Goal: Task Accomplishment & Management: Complete application form

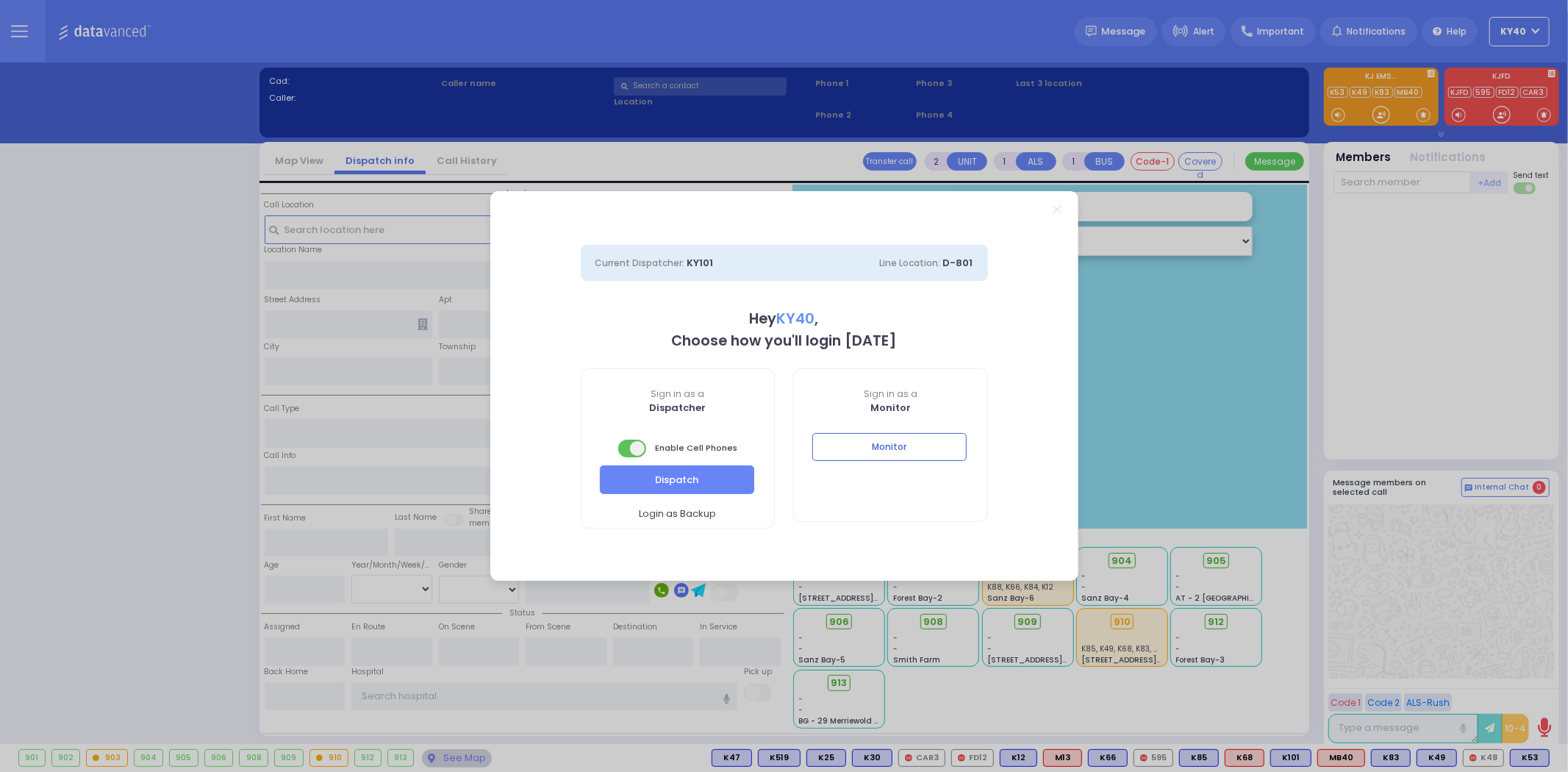
select select "5"
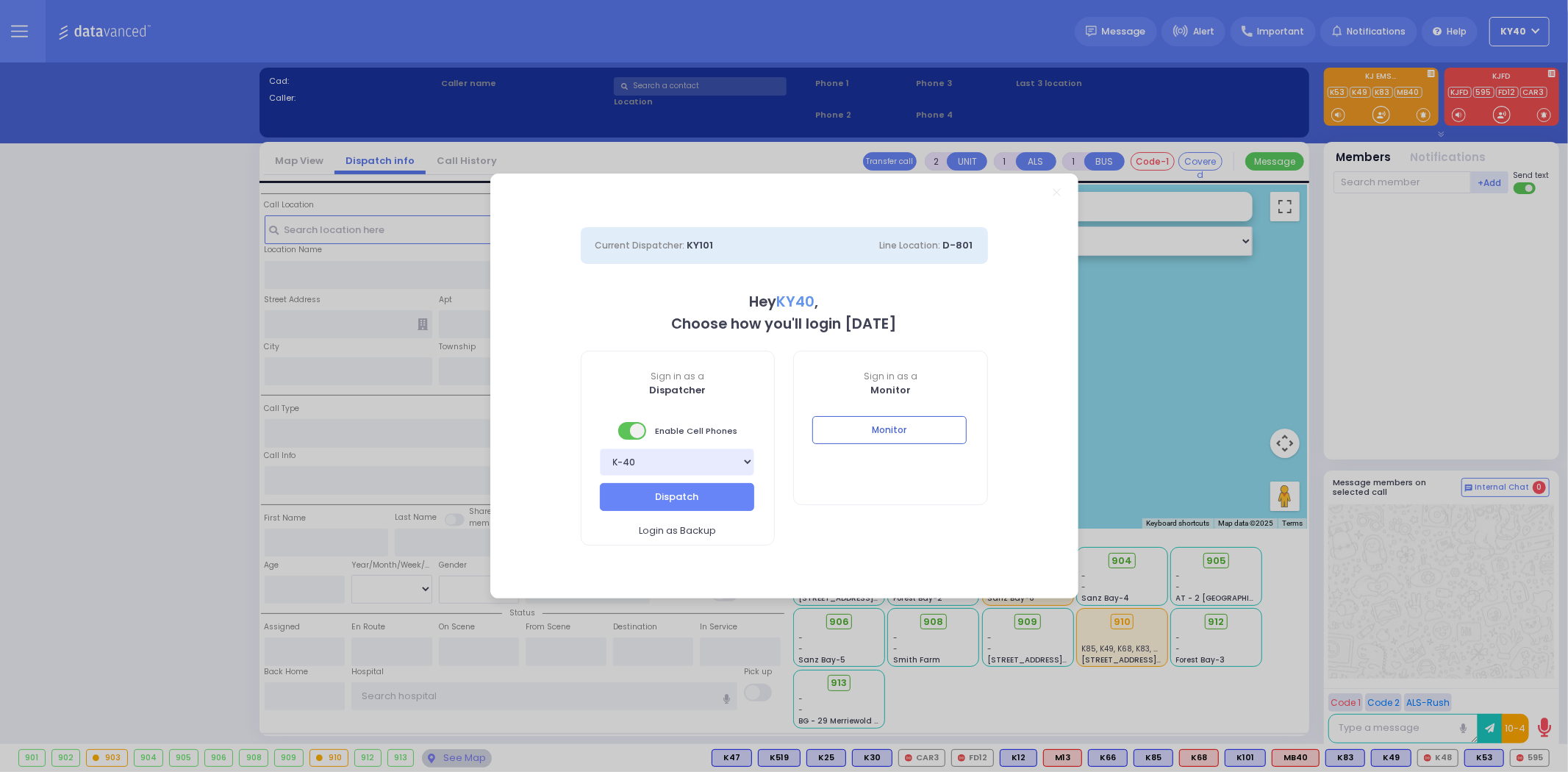
select select
type input "Gas Smell"
radio input "false"
radio input "true"
type input "EZRIEL"
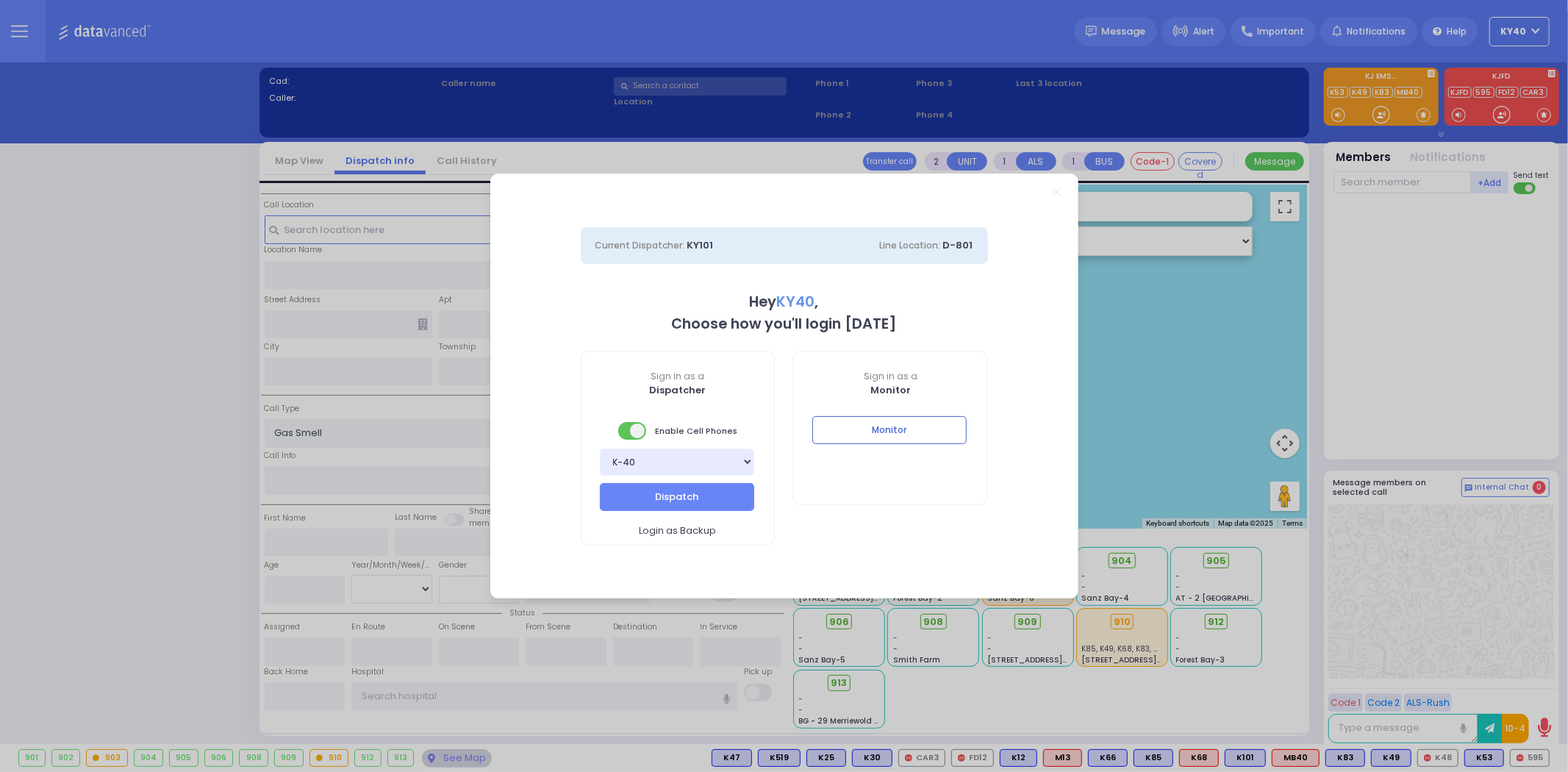
type input "BUXBAUM"
select select
type input "12:19"
type input "12:20"
select select "Hatzalah Garages"
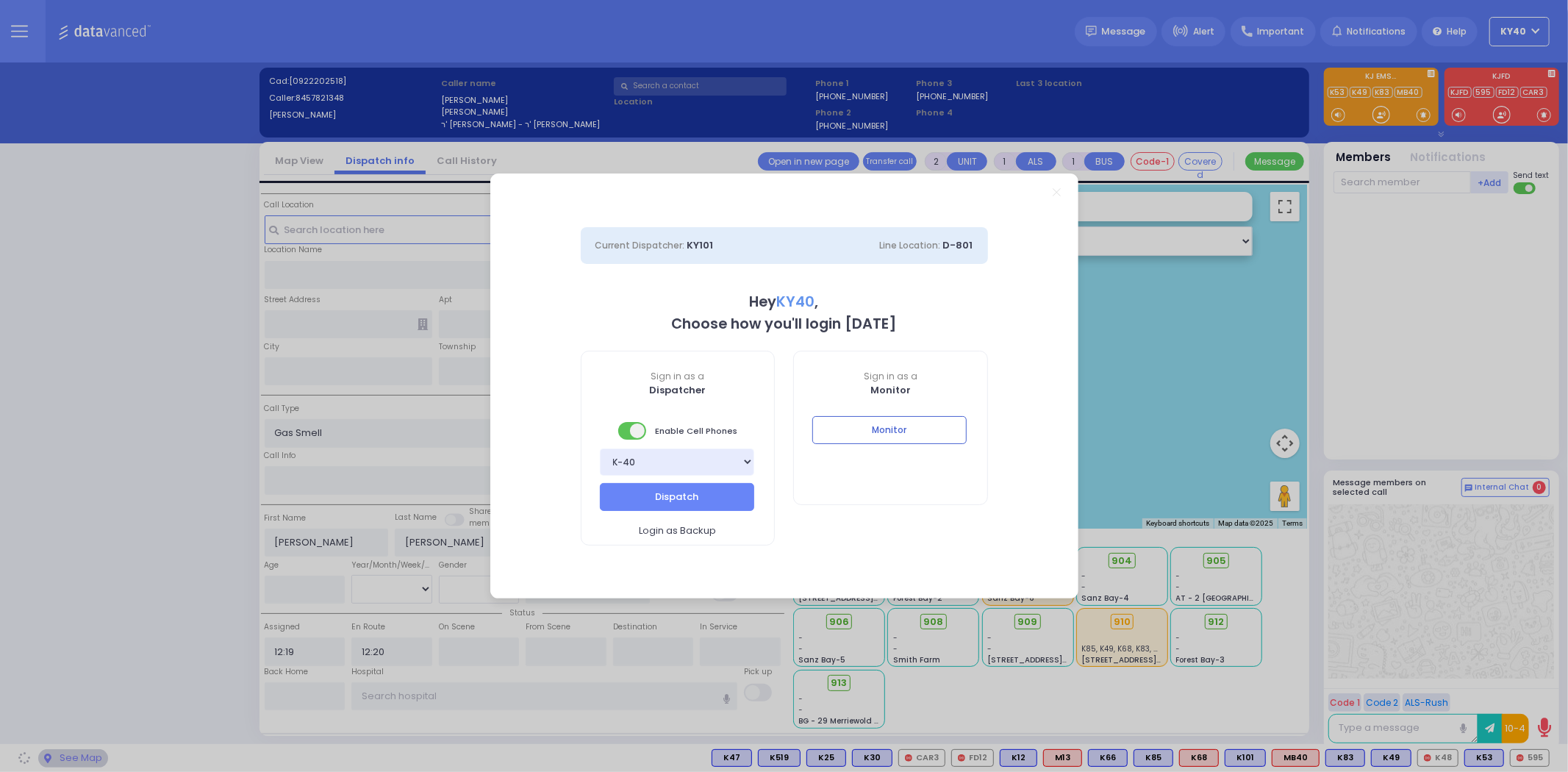
type input "DINEV RD"
type input "8 HAMBURG WAY"
type input "203"
type input "Monroe"
type input "New York"
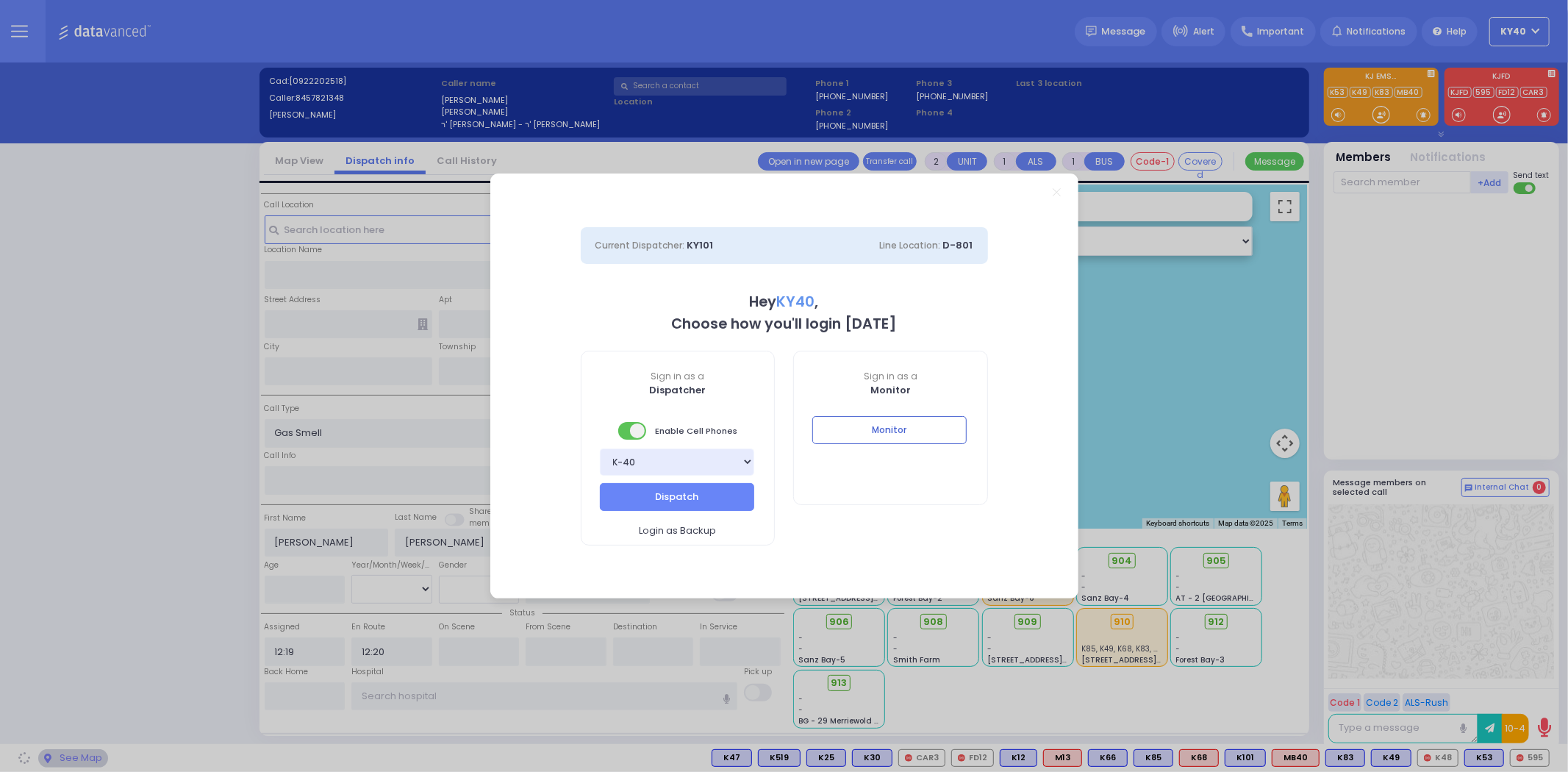
type input "10950"
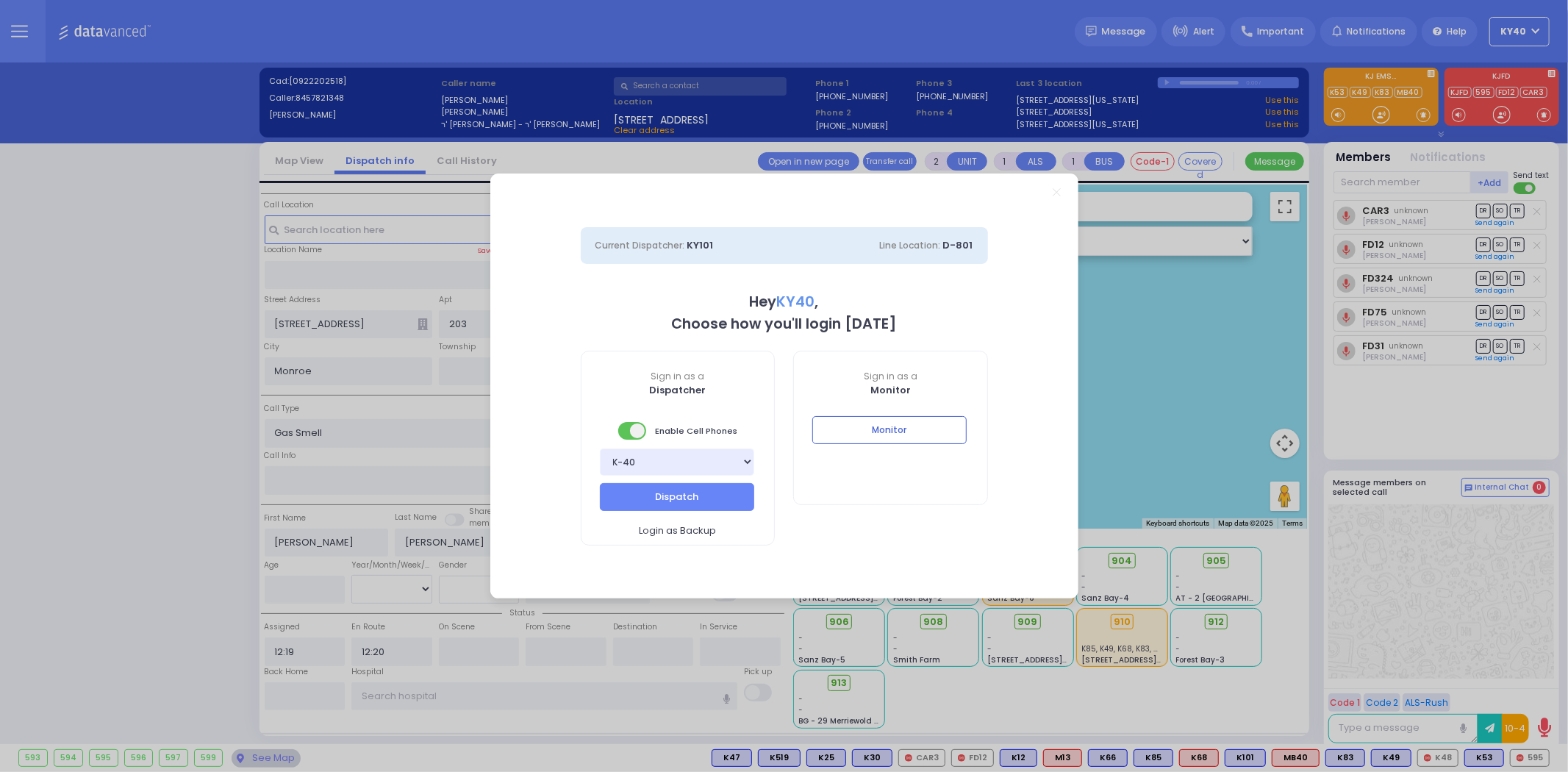
select select "BEIRECH MOSHE"
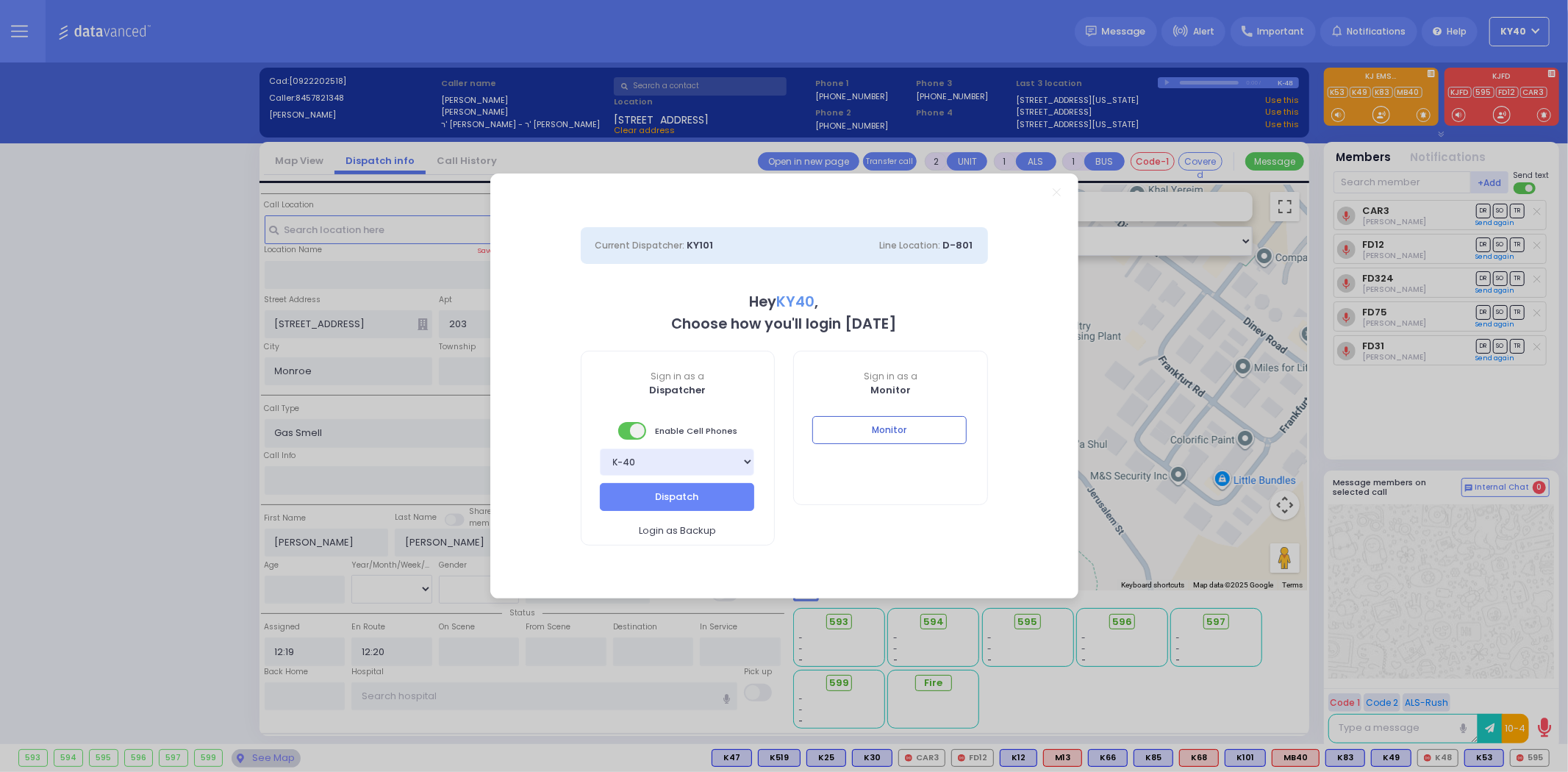
select select
radio input "true"
select select
select select "Hatzalah Garages"
select select "BEIRECH MOSHE"
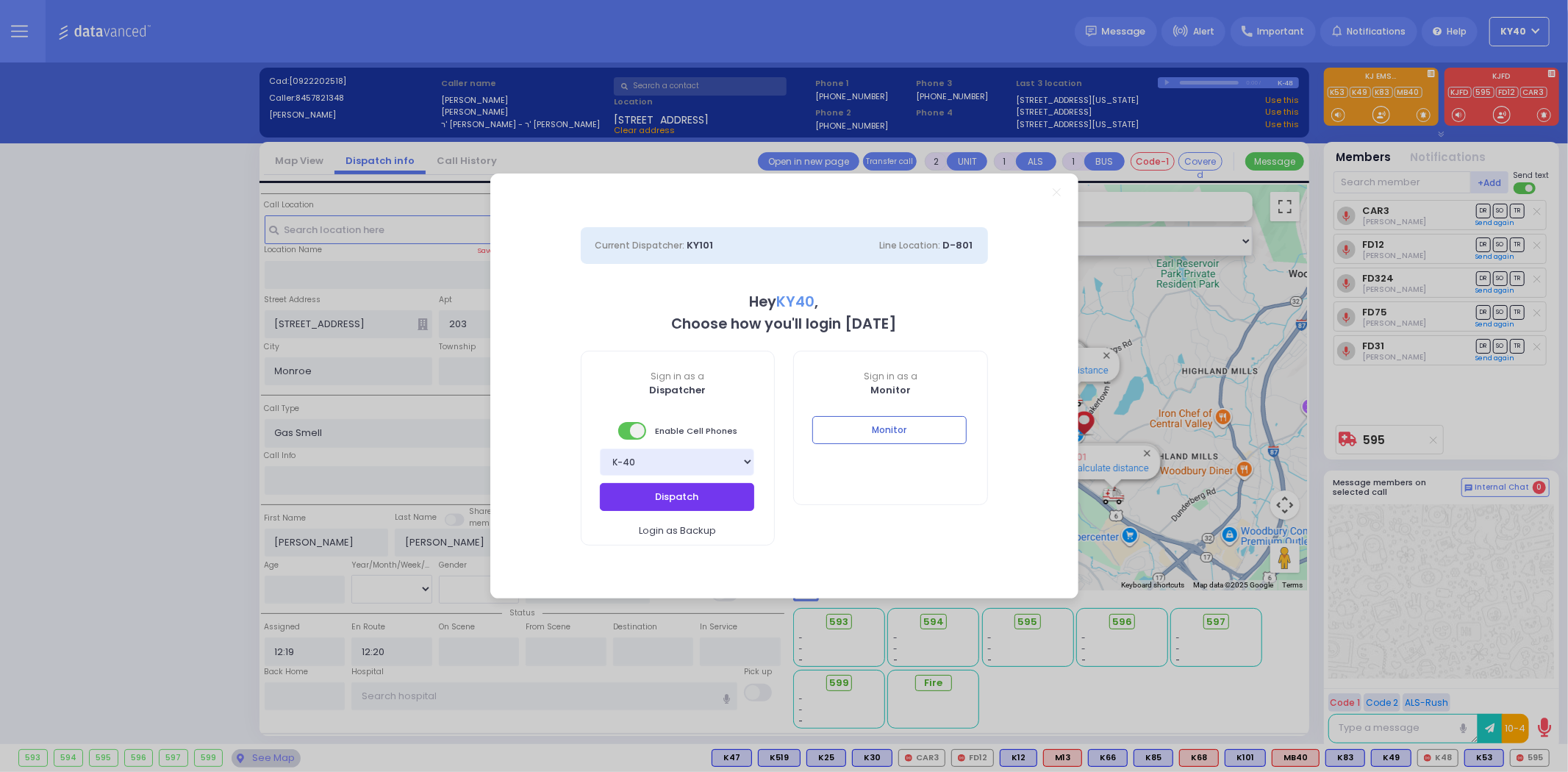
click at [680, 488] on button "Dispatch" at bounding box center [677, 497] width 154 height 28
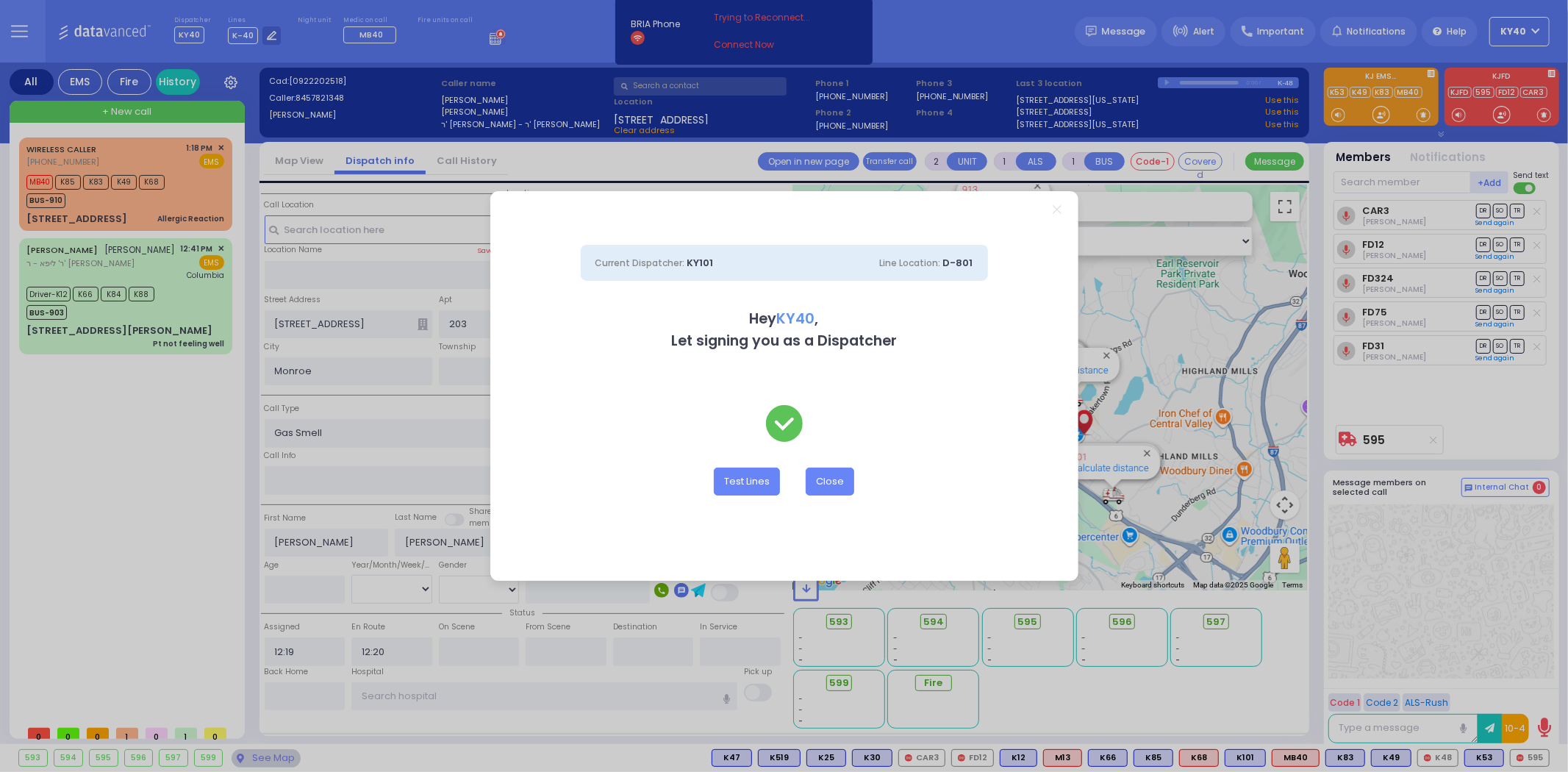
click at [201, 197] on div "Current Dispatcher: KY101 Line Location: D-801 Hey KY40 , Let signing you as a …" at bounding box center [784, 386] width 1568 height 772
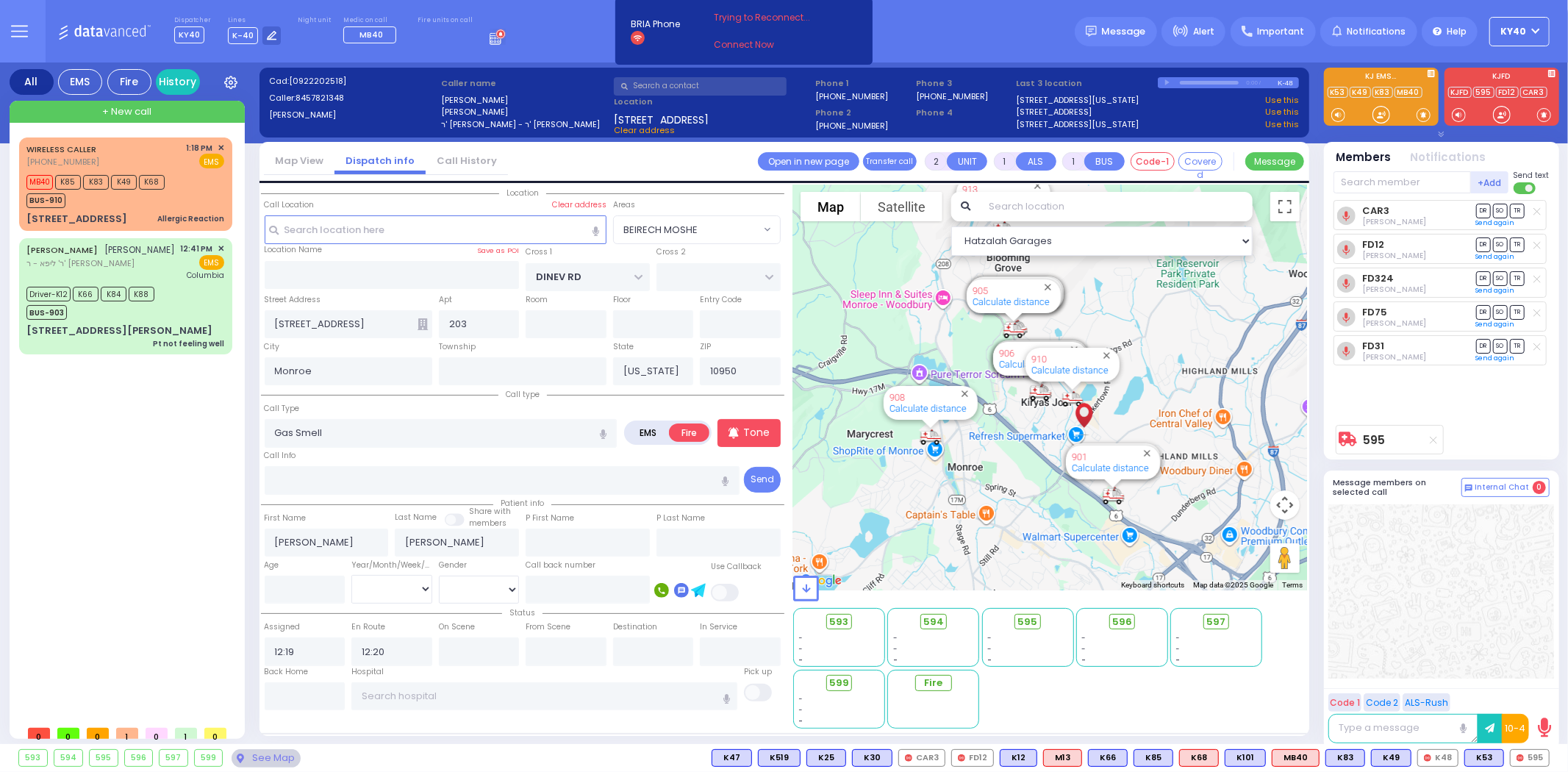
click at [838, 475] on div "594 Calculate distance 596 Calculate distance 901 Calculate distance 902 Calcul…" at bounding box center [1050, 388] width 514 height 406
click at [152, 147] on div "WIRELESS CALLER (329) 202-2445 1:18 PM ✕ EMS" at bounding box center [125, 155] width 198 height 27
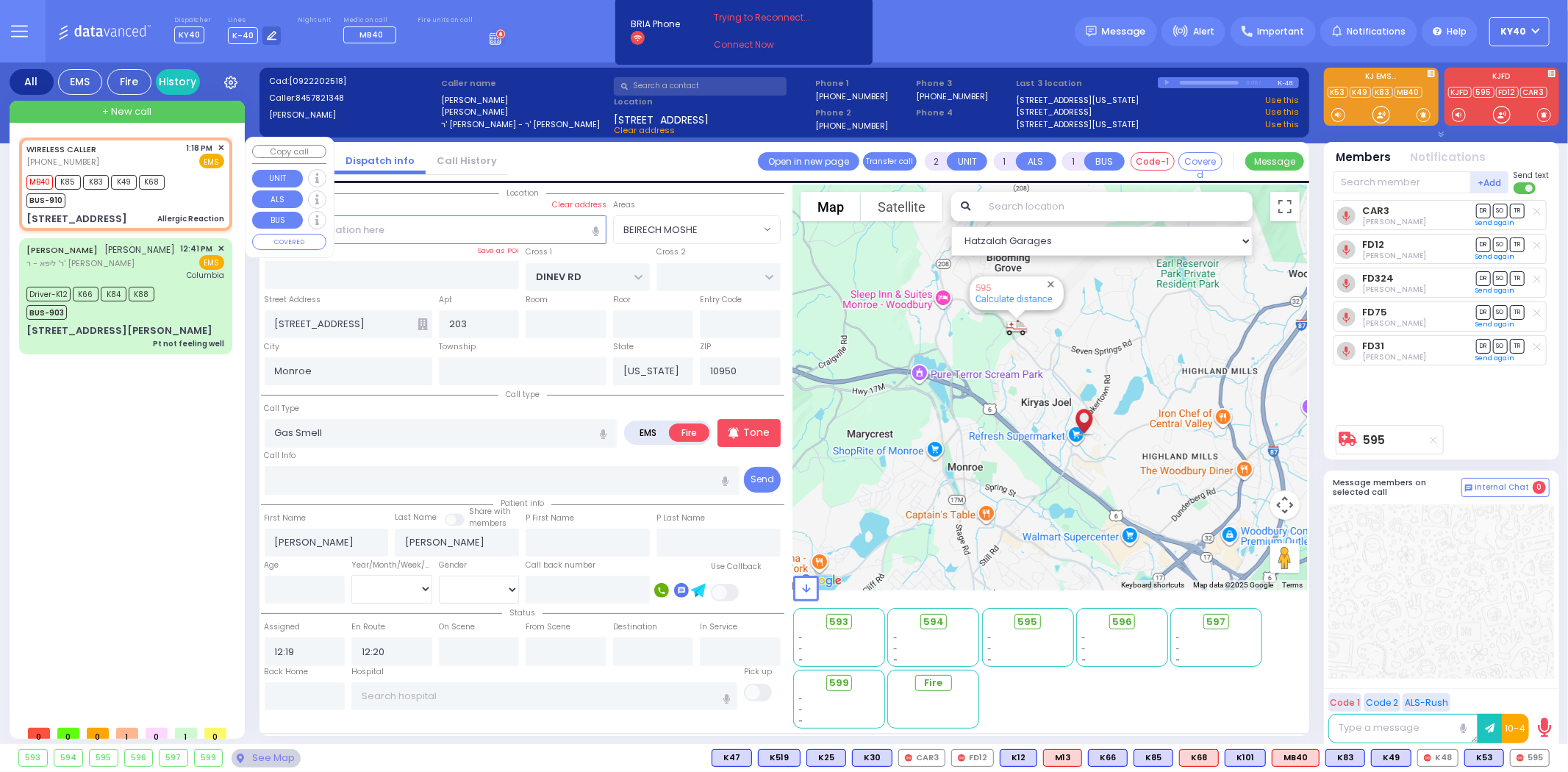
select select
type input "Allergic Reaction"
radio input "true"
type input "2"
select select "Year"
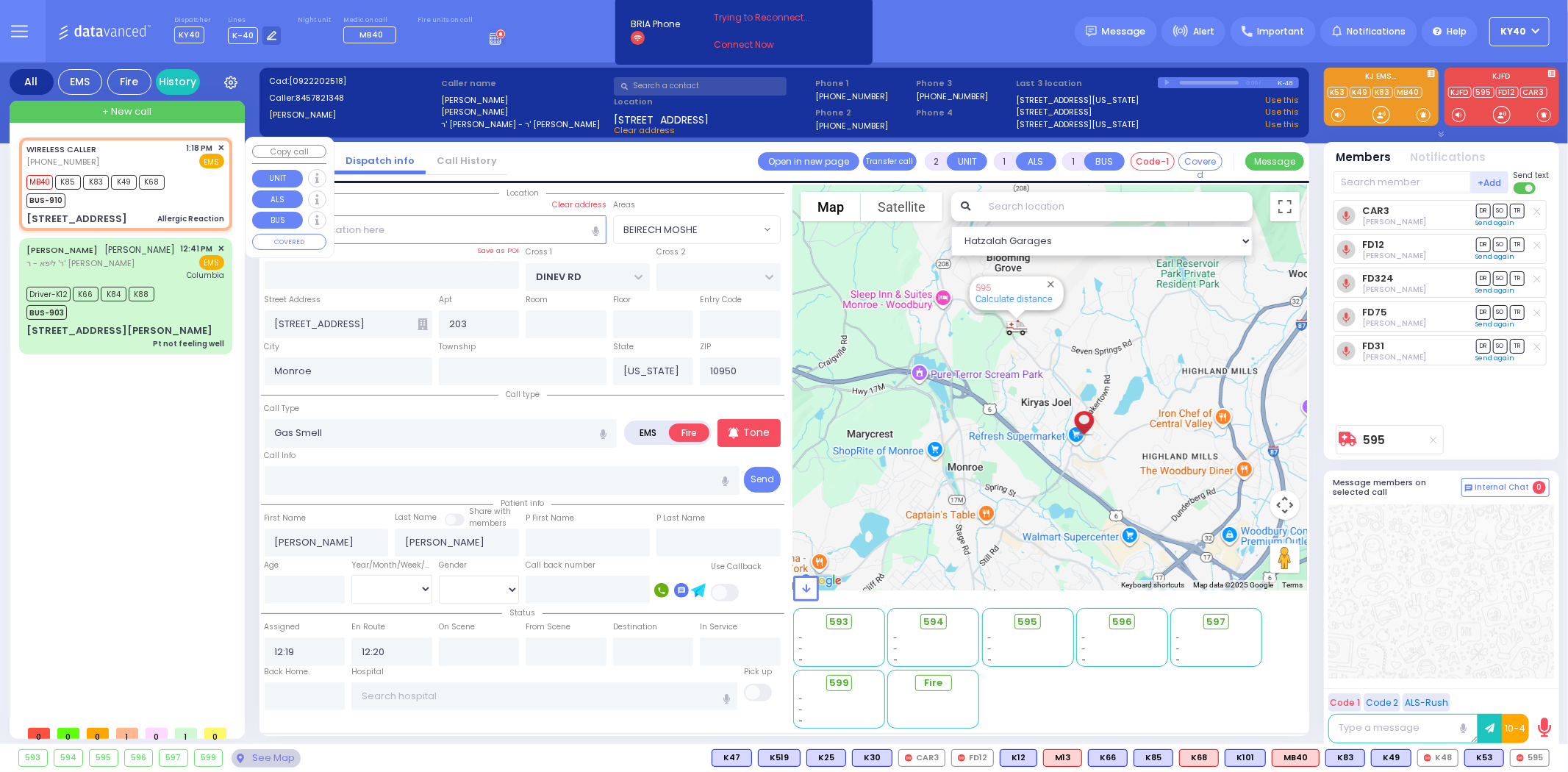
type input "13:18"
type input "13:19"
type input "GETZIL BERGER BLVD"
type input "KAHAN DR"
type input "3 Kerestier Ct"
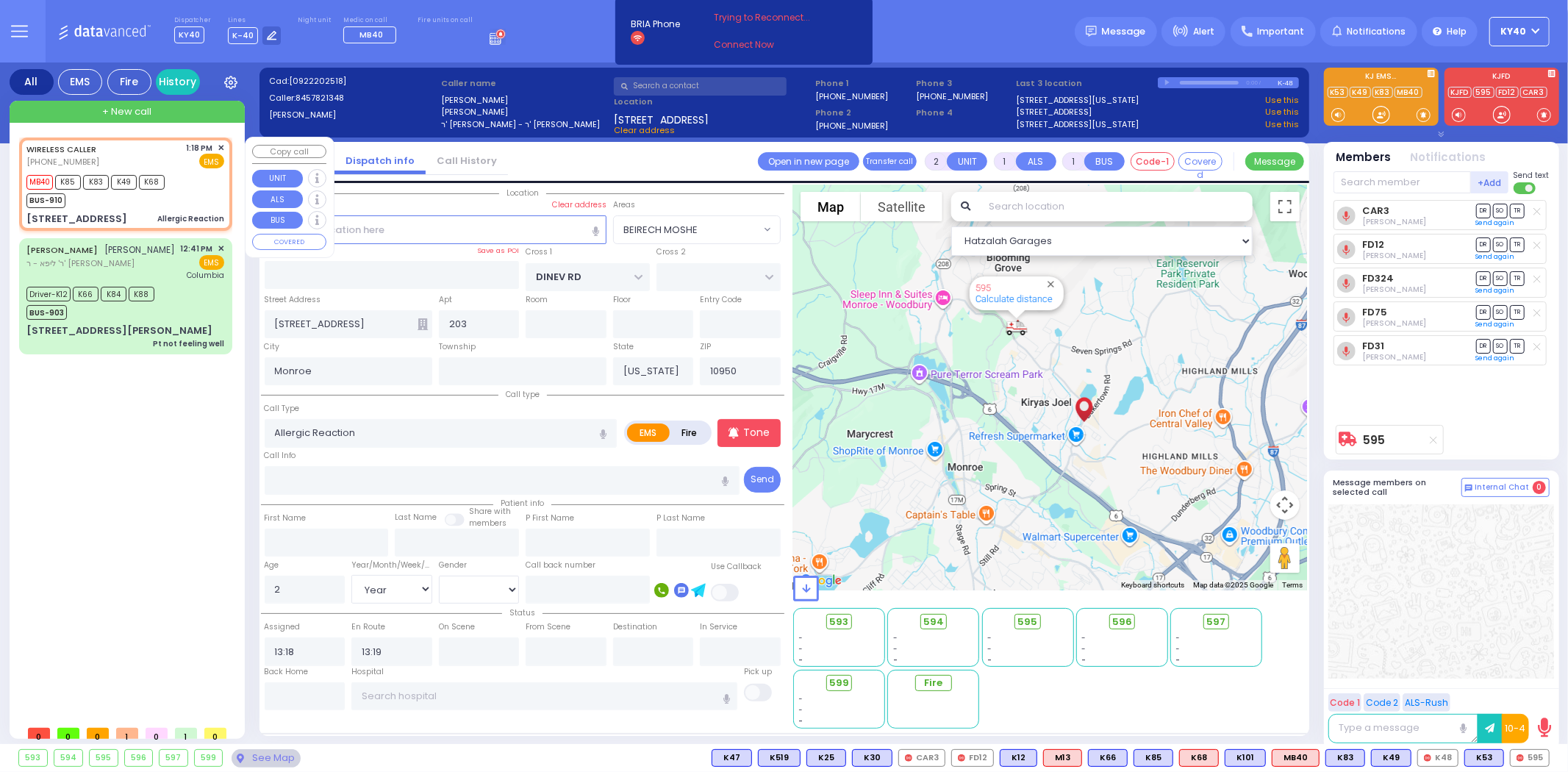
type input "205"
type input "Kiryas Joel"
select select "Hatzalah Garages"
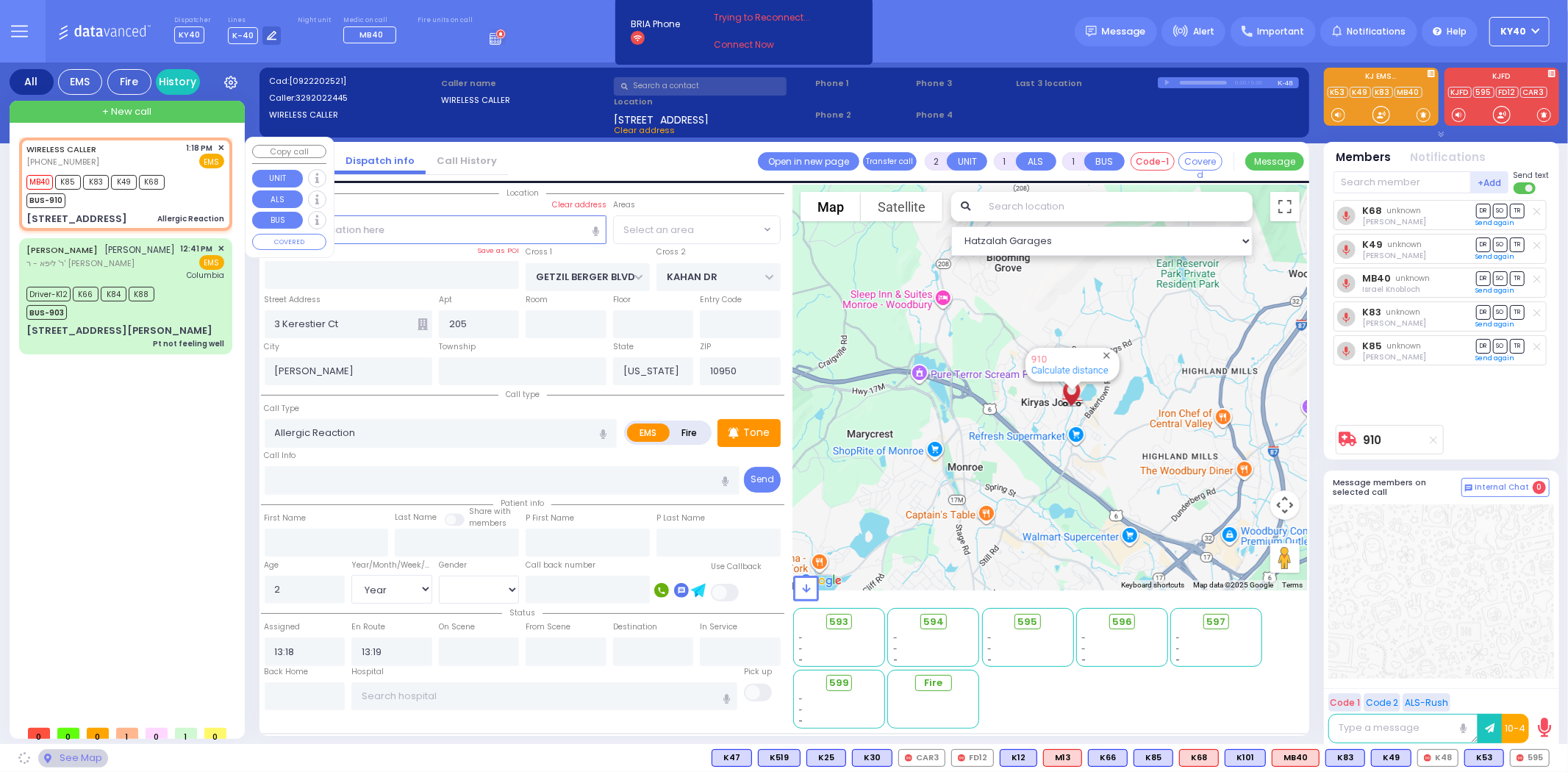
select select "SECTION 4"
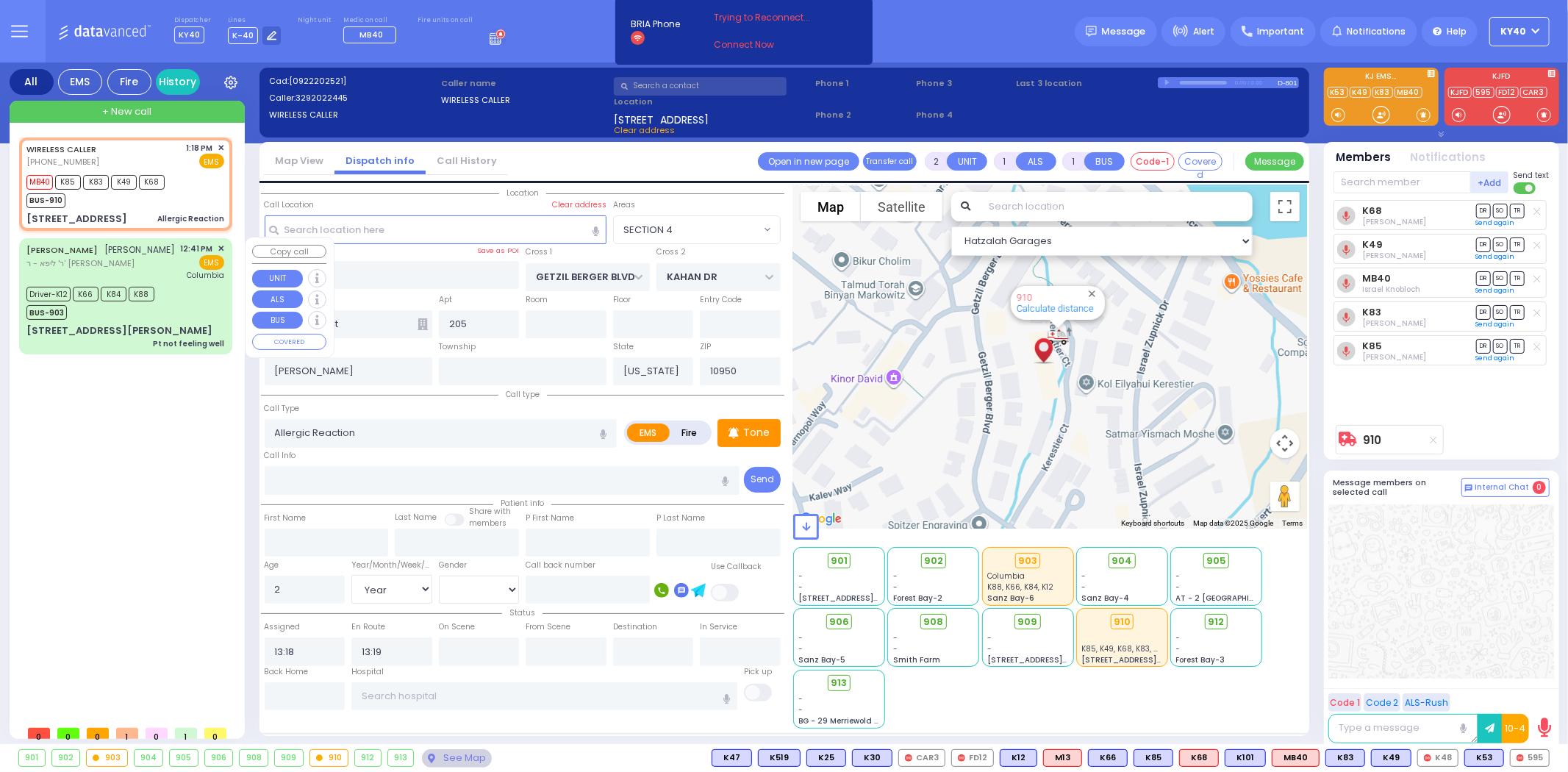
click at [189, 307] on div "Driver-K12 K66 K84 K88 BUS-903" at bounding box center [125, 302] width 198 height 36
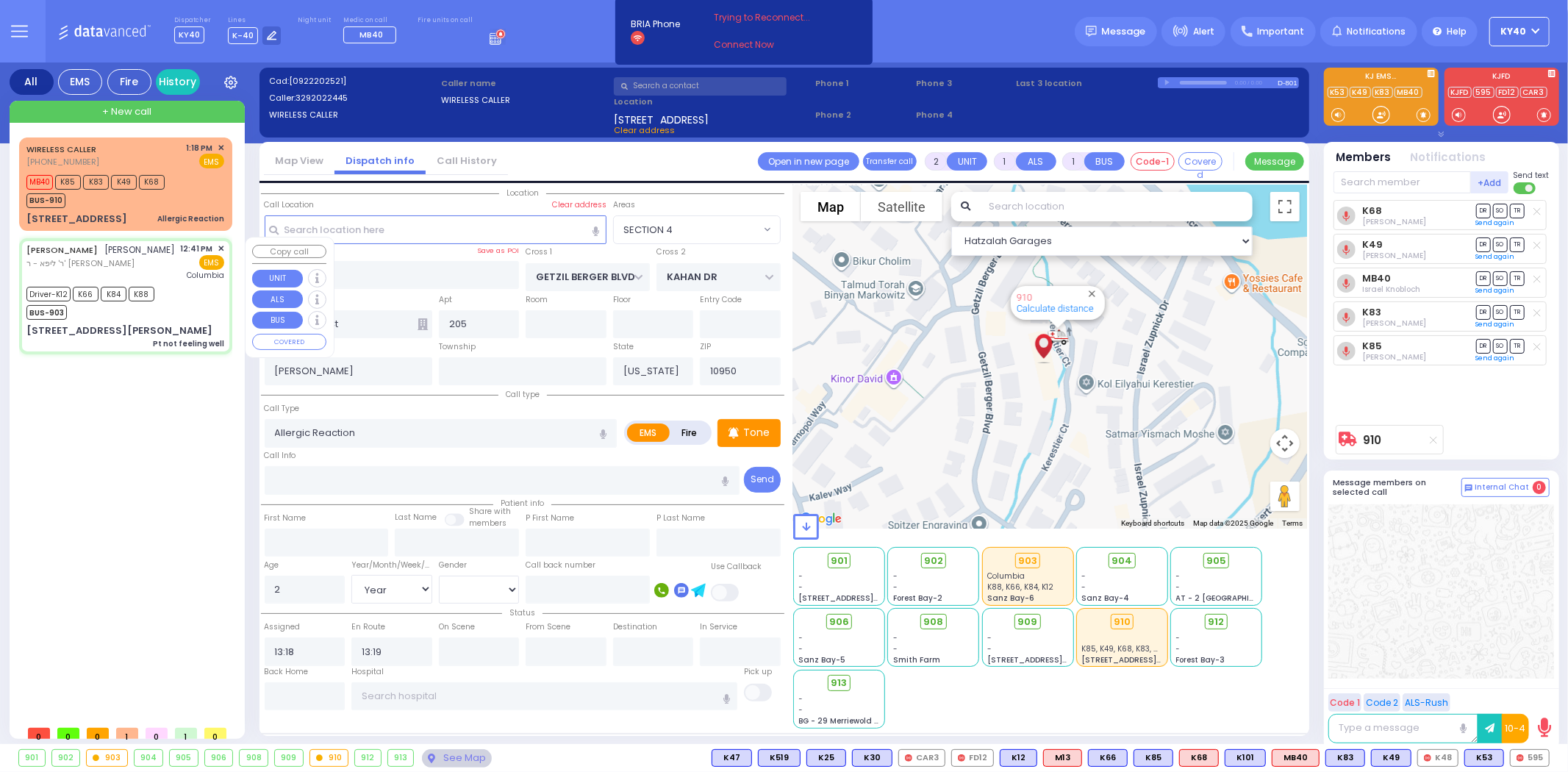
type input "6"
select select
type input "Pt not feeling well"
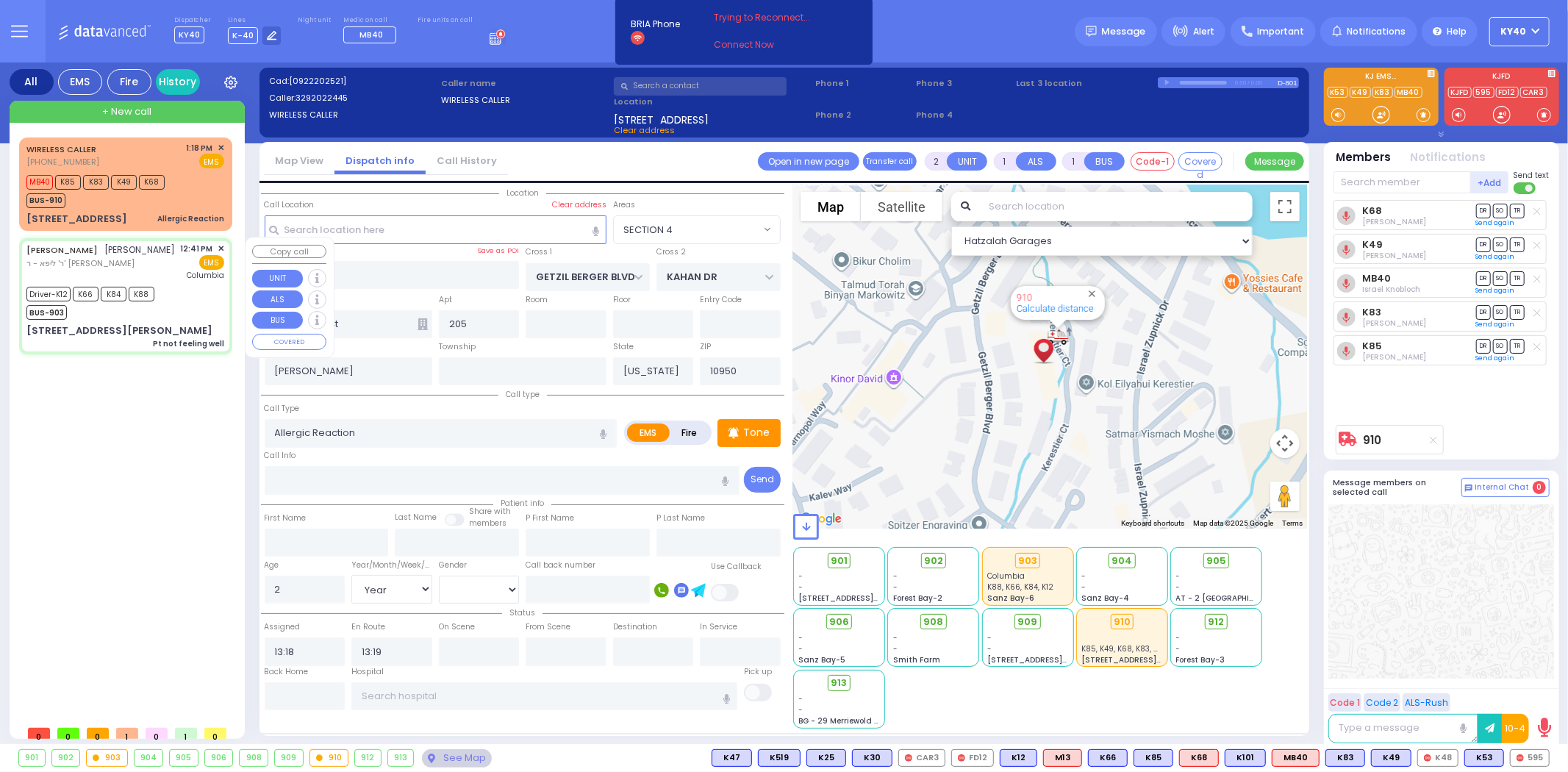
radio input "true"
type input "SHLOME"
type input "HEIMAN"
type input "Zsuzsanna"
type input "Heiman"
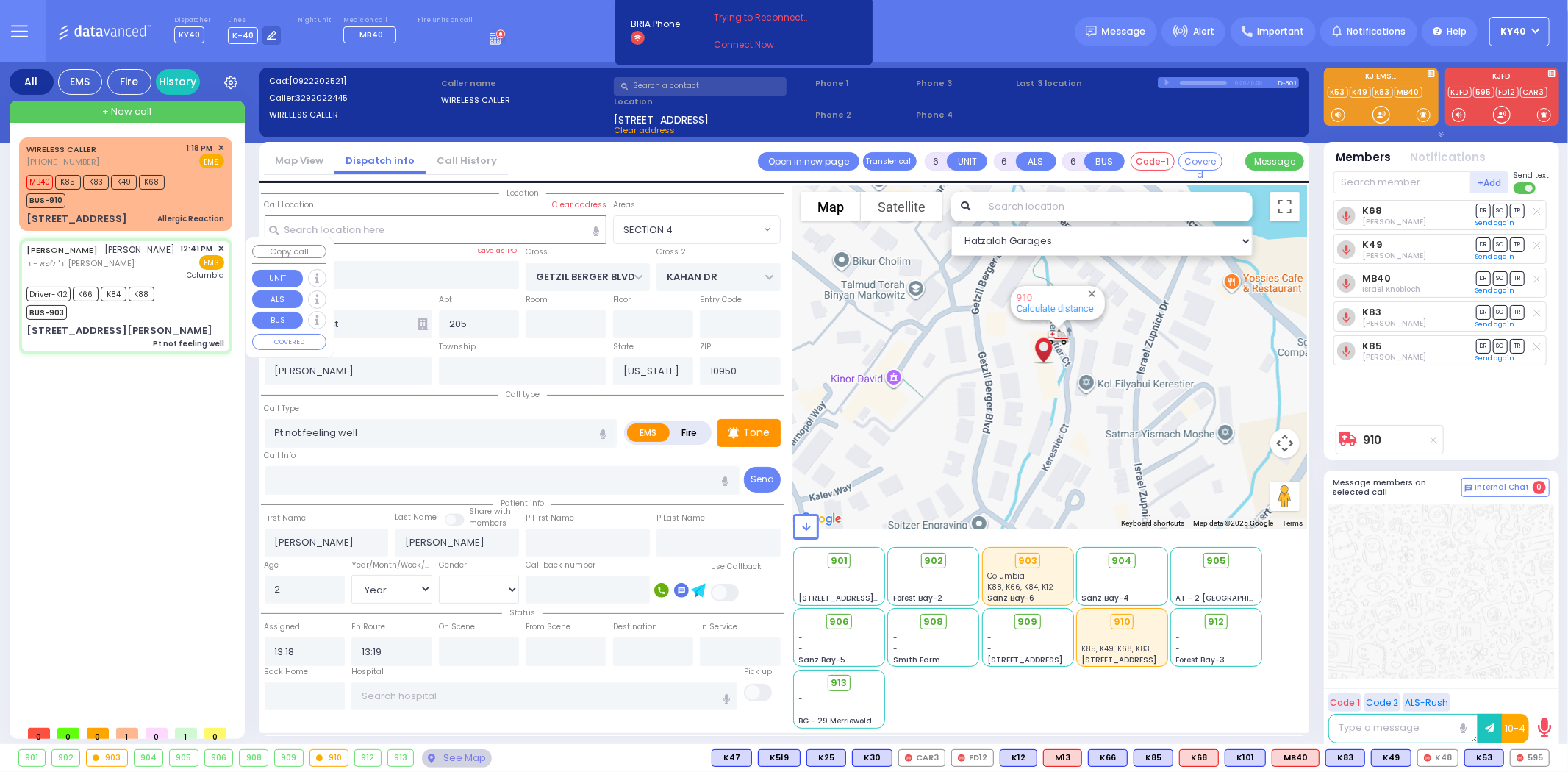
type input "78"
select select "Year"
select select "[DEMOGRAPHIC_DATA]"
type input "12:41"
type input "12:42"
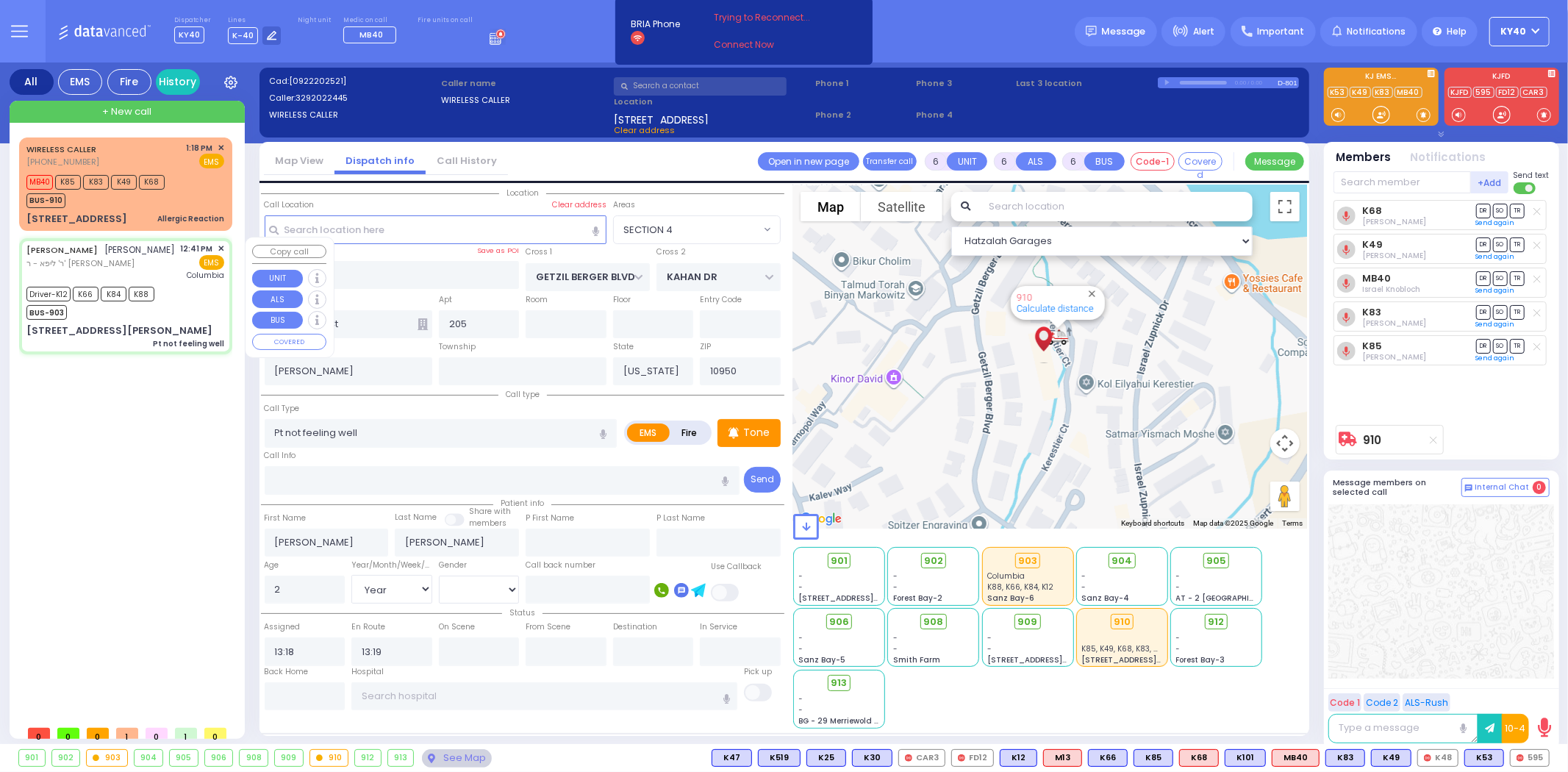
type input "12:47"
type input "13:14"
type input "[US_STATE][GEOGRAPHIC_DATA]- [GEOGRAPHIC_DATA]"
select select "Hatzalah Garages"
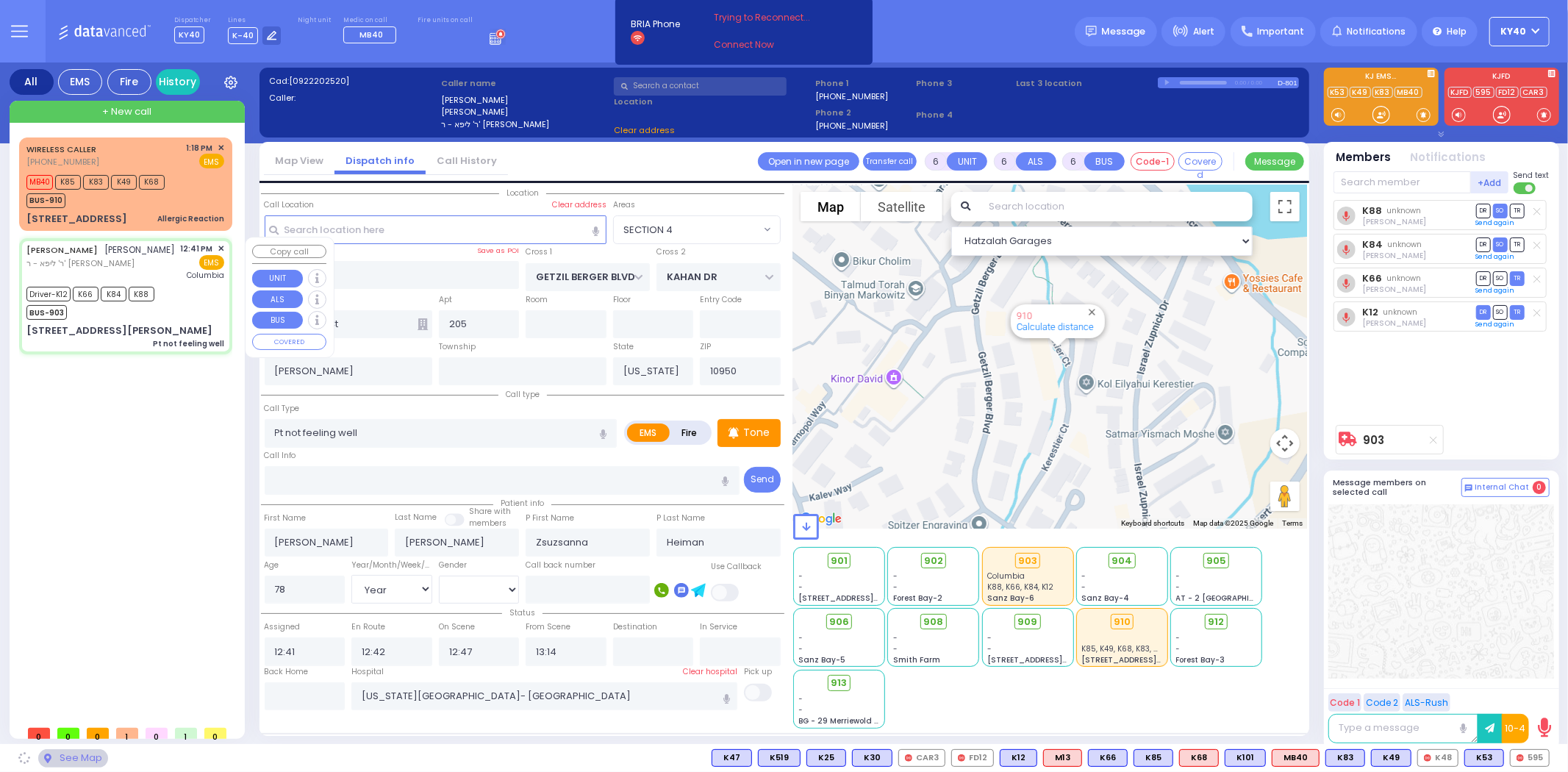
type input "ZENTA RD"
type input "FOREST RD"
type input "[STREET_ADDRESS][PERSON_NAME]"
type input "203"
type input "Monroe"
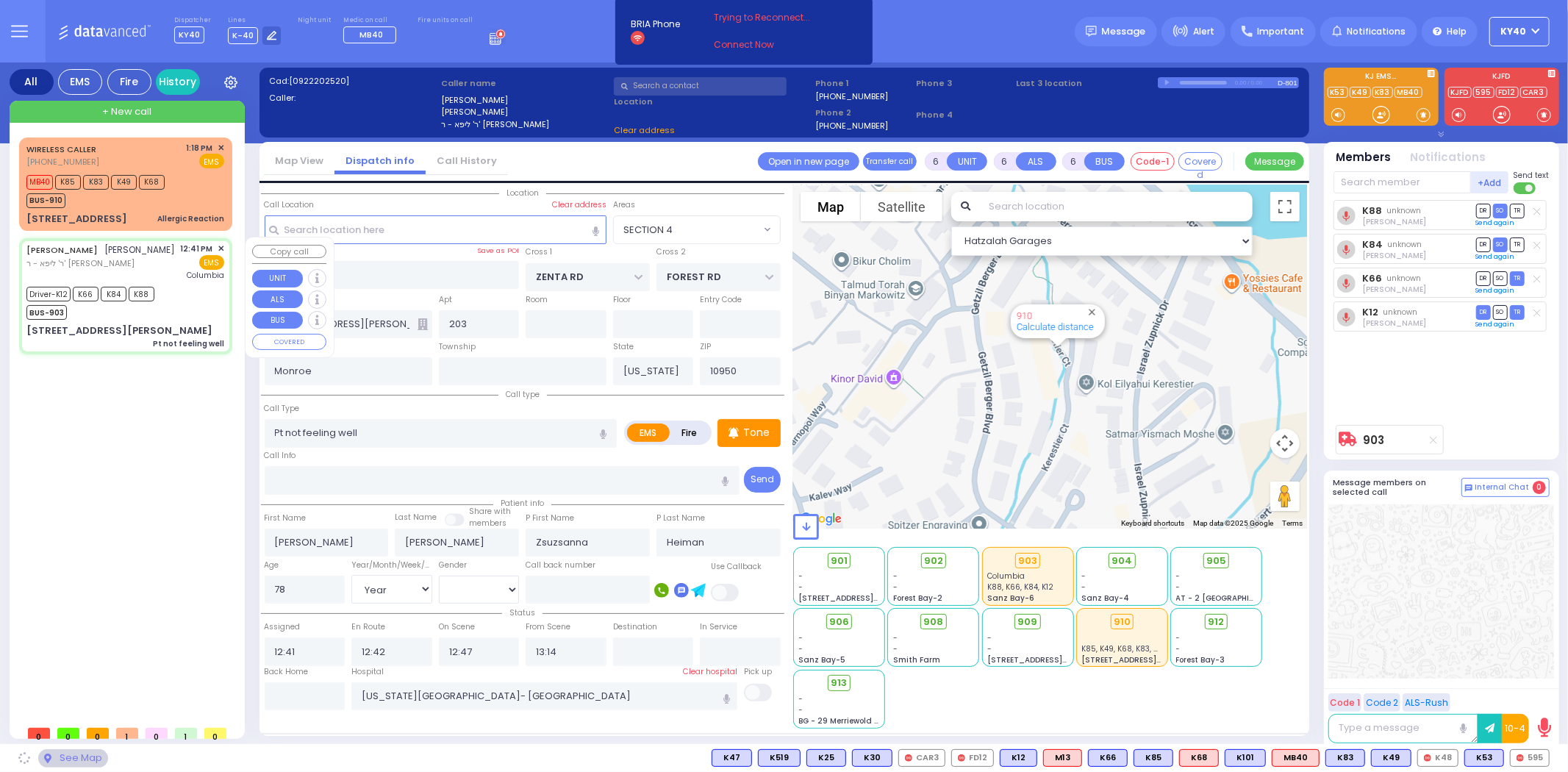
select select "SECTION 2"
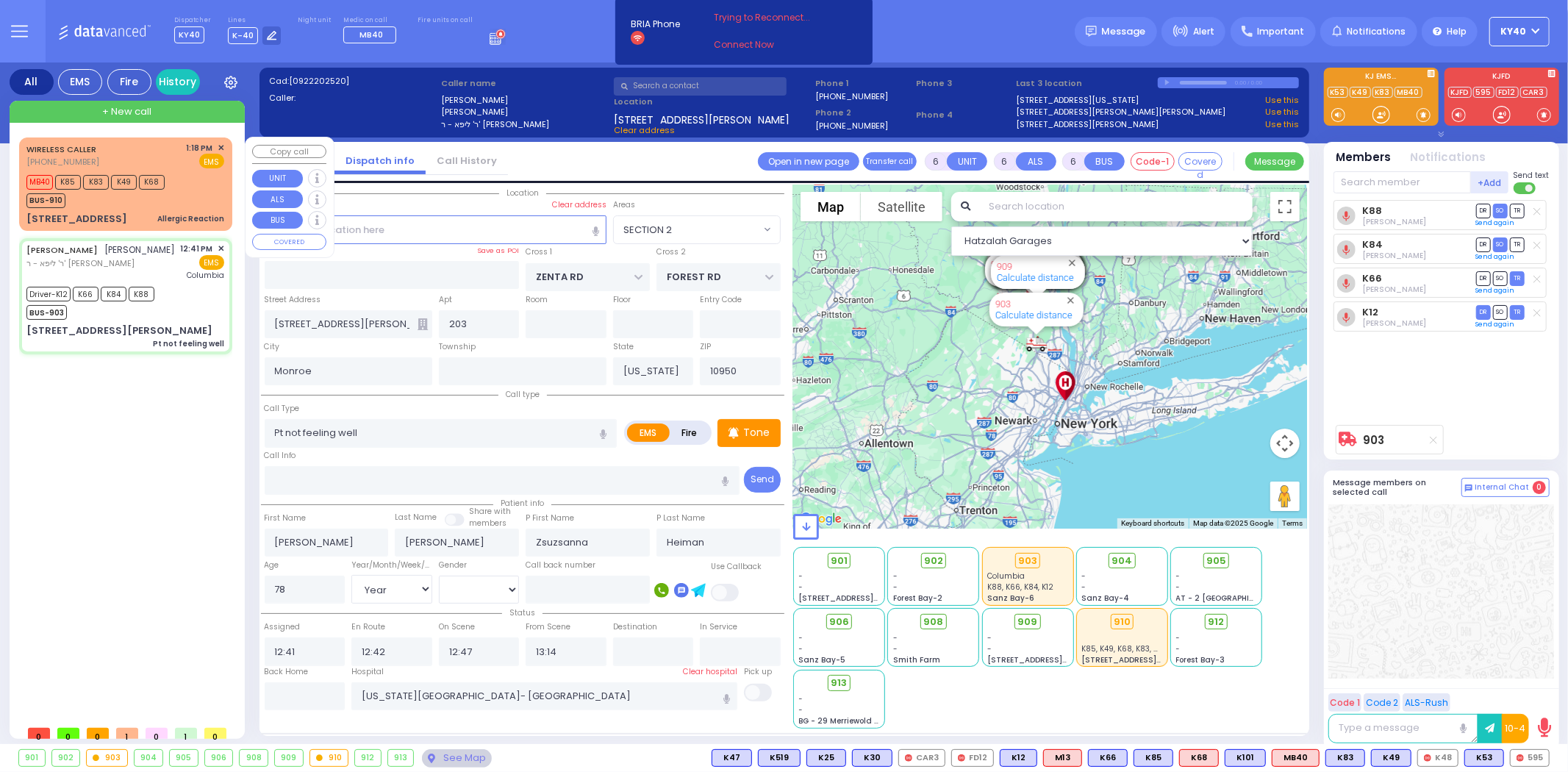
click at [199, 208] on div "WIRELESS CALLER (329) 202-2445 1:18 PM ✕ EMS MB40" at bounding box center [126, 184] width 207 height 89
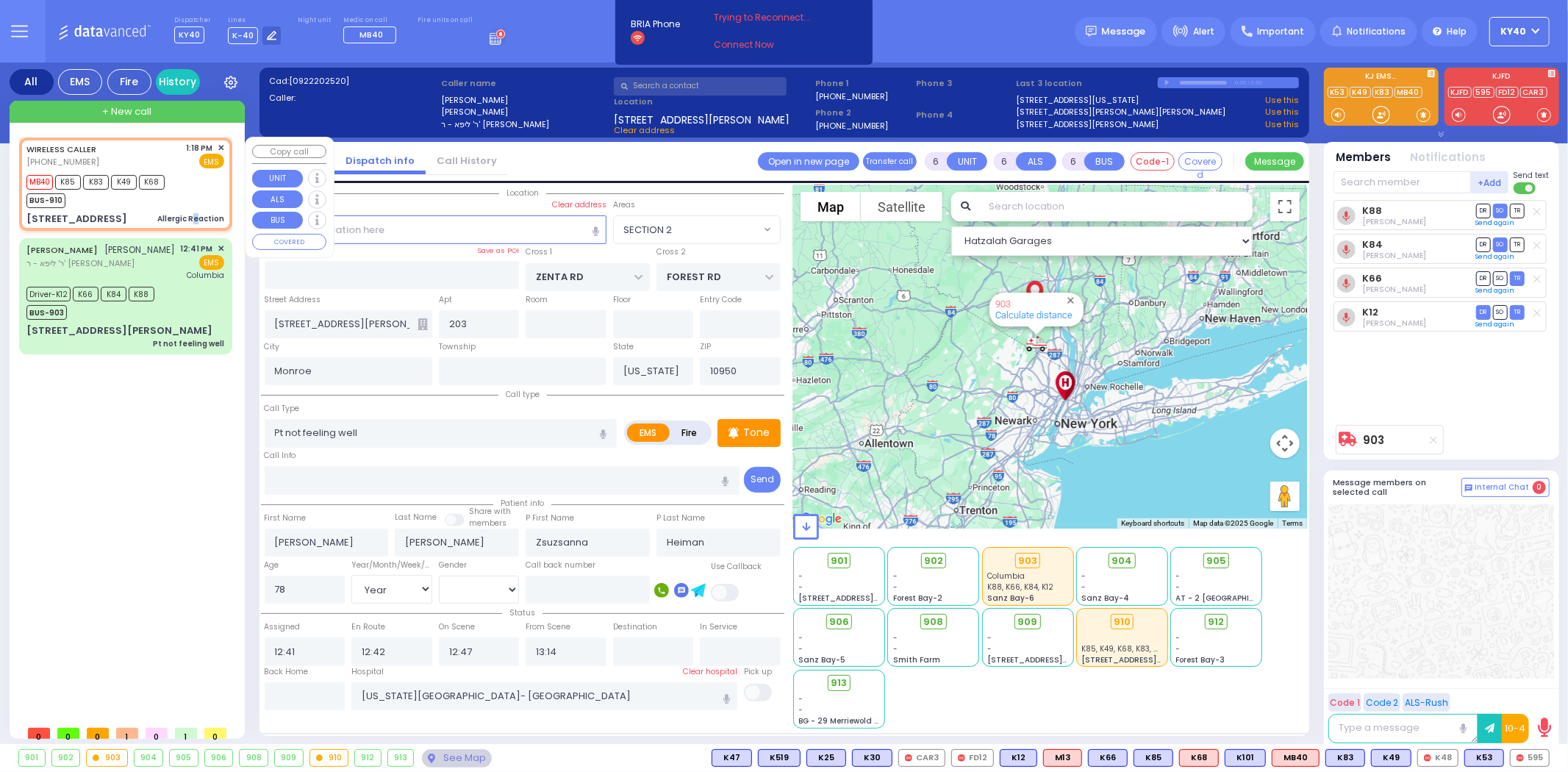
type input "2"
type input "1"
select select
type input "Allergic Reaction"
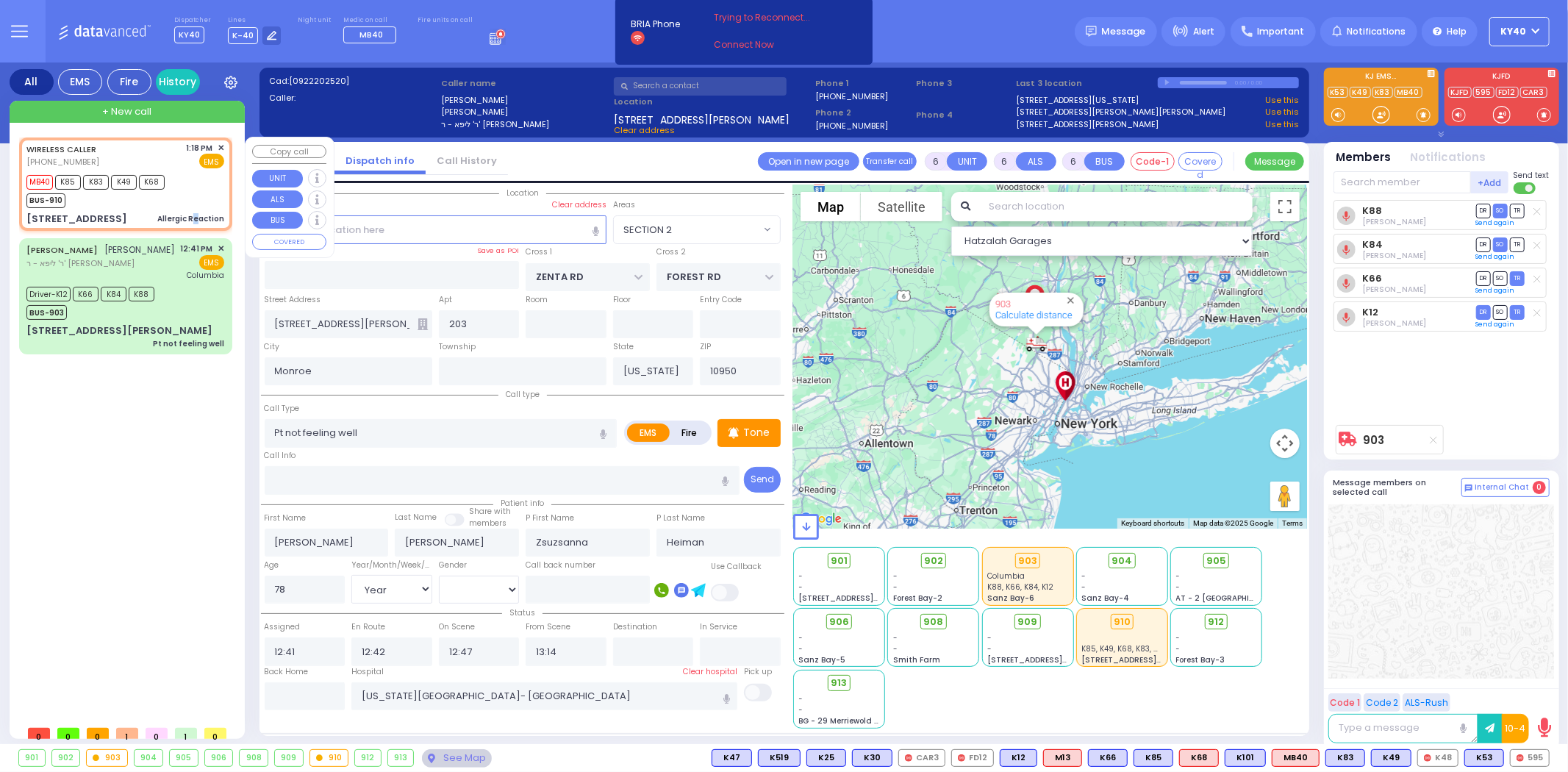
radio input "true"
type input "2"
select select "Year"
select select
type input "13:18"
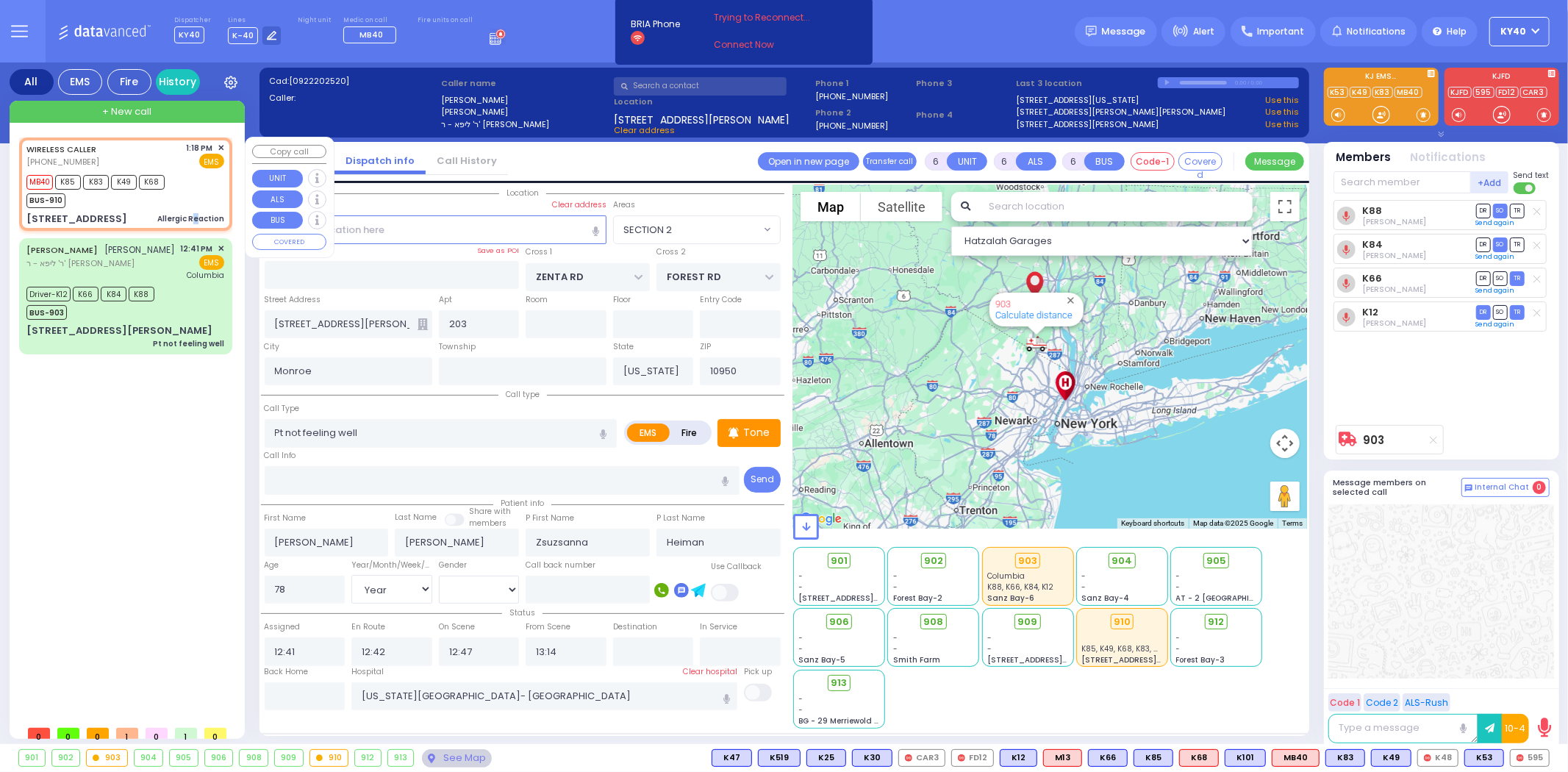
type input "13:19"
type input "GETZIL BERGER BLVD"
type input "KAHAN DR"
type input "3 Kerestier Ct"
type input "205"
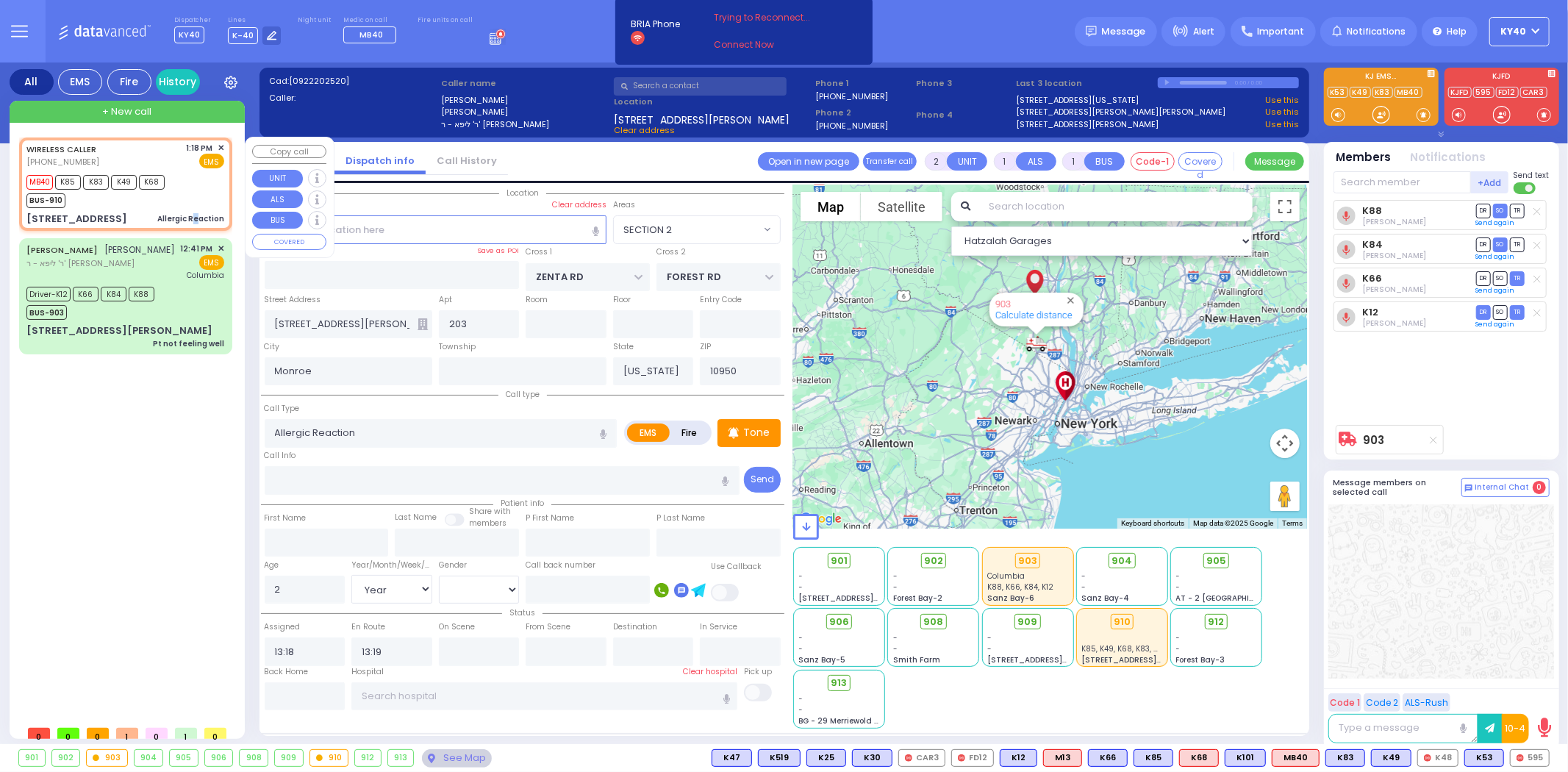
type input "[PERSON_NAME]"
select select "Hatzalah Garages"
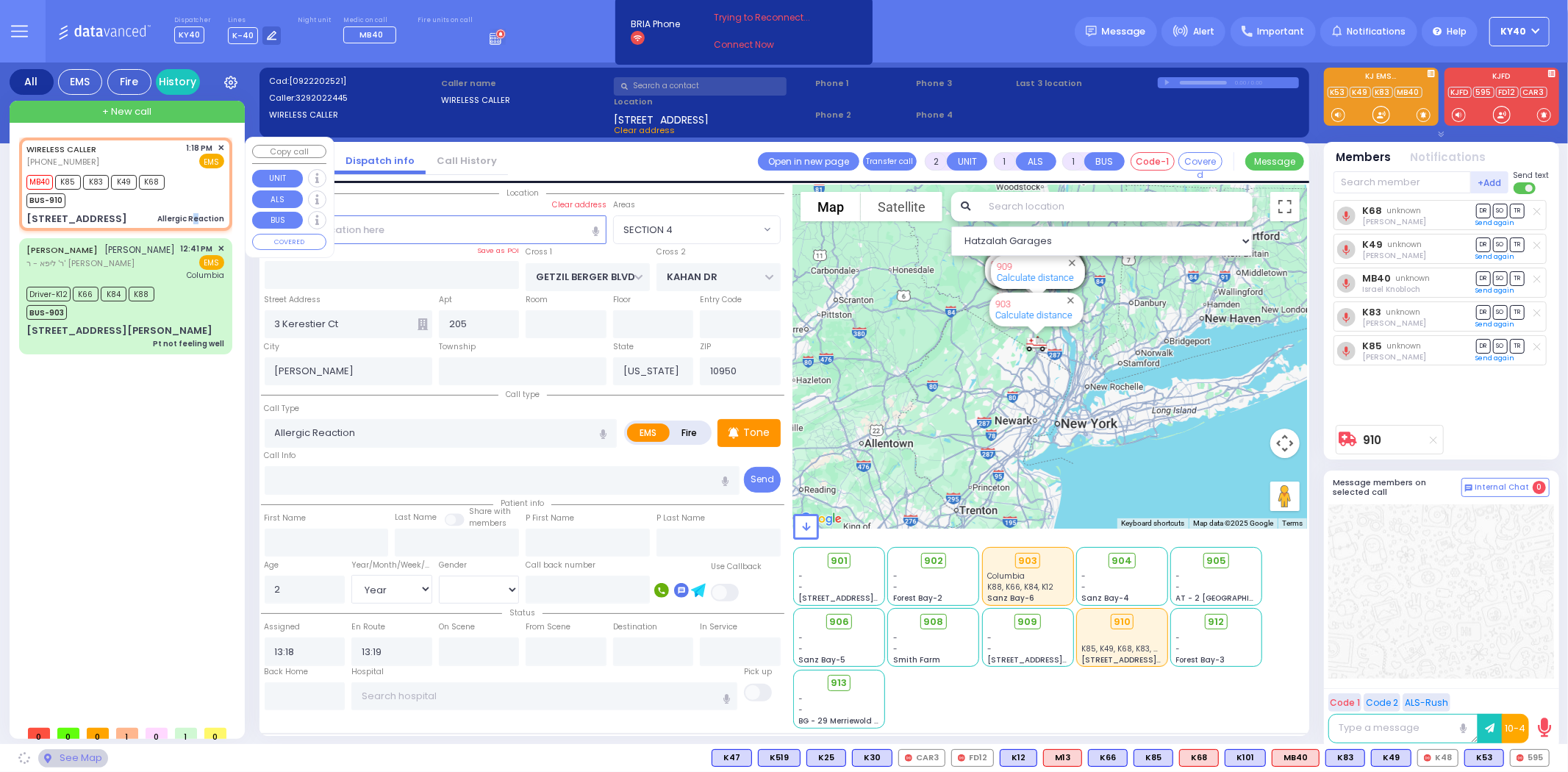
select select "SECTION 4"
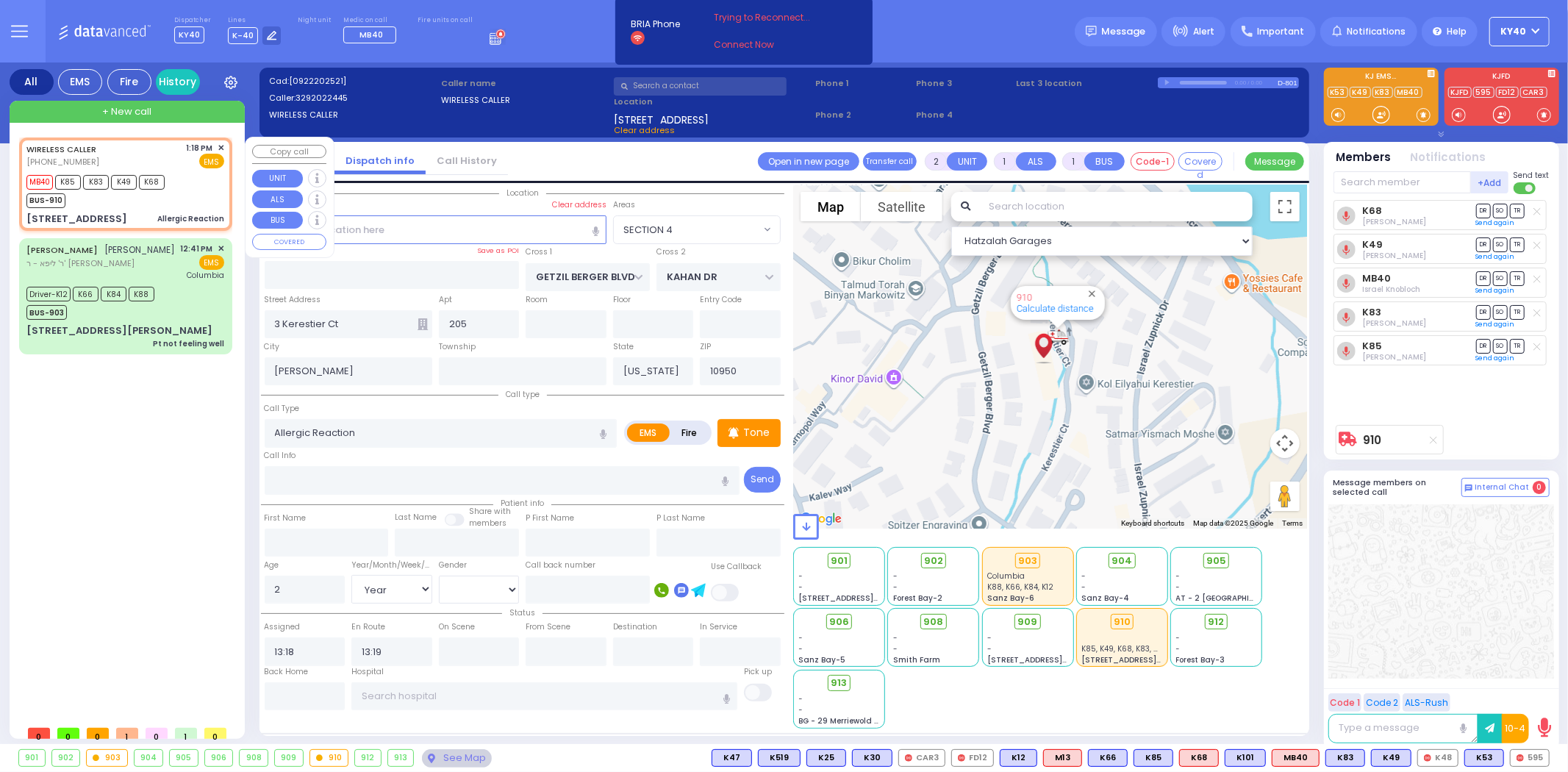
click at [189, 201] on div "MB40 K85 K83 K49 K68 BUS-910" at bounding box center [125, 190] width 198 height 36
select select
radio input "true"
select select "Year"
select select "Hatzalah Garages"
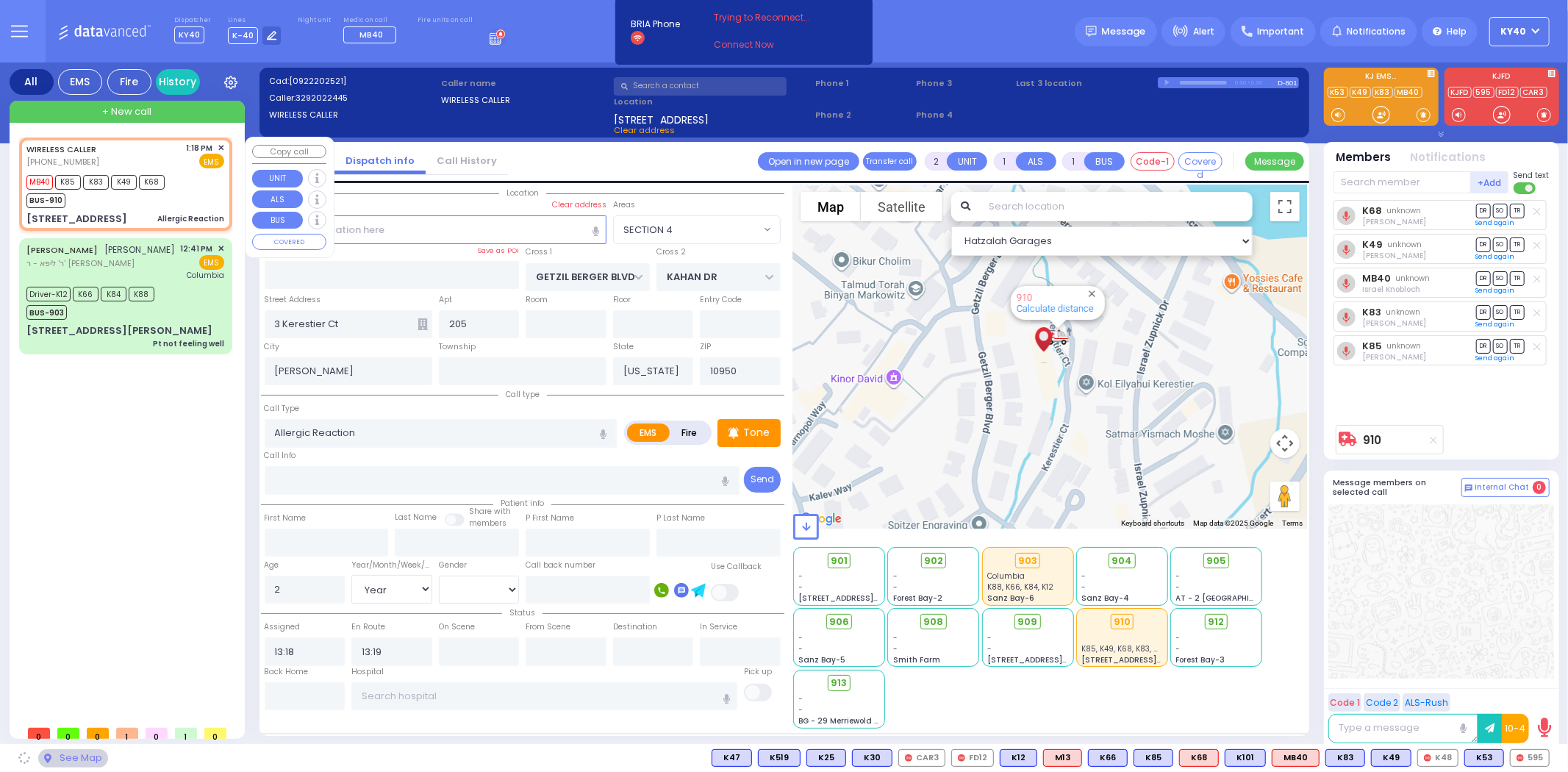
select select "SECTION 4"
click at [180, 184] on div "MB40 K85 K83 K49 K68 BUS-910" at bounding box center [125, 190] width 198 height 36
select select
radio input "true"
select select "Year"
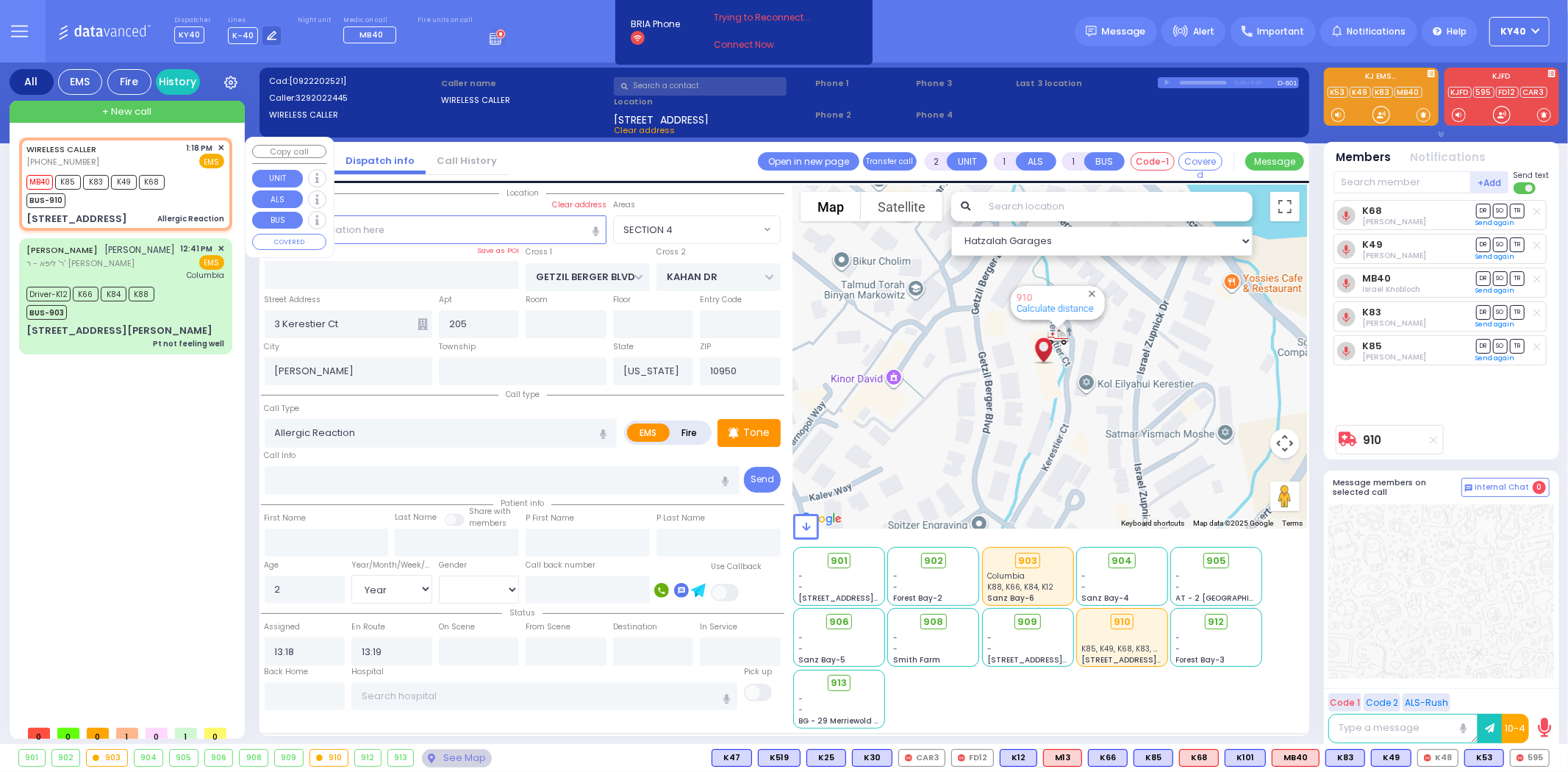
select select "Hatzalah Garages"
select select "SECTION 4"
click at [186, 314] on div "Driver-K12 K66 K84 K88 BUS-903" at bounding box center [125, 302] width 198 height 36
type input "6"
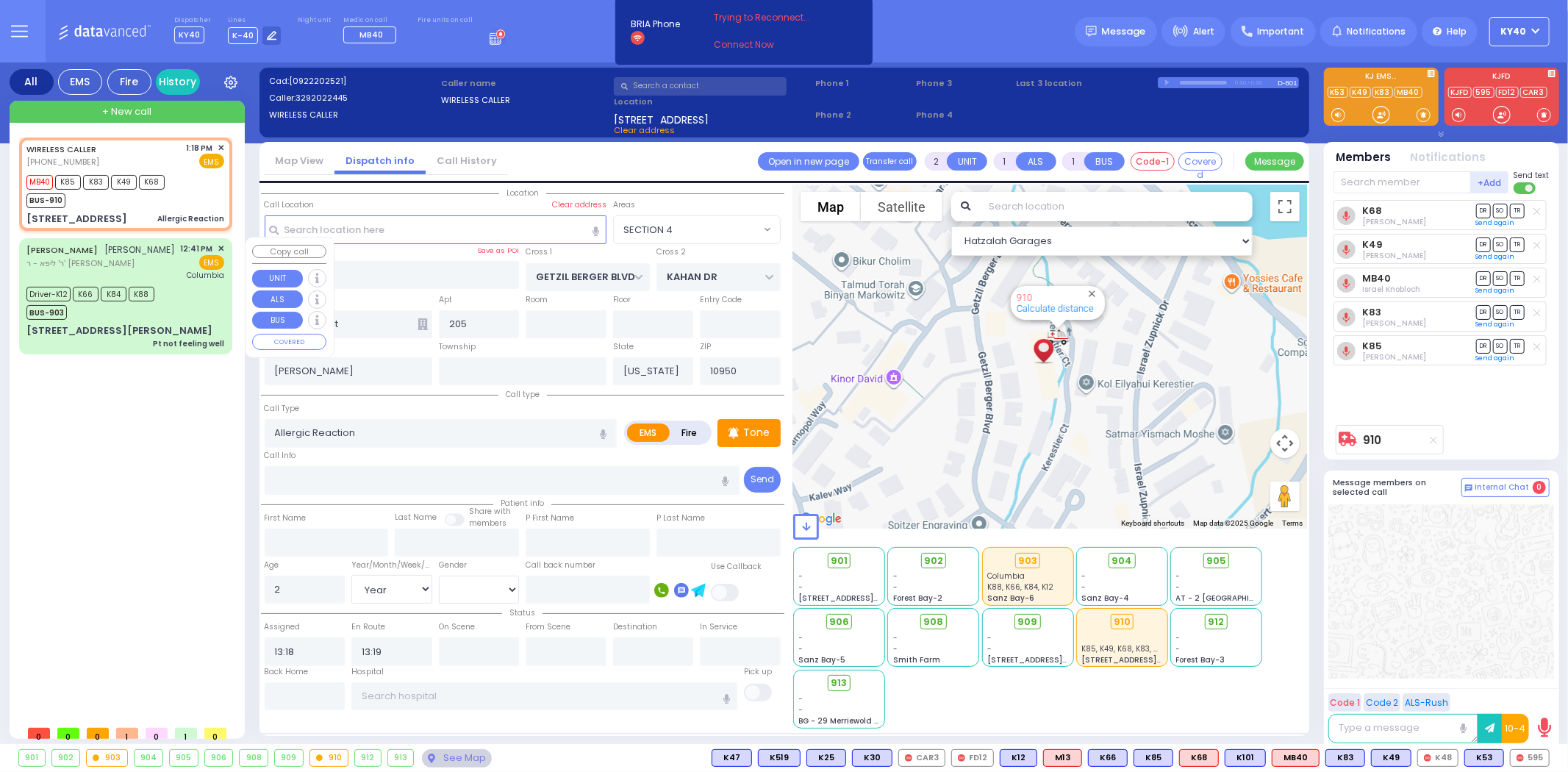
type input "6"
select select
type input "Pt not feeling well"
radio input "true"
type input "SHLOME"
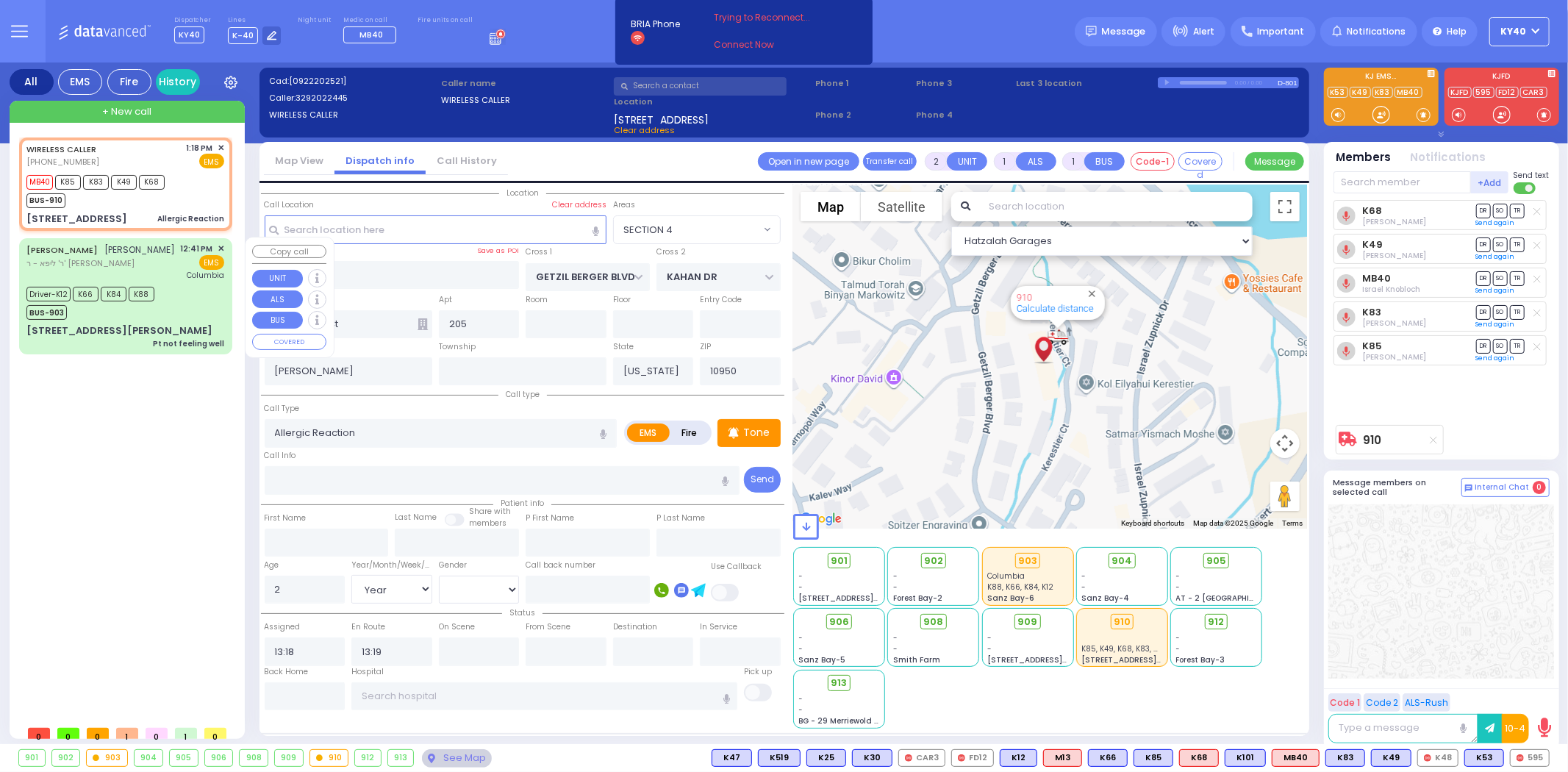
type input "HEIMAN"
type input "Zsuzsanna"
type input "Heiman"
type input "78"
select select "Year"
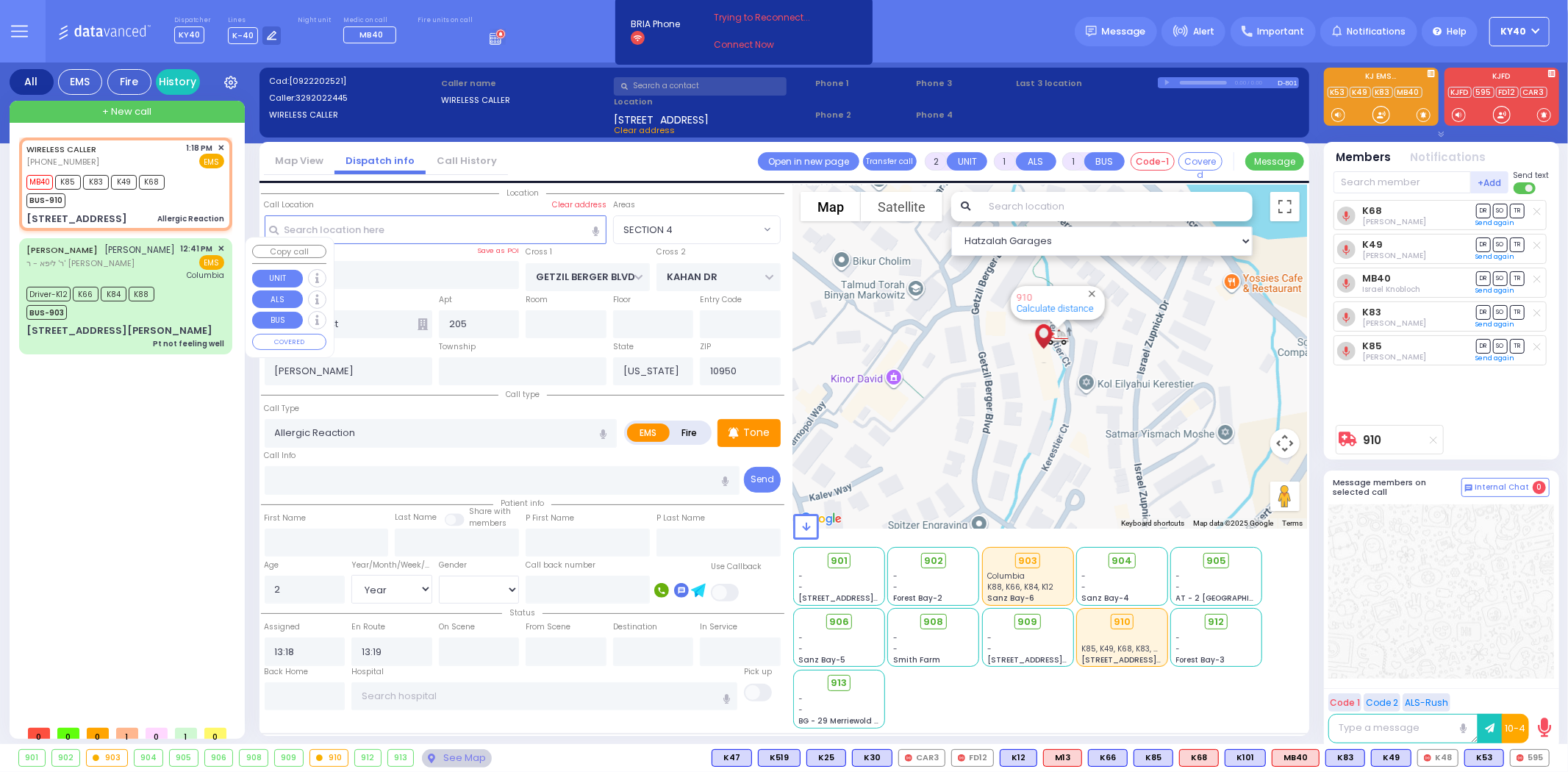
select select "[DEMOGRAPHIC_DATA]"
type input "12:41"
type input "12:42"
type input "12:47"
type input "13:14"
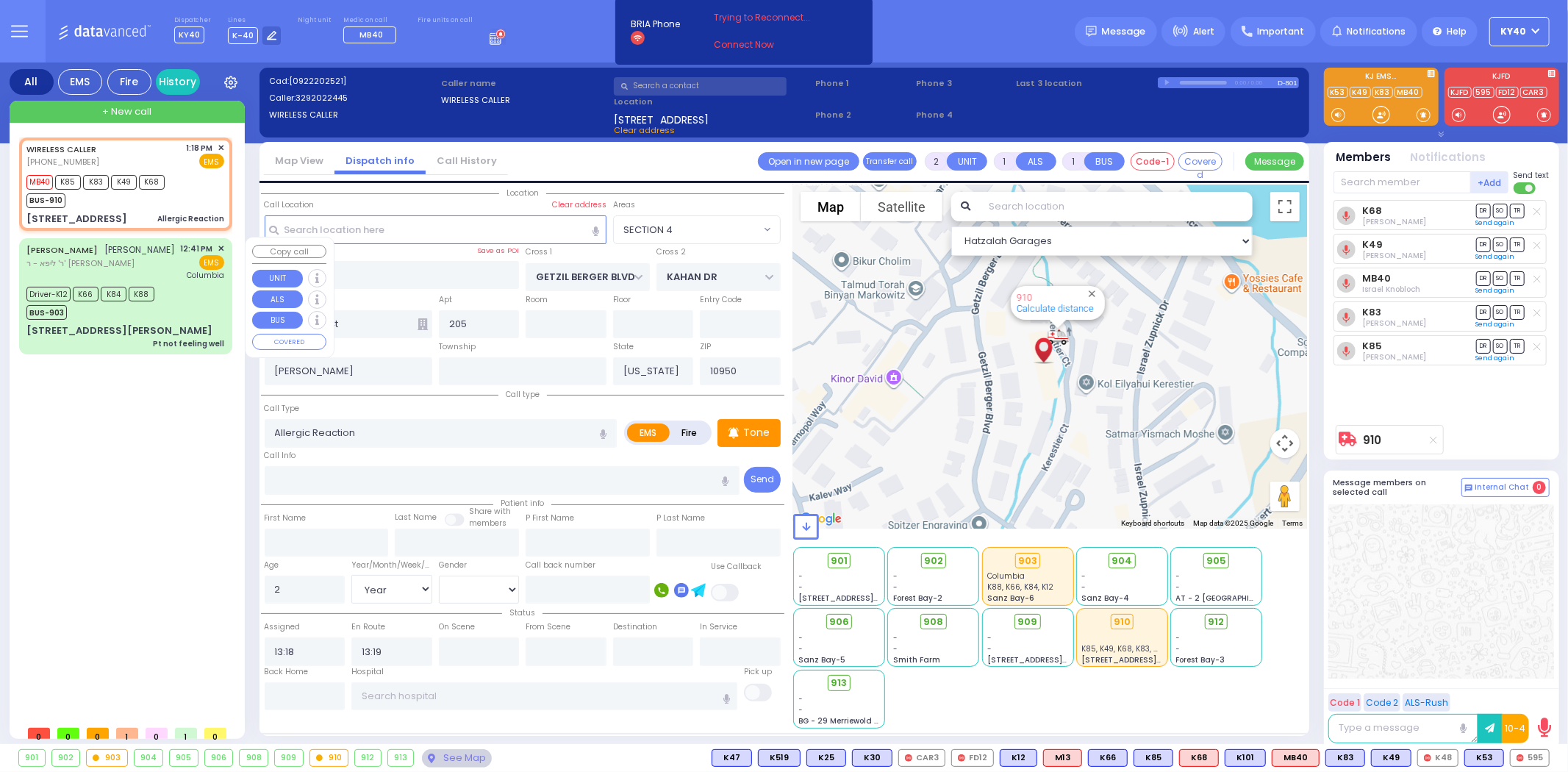
type input "[US_STATE][GEOGRAPHIC_DATA]- [GEOGRAPHIC_DATA]"
select select "Hatzalah Garages"
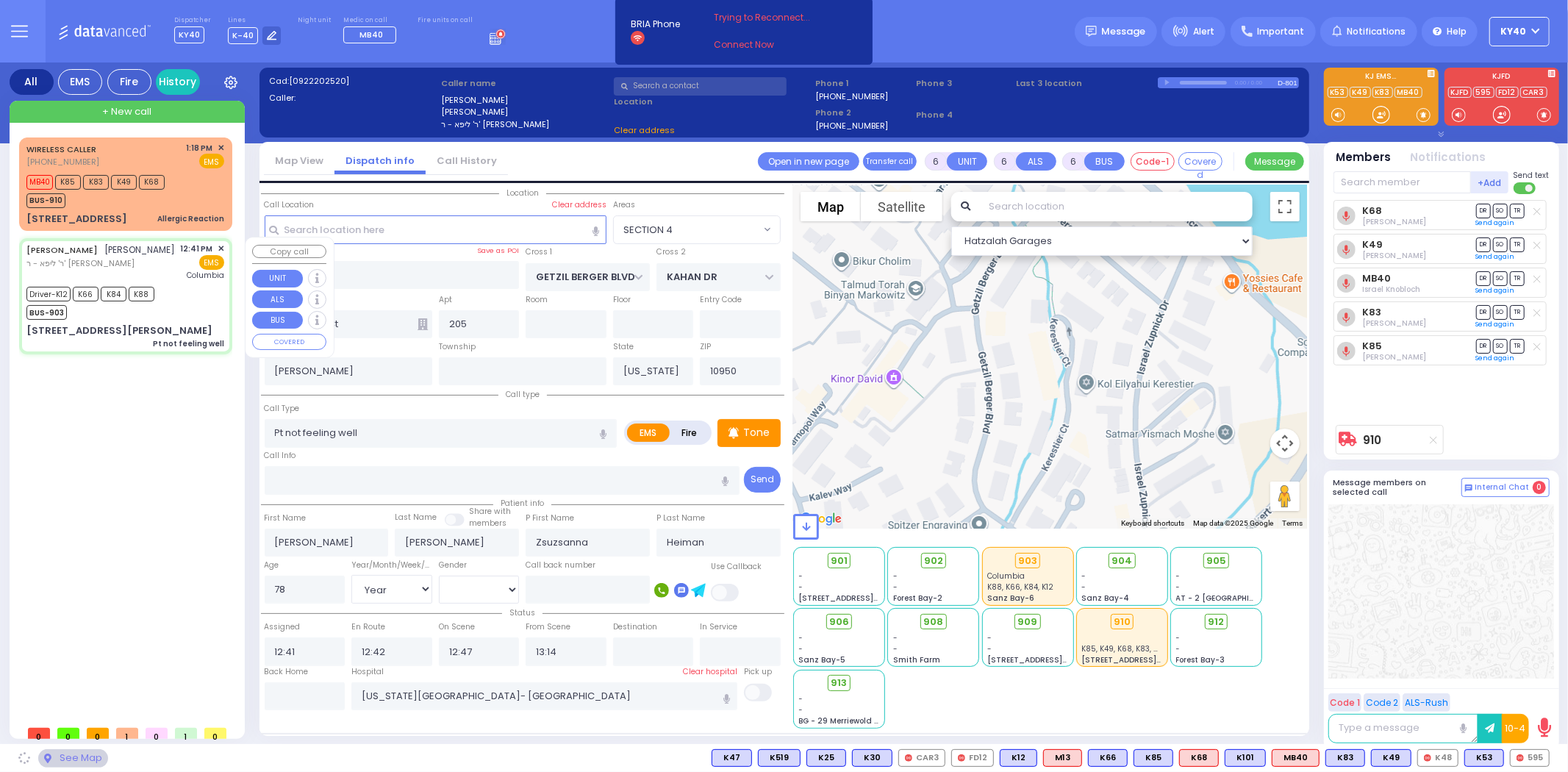
type input "ZENTA RD"
type input "FOREST RD"
type input "[STREET_ADDRESS][PERSON_NAME]"
type input "203"
type input "Monroe"
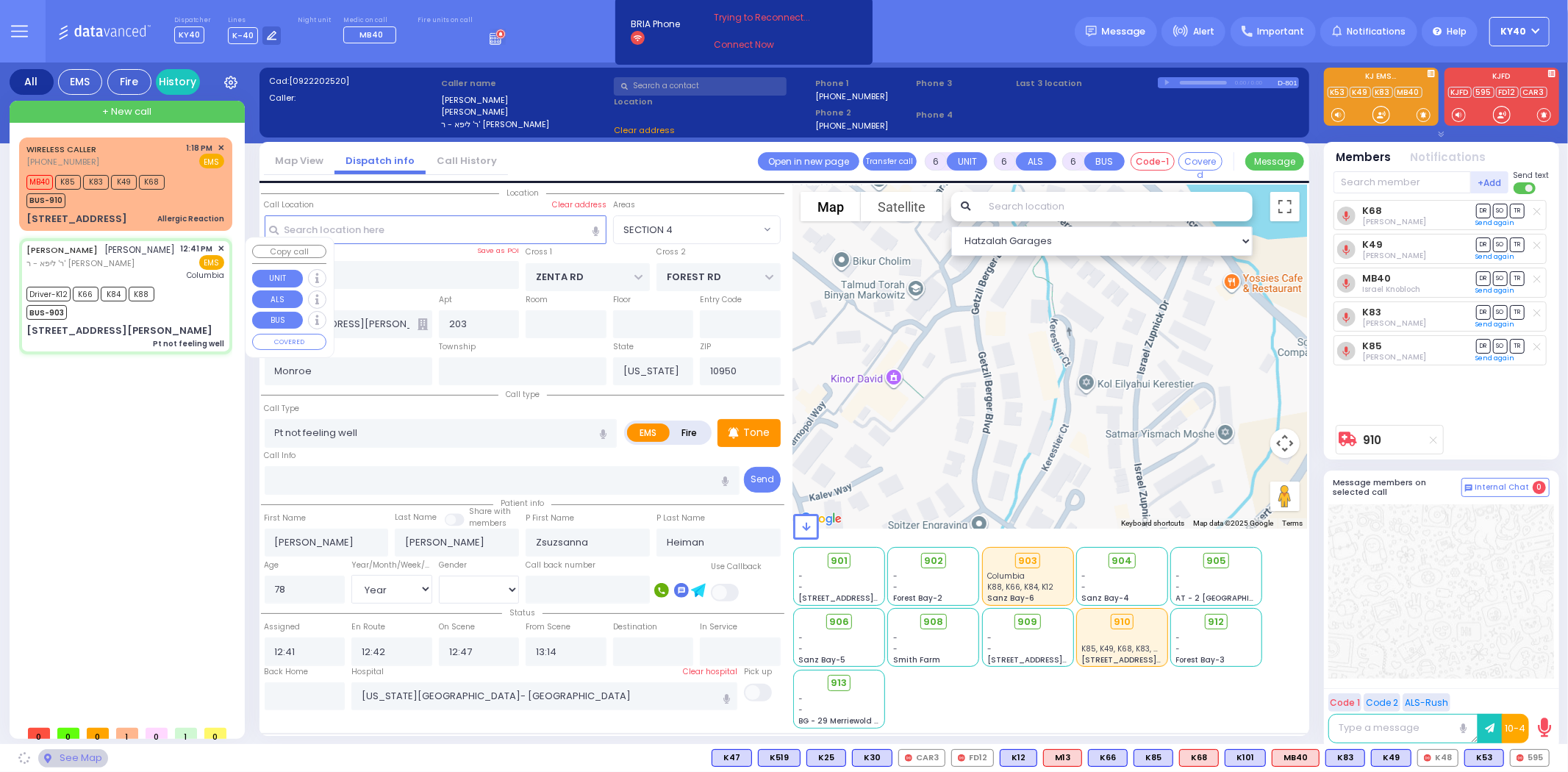
select select "SECTION 2"
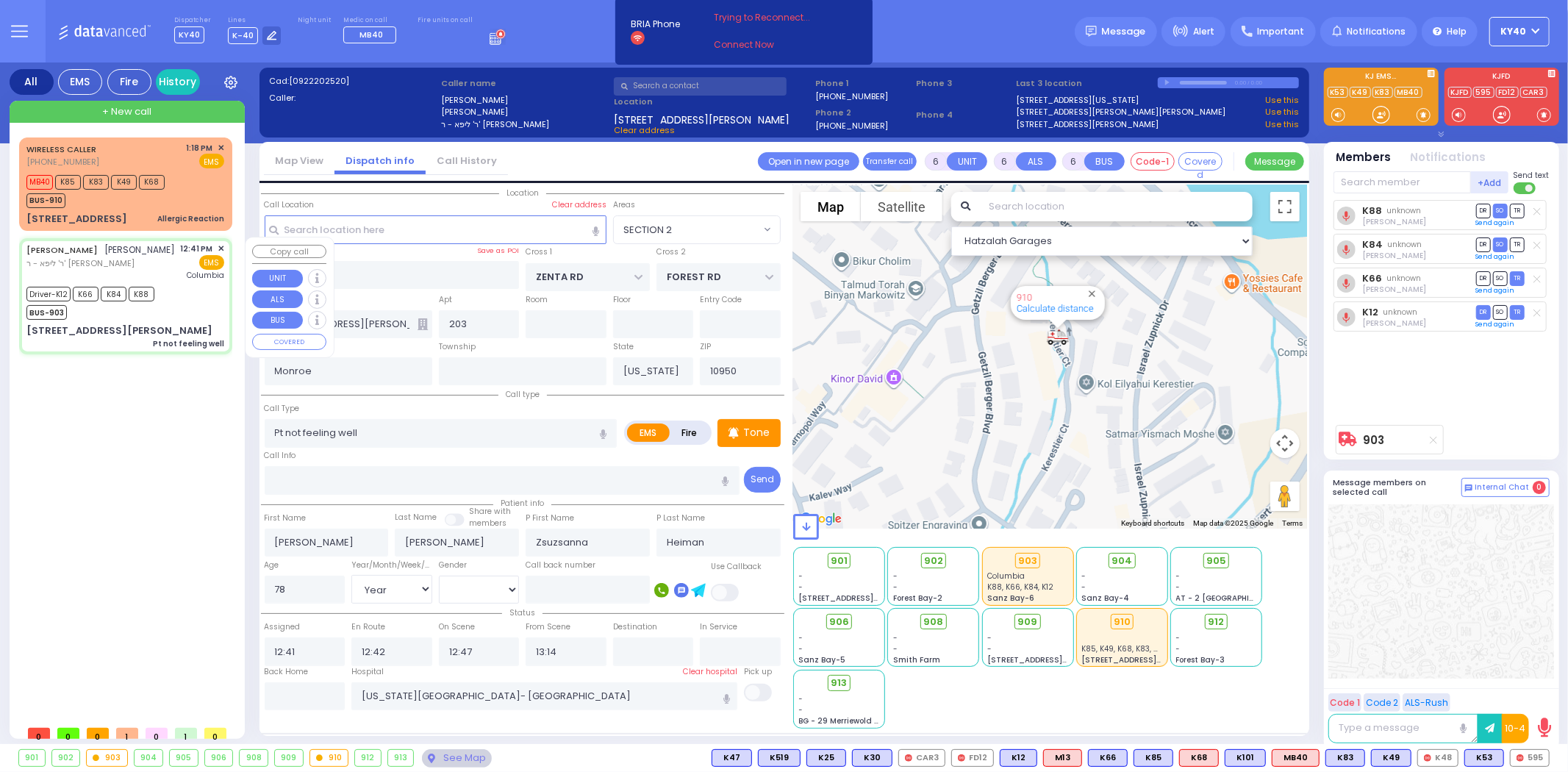
click at [186, 303] on div "Driver-K12 K66 K84 K88 BUS-903" at bounding box center [125, 302] width 198 height 36
select select
radio input "true"
select select "Year"
select select "[DEMOGRAPHIC_DATA]"
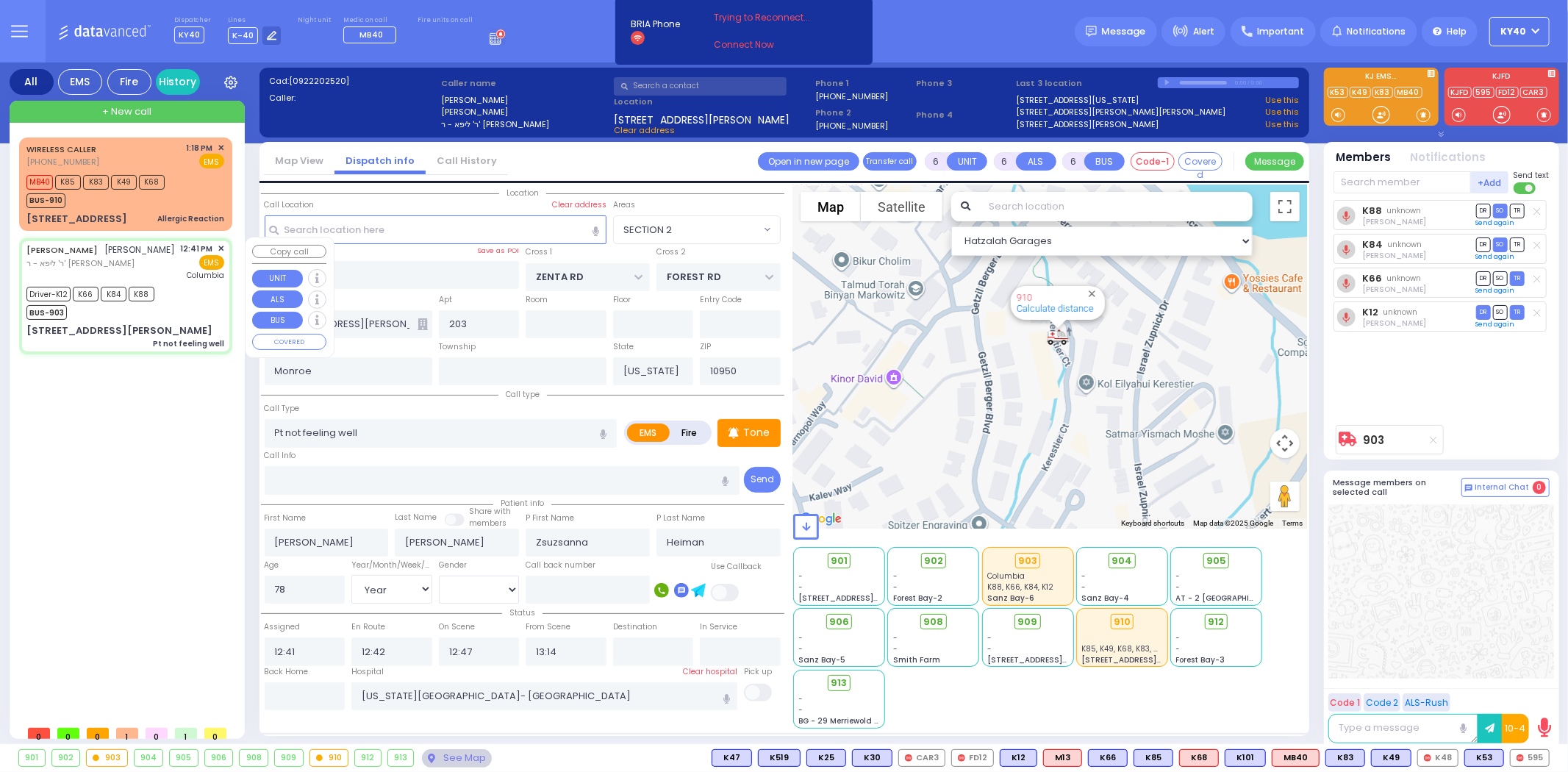
select select "Hatzalah Garages"
select select "SECTION 2"
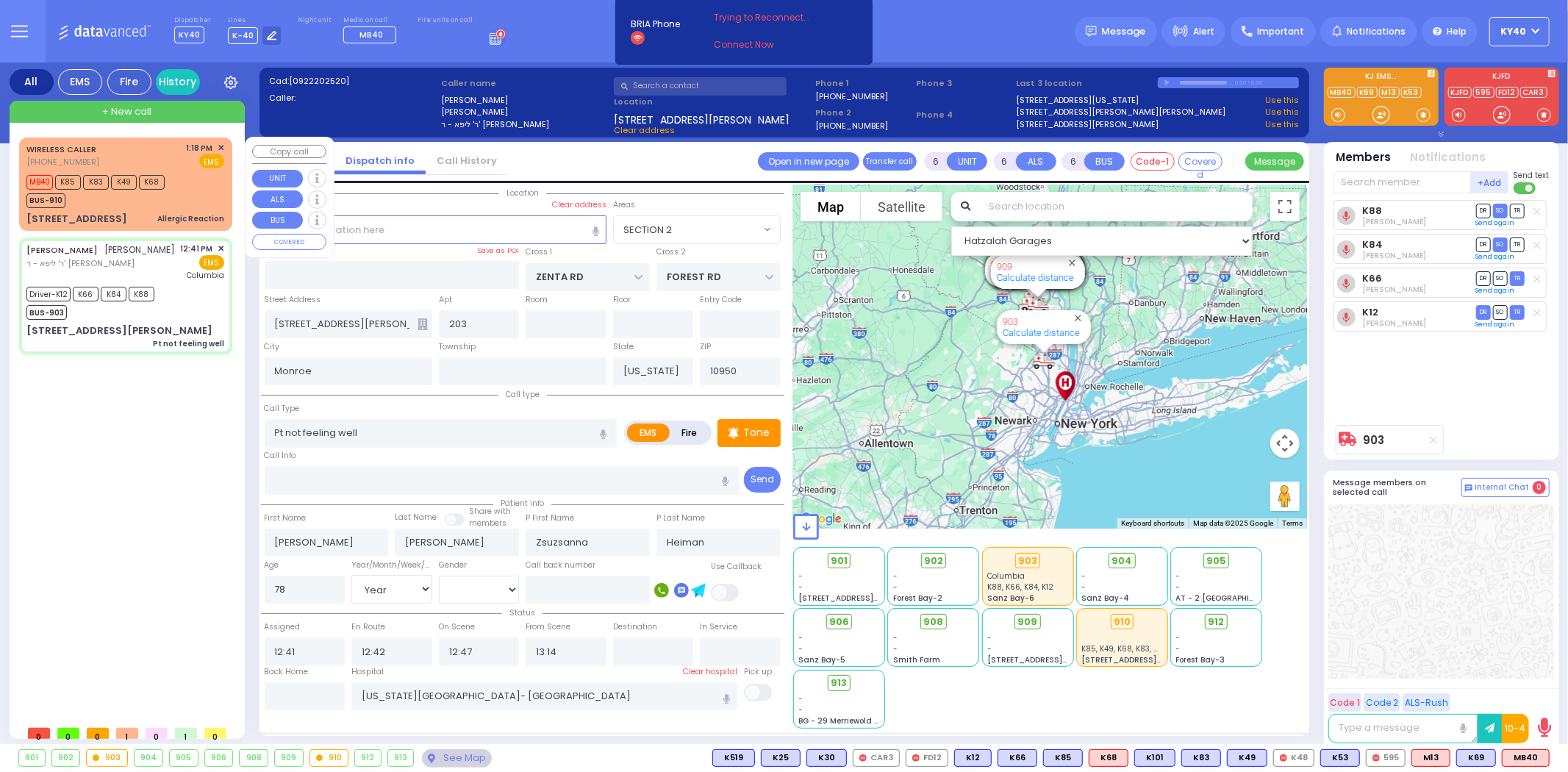
click at [218, 145] on span "✕" at bounding box center [221, 147] width 7 height 12
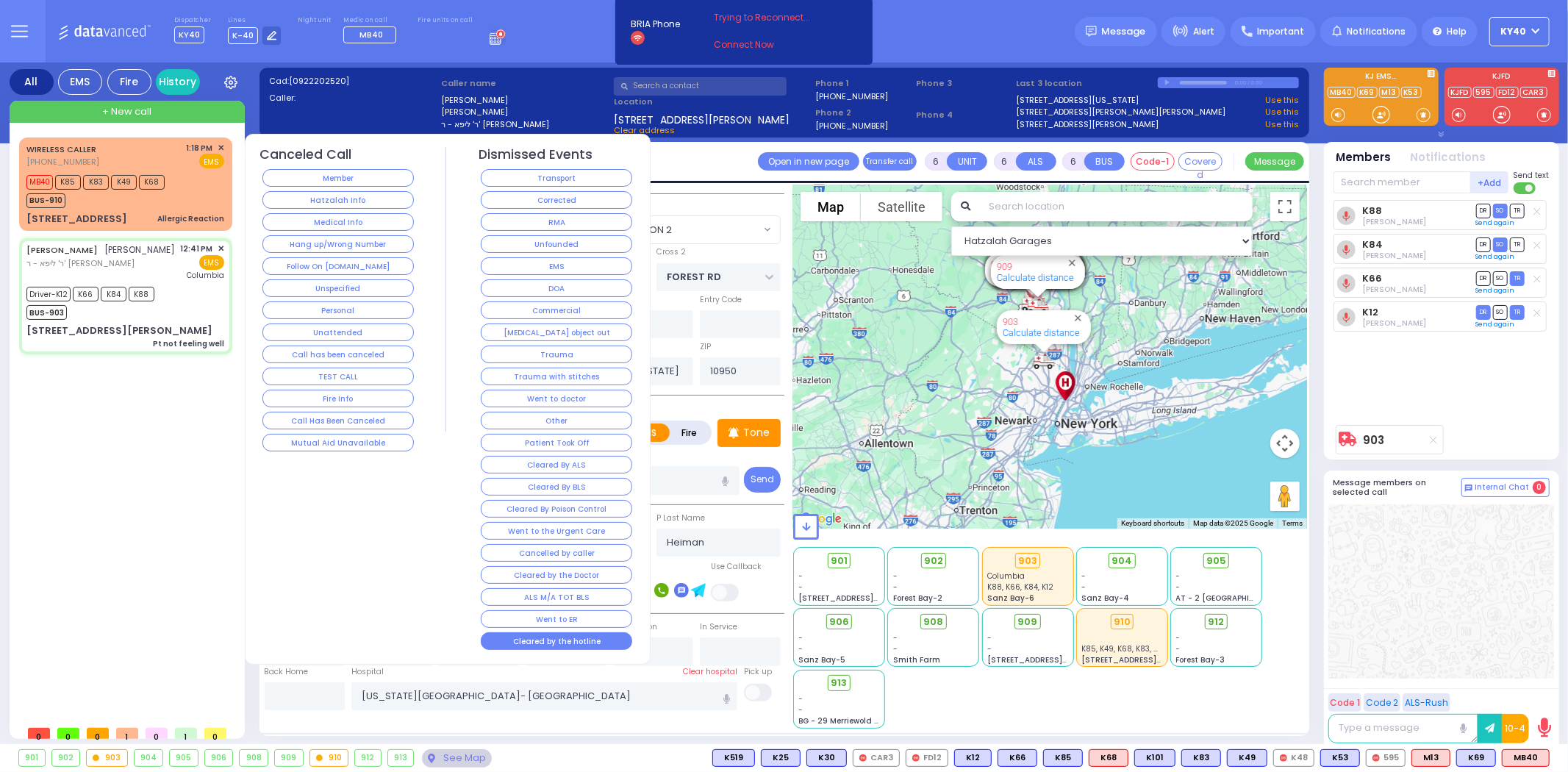
click at [553, 647] on button "Cleared by the hotline" at bounding box center [556, 640] width 152 height 17
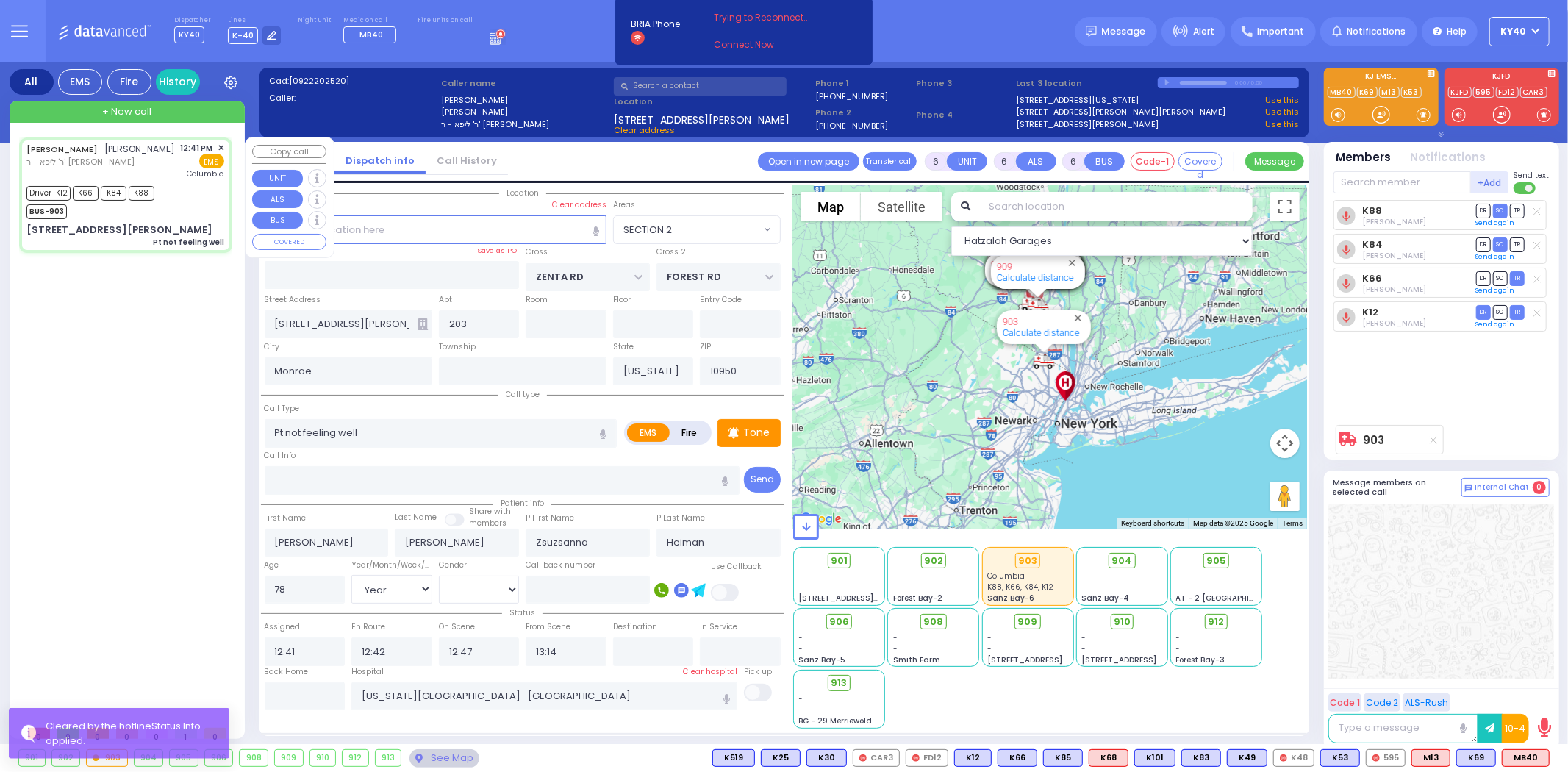
click at [180, 211] on div "Driver-K12 K66 K84 K88 BUS-903" at bounding box center [125, 200] width 198 height 36
select select
radio input "true"
select select "Year"
select select "[DEMOGRAPHIC_DATA]"
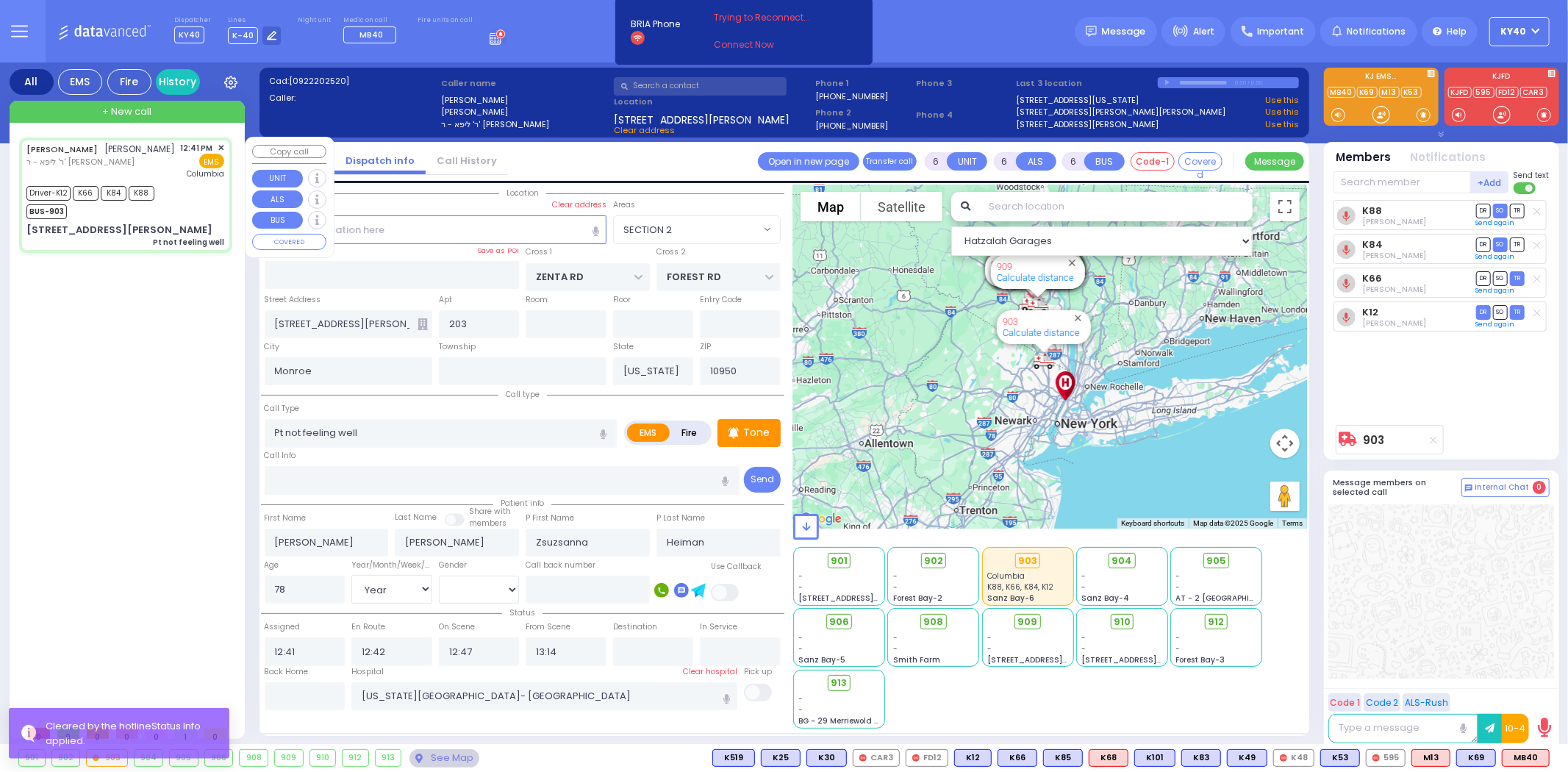
select select "Hatzalah Garages"
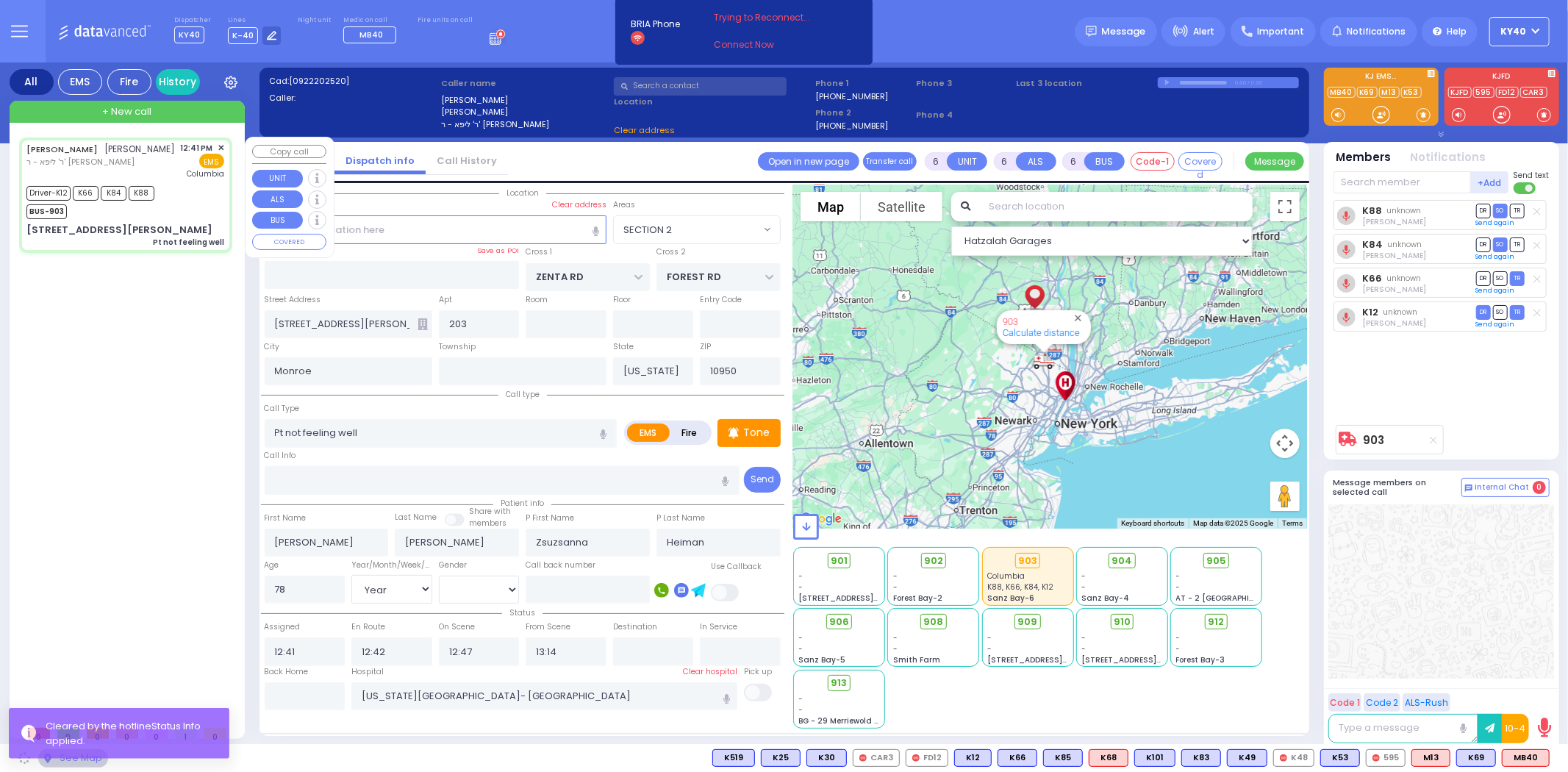
select select "SECTION 2"
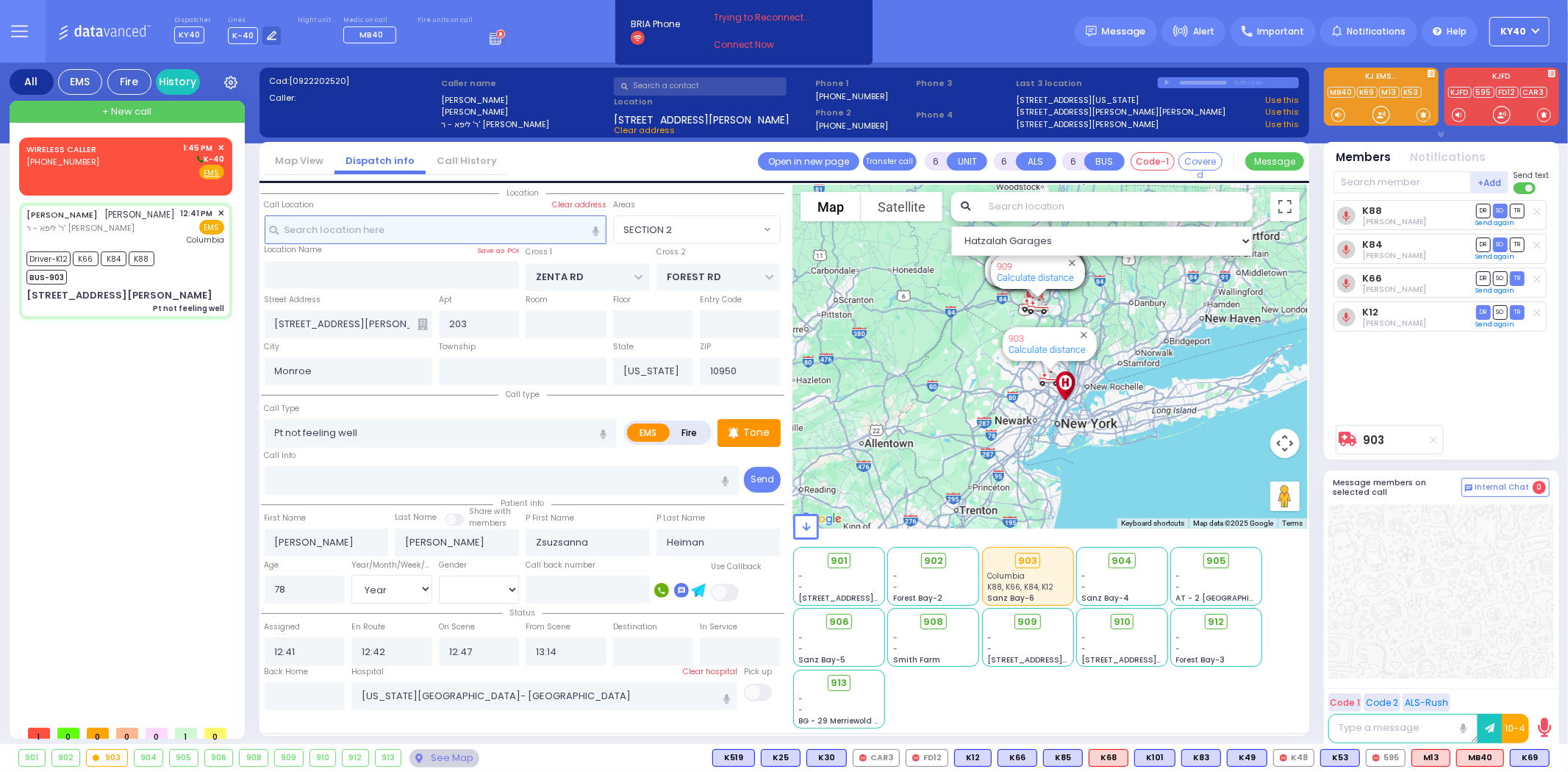
click at [439, 223] on input "text" at bounding box center [435, 229] width 342 height 28
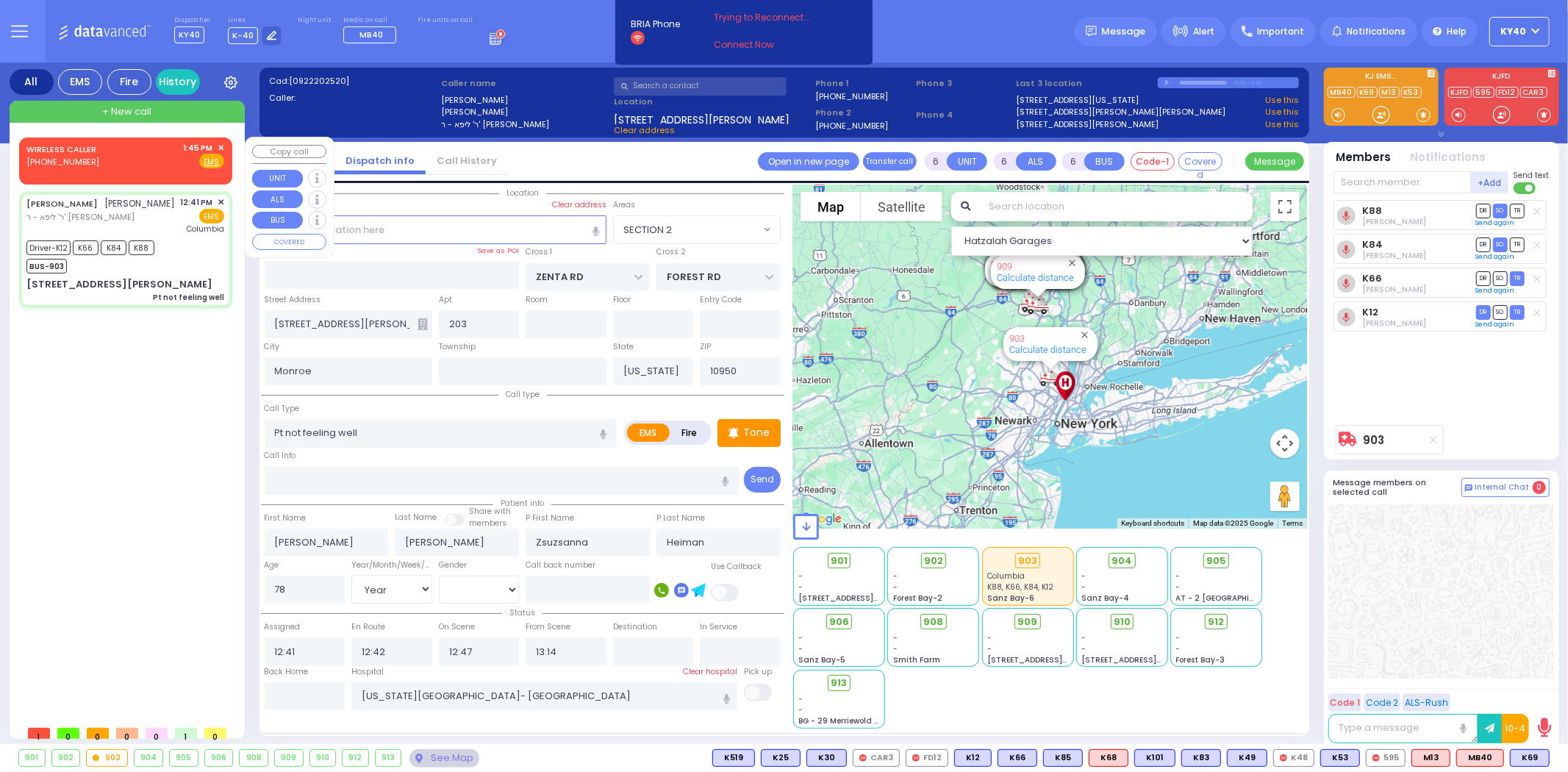
click at [217, 148] on div "1:45 PM ✕" at bounding box center [205, 147] width 41 height 12
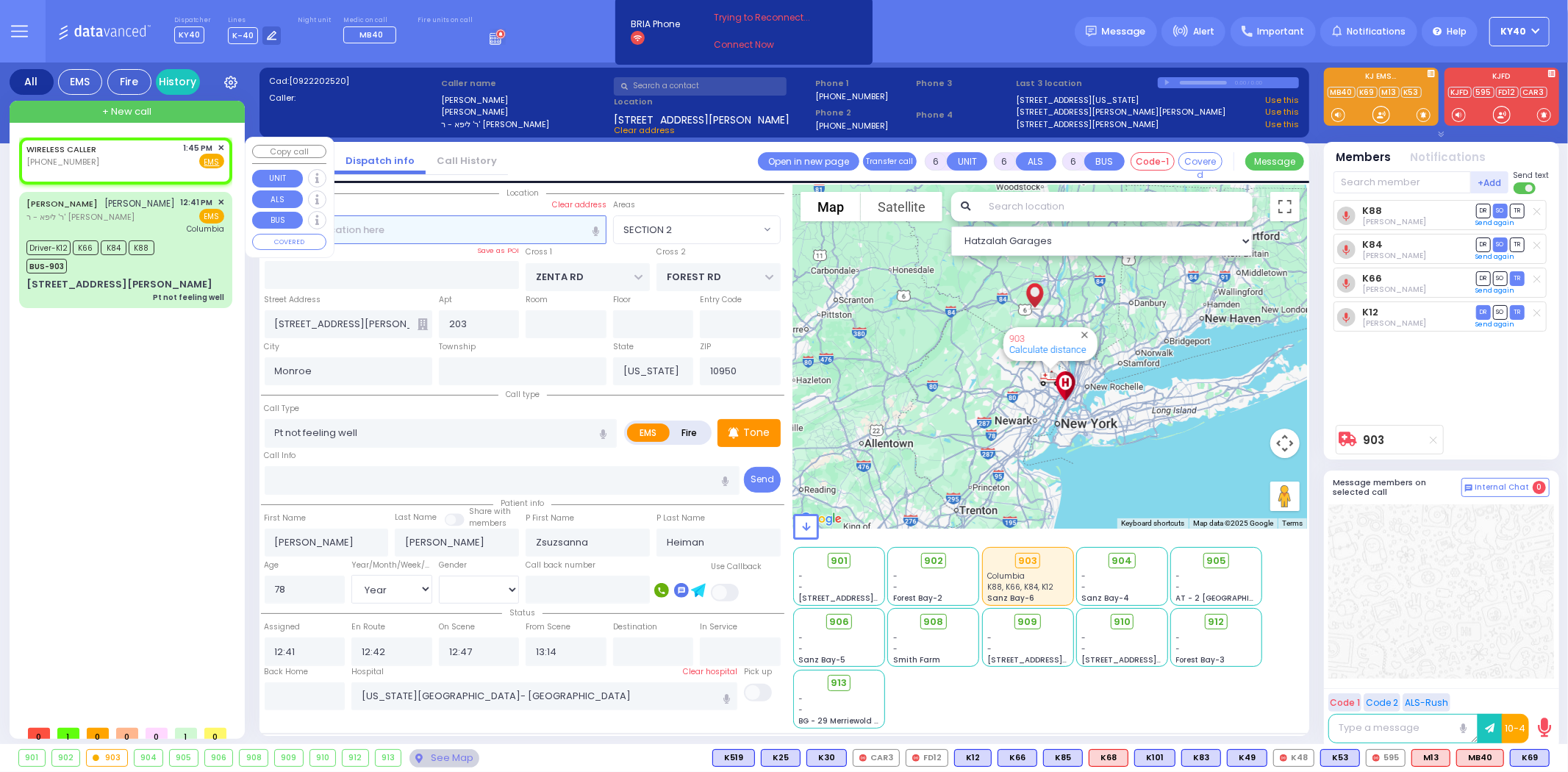
type input "2"
type input "1"
select select
radio input "true"
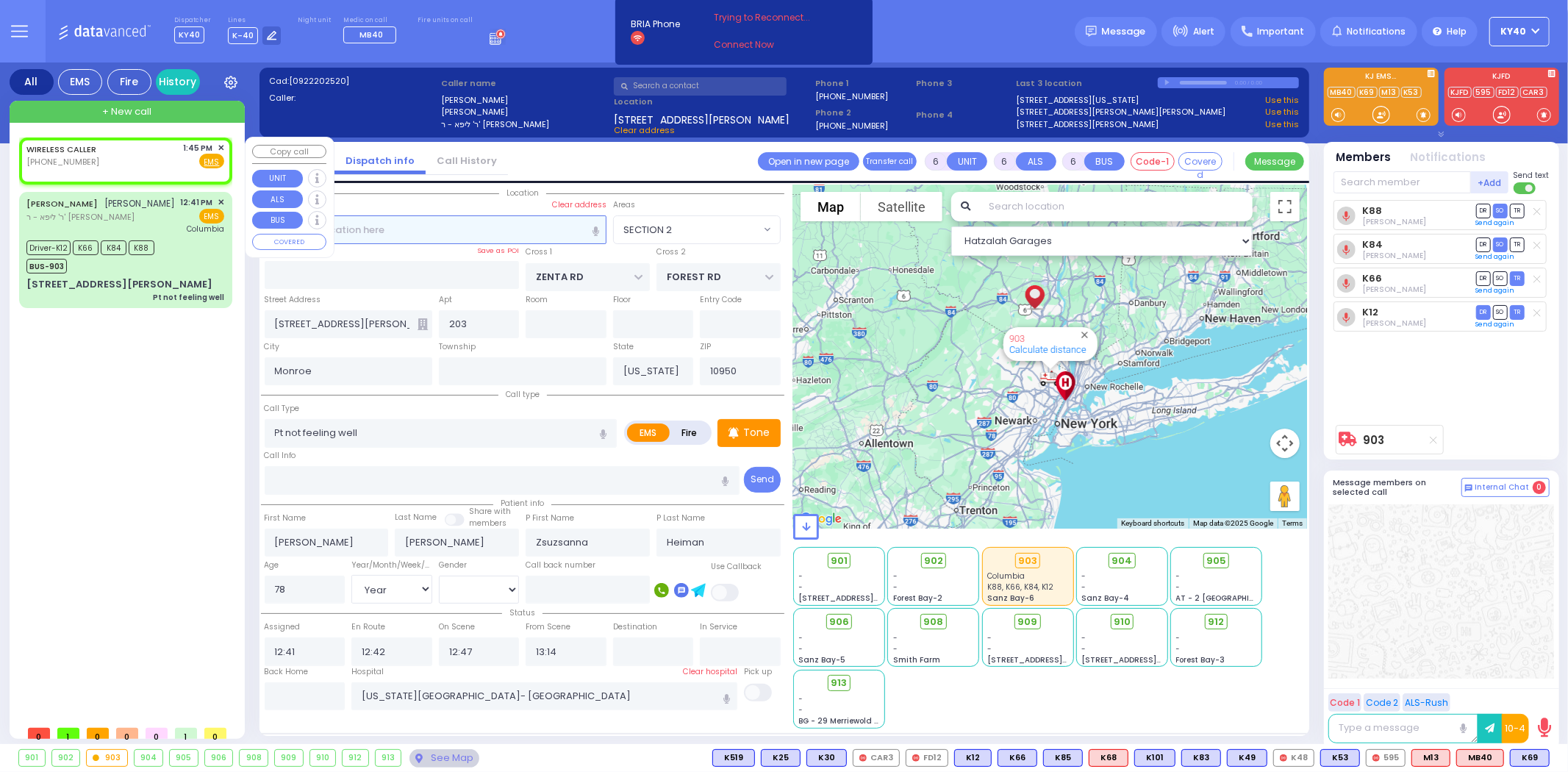
select select
type input "13:45"
select select "Hatzalah Garages"
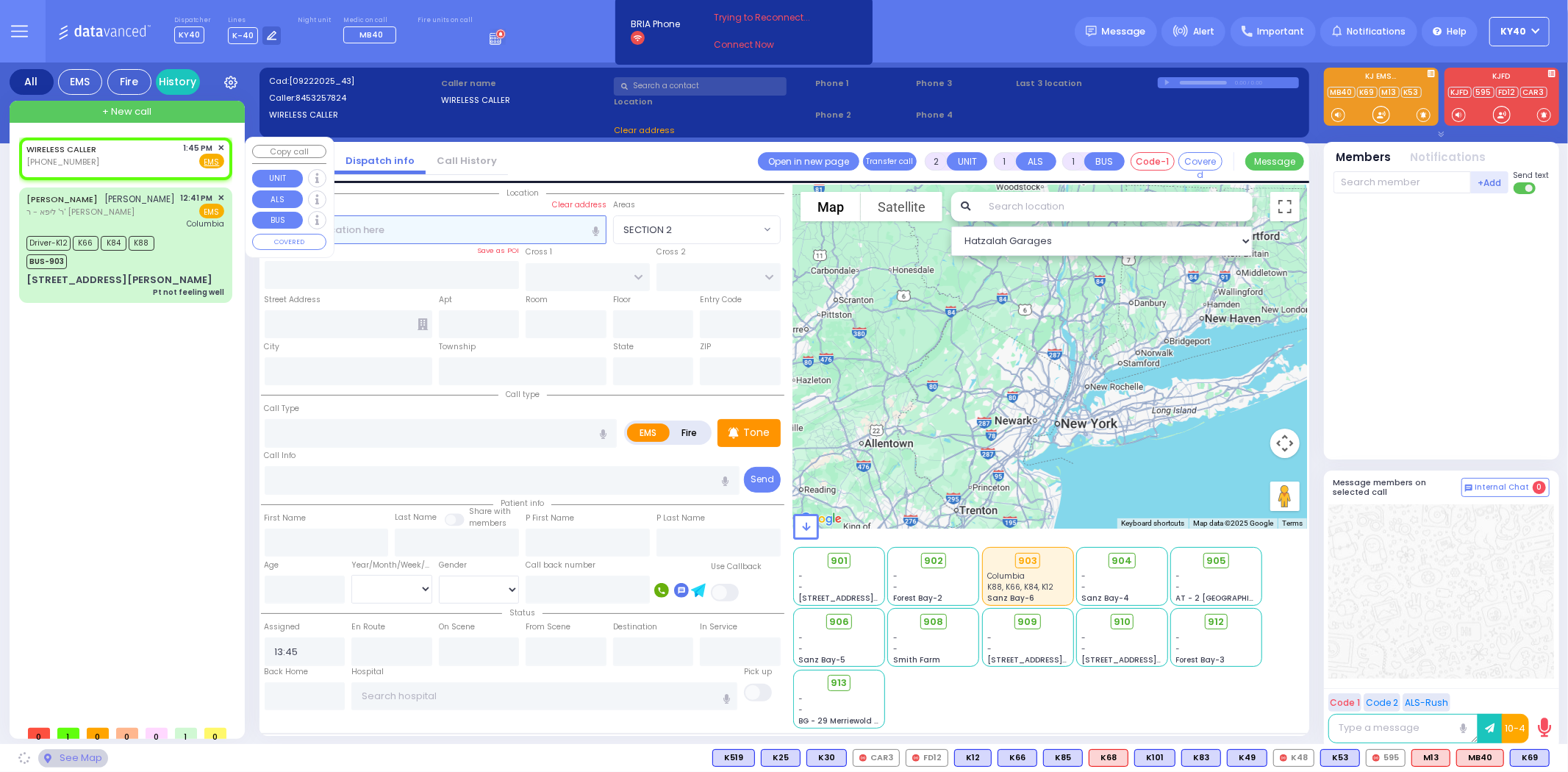
select select
radio input "true"
select select
select select "Hatzalah Garages"
click at [225, 146] on span "✕" at bounding box center [221, 147] width 7 height 12
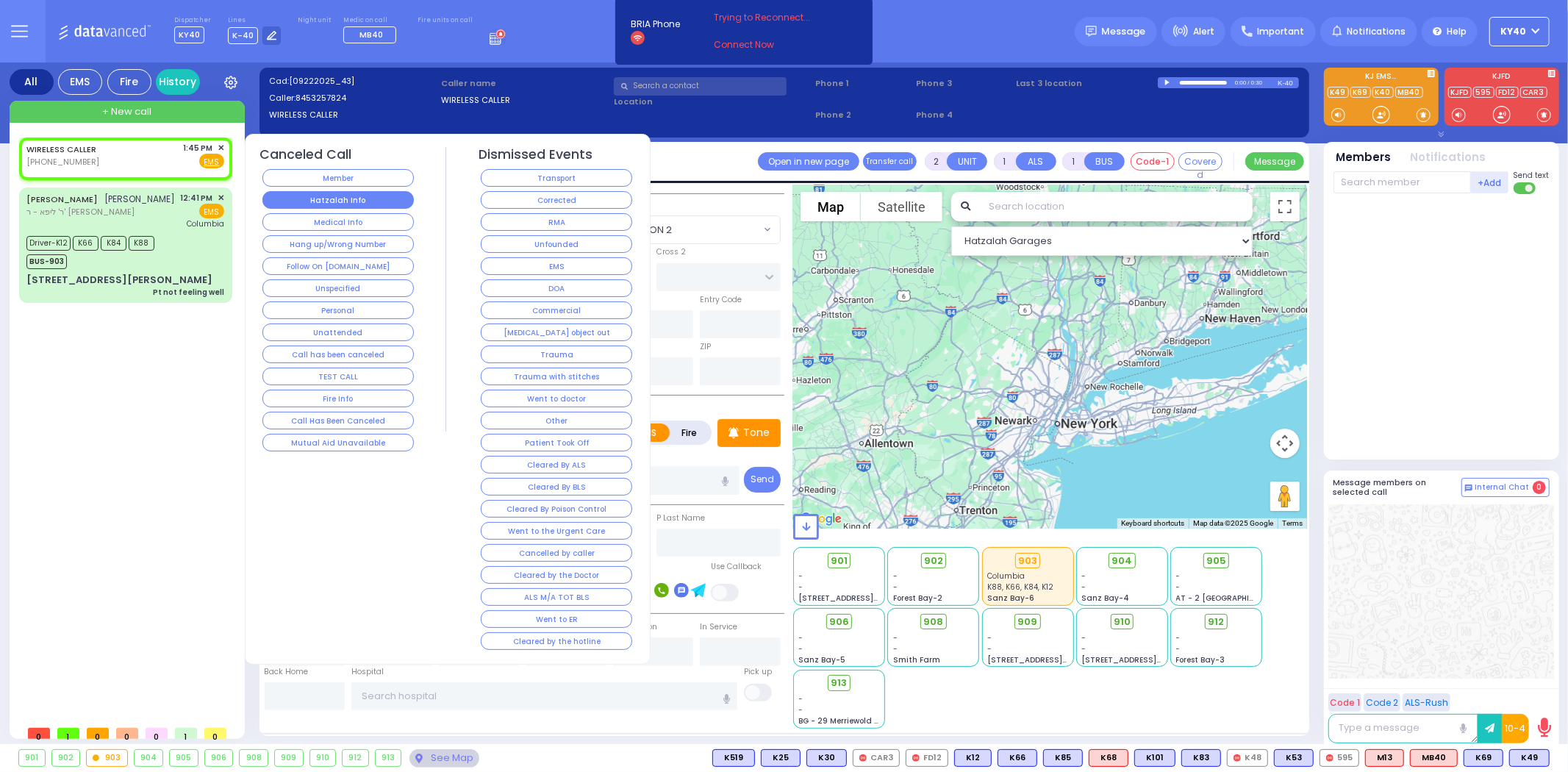
click at [342, 199] on button "Hatzalah Info" at bounding box center [338, 200] width 152 height 17
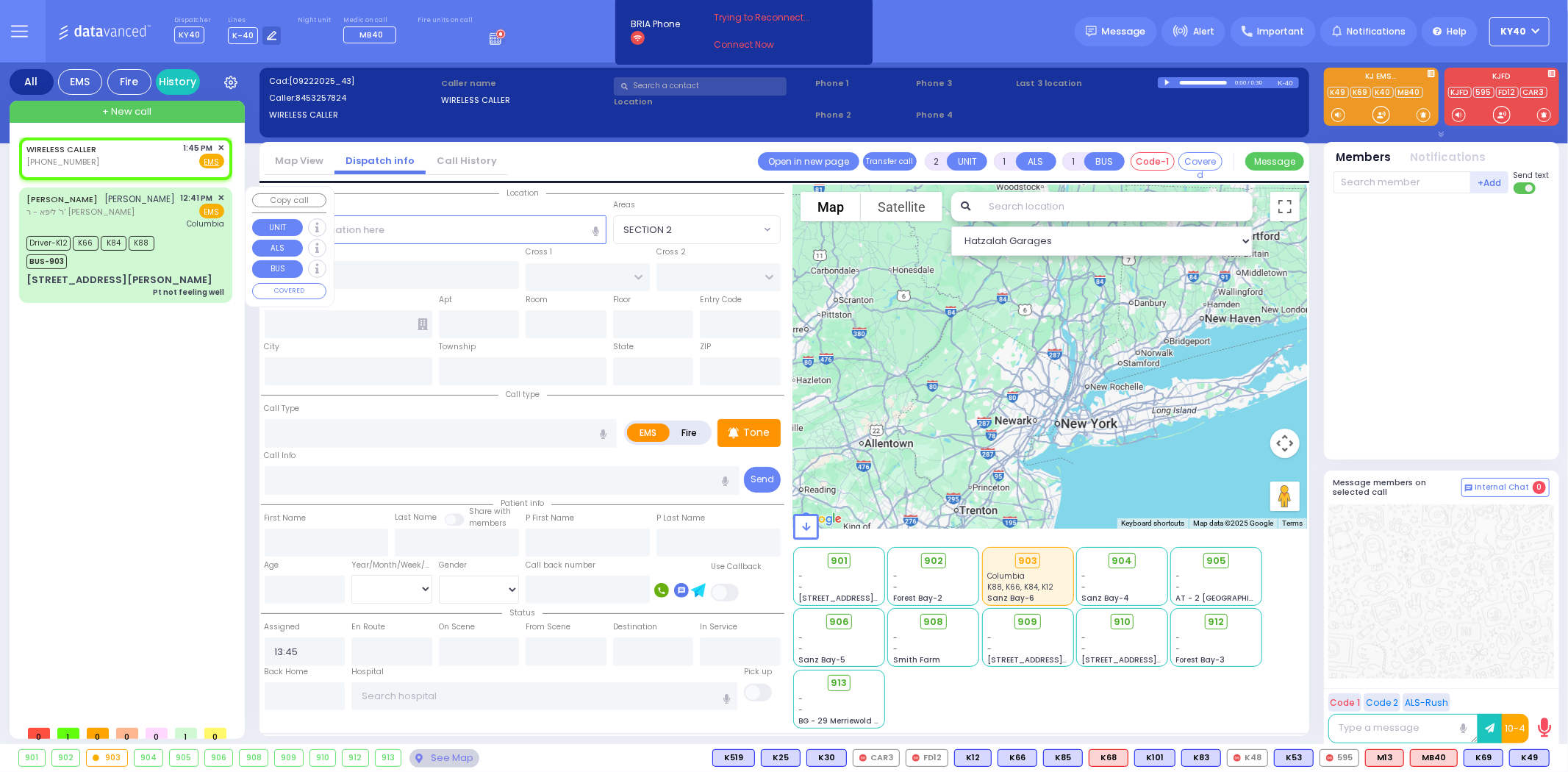
select select
radio input "true"
select select
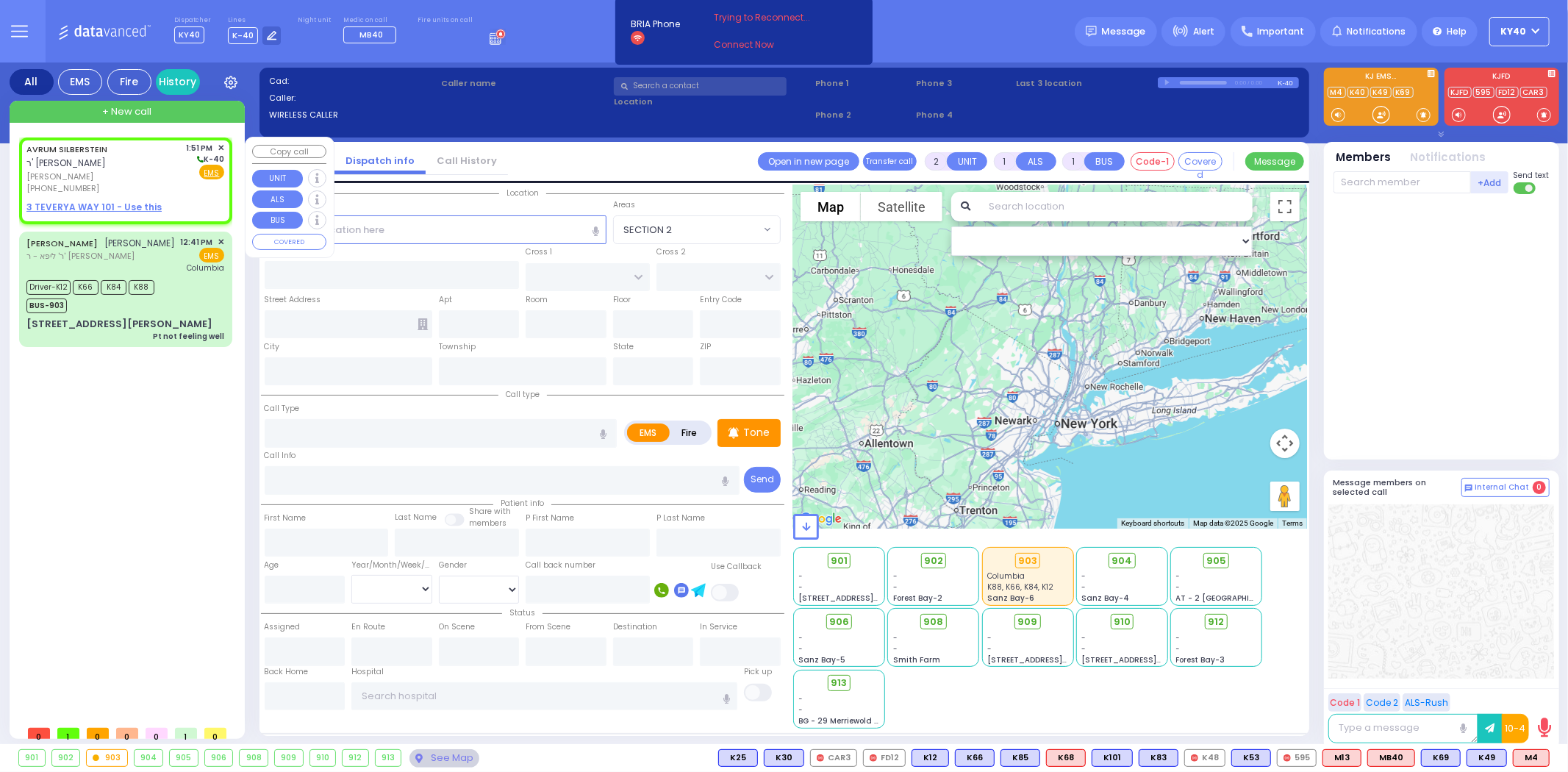
click at [175, 166] on div "AVRUM SILBERSTEIN ר' יוסף לייב - ר' יואל זילבערשטיין" at bounding box center [104, 156] width 155 height 29
select select
radio input "true"
type input "AVRUM"
type input "SILBERSTEIN"
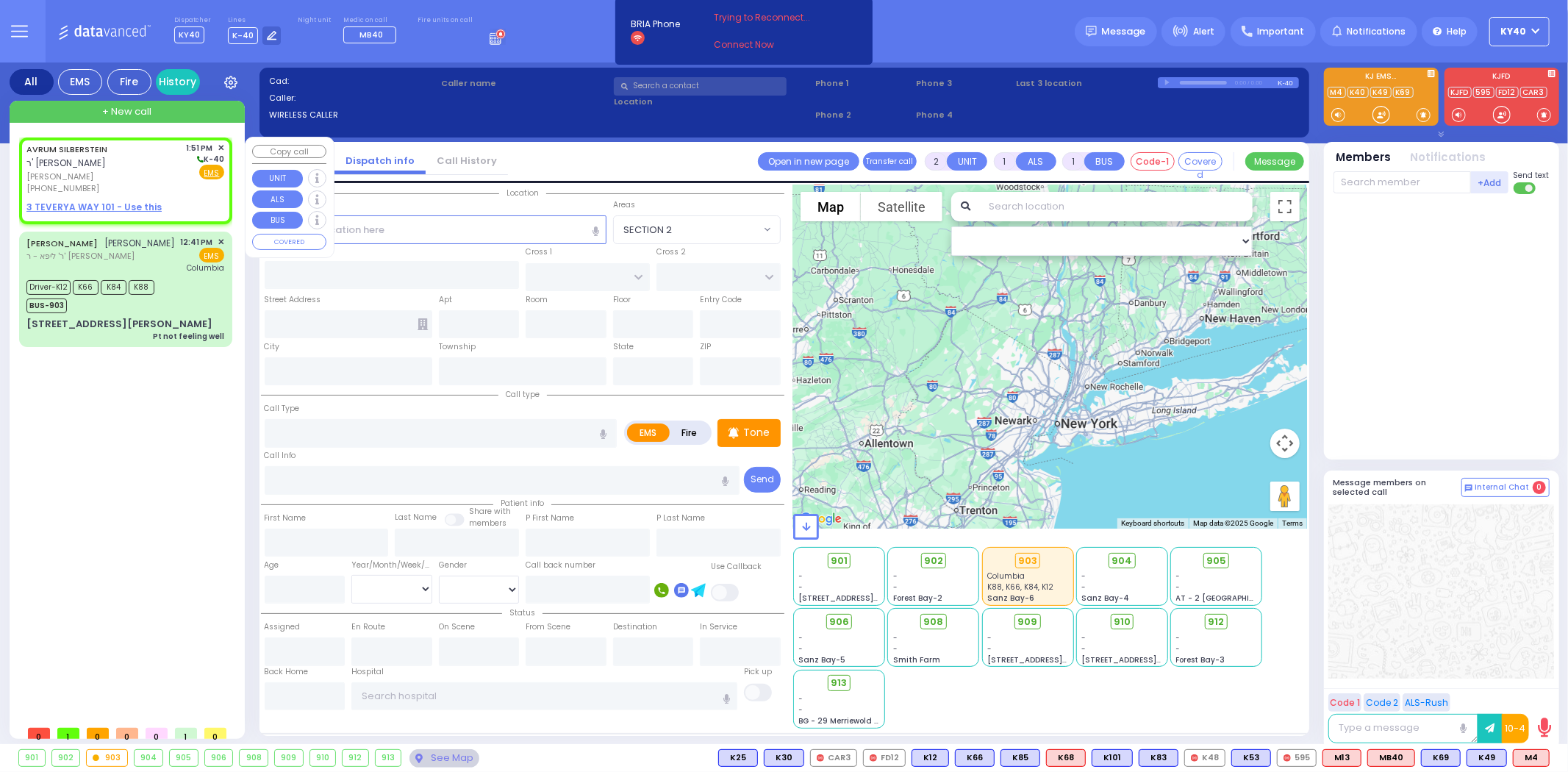
select select
type input "13:51"
select select
radio input "true"
select select
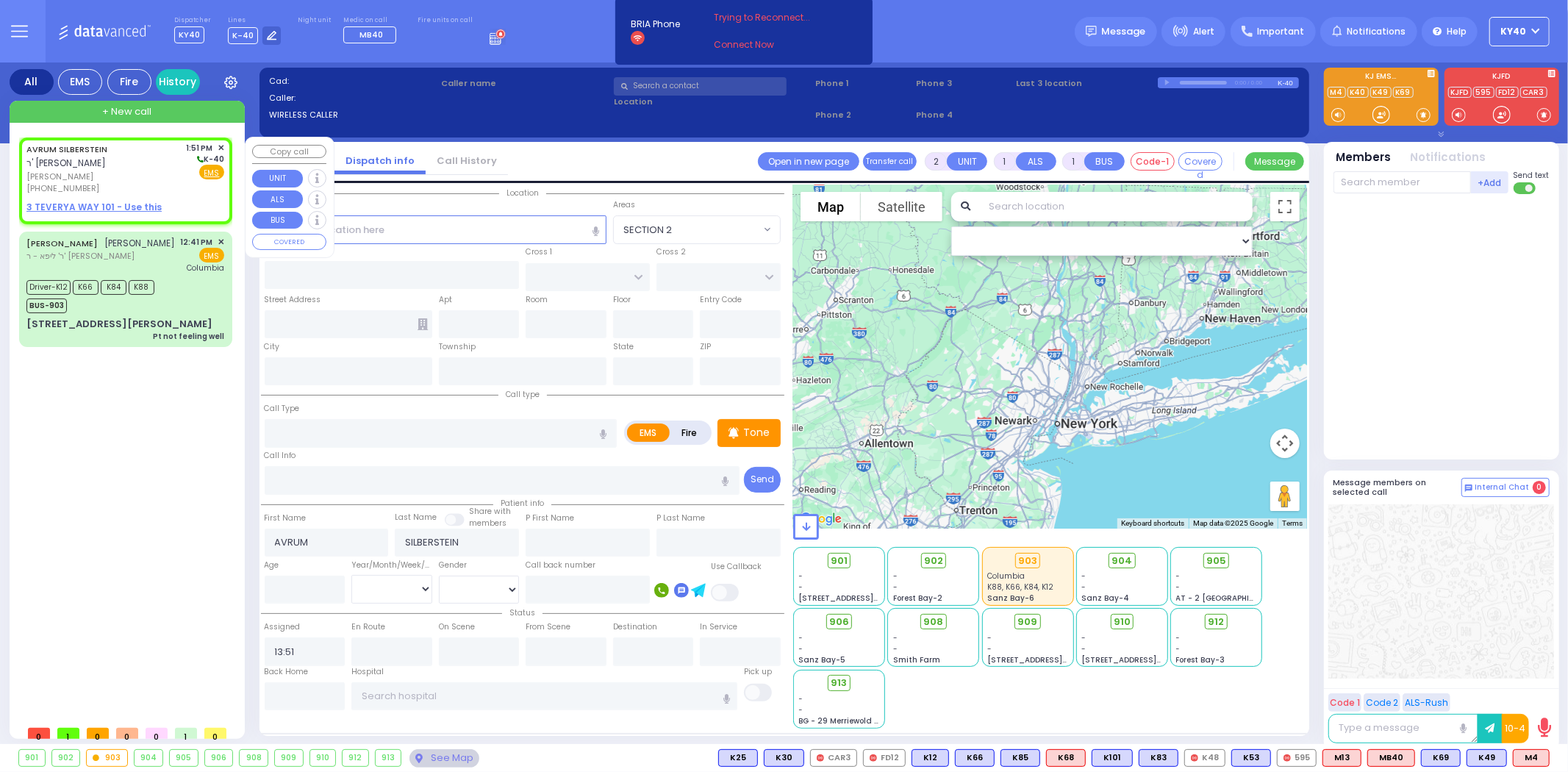
select select "Hatzalah Garages"
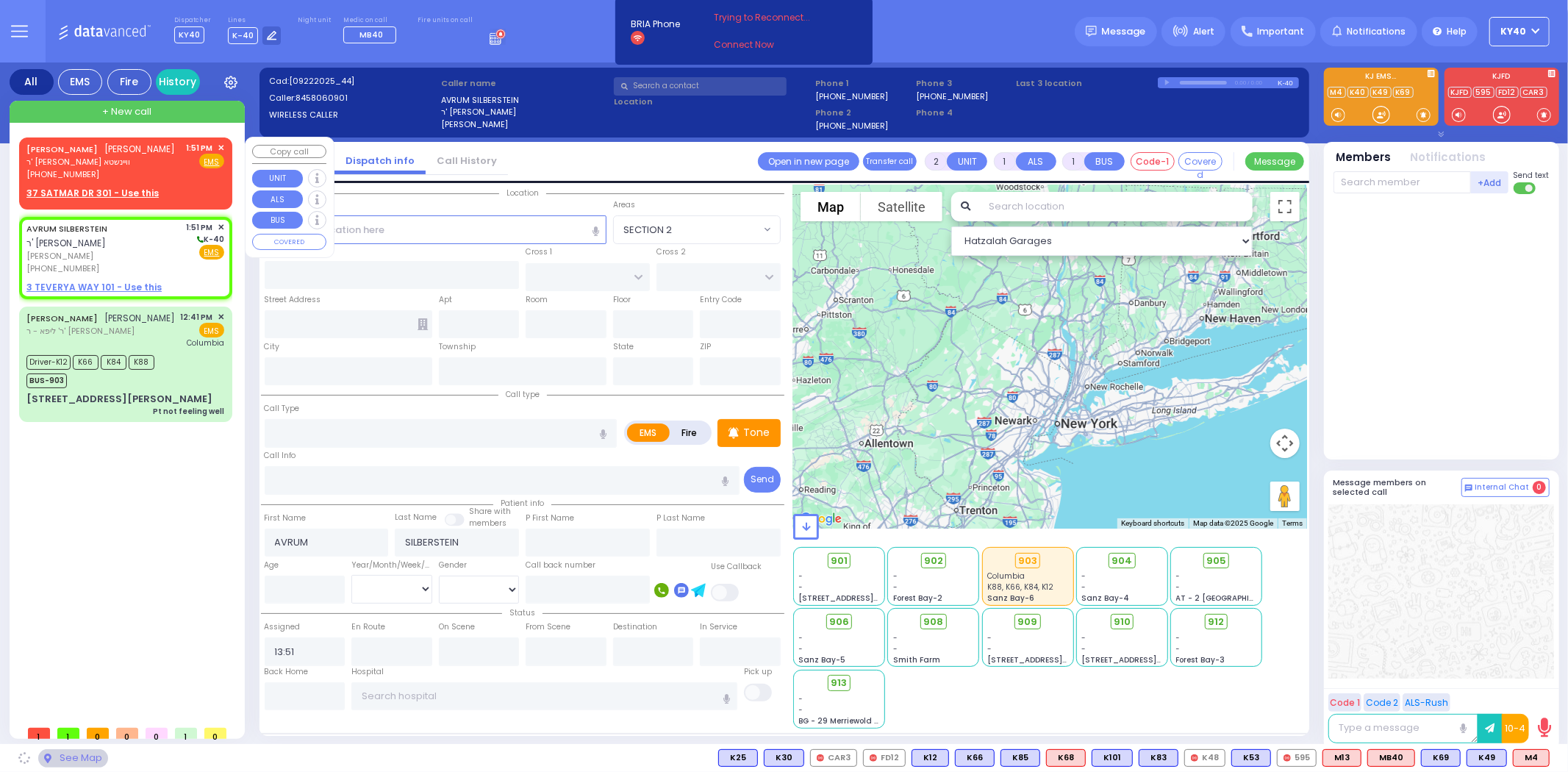
select select
radio input "true"
select select
select select "Hatzalah Garages"
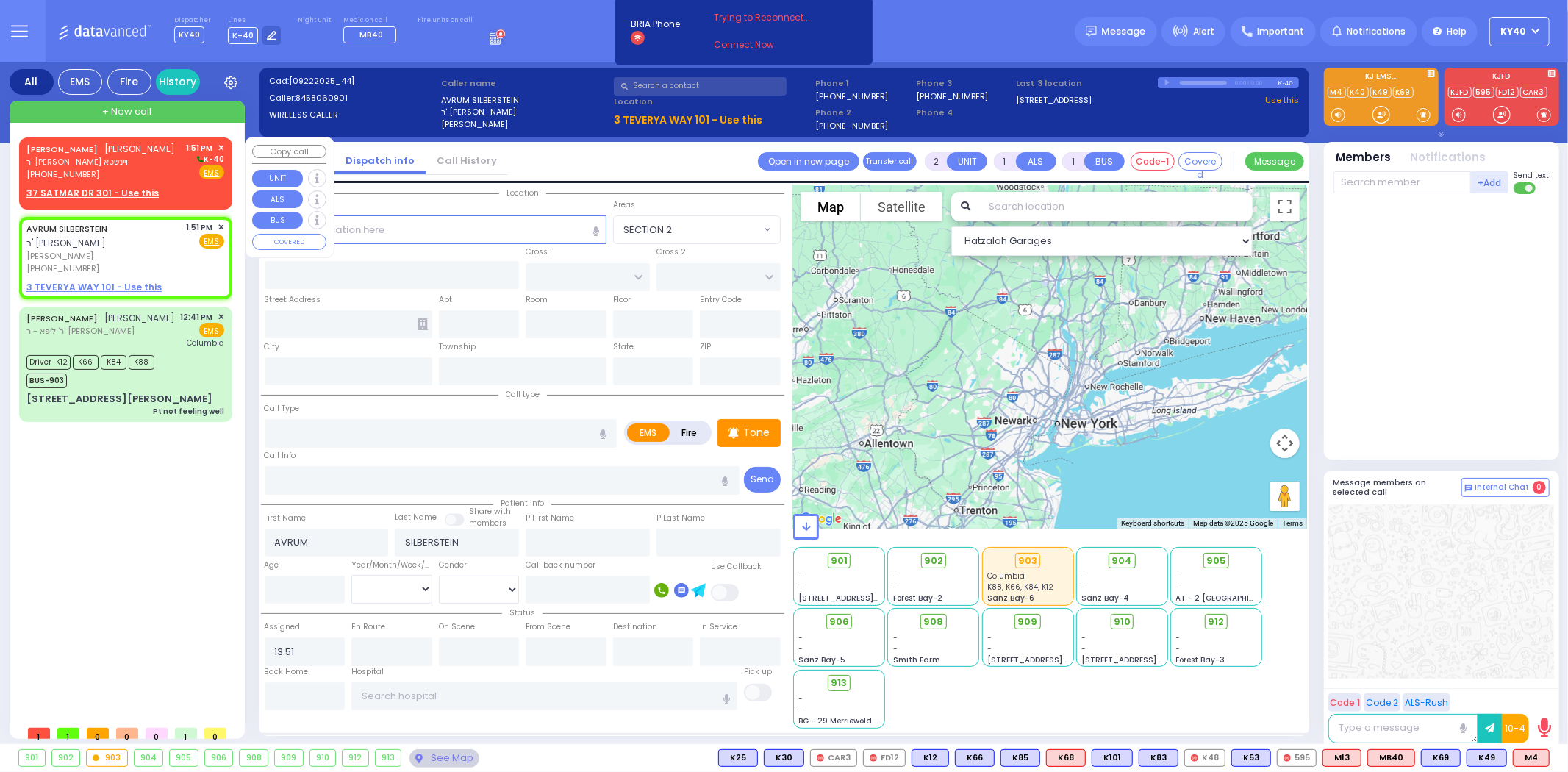
select select
radio input "true"
select select
select select "Hatzalah Garages"
click at [120, 157] on div "CHAIM NUCHEM LEBOWITZ חיים נחום לעבאוויטש" at bounding box center [101, 149] width 149 height 15
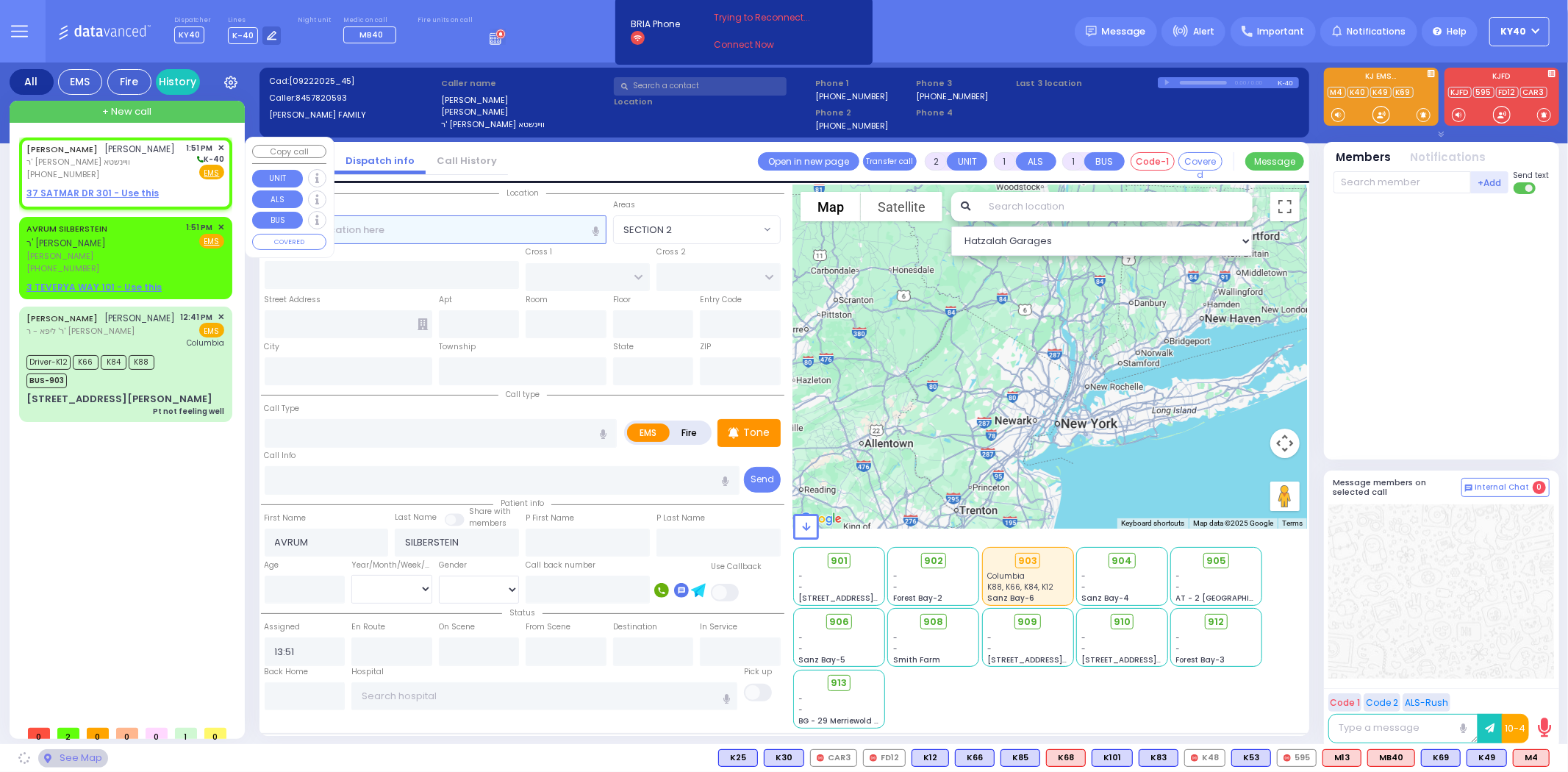
select select
radio input "true"
type input "CHAIM NUCHEM"
type input "LEBOWITZ"
select select
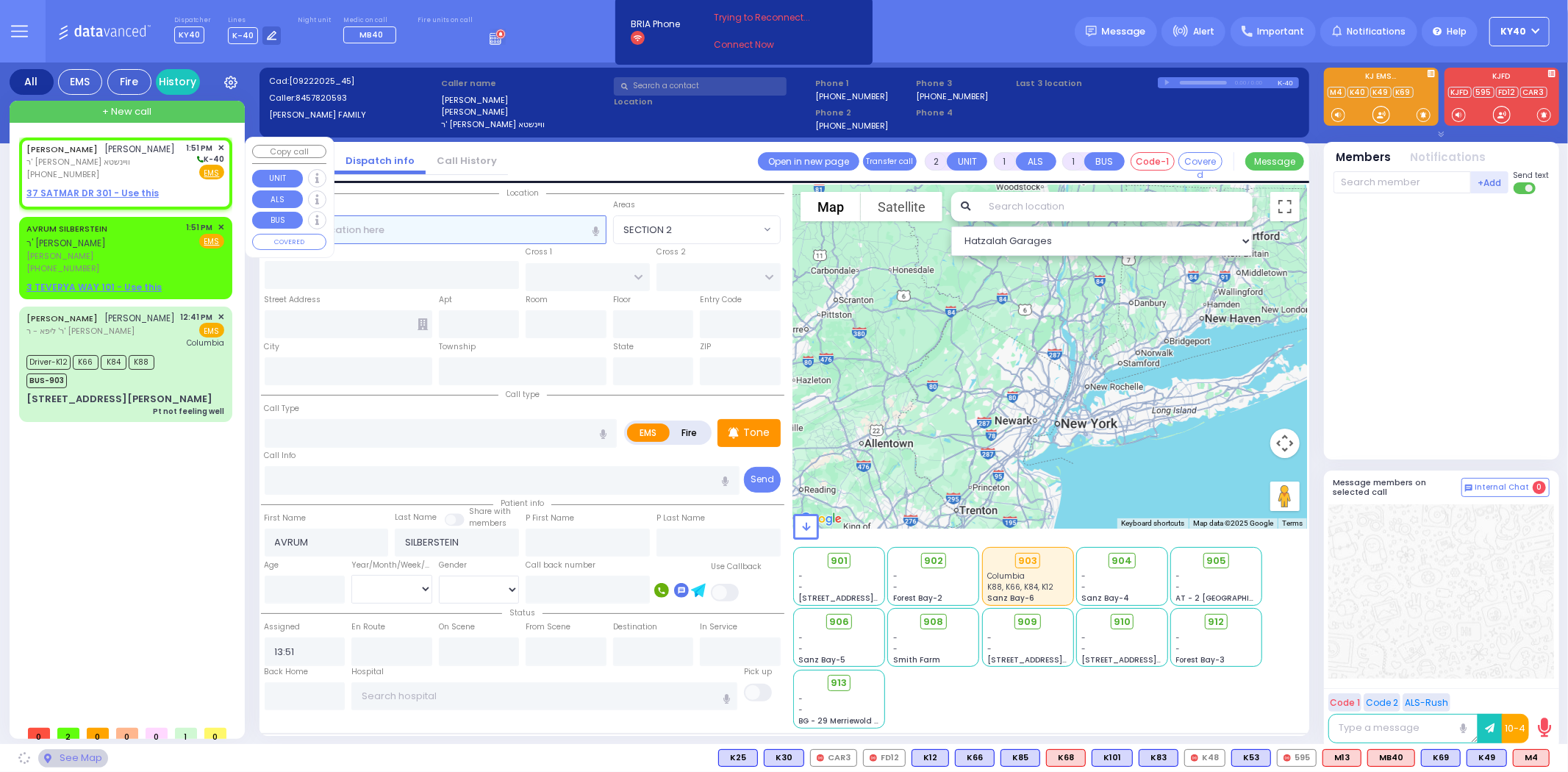
select select "Hatzalah Garages"
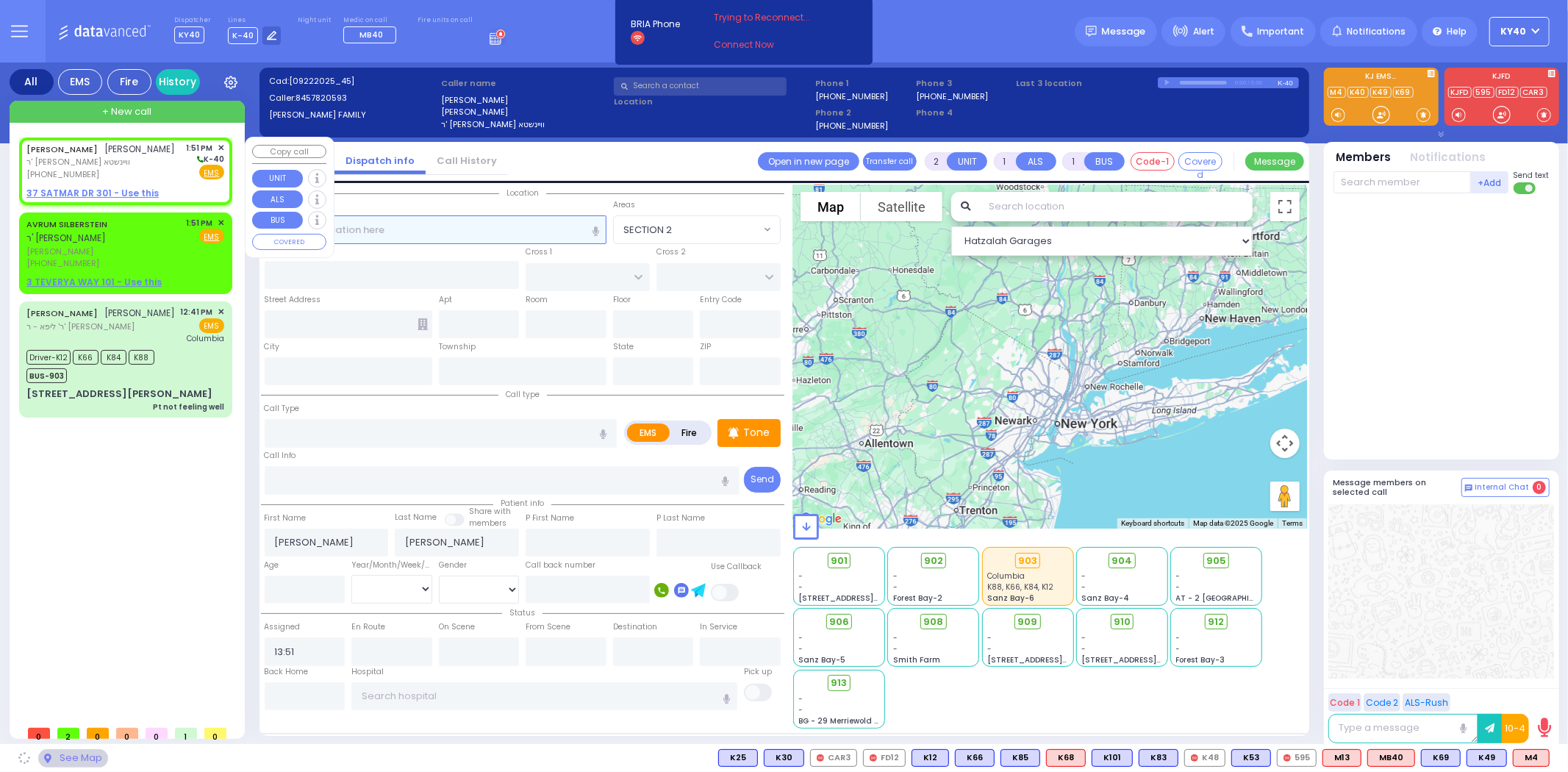
select select
radio input "true"
select select
select select "Hatzalah Garages"
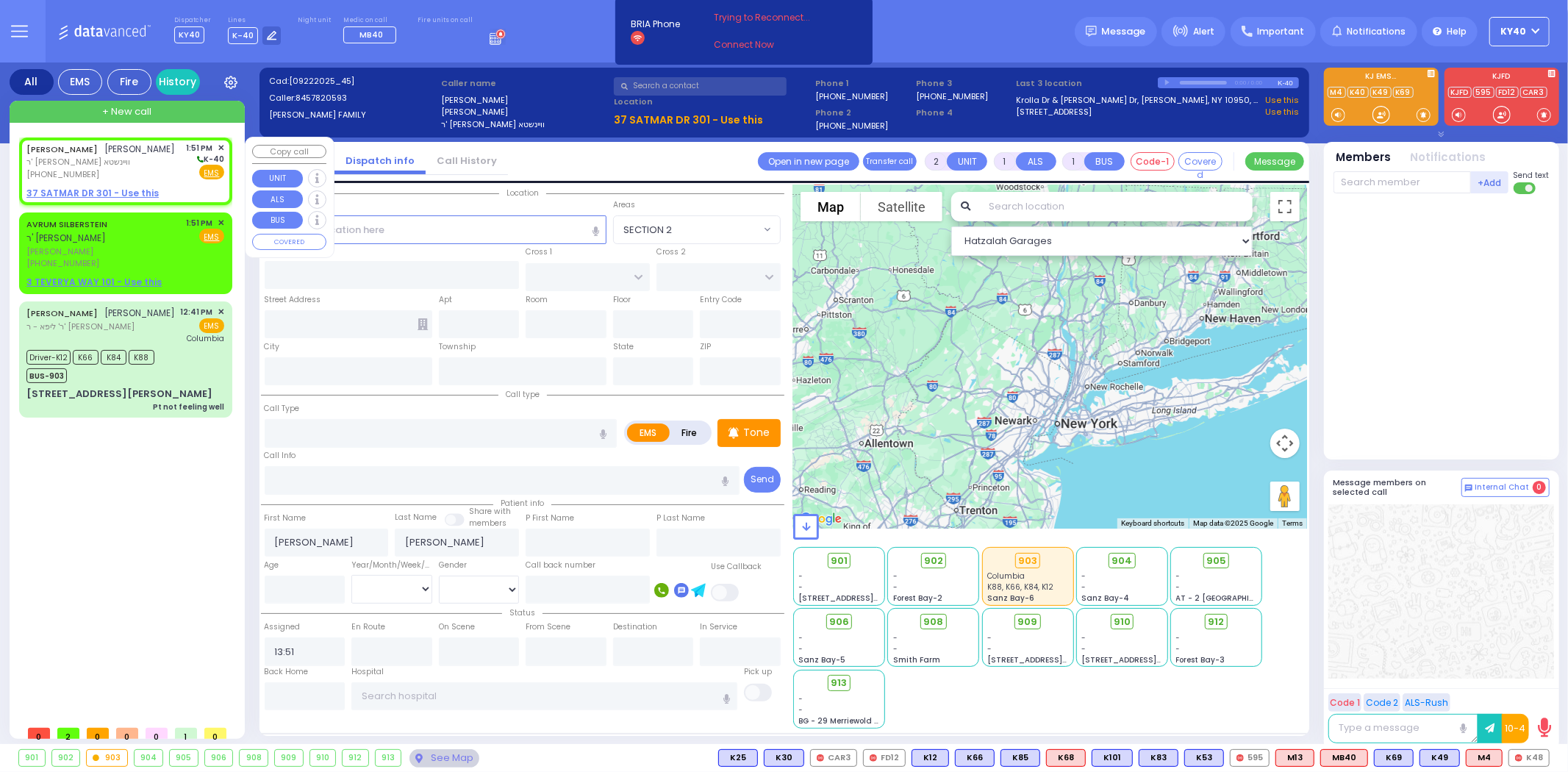
click at [120, 199] on u "37 SATMAR DR 301 - Use this" at bounding box center [93, 192] width 133 height 12
select select
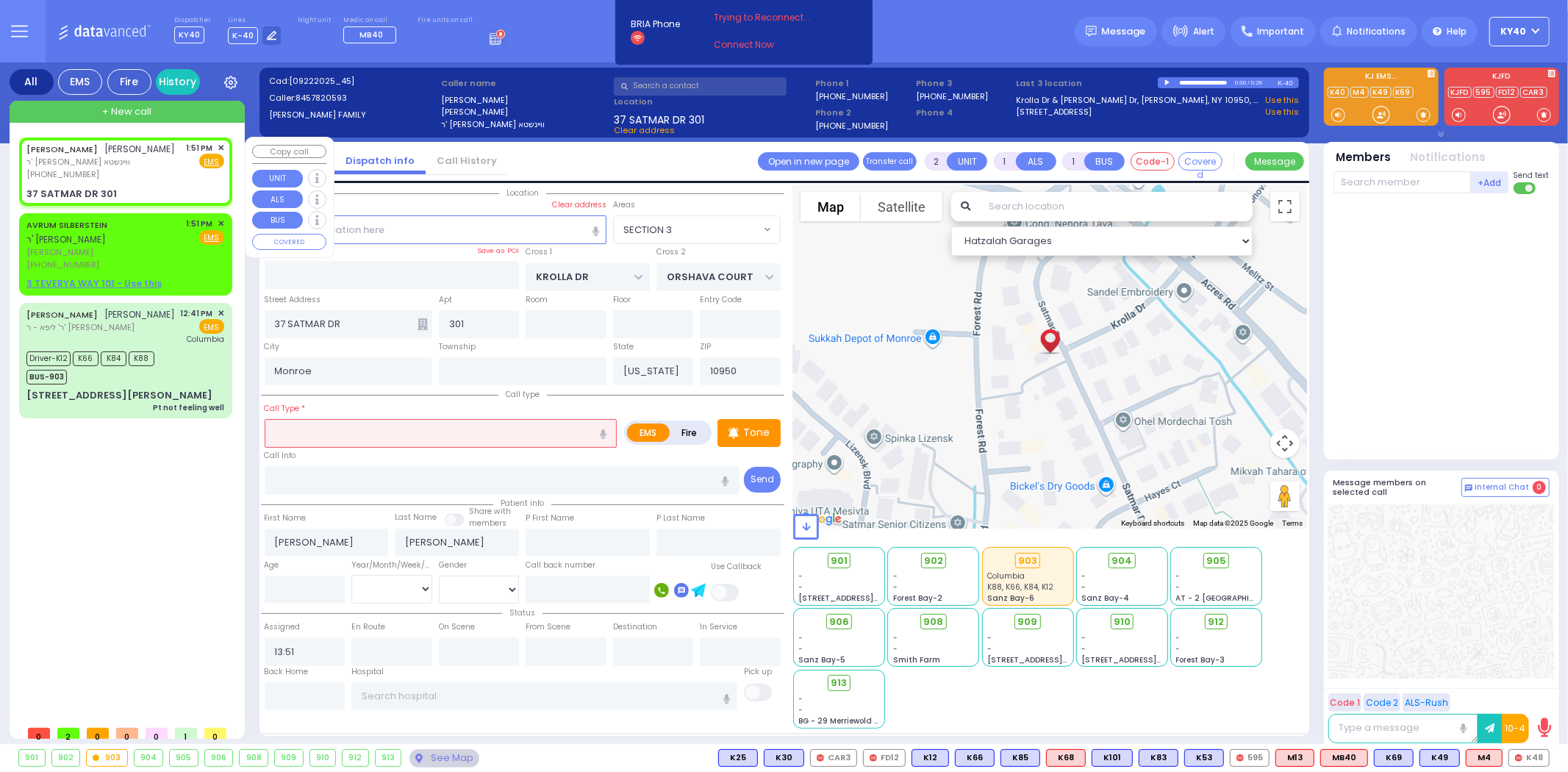
click at [104, 181] on div "(845) 782-0593" at bounding box center [101, 174] width 149 height 12
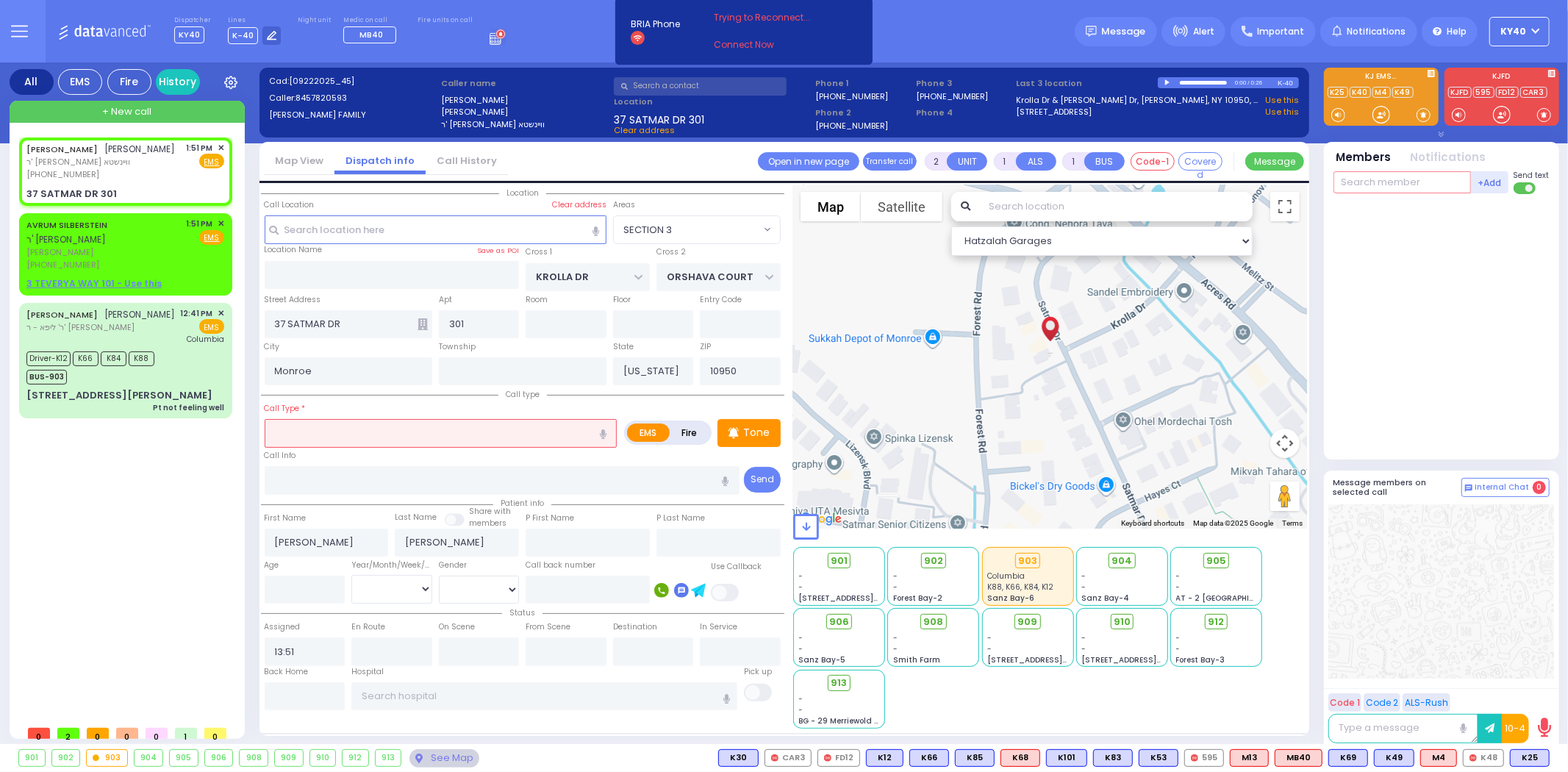
drag, startPoint x: 1395, startPoint y: 190, endPoint x: 1407, endPoint y: 179, distance: 16.3
click at [1396, 187] on input "text" at bounding box center [1402, 182] width 138 height 22
click at [1364, 211] on div "KY25" at bounding box center [1382, 213] width 74 height 15
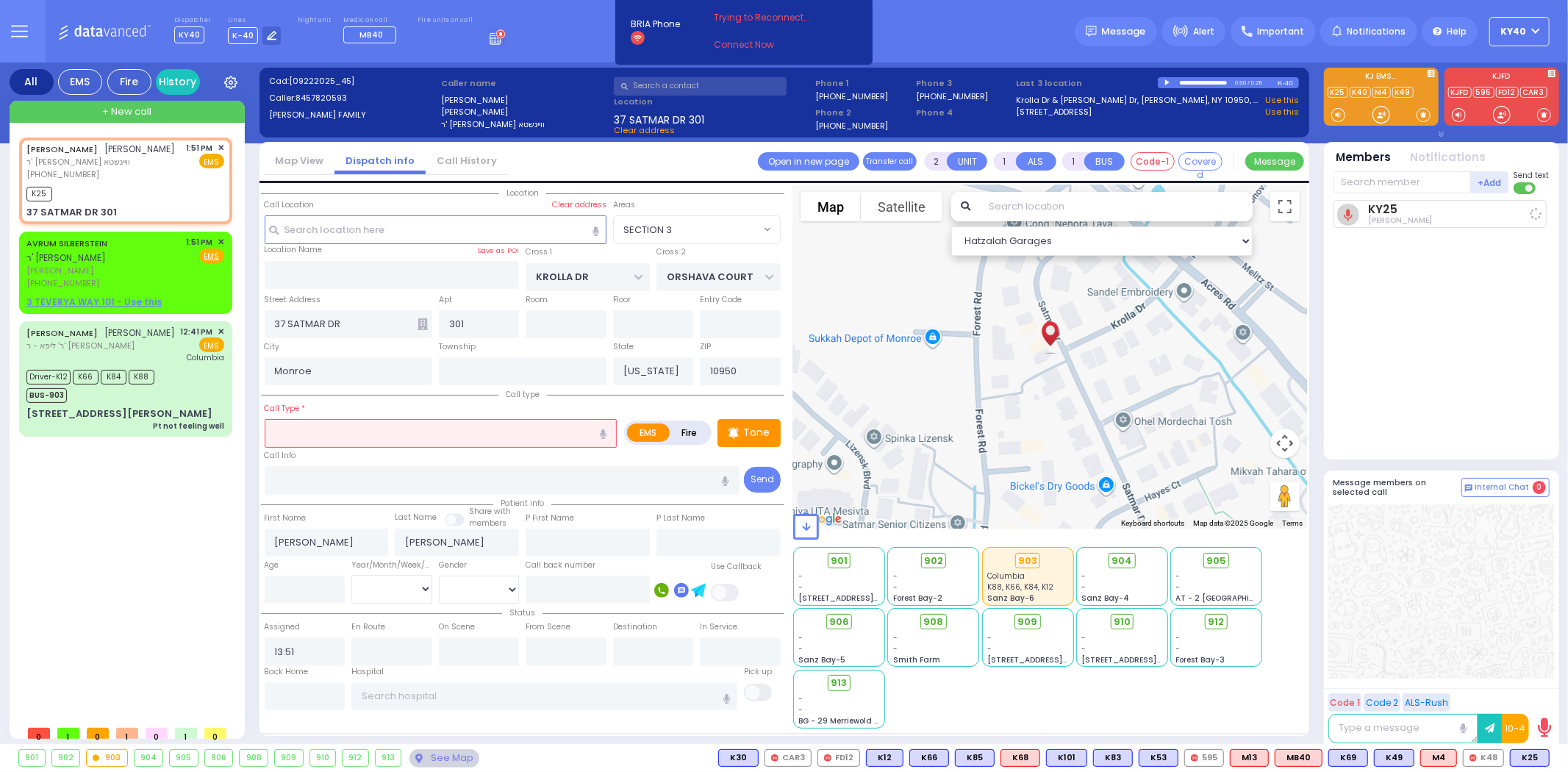
click at [431, 431] on input "text" at bounding box center [441, 433] width 353 height 28
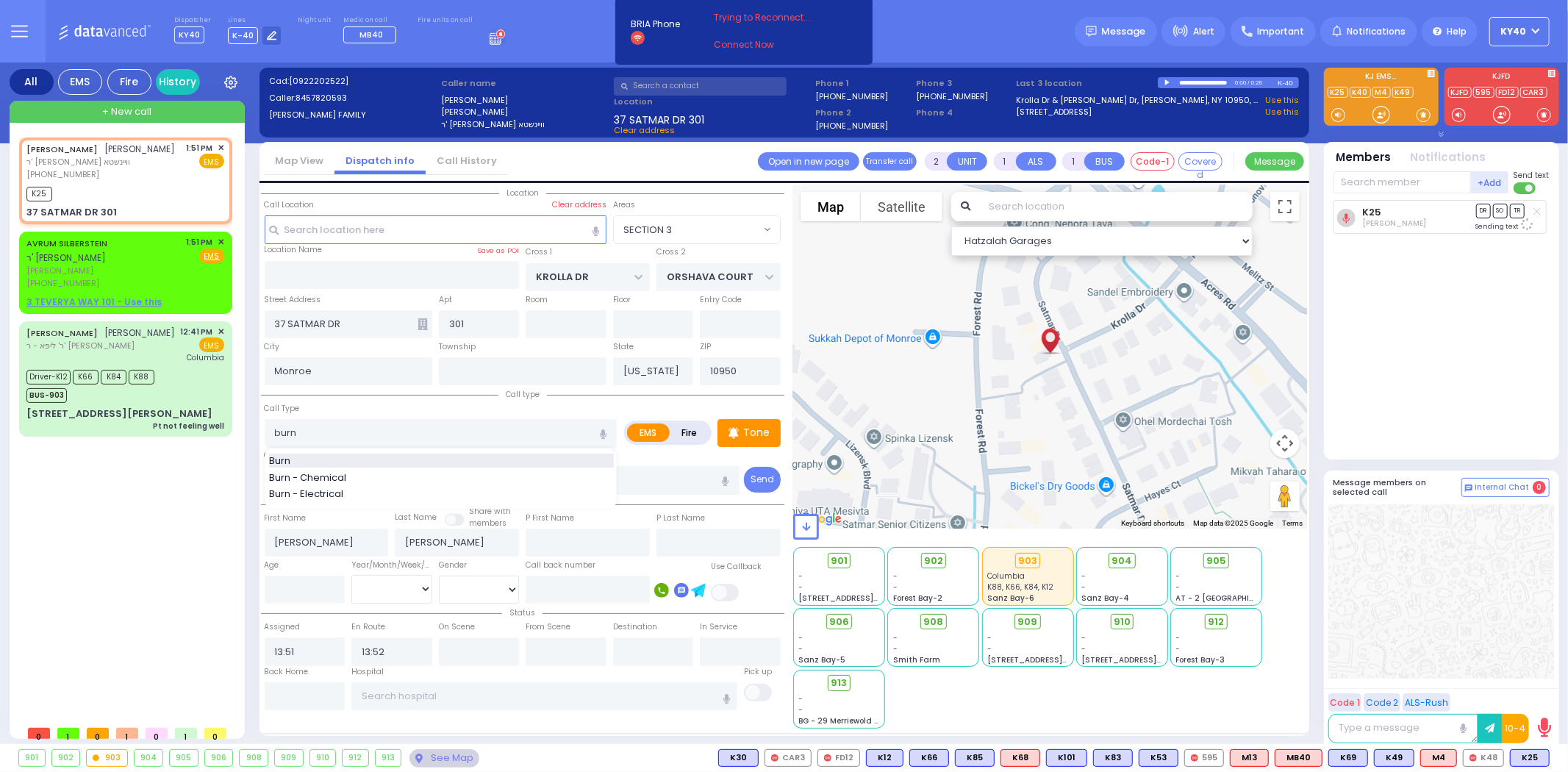
click at [377, 458] on div "Burn" at bounding box center [442, 461] width 345 height 15
click at [72, 249] on link "AVRUM SILBERSTEIN" at bounding box center [67, 244] width 81 height 12
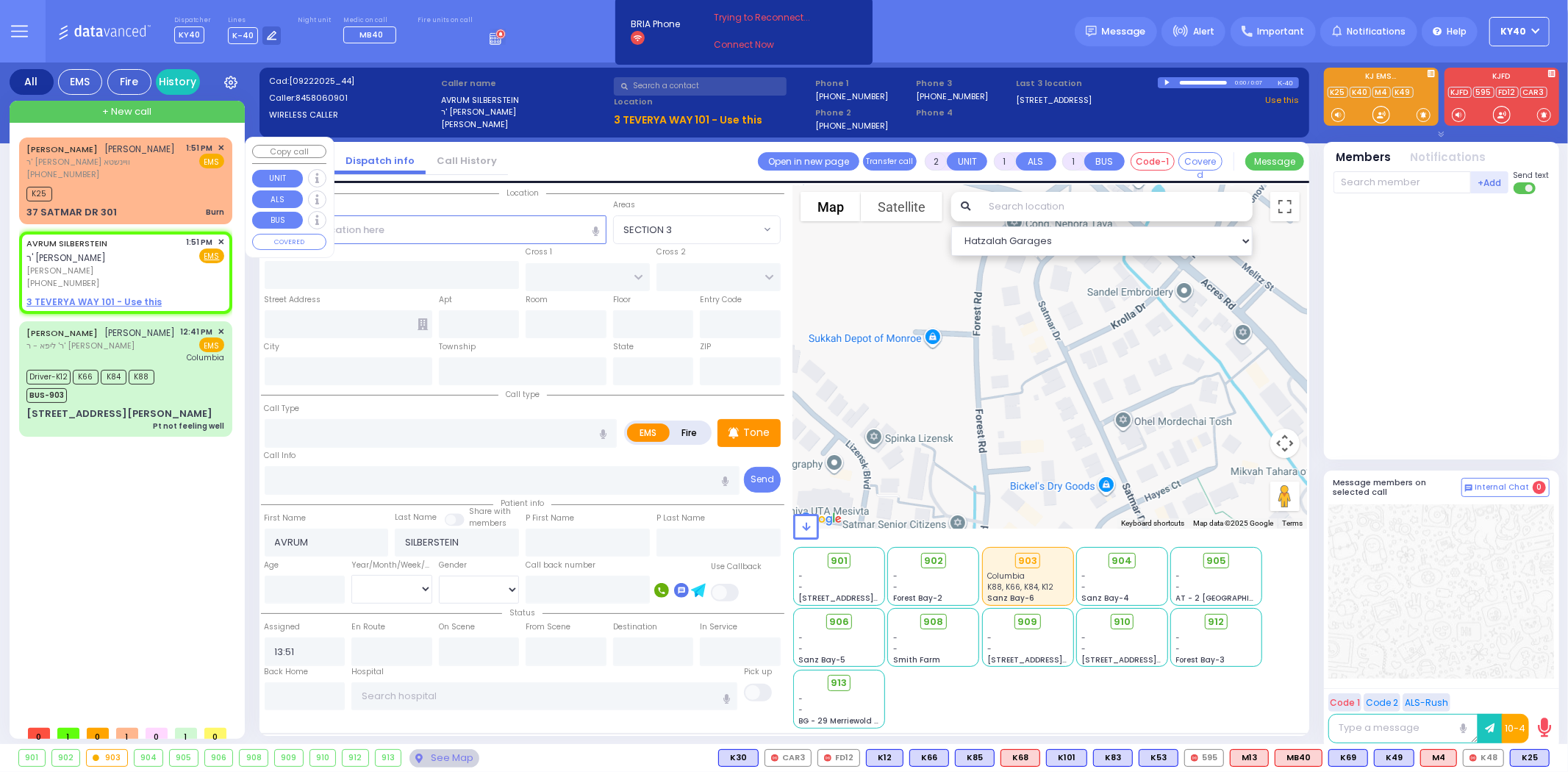
click at [120, 181] on div "(845) 782-0593" at bounding box center [101, 174] width 149 height 12
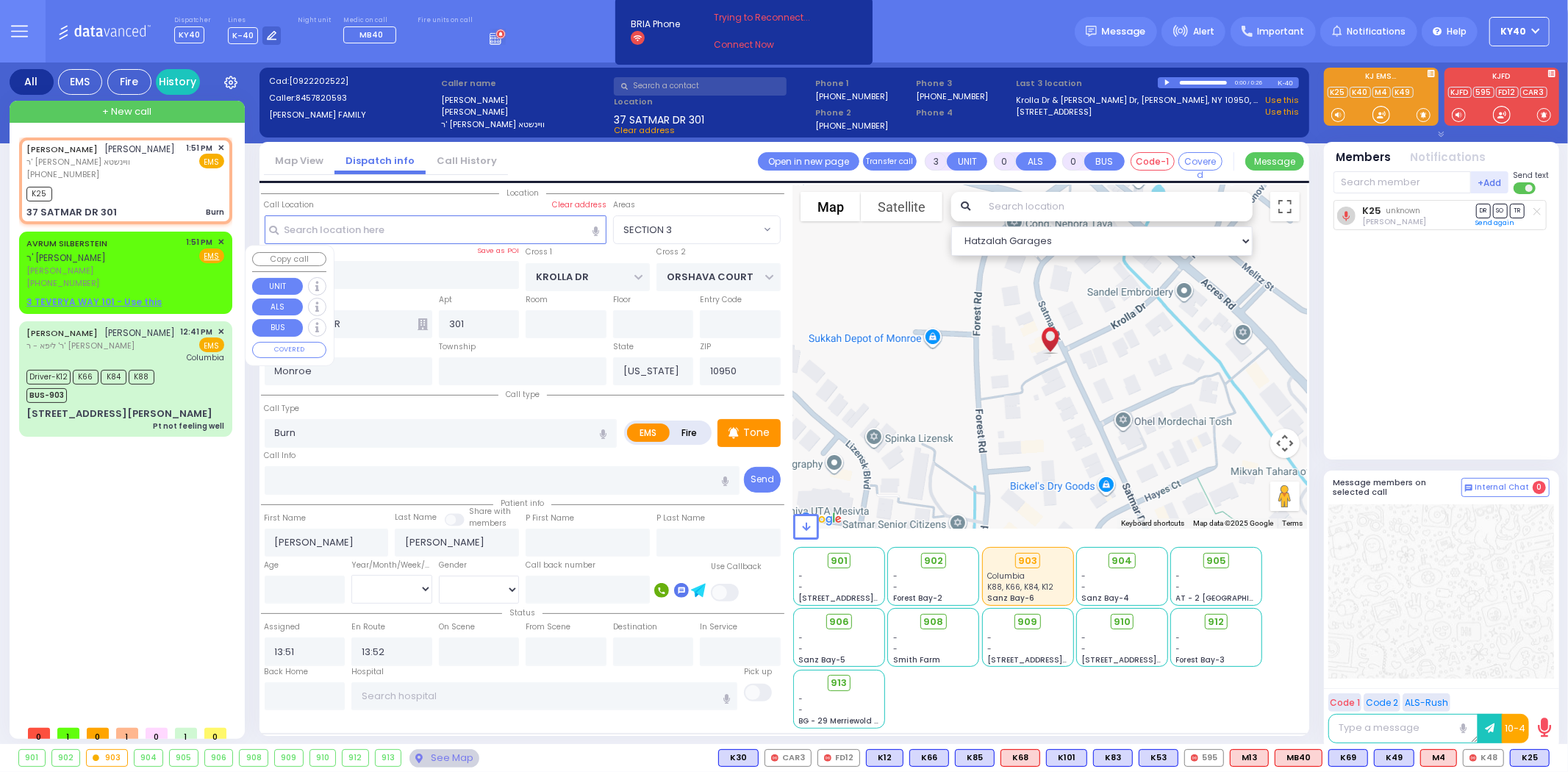
click at [97, 249] on link "AVRUM SILBERSTEIN" at bounding box center [67, 244] width 81 height 12
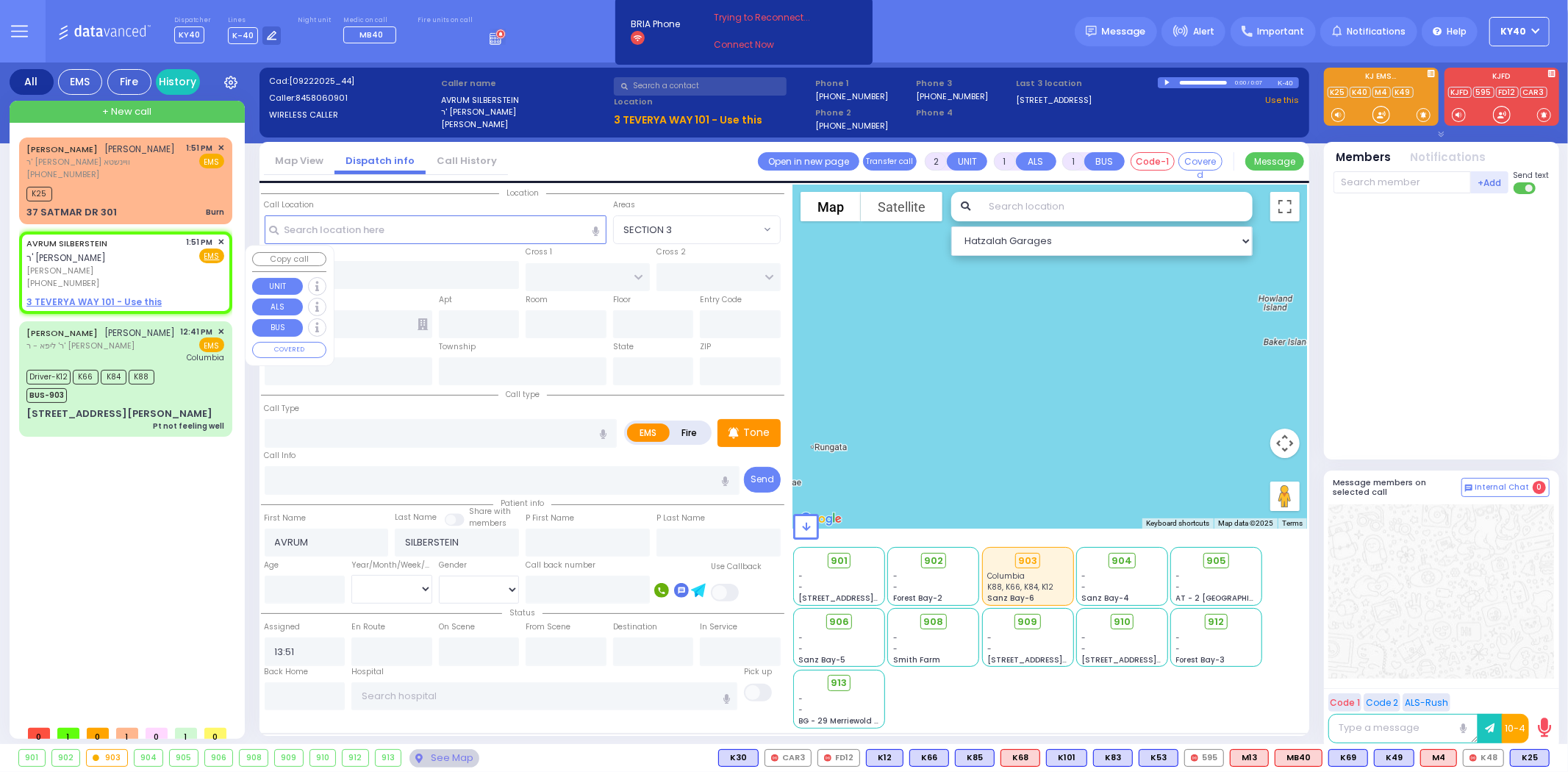
click at [113, 277] on span "אברהם זילבערשטיין" at bounding box center [104, 270] width 155 height 12
click at [106, 263] on span "ר' יוסף לייב - ר' יואל זילבערשטיין" at bounding box center [66, 257] width 80 height 12
click at [222, 248] on span "✕" at bounding box center [221, 242] width 7 height 12
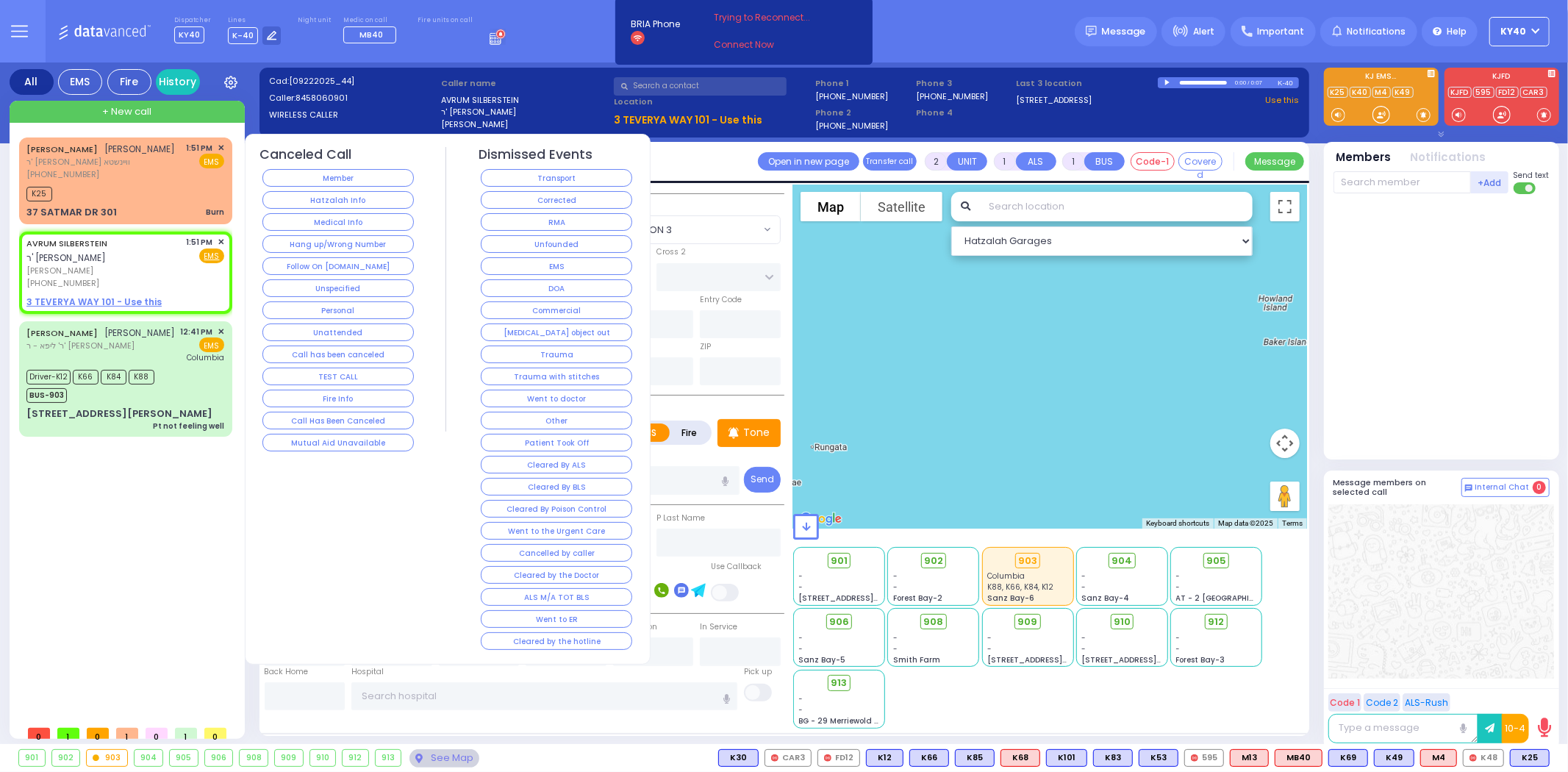
click at [336, 252] on button "Hang up/Wrong Number" at bounding box center [338, 244] width 152 height 17
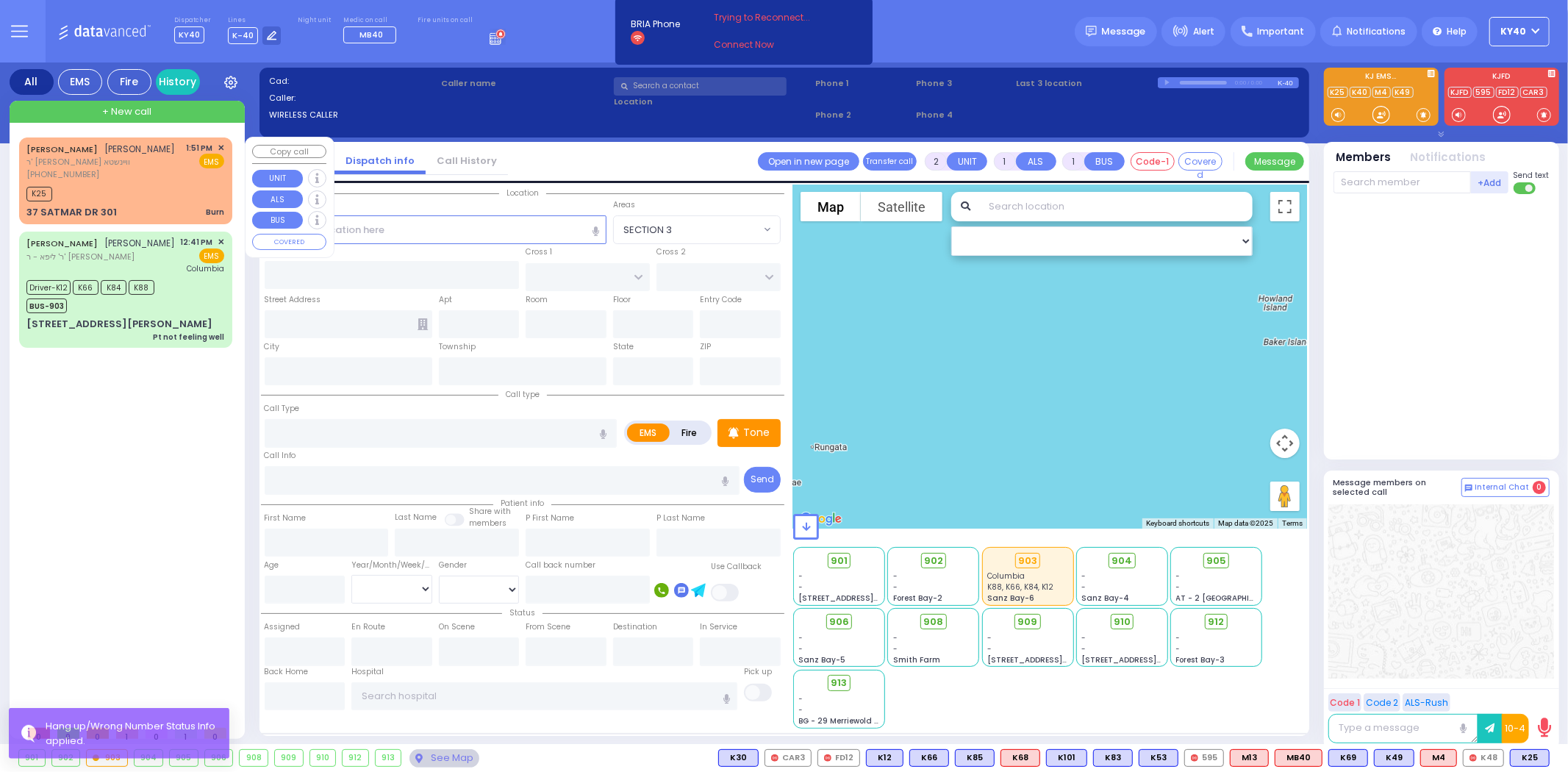
drag, startPoint x: 78, startPoint y: 200, endPoint x: 100, endPoint y: 197, distance: 22.2
click at [100, 196] on div "K25" at bounding box center [125, 192] width 198 height 18
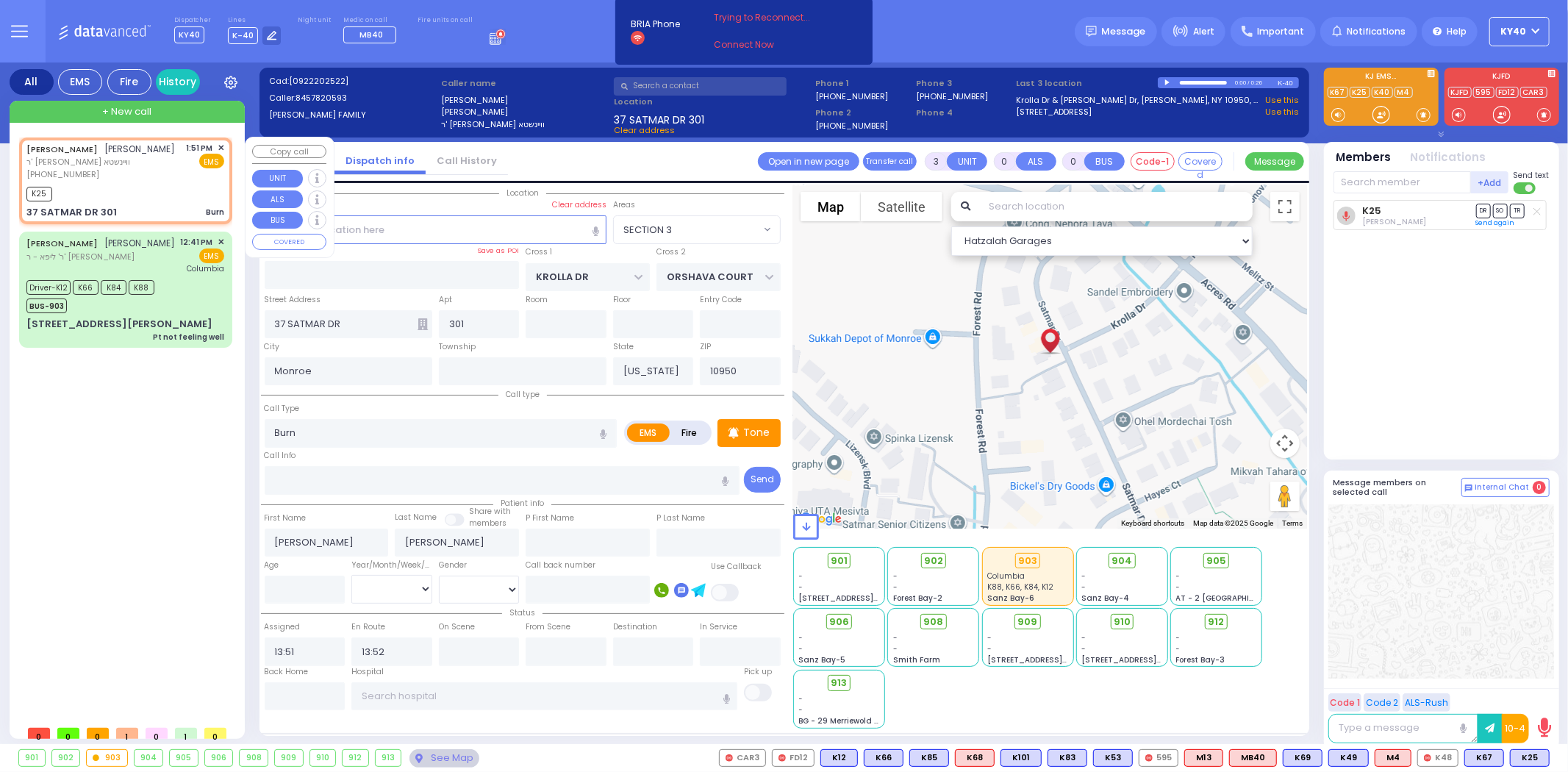
click at [100, 168] on span "ר' ישראל ברוך - ר' יחזקאל ברגפ וויינשטא" at bounding box center [101, 162] width 149 height 12
click at [221, 148] on span "✕" at bounding box center [221, 147] width 7 height 12
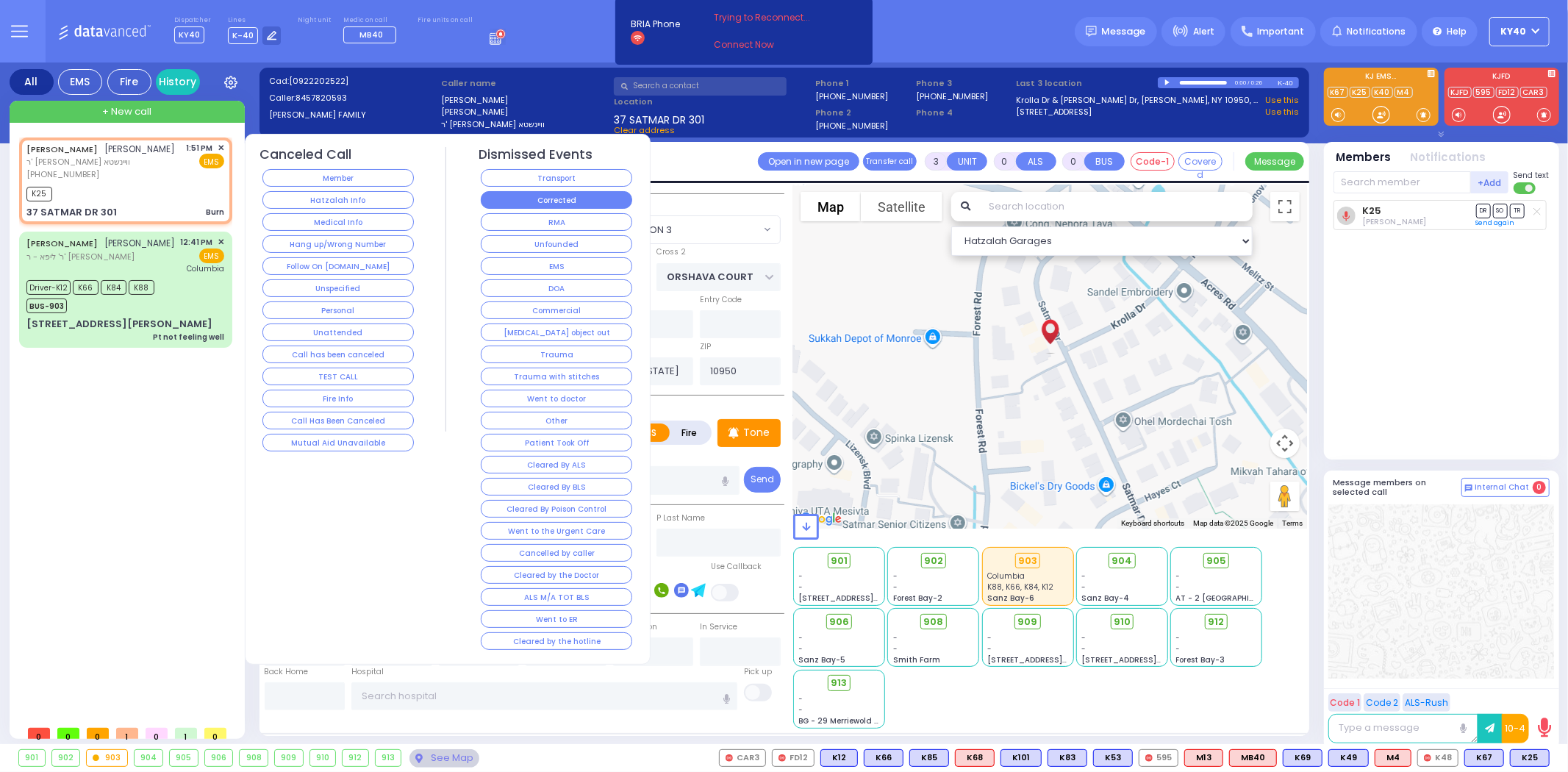
click at [520, 196] on button "Corrected" at bounding box center [556, 200] width 152 height 17
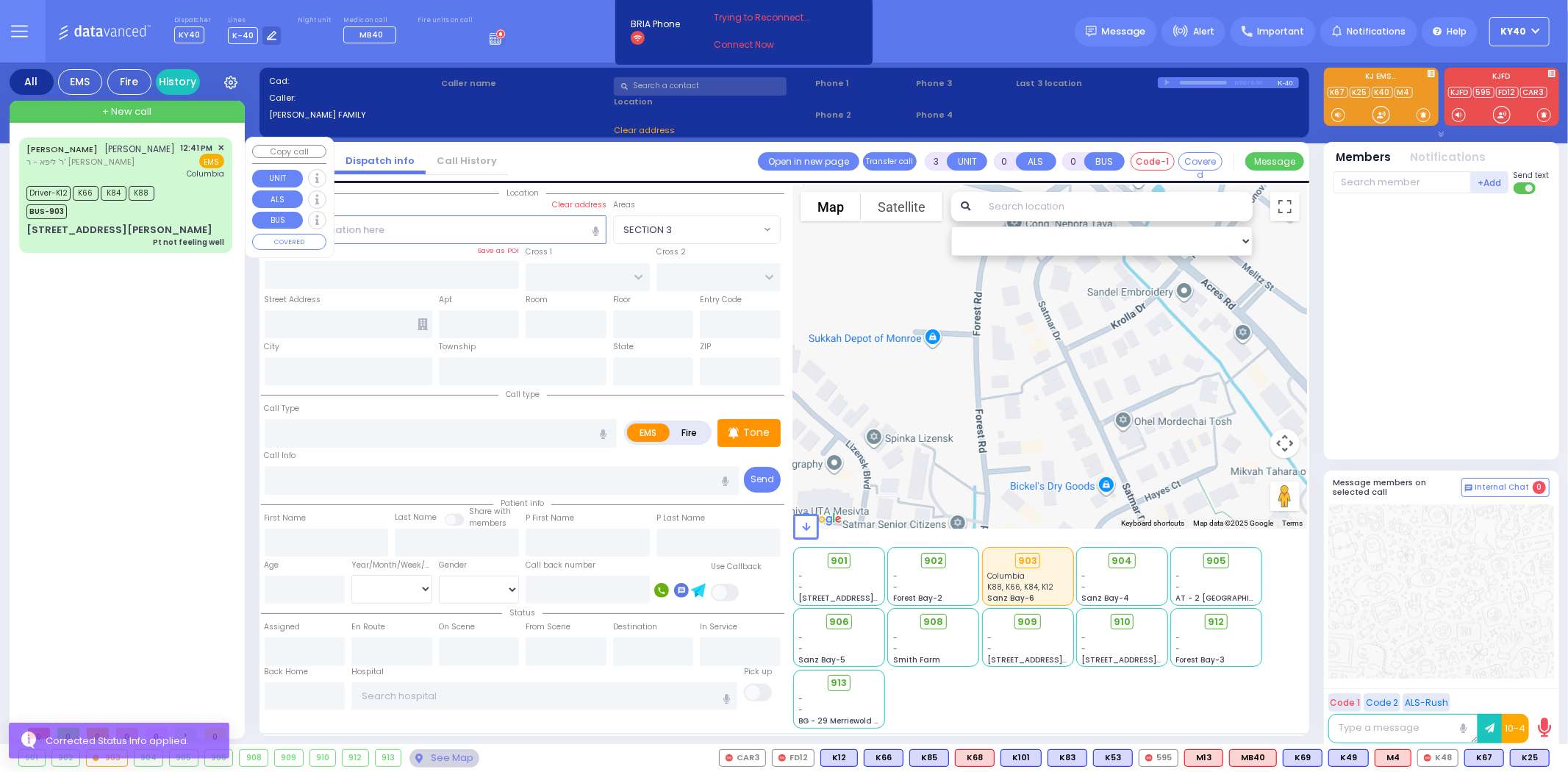
drag, startPoint x: 182, startPoint y: 211, endPoint x: 191, endPoint y: 214, distance: 9.5
click at [189, 214] on div "Driver-K12 K66 K84 K88 BUS-903" at bounding box center [125, 200] width 198 height 36
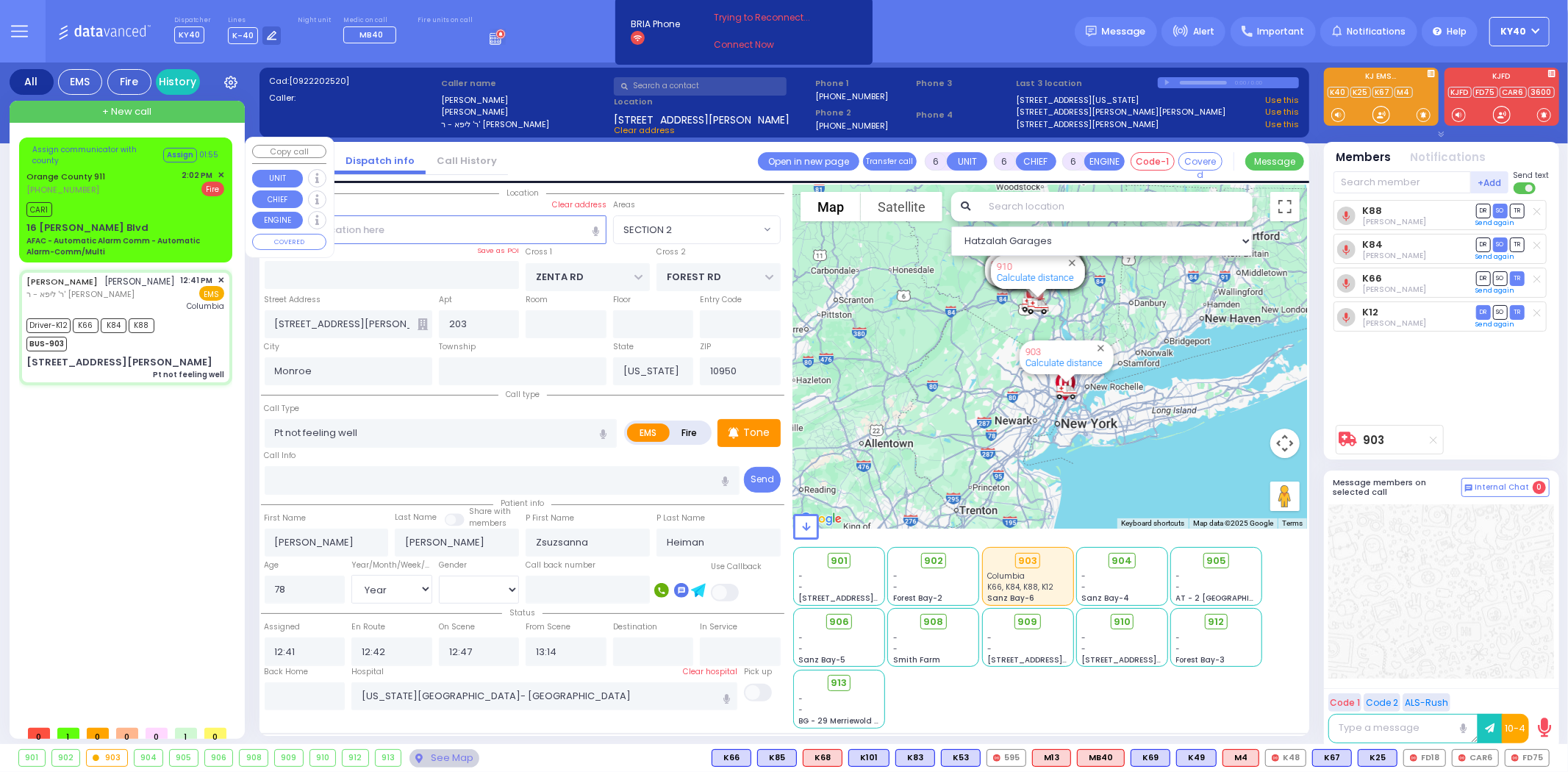
click at [121, 210] on div "CAR1" at bounding box center [125, 208] width 198 height 18
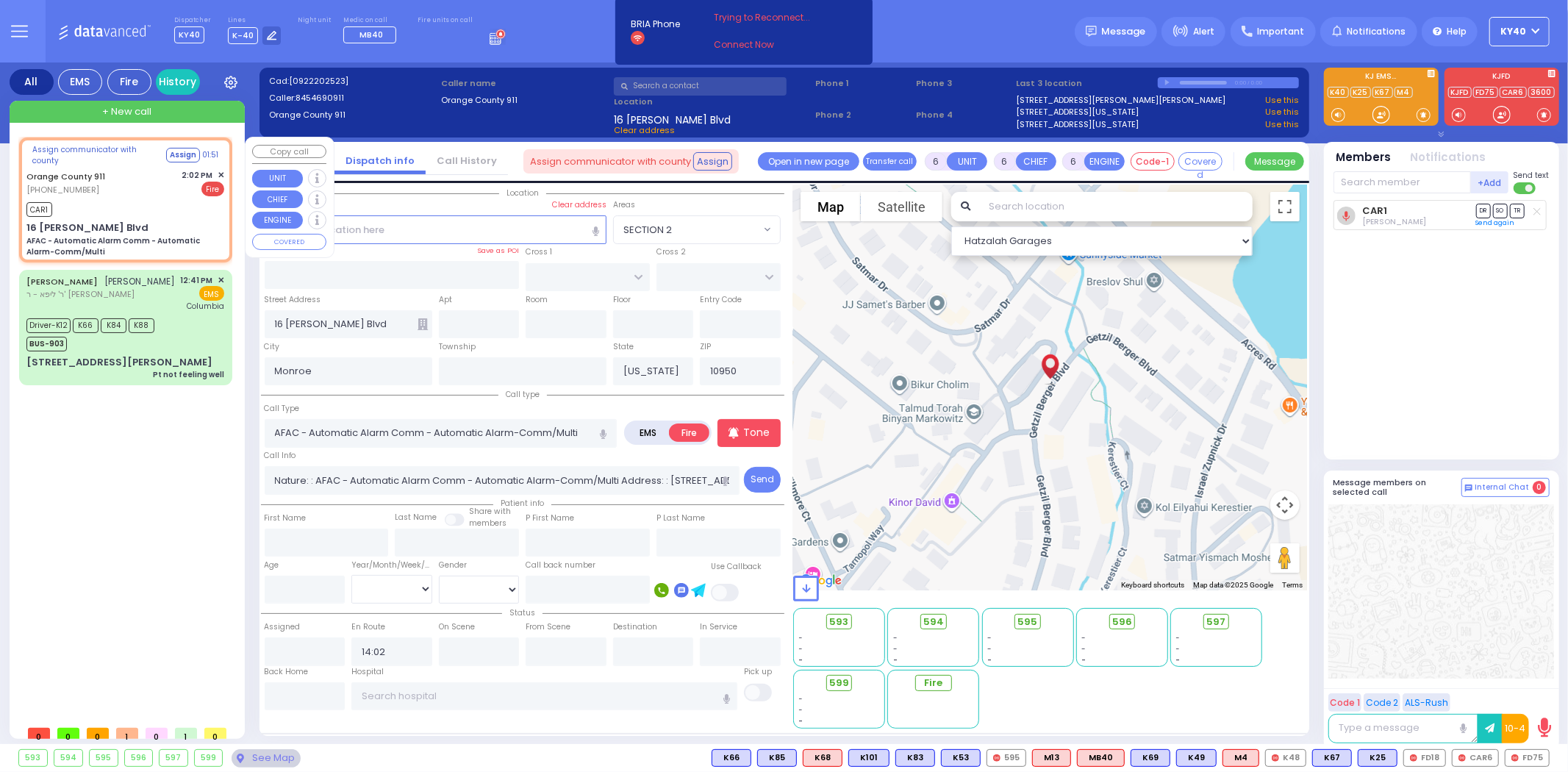
click at [146, 204] on div "CAR1" at bounding box center [125, 208] width 198 height 18
click at [1409, 214] on div "CAR1" at bounding box center [1394, 210] width 64 height 11
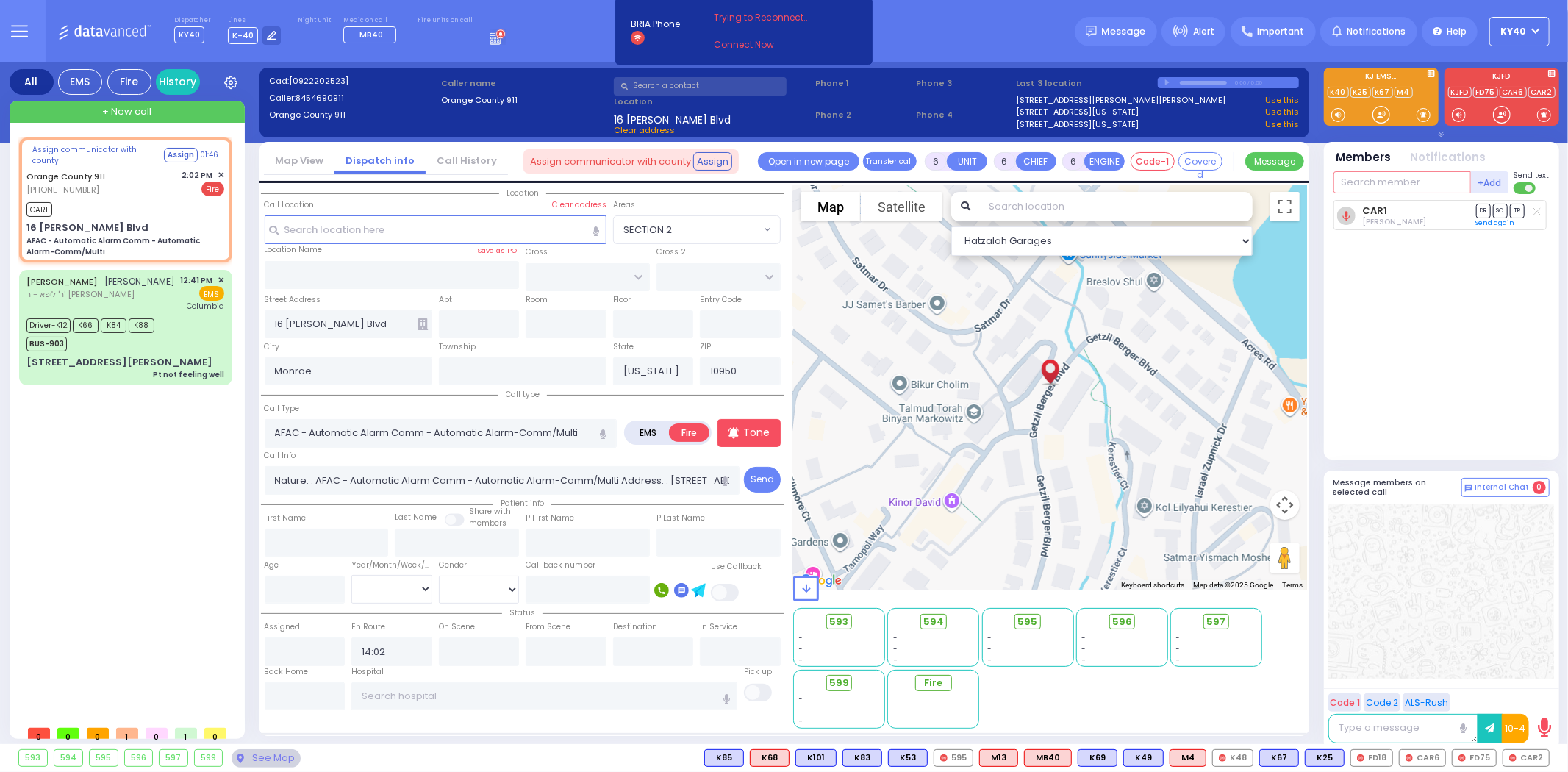
click at [1392, 181] on input "text" at bounding box center [1402, 182] width 138 height 22
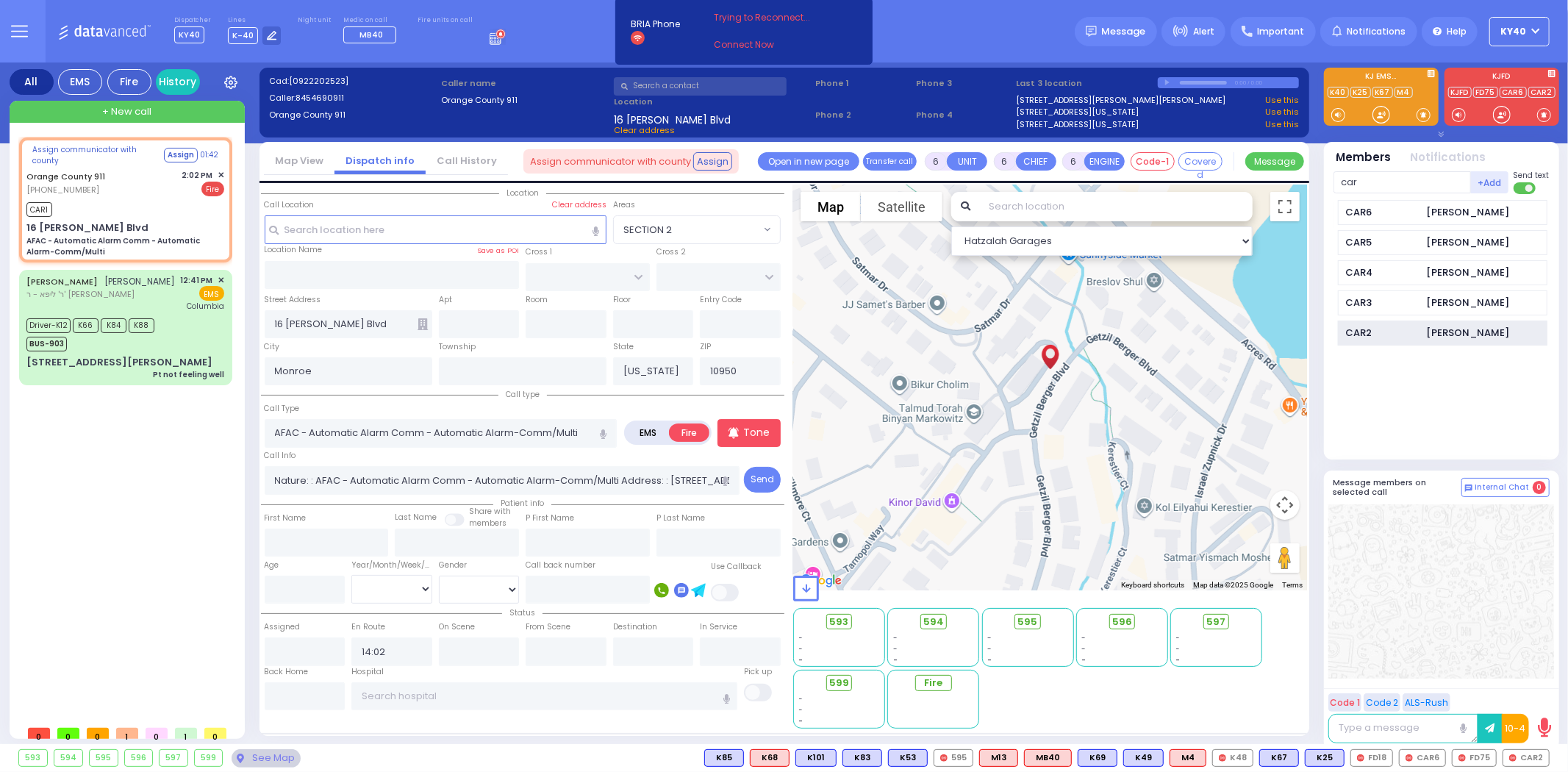
click at [1425, 328] on div "CAR2 Isaac Friedman" at bounding box center [1443, 333] width 210 height 26
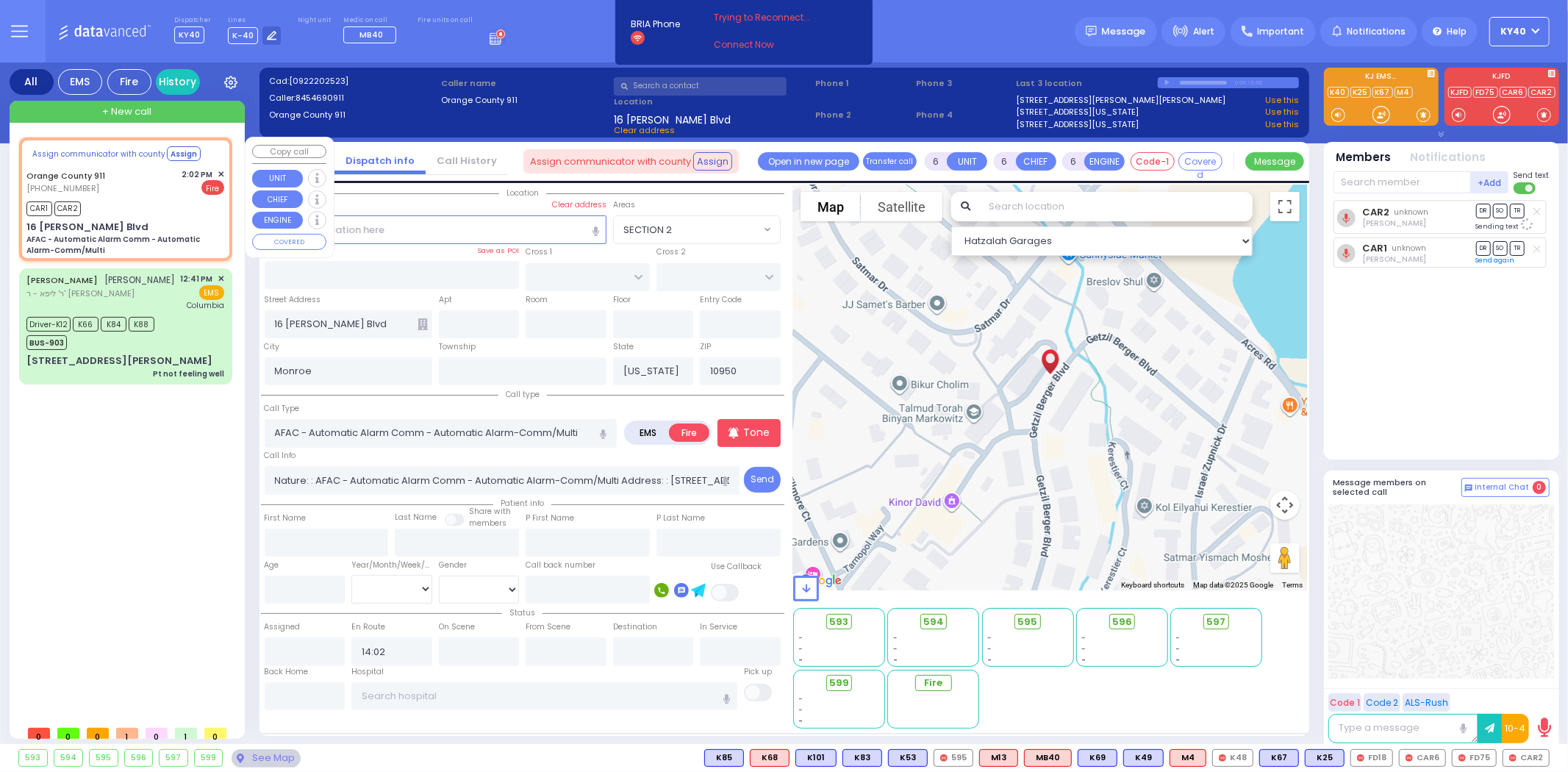
click at [141, 191] on div "Orange County 911 (845) 469-0911 2:02 PM ✕ Fire" at bounding box center [125, 181] width 198 height 27
click at [140, 193] on div "Orange County 911 (845) 469-0911 2:02 PM ✕ Fire" at bounding box center [125, 182] width 198 height 27
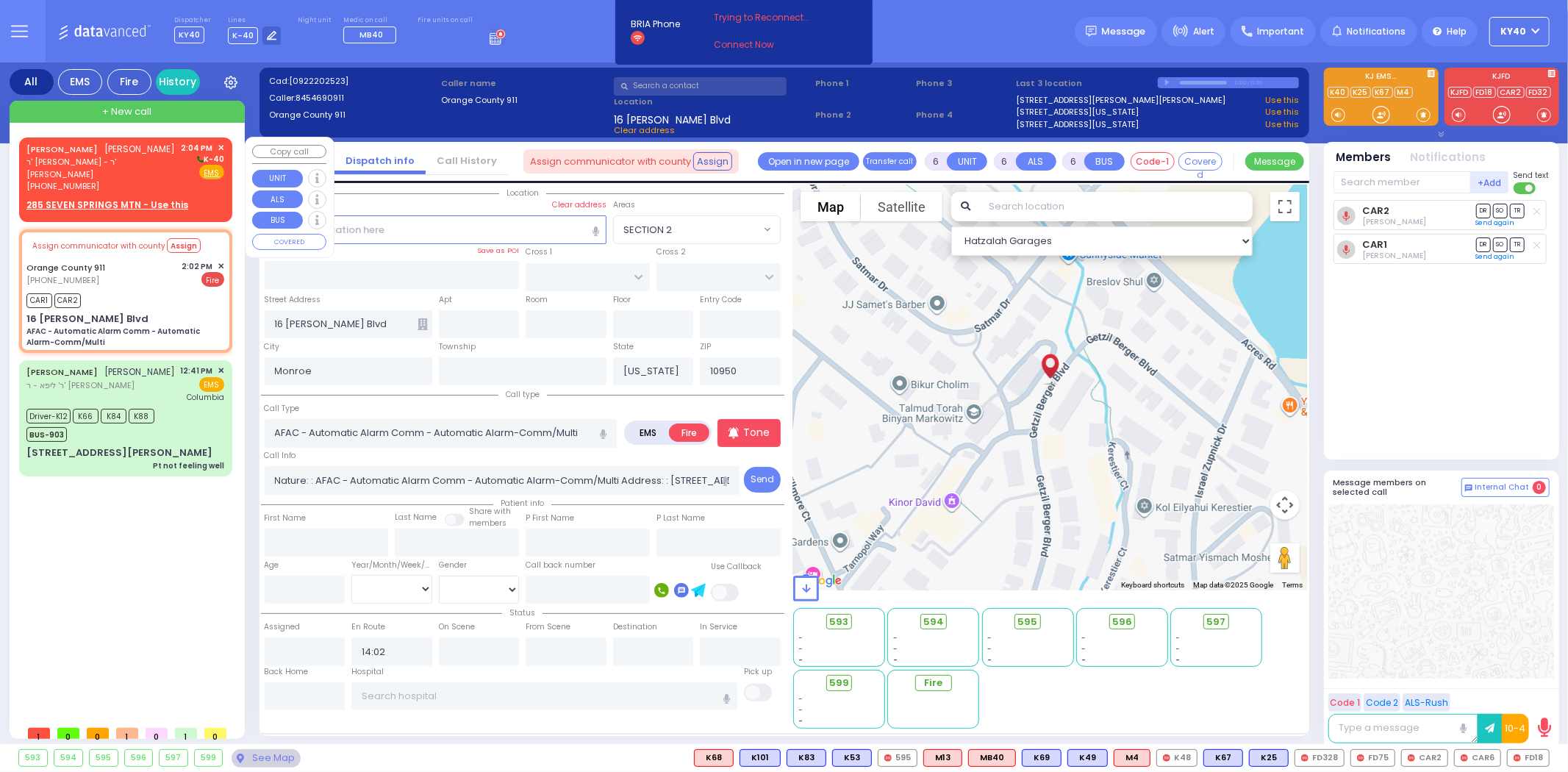
click at [138, 158] on span "ר' משה חיים - ר' נחום מרדכי וויינבערגער" at bounding box center [101, 167] width 150 height 24
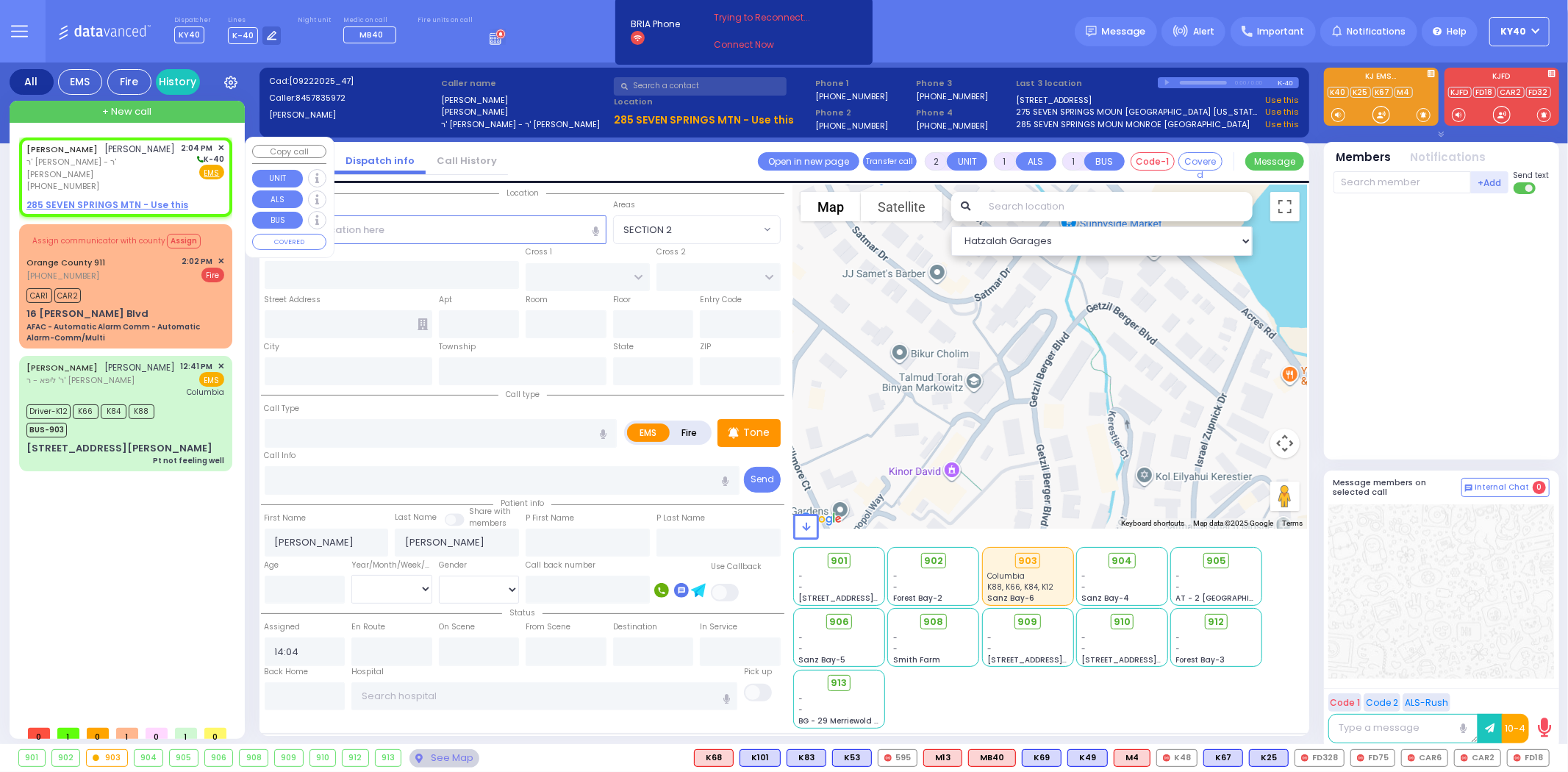
click at [121, 199] on u "285 SEVEN SPRINGS MTN - Use this" at bounding box center [107, 205] width 162 height 12
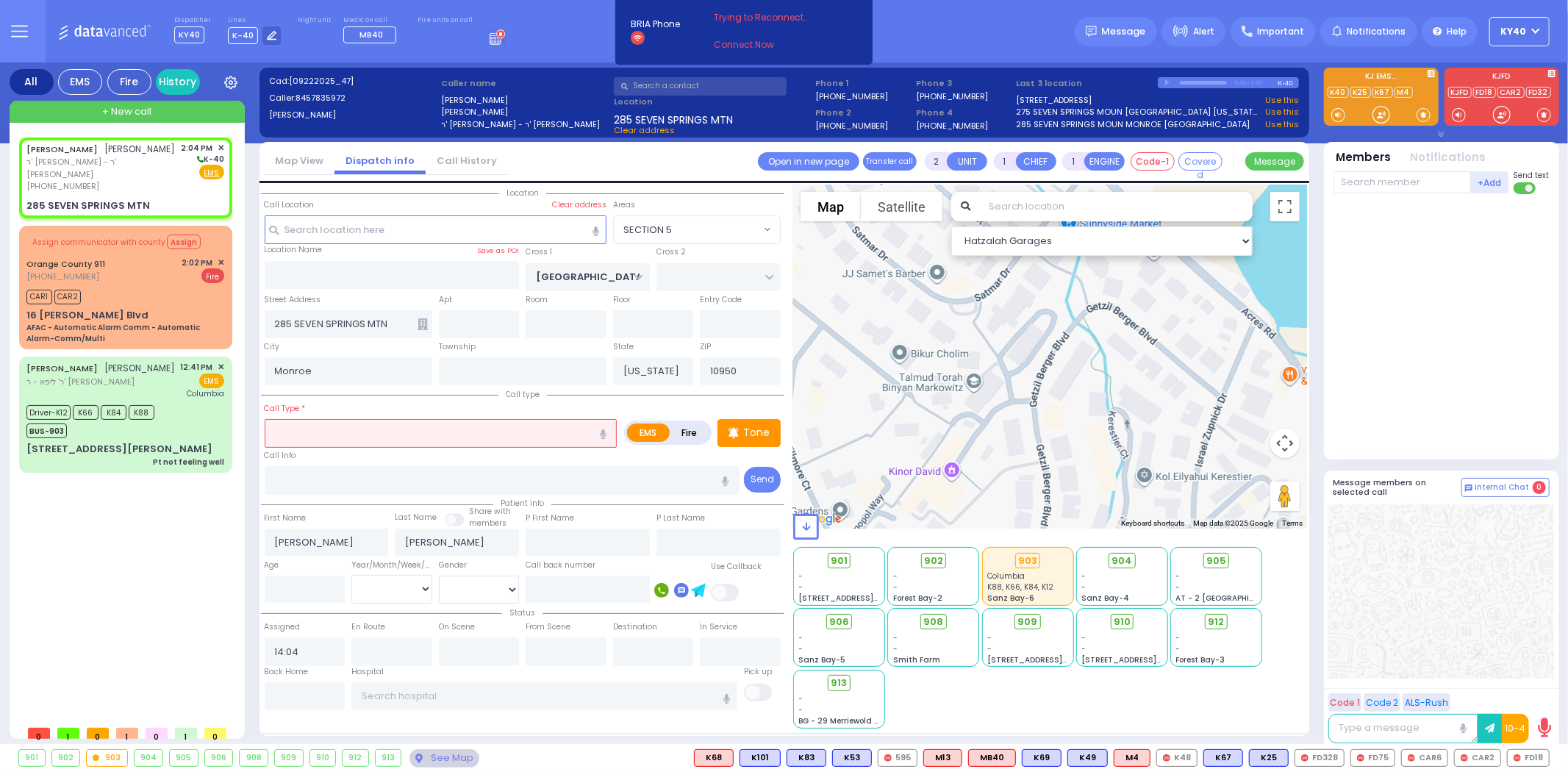
drag, startPoint x: 336, startPoint y: 436, endPoint x: 354, endPoint y: 427, distance: 20.1
click at [336, 437] on input "text" at bounding box center [441, 433] width 353 height 28
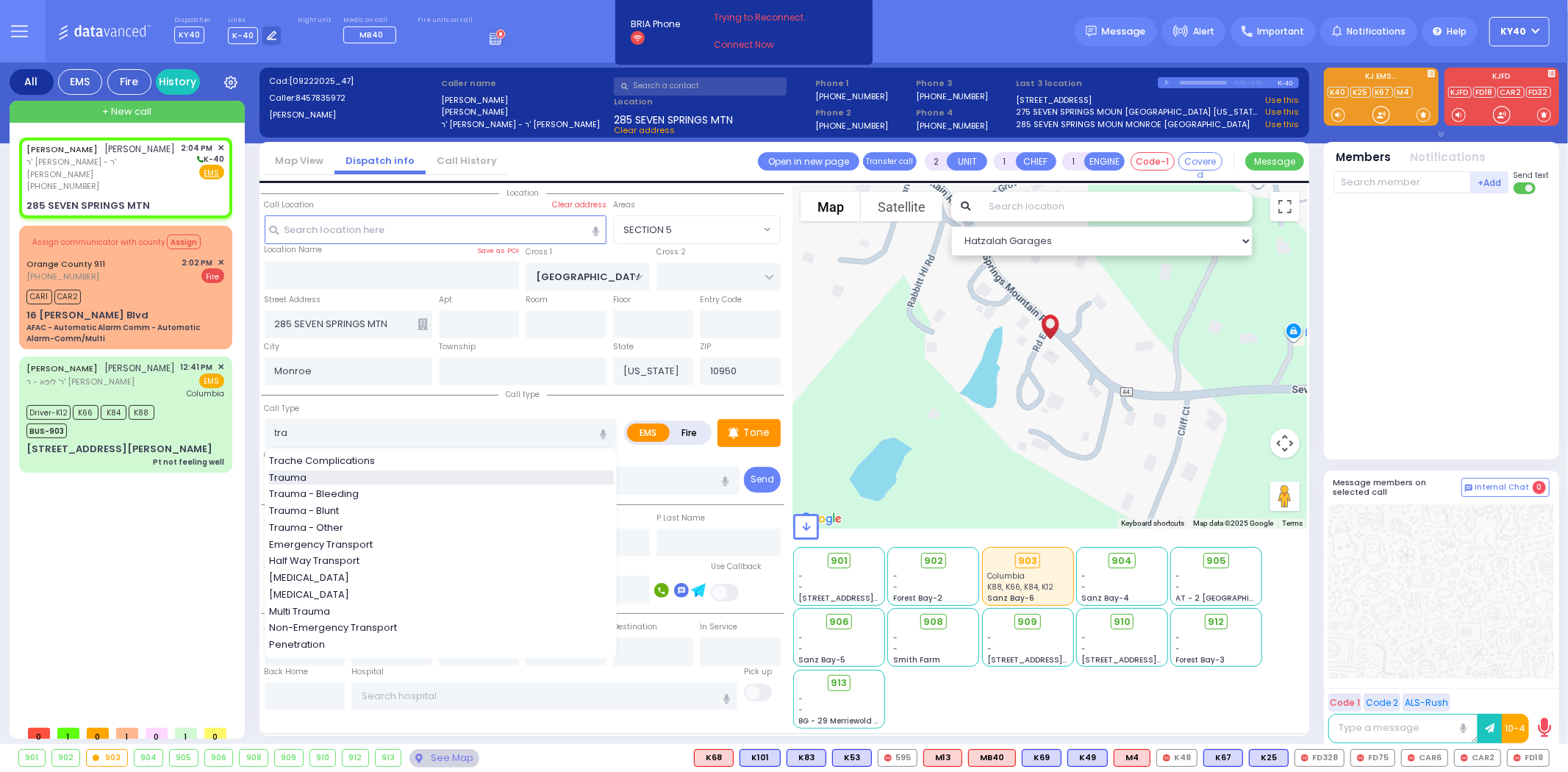
click at [336, 472] on div "Trauma" at bounding box center [442, 478] width 345 height 15
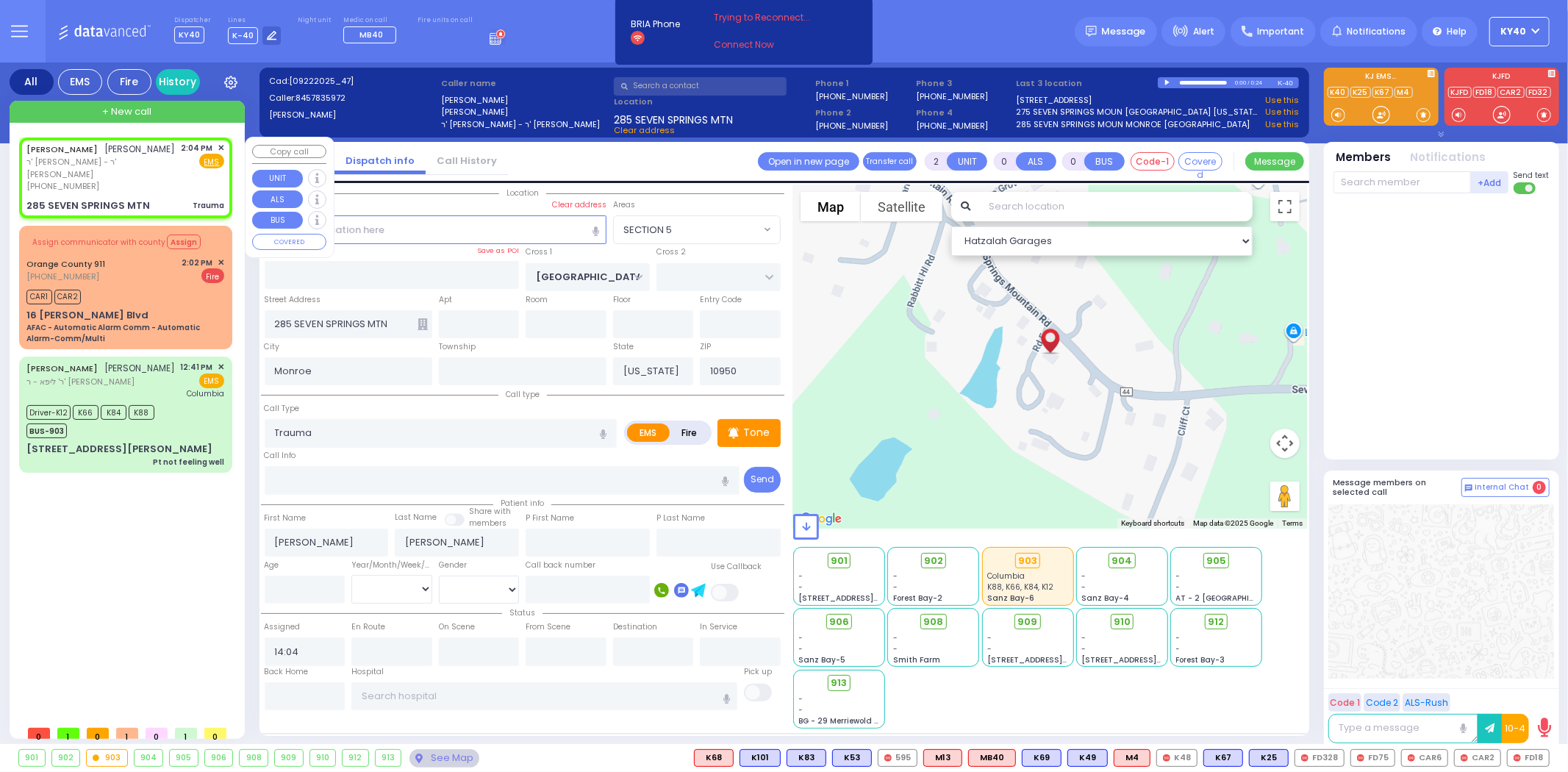
click at [115, 152] on span "יואל שרייבער" at bounding box center [140, 148] width 70 height 12
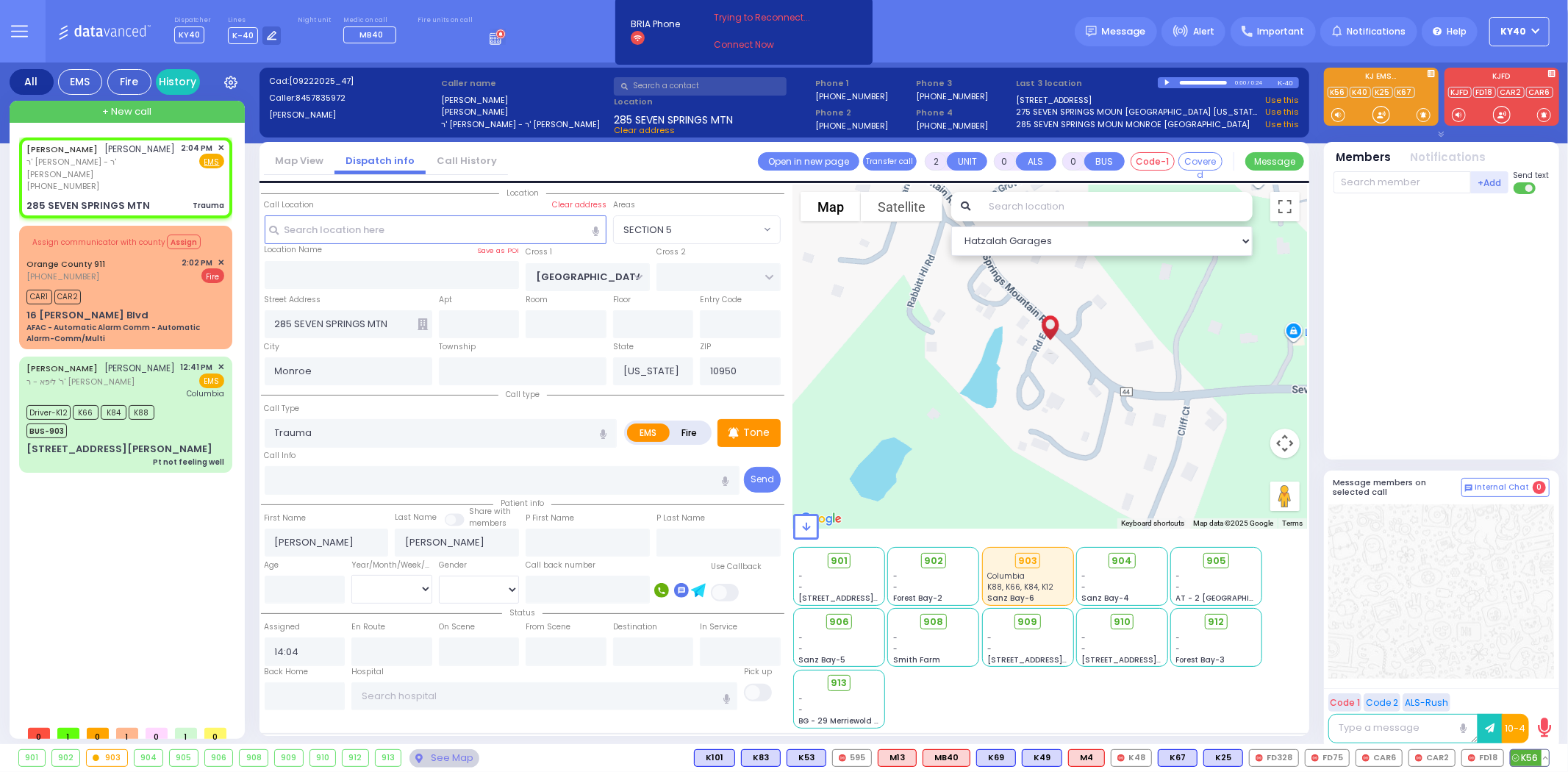
click at [1533, 754] on span "K56" at bounding box center [1530, 758] width 38 height 17
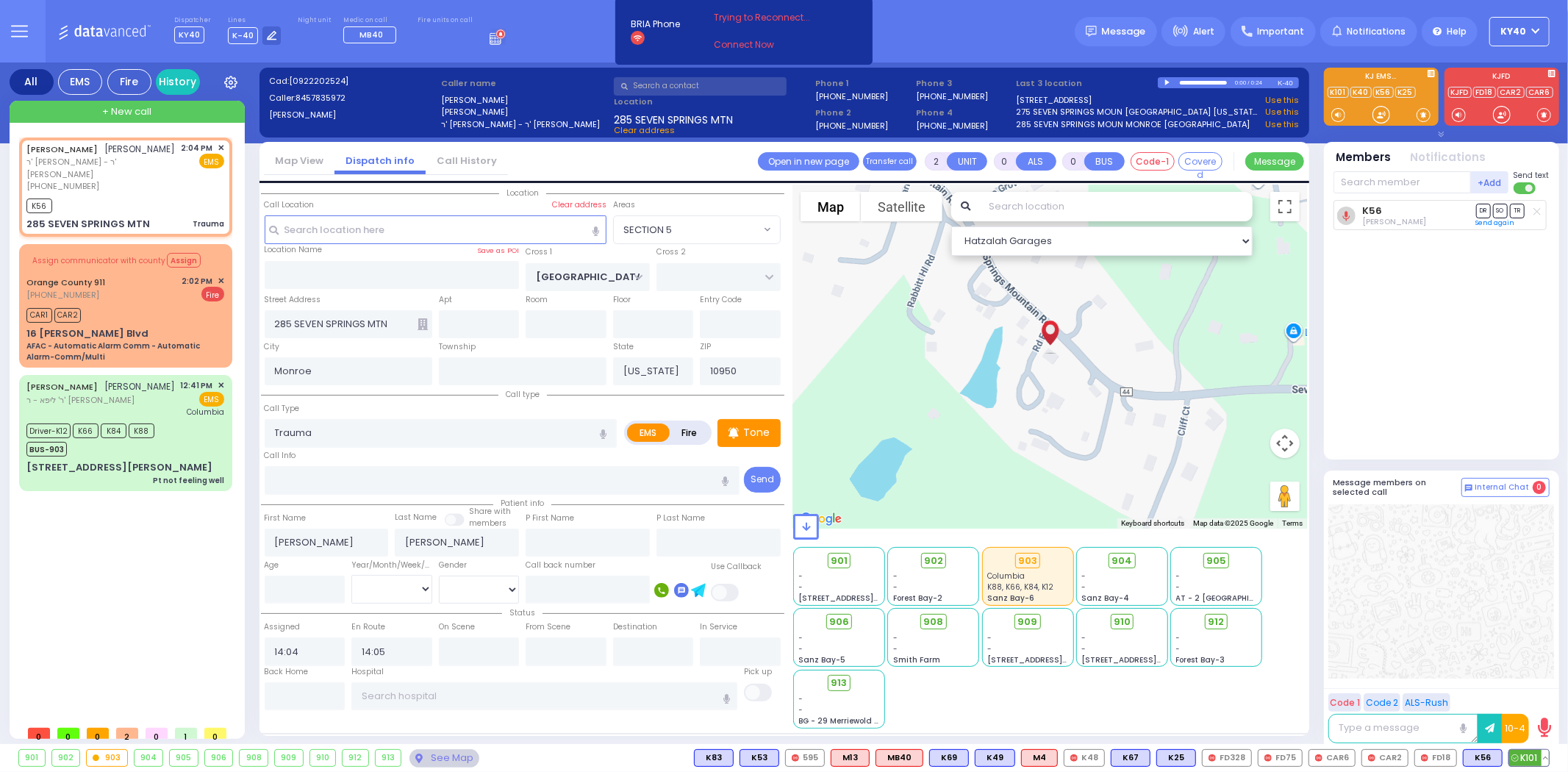
click at [1519, 760] on span "K101" at bounding box center [1529, 758] width 40 height 17
select select "SECTION 5"
select select
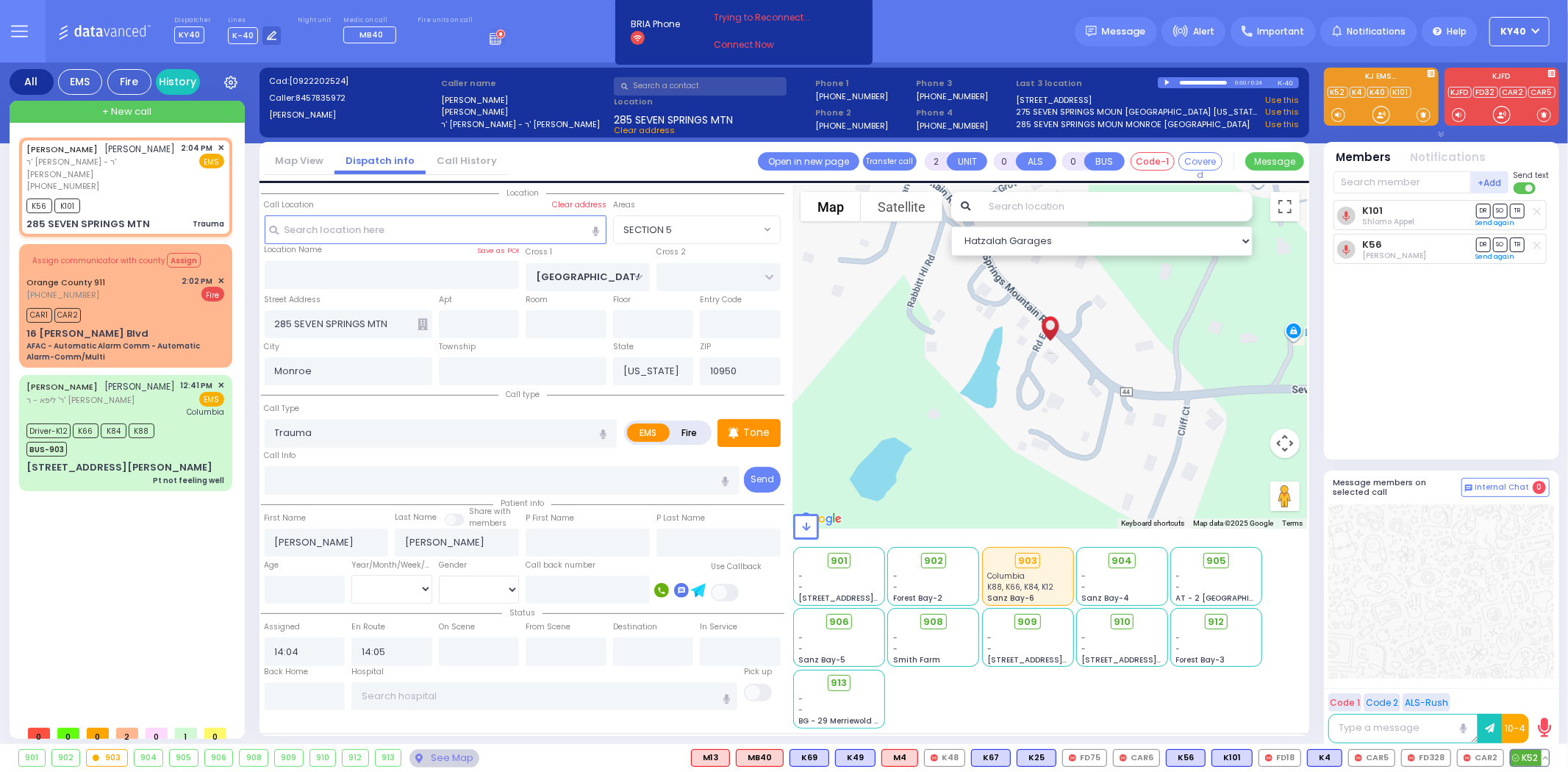
click at [1547, 755] on button at bounding box center [1545, 758] width 7 height 17
click at [1534, 692] on icon at bounding box center [1535, 692] width 16 height 16
click at [16, 36] on icon at bounding box center [19, 31] width 17 height 17
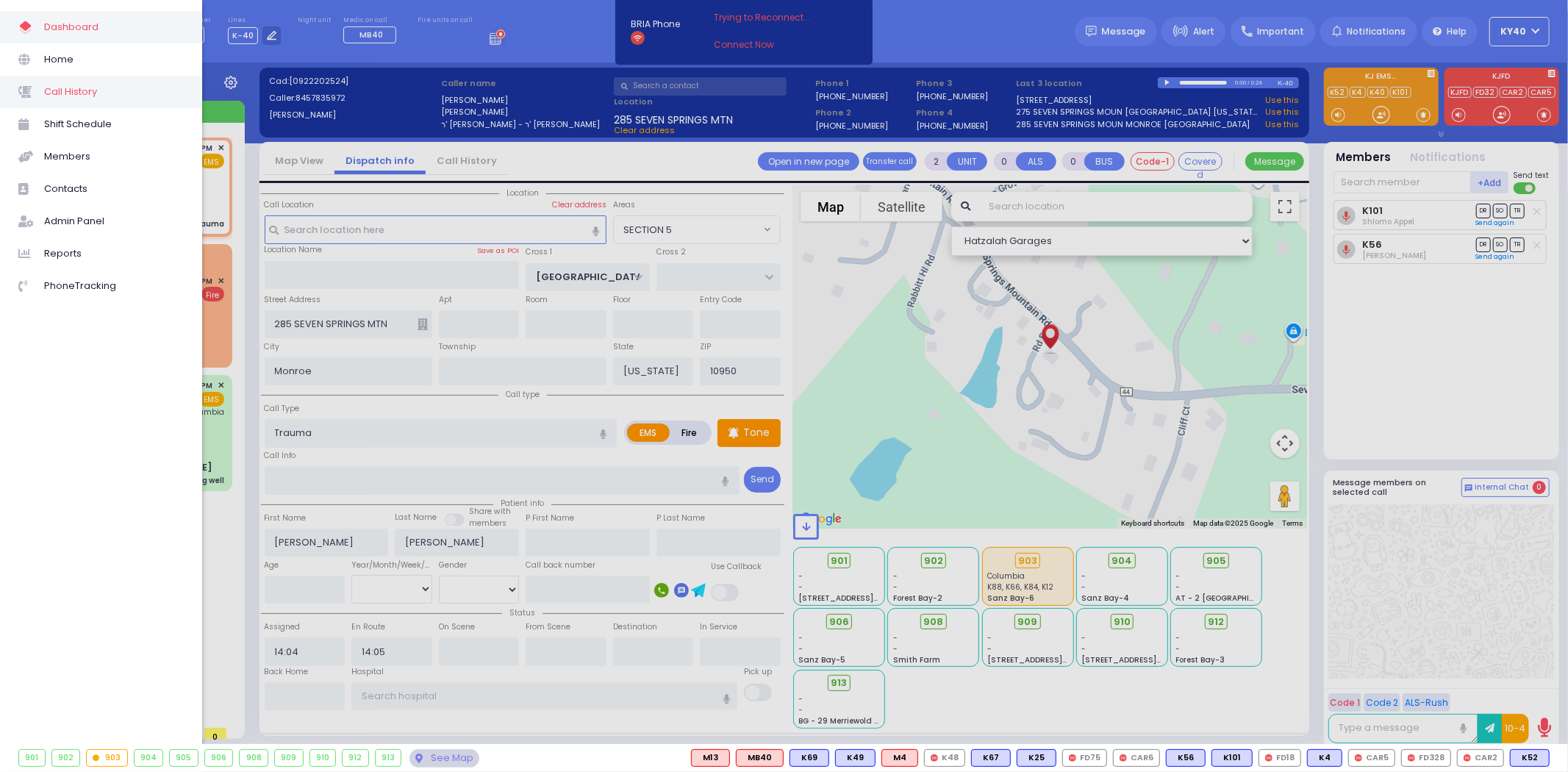
click at [69, 94] on span "Call History" at bounding box center [114, 91] width 140 height 19
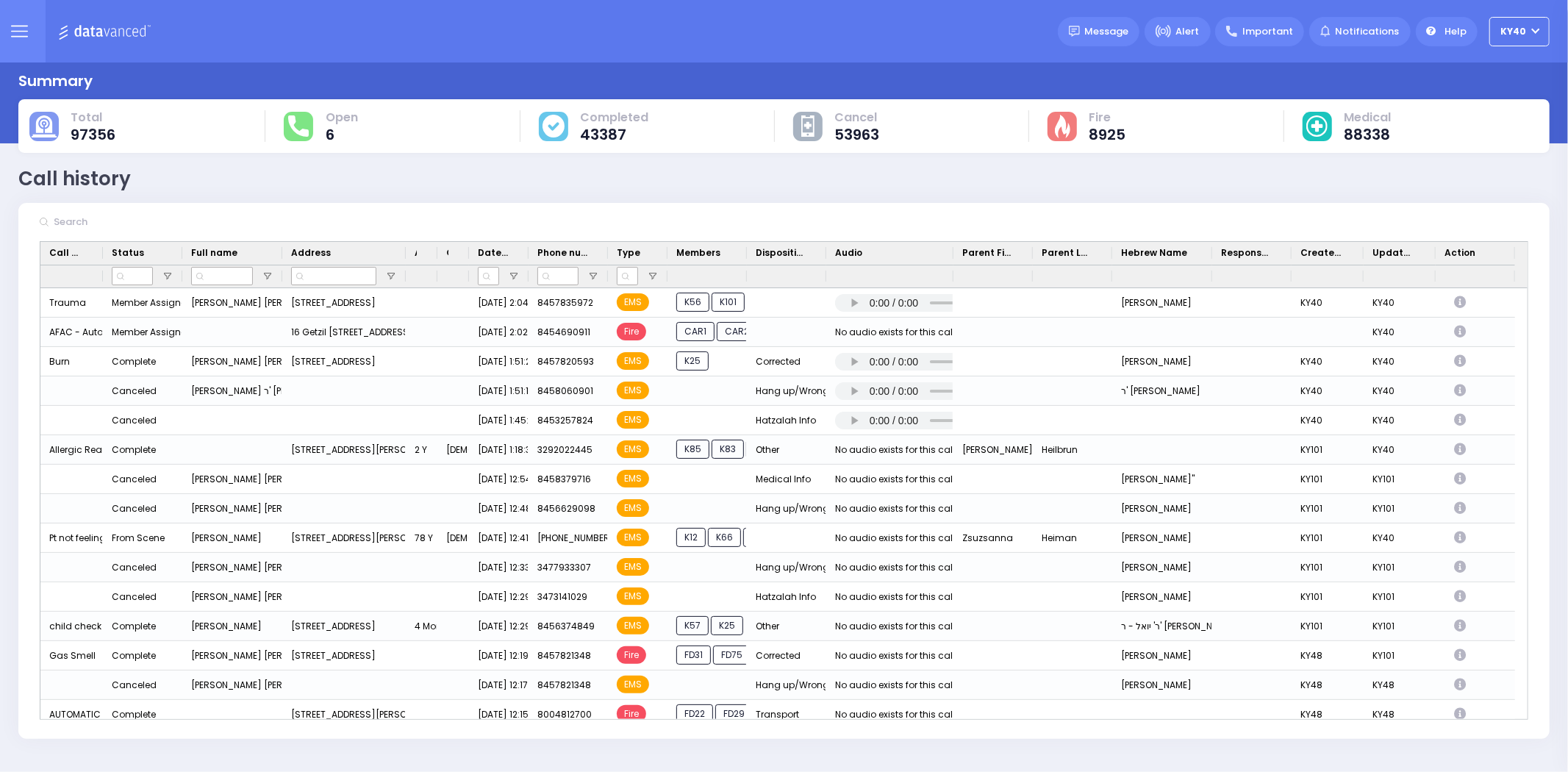
click at [15, 36] on icon at bounding box center [19, 36] width 16 height 0
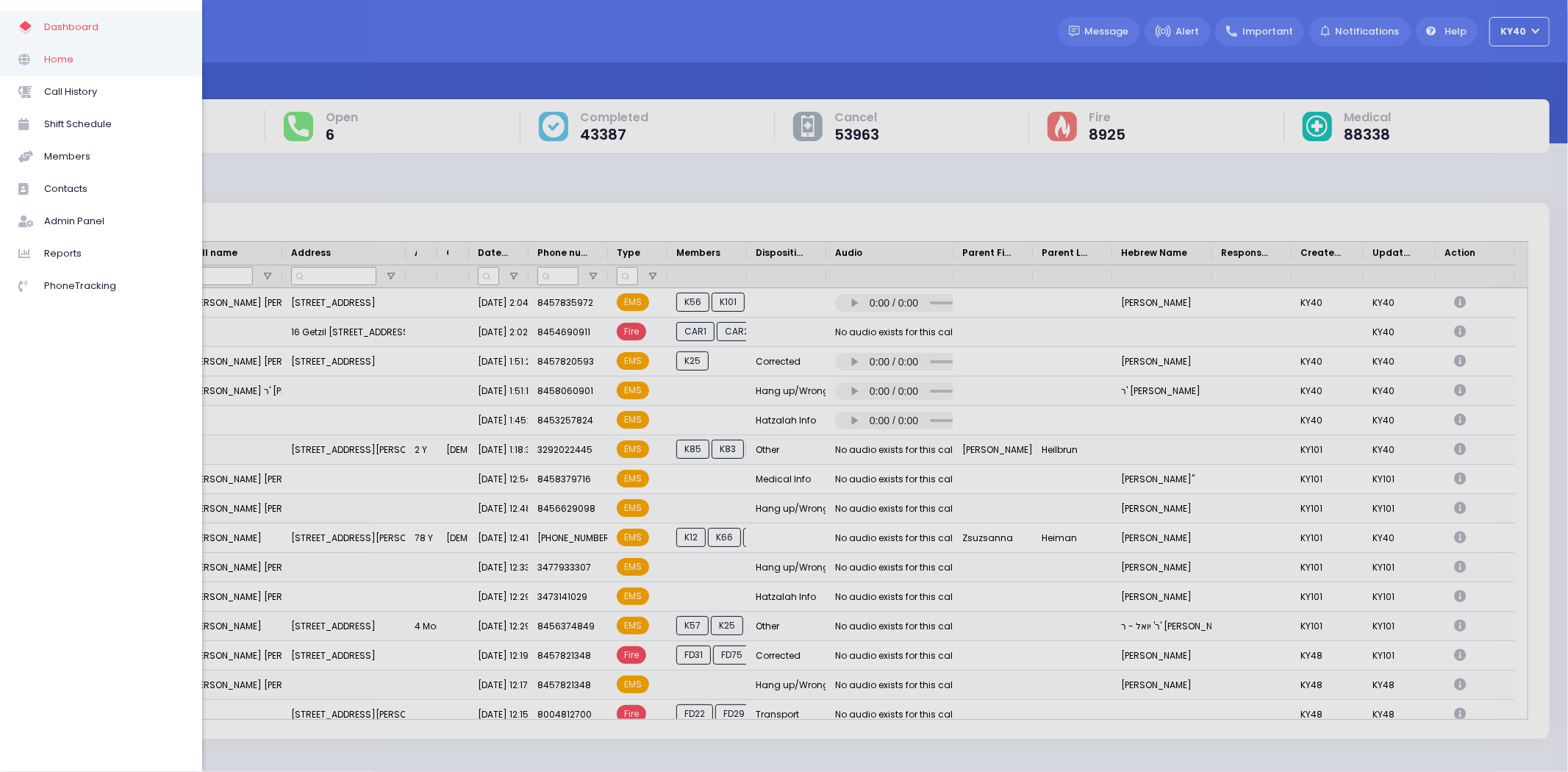
click at [62, 57] on span "Home" at bounding box center [114, 59] width 140 height 19
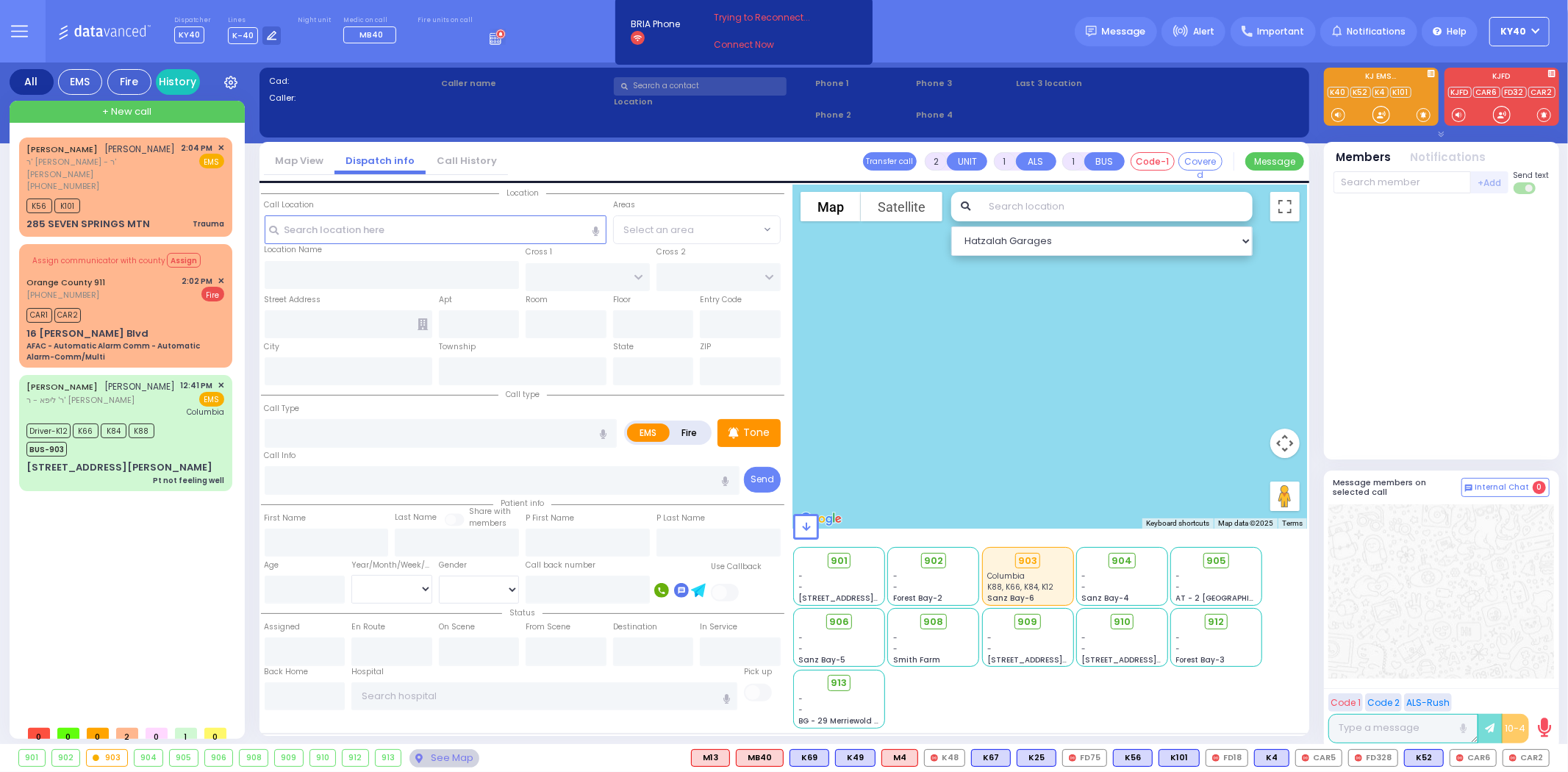
click at [30, 47] on button at bounding box center [19, 31] width 53 height 62
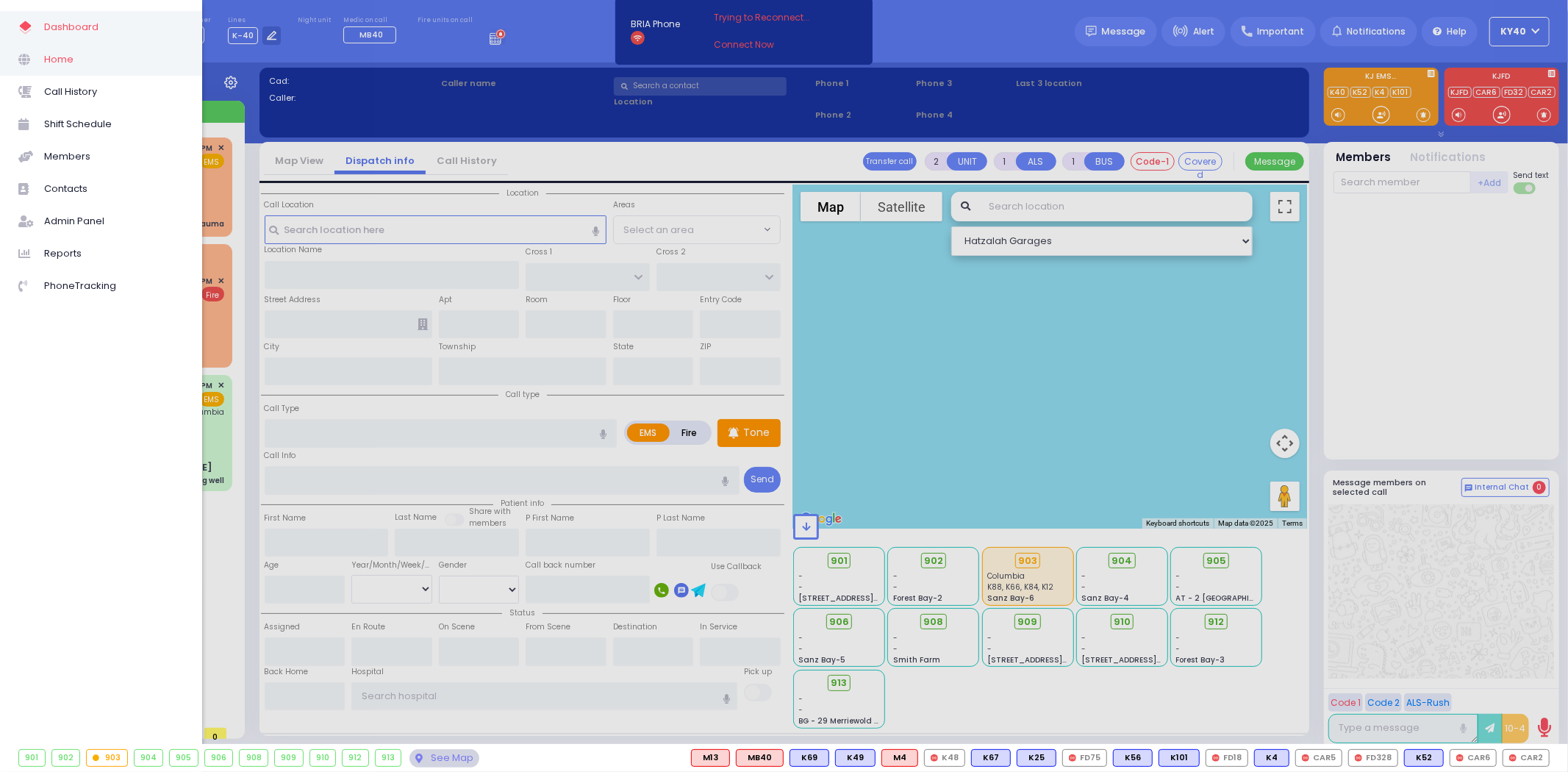
click at [69, 62] on span "Home" at bounding box center [114, 59] width 140 height 19
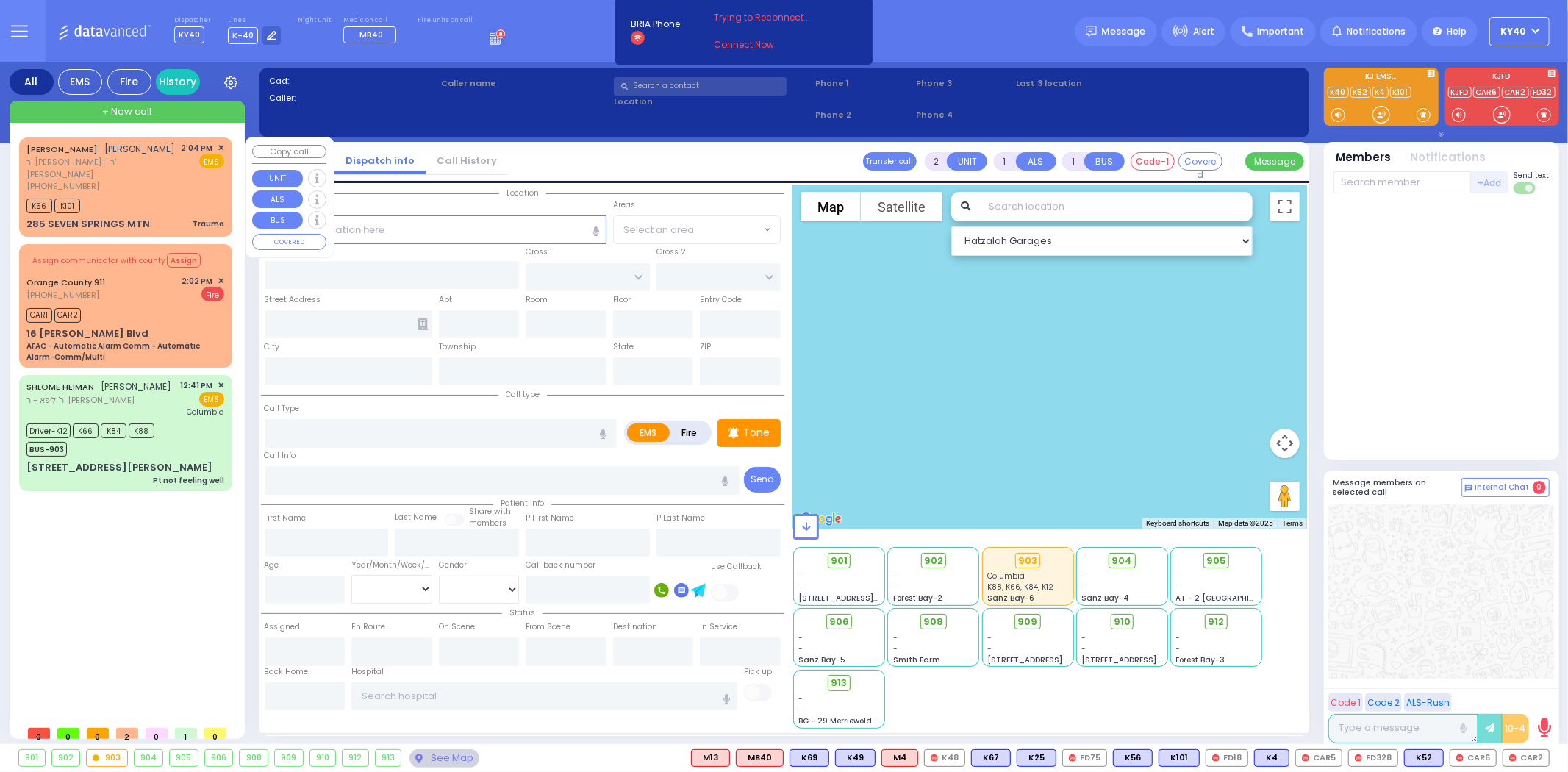
click at [104, 180] on div "(845) 783-5972" at bounding box center [101, 186] width 150 height 12
type input "0"
select select
type input "Trauma"
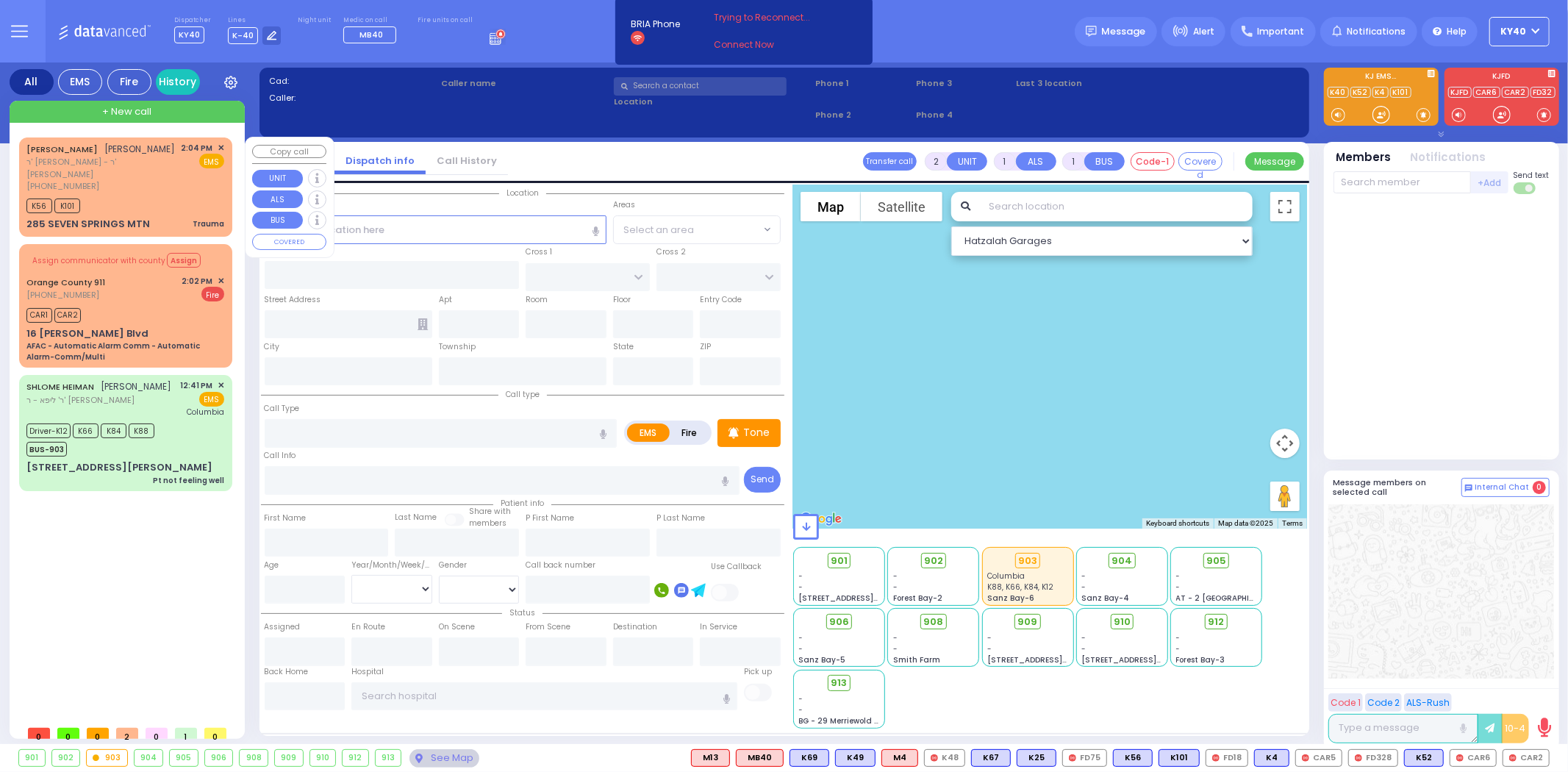
radio input "true"
type input "JOEL"
type input "SCHREIBER"
select select
type input "14:04"
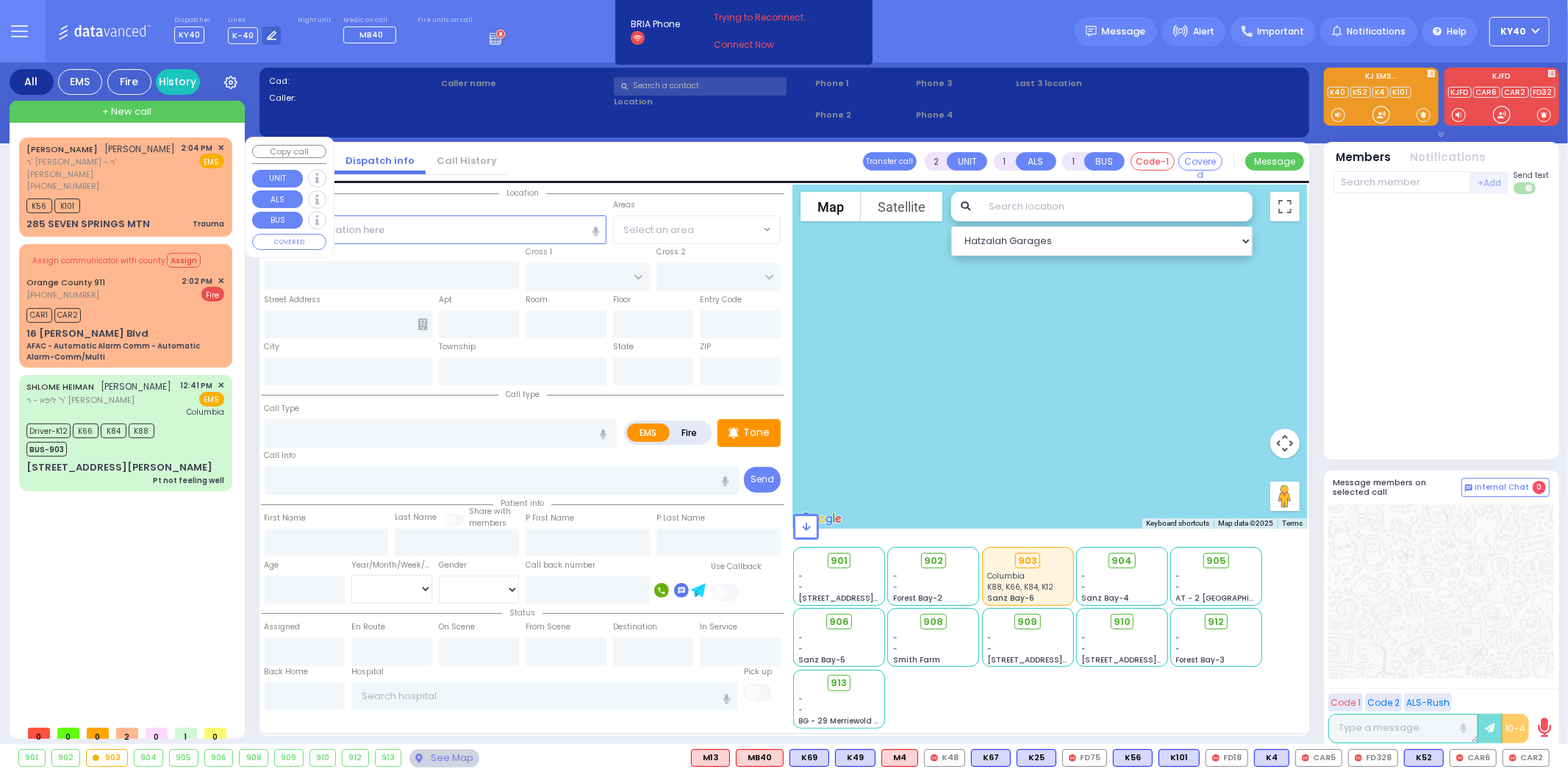
type input "14:05"
select select "Hatzalah Garages"
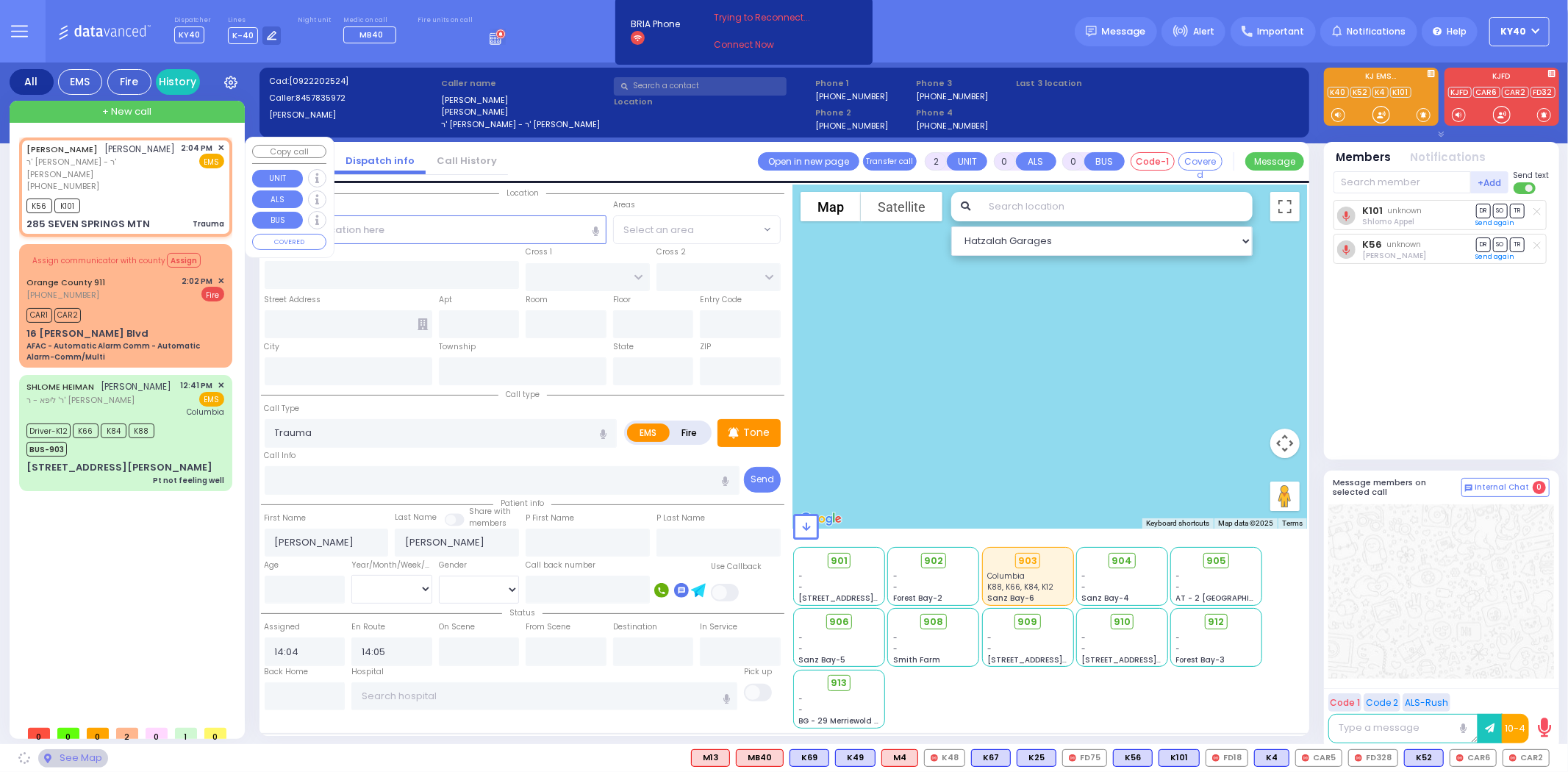
type input "SEVEN SPRINGS MOUNTAIN RD"
type input "285 SEVEN SPRINGS MTN"
type input "Monroe"
type input "New York"
type input "10950"
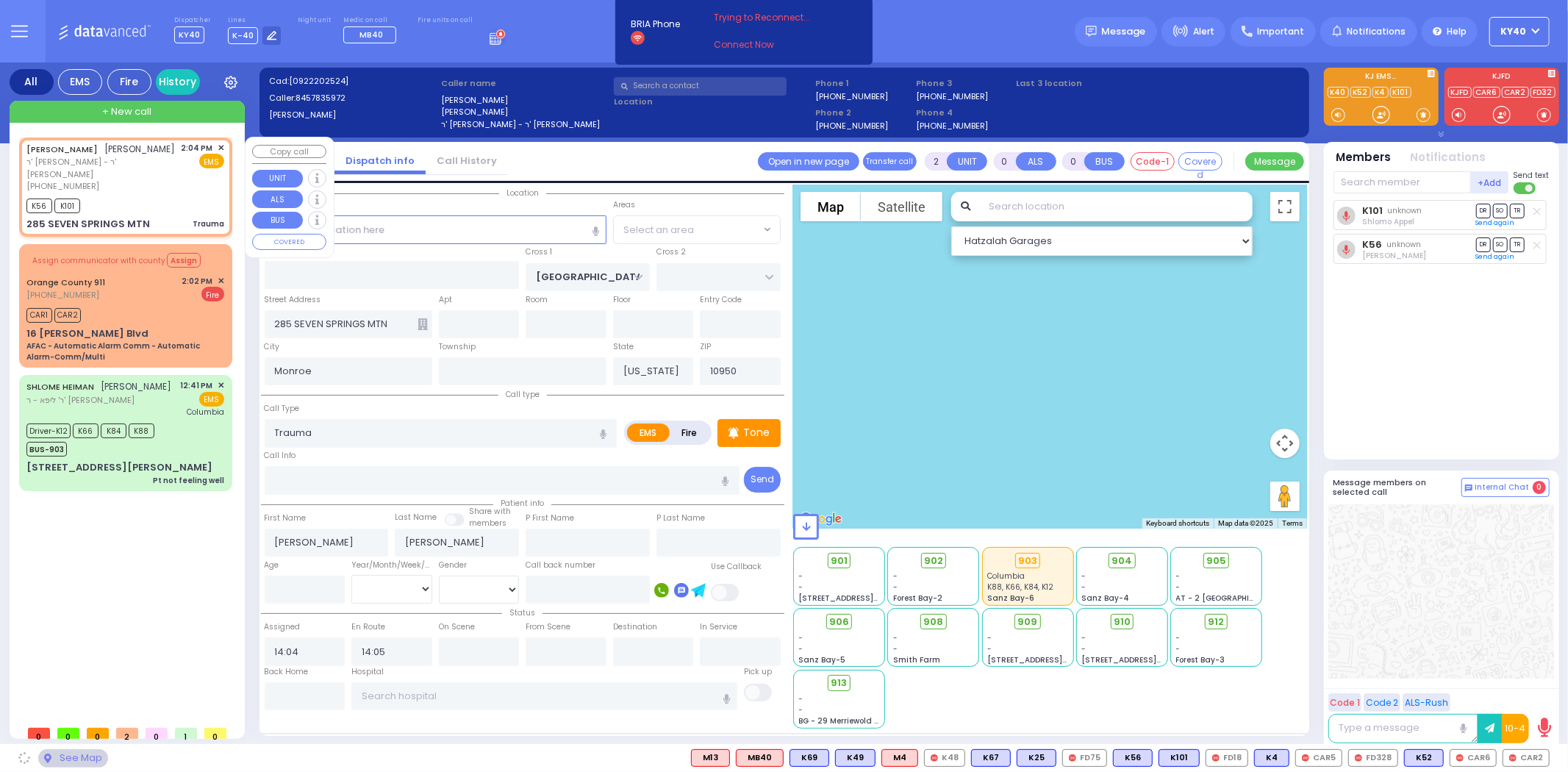
select select "SECTION 5"
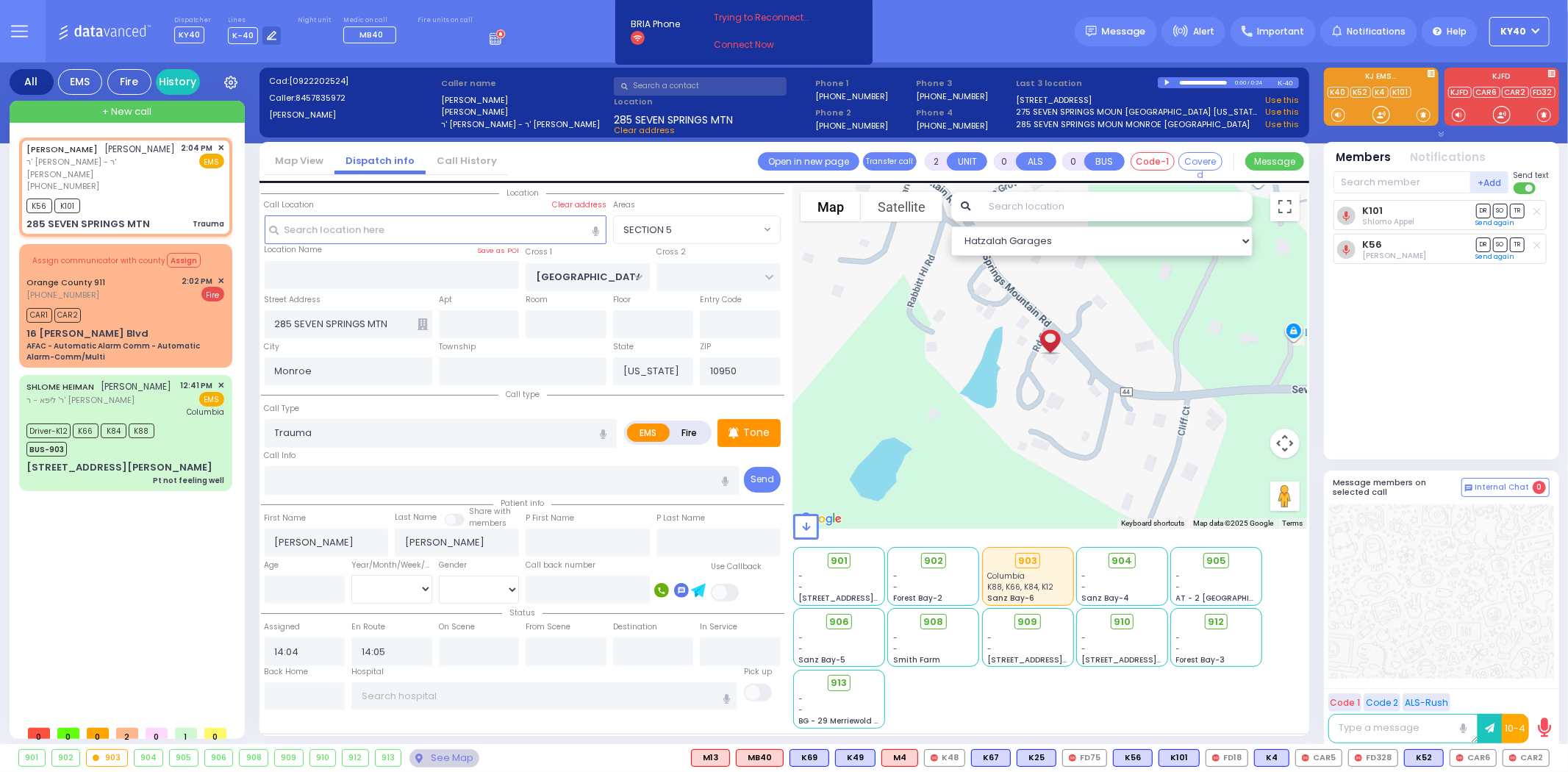
click at [23, 35] on icon at bounding box center [19, 31] width 17 height 17
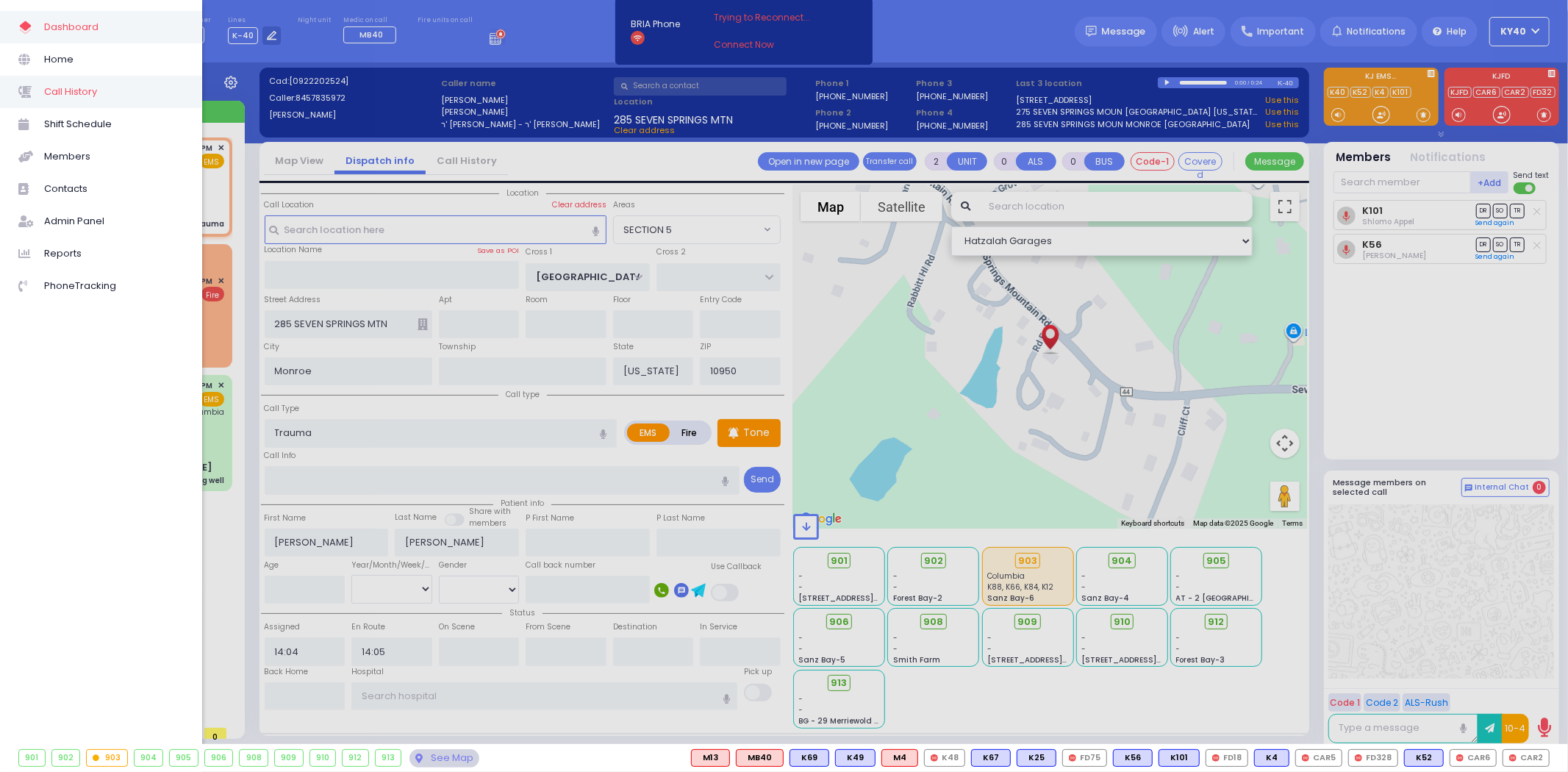
click at [56, 89] on span "Call History" at bounding box center [114, 91] width 140 height 19
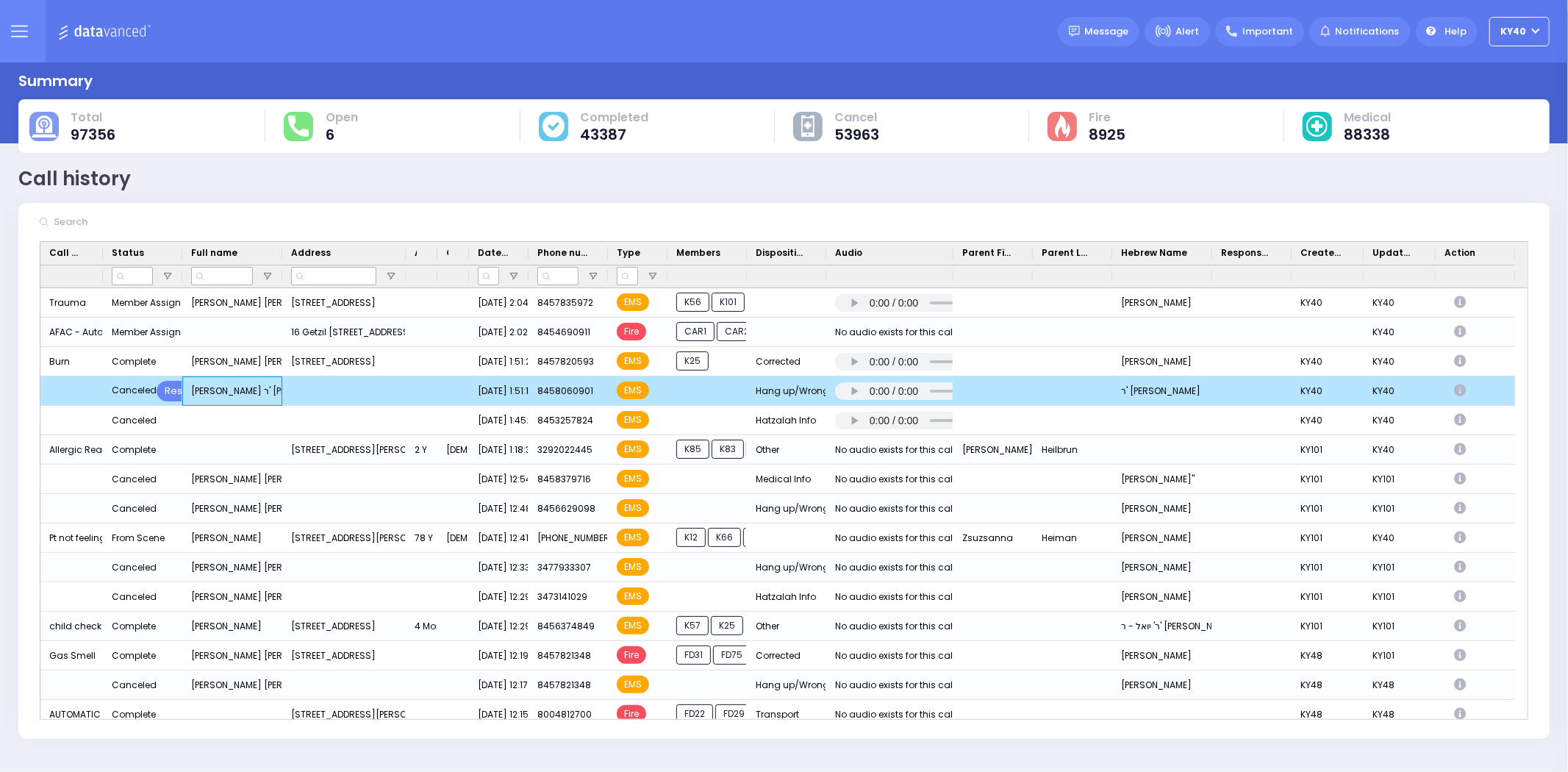
click at [229, 388] on div "[PERSON_NAME] ר' [PERSON_NAME]" at bounding box center [232, 390] width 100 height 29
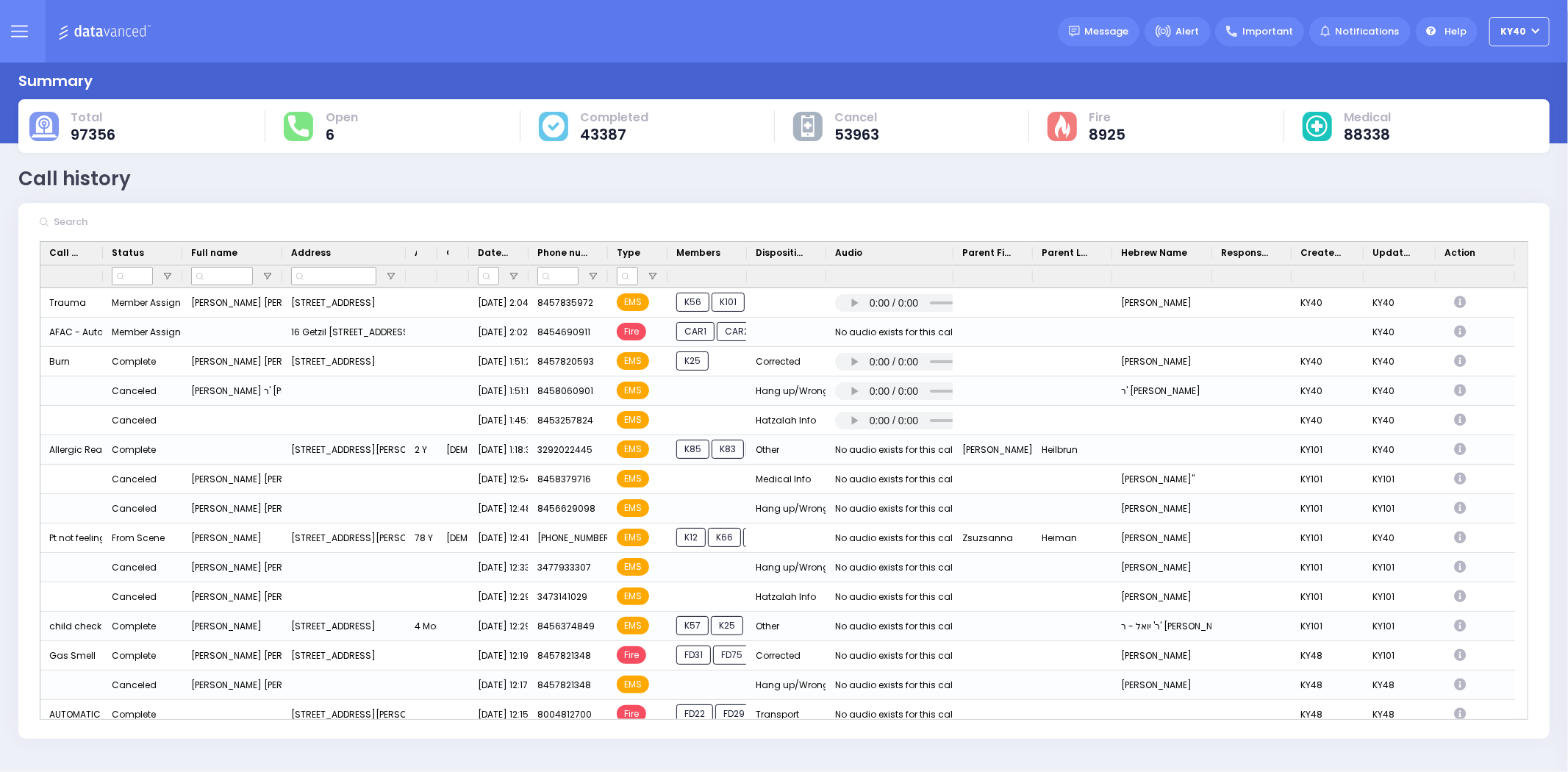
click at [11, 28] on icon at bounding box center [19, 31] width 17 height 17
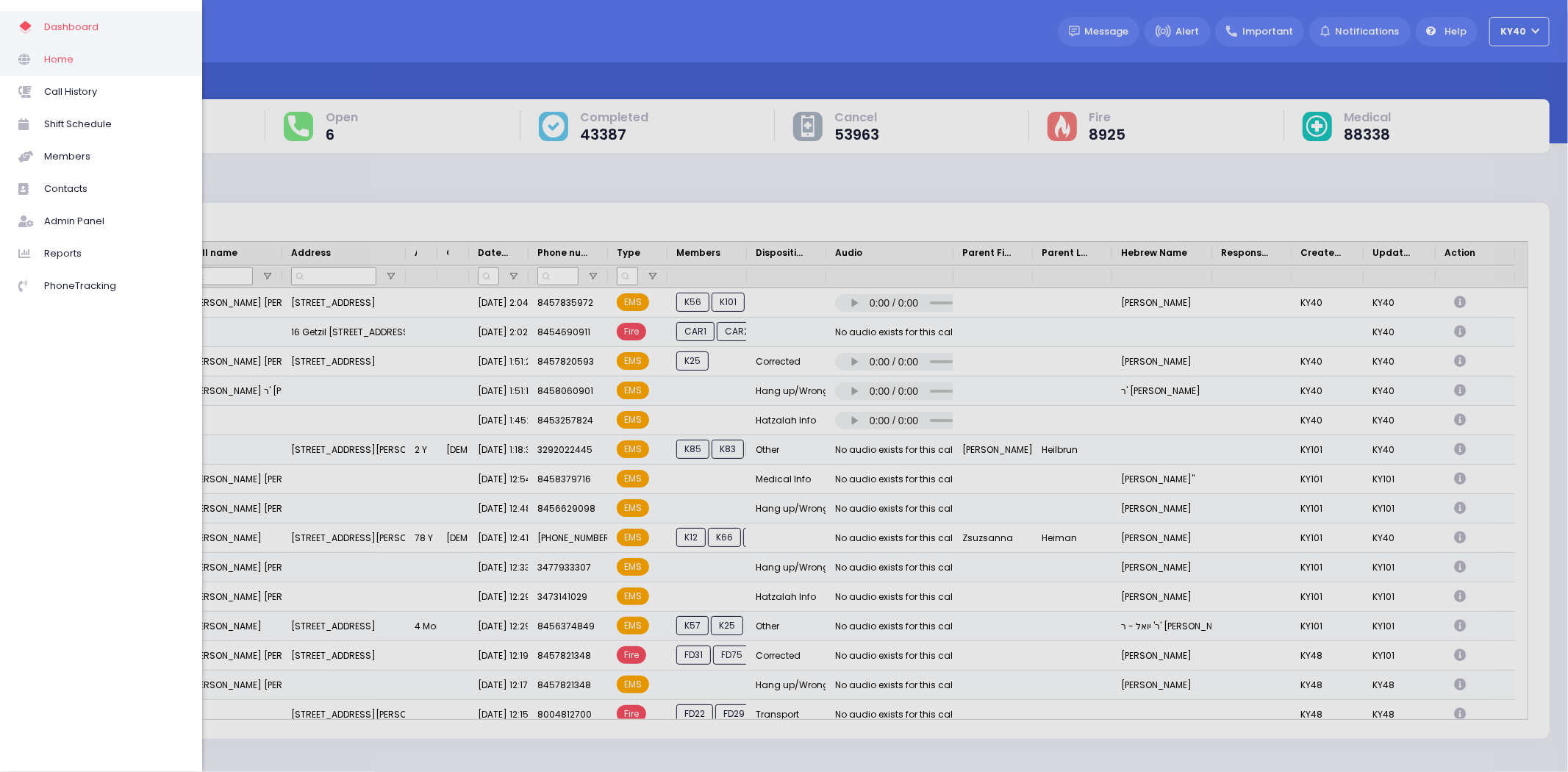
click at [59, 62] on span "Home" at bounding box center [114, 59] width 140 height 19
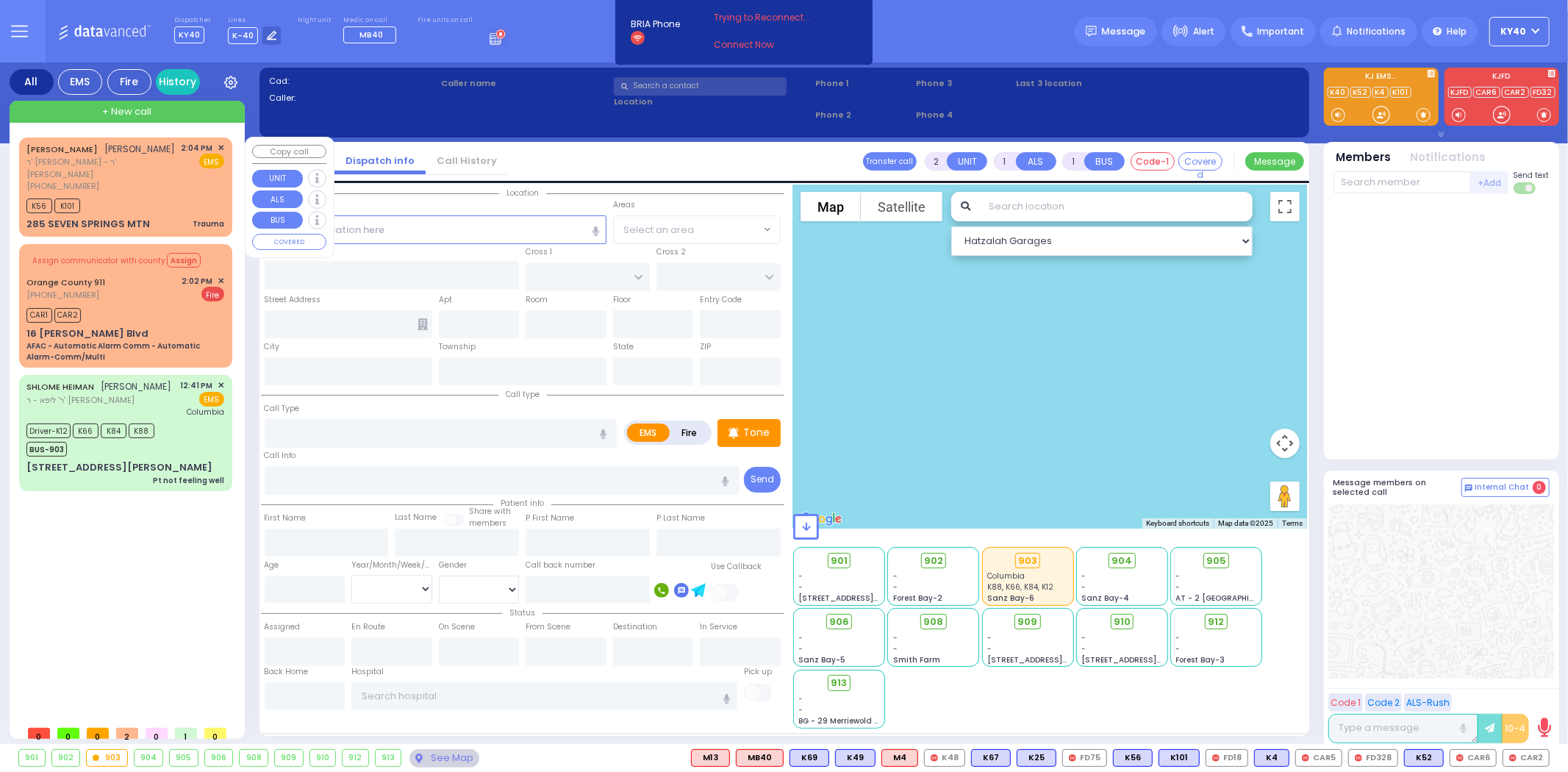
click at [133, 165] on span "ר' [PERSON_NAME] - ר' [PERSON_NAME]" at bounding box center [101, 167] width 150 height 24
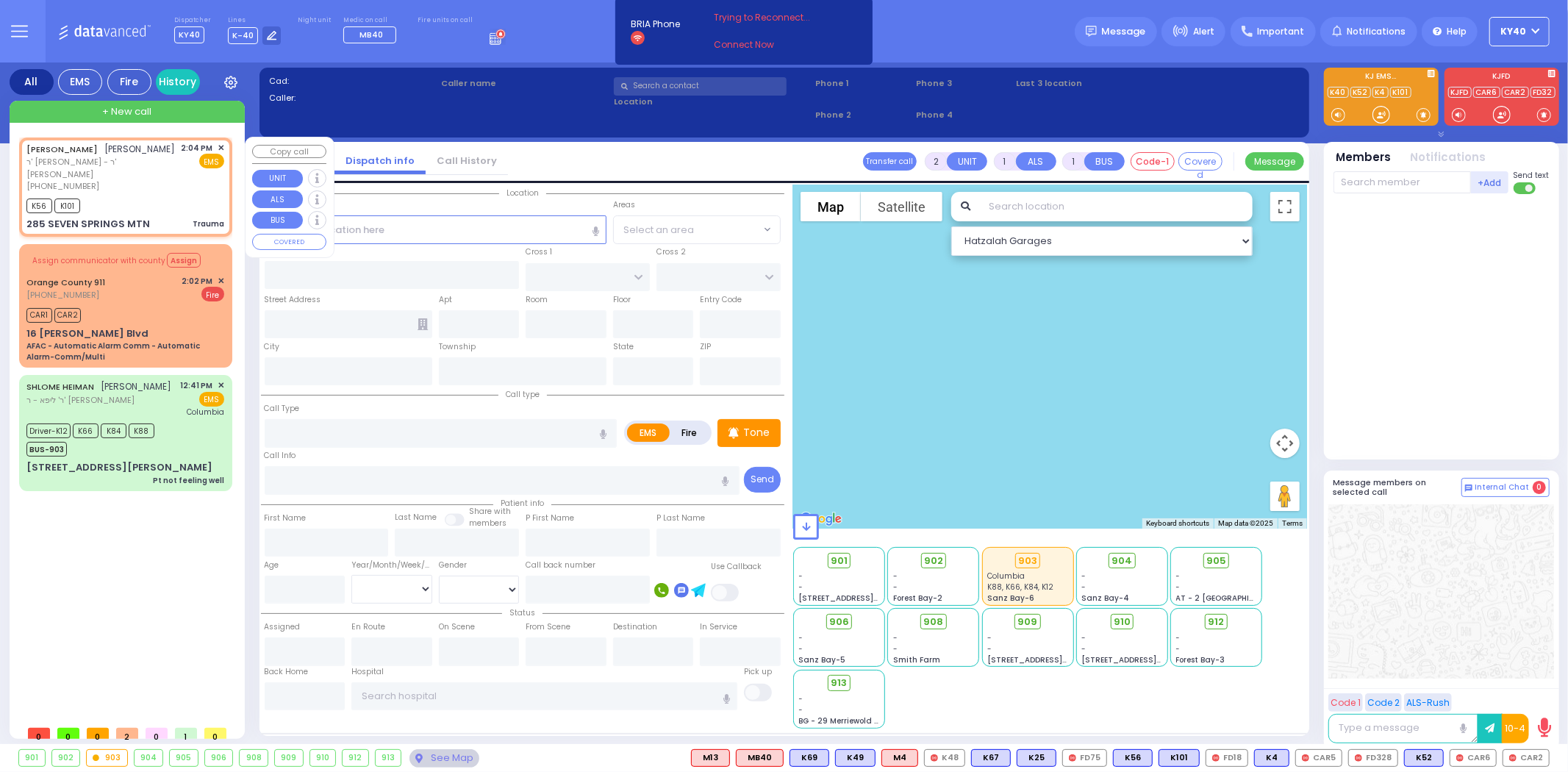
type input "0"
select select
type input "Trauma"
radio input "true"
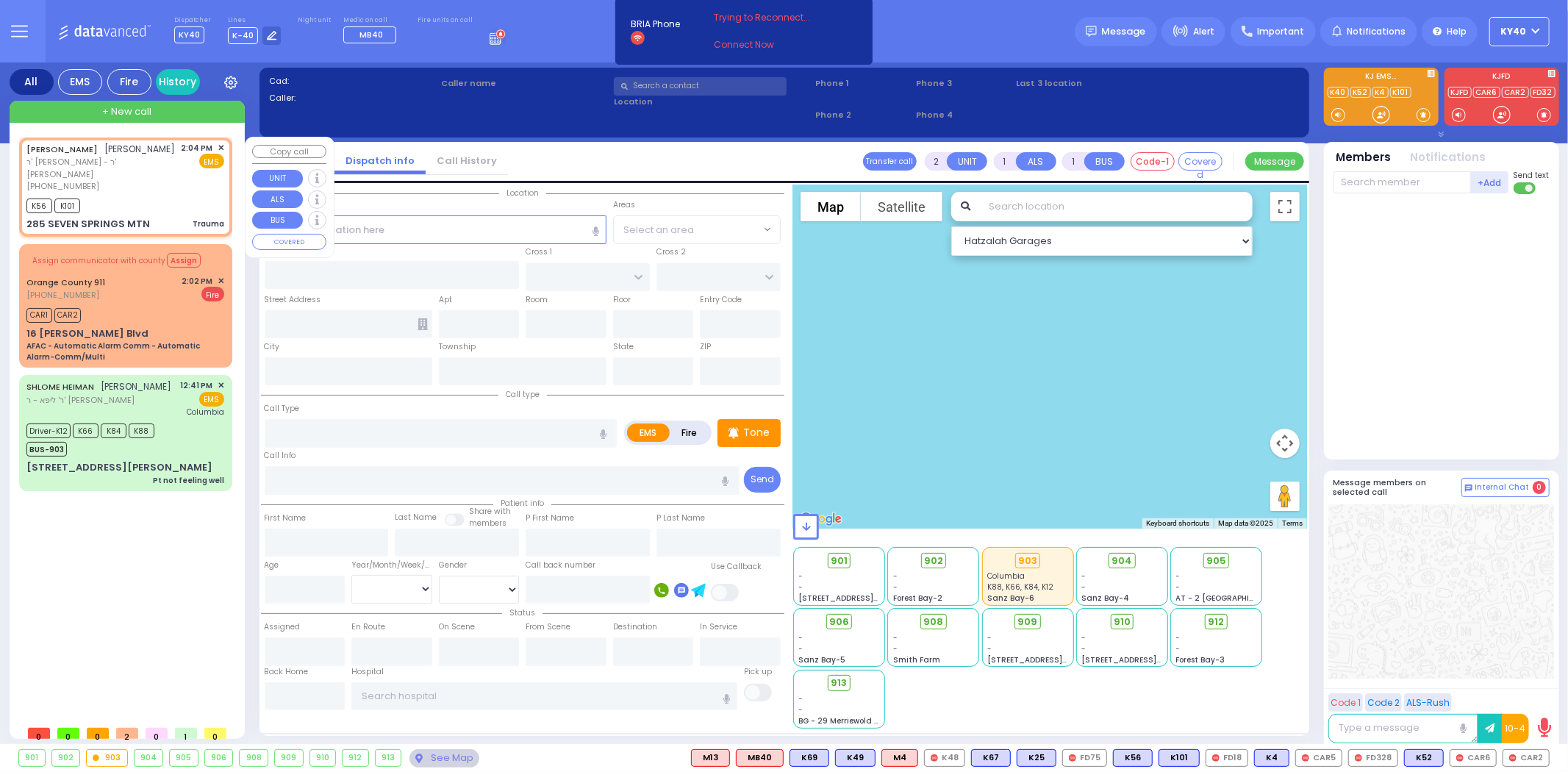
type input "[PERSON_NAME]"
select select
type input "14:04"
type input "14:05"
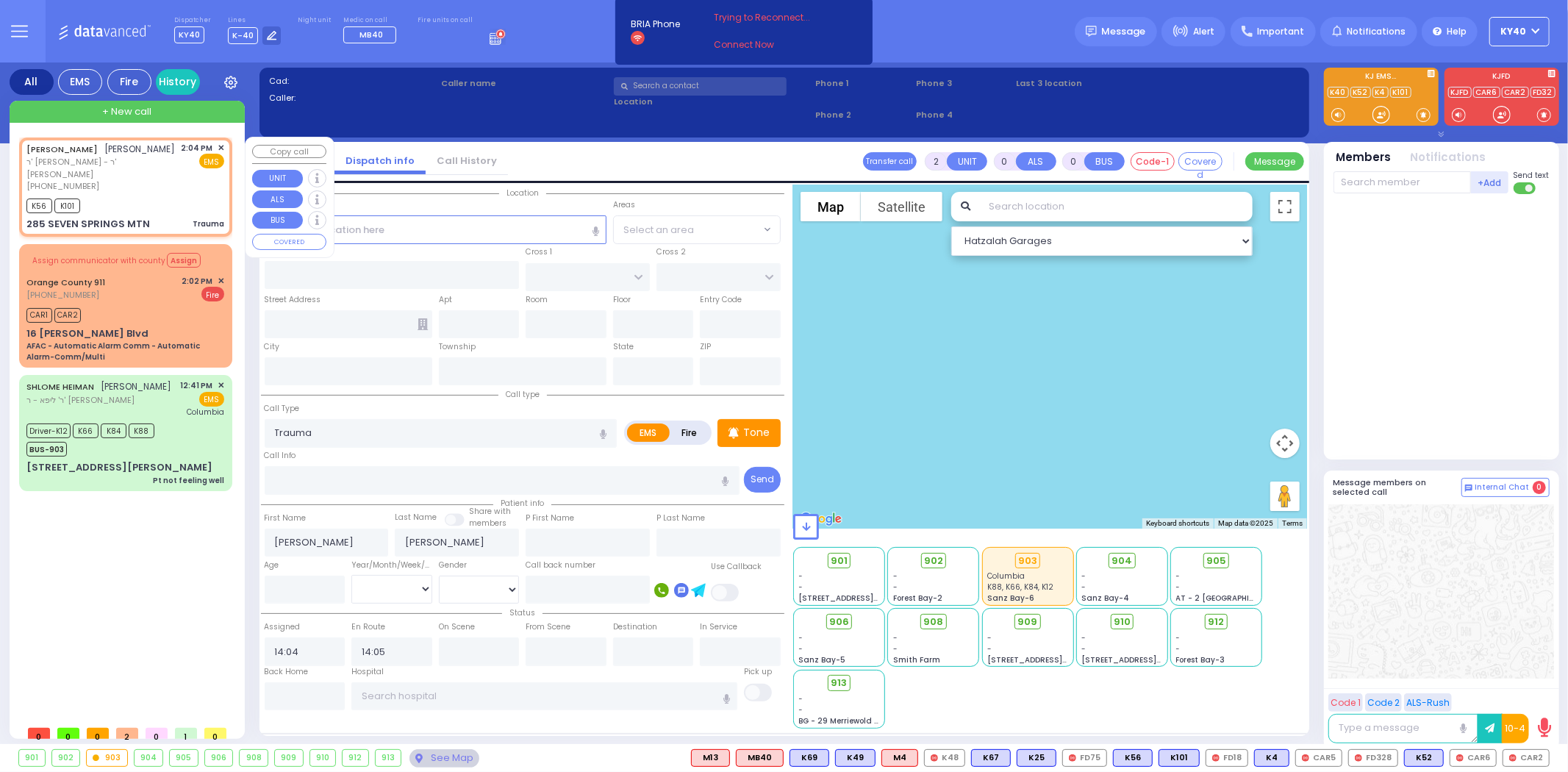
type input "[GEOGRAPHIC_DATA]"
type input "285 SEVEN SPRINGS MTN"
type input "Monroe"
type input "[US_STATE]"
type input "10950"
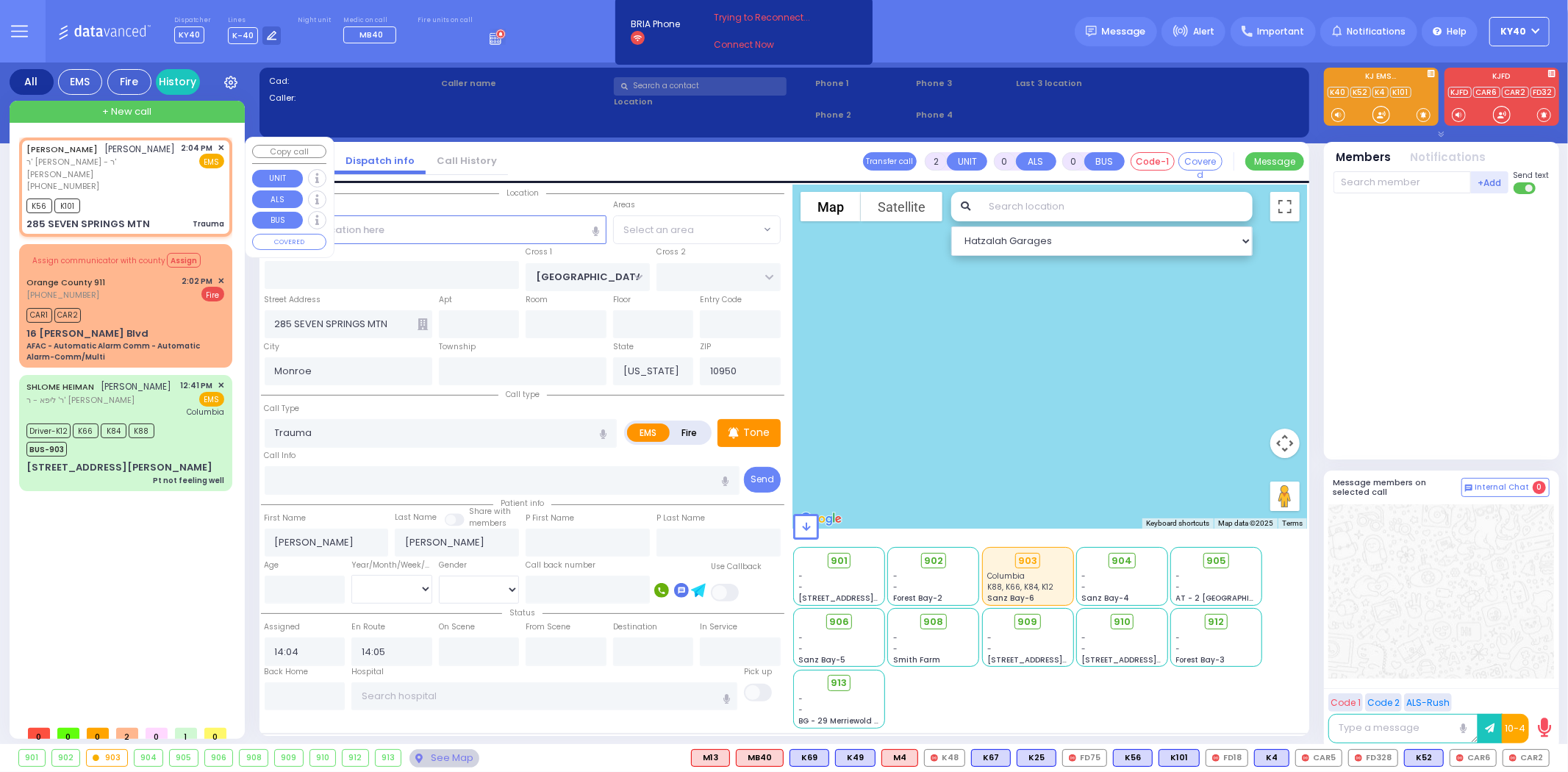
select select "Hatzalah Garages"
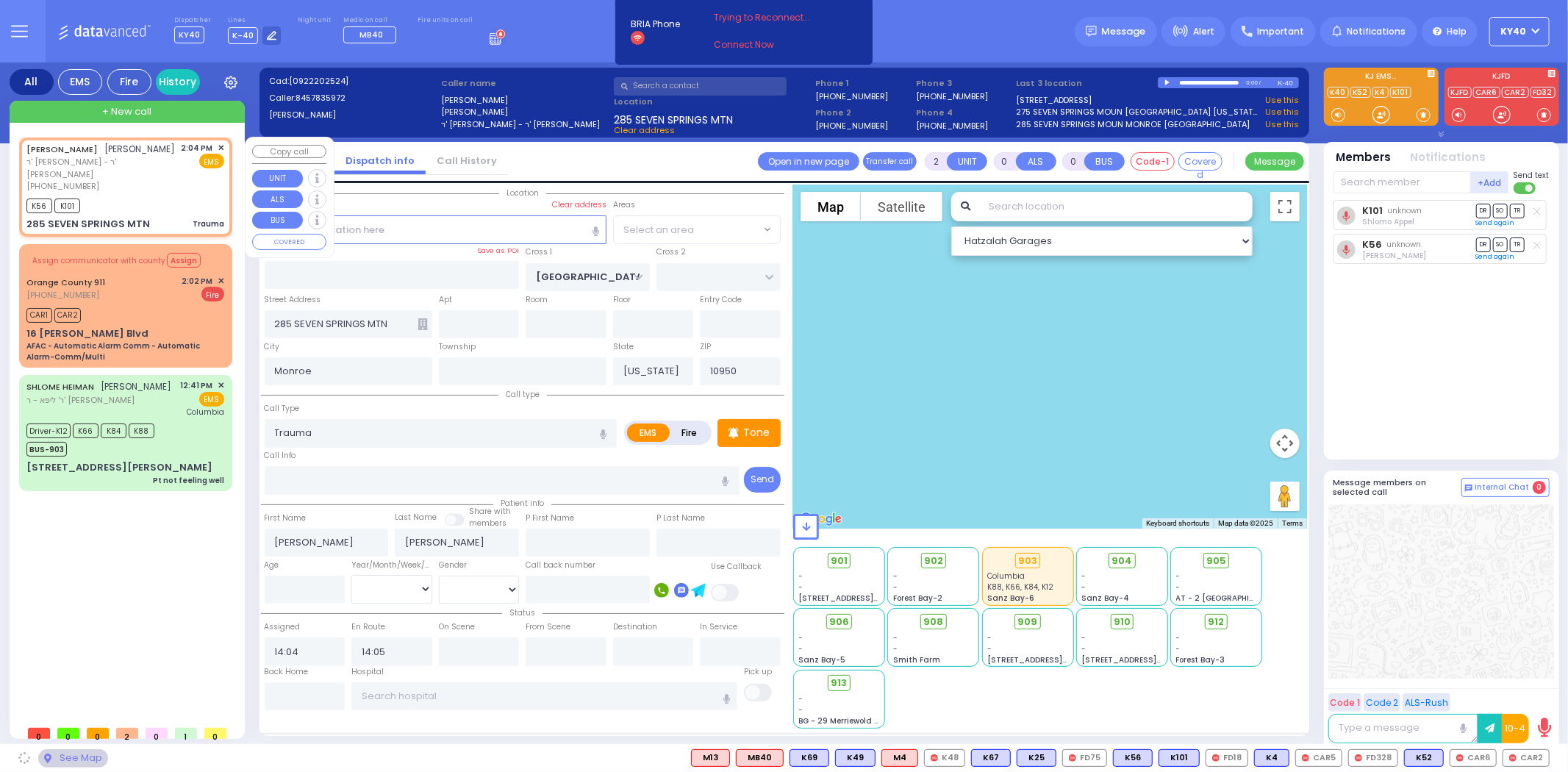
select select "SECTION 5"
click at [127, 166] on span "ר' משה חיים - ר' נחום מרדכי וויינבערגער" at bounding box center [101, 167] width 150 height 24
select select
radio input "true"
select select
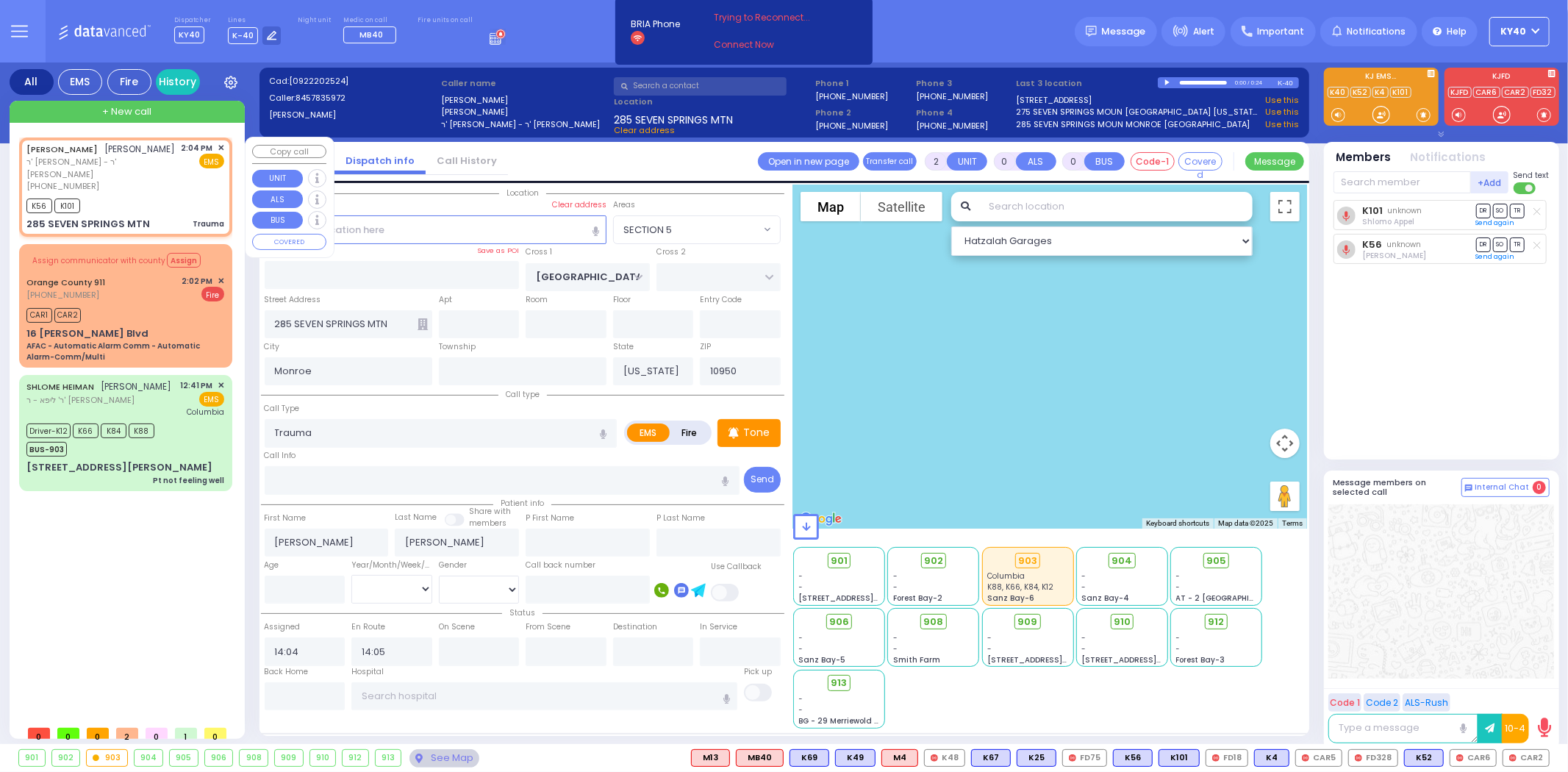
select select "Hatzalah Garages"
select select "SECTION 5"
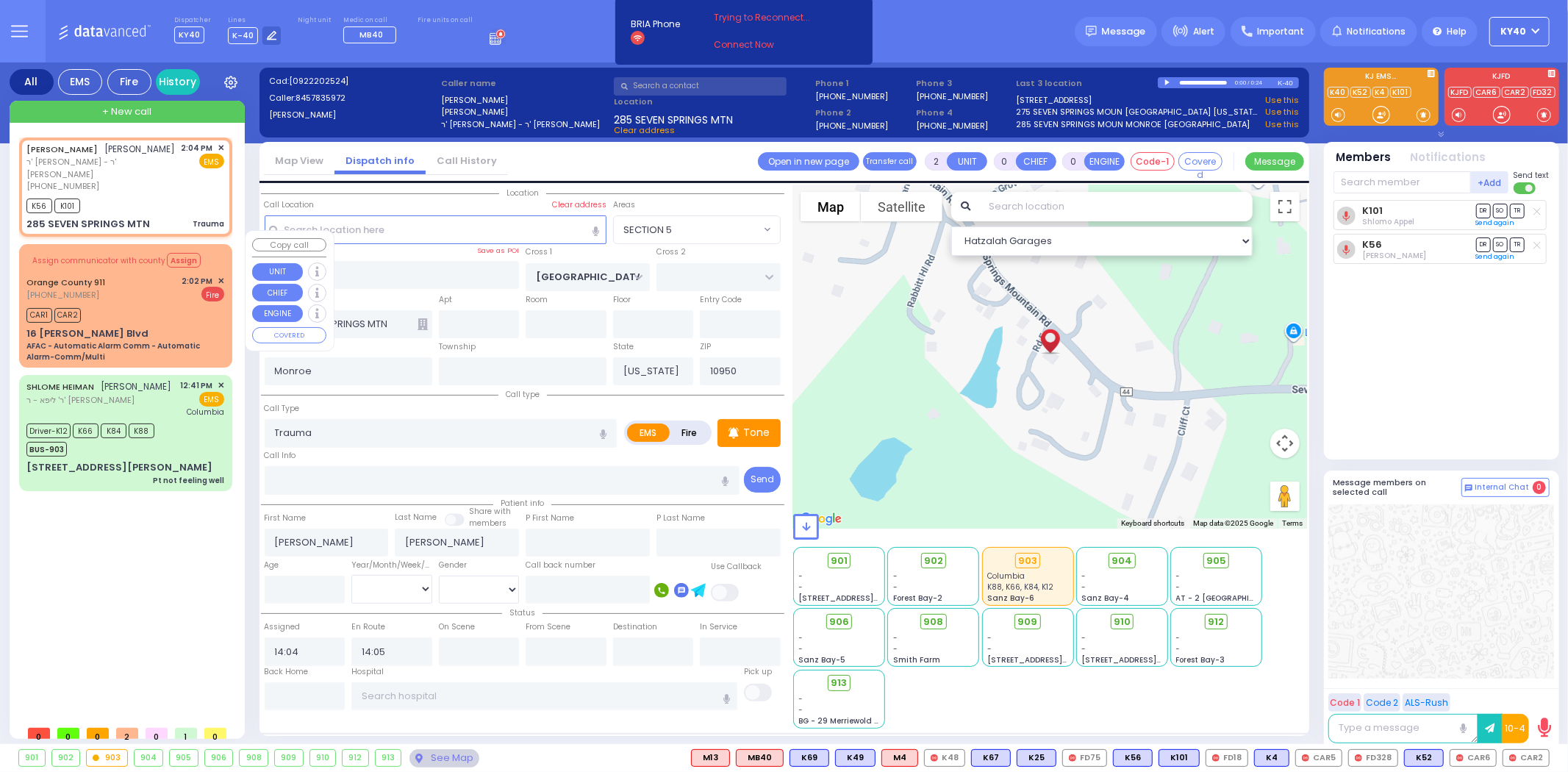
click at [159, 304] on div "CAR1 CAR2" at bounding box center [125, 313] width 198 height 18
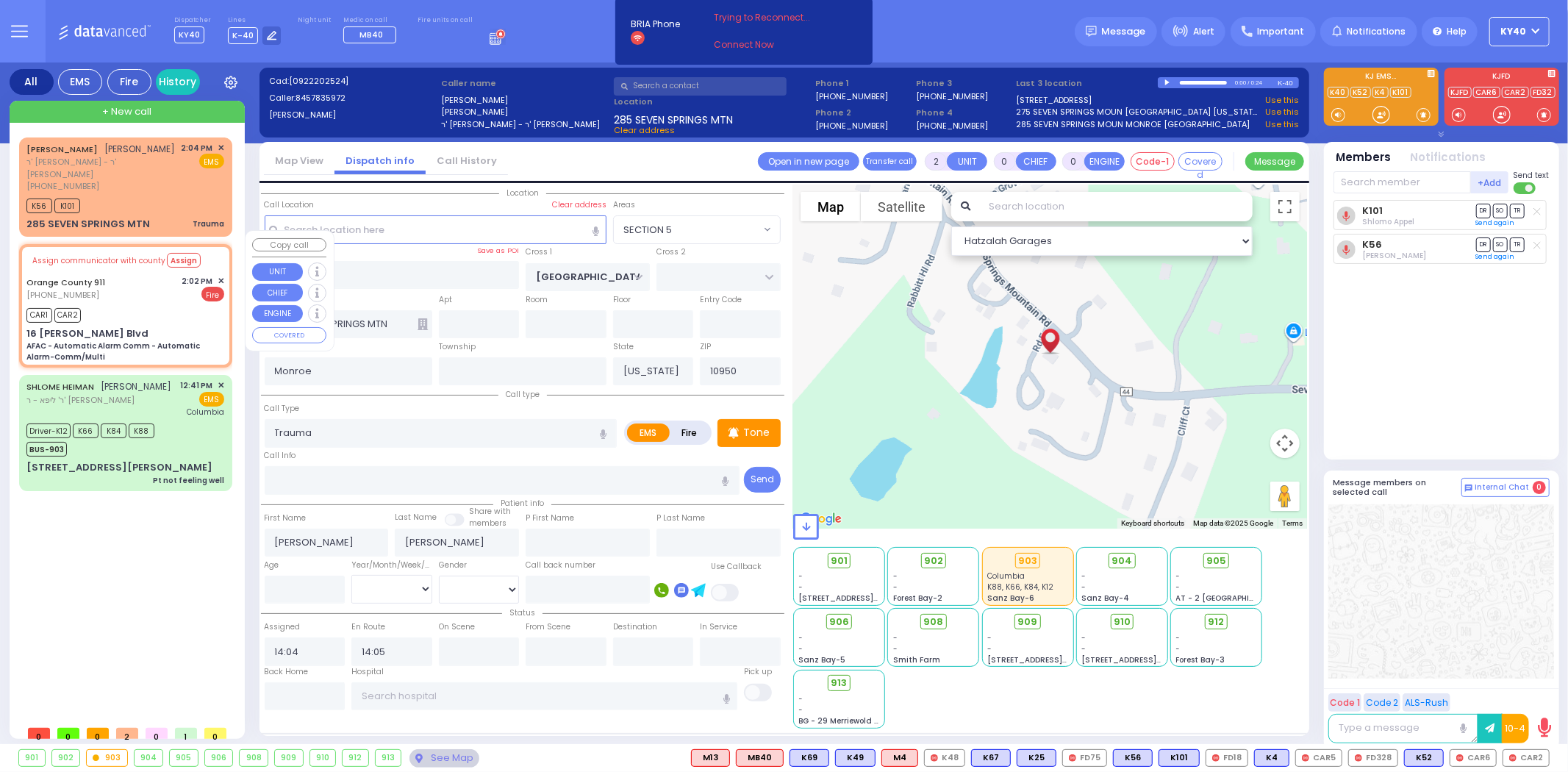
type input "6"
select select
type input "AFAC - Automatic Alarm Comm - Automatic Alarm-Comm/Multi"
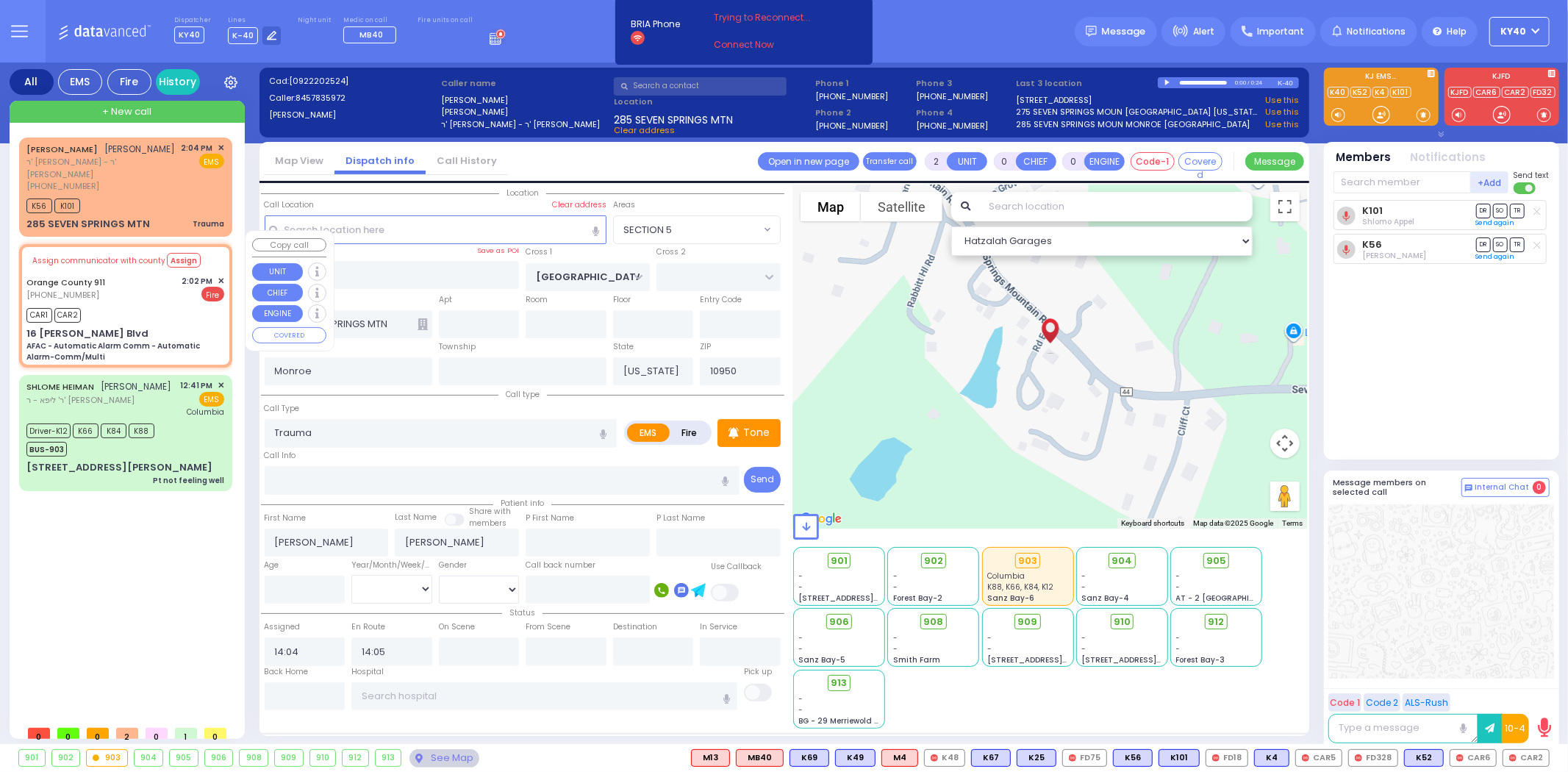
radio input "false"
radio input "true"
type input "Nature: : AFAC - Automatic Alarm Comm - Automatic Alarm-Comm/Multi Address: : 1…"
select select
type input "14:02"
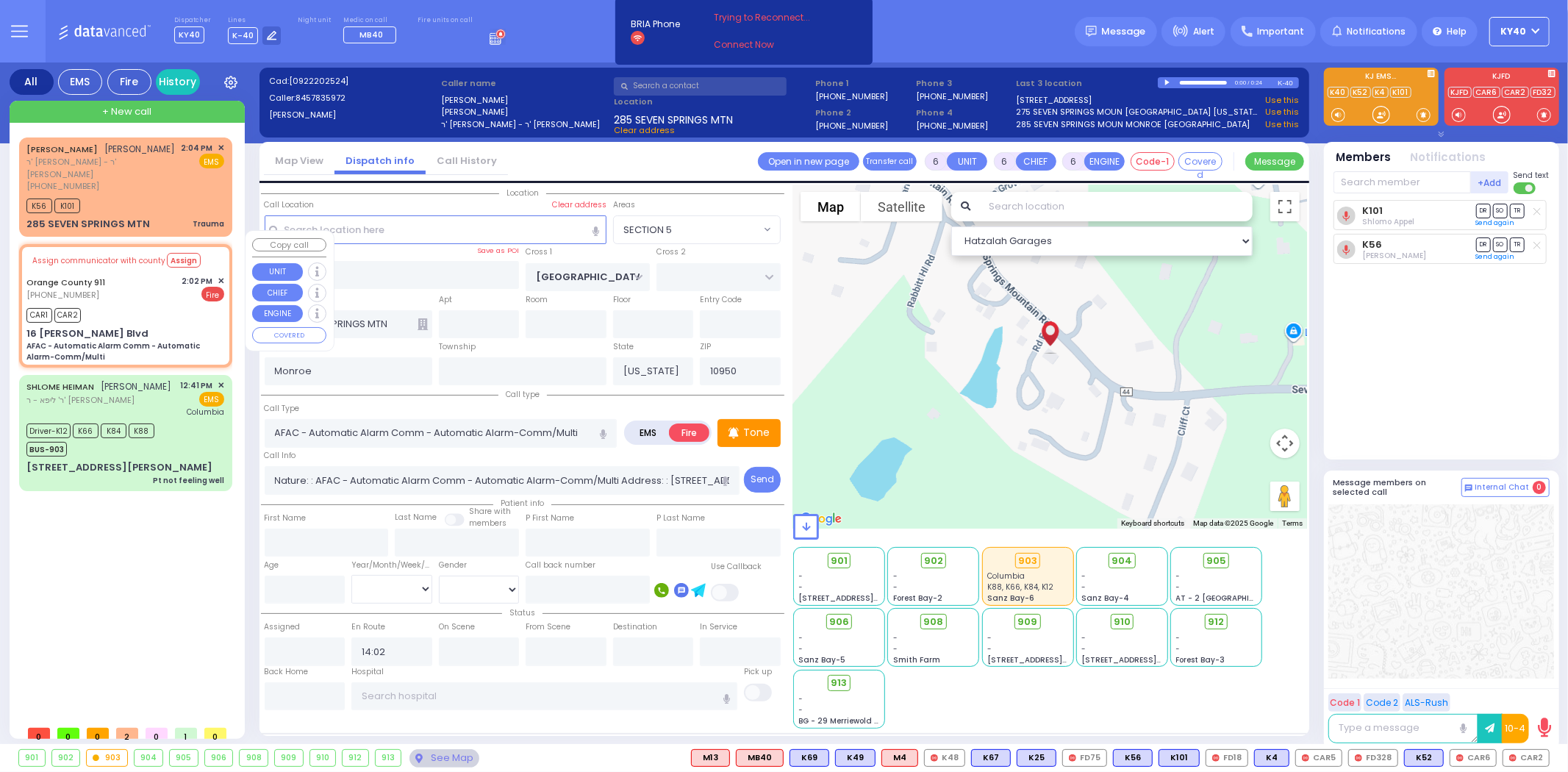
select select "Hatzalah Garages"
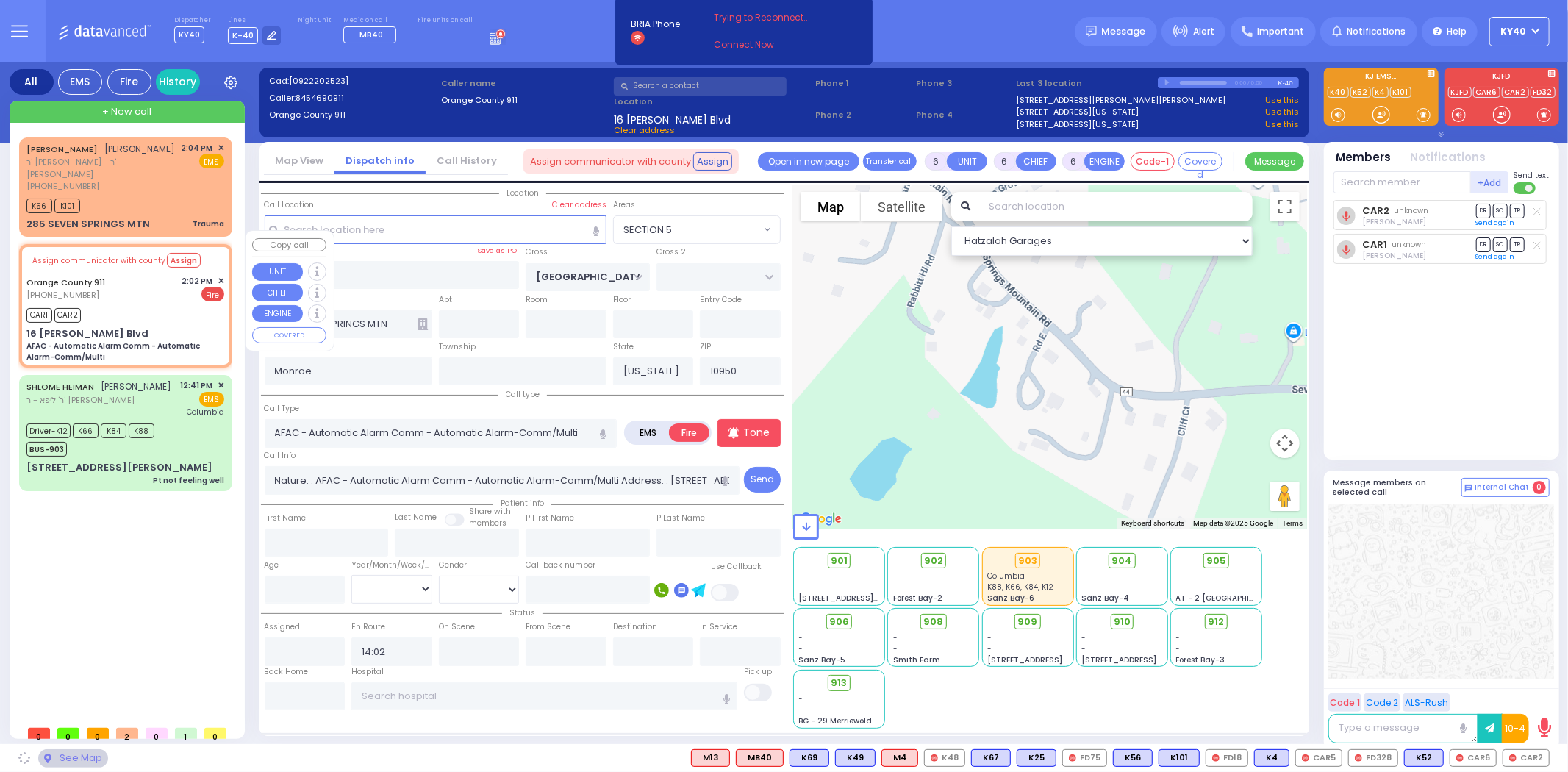
type input "16 Getzil Berger Blvd"
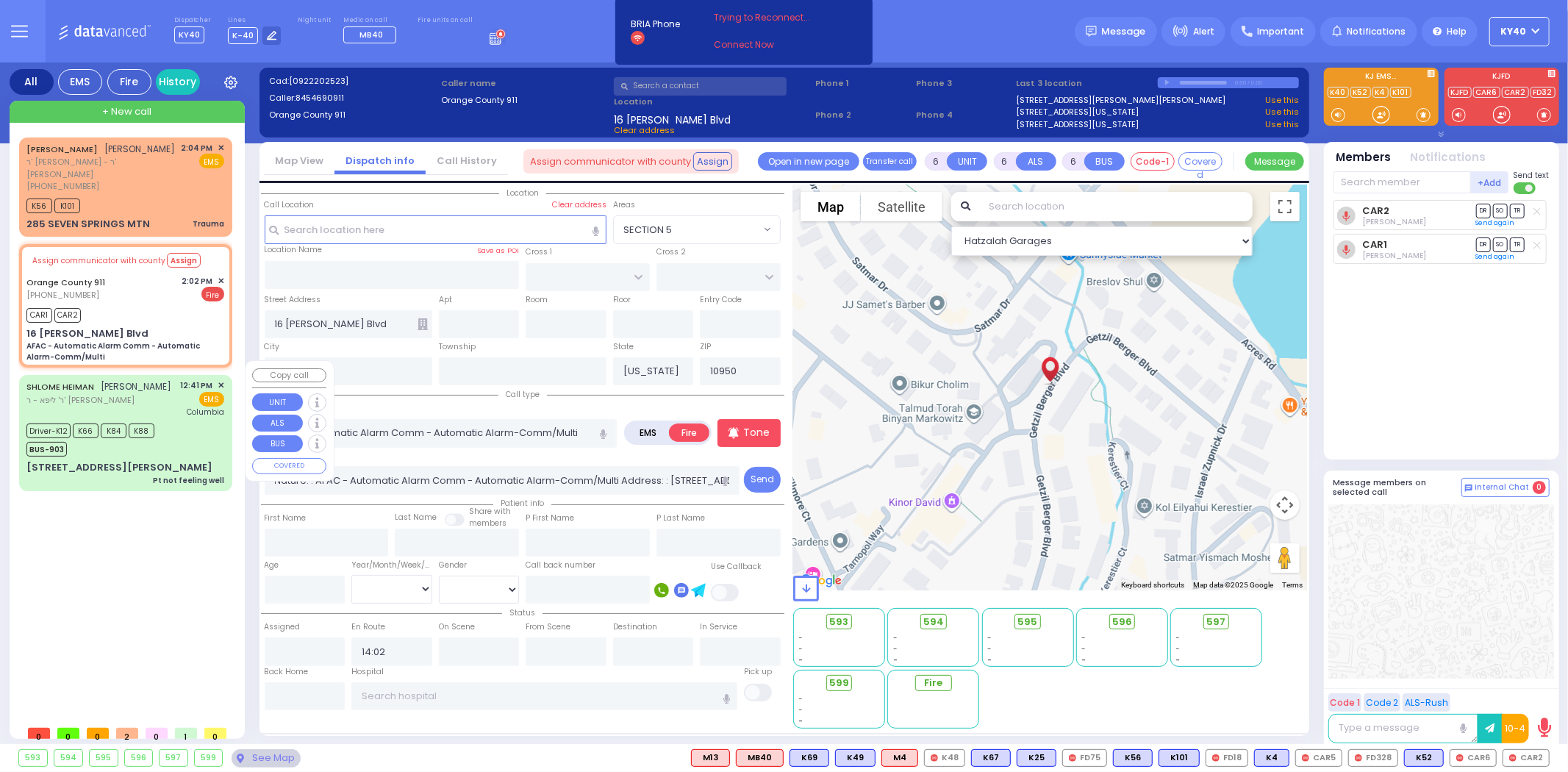
click at [181, 398] on div "SHLOME HEIMAN שלמה היימאן ר' ליפא - ר' אלי' פארקאש 12:41 PM ✕ EMS" at bounding box center [125, 398] width 198 height 38
select select
type input "Pt not feeling well"
radio input "true"
type input "SHLOME"
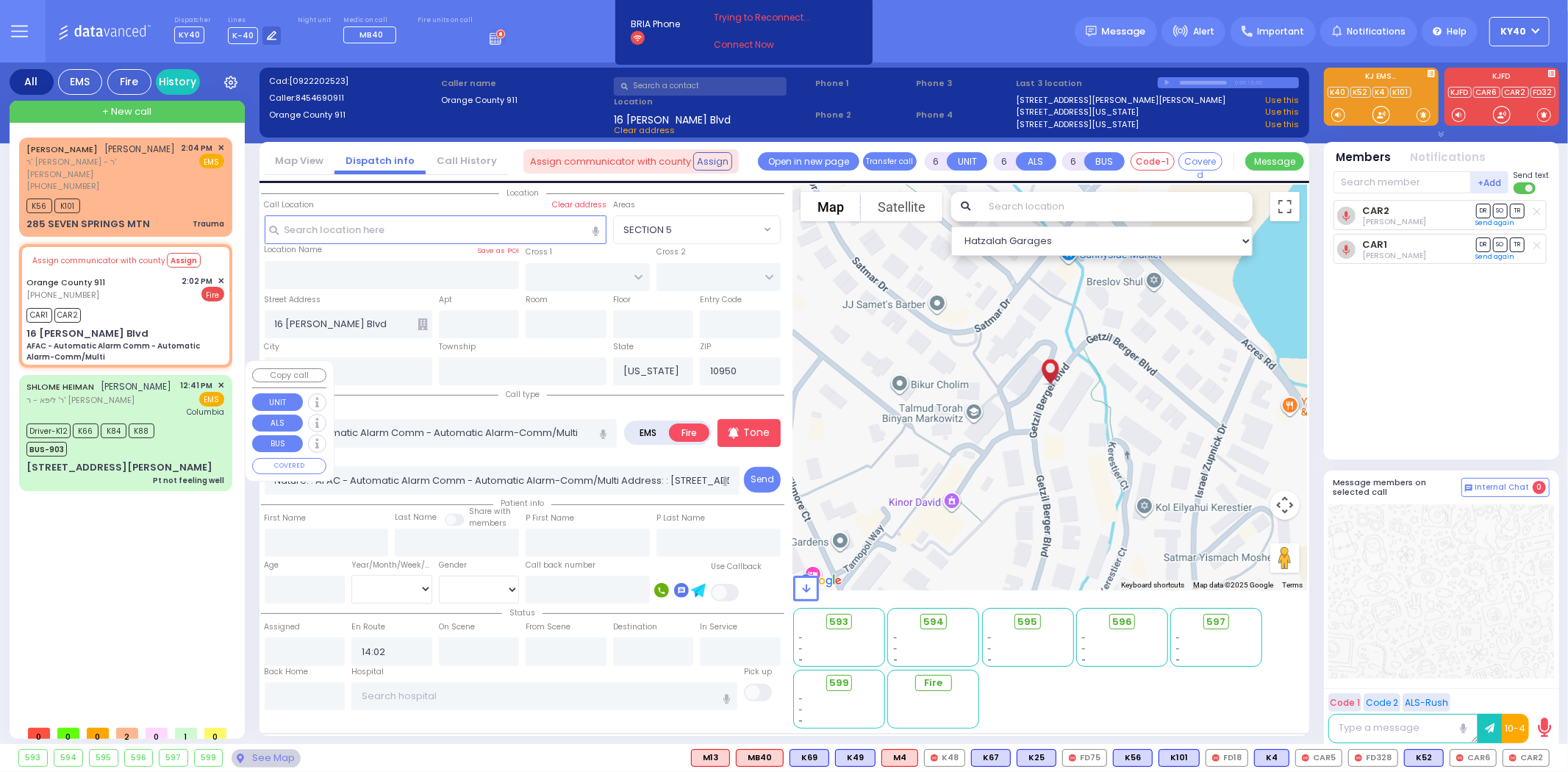
type input "HEIMAN"
type input "Zsuzsanna"
type input "Heiman"
type input "78"
select select "Year"
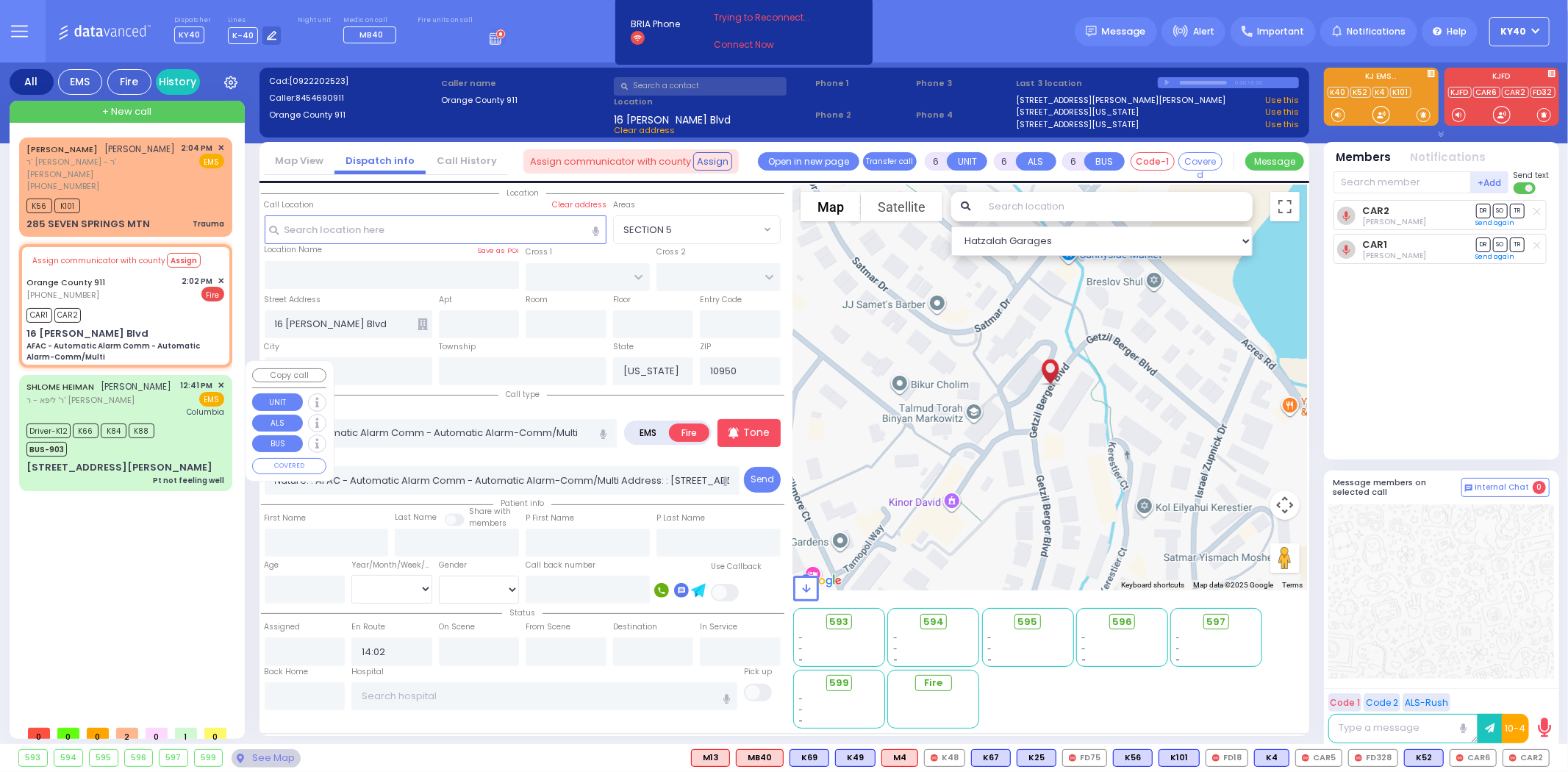
select select "[DEMOGRAPHIC_DATA]"
type input "12:41"
type input "12:42"
type input "12:47"
type input "13:14"
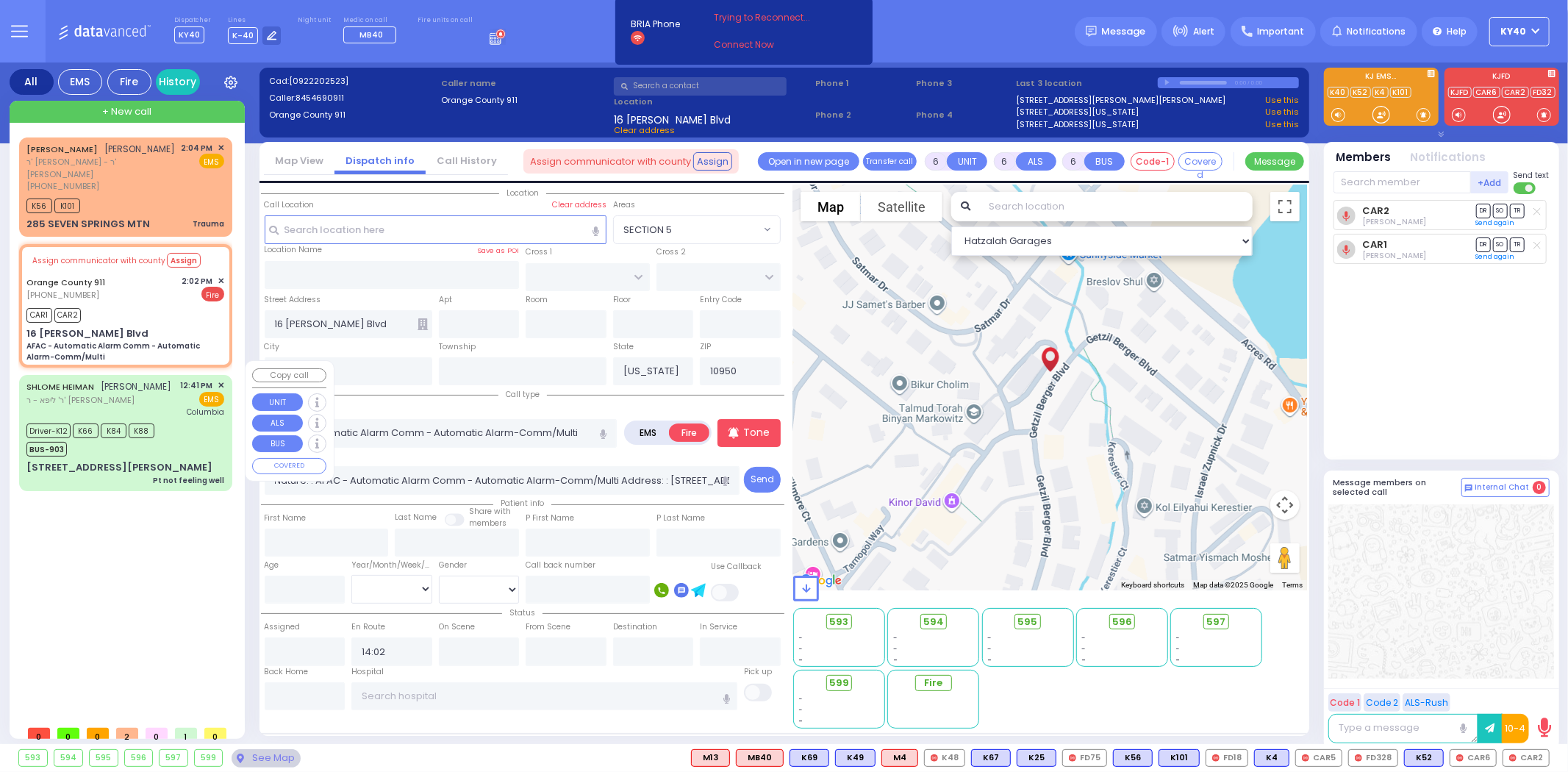
type input "14:01"
type input "[US_STATE][GEOGRAPHIC_DATA]- [GEOGRAPHIC_DATA]"
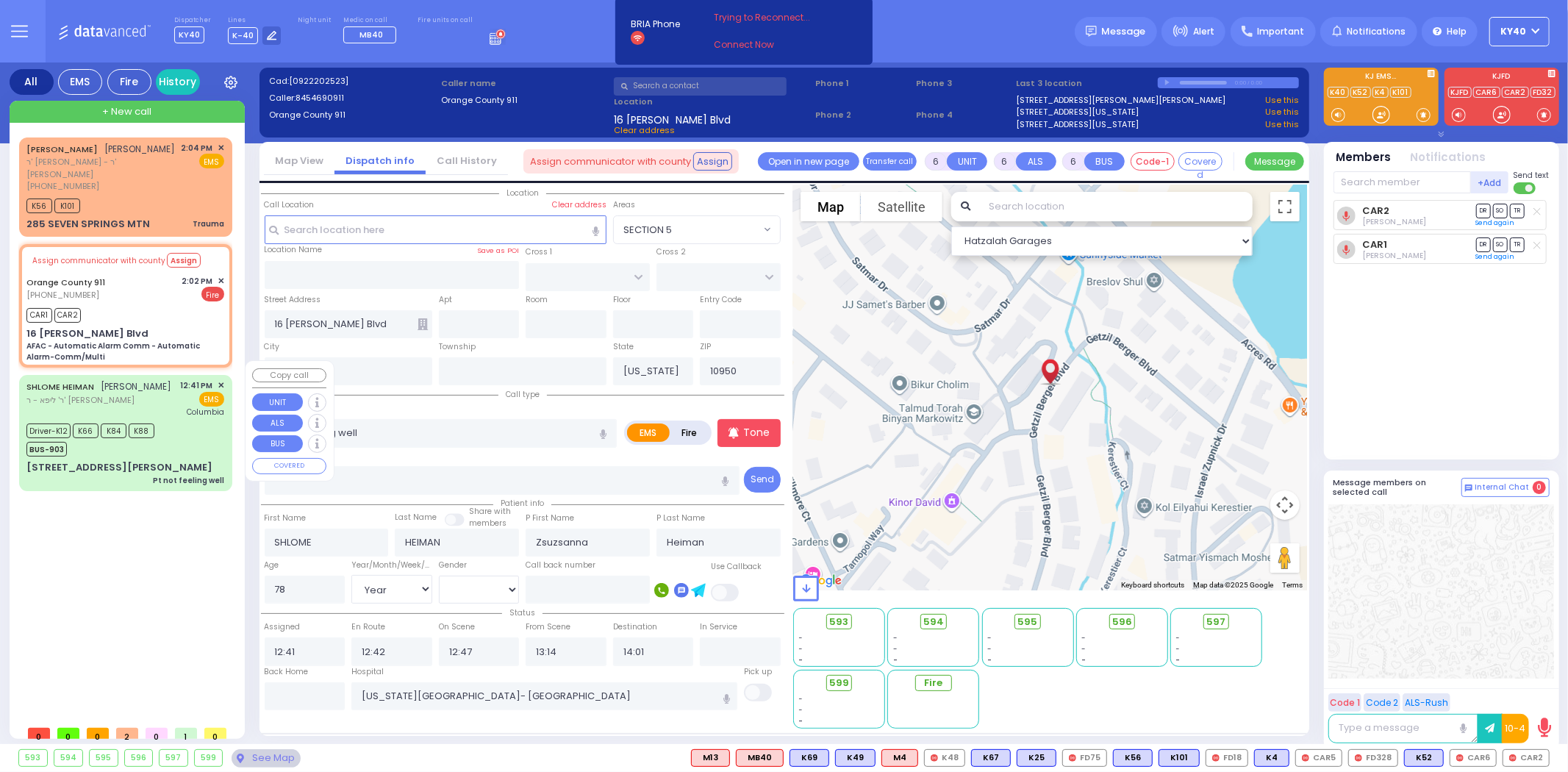
select select "Hatzalah Garages"
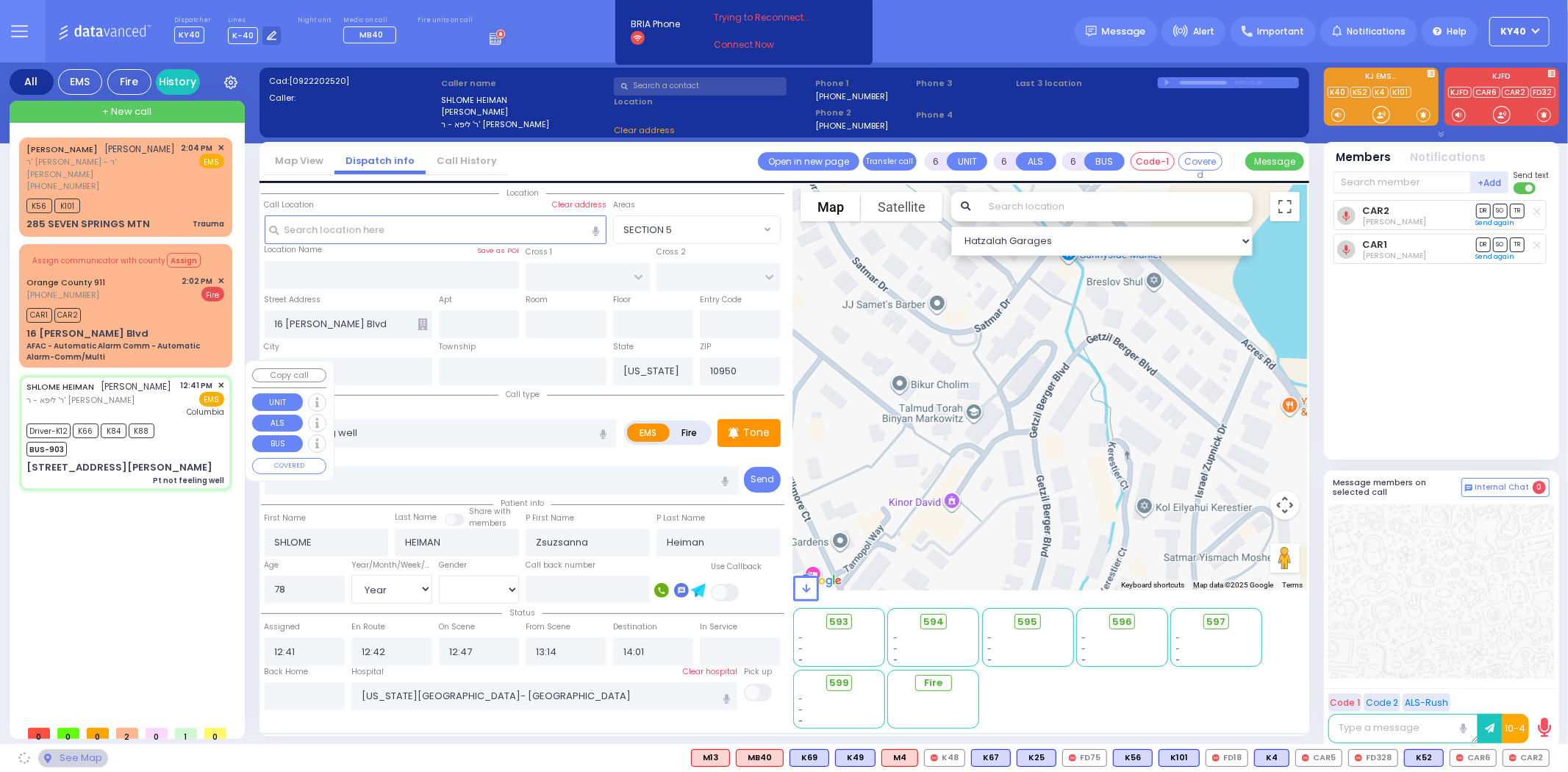
type input "ZENTA RD"
type input "FOREST RD"
type input "[STREET_ADDRESS][PERSON_NAME]"
type input "203"
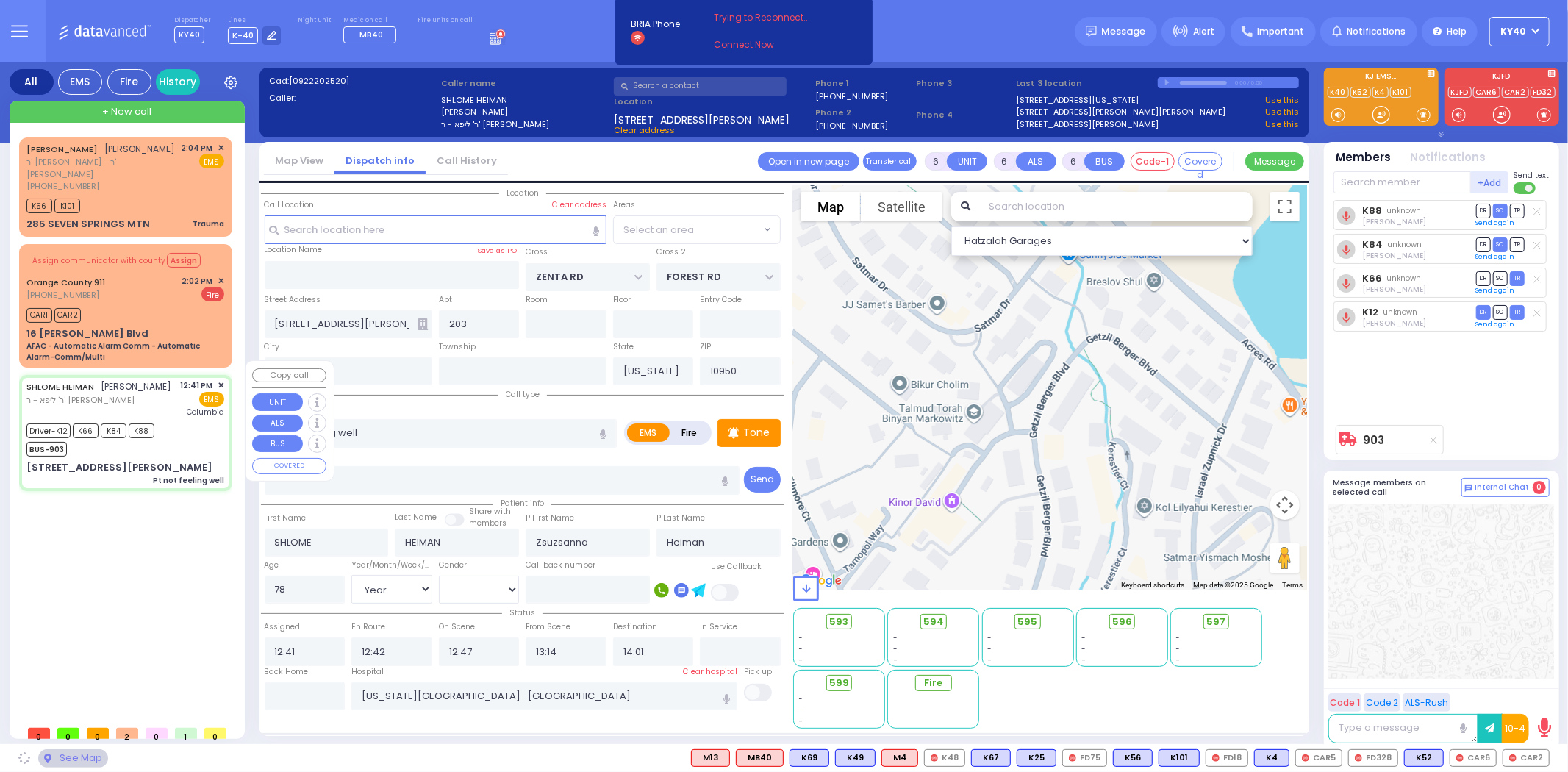
select select "SECTION 2"
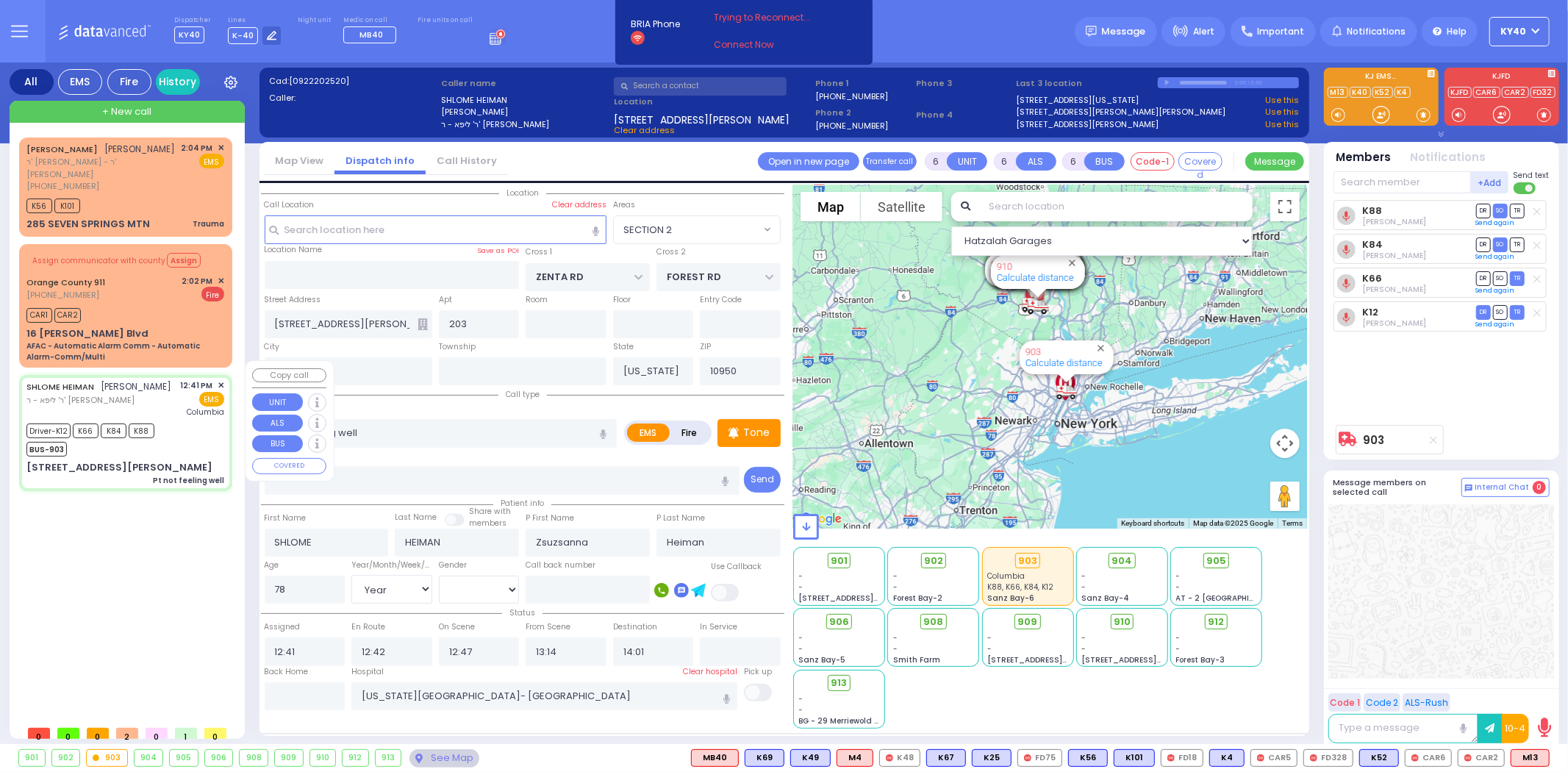
select select
radio input "true"
select select "Year"
select select "[DEMOGRAPHIC_DATA]"
type input "14:14"
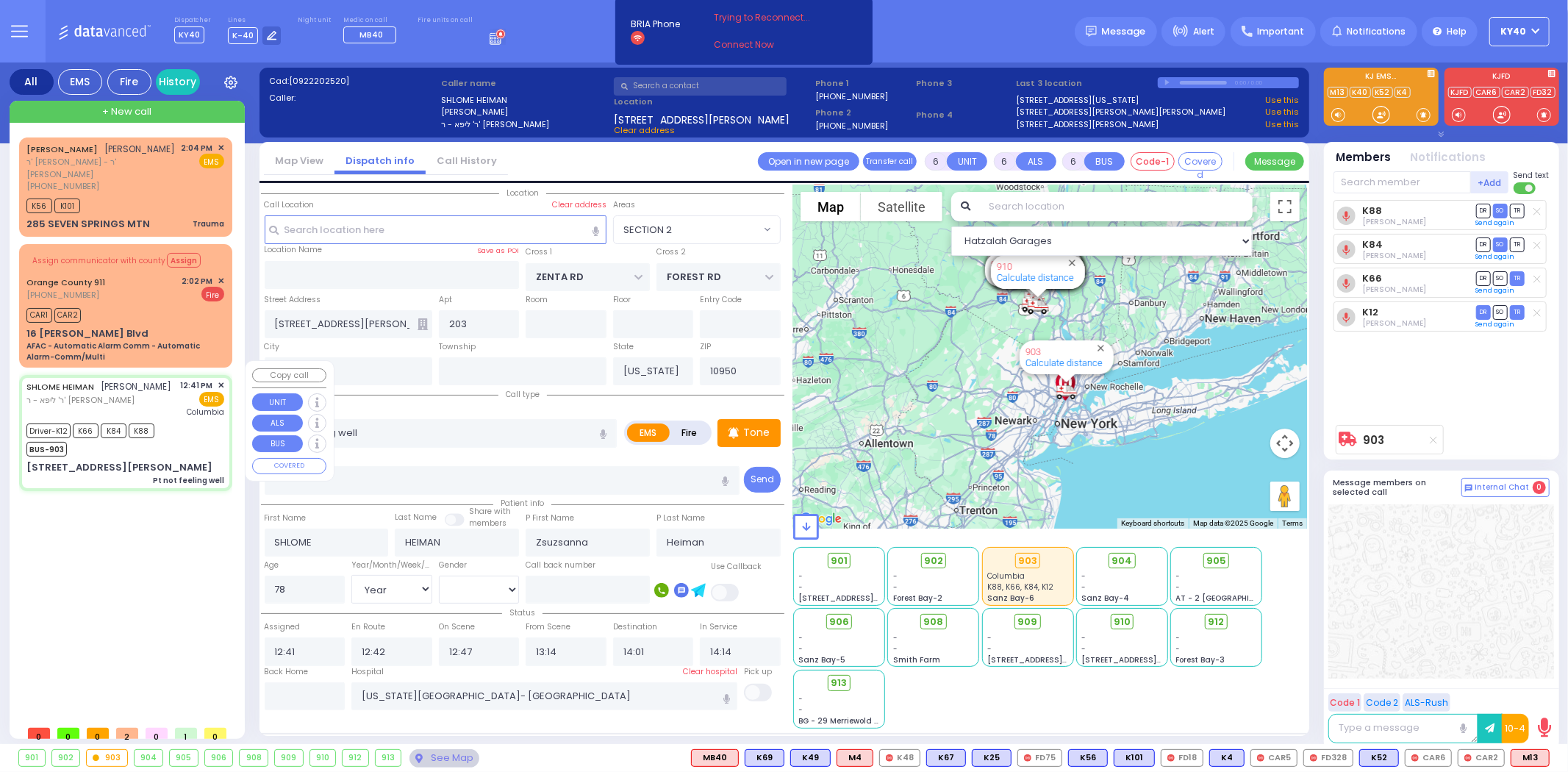
select select "Hatzalah Garages"
select select "SECTION 2"
select select
radio input "true"
select select "Year"
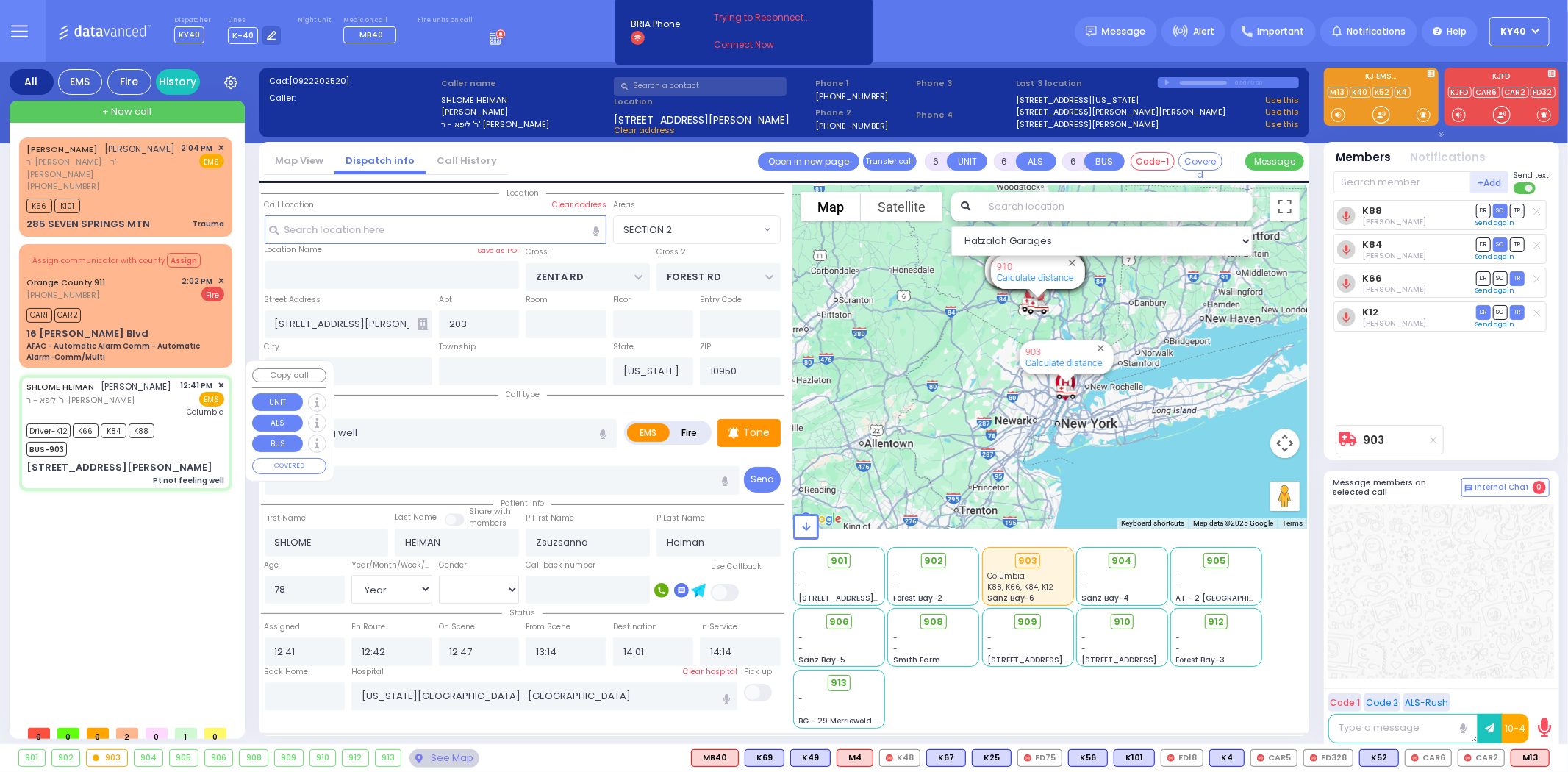
select select "[DEMOGRAPHIC_DATA]"
select select "Hatzalah Garages"
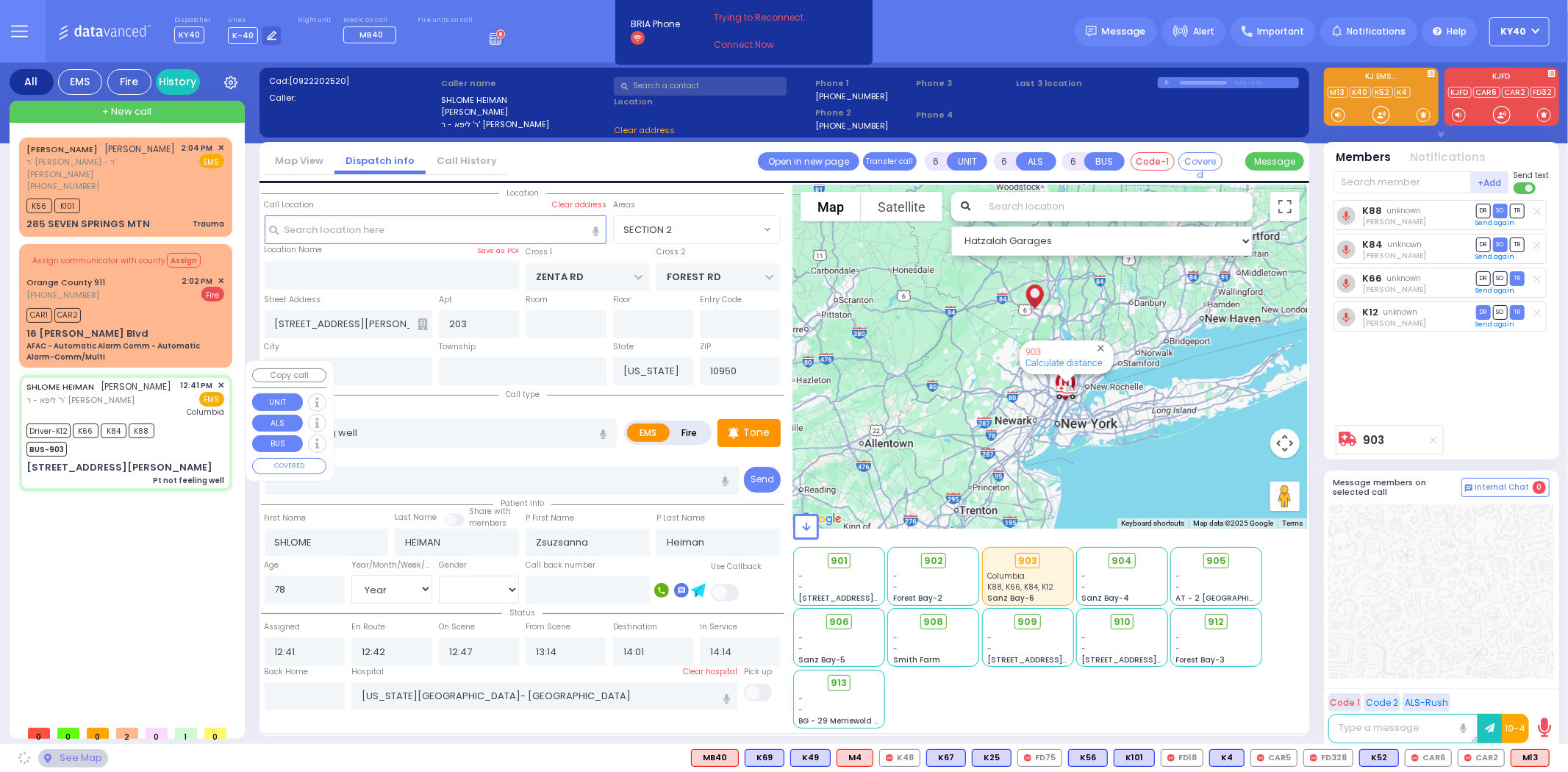
select select "SECTION 2"
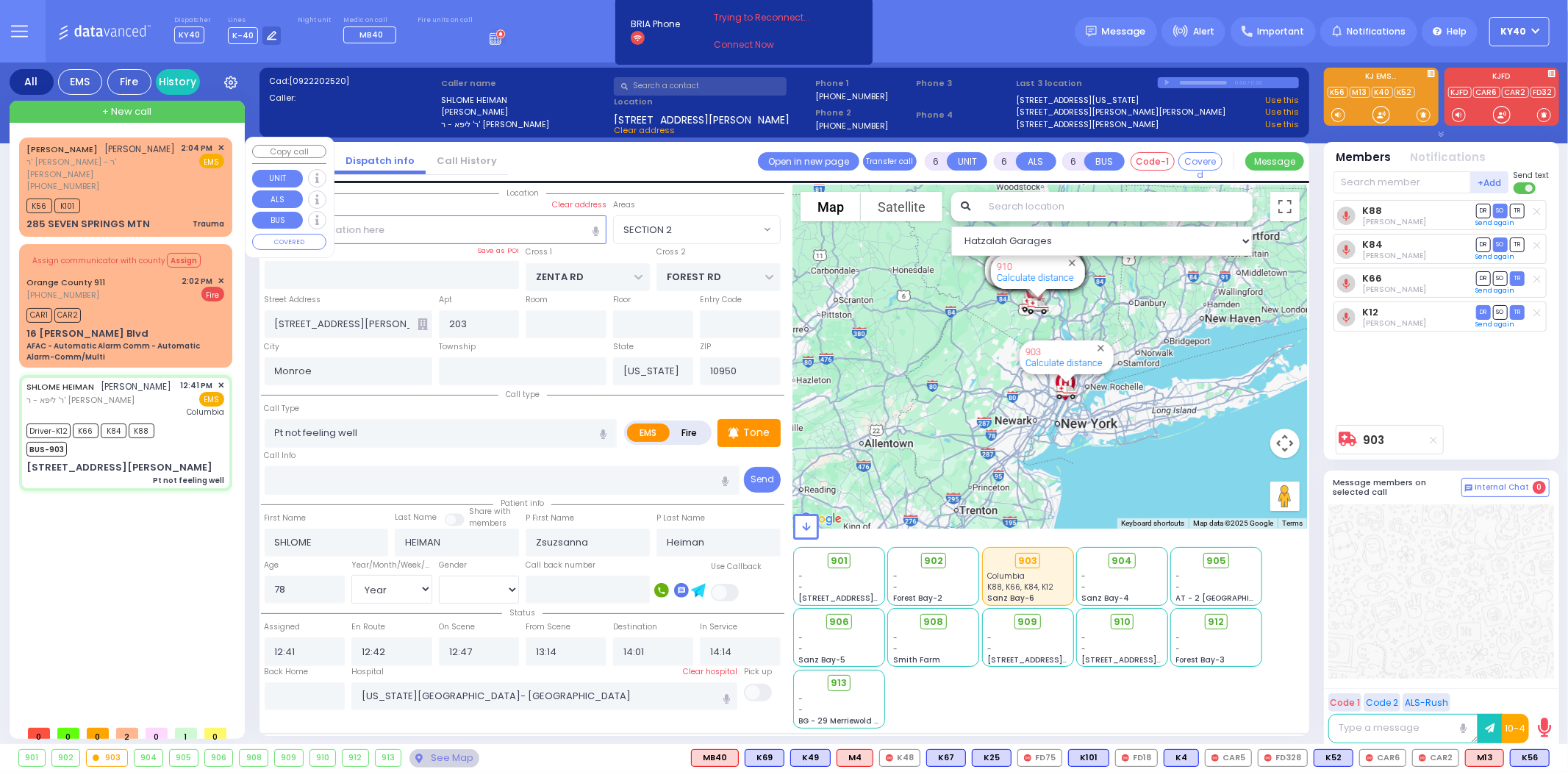
click at [222, 145] on span "✕" at bounding box center [221, 147] width 7 height 12
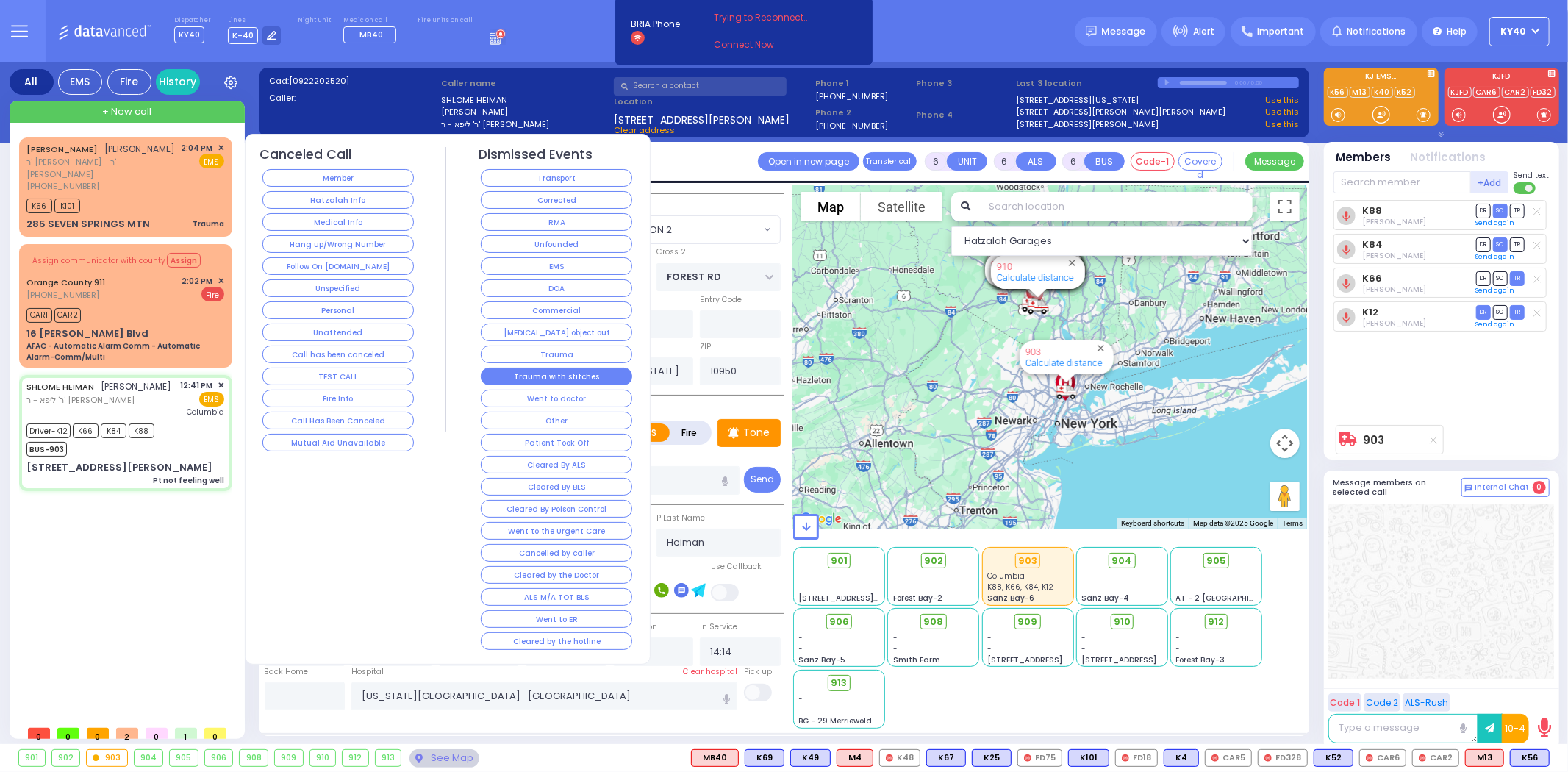
click at [570, 377] on button "Trauma with stitches" at bounding box center [556, 376] width 152 height 17
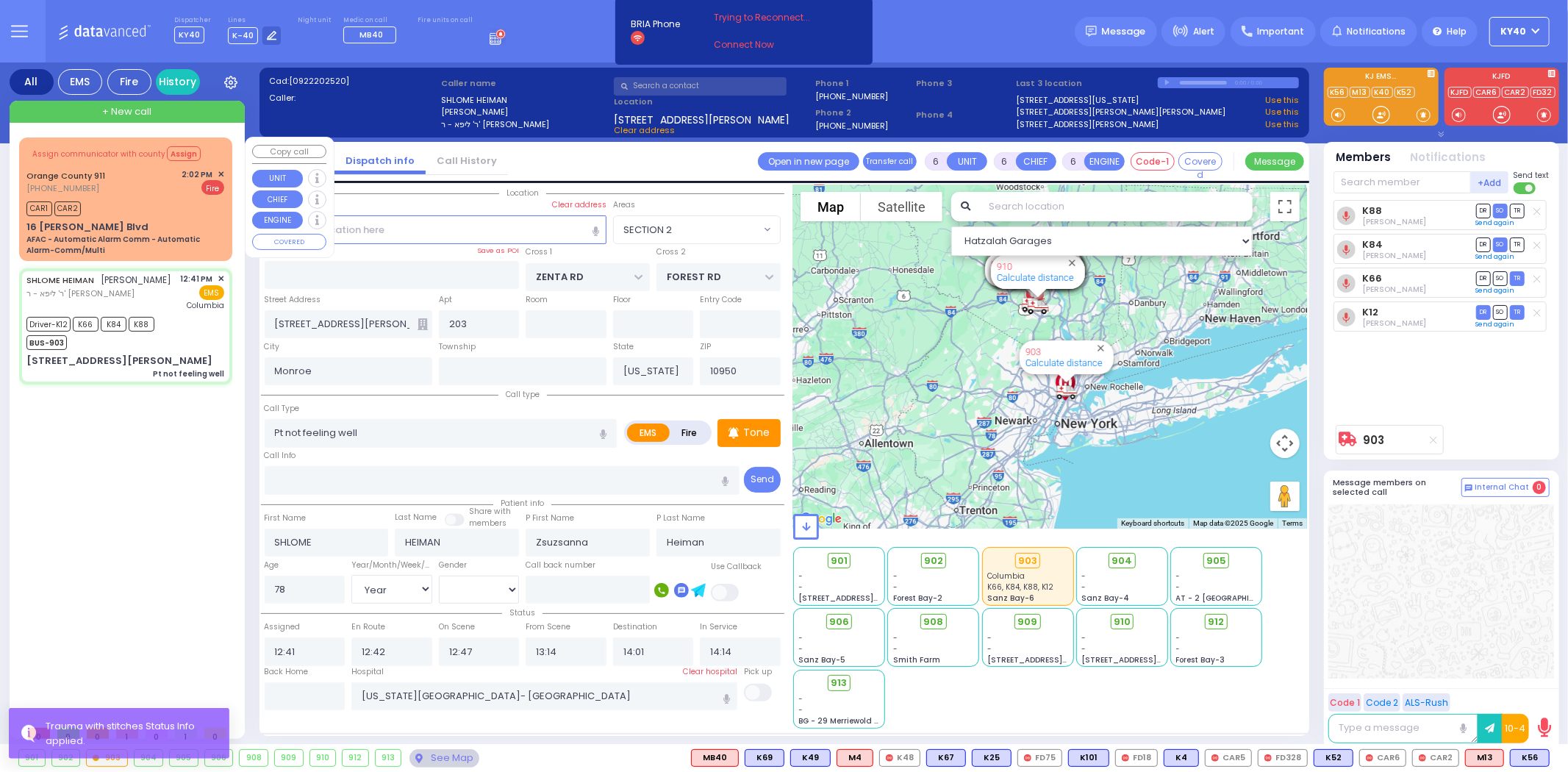
click at [170, 231] on div "16 Getzil Berger Blvd AFAC - Automatic Alarm Comm - Automatic Alarm-Comm/Multi" at bounding box center [125, 238] width 198 height 36
select select
type input "AFAC - Automatic Alarm Comm - Automatic Alarm-Comm/Multi"
radio input "false"
radio input "true"
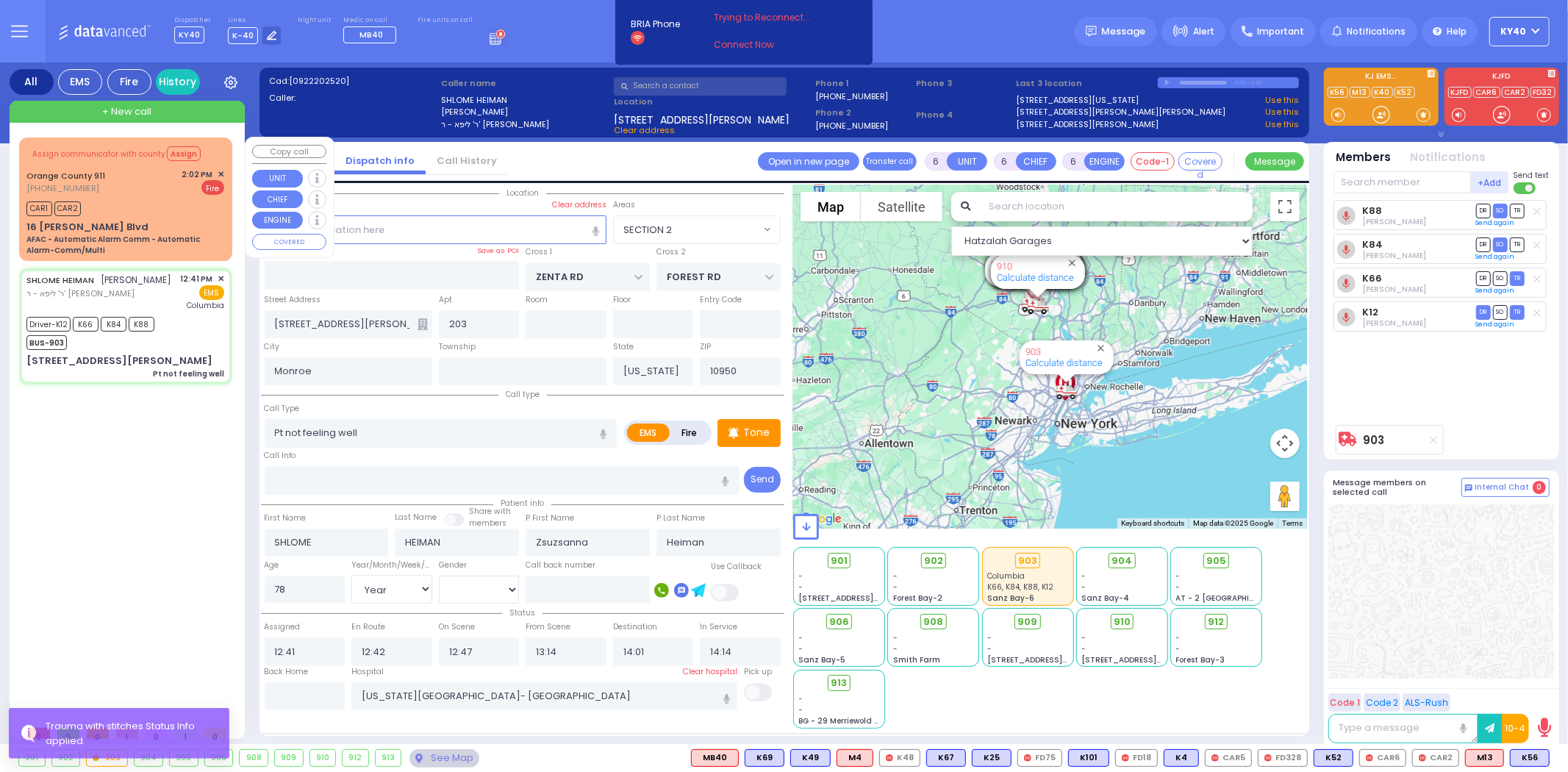
type input "Nature: : AFAC - Automatic Alarm Comm - Automatic Alarm-Comm/Multi Address: : 1…"
select select
type input "14:02"
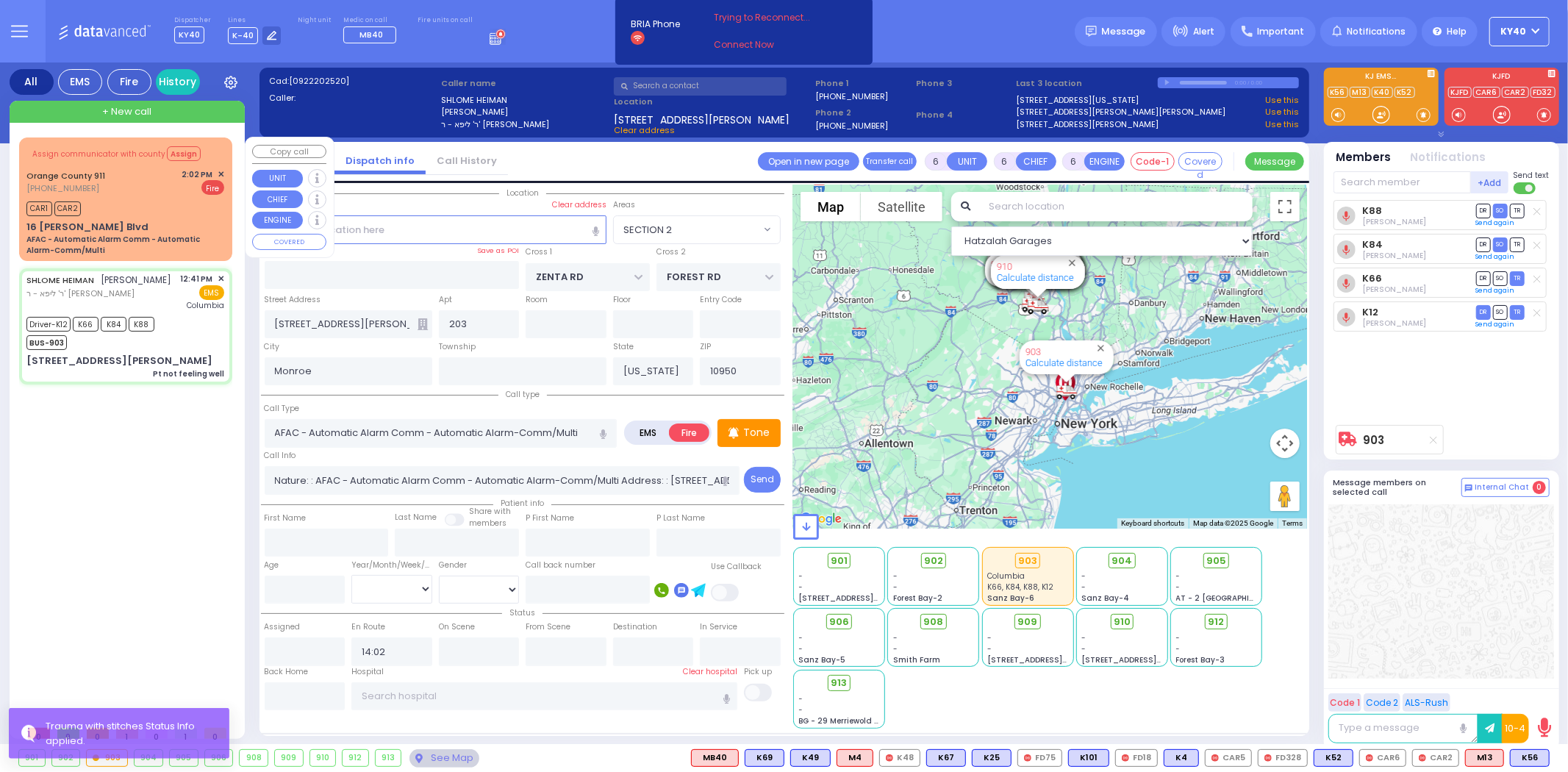
select select "Hatzalah Garages"
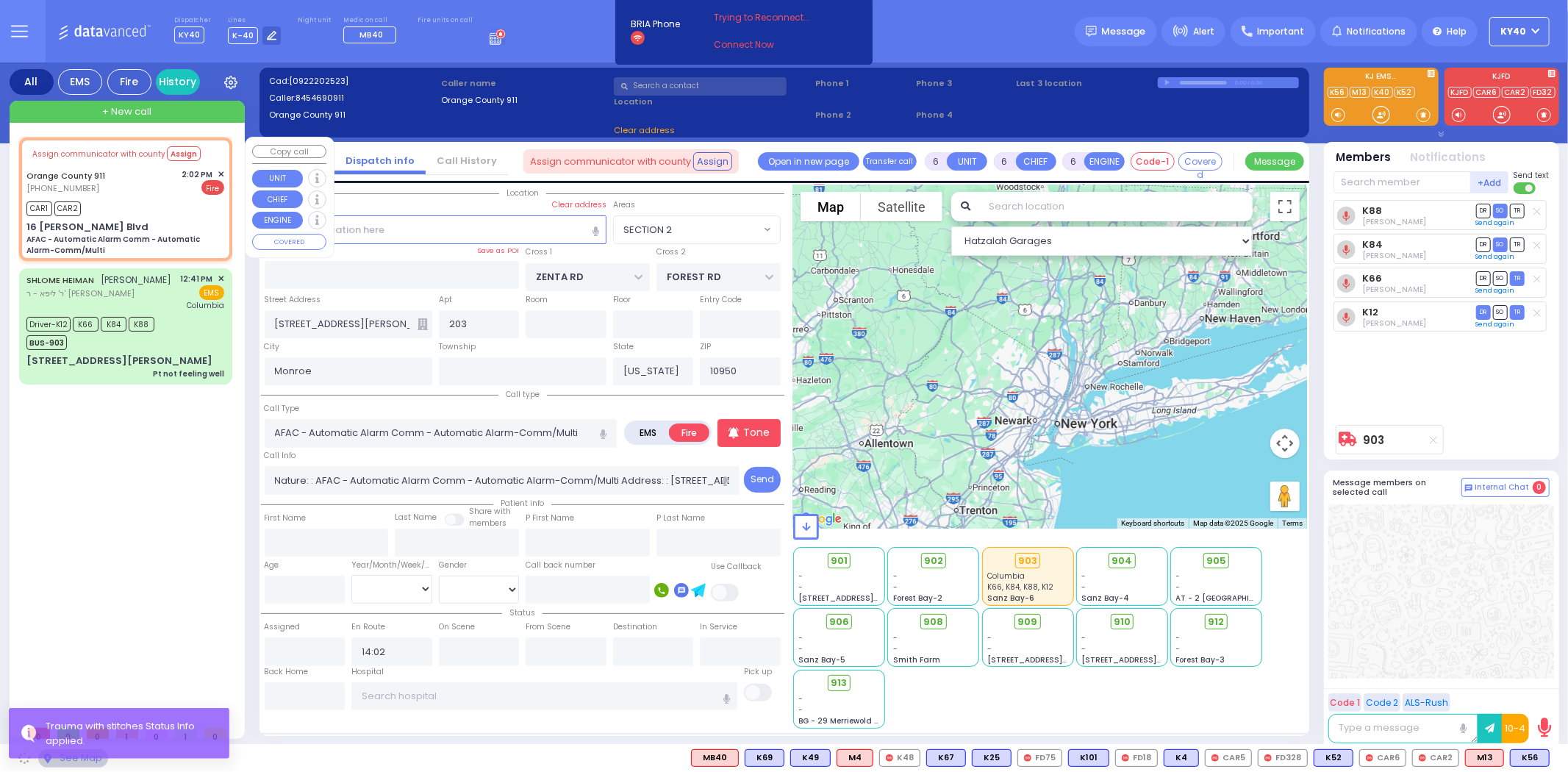
type input "16 Getzil Berger Blvd"
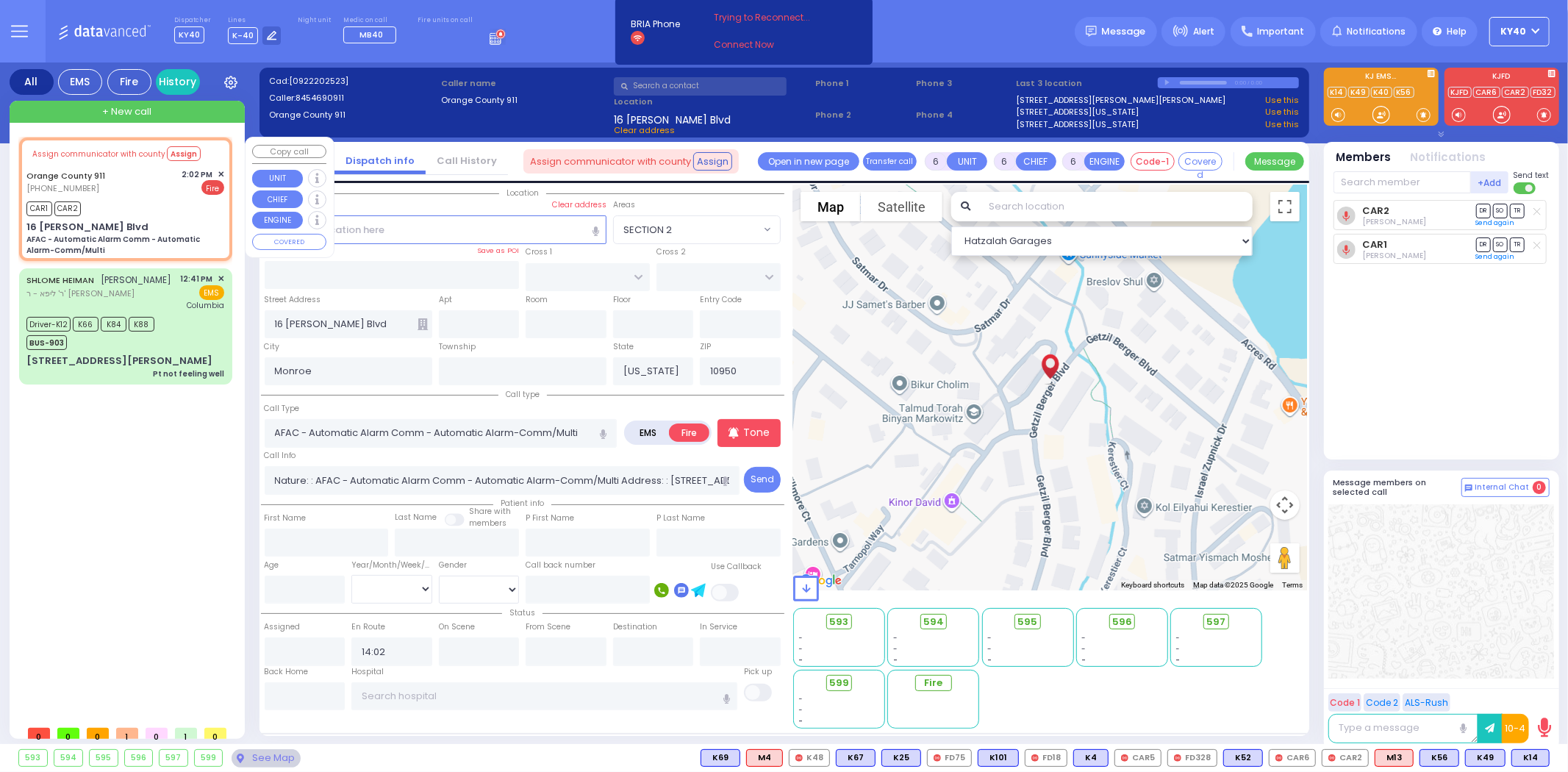
click at [218, 170] on span "✕" at bounding box center [221, 174] width 7 height 12
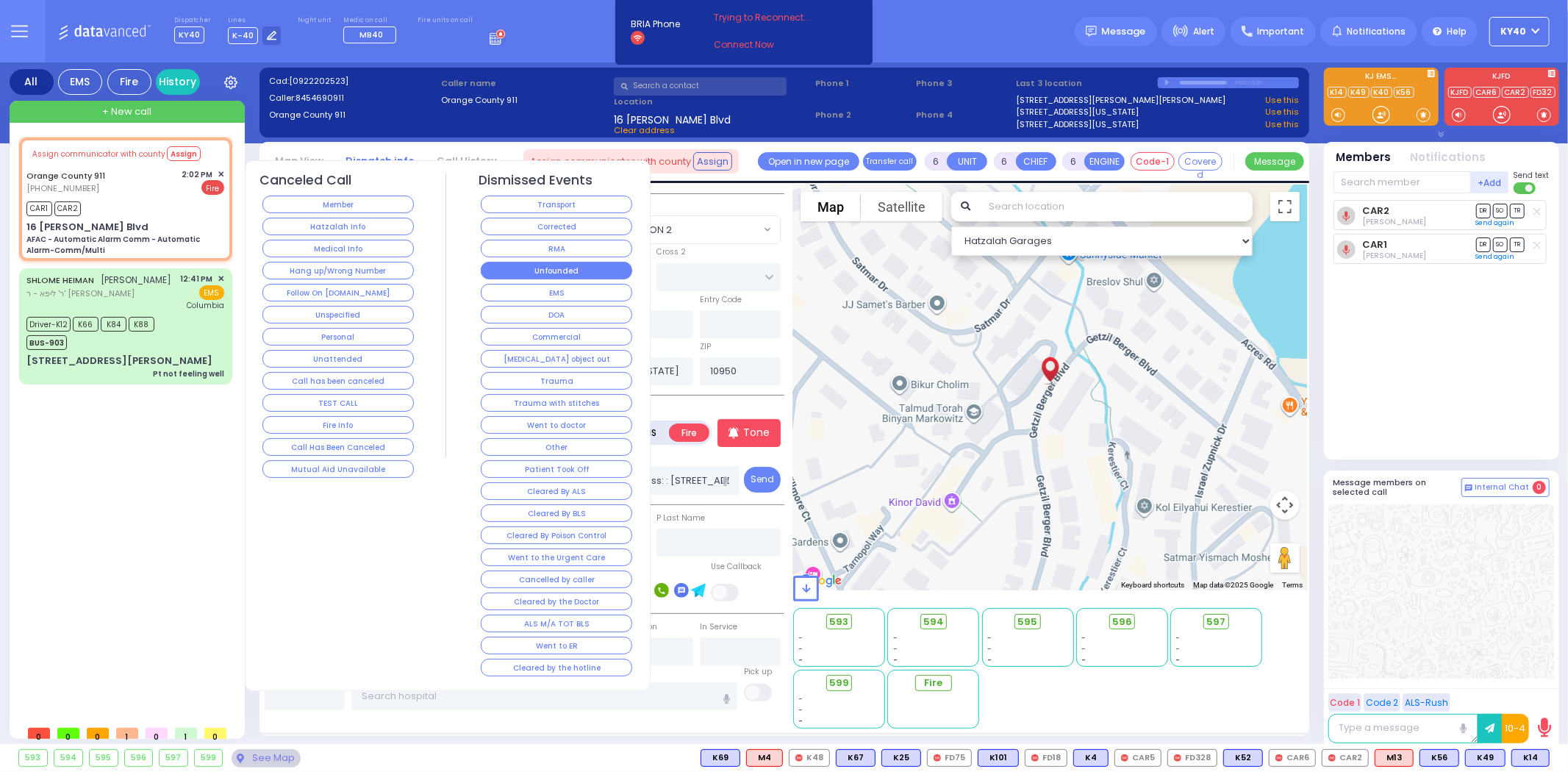
click at [596, 265] on button "Unfounded" at bounding box center [556, 270] width 152 height 17
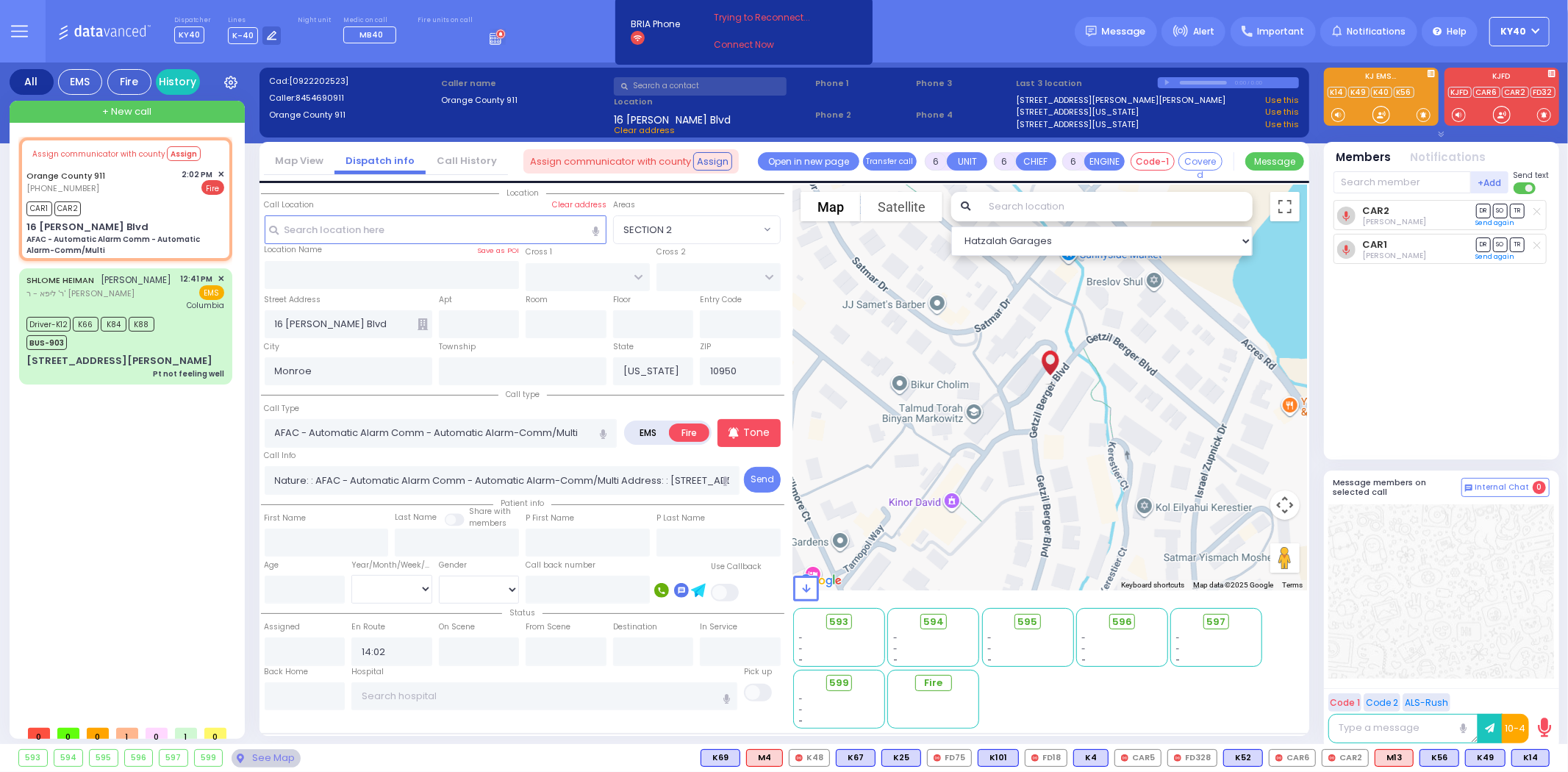
select select
radio input "true"
select select
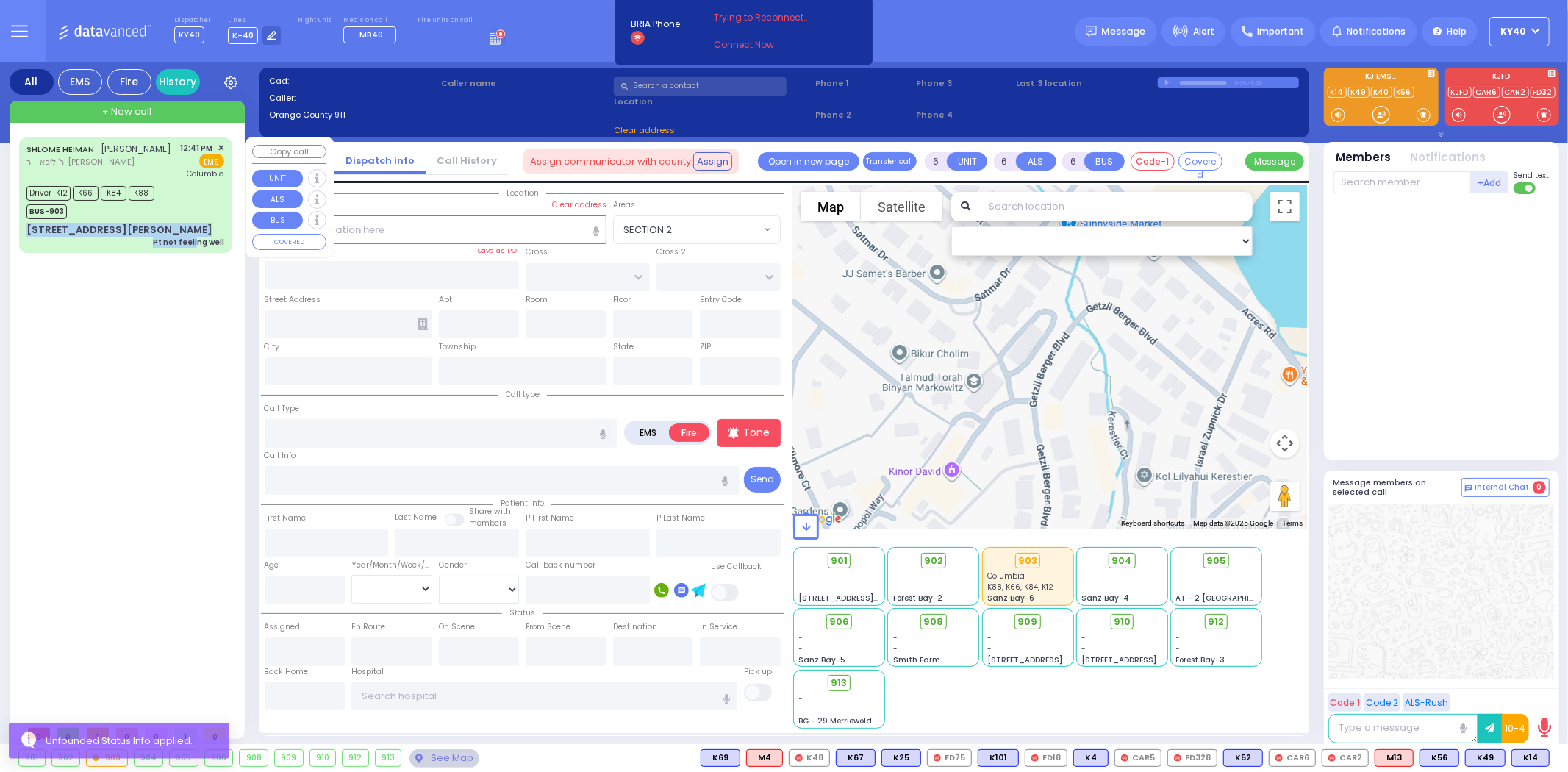
drag, startPoint x: 194, startPoint y: 213, endPoint x: 201, endPoint y: 222, distance: 11.4
click at [200, 222] on div "SHLOME HEIMAN שלמה היימאן ר' ליפא - ר' אלי' פארקאש 12:41 PM ✕ EMS" at bounding box center [126, 195] width 207 height 111
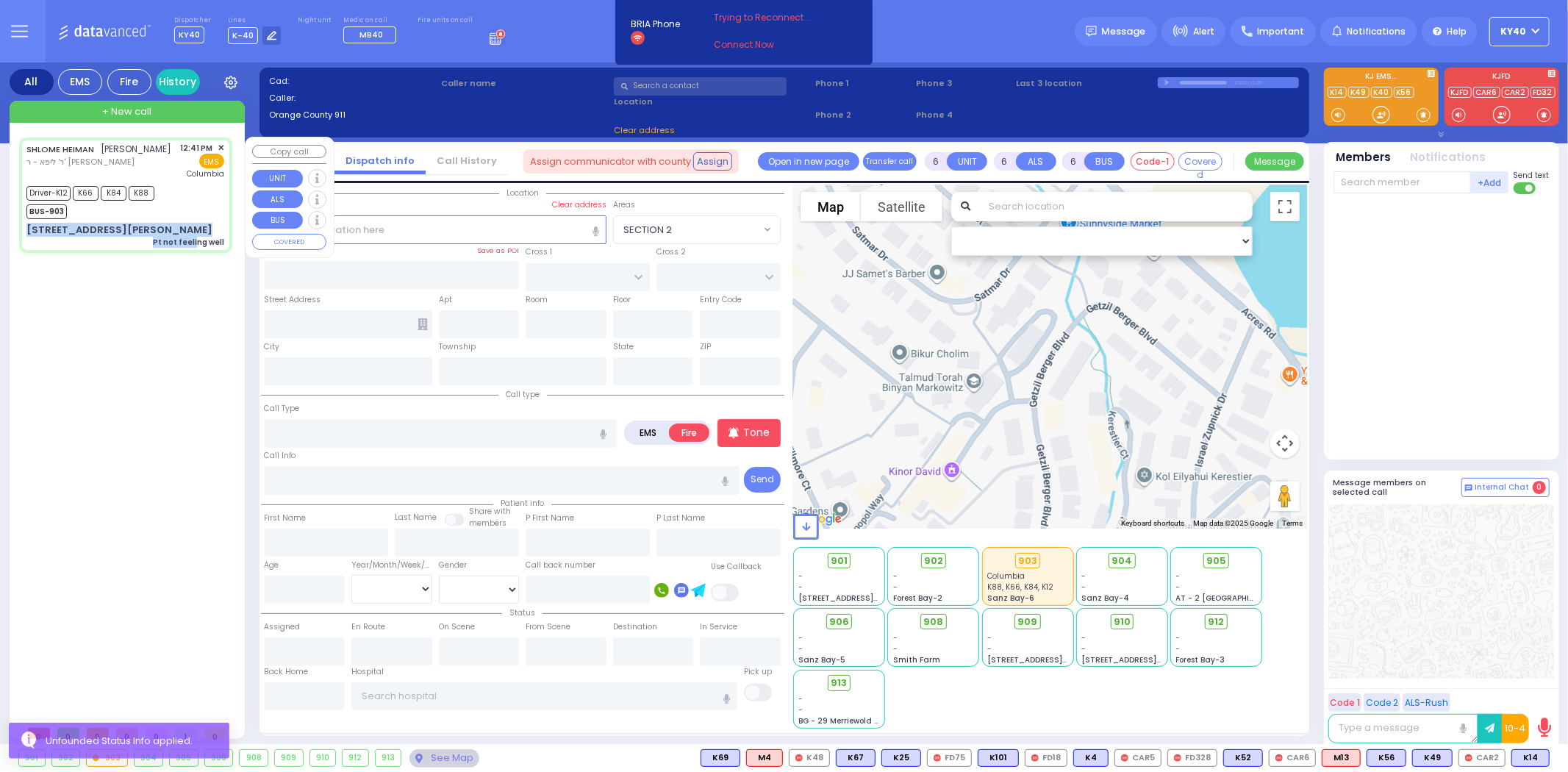
select select
type input "Pt not feeling well"
radio input "true"
type input "SHLOME"
type input "HEIMAN"
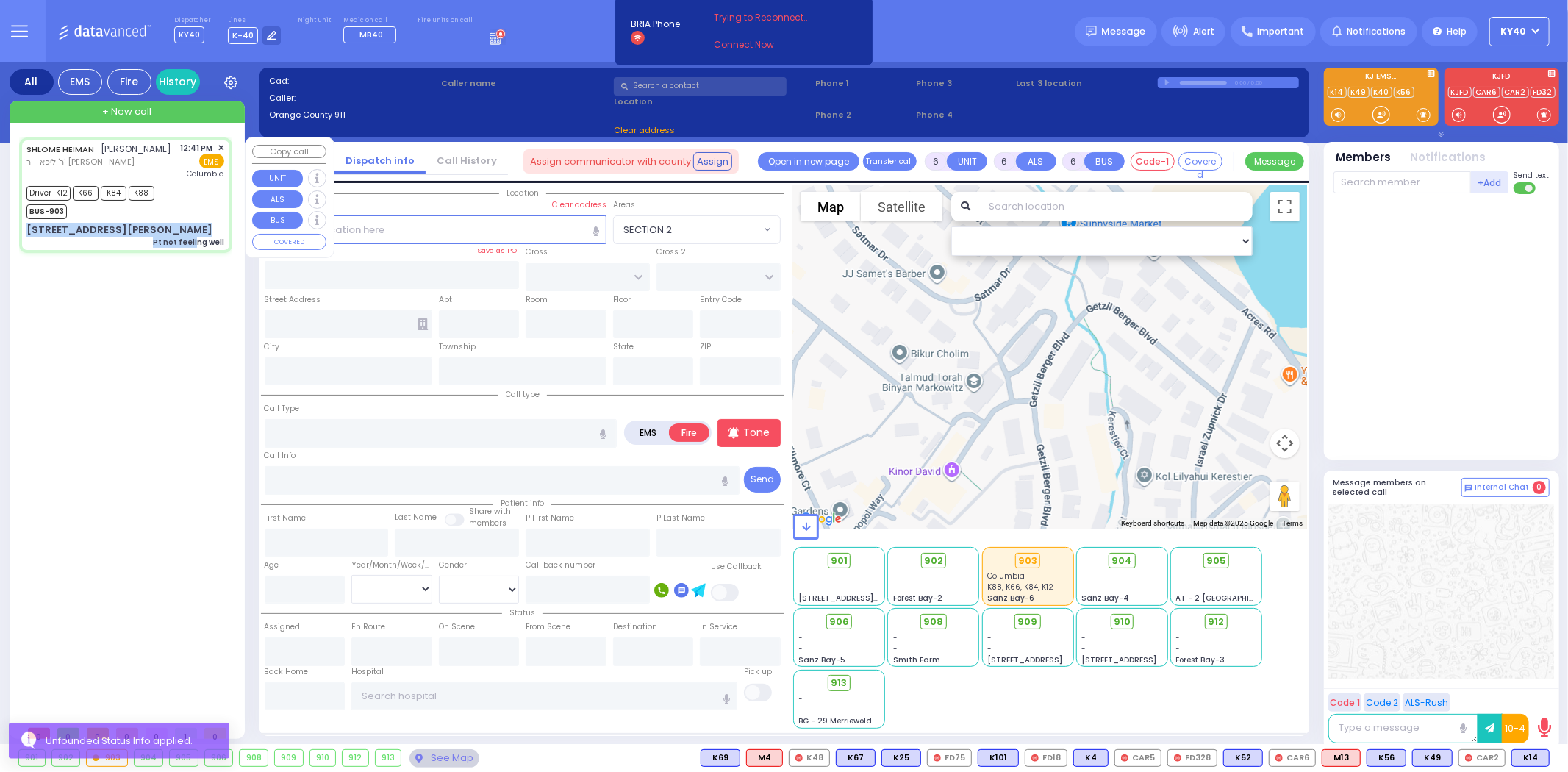
type input "Zsuzsanna"
type input "Heiman"
type input "78"
select select "Year"
select select "[DEMOGRAPHIC_DATA]"
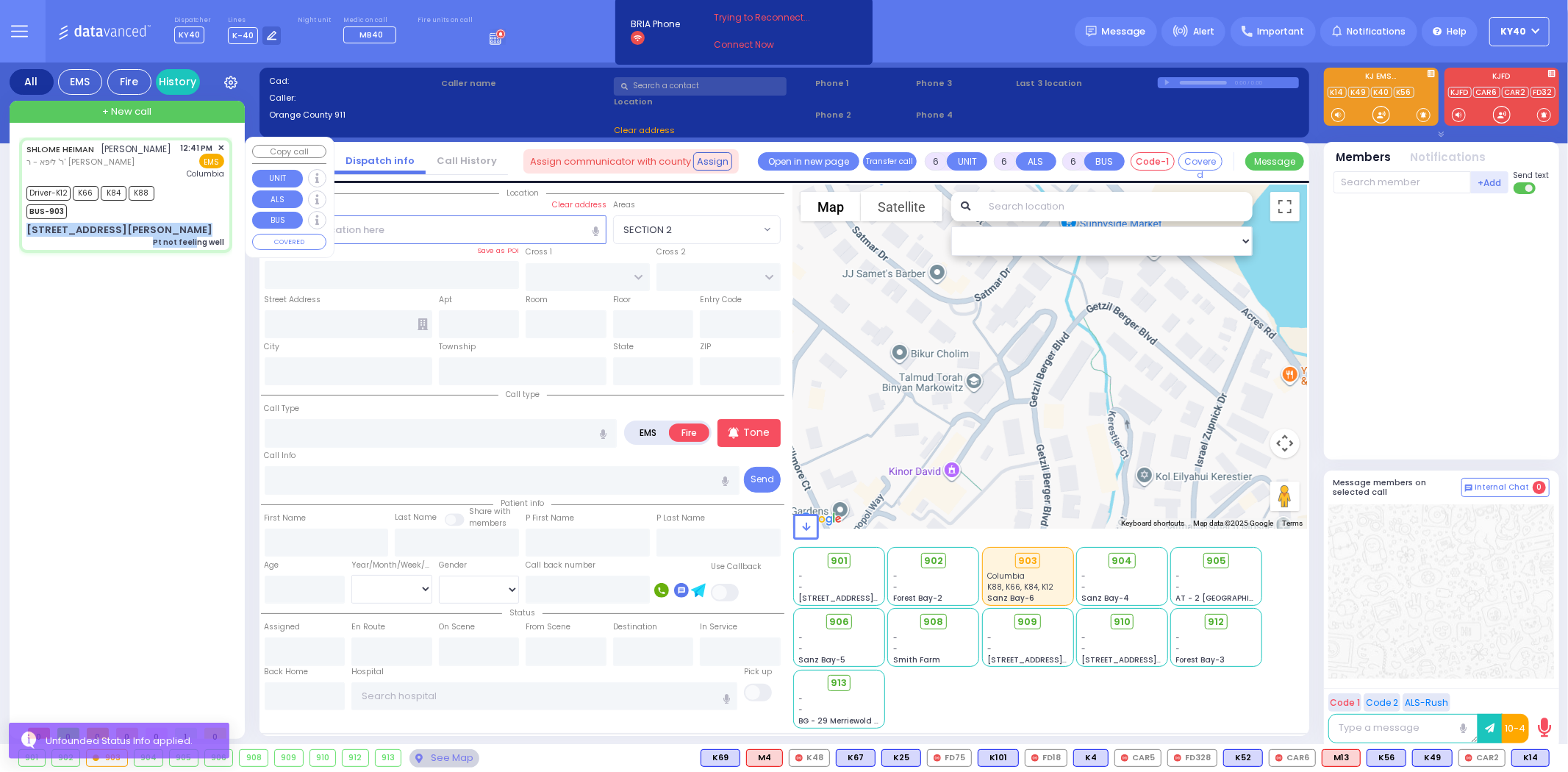
type input "12:41"
type input "12:42"
type input "12:47"
type input "13:14"
type input "14:01"
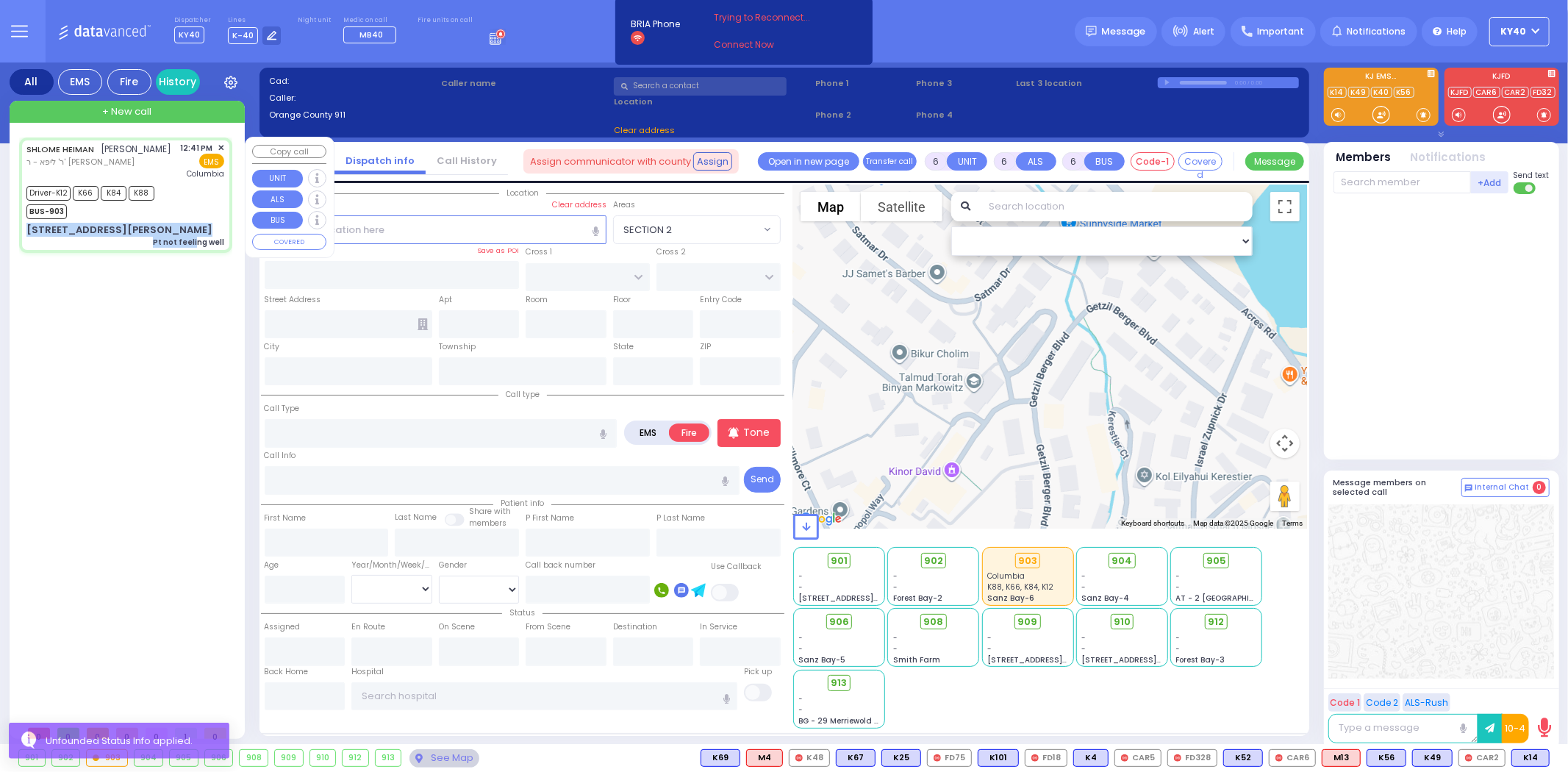
type input "14:14"
type input "[US_STATE][GEOGRAPHIC_DATA]- [GEOGRAPHIC_DATA]"
select select "Hatzalah Garages"
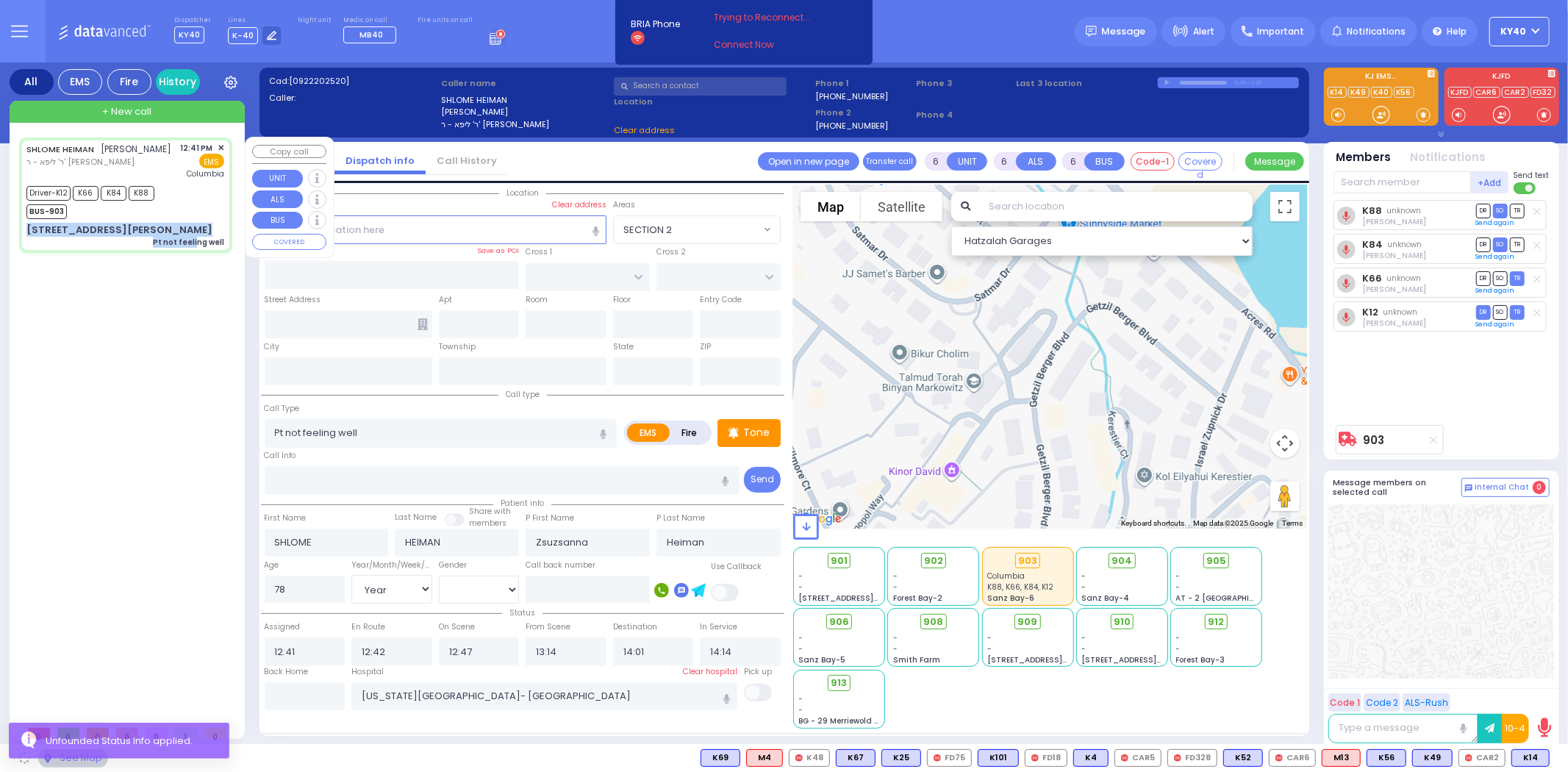
type input "ZENTA RD"
type input "FOREST RD"
type input "[STREET_ADDRESS][PERSON_NAME]"
type input "203"
type input "Monroe"
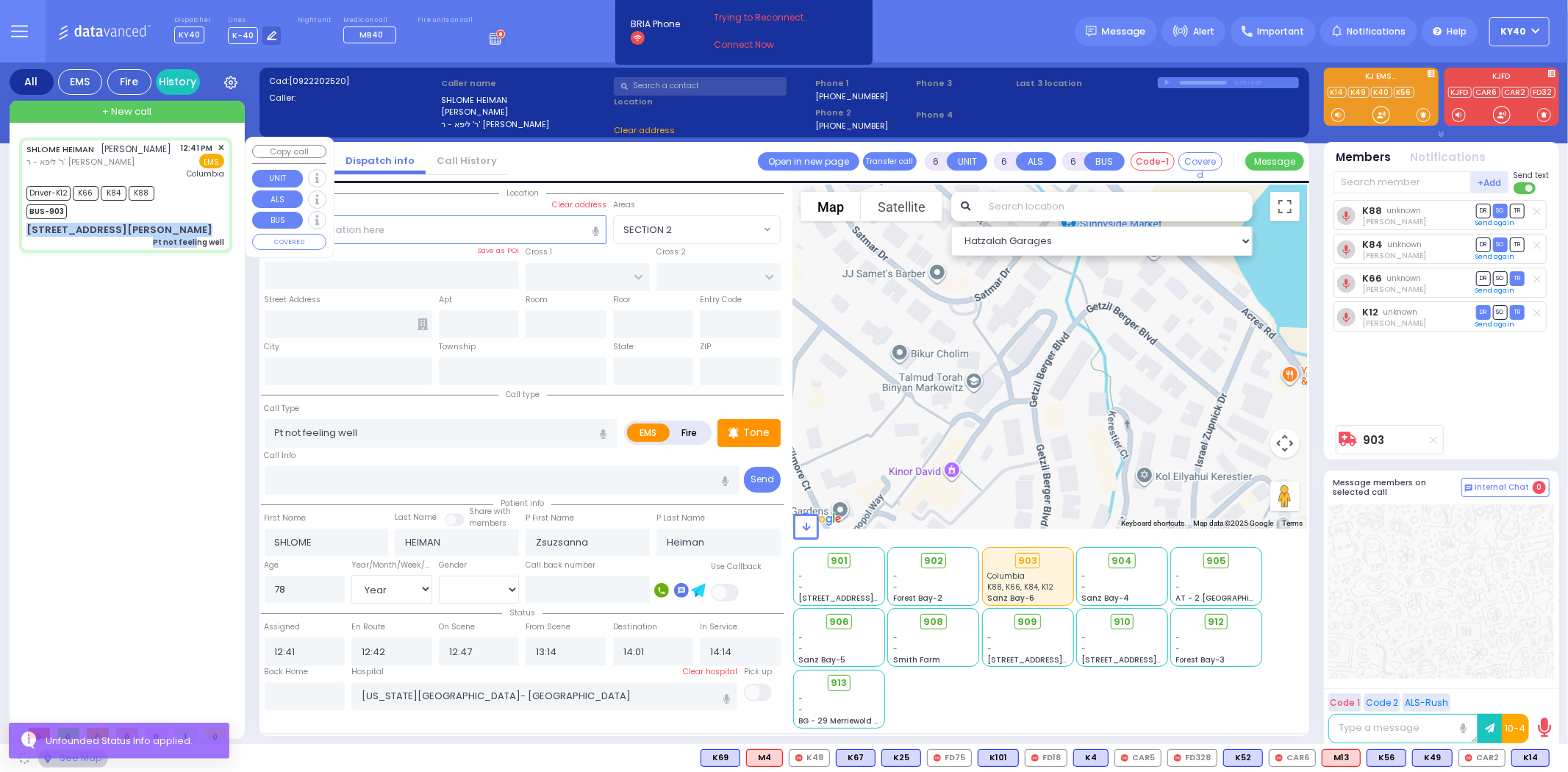
type input "[US_STATE]"
type input "10950"
select select "SECTION 2"
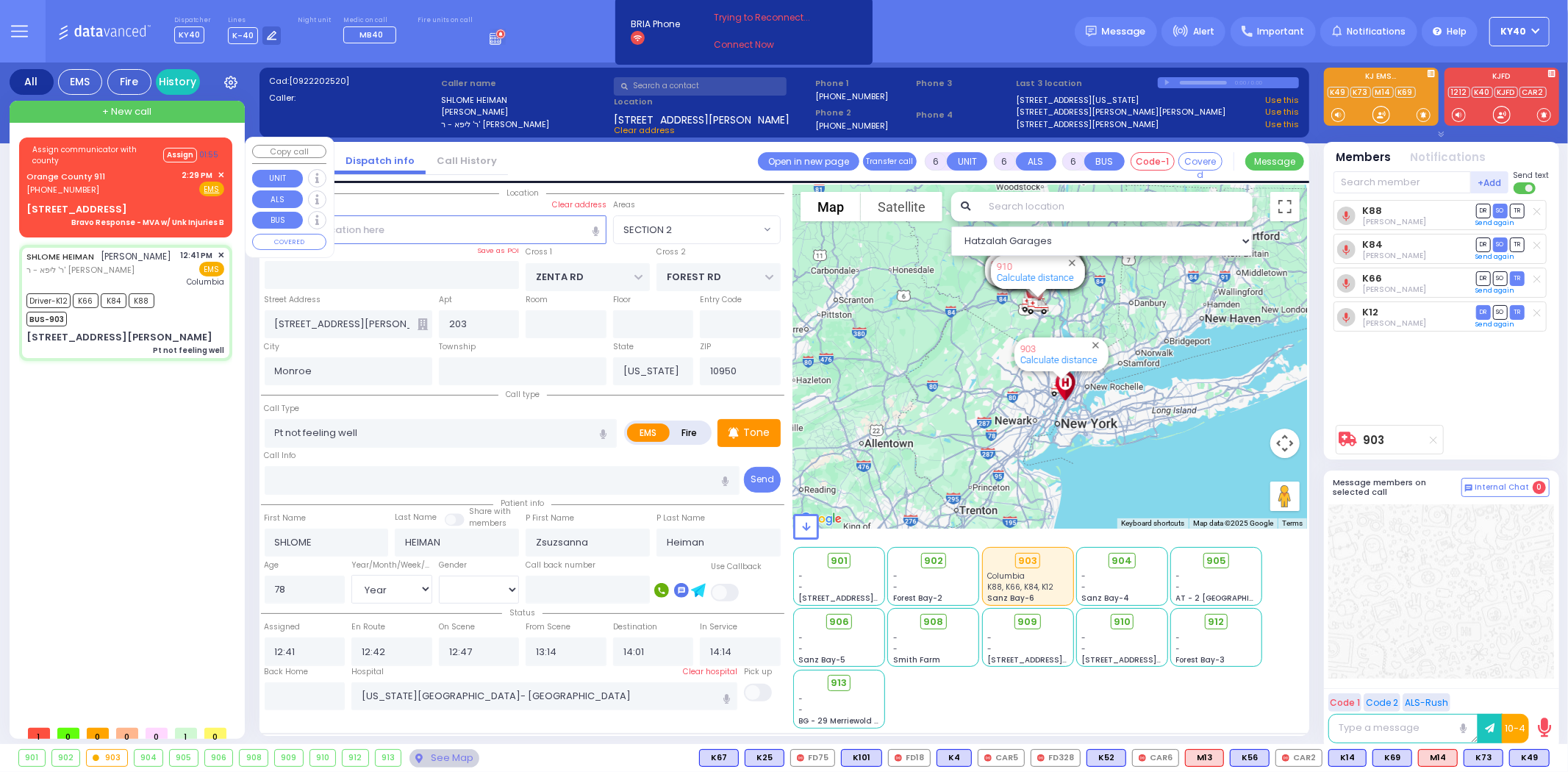
click at [145, 165] on div "Assign communicator with county Assign 01:55" at bounding box center [125, 154] width 198 height 24
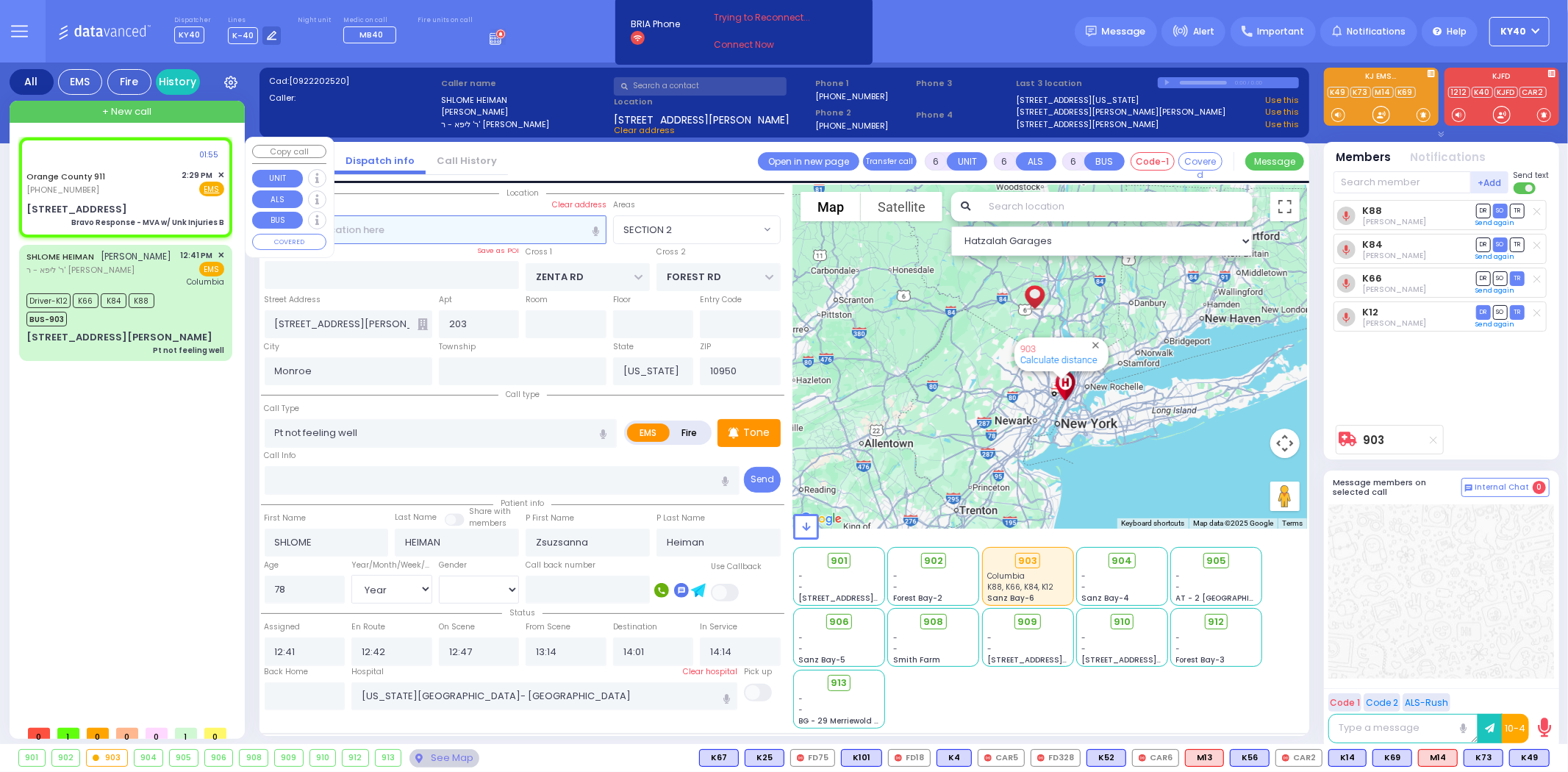
select select
type input "Bravo Response - MVA w/ Unk Injuries B"
radio input "true"
type input "Nature: : Bravo Response - MVA w/ Unk Injuries B Address: : [STREET_ADDRESS][GE…"
select select
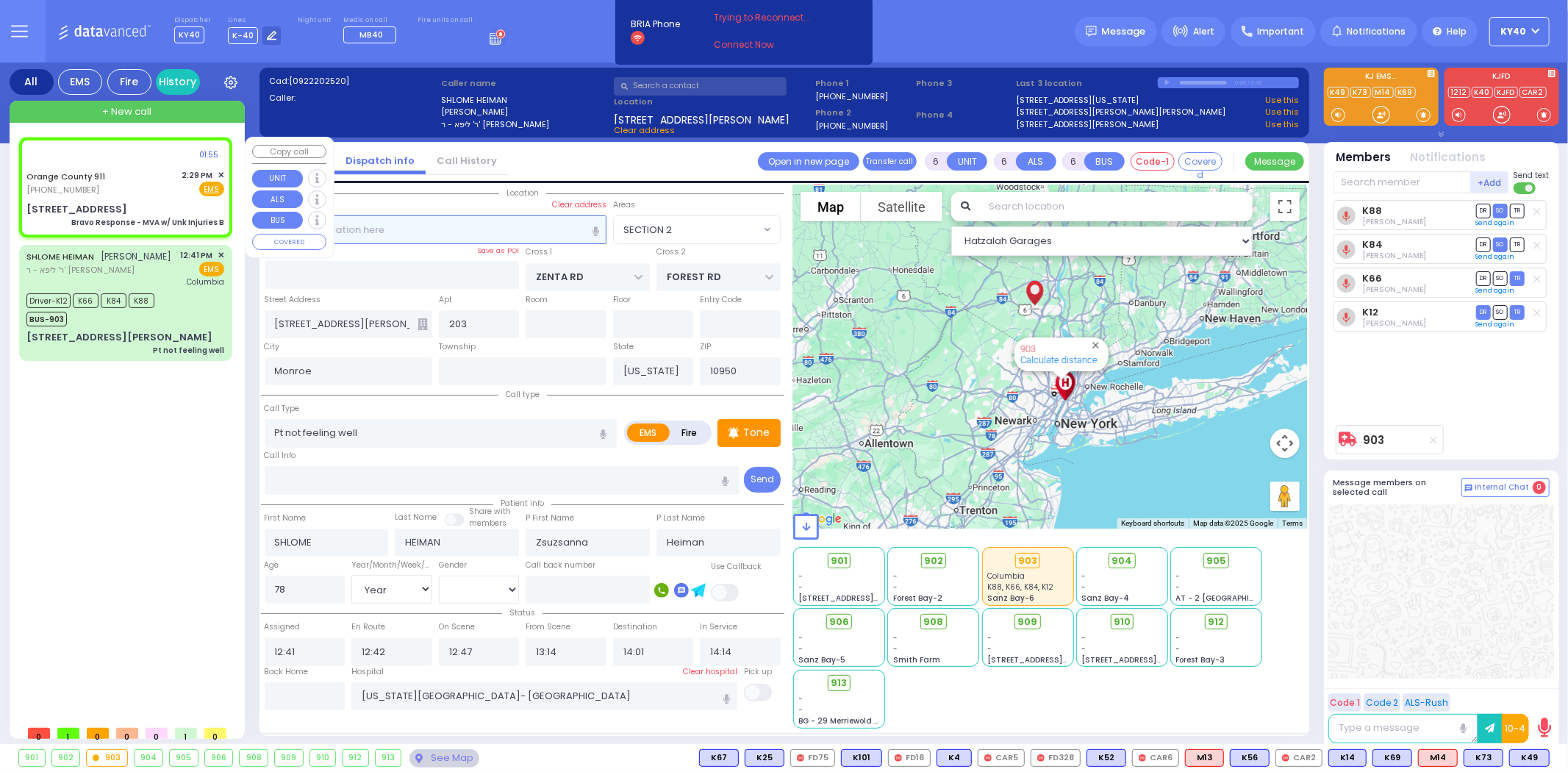
select select
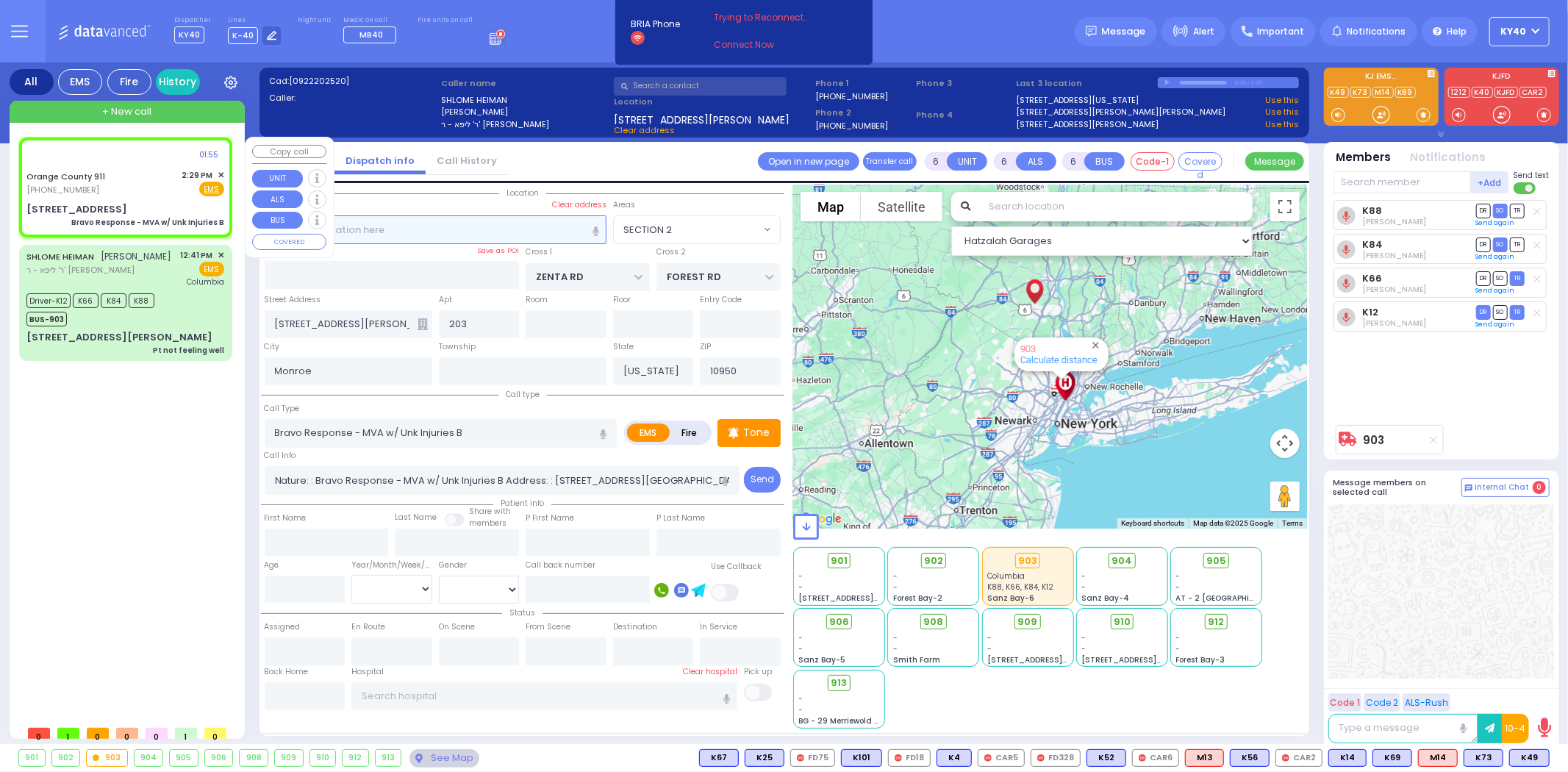
select select "Hatzalah Garages"
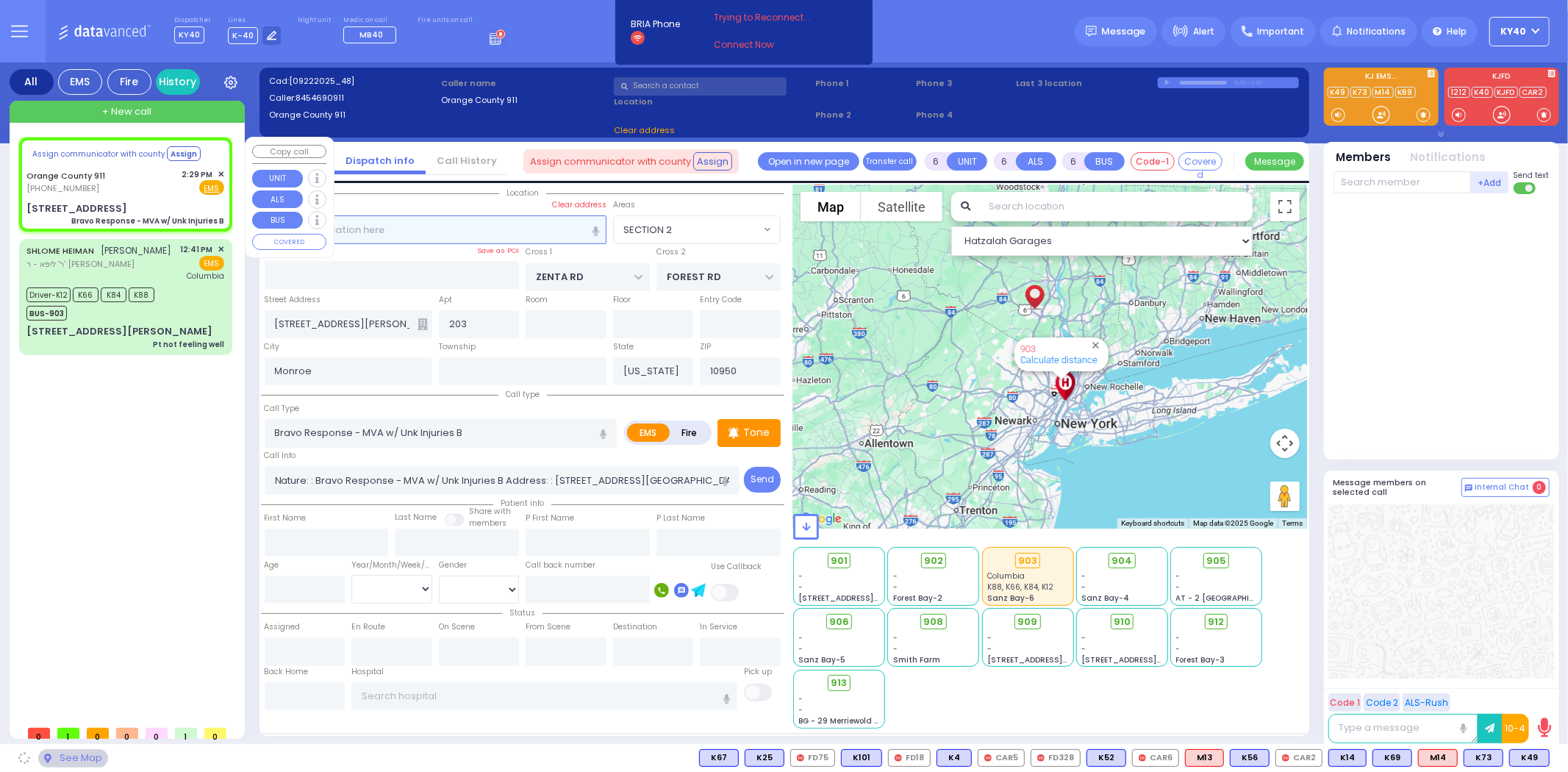
select select
radio input "true"
select select
select select "Hatzalah Garages"
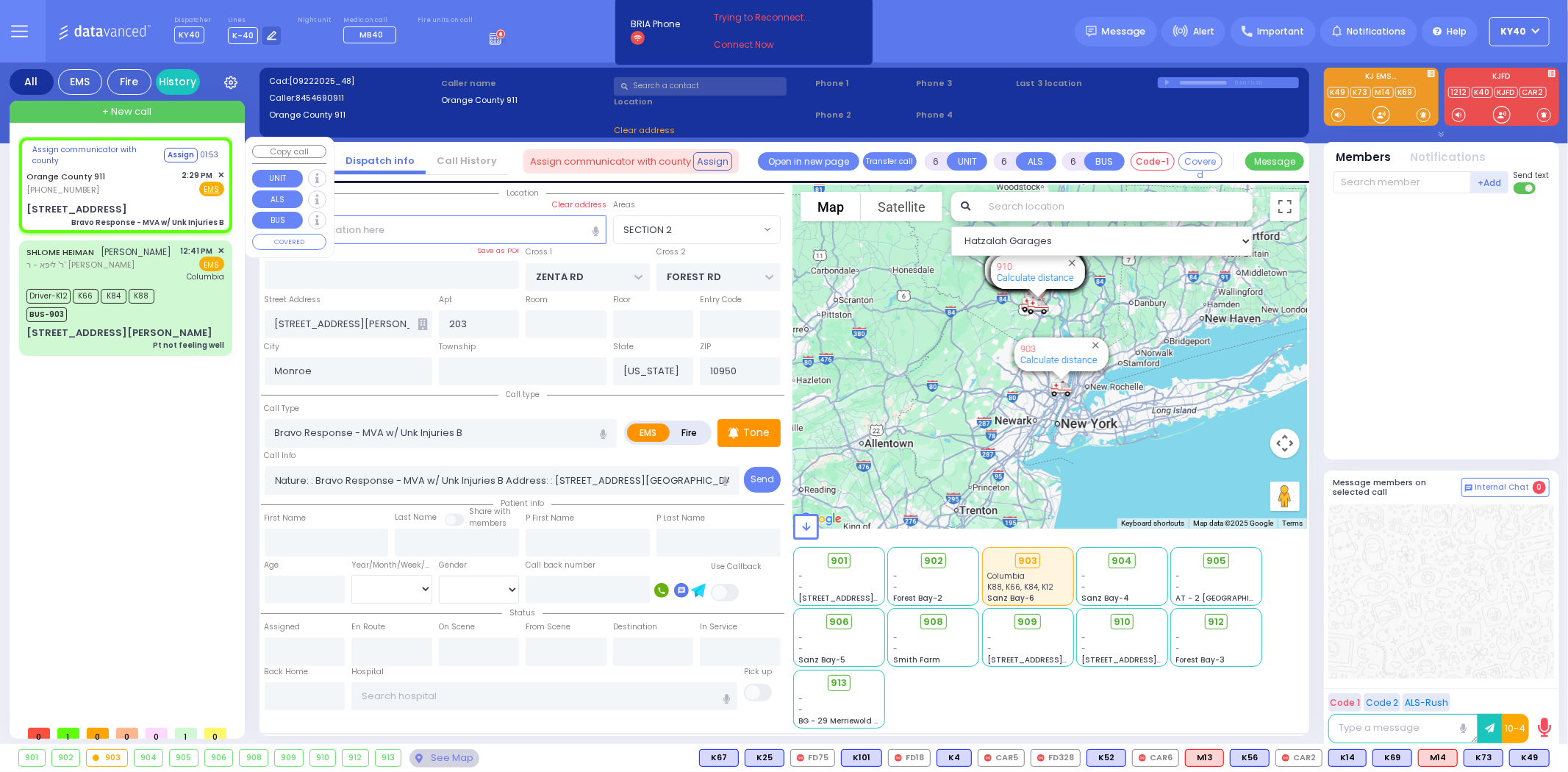
click at [138, 171] on div "Orange County 911 (845) 469-0911 2:29 PM ✕ Fire EMS" at bounding box center [125, 182] width 198 height 27
select select
radio input "true"
select select
select select "Hatzalah Garages"
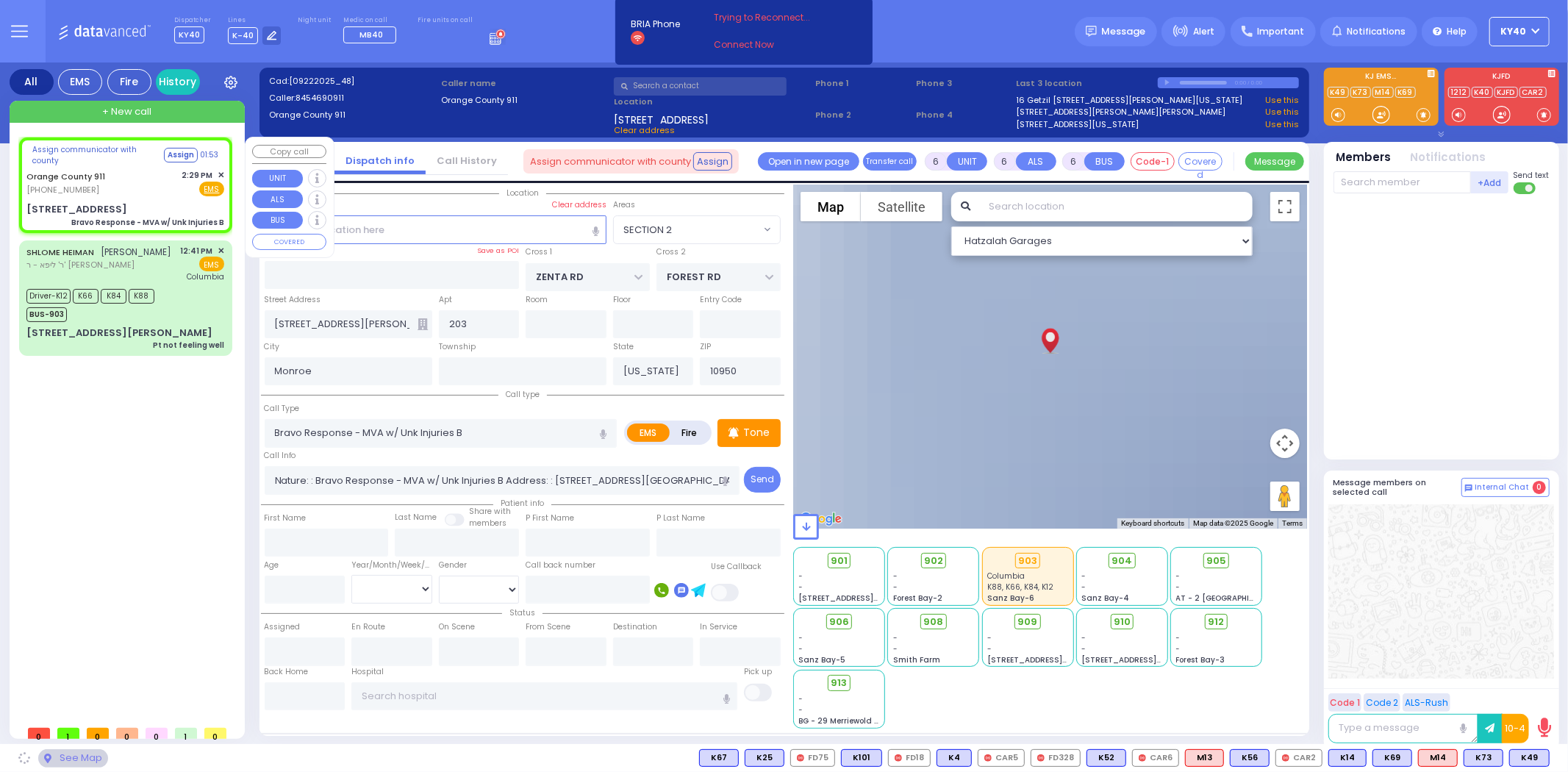
type input "[STREET_ADDRESS]"
type input "10930"
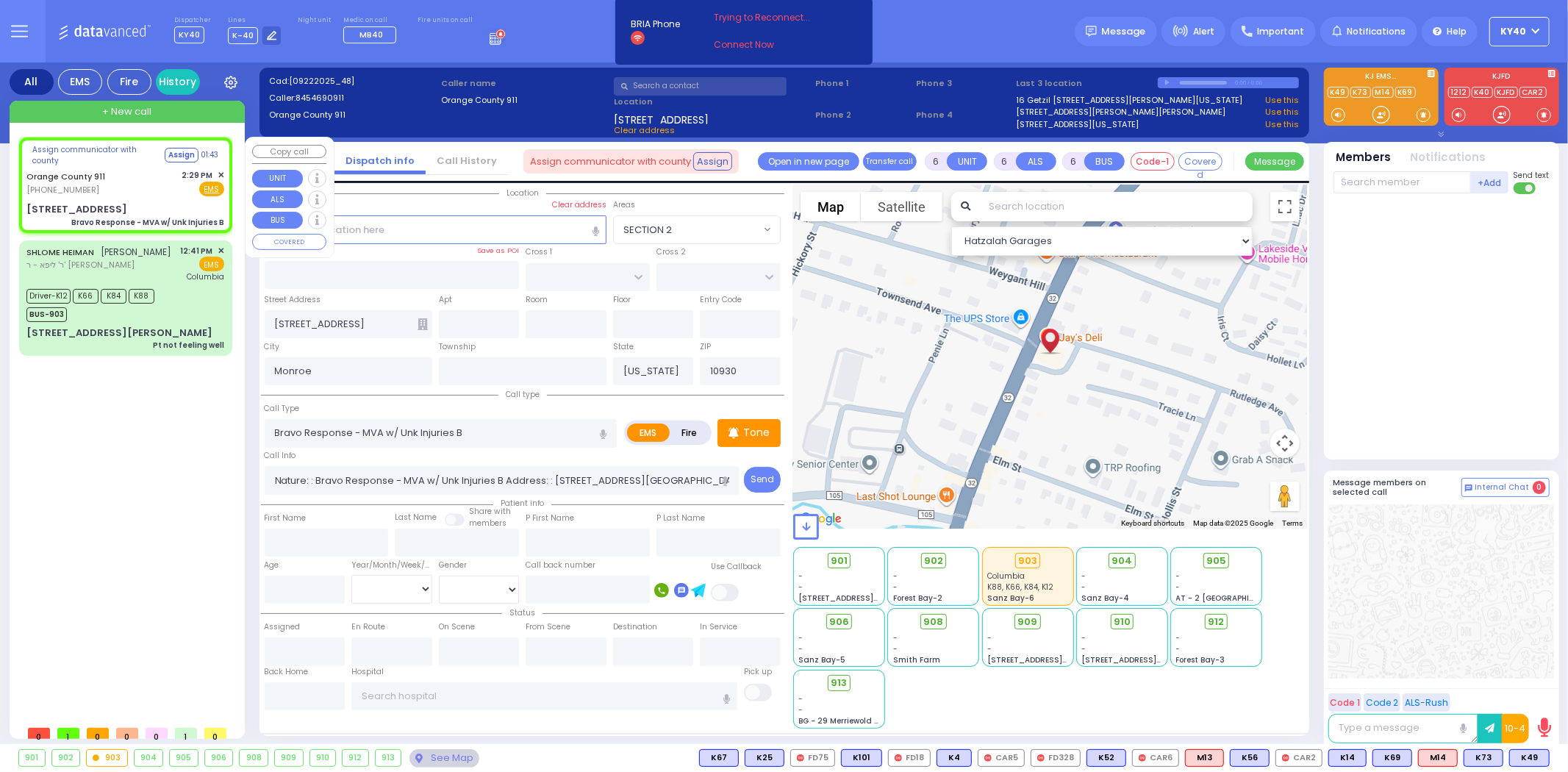
click at [100, 187] on div "[PHONE_NUMBER]" at bounding box center [68, 190] width 84 height 12
select select
radio input "true"
select select
select select "Hatzalah Garages"
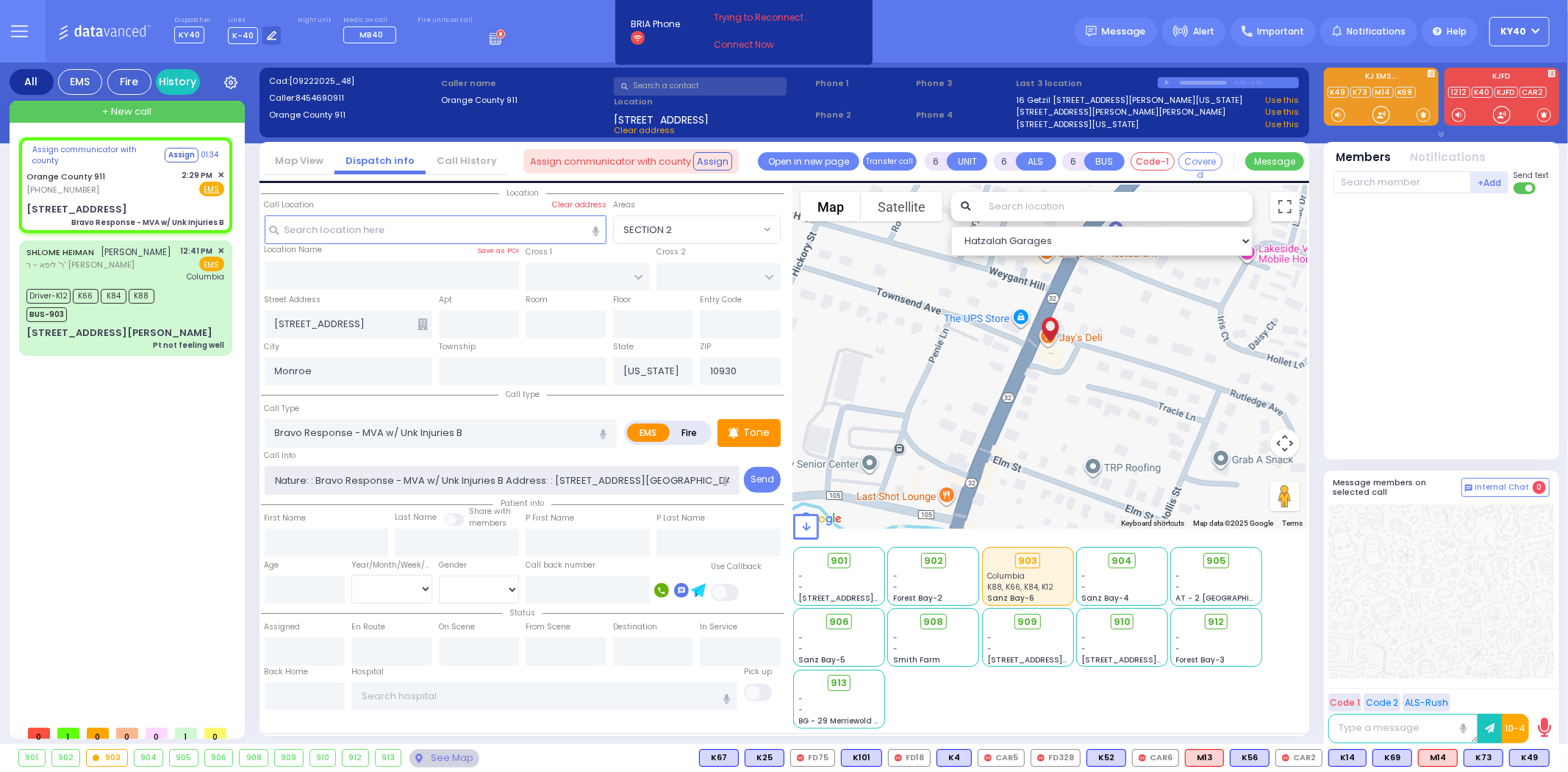
click at [530, 475] on input "Nature: : Bravo Response - MVA w/ Unk Injuries B Address: : [STREET_ADDRESS][GE…" at bounding box center [501, 480] width 475 height 28
click at [113, 187] on div "Orange County 911 (845) 469-0911 2:29 PM ✕ Fire EMS" at bounding box center [125, 181] width 198 height 27
select select
radio input "true"
select select
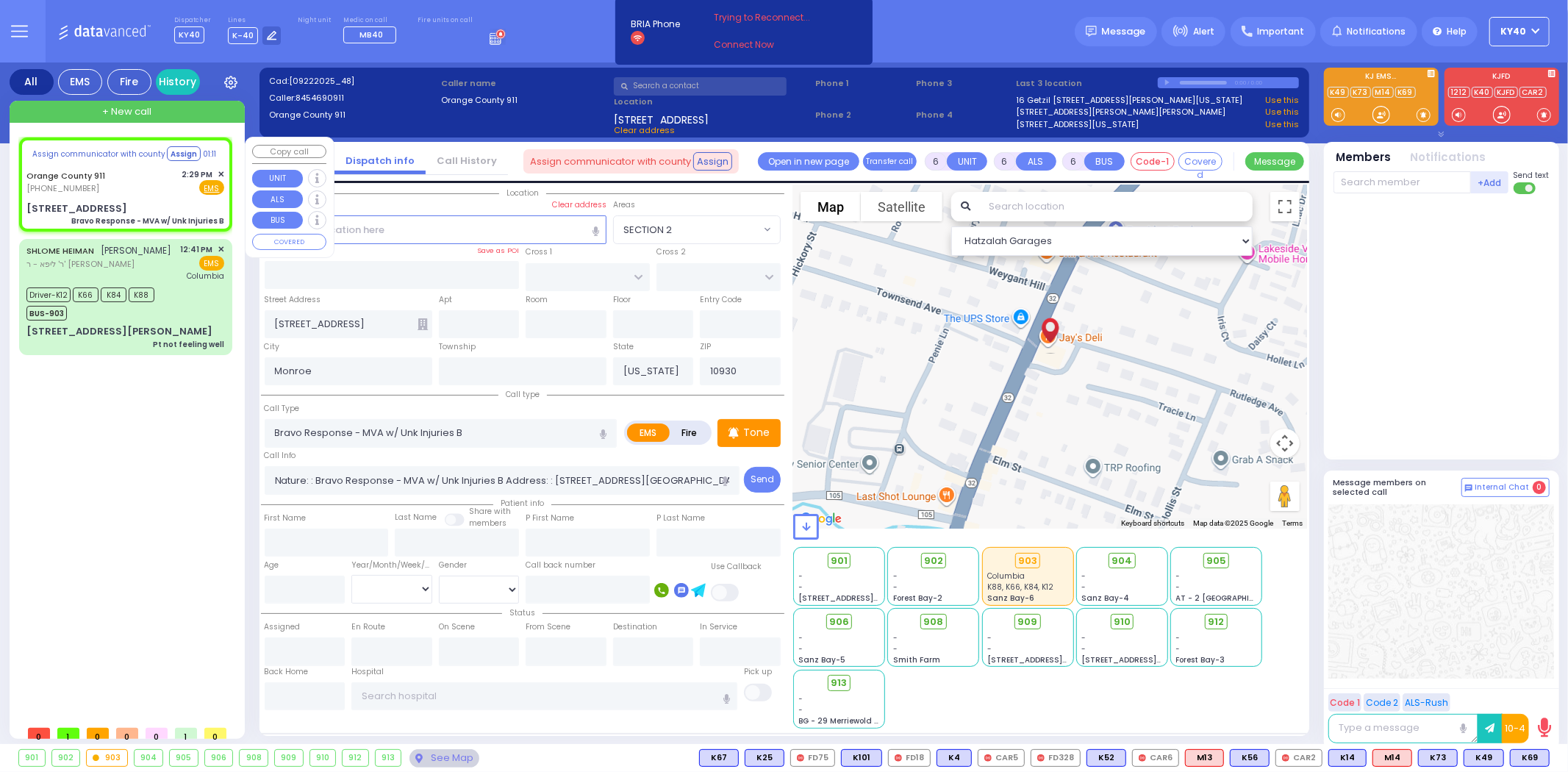
select select "Hatzalah Garages"
click at [121, 188] on div "Orange County 911 (845) 469-0911 2:29 PM ✕ Fire EMS" at bounding box center [125, 182] width 198 height 27
select select
radio input "true"
select select
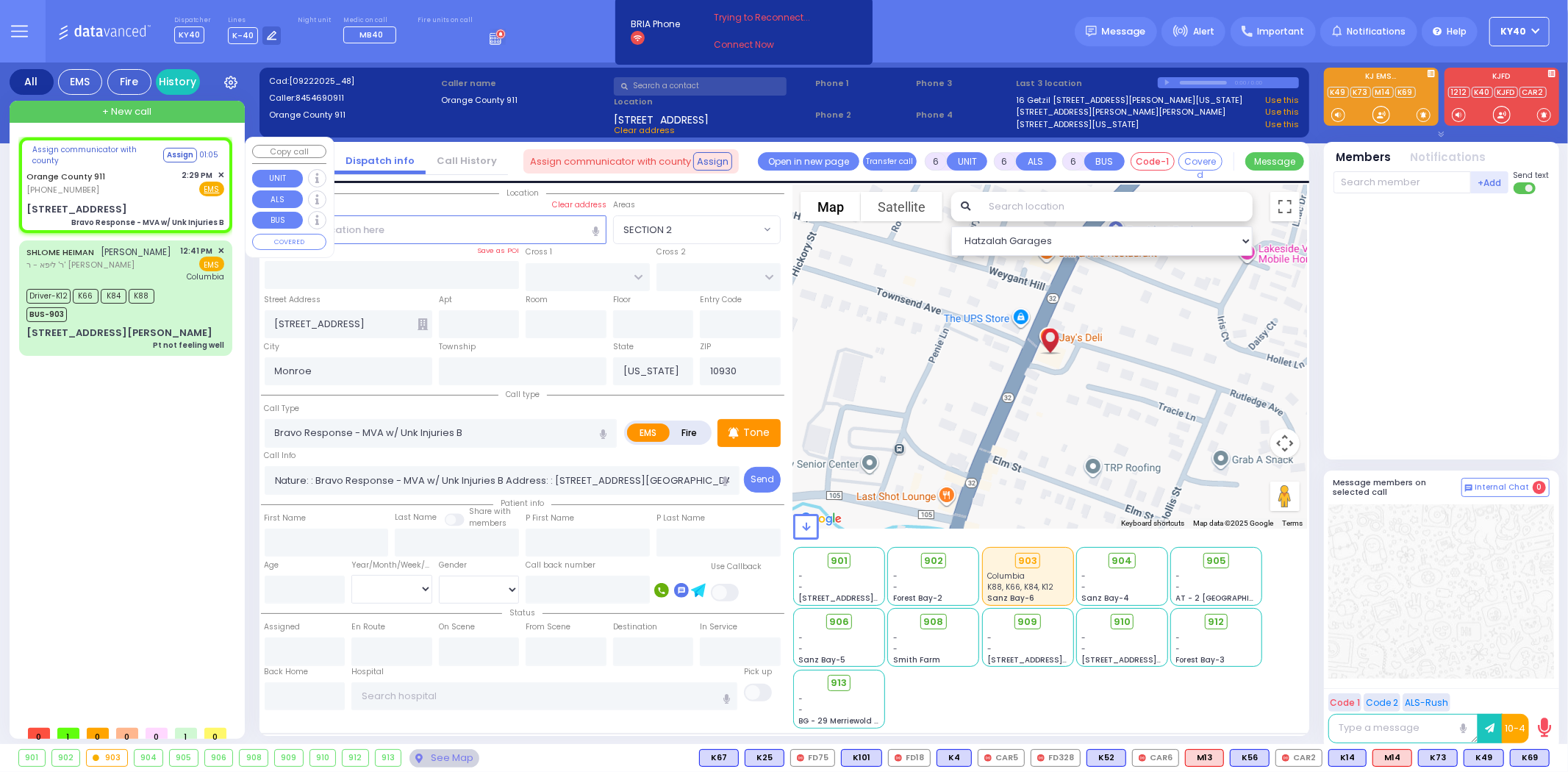
select select "Hatzalah Garages"
click at [121, 187] on div "Orange County 911 (845) 469-0911 2:29 PM ✕ Fire EMS" at bounding box center [125, 182] width 198 height 27
select select
radio input "true"
select select
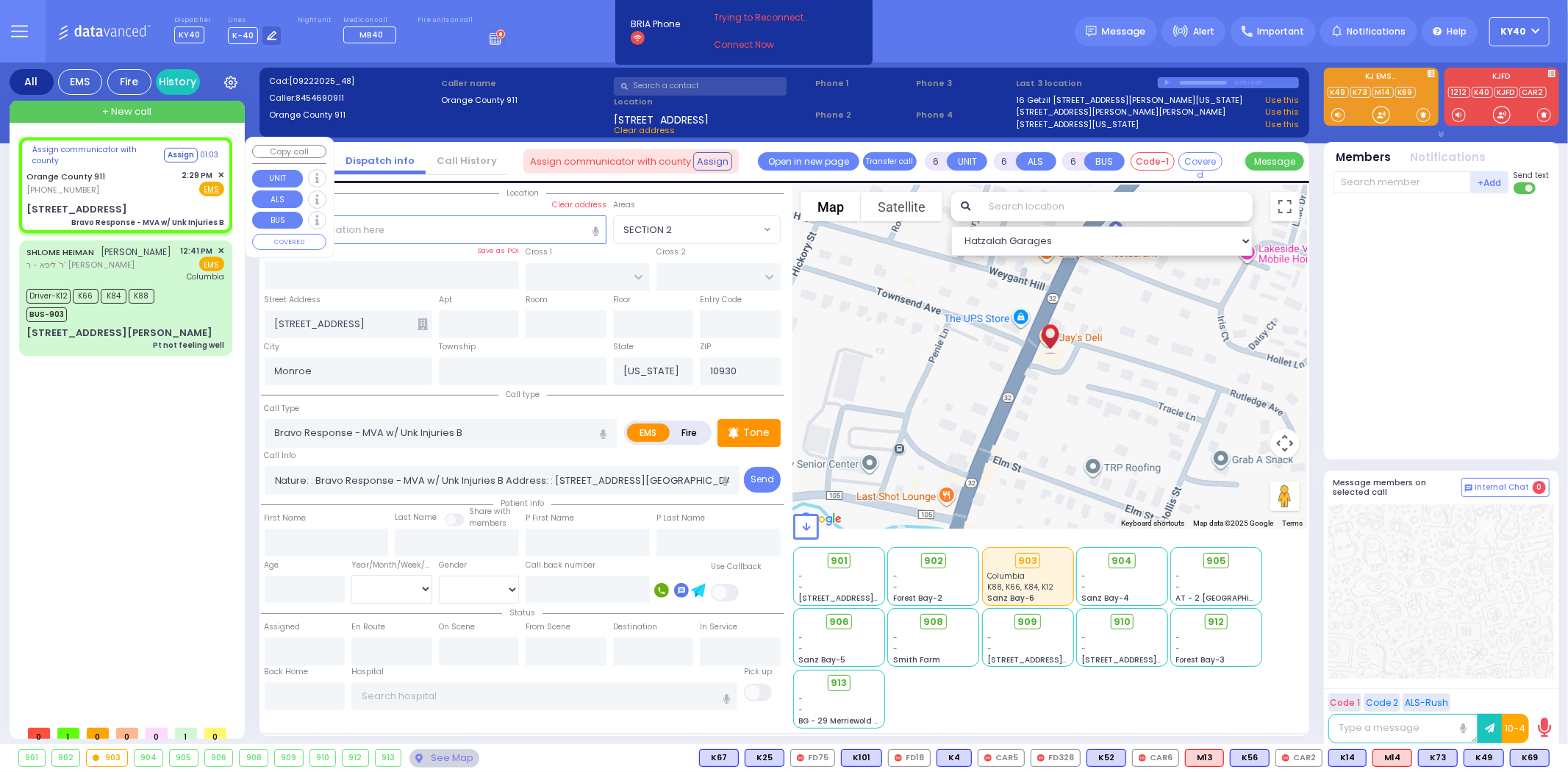
select select "Hatzalah Garages"
click at [146, 181] on div "Orange County 911 (845) 469-0911 2:29 PM ✕ Fire EMS" at bounding box center [125, 181] width 198 height 27
select select
radio input "true"
select select
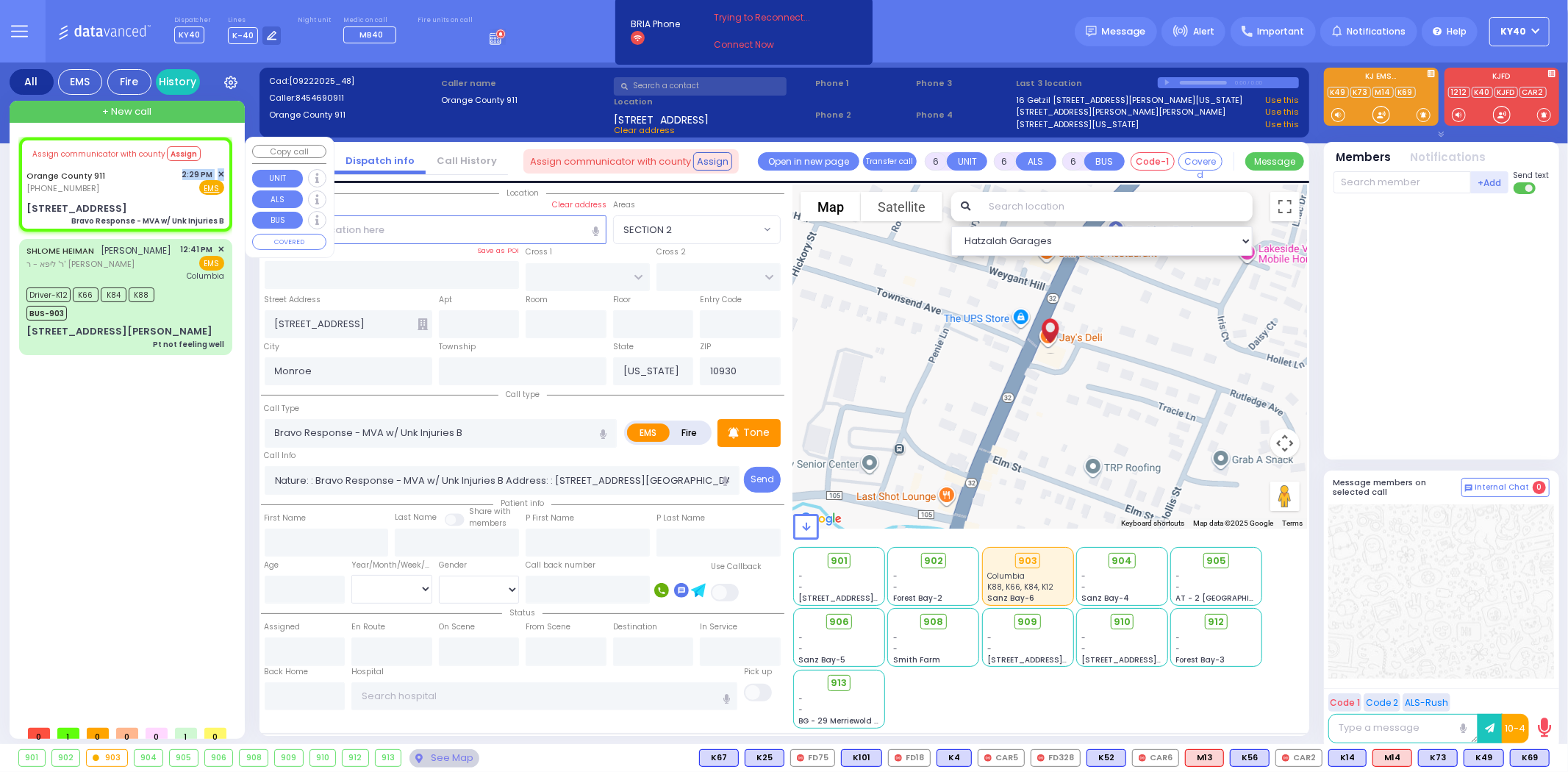
select select "Hatzalah Garages"
click at [120, 186] on div "Orange County 911 (845) 469-0911 2:29 PM ✕ Fire EMS" at bounding box center [125, 181] width 198 height 27
select select
radio input "true"
select select
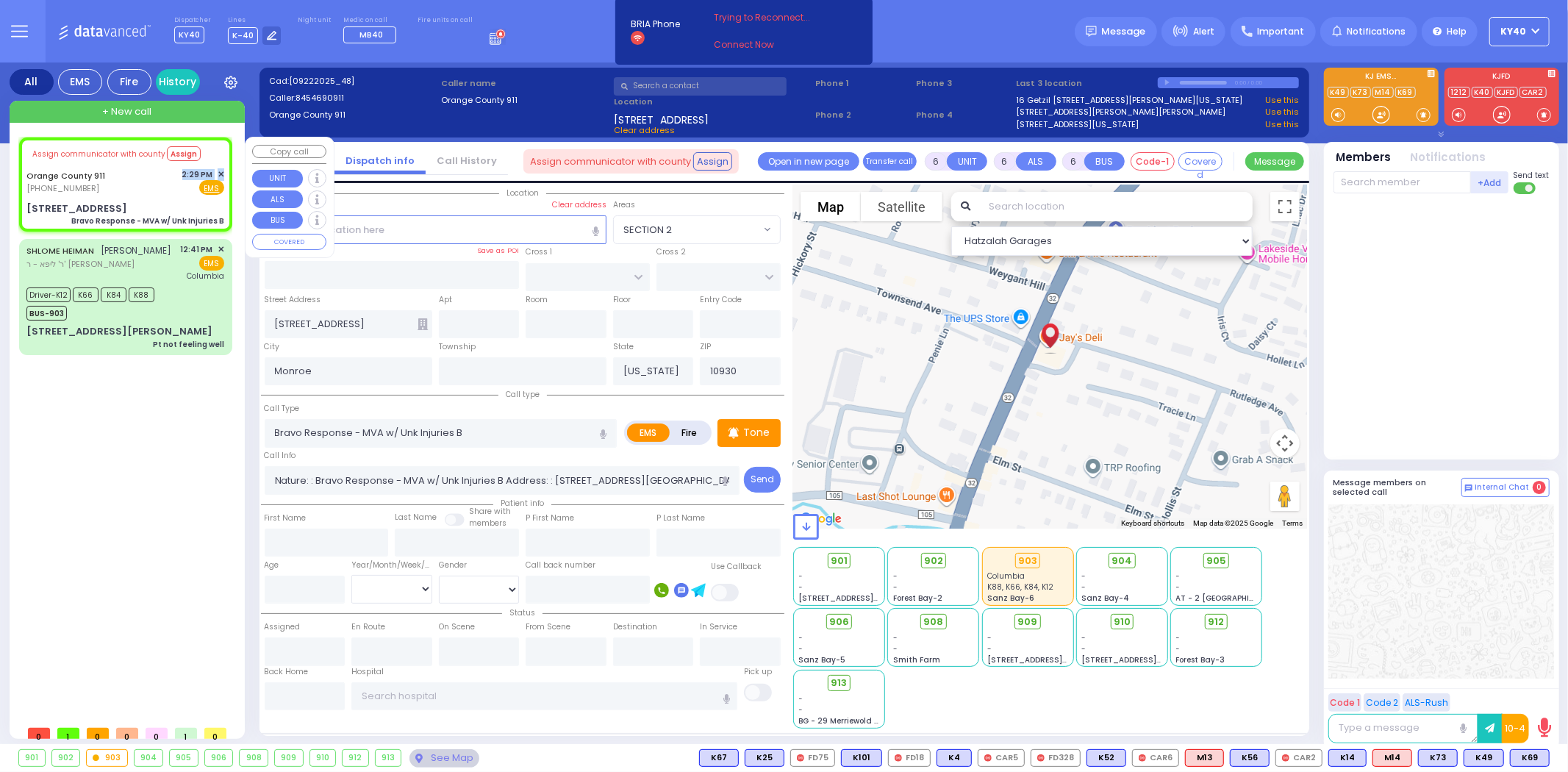
select select "Hatzalah Garages"
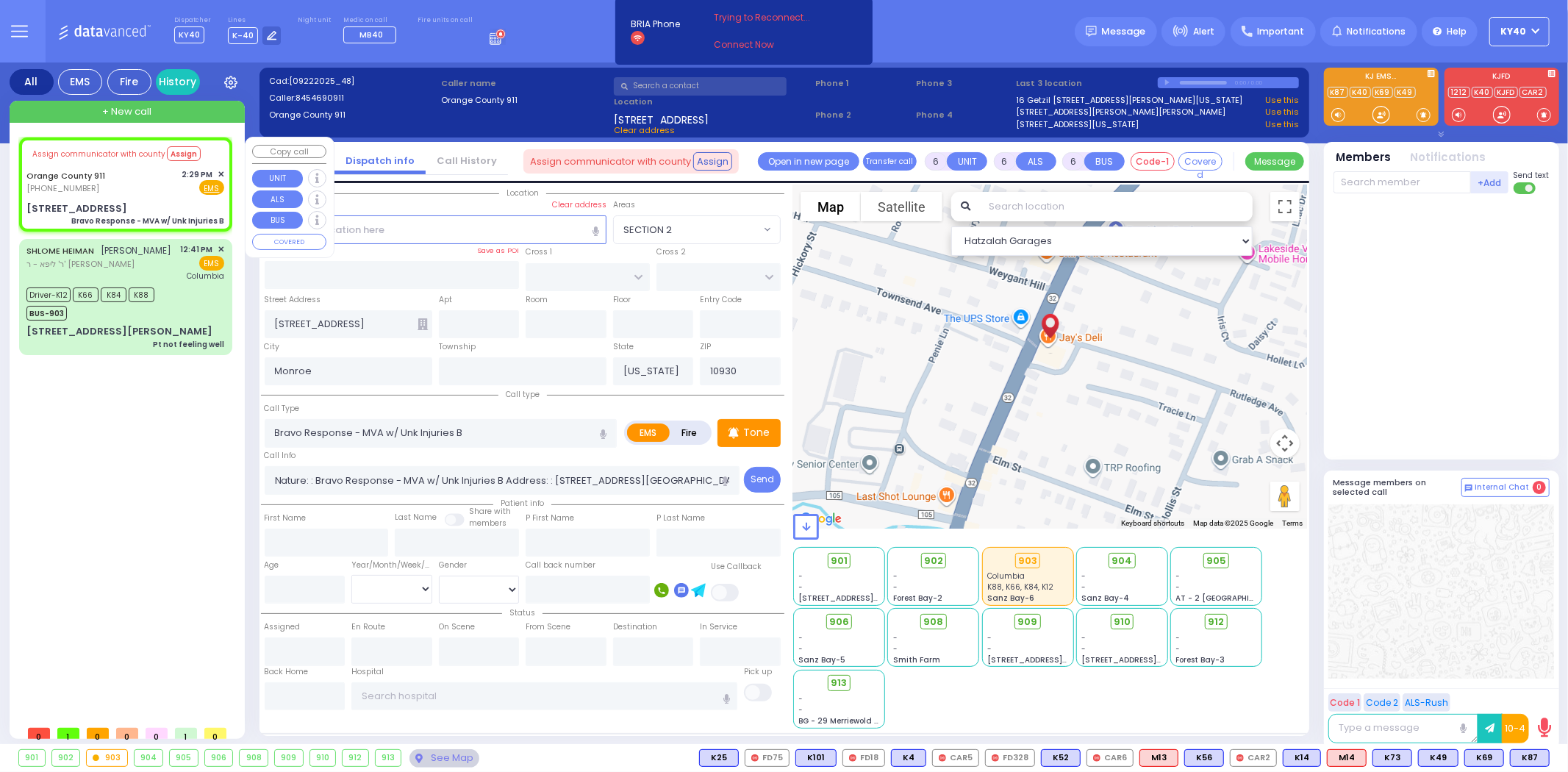
click at [133, 177] on div "Orange County 911 (845) 469-0911 2:29 PM ✕ Fire EMS" at bounding box center [125, 181] width 198 height 27
select select
radio input "true"
select select
select select "Hatzalah Garages"
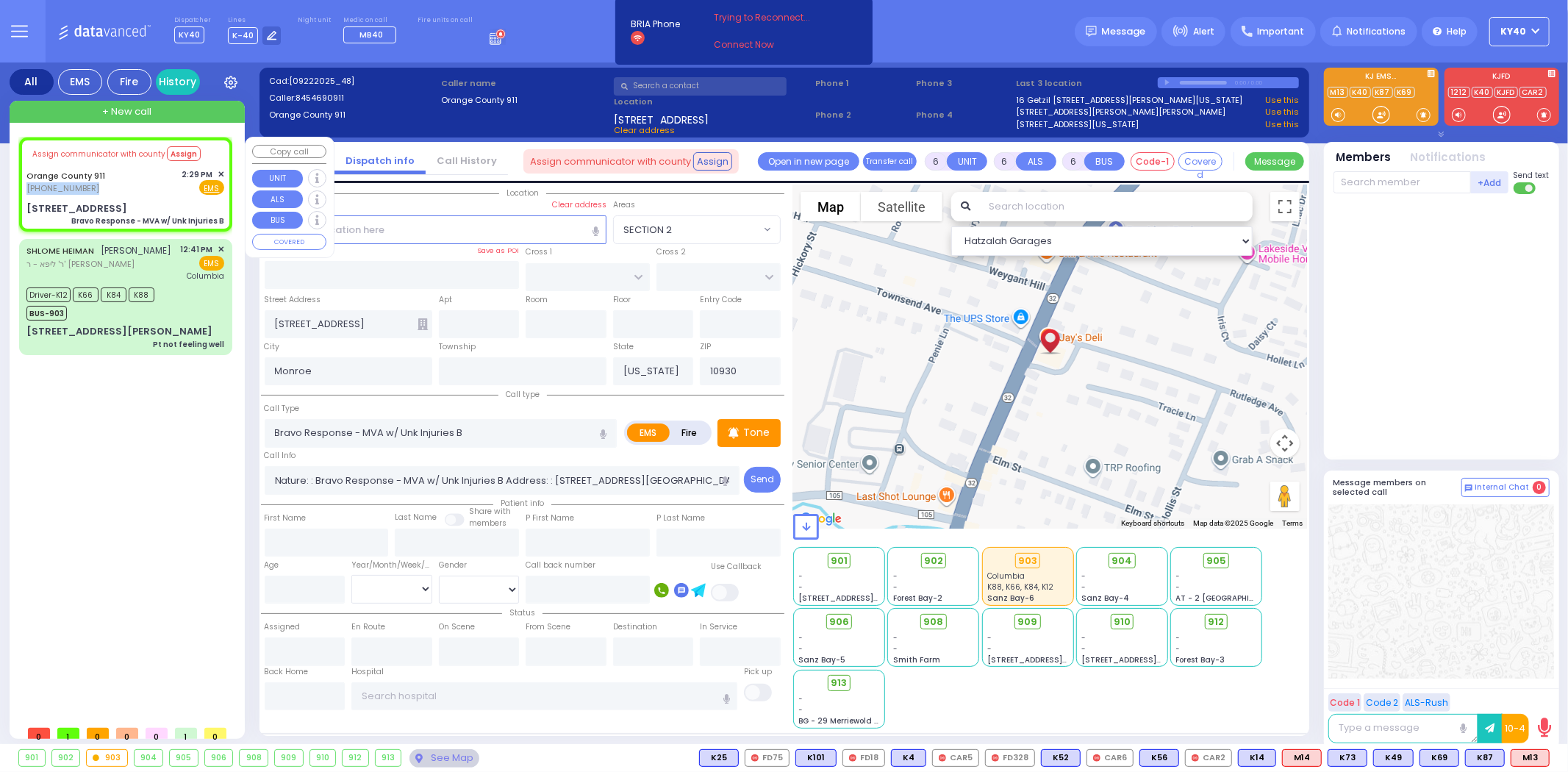
click at [118, 181] on div "Orange County 911 (845) 469-0911 2:29 PM ✕ Fire EMS" at bounding box center [125, 181] width 198 height 27
select select
radio input "true"
select select
select select "Hatzalah Garages"
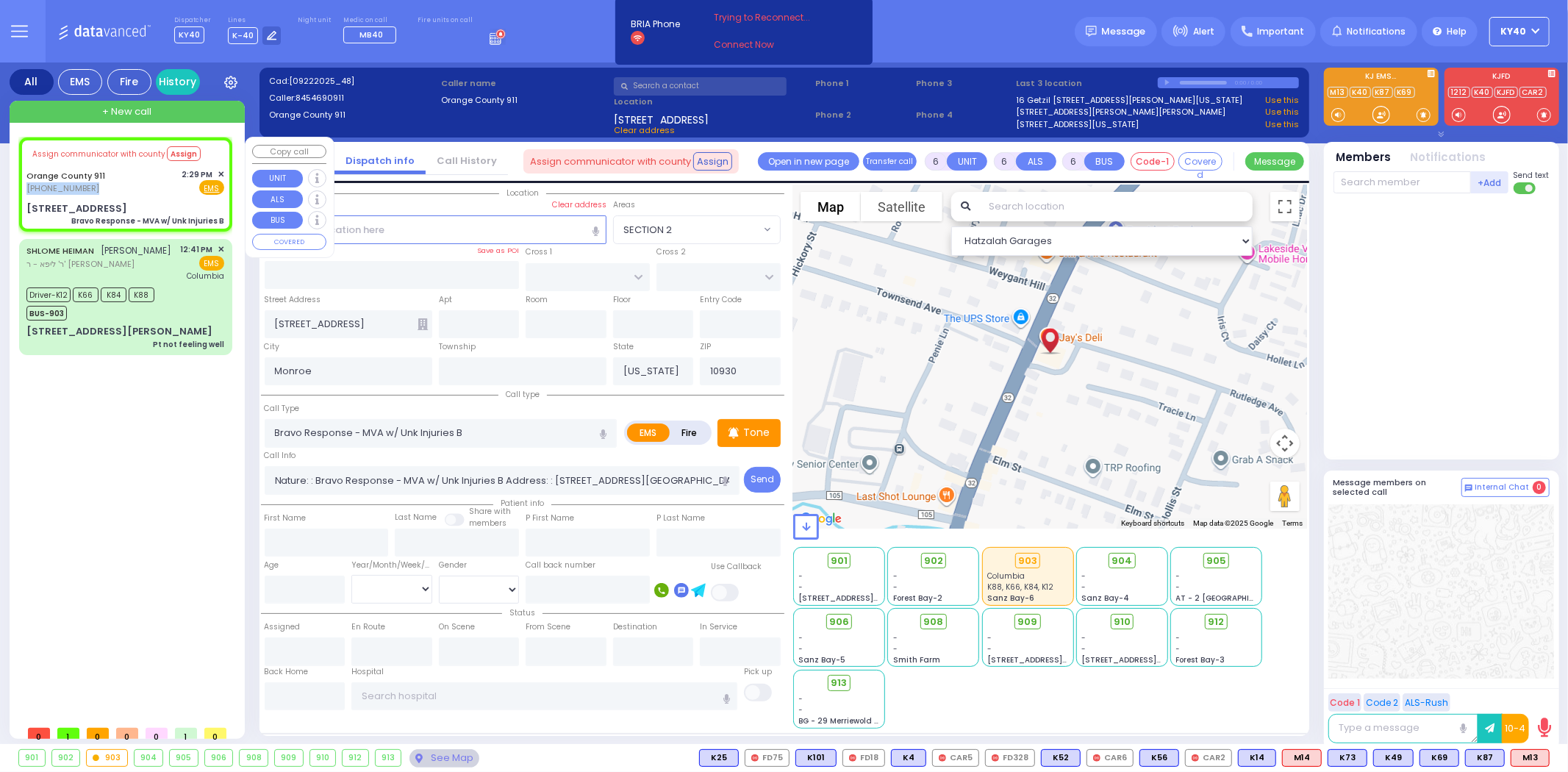
click at [146, 193] on div "Orange County 911 (845) 469-0911 2:29 PM ✕ Fire EMS" at bounding box center [125, 181] width 198 height 27
select select
click at [1534, 757] on span "M13" at bounding box center [1530, 758] width 37 height 17
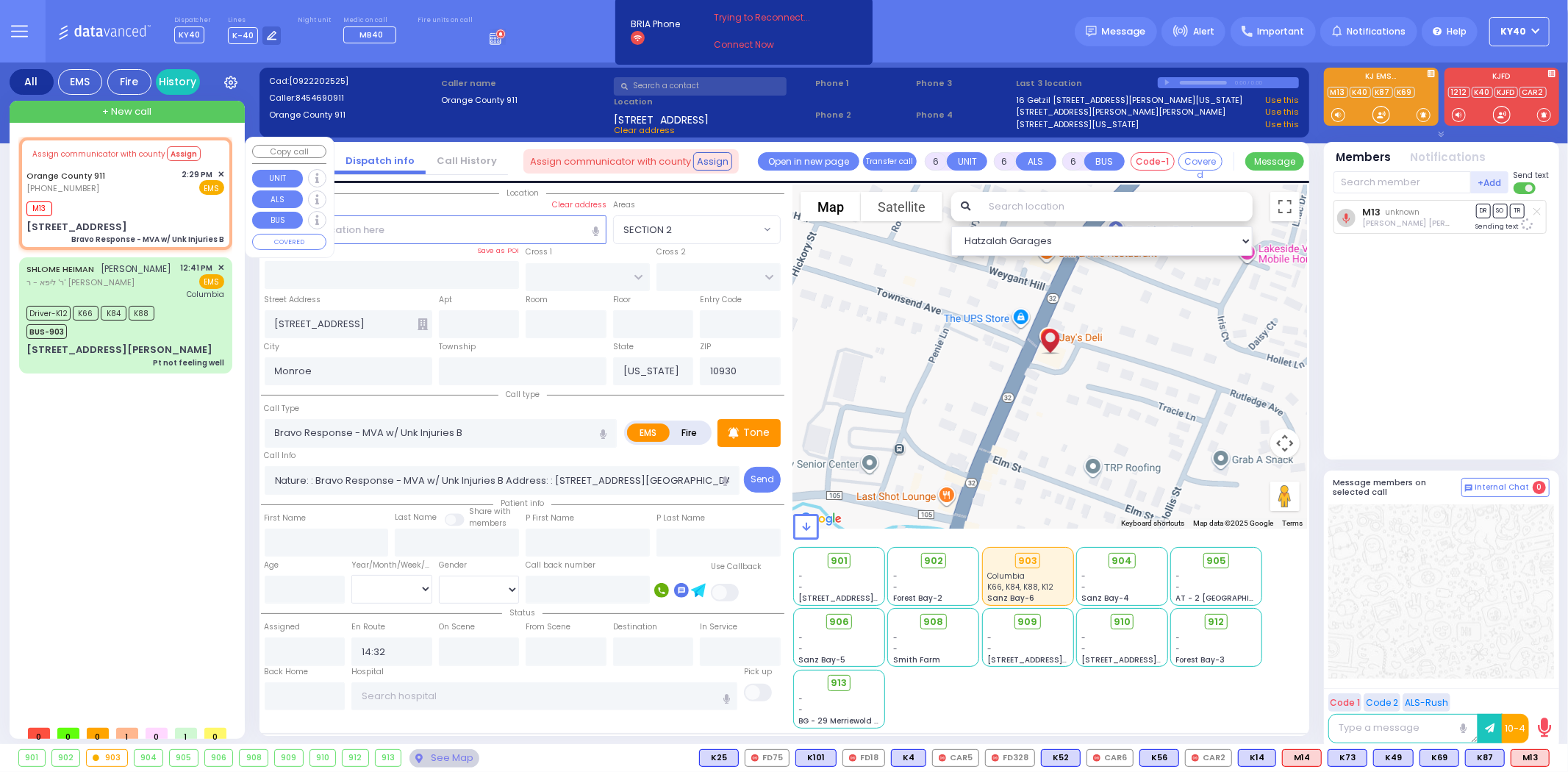
click at [101, 195] on div "Assign communicator with county Assign Orange County 911 (845) 469-0911 2:29 PM…" at bounding box center [126, 194] width 207 height 108
click at [167, 154] on button "Assign" at bounding box center [183, 154] width 34 height 15
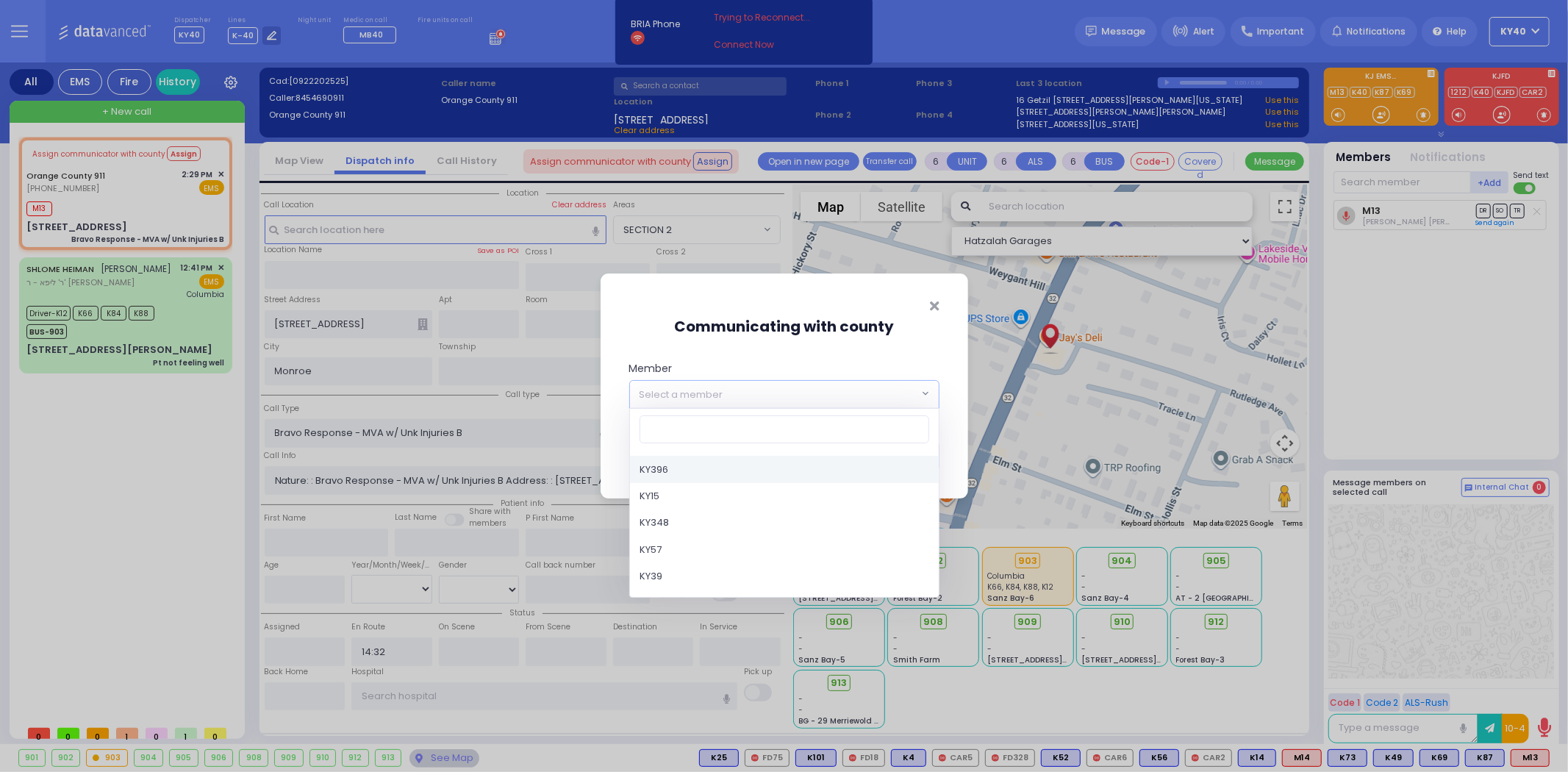
drag, startPoint x: 828, startPoint y: 386, endPoint x: 831, endPoint y: 398, distance: 12.4
click at [829, 388] on span "Select a member" at bounding box center [774, 394] width 289 height 27
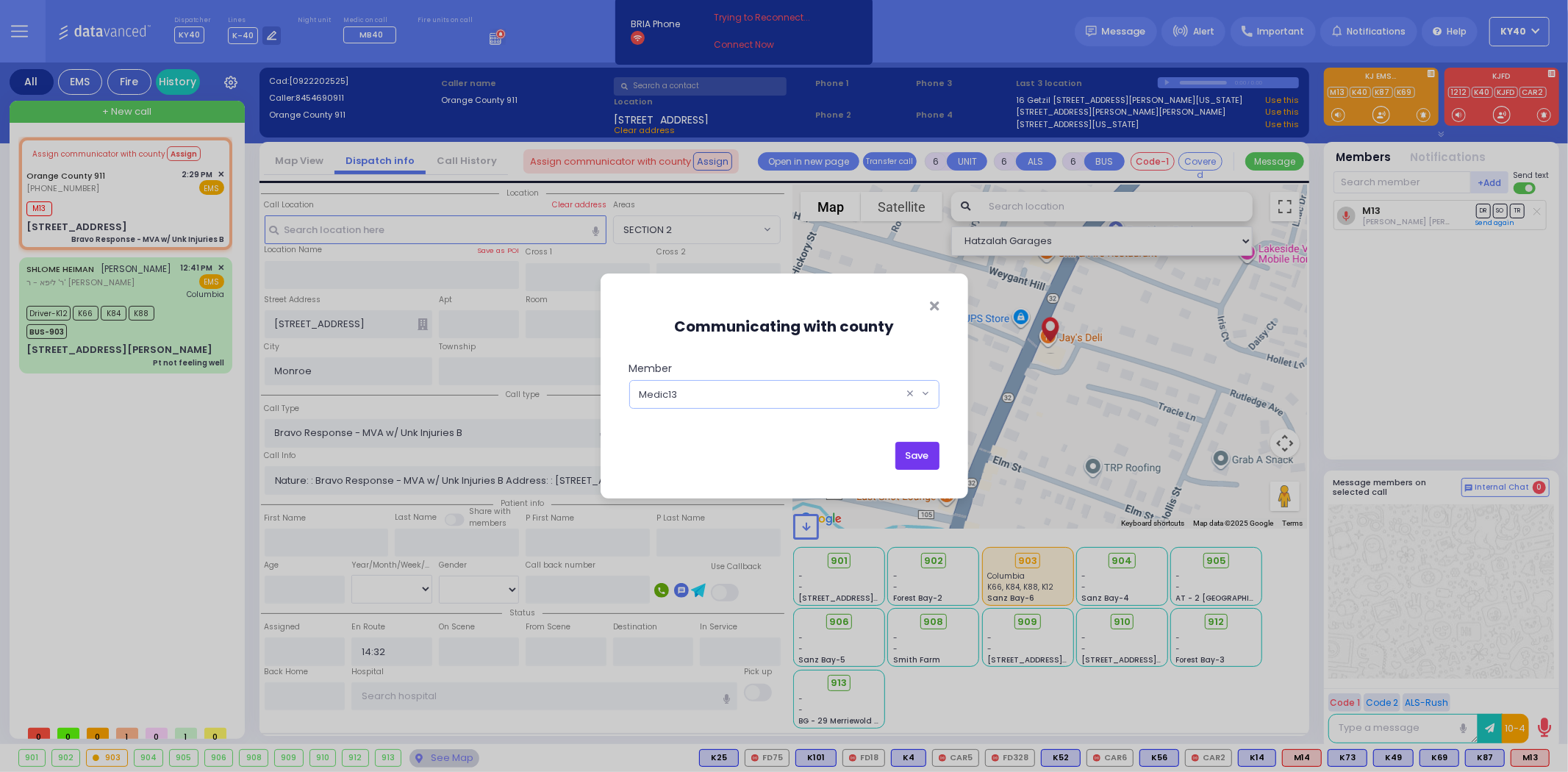
click at [922, 453] on button "Save" at bounding box center [917, 456] width 44 height 28
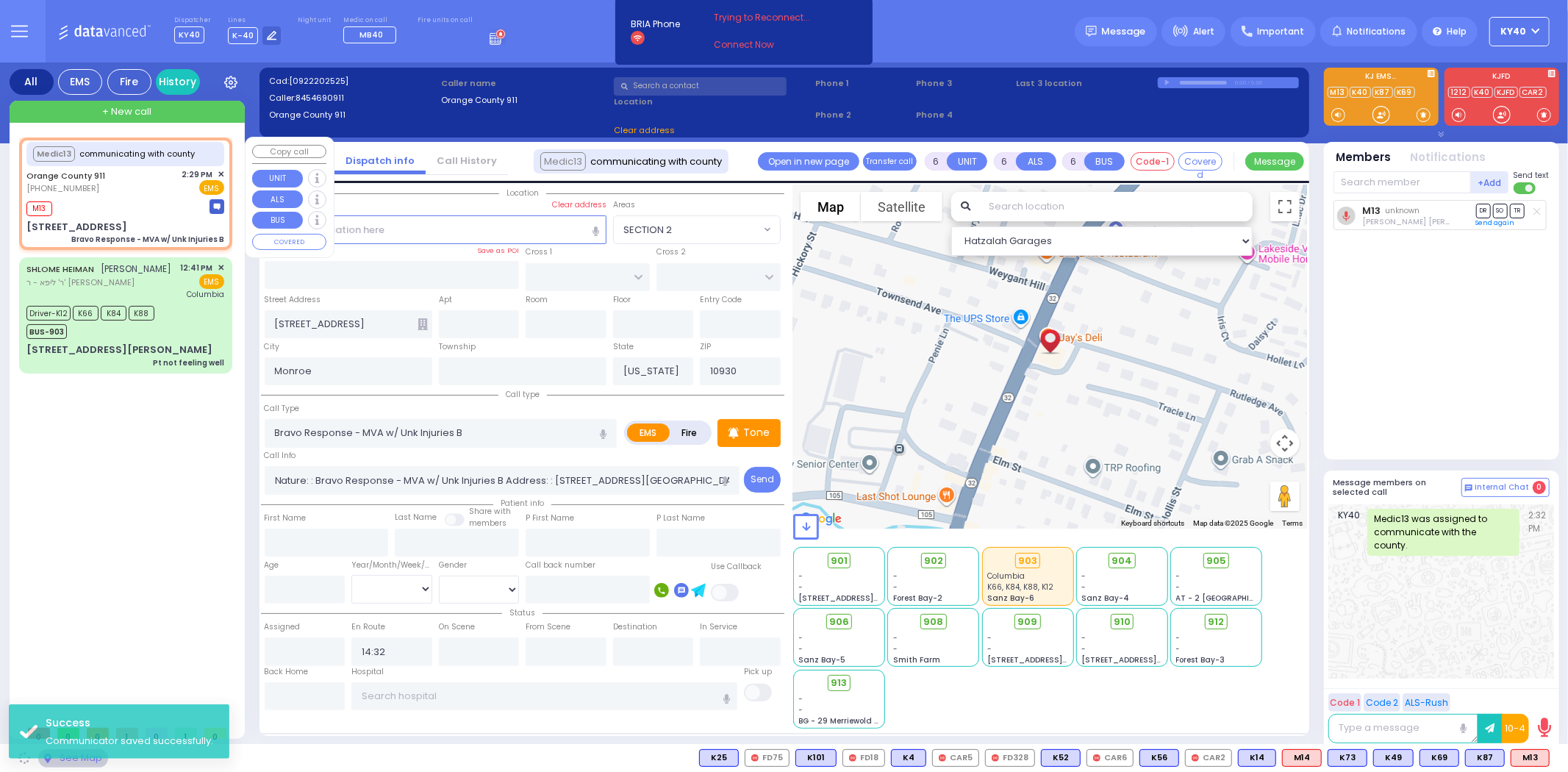
click at [122, 186] on div "Orange County 911 [PHONE_NUMBER] 2:29 PM ✕ EMS" at bounding box center [125, 181] width 198 height 27
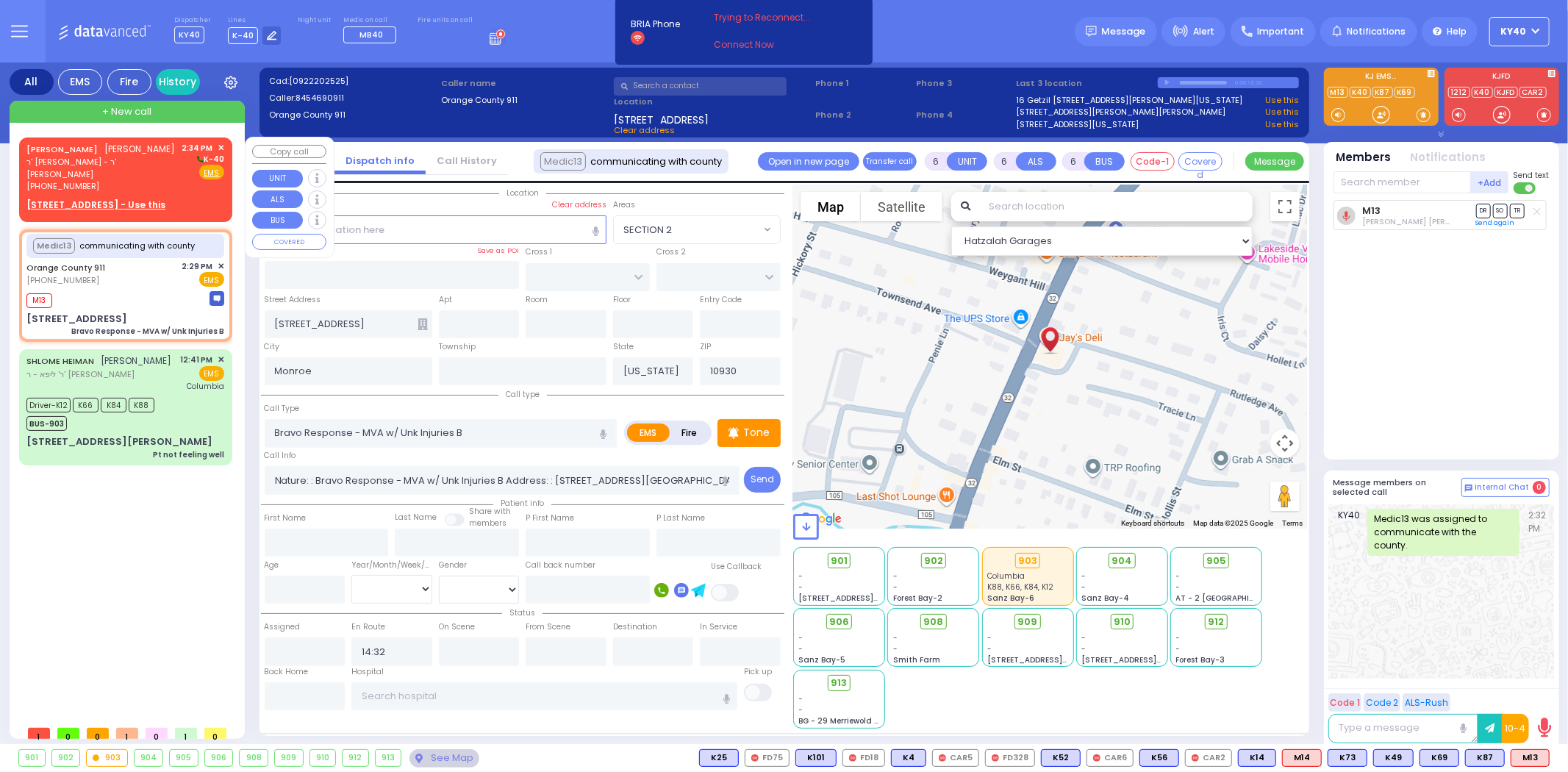
click at [105, 155] on span "יוסף חיים עקשטיין" at bounding box center [140, 148] width 70 height 12
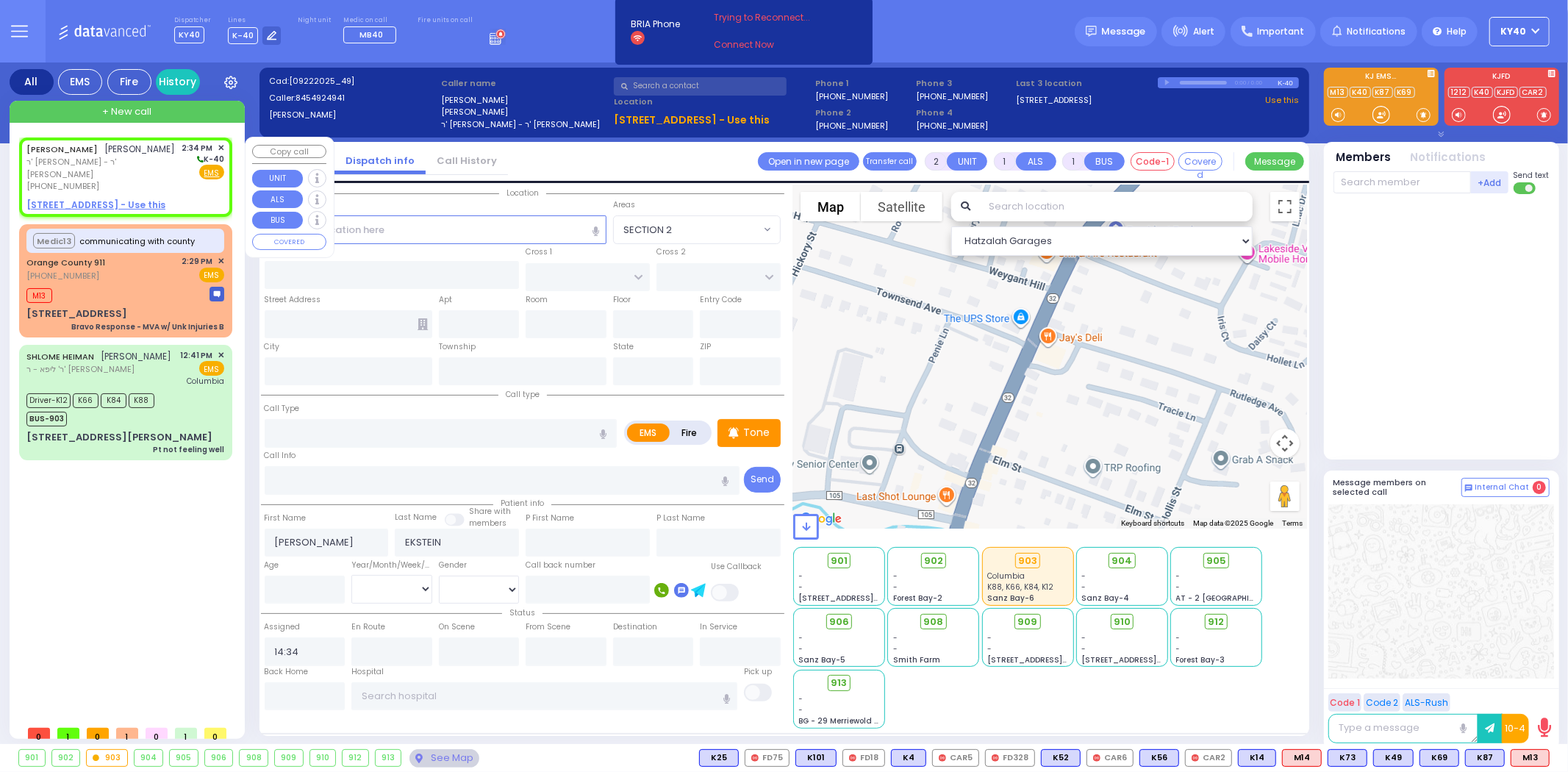
click at [116, 174] on span "ר' אהרן - ר' שמעון קויפמאן" at bounding box center [102, 167] width 151 height 24
click at [107, 156] on div "JOSEPH CHAIM EKSTEIN יוסף חיים עקשטיין" at bounding box center [101, 149] width 149 height 15
click at [93, 157] on div "JOSEPH CHAIM EKSTEIN יוסף חיים עקשטיין" at bounding box center [101, 149] width 149 height 15
click at [138, 172] on span "ר' אהרן - ר' שמעון קויפמאן" at bounding box center [102, 167] width 151 height 24
click at [128, 157] on div "JOSEPH CHAIM EKSTEIN יוסף חיים עקשטיין" at bounding box center [101, 149] width 149 height 15
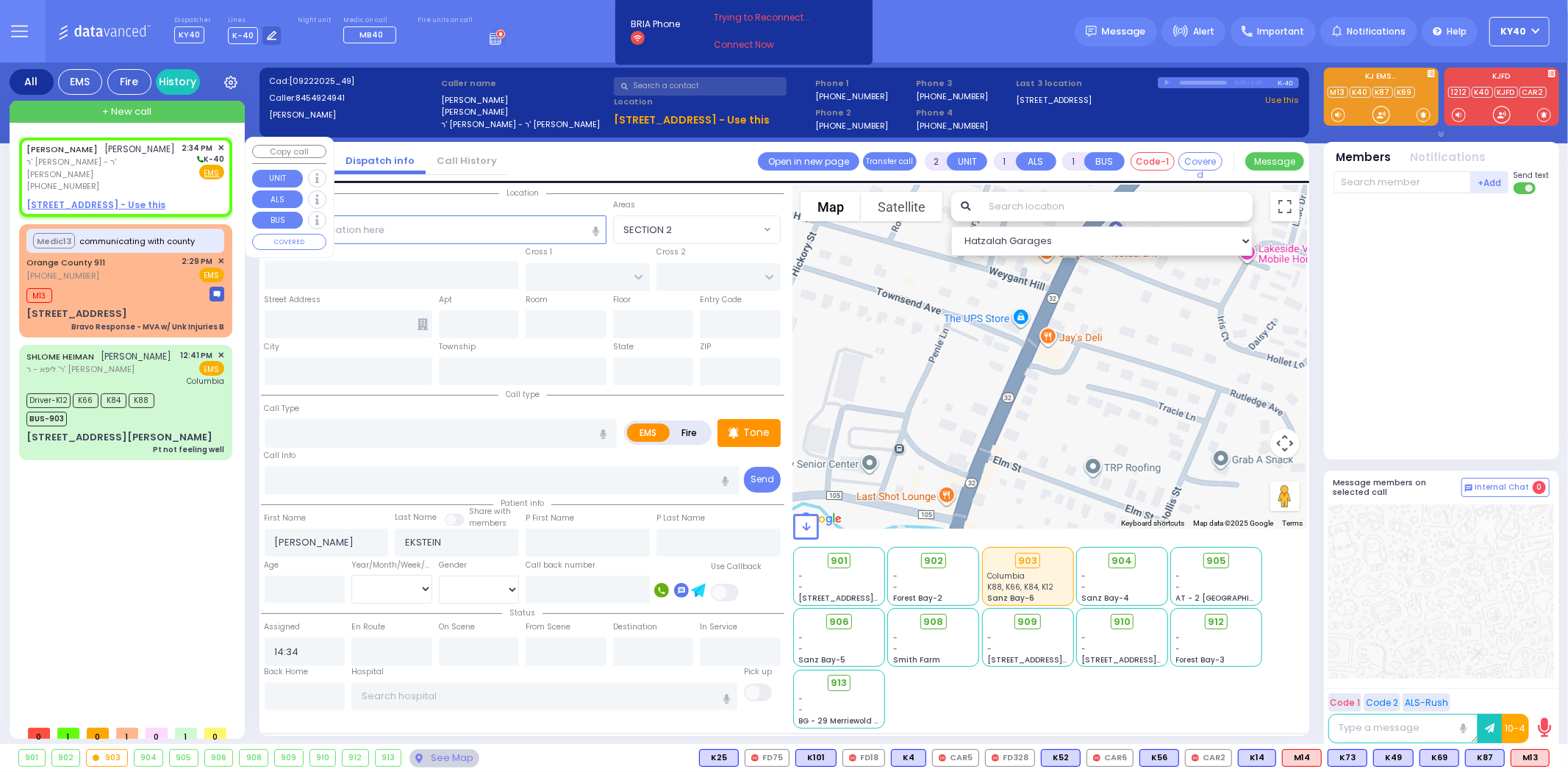
click at [133, 157] on div "JOSEPH CHAIM EKSTEIN יוסף חיים עקשטיין" at bounding box center [101, 149] width 149 height 15
click at [128, 157] on div "JOSEPH CHAIM EKSTEIN יוסף חיים עקשטיין" at bounding box center [101, 149] width 149 height 15
click at [130, 157] on div "JOSEPH CHAIM EKSTEIN יוסף חיים עקשטיין" at bounding box center [101, 149] width 149 height 15
click at [15, 29] on icon at bounding box center [19, 31] width 17 height 17
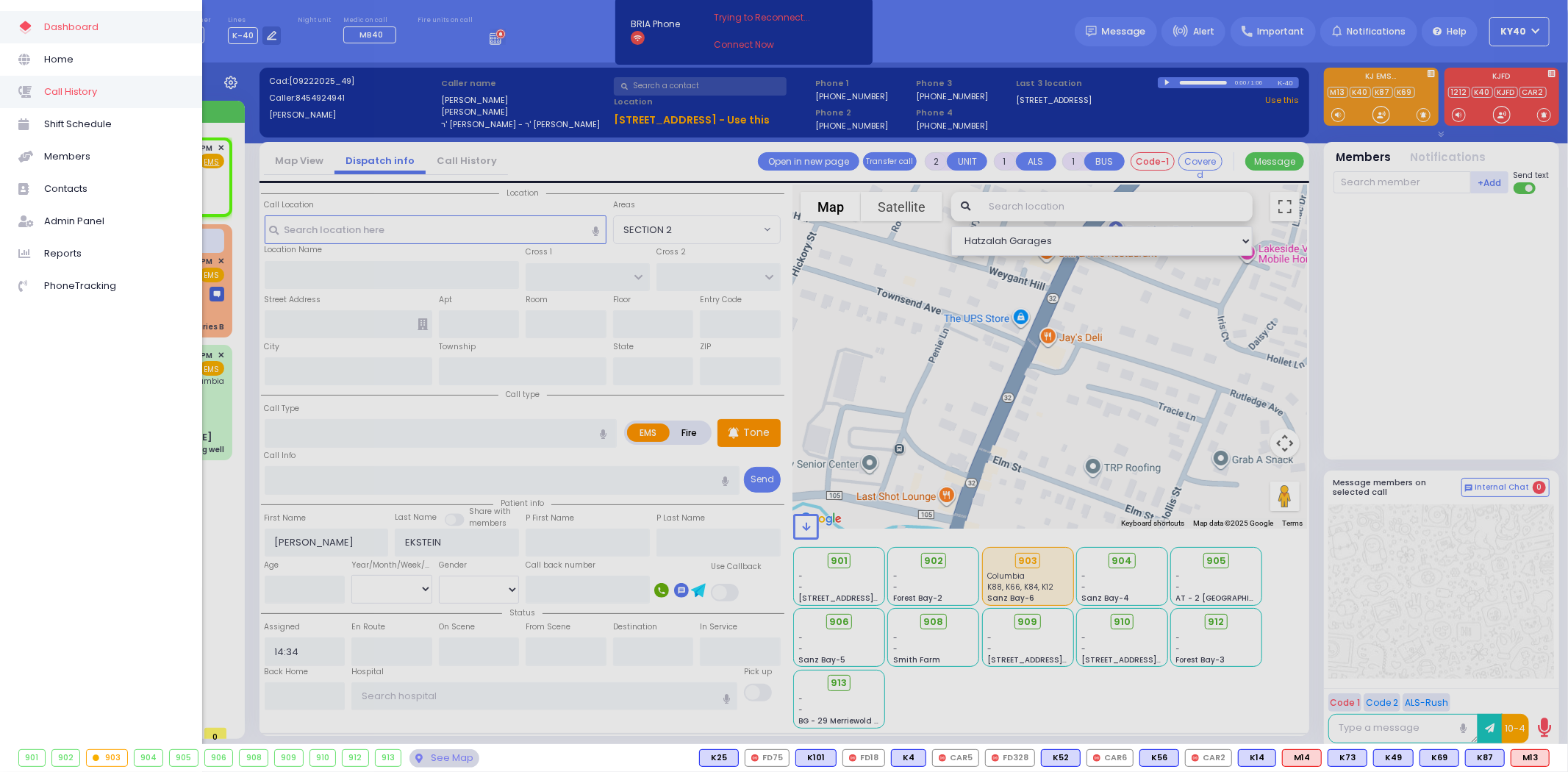
click at [56, 89] on span "Call History" at bounding box center [114, 91] width 140 height 19
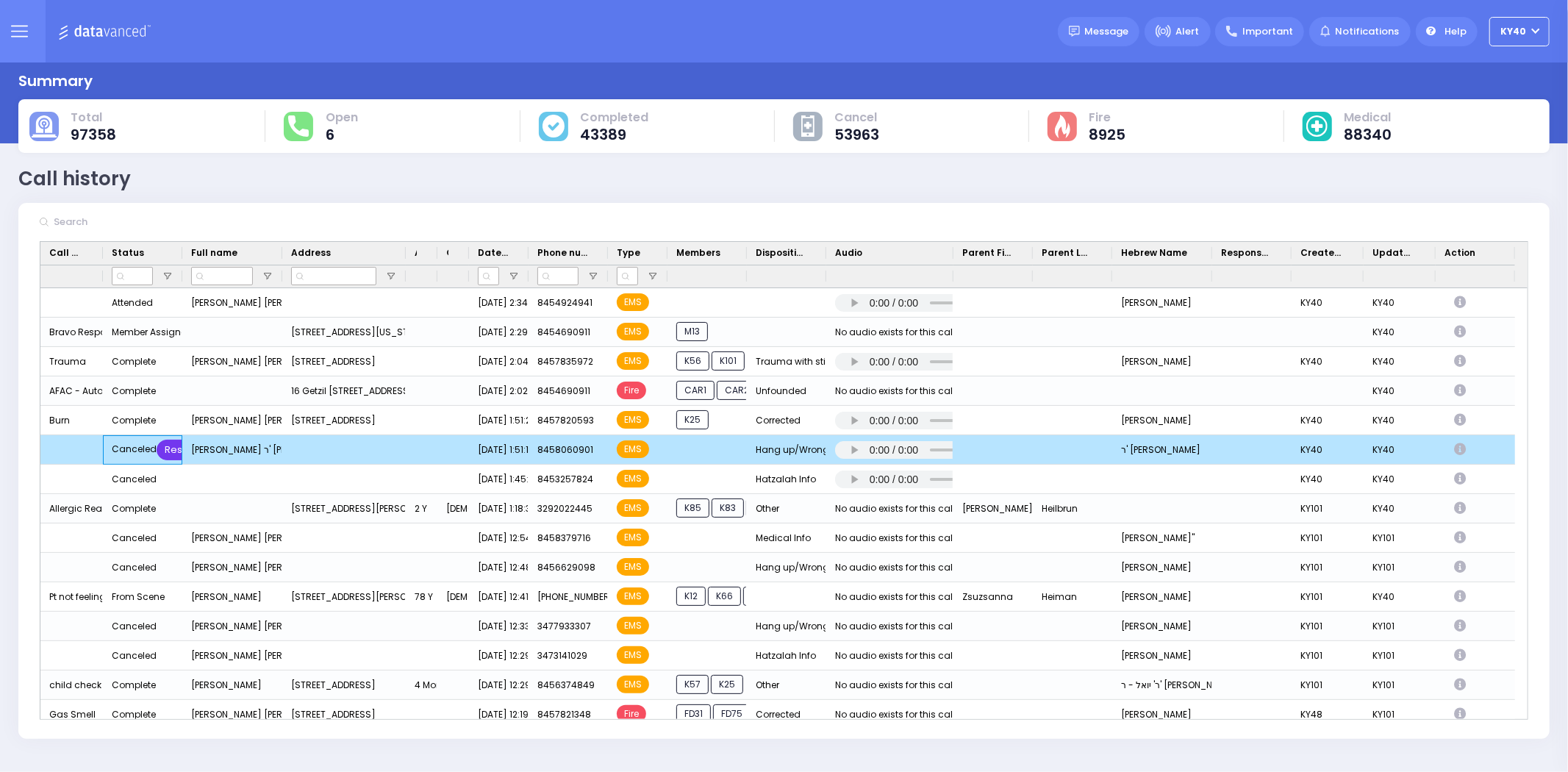
click at [167, 444] on div "Restore" at bounding box center [183, 450] width 54 height 21
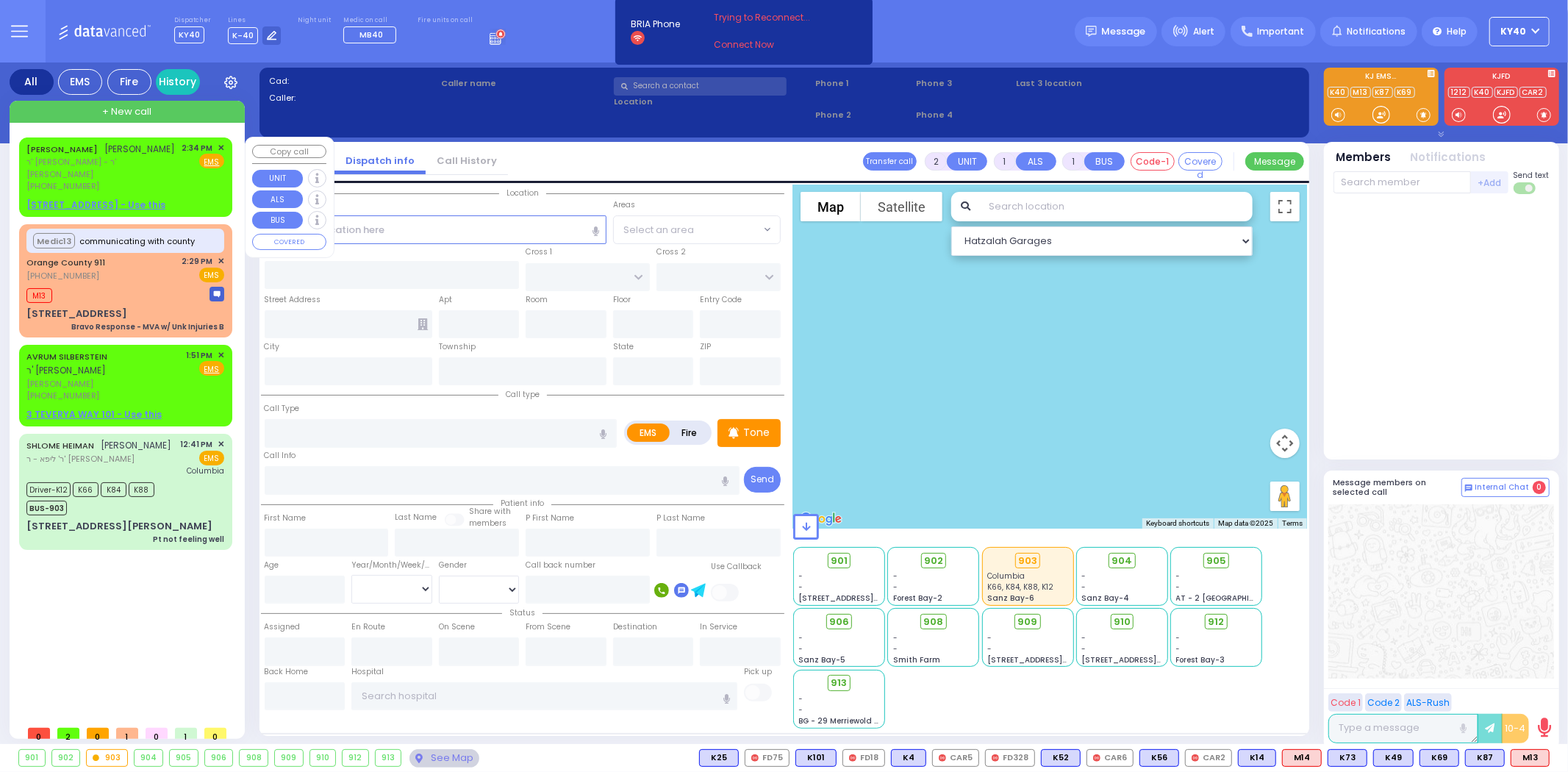
click at [137, 157] on div "[PERSON_NAME] [PERSON_NAME]" at bounding box center [101, 149] width 149 height 15
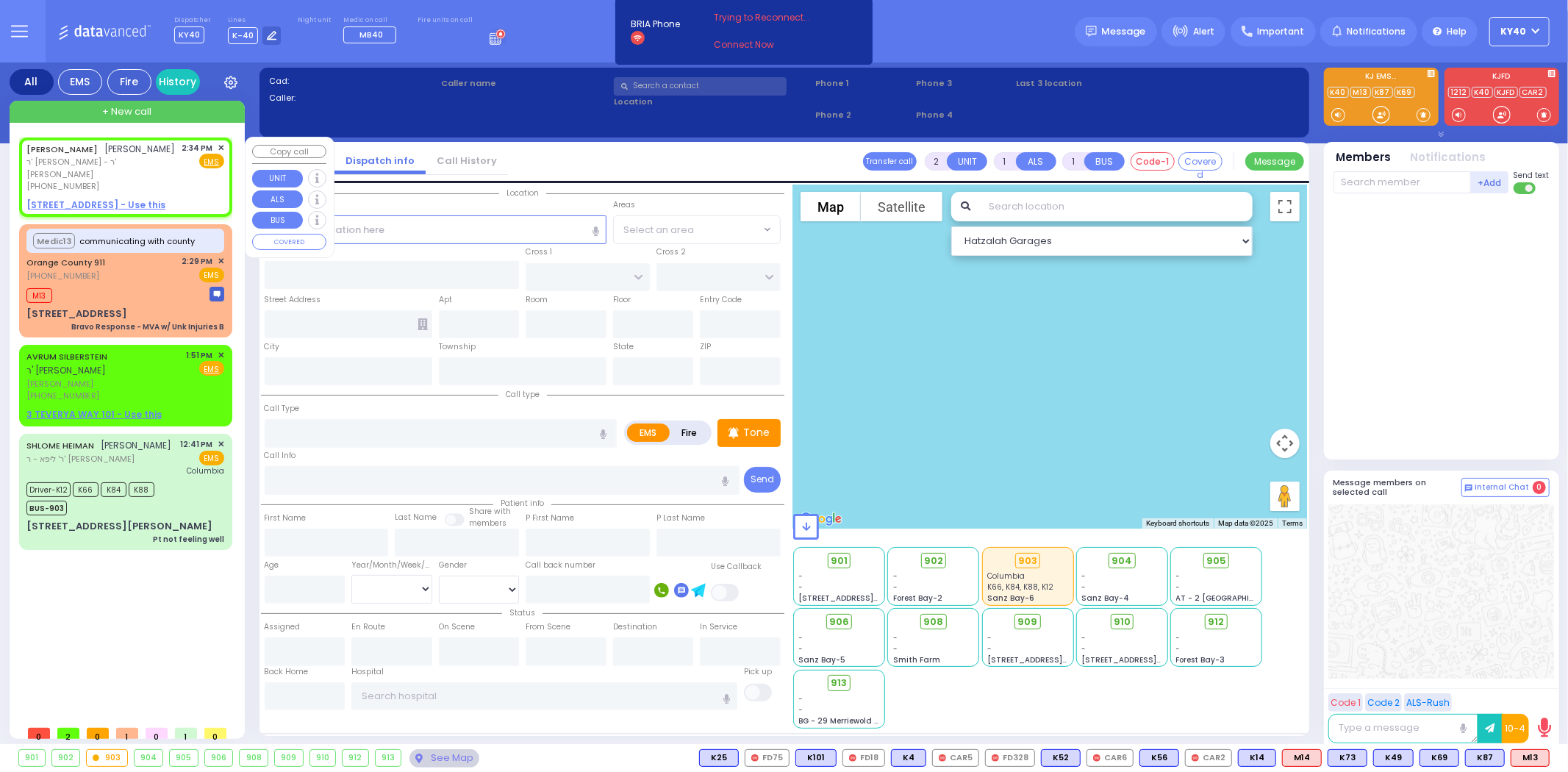
select select
radio input "true"
type input "[PERSON_NAME]"
type input "EKSTEIN"
select select
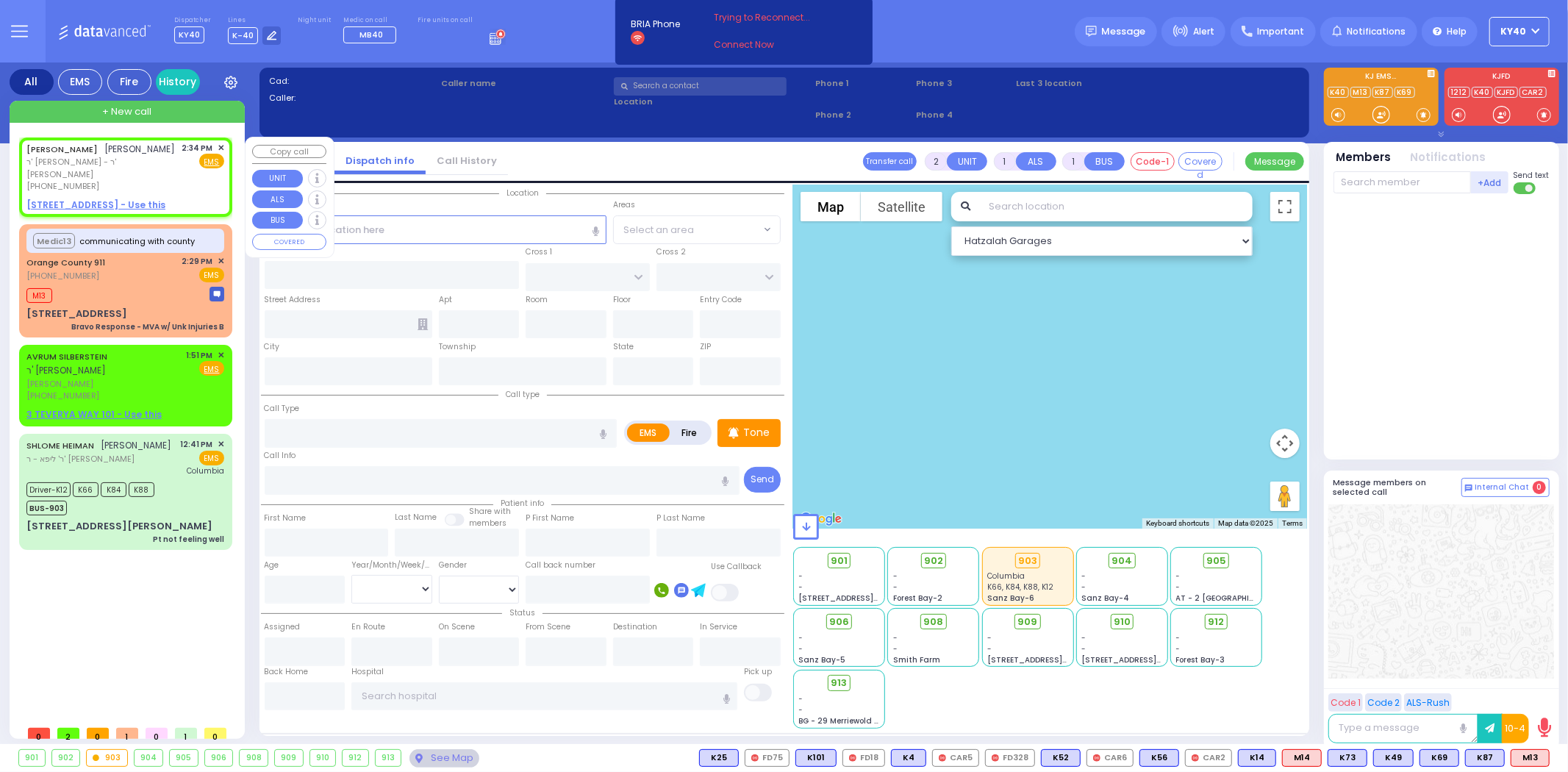
type input "14:34"
select select "Hatzalah Garages"
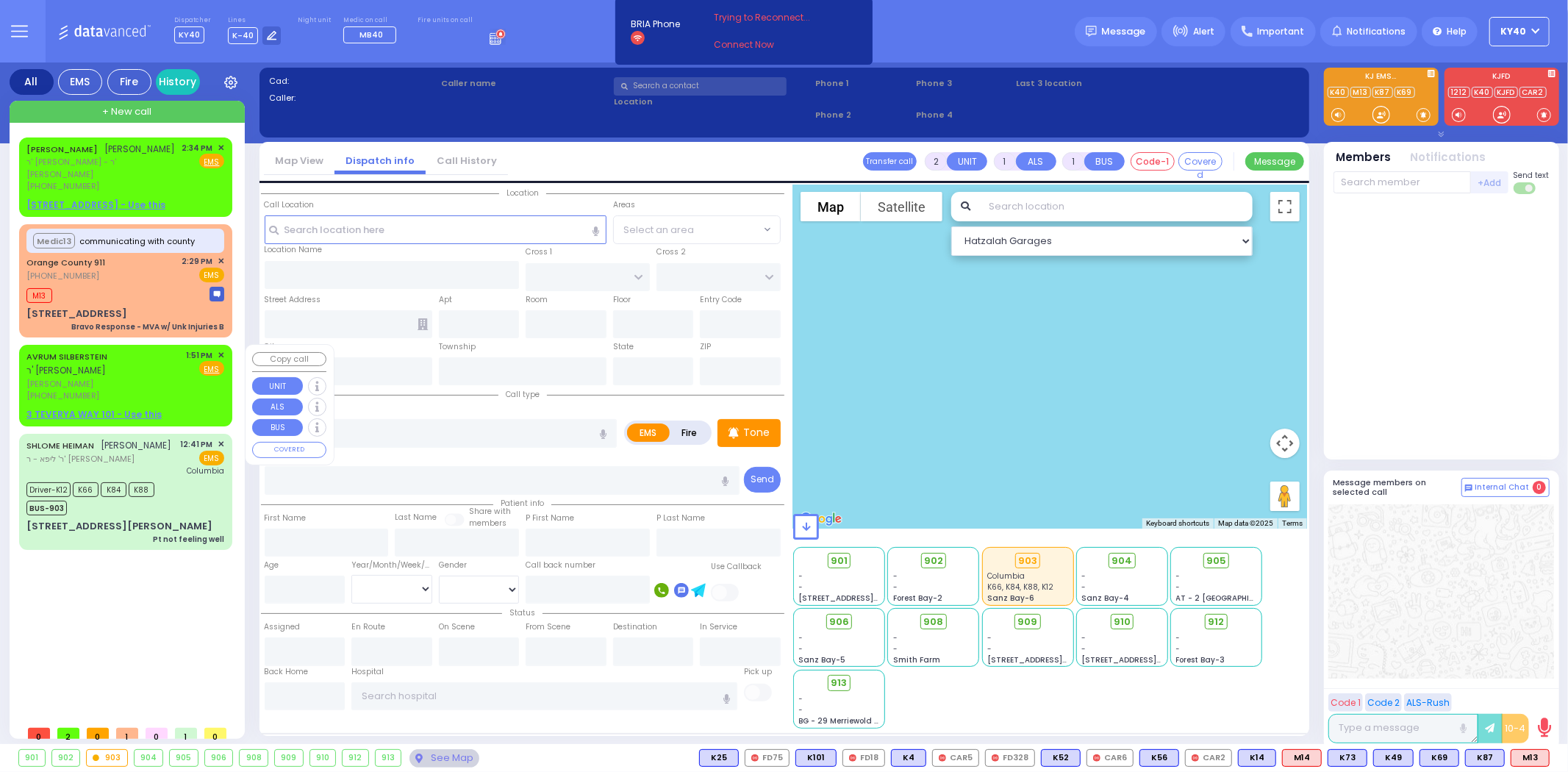
click at [106, 369] on span "ר' [PERSON_NAME]" at bounding box center [66, 369] width 80 height 12
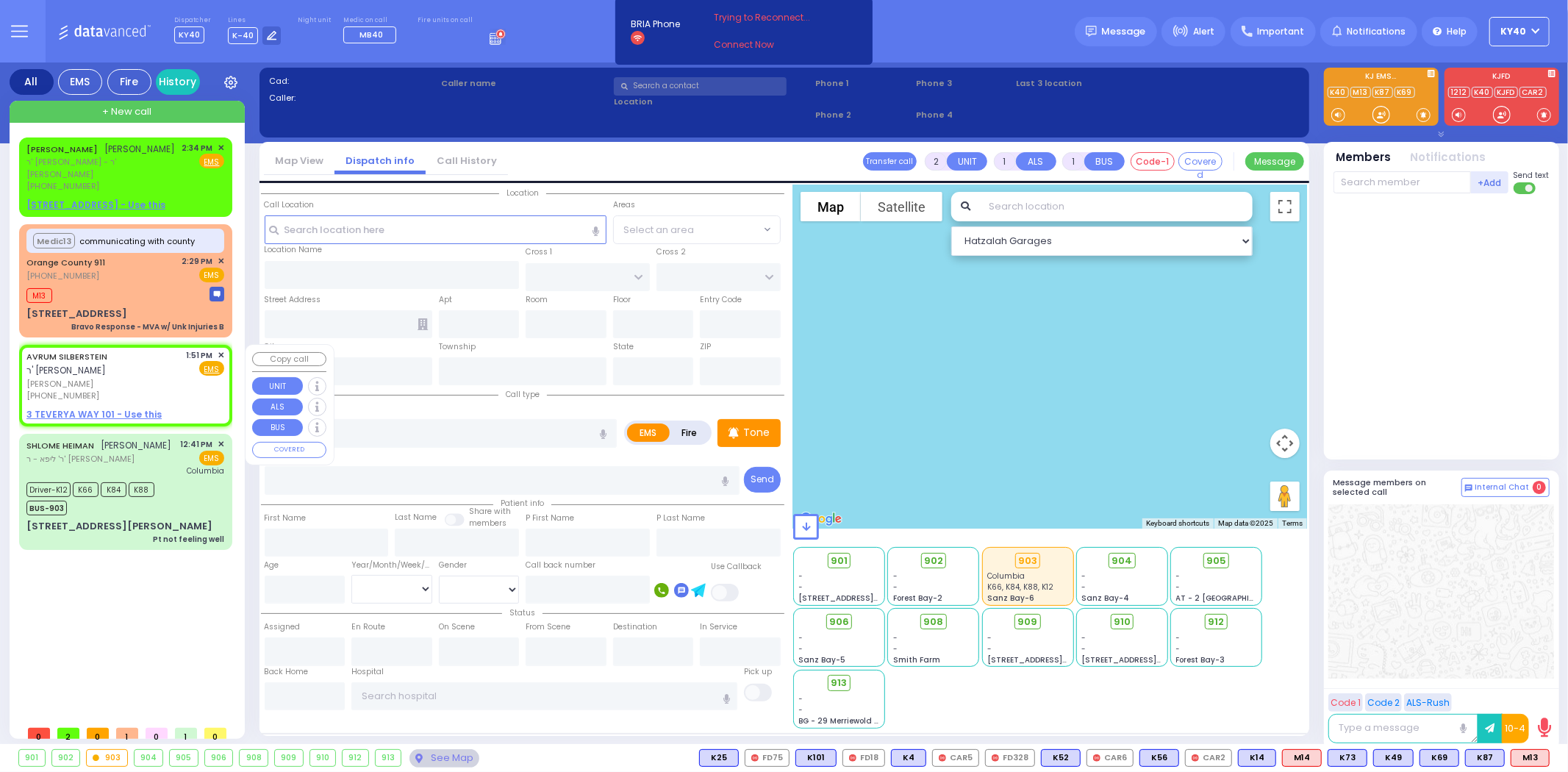
select select
radio input "true"
type input "AVRUM"
type input "SILBERSTEIN"
select select
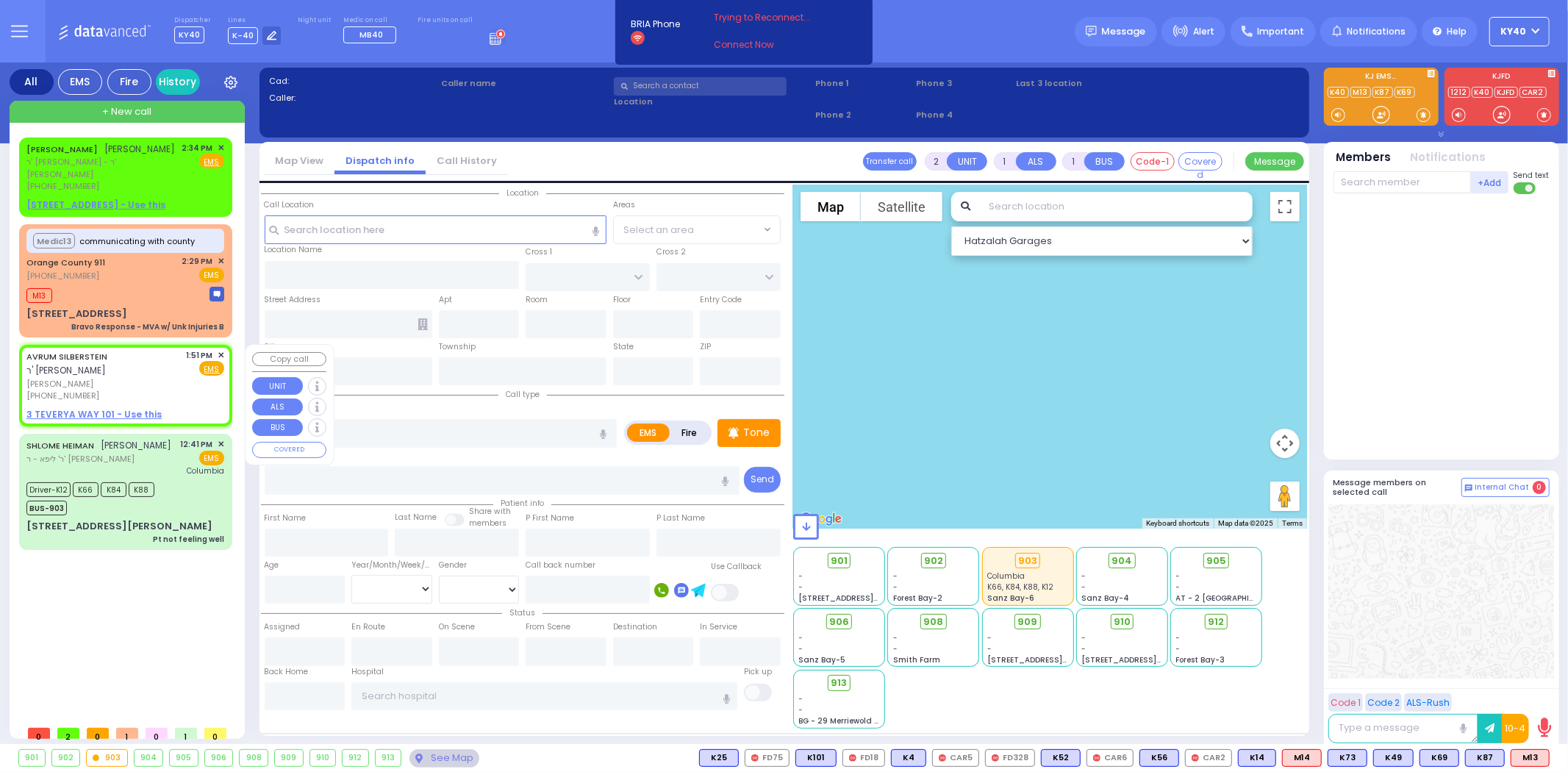
type input "13:51"
select select "Hatzalah Garages"
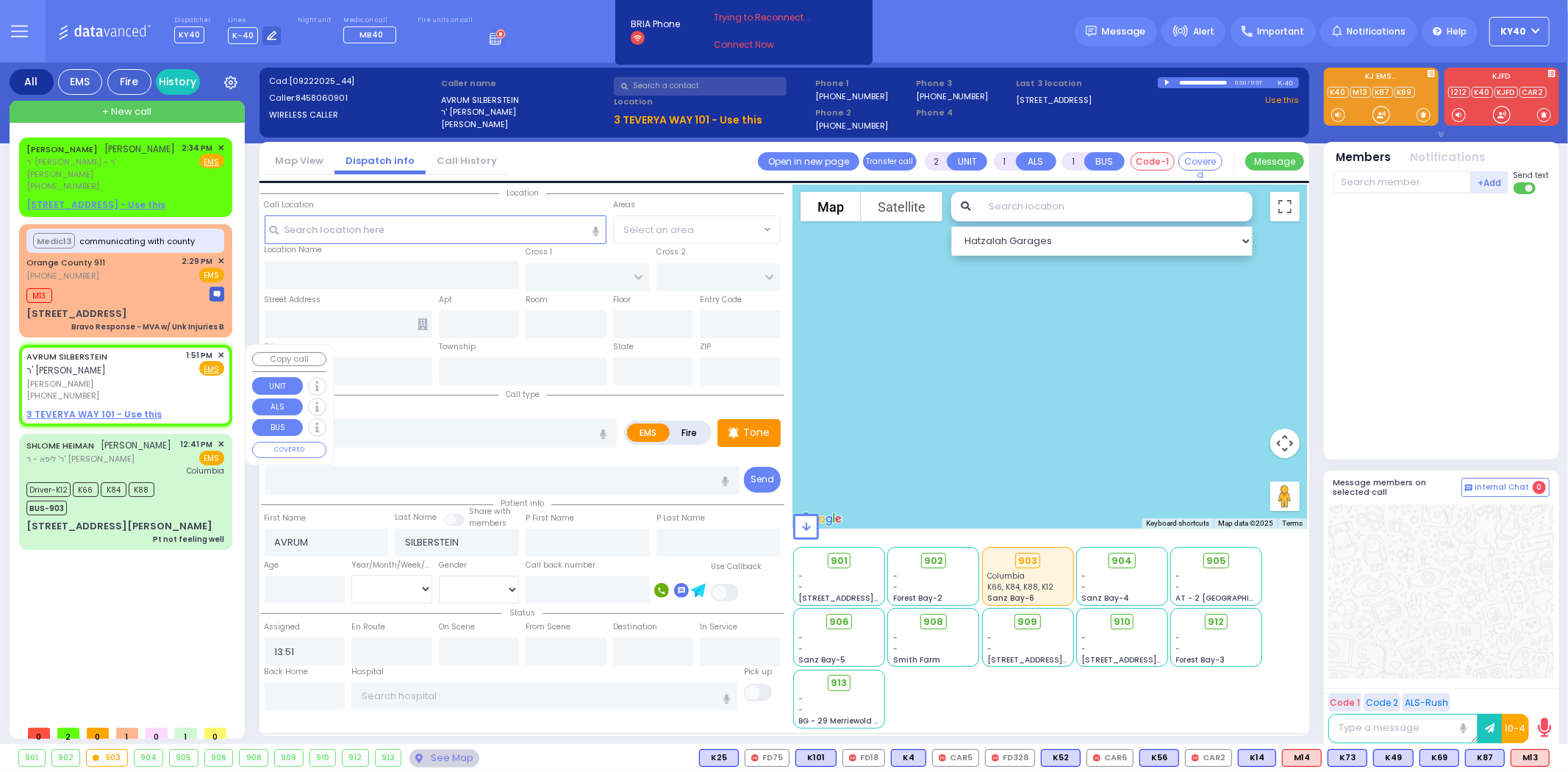
click at [152, 378] on span "אברהם זילבערשטיין" at bounding box center [104, 384] width 155 height 12
select select
radio input "true"
select select
select select "Hatzalah Garages"
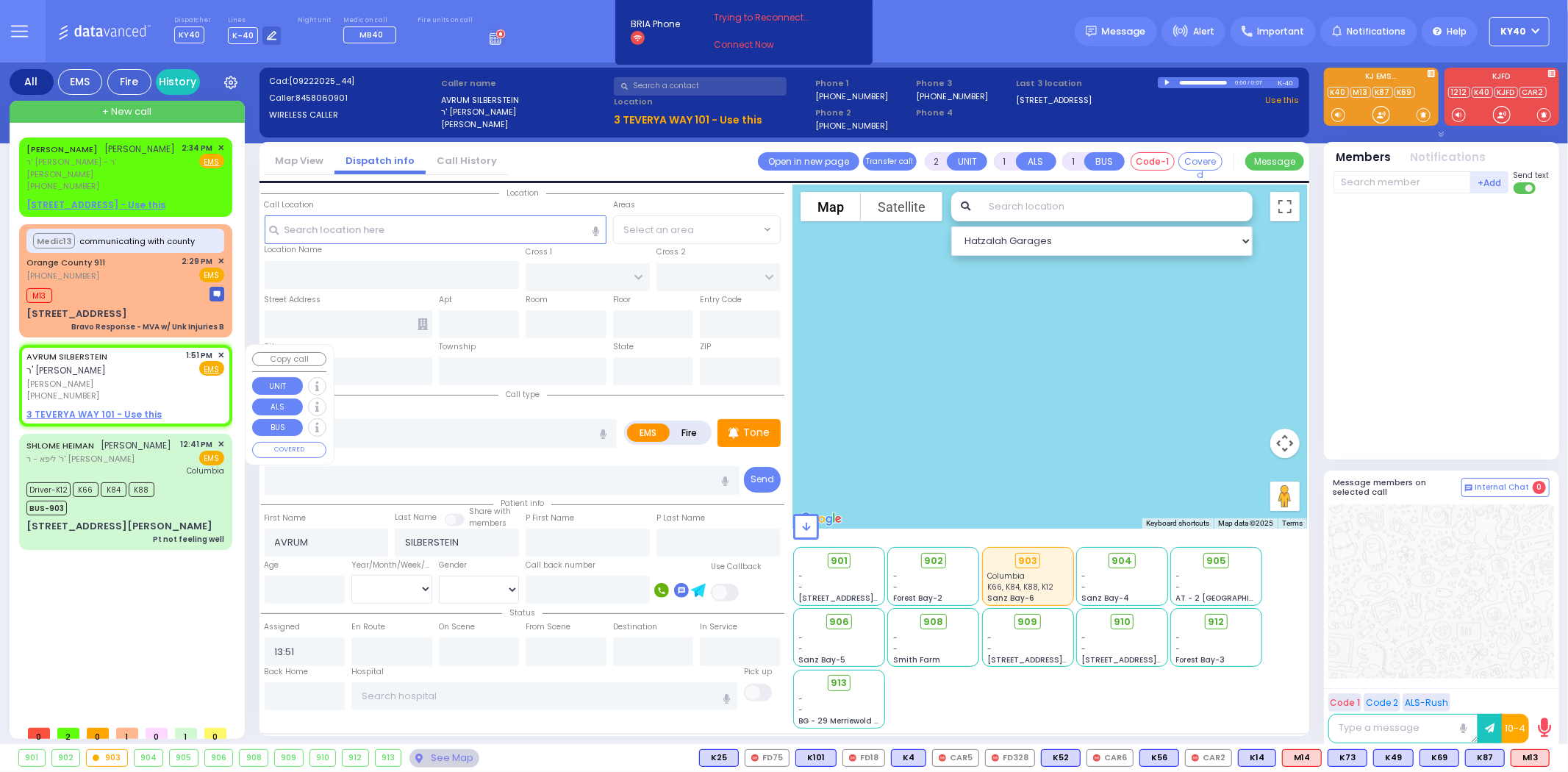
click at [219, 350] on span "✕" at bounding box center [221, 355] width 7 height 12
click at [133, 378] on div "AVRUM SILBERSTEIN ר' יוסף לייב - ר' יואל זילבערשטיין אברהם זילבערשטיין (845) 80…" at bounding box center [104, 375] width 155 height 53
select select
radio input "true"
select select
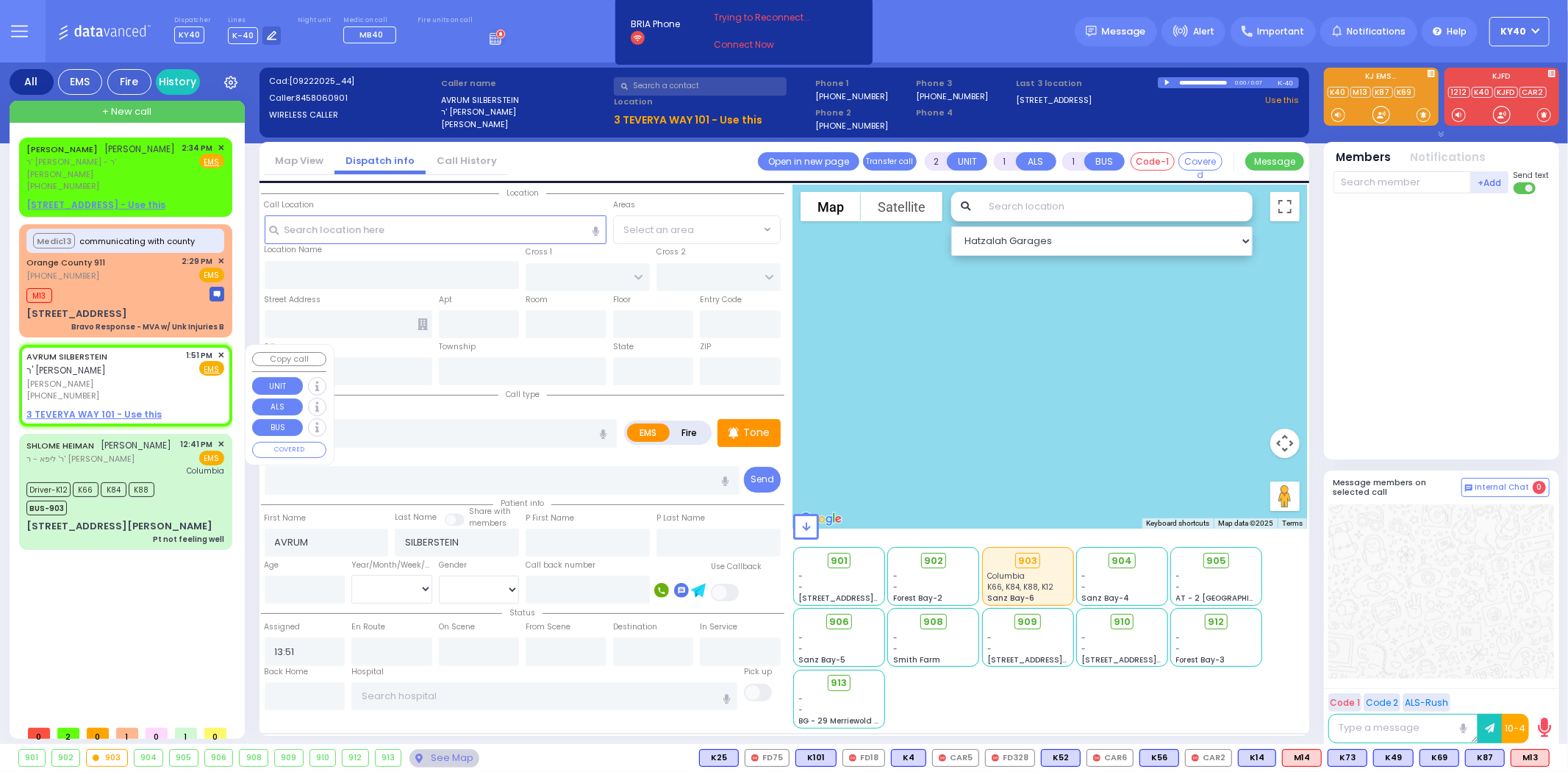
select select "Hatzalah Garages"
click at [221, 353] on span "✕" at bounding box center [221, 355] width 7 height 12
click at [142, 382] on span "אברהם זילבערשטיין" at bounding box center [104, 384] width 155 height 12
select select
radio input "true"
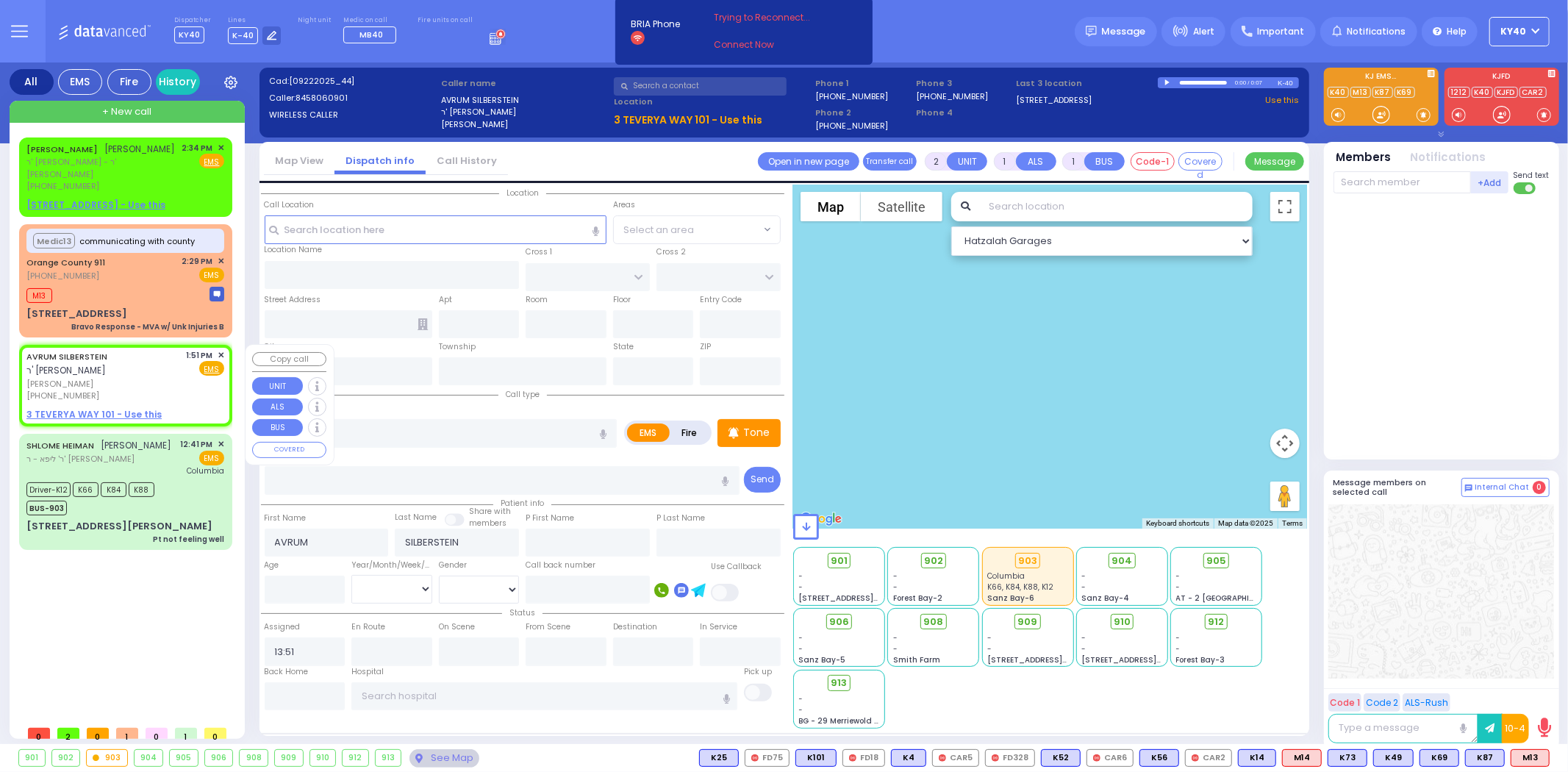
select select
select select "Hatzalah Garages"
click at [1401, 177] on input "text" at bounding box center [1402, 182] width 138 height 22
type input "52"
click at [223, 355] on span "✕" at bounding box center [221, 355] width 7 height 12
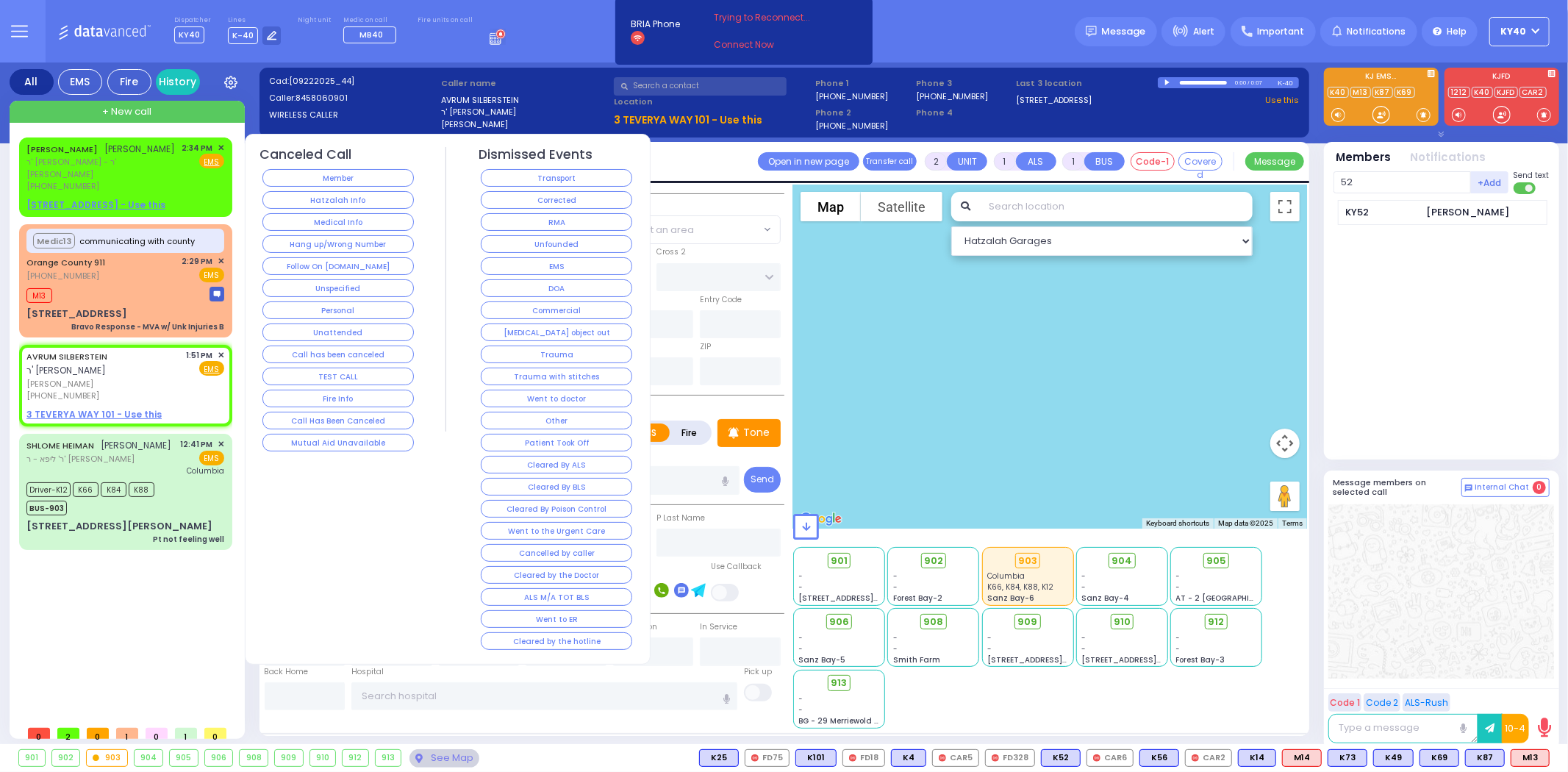
click at [545, 244] on button "Unfounded" at bounding box center [556, 244] width 152 height 17
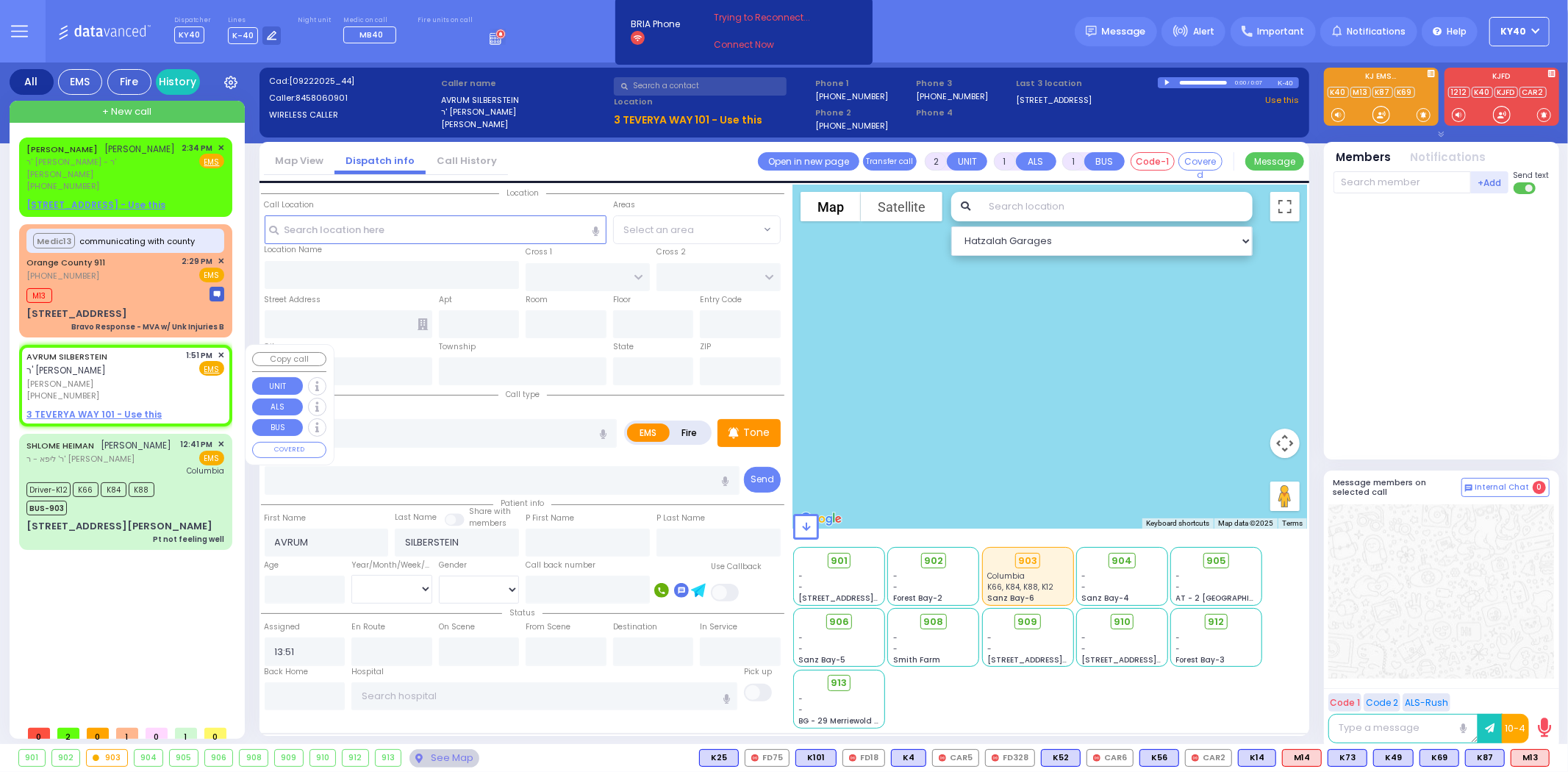
select select
radio input "true"
select select
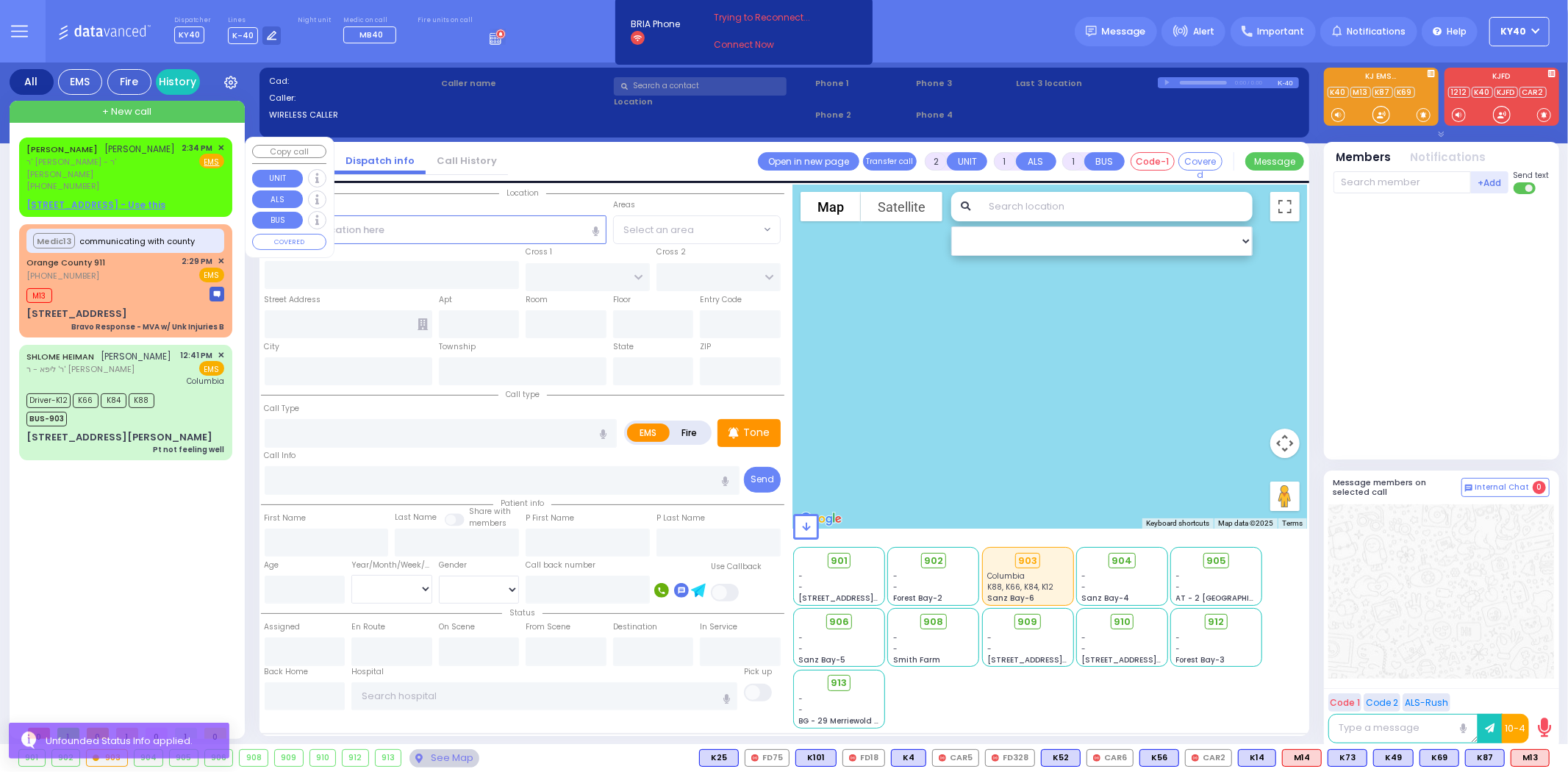
click at [127, 157] on div "JOSEPH CHAIM EKSTEIN יוסף חיים עקשטיין" at bounding box center [101, 149] width 149 height 15
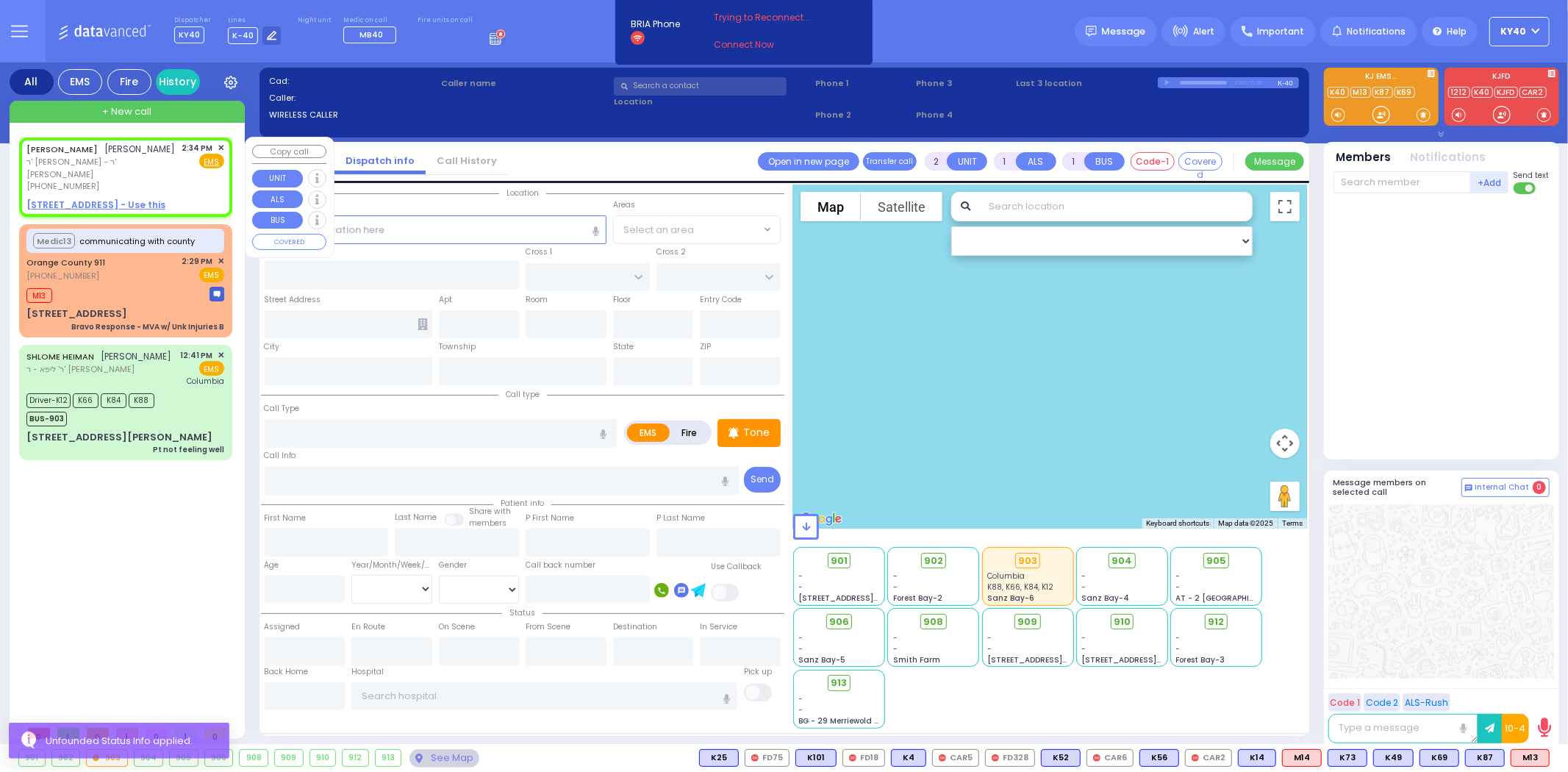
select select
radio input "true"
type input "JOSEPH CHAIM"
type input "EKSTEIN"
select select
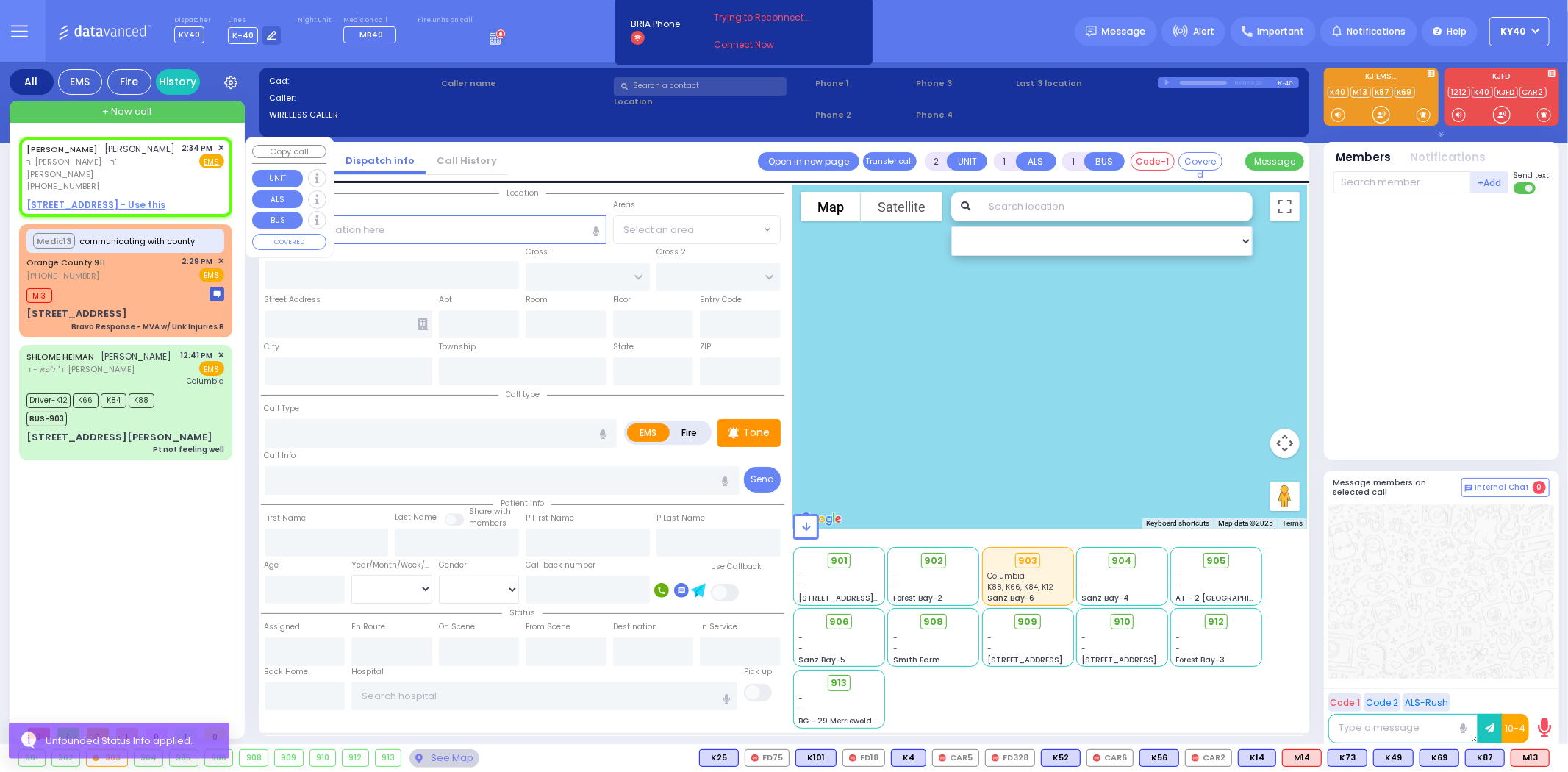
type input "14:34"
select select "Hatzalah Garages"
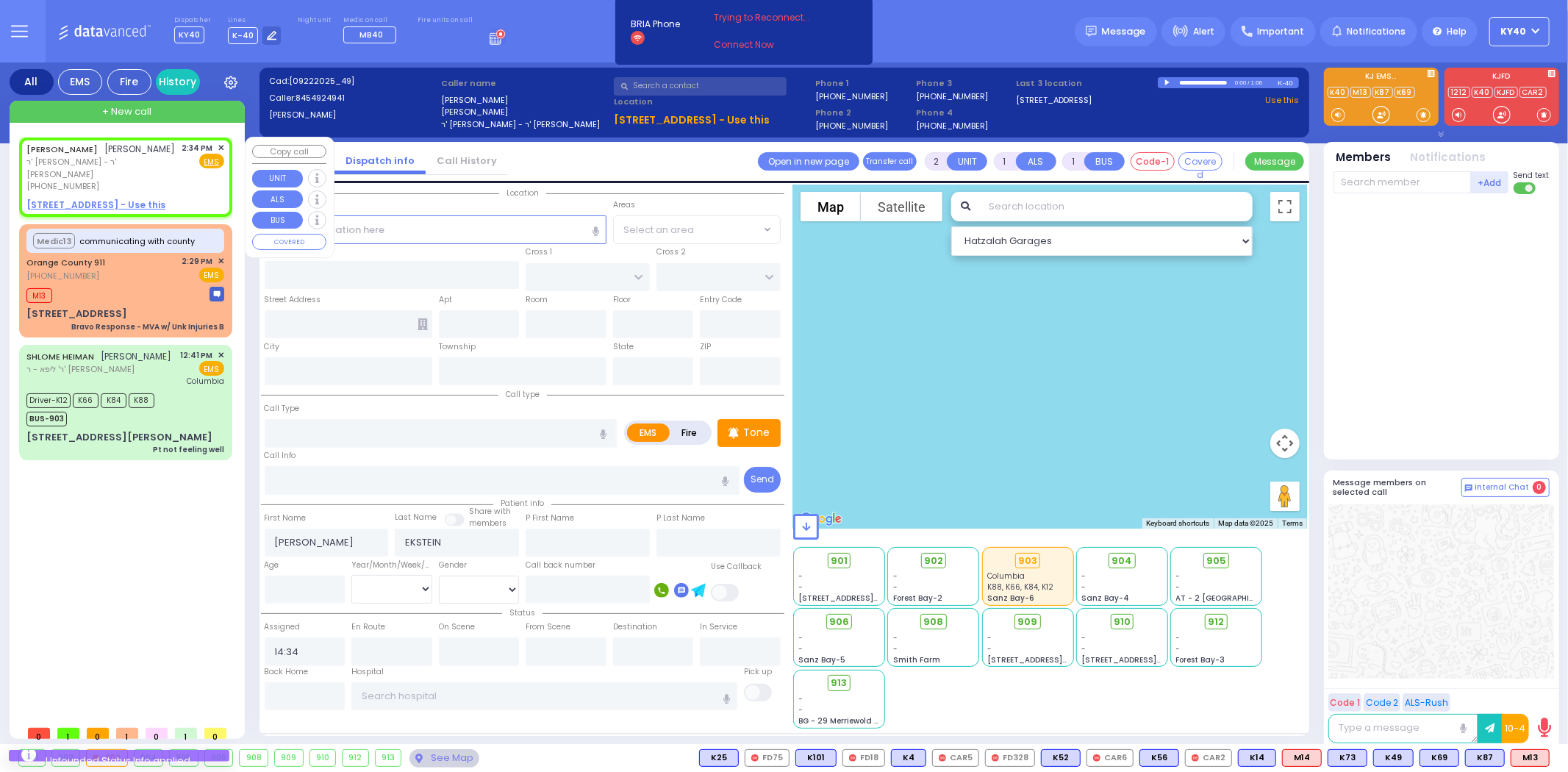
drag, startPoint x: 138, startPoint y: 163, endPoint x: 148, endPoint y: 163, distance: 10.0
click at [133, 157] on div "JOSEPH CHAIM EKSTEIN יוסף חיים עקשטיין" at bounding box center [101, 149] width 149 height 15
select select
radio input "true"
select select
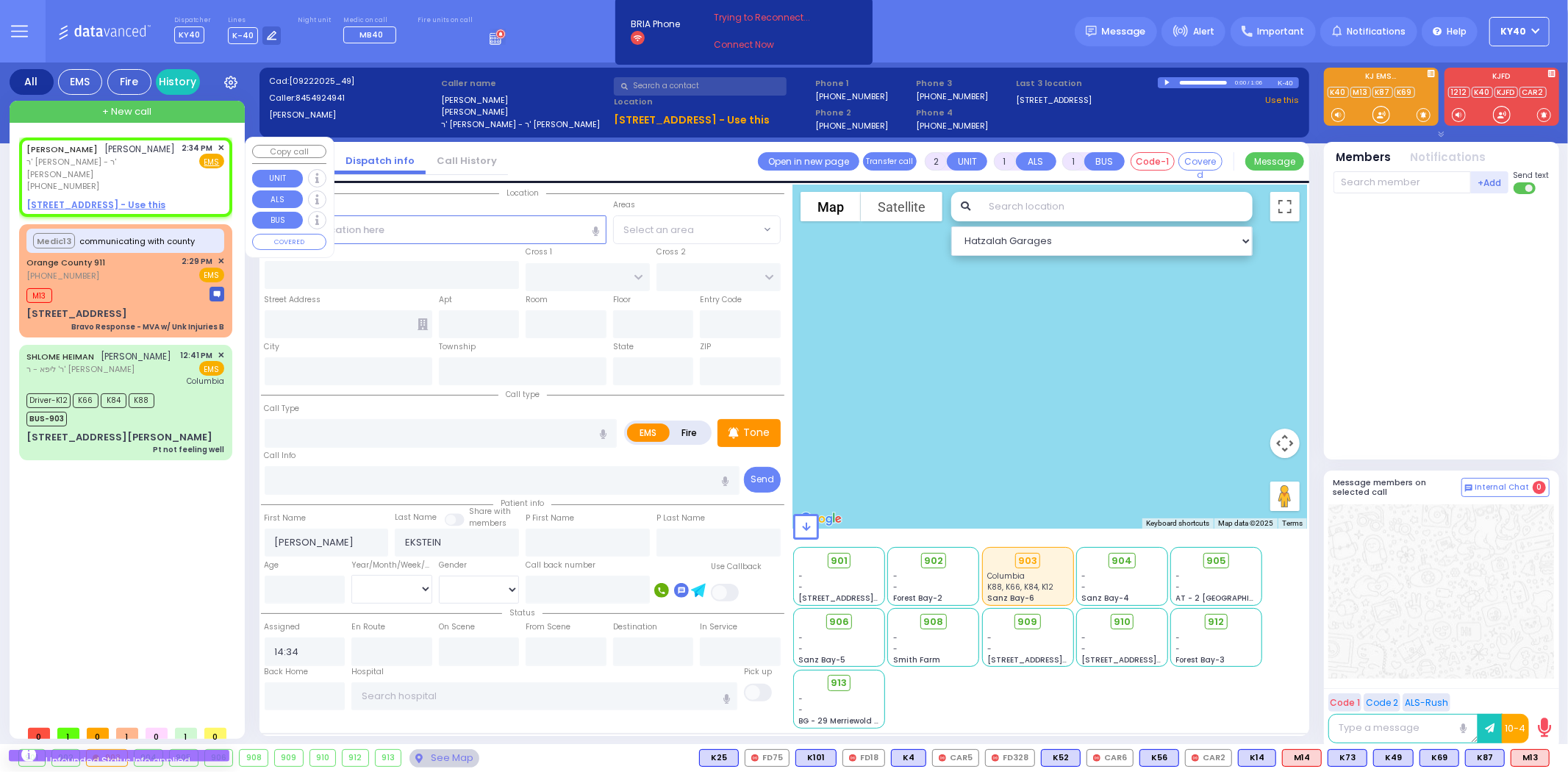
select select "Hatzalah Garages"
click at [217, 144] on div "2:34 PM ✕" at bounding box center [203, 147] width 42 height 12
select select
radio input "true"
select select
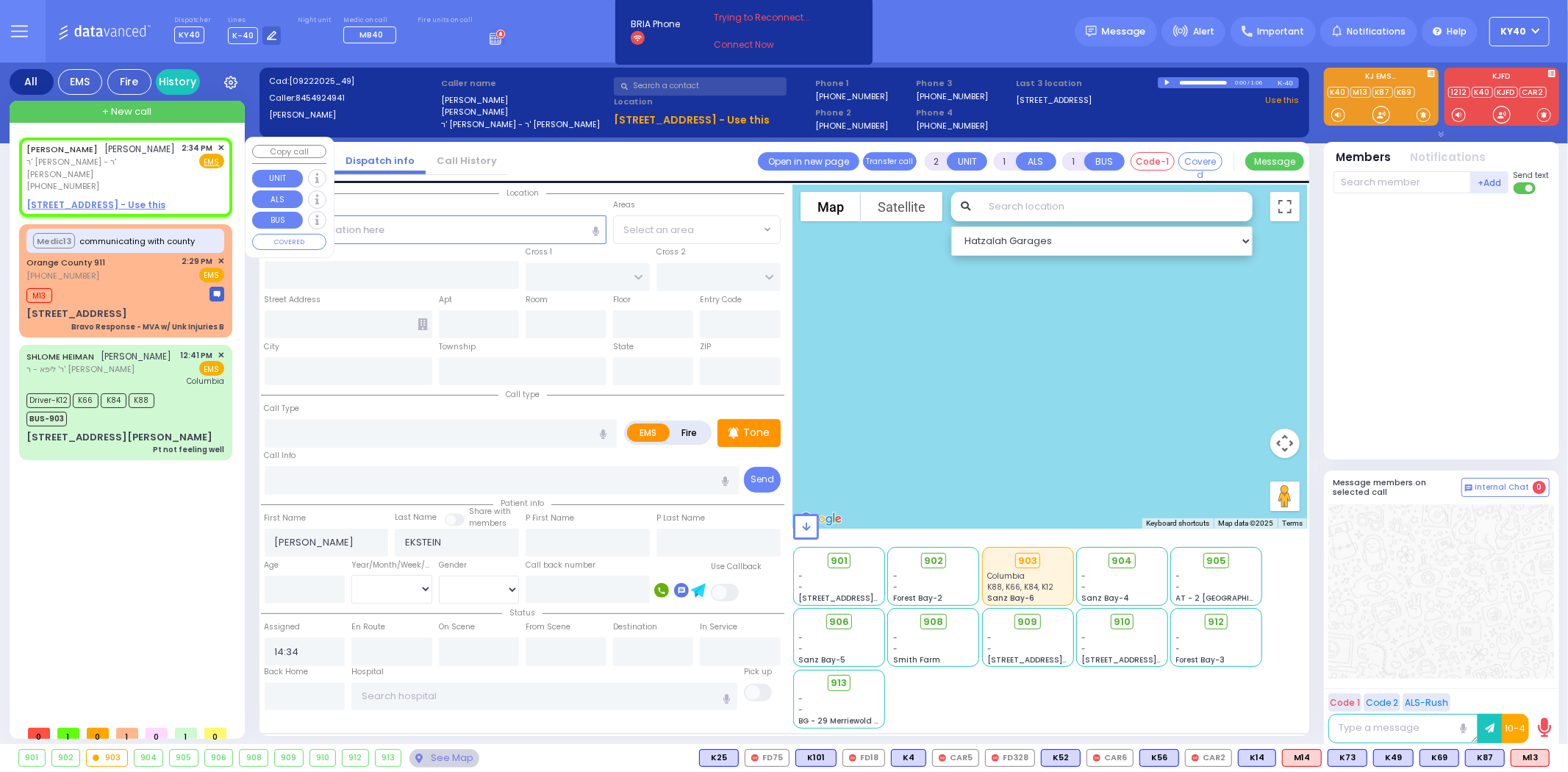
select select "Hatzalah Garages"
click at [218, 146] on span "✕" at bounding box center [221, 147] width 7 height 12
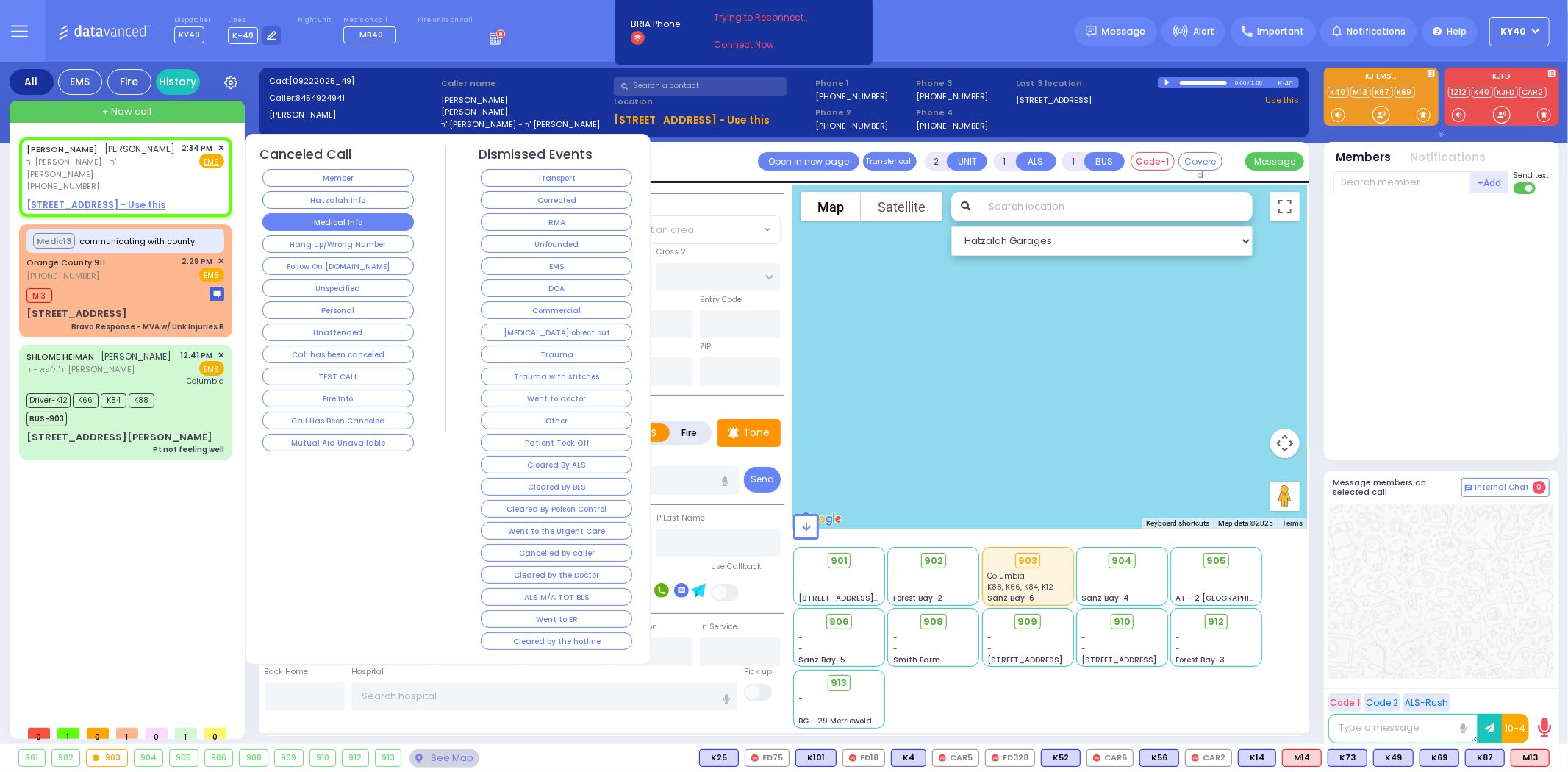
click at [349, 221] on button "Medical Info" at bounding box center [338, 221] width 152 height 17
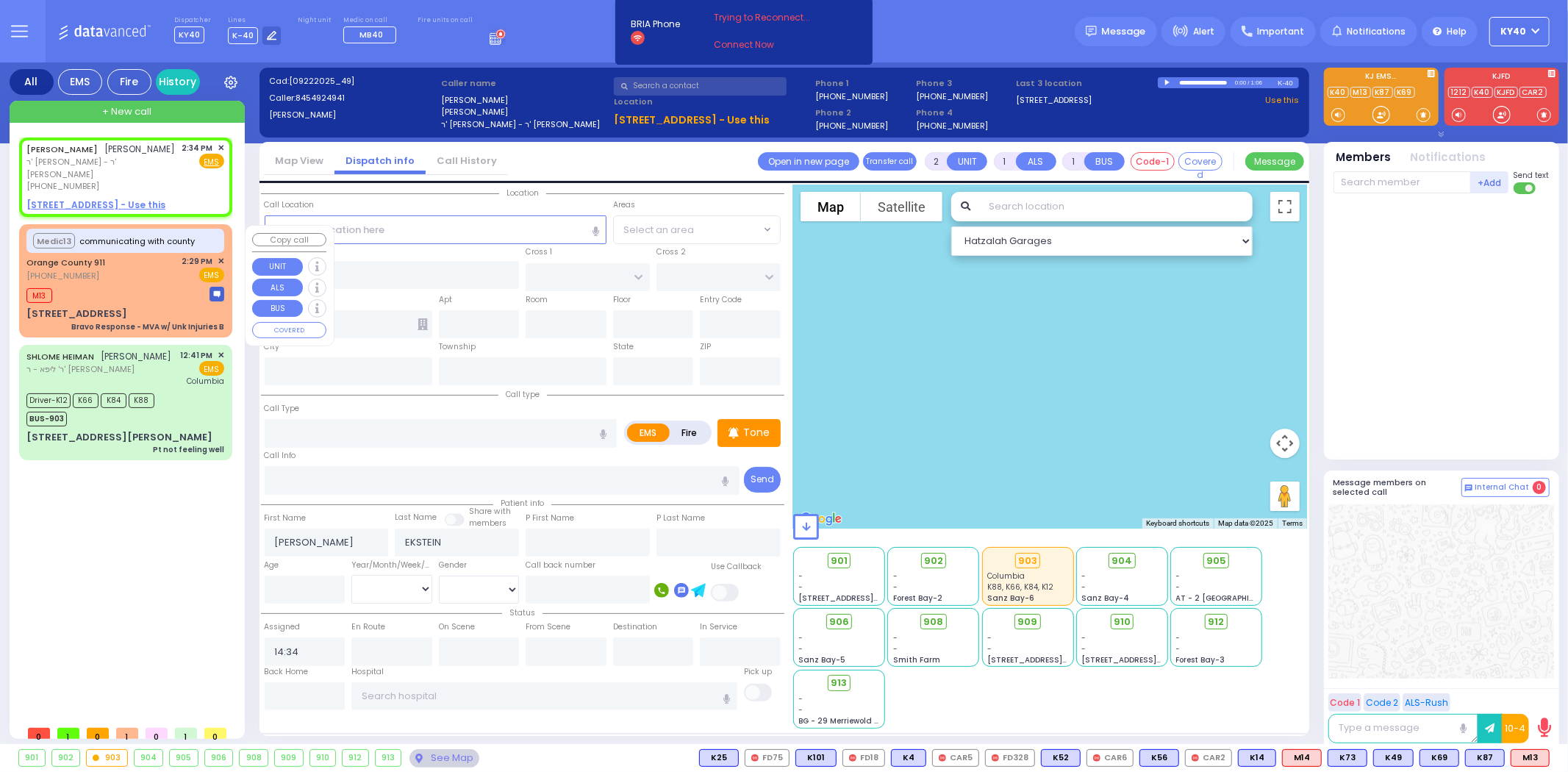
select select
radio input "true"
select select
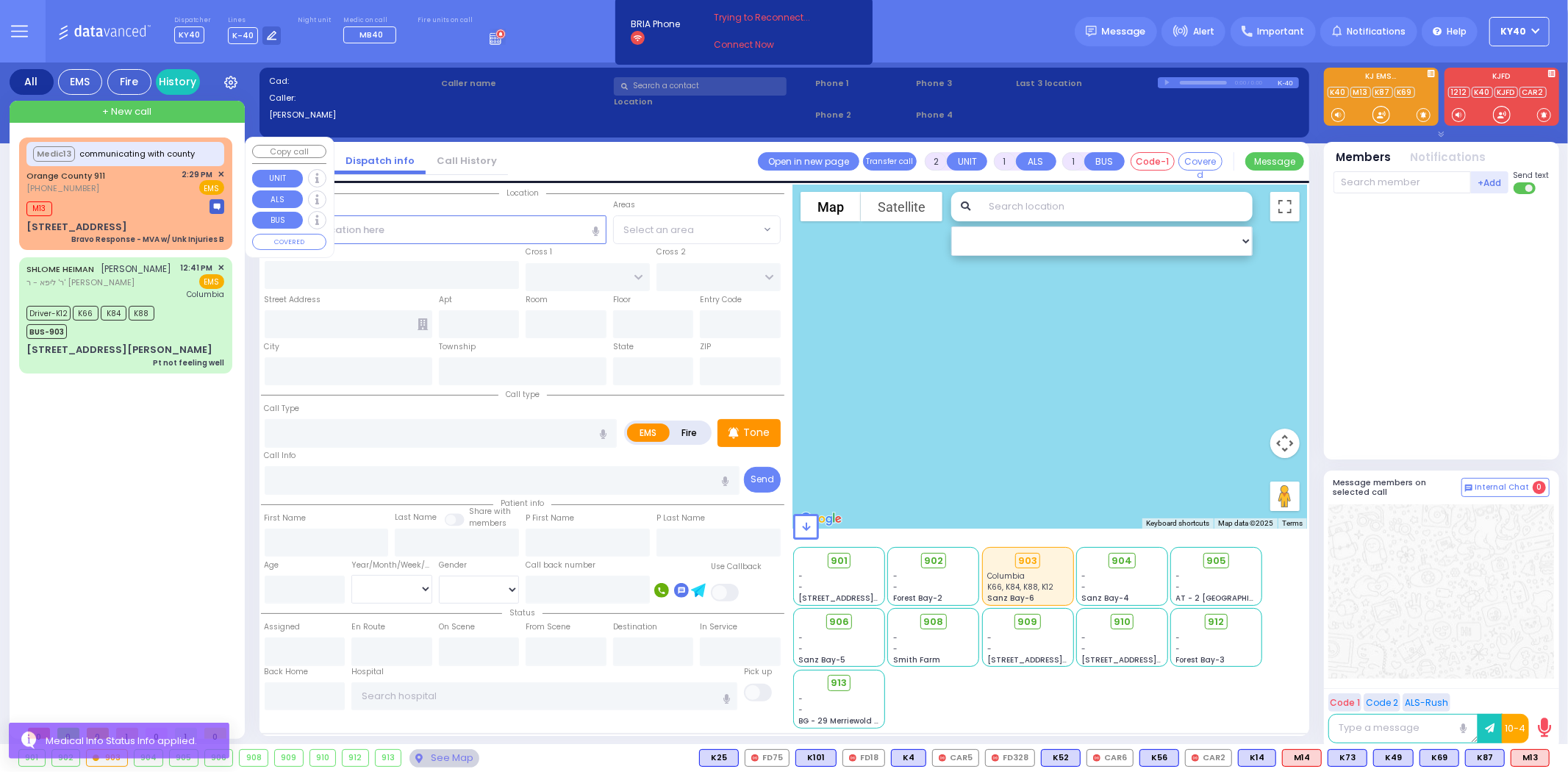
click at [166, 208] on div "M13" at bounding box center [125, 207] width 198 height 18
type input "6"
select select
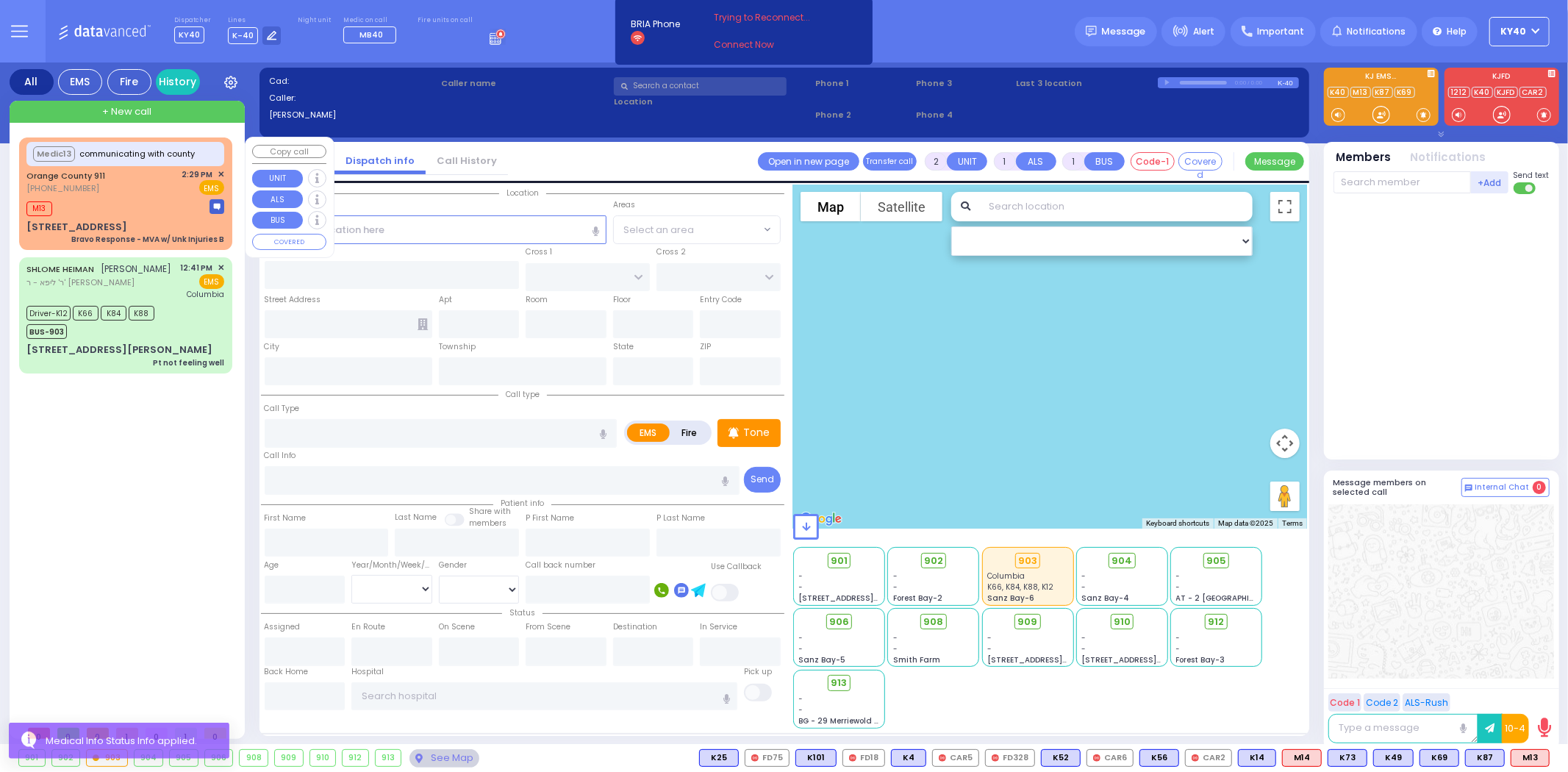
type input "Bravo Response - MVA w/ Unk Injuries B"
radio input "true"
type input "Nature: : Bravo Response - MVA w/ Unk Injuries B Address: : [STREET_ADDRESS][GE…"
select select
type input "14:32"
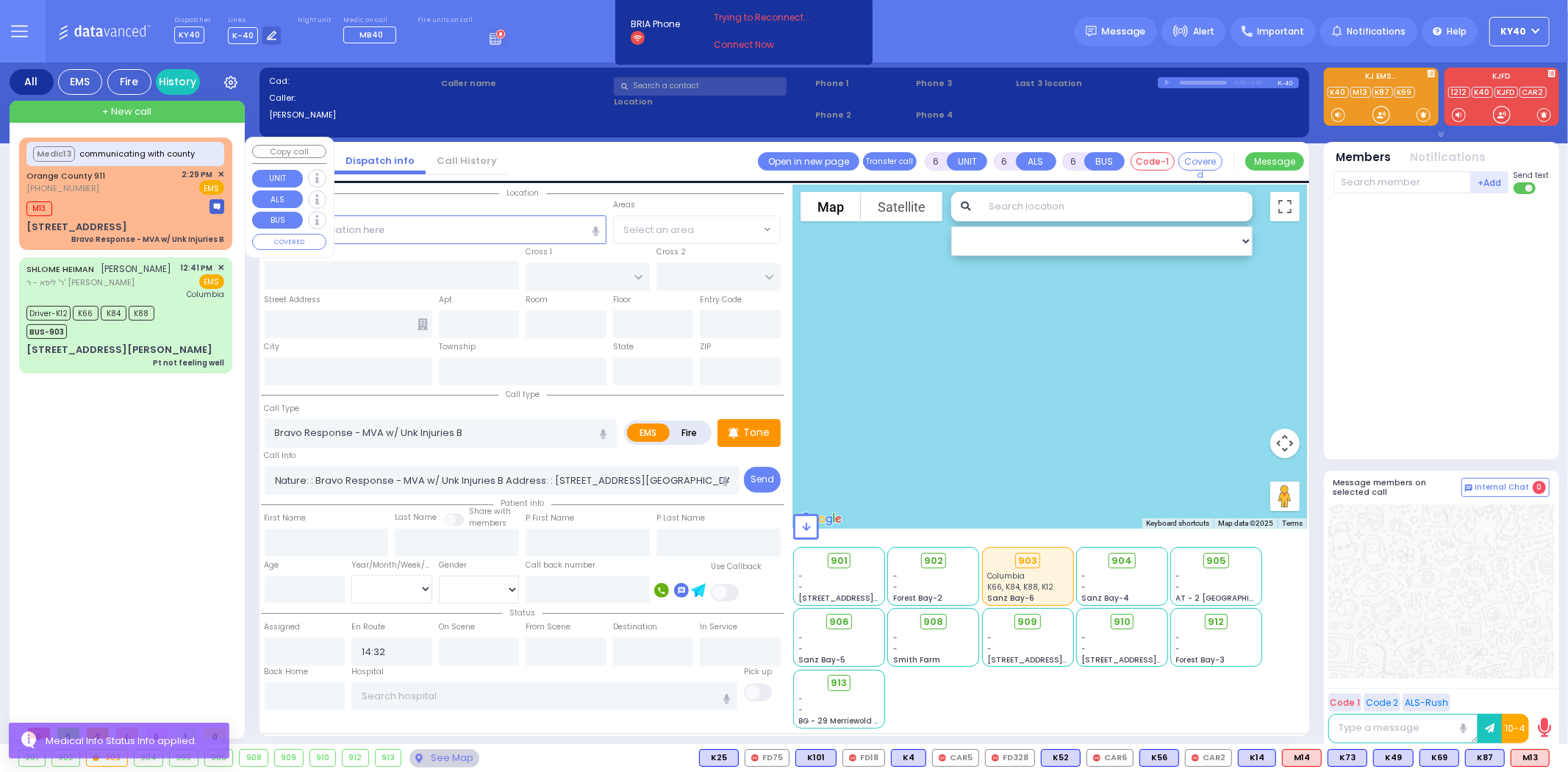
select select "Hatzalah Garages"
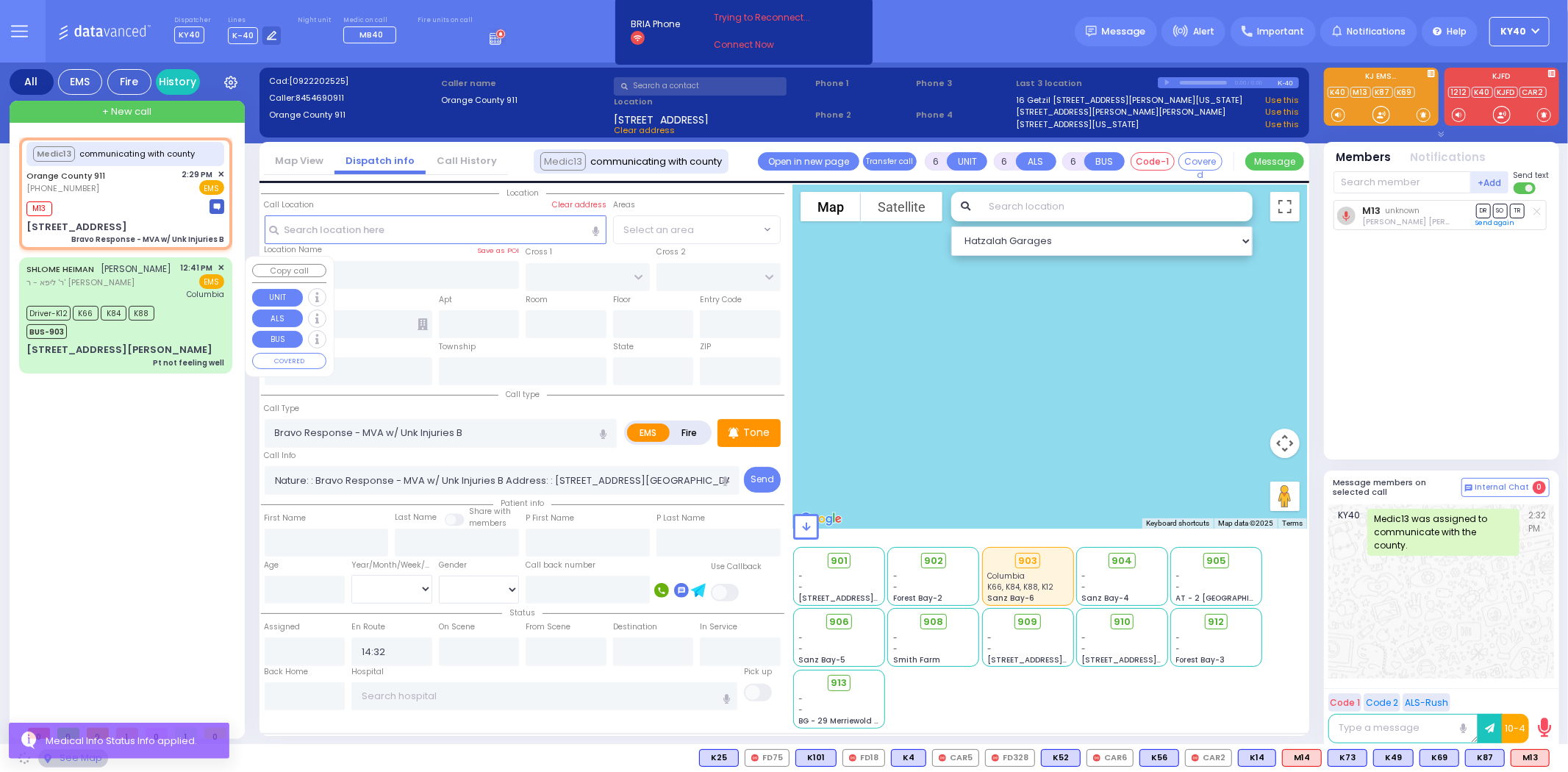
type input "[STREET_ADDRESS]"
type input "Monroe"
type input "[US_STATE]"
type input "10930"
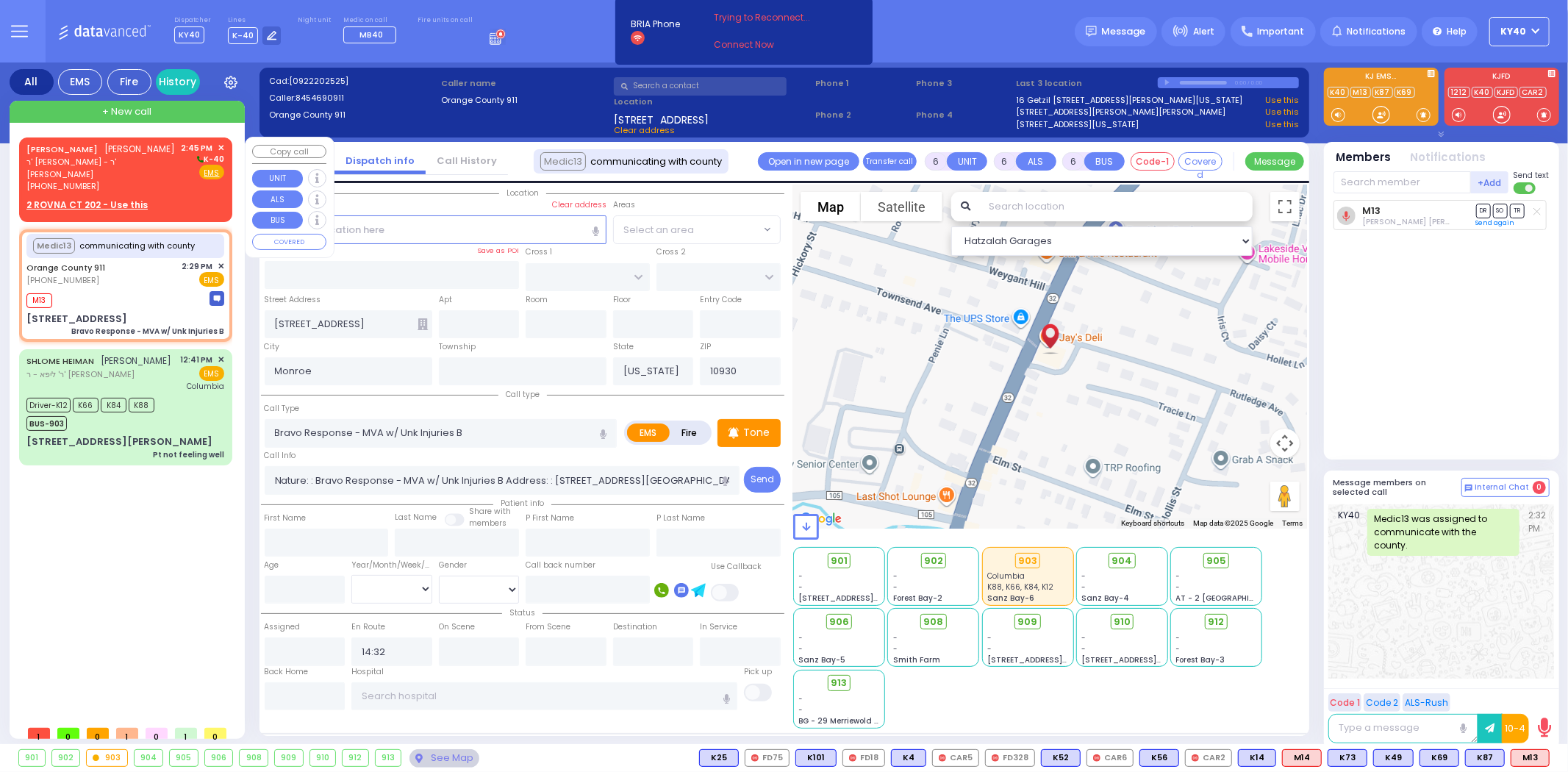
click at [98, 152] on link "MOSHE DUVID FRIEDMAN" at bounding box center [62, 149] width 71 height 12
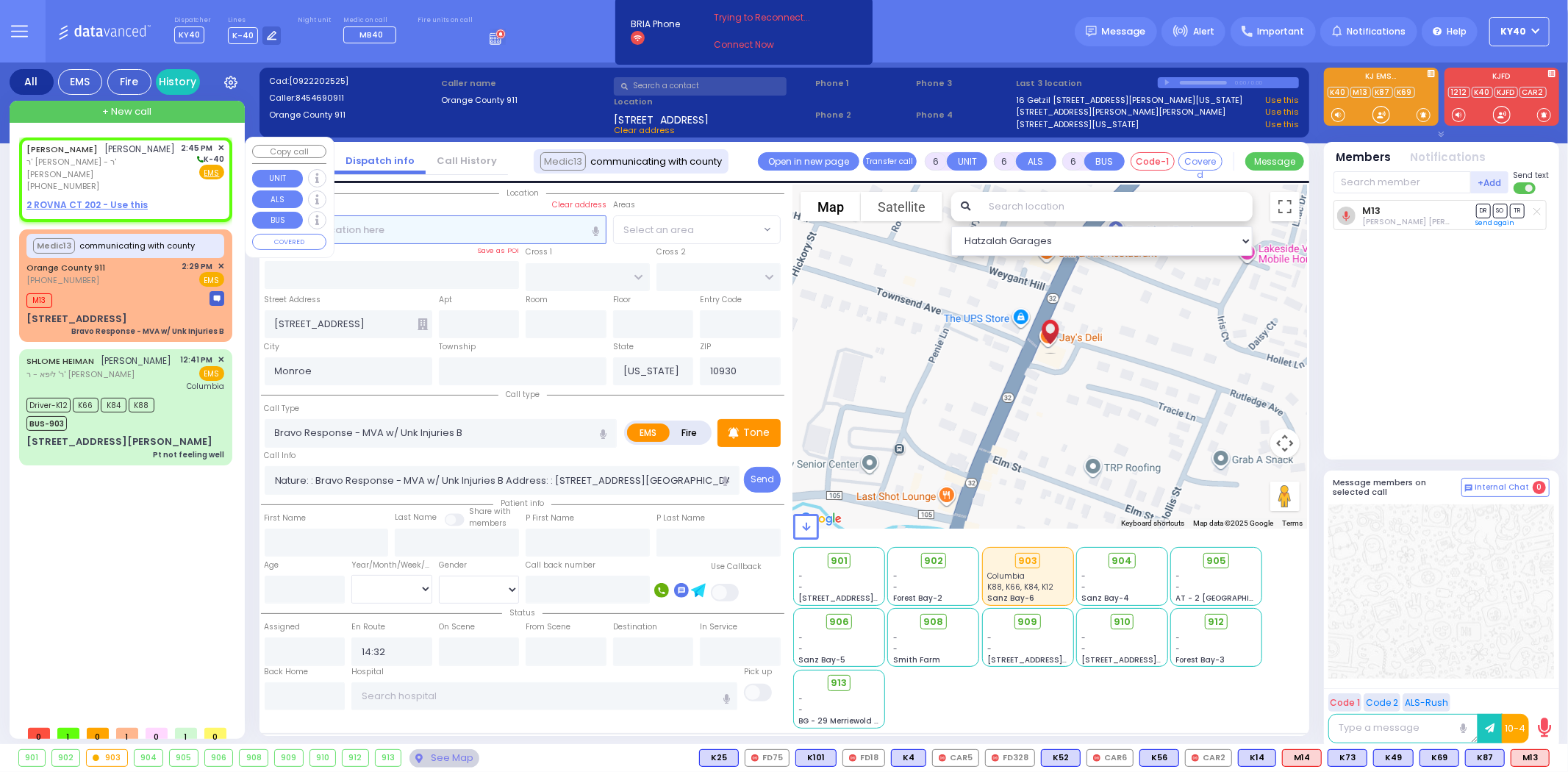
type input "2"
type input "1"
select select
radio input "true"
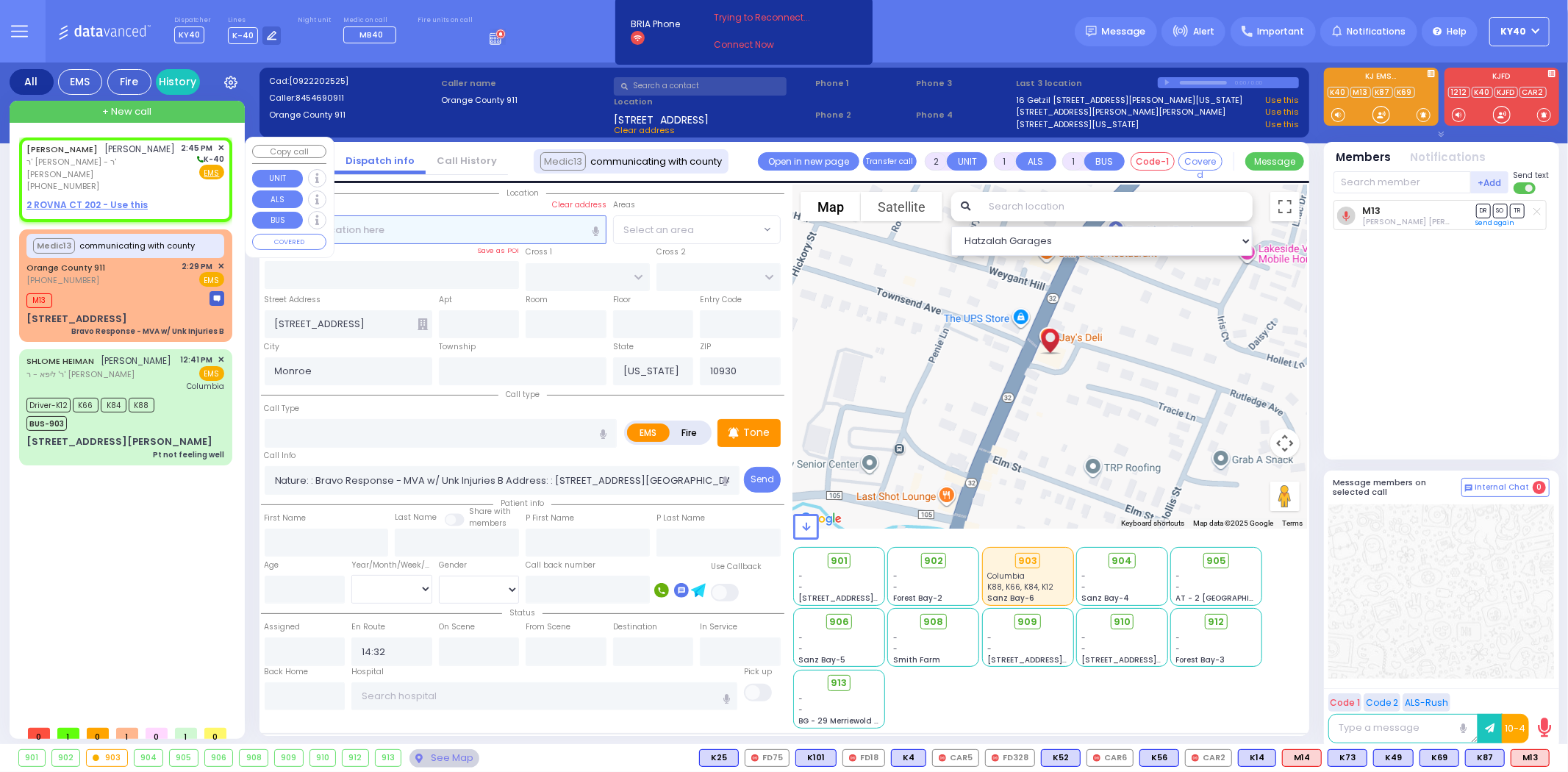
type input "MOSHE DUVID"
type input "FRIEDMAN"
select select
type input "14:45"
select select "Hatzalah Garages"
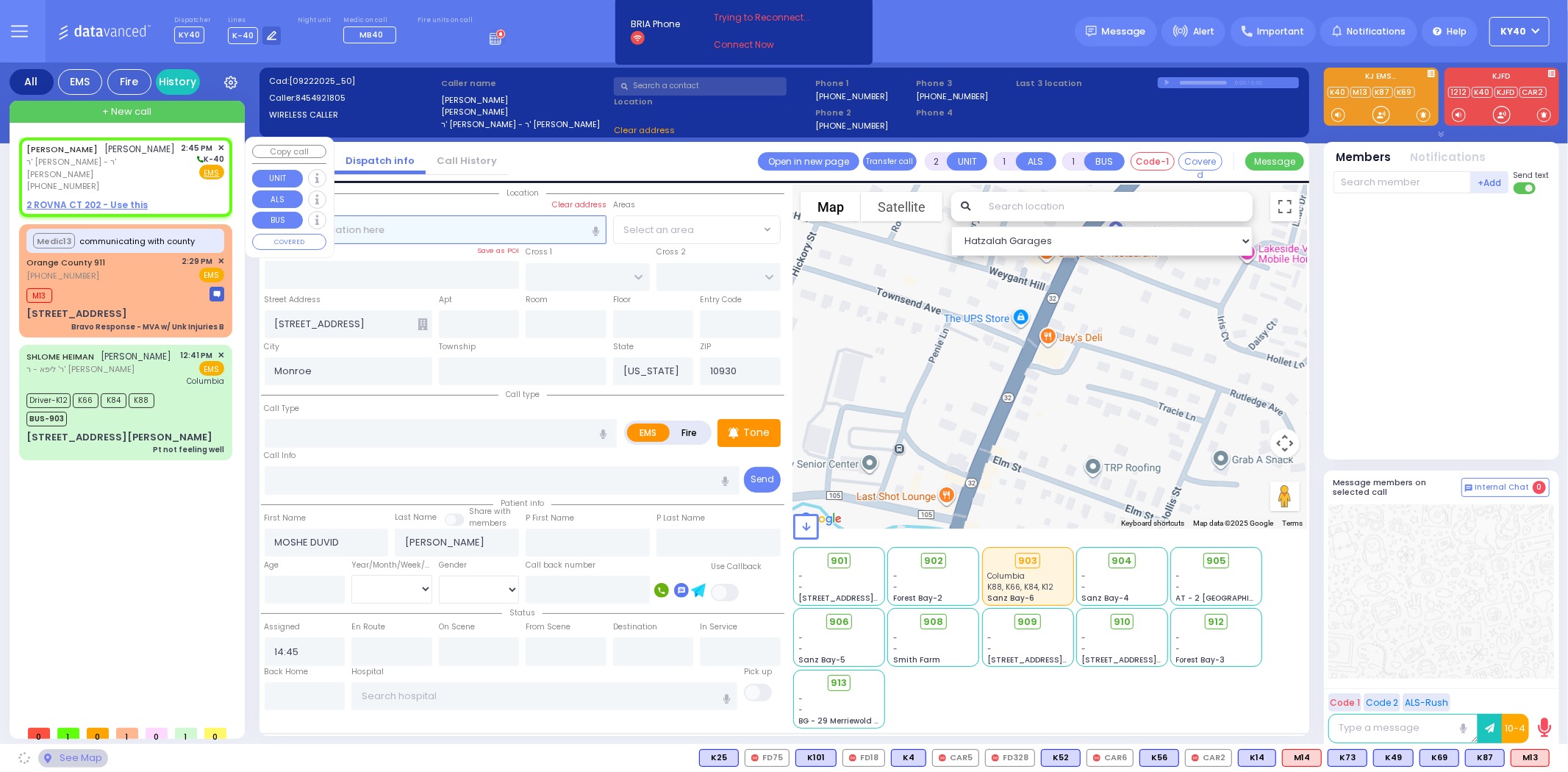
select select
radio input "true"
select select
select select "Hatzalah Garages"
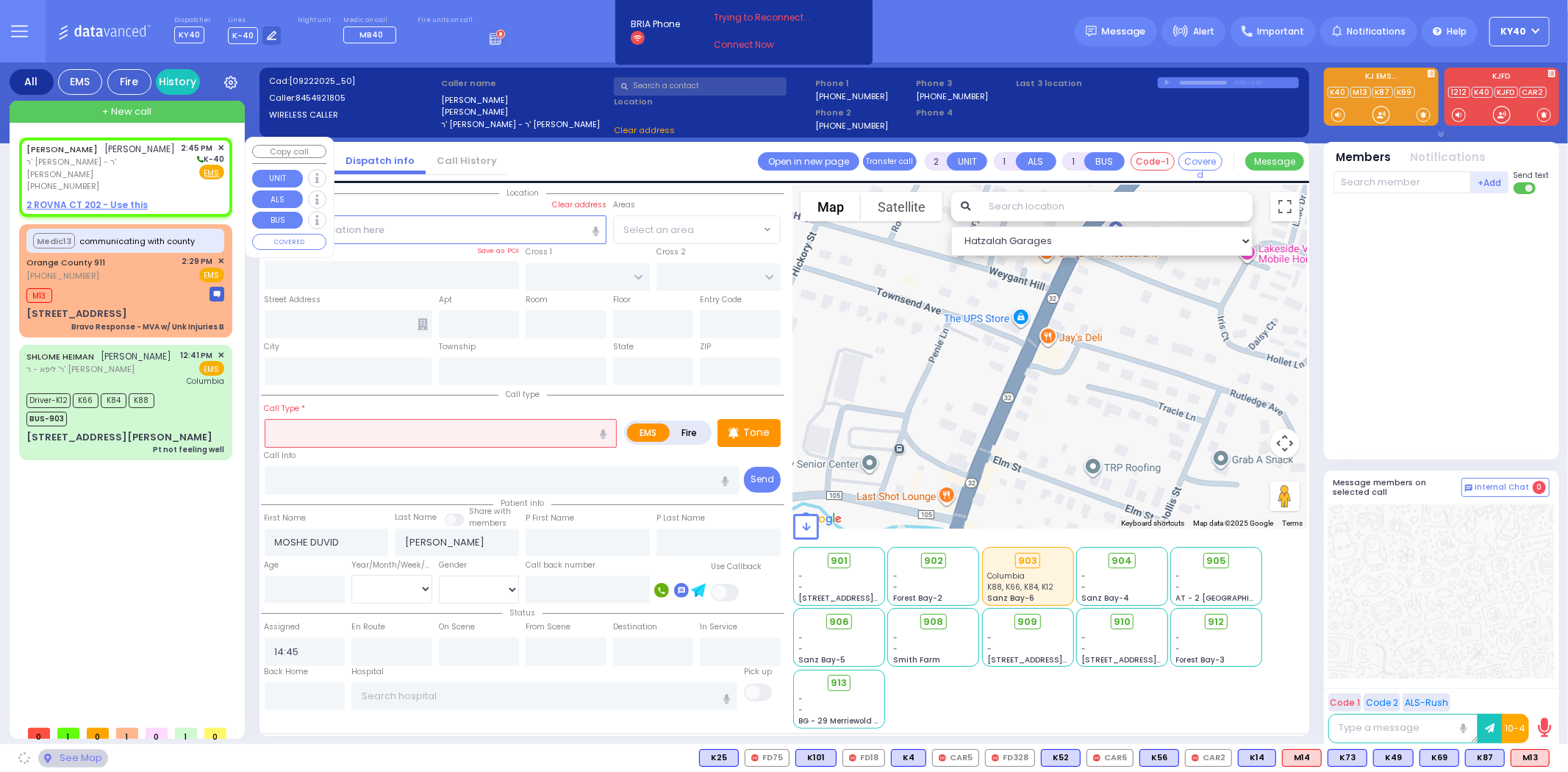
click at [98, 151] on link "MOSHE DUVID FRIEDMAN" at bounding box center [62, 149] width 71 height 12
select select
radio input "true"
select select
select select "Hatzalah Garages"
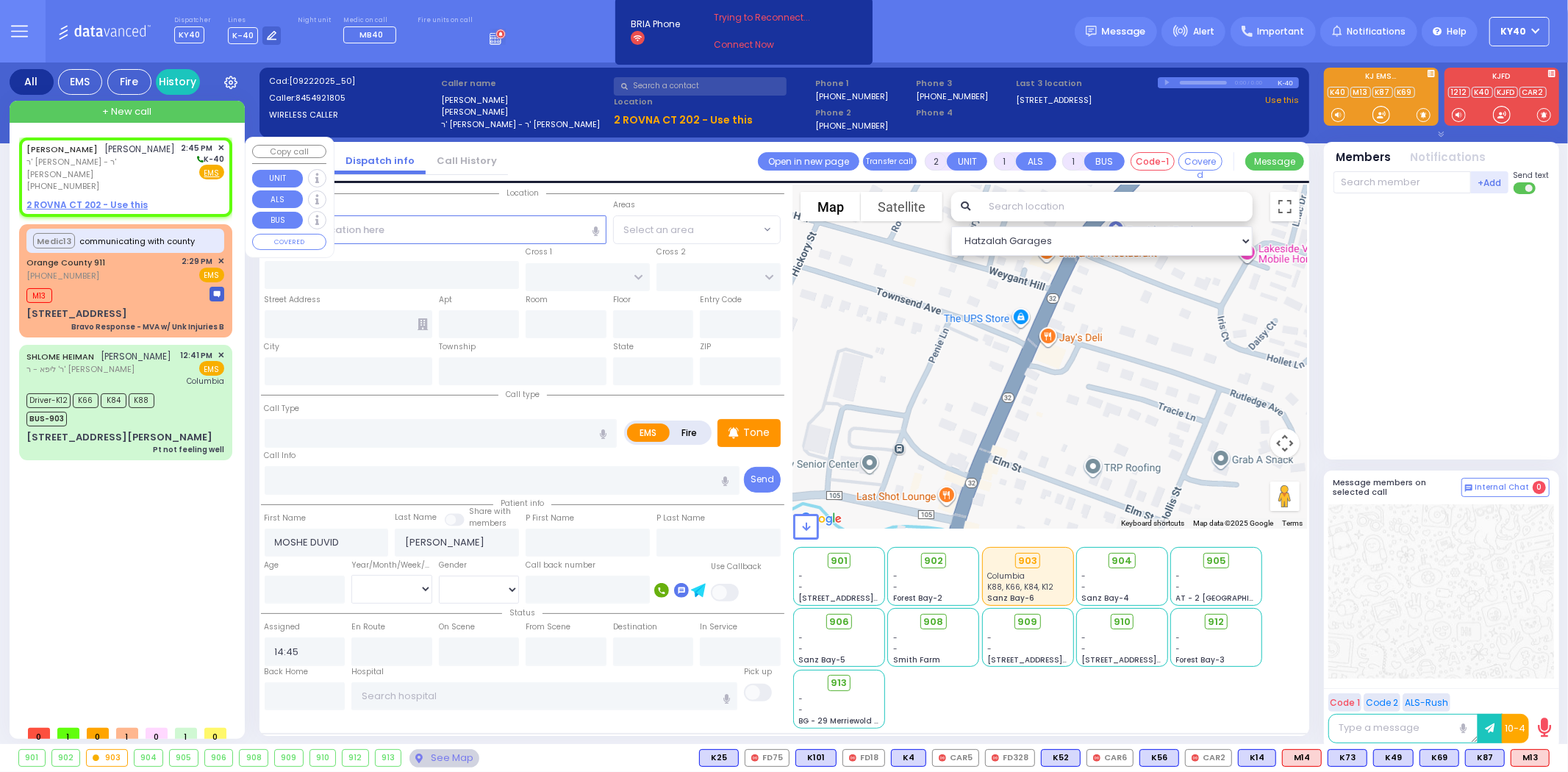
click at [98, 147] on link "MOSHE DUVID FRIEDMAN" at bounding box center [62, 149] width 71 height 12
select select
radio input "true"
select select
select select "Hatzalah Garages"
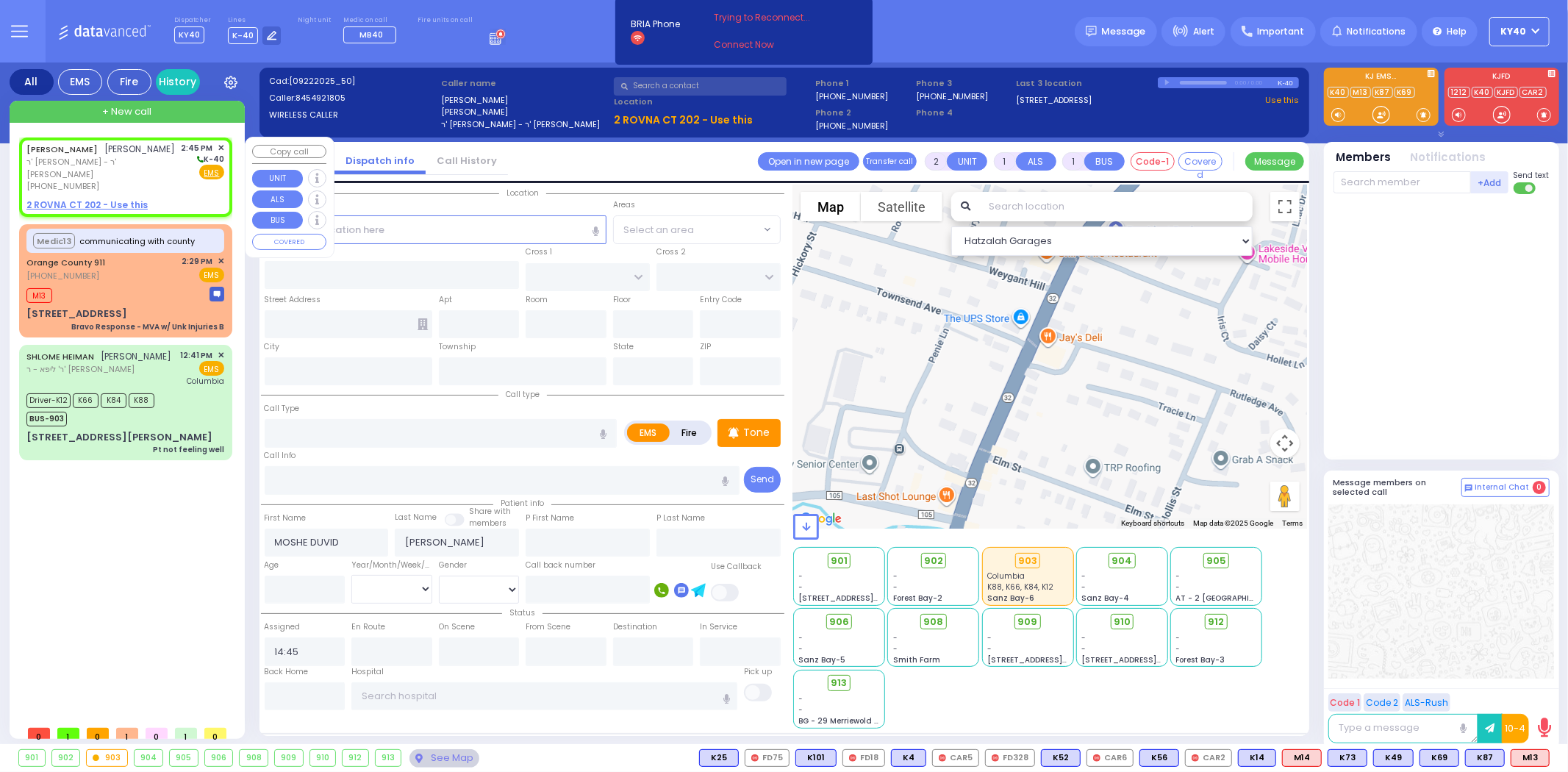
click at [125, 150] on div "MOSHE DUVID FRIEDMAN משה דוד פריעדמאן" at bounding box center [101, 149] width 149 height 15
select select
radio input "true"
select select
select select "Hatzalah Garages"
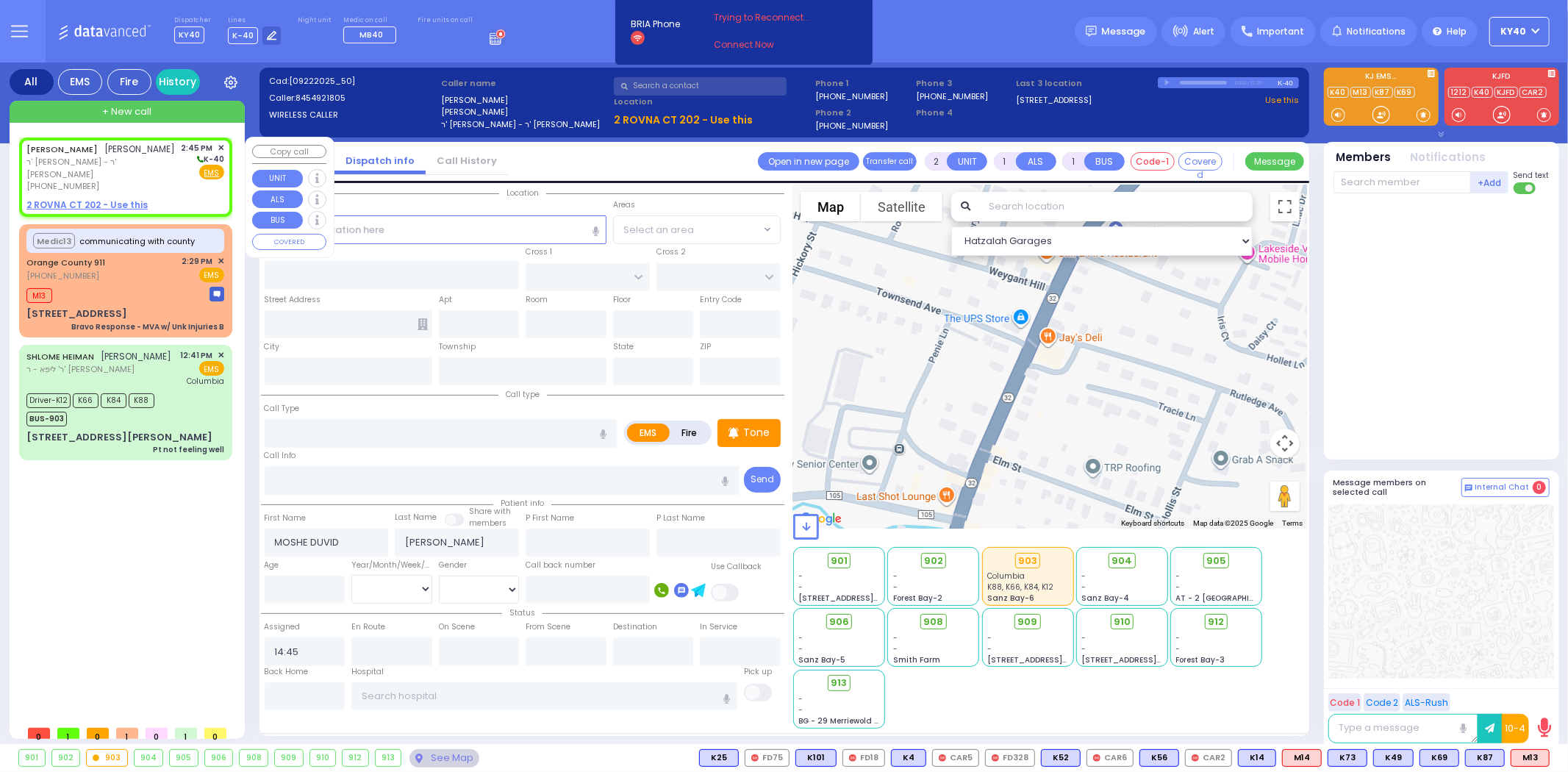
click at [119, 154] on div "MOSHE DUVID FRIEDMAN משה דוד פריעדמאן" at bounding box center [101, 149] width 149 height 15
select select
radio input "true"
select select
select select "Hatzalah Garages"
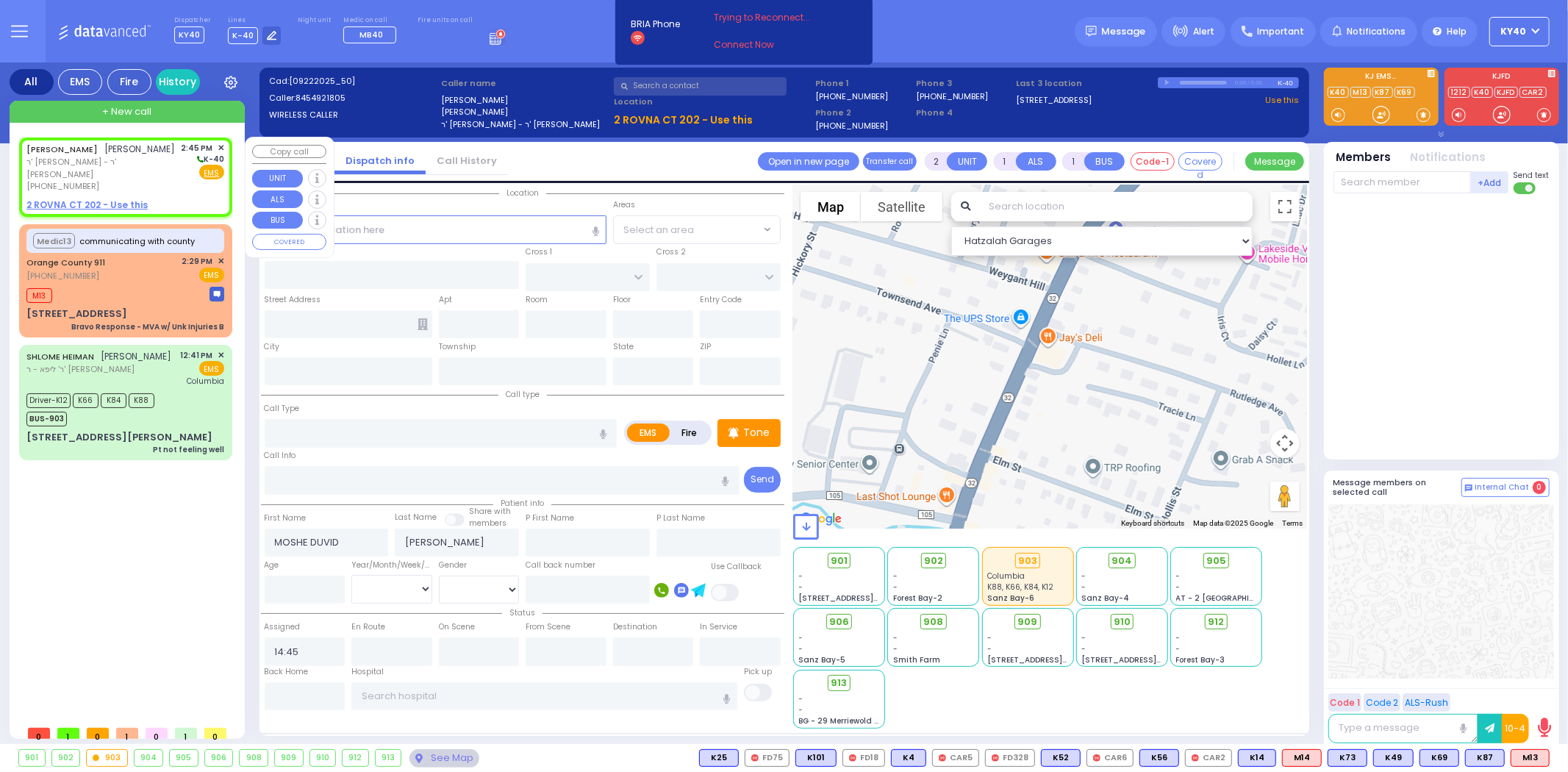
click at [127, 157] on div "MOSHE DUVID FRIEDMAN משה דוד פריעדמאן" at bounding box center [101, 149] width 149 height 15
select select
radio input "true"
select select
select select "Hatzalah Garages"
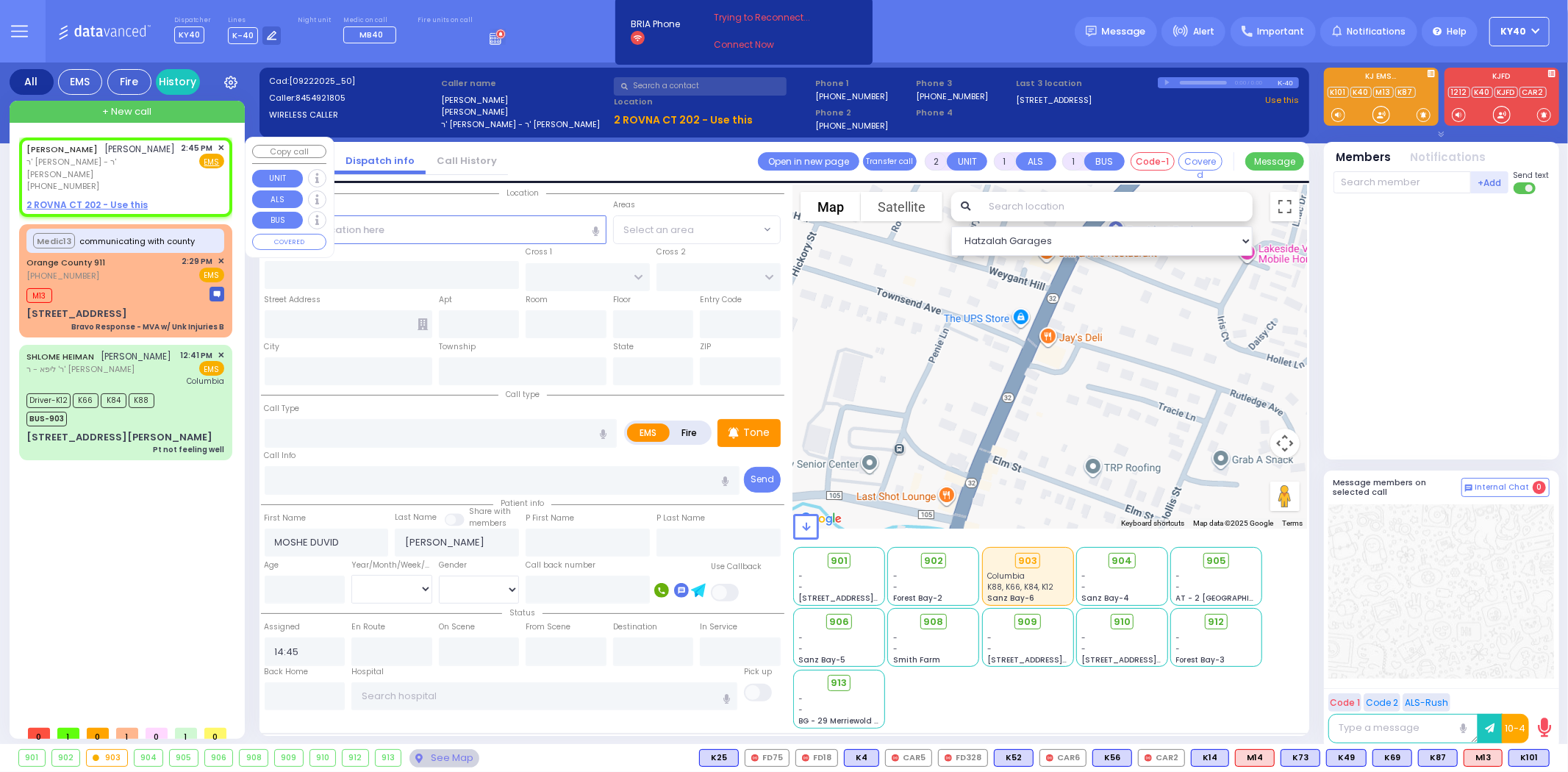
click at [218, 143] on span "✕" at bounding box center [221, 147] width 7 height 12
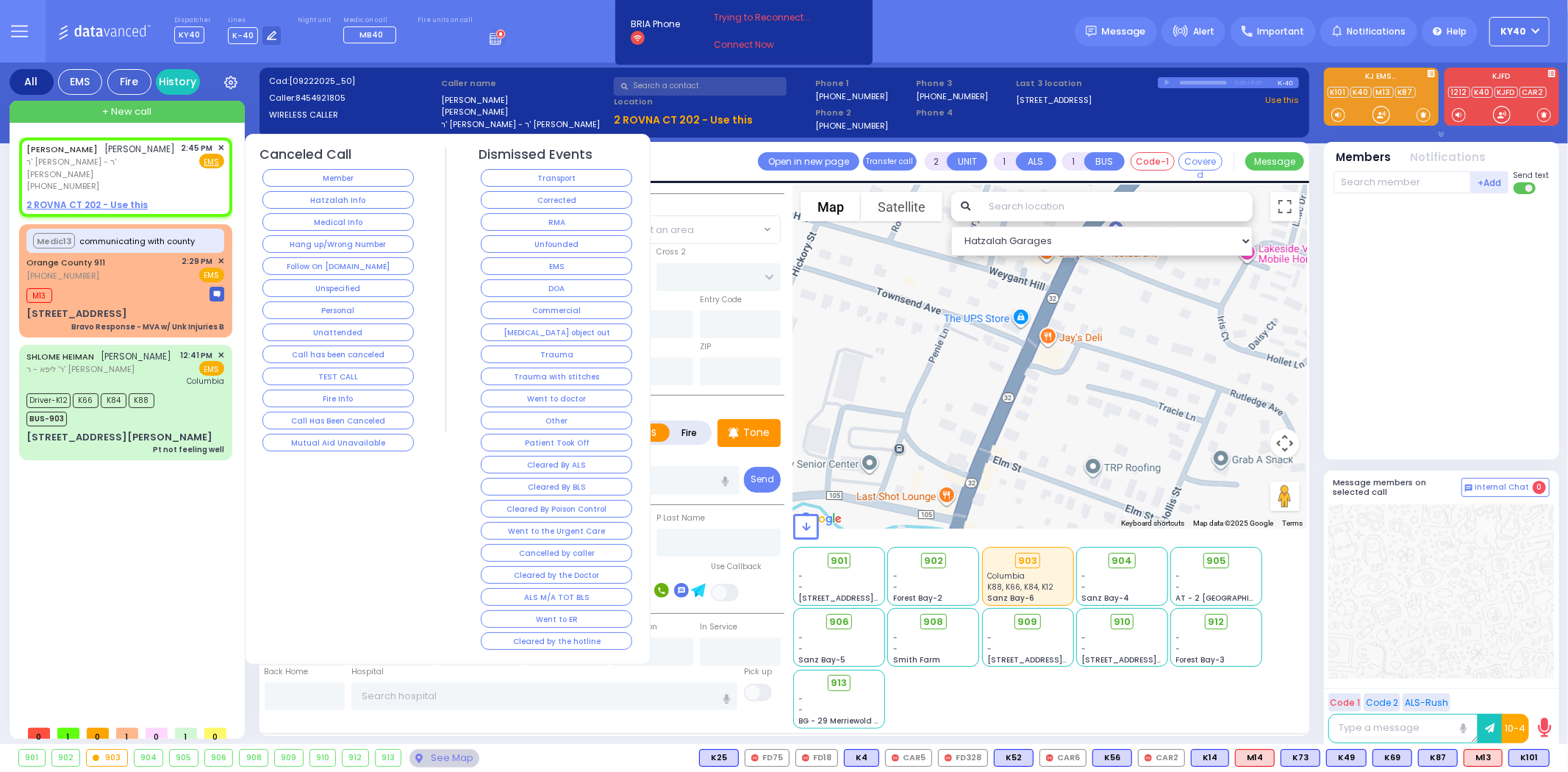
select select
radio input "true"
select select
select select "Hatzalah Garages"
click at [220, 146] on span "✕" at bounding box center [221, 147] width 7 height 12
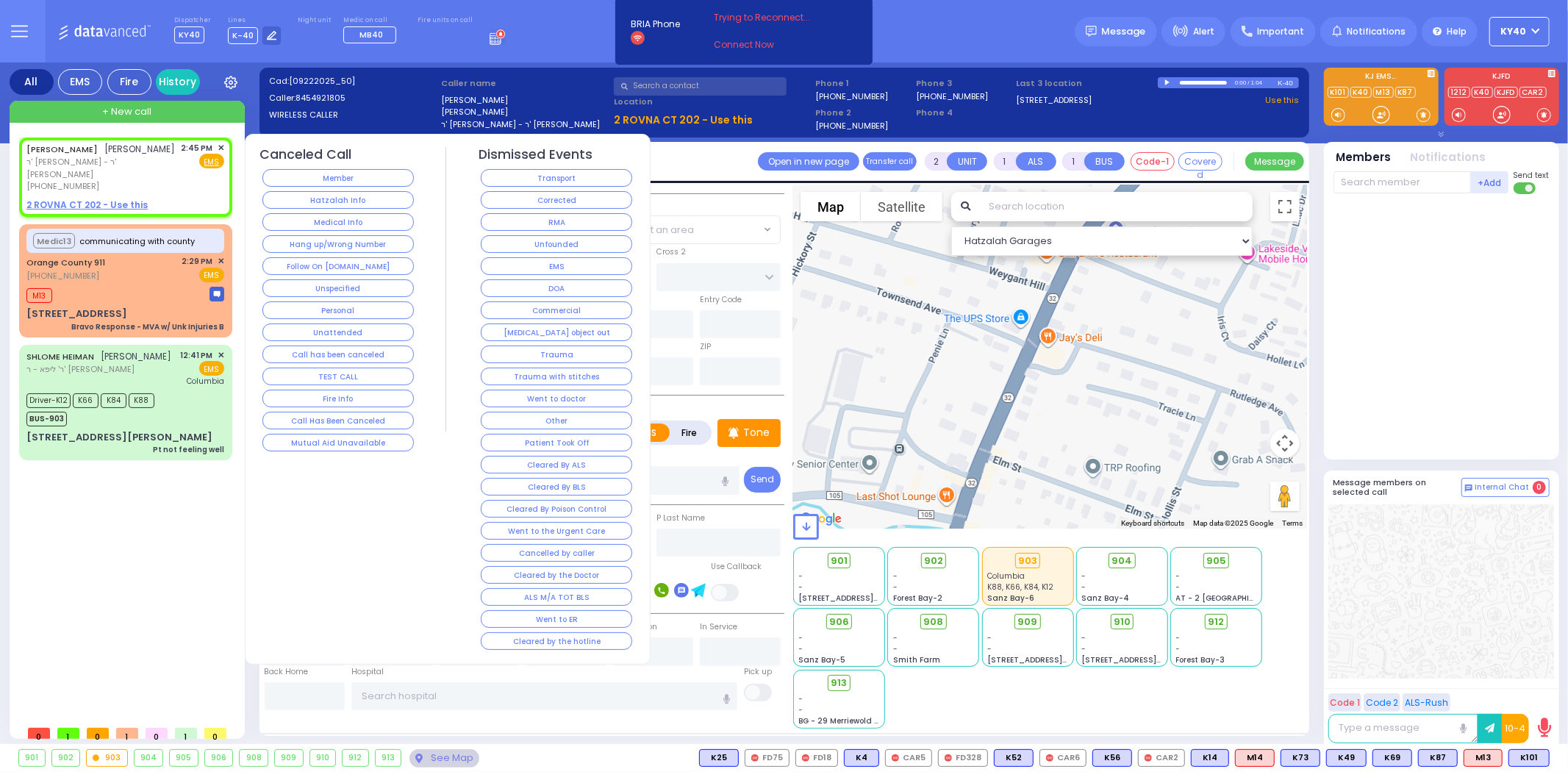
click at [223, 145] on span "✕" at bounding box center [221, 147] width 7 height 12
click at [302, 215] on button "Medical Info" at bounding box center [338, 221] width 152 height 17
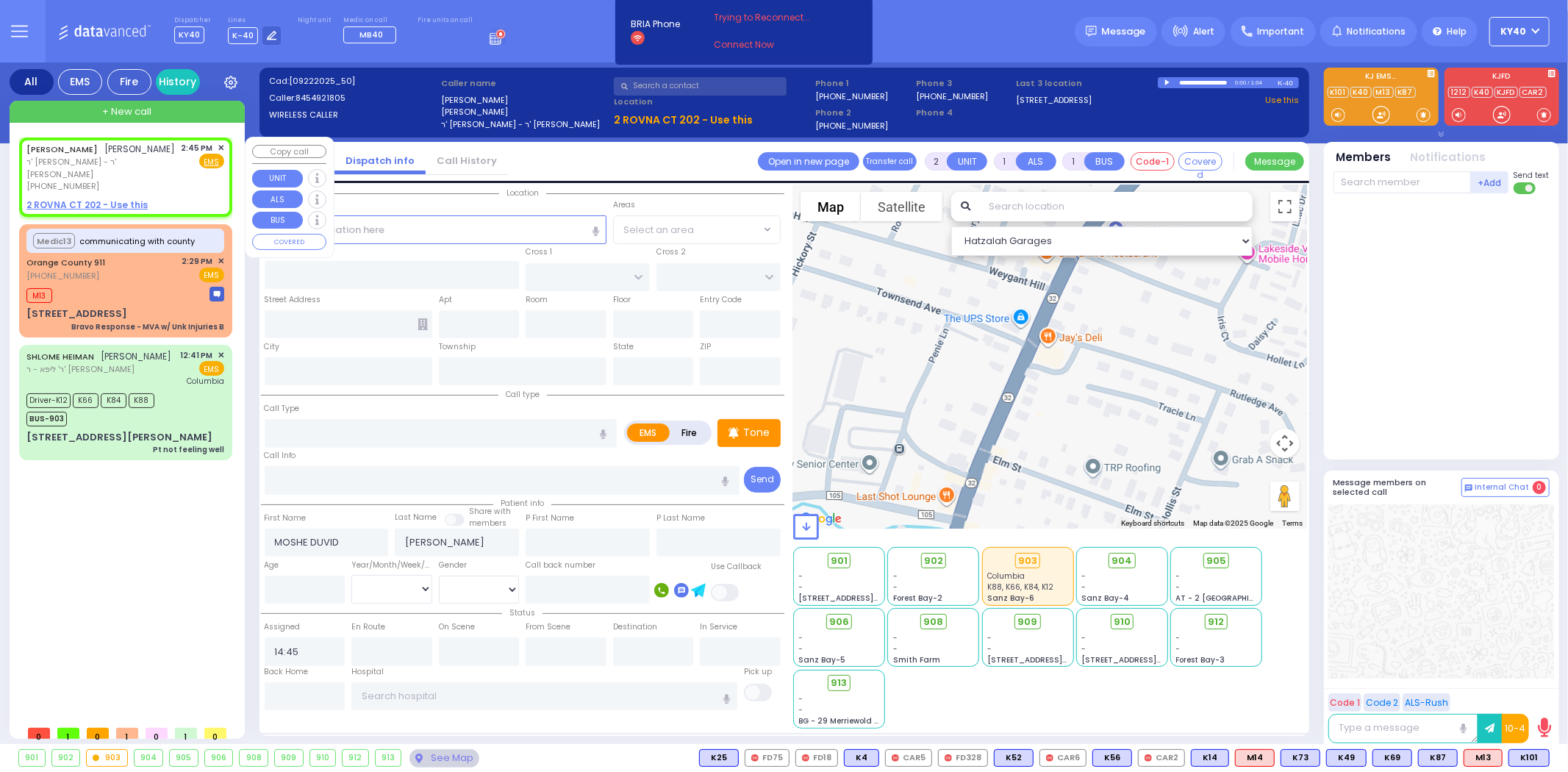
select select
radio input "true"
select select
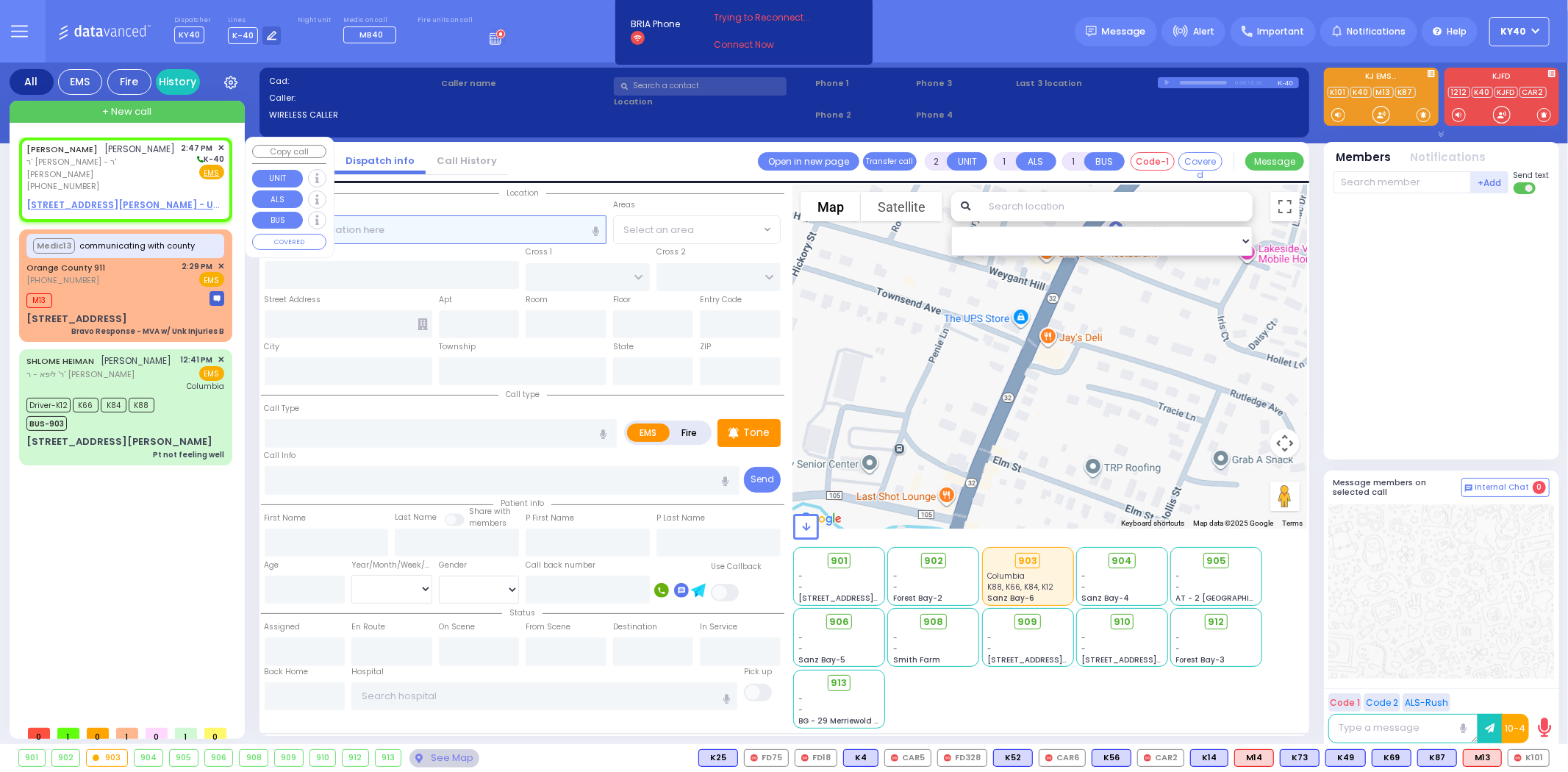
select select
radio input "true"
type input "ISRAEL ARYE"
type input "SILBERSTEIN"
select select
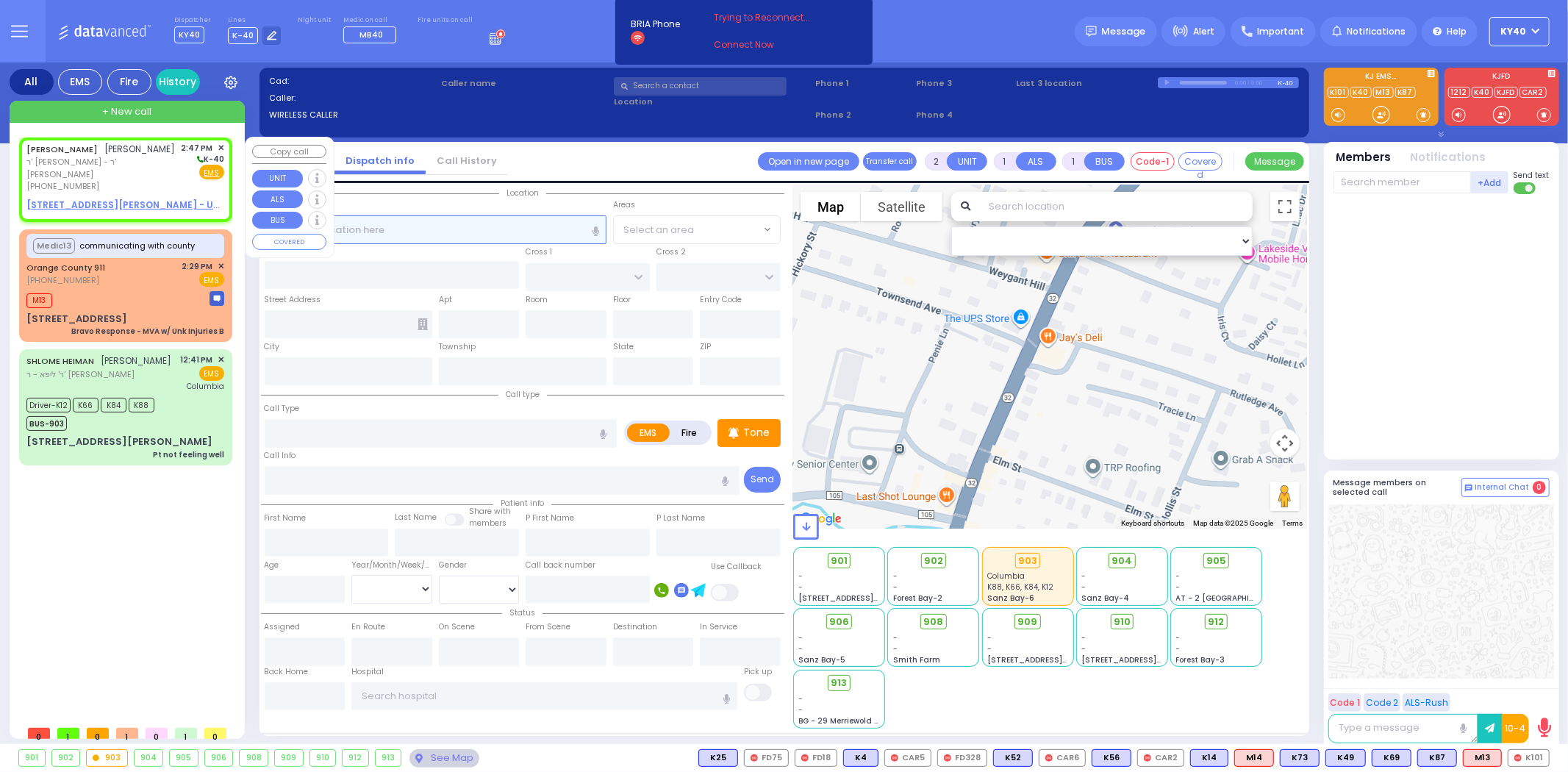
type input "14:47"
select select "Hatzalah Garages"
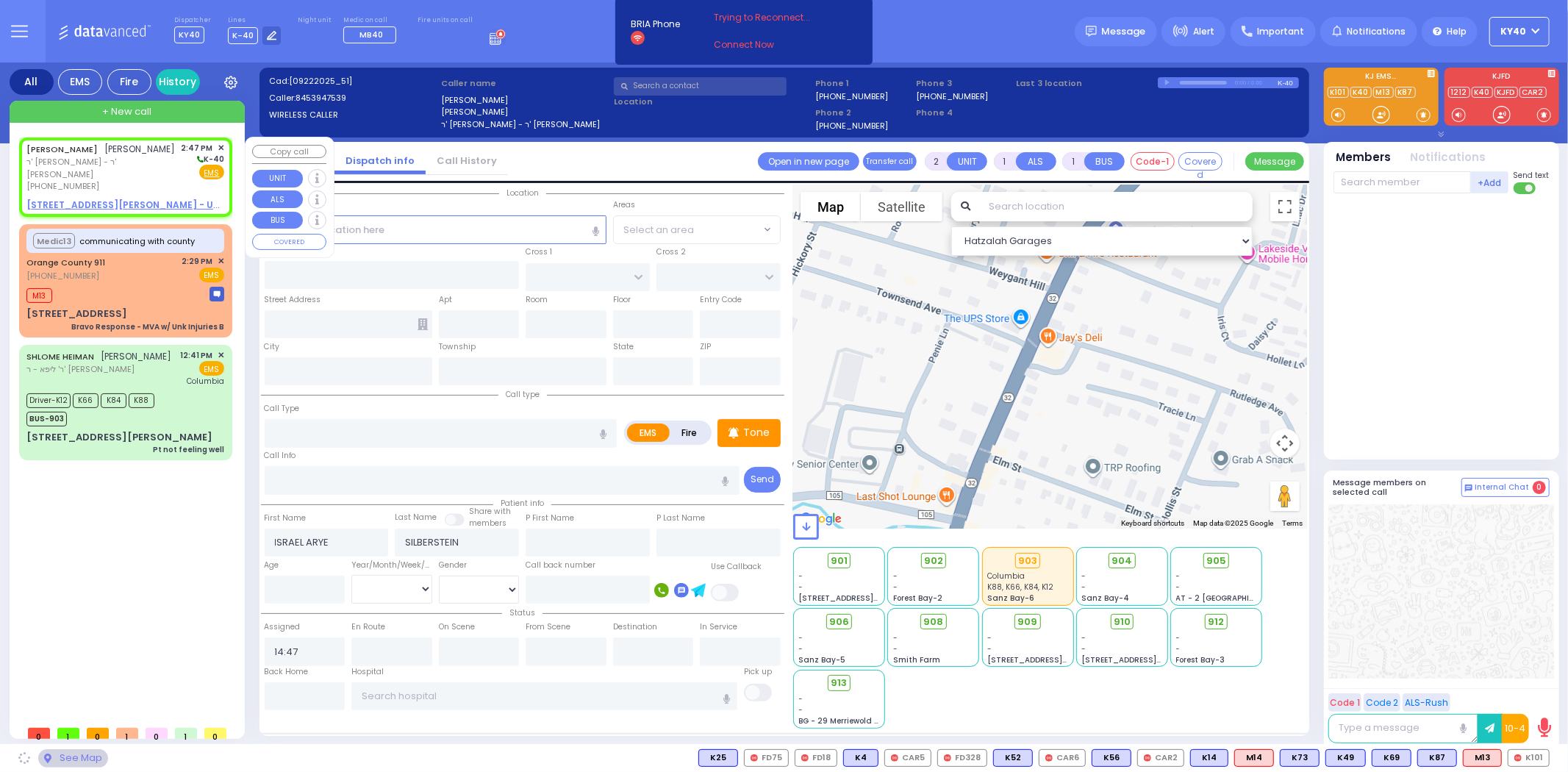
select select
radio input "true"
select select
select select "Hatzalah Garages"
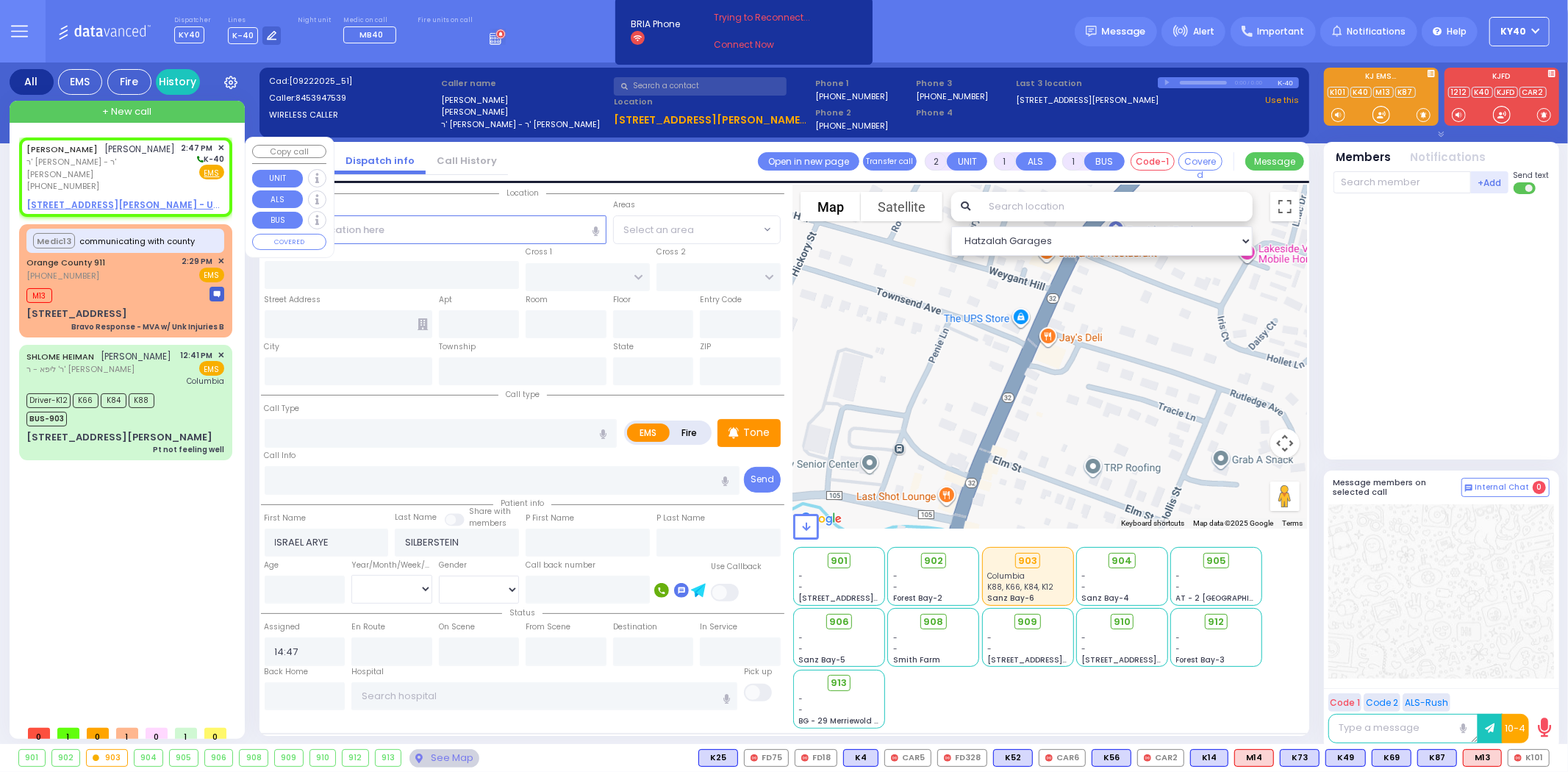
click at [137, 157] on div "[PERSON_NAME] [PERSON_NAME]" at bounding box center [101, 149] width 149 height 15
select select
radio input "true"
select select
select select "Hatzalah Garages"
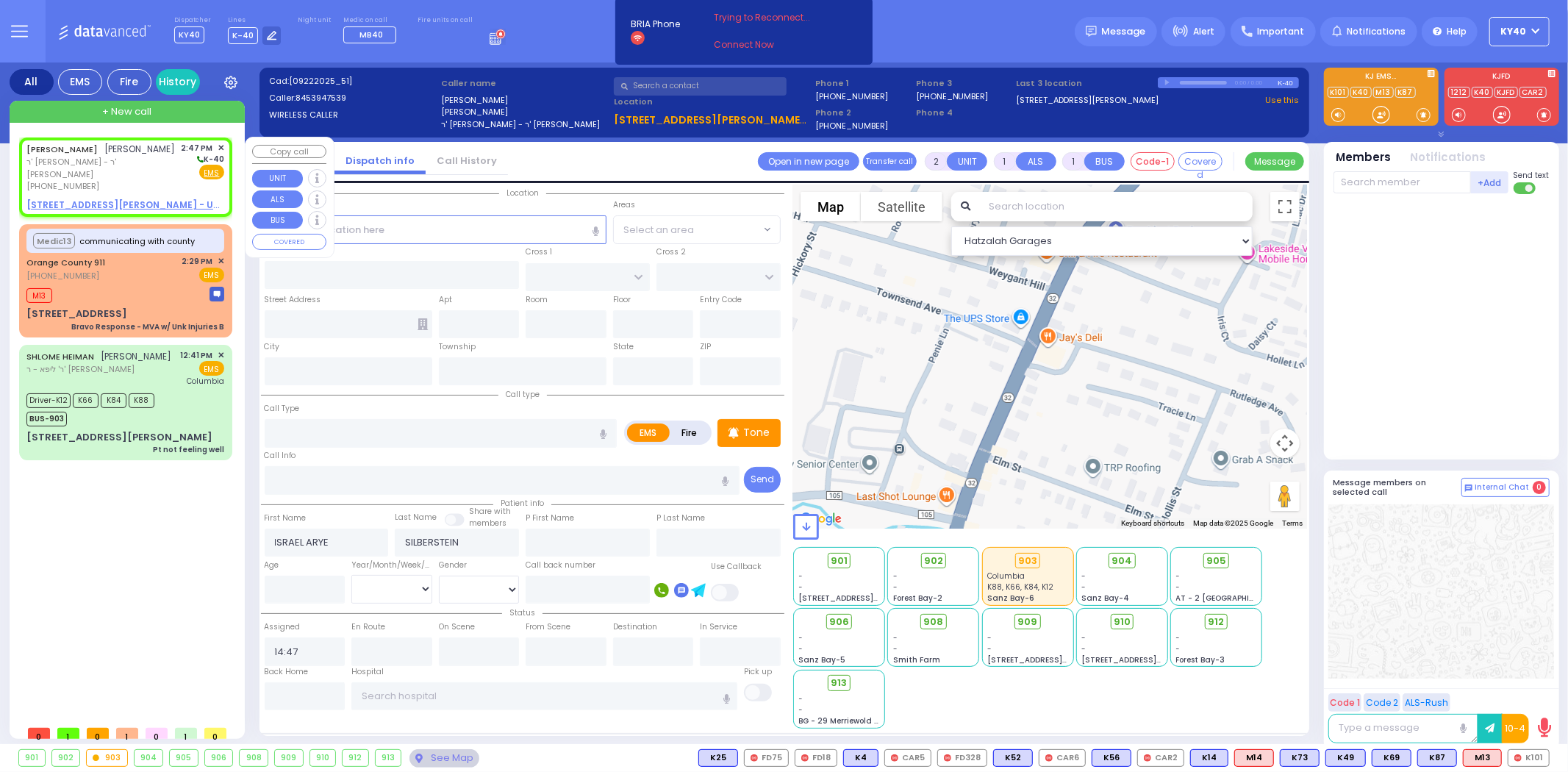
click at [134, 157] on div "[PERSON_NAME] [PERSON_NAME]" at bounding box center [101, 149] width 149 height 15
select select
radio input "true"
select select
select select "Hatzalah Garages"
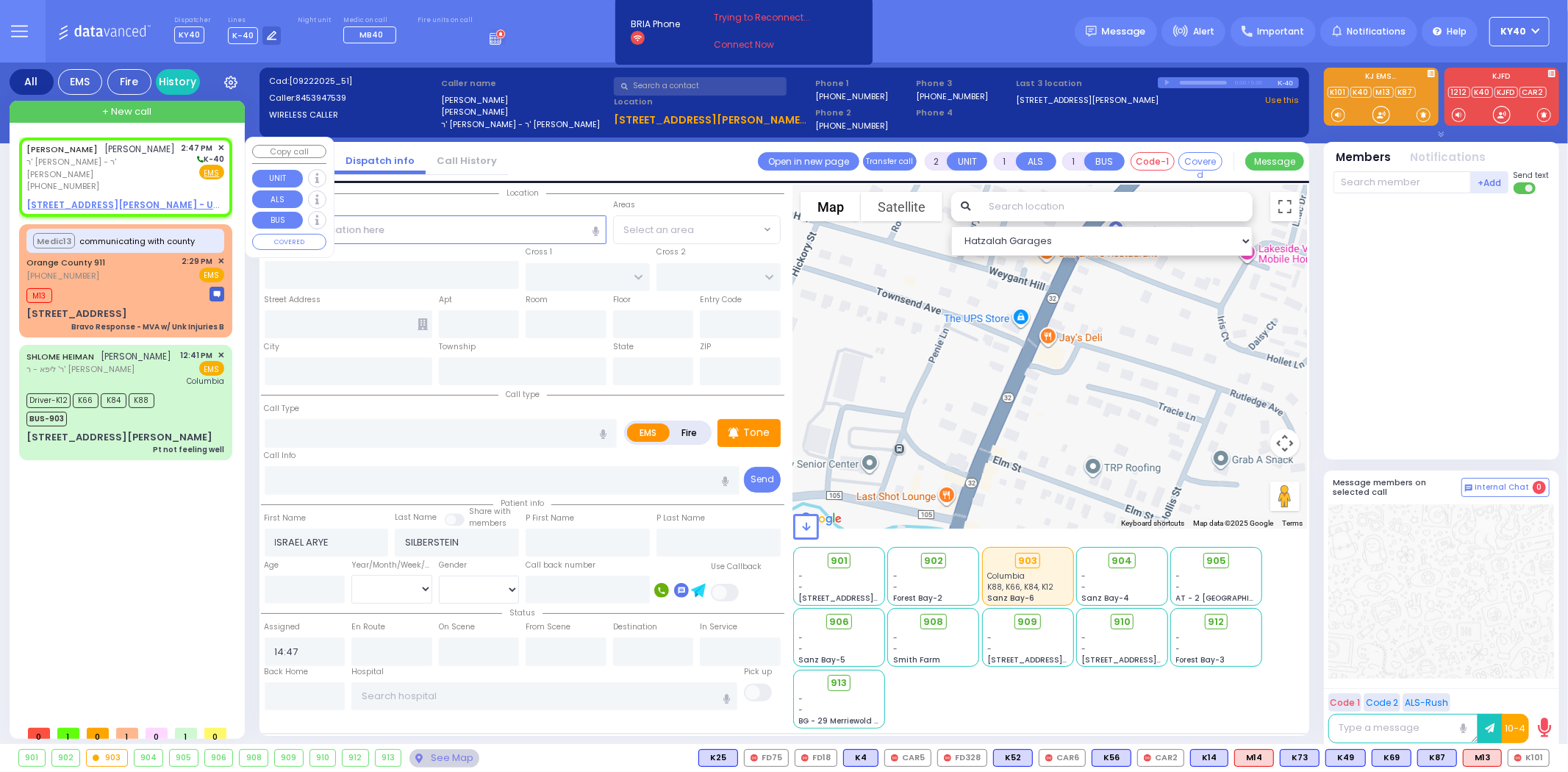
click at [112, 200] on u "2 YOEL KLEIN BLVD 102 - Use this" at bounding box center [135, 205] width 218 height 12
select select
radio input "true"
select select
select select "Hatzalah Garages"
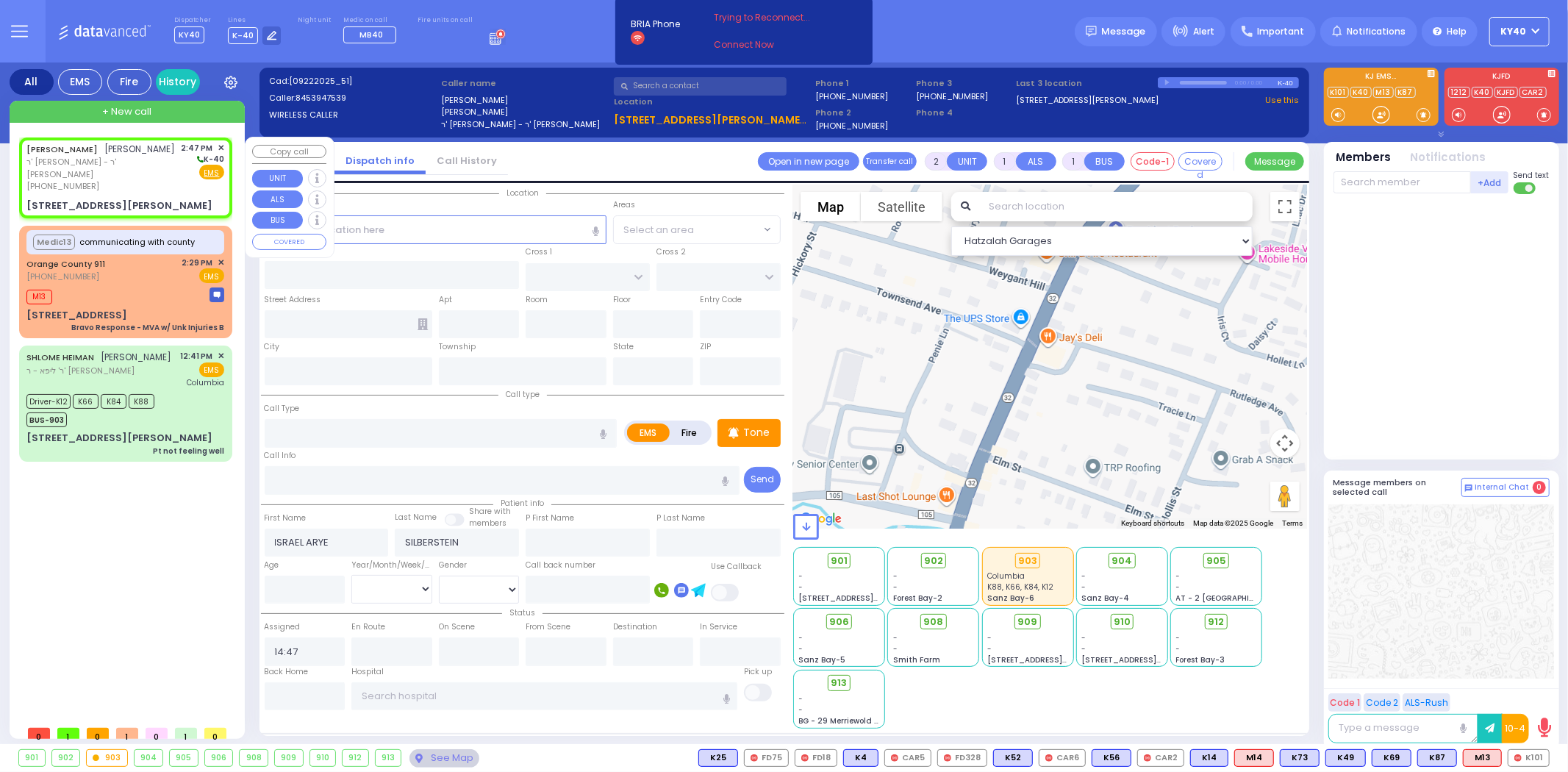
select select
radio input "true"
select select
select select "Hatzalah Garages"
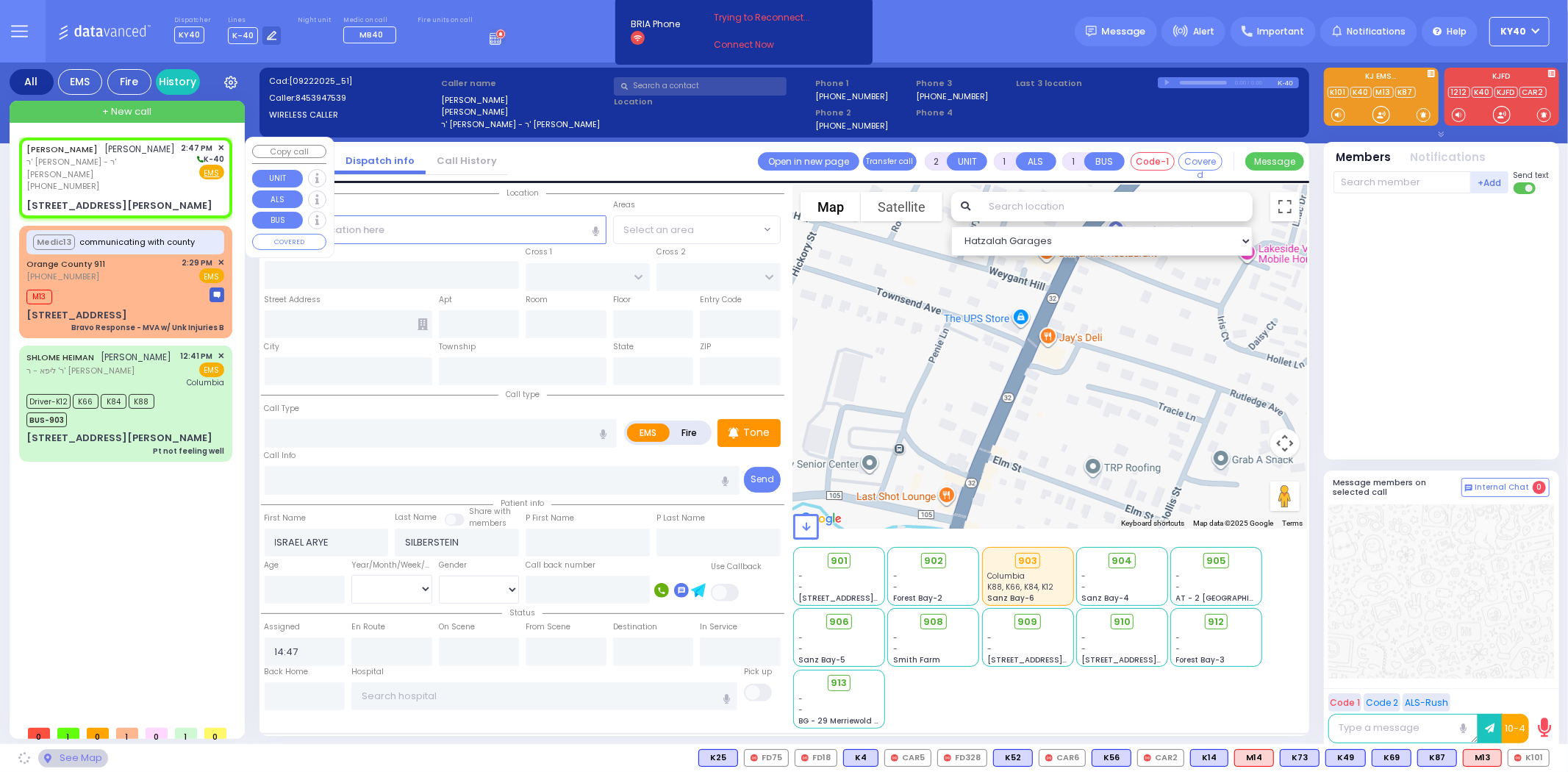
type input "PRAG BLVD"
type input "[STREET_ADDRESS][PERSON_NAME]"
type input "102"
type input "Monroe"
type input "[US_STATE]"
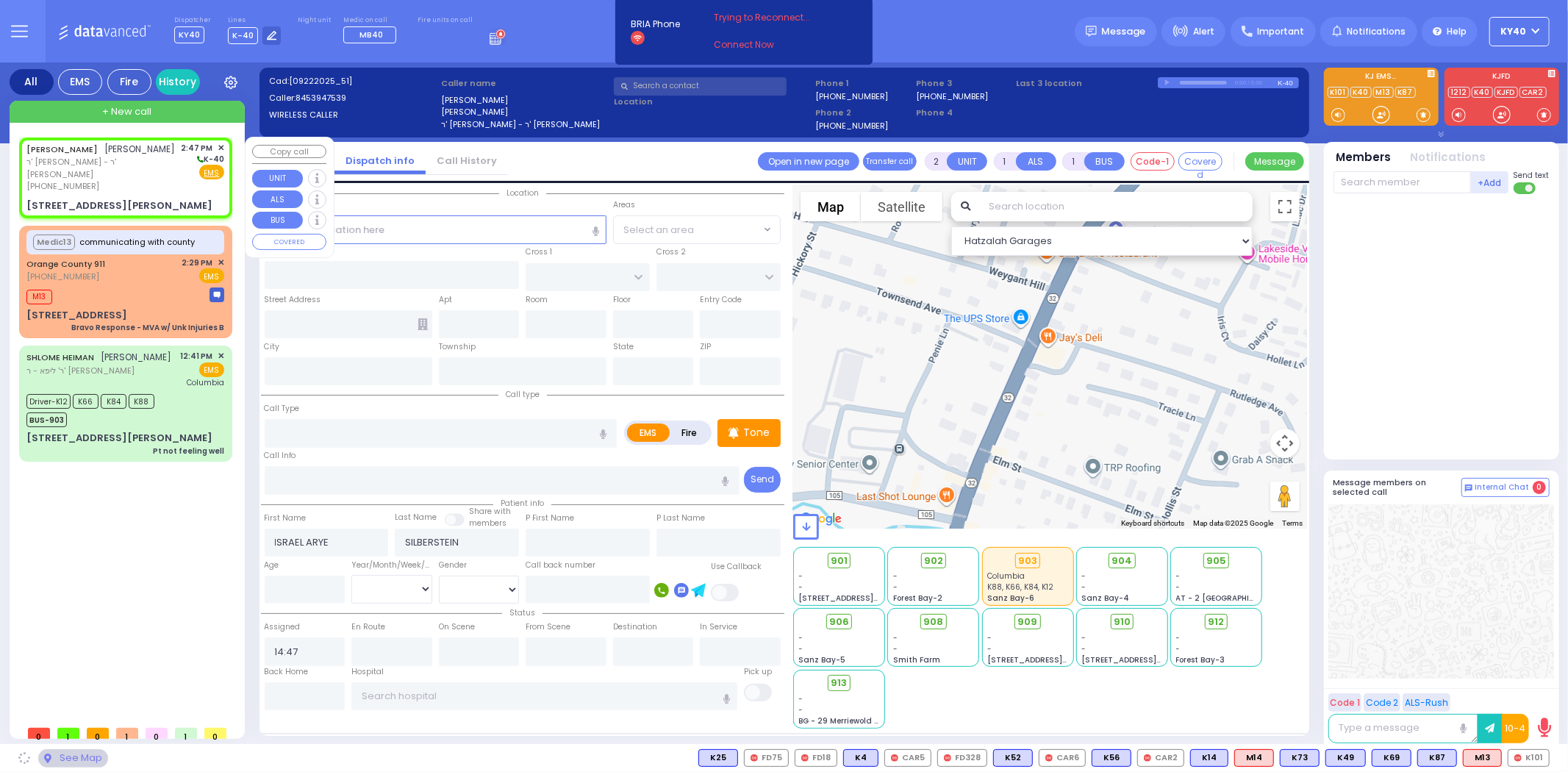
type input "10950"
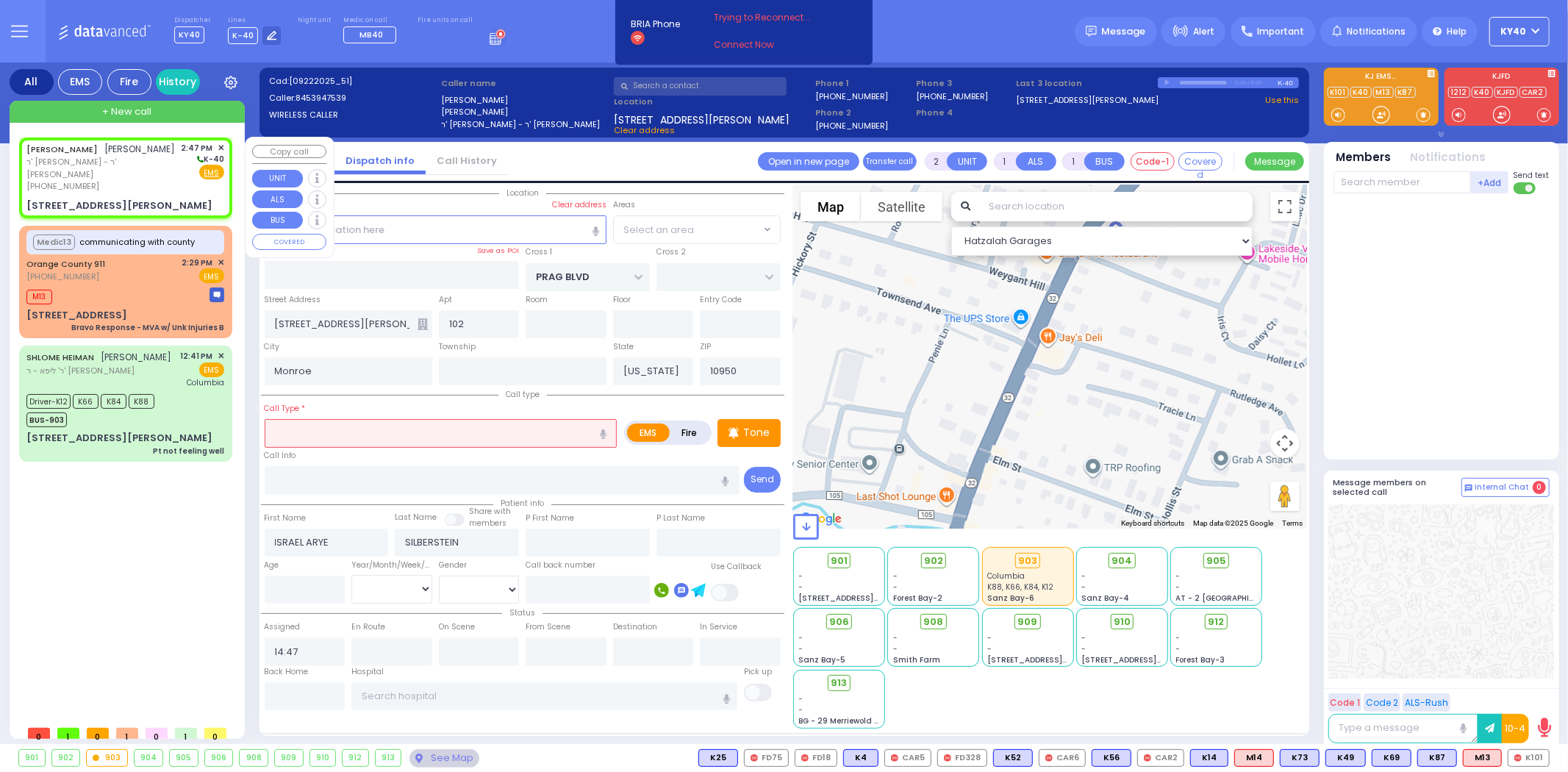
select select "SECTION 6"
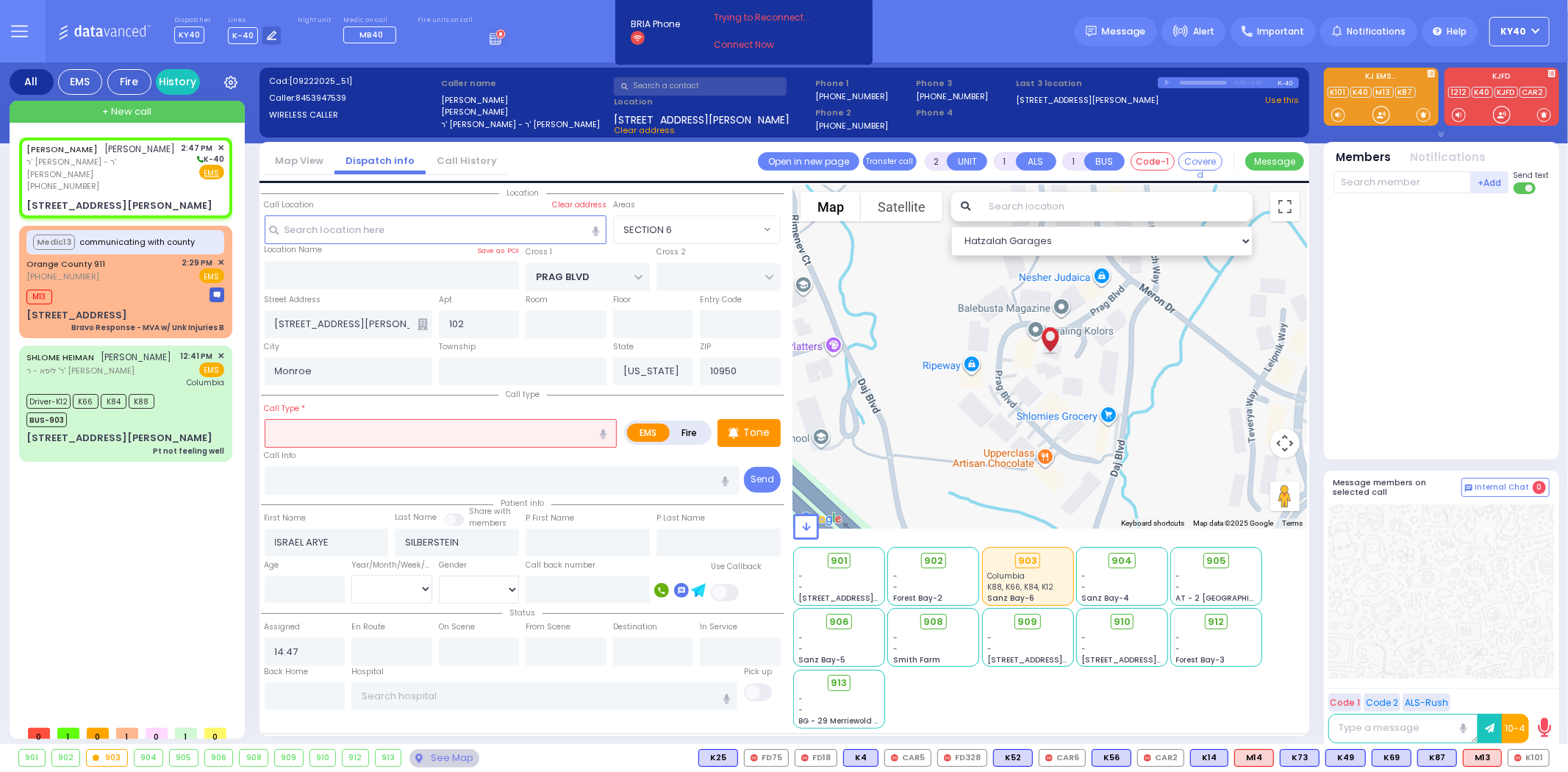
click at [332, 425] on input "text" at bounding box center [441, 433] width 353 height 28
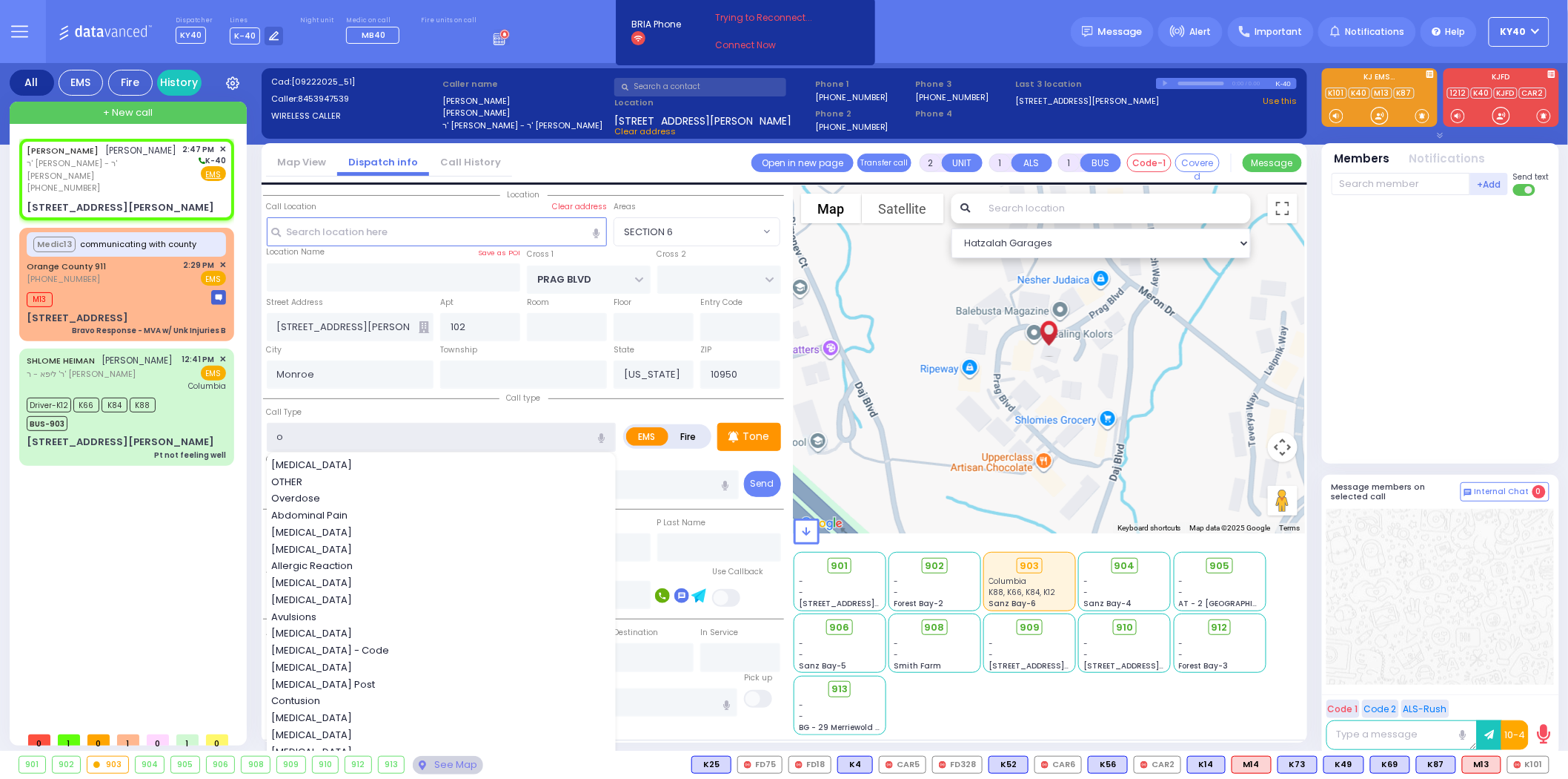
type input "ob"
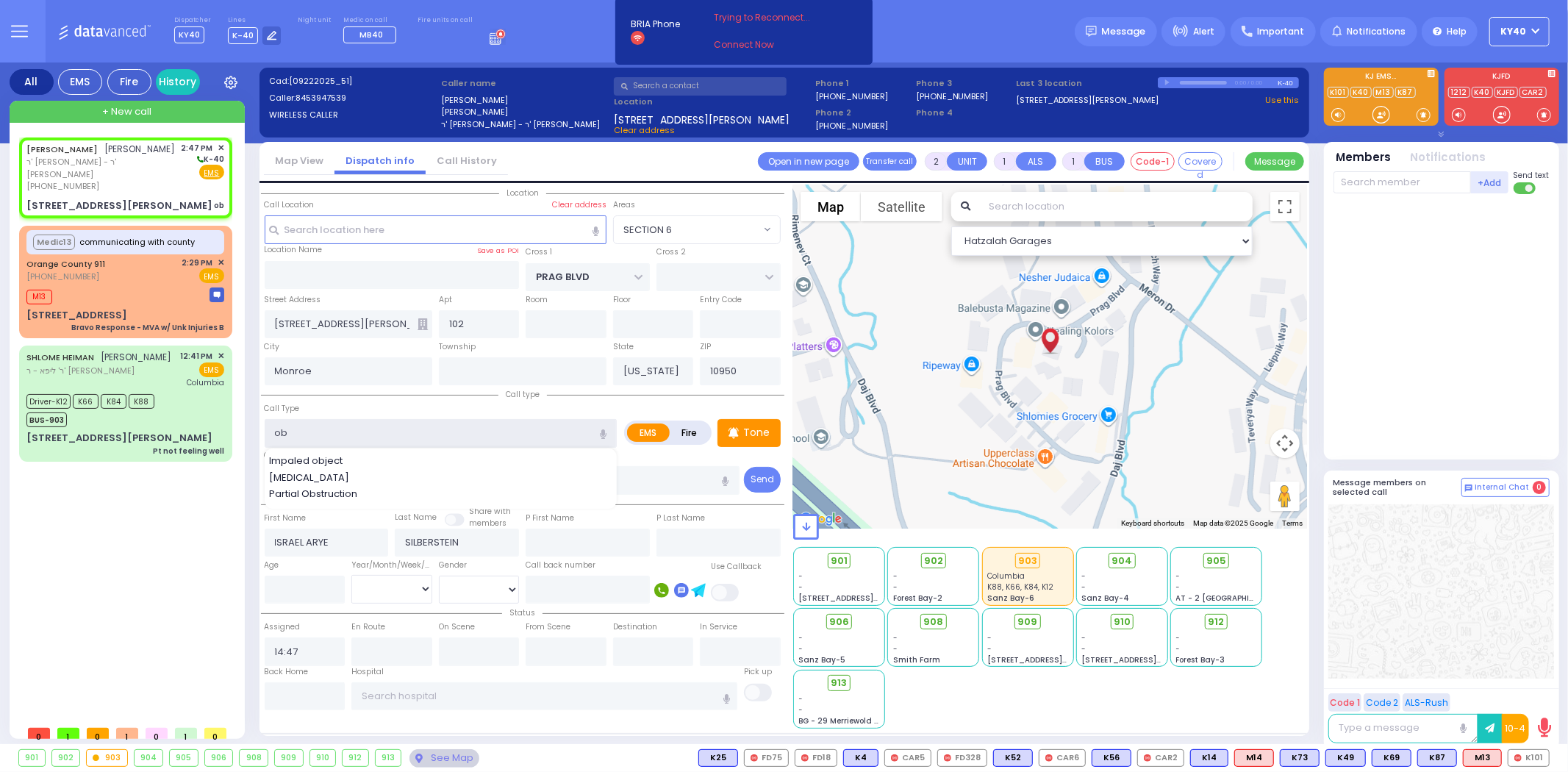
select select
radio input "true"
select select
select select "Hatzalah Garages"
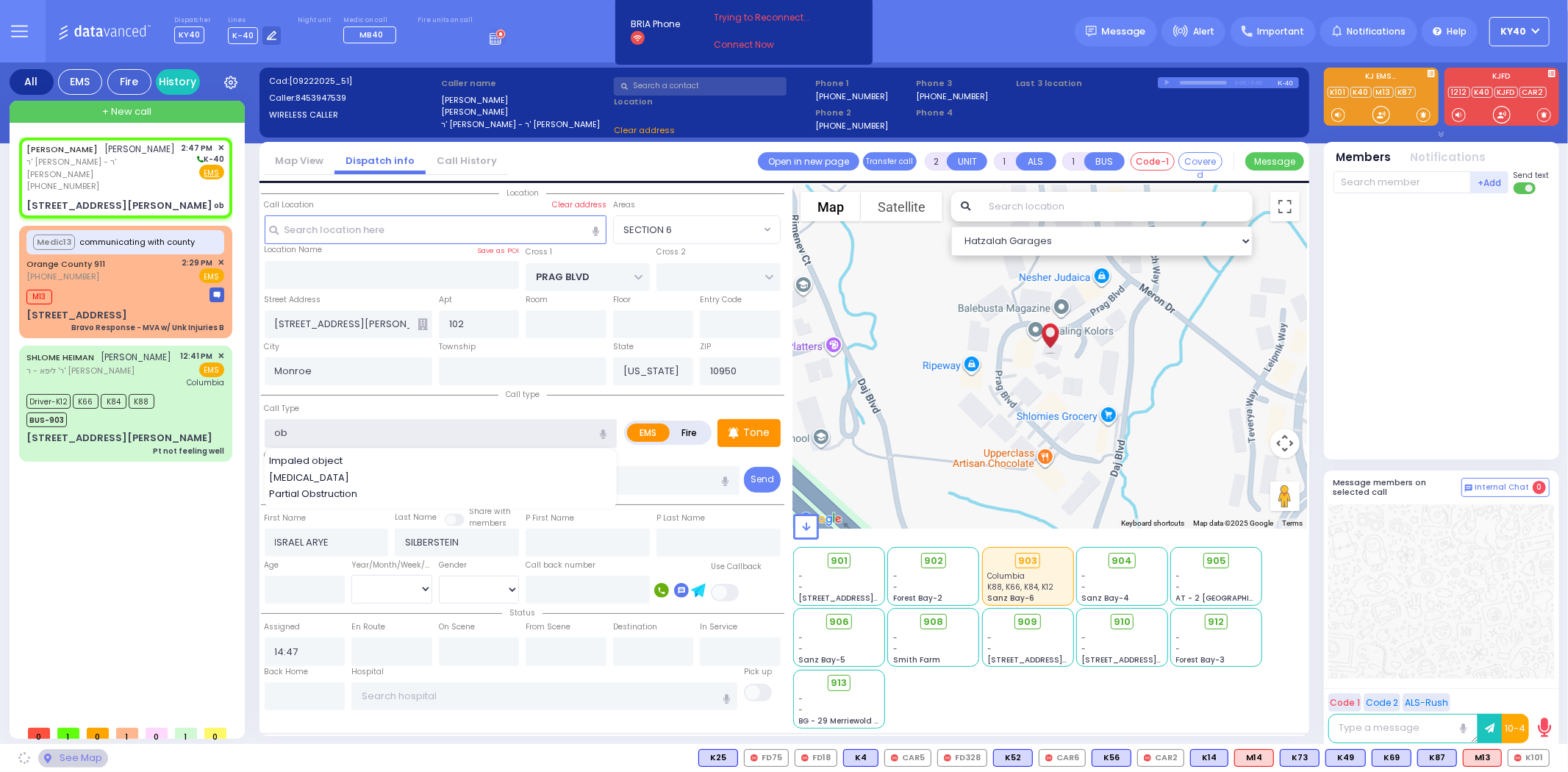
type input "ob"
click at [196, 493] on div "ISRAEL ARYE SILBERSTEIN ישראל ארי' זילבערשטיין ר' אלחנן דוב - ר' מאיר יצחק גליק…" at bounding box center [128, 427] width 219 height 581
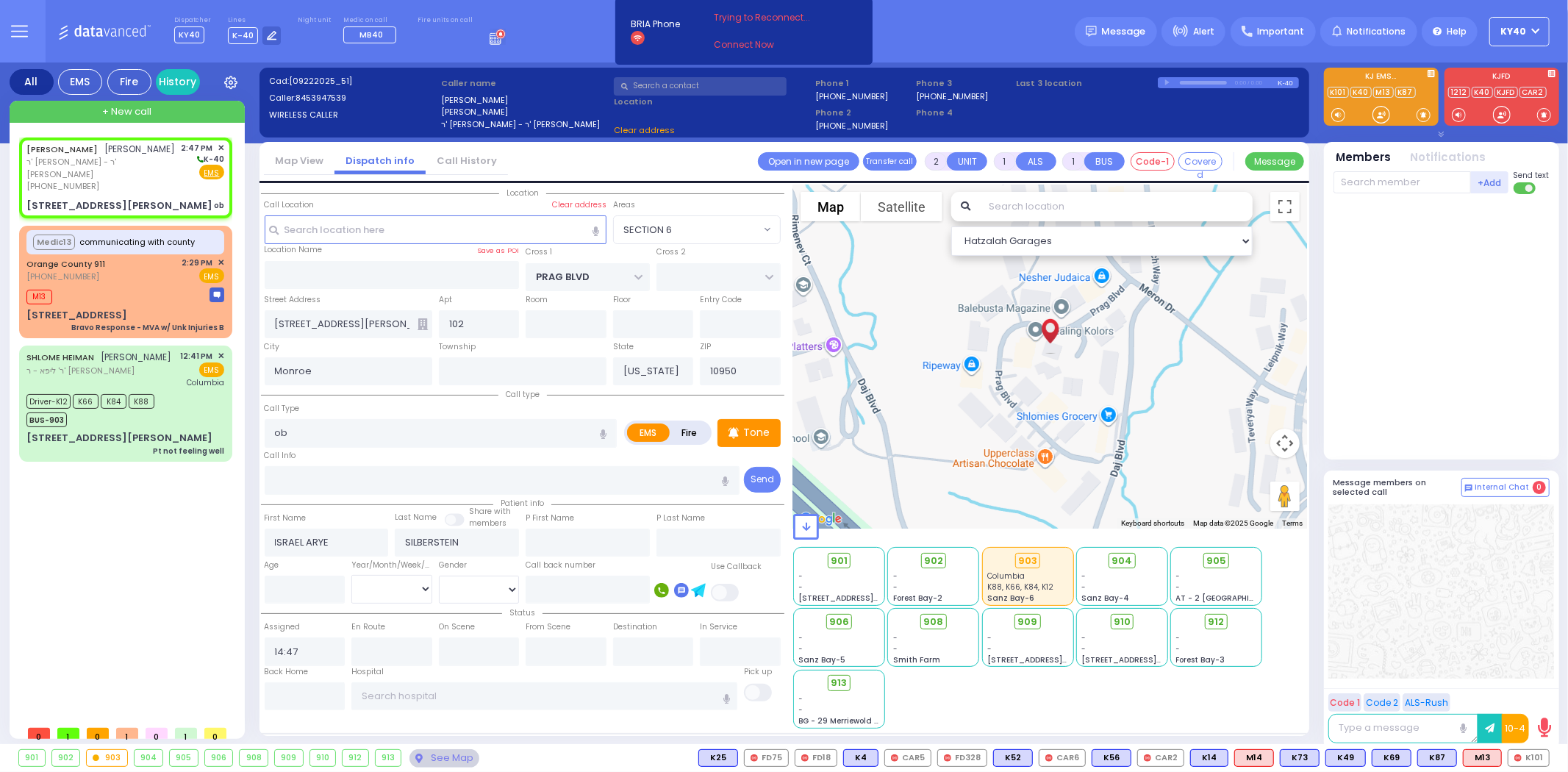
select select "SECTION 6"
select select
radio input "true"
select select
select select "Hatzalah Garages"
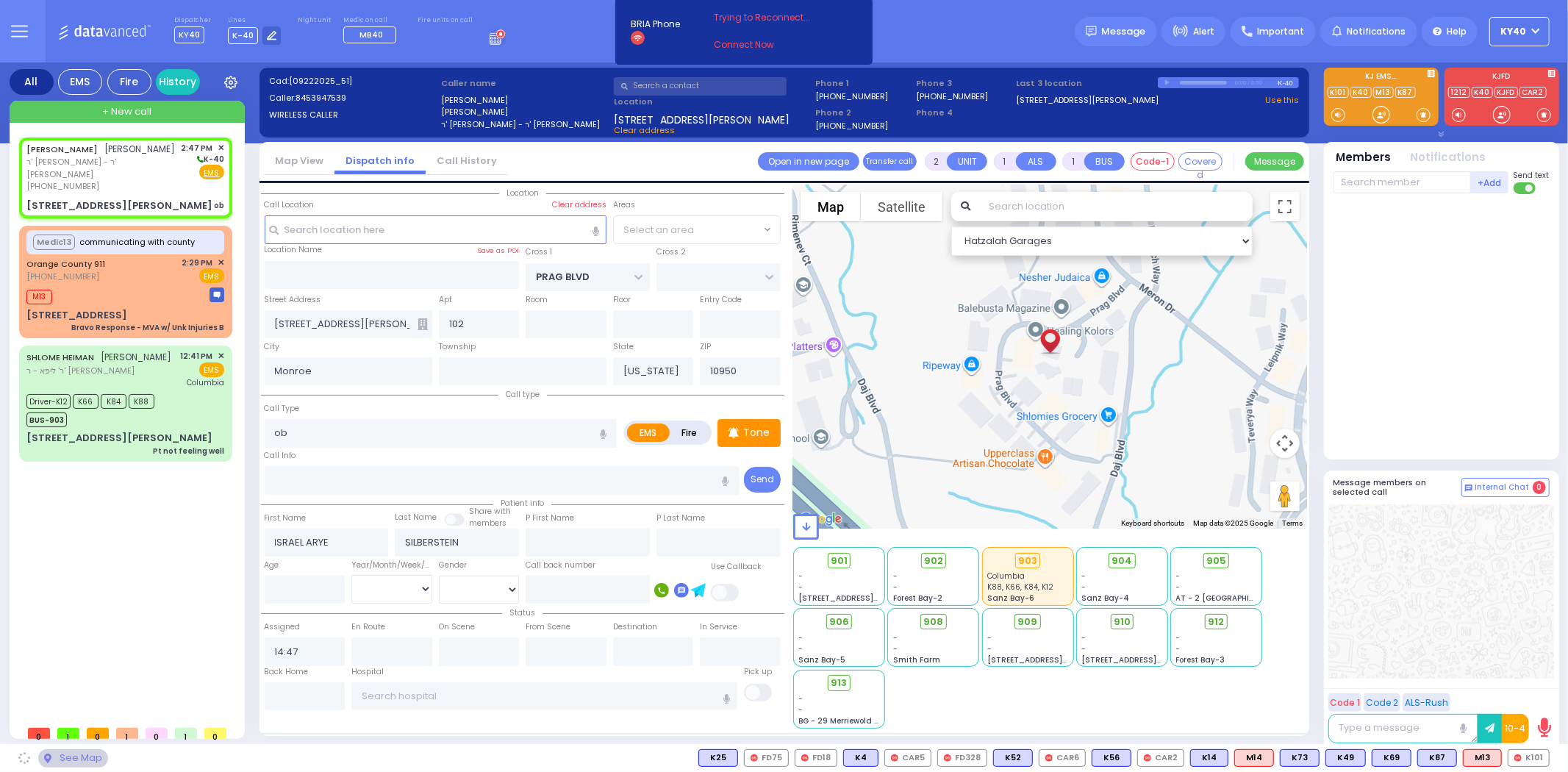
select select "SECTION 6"
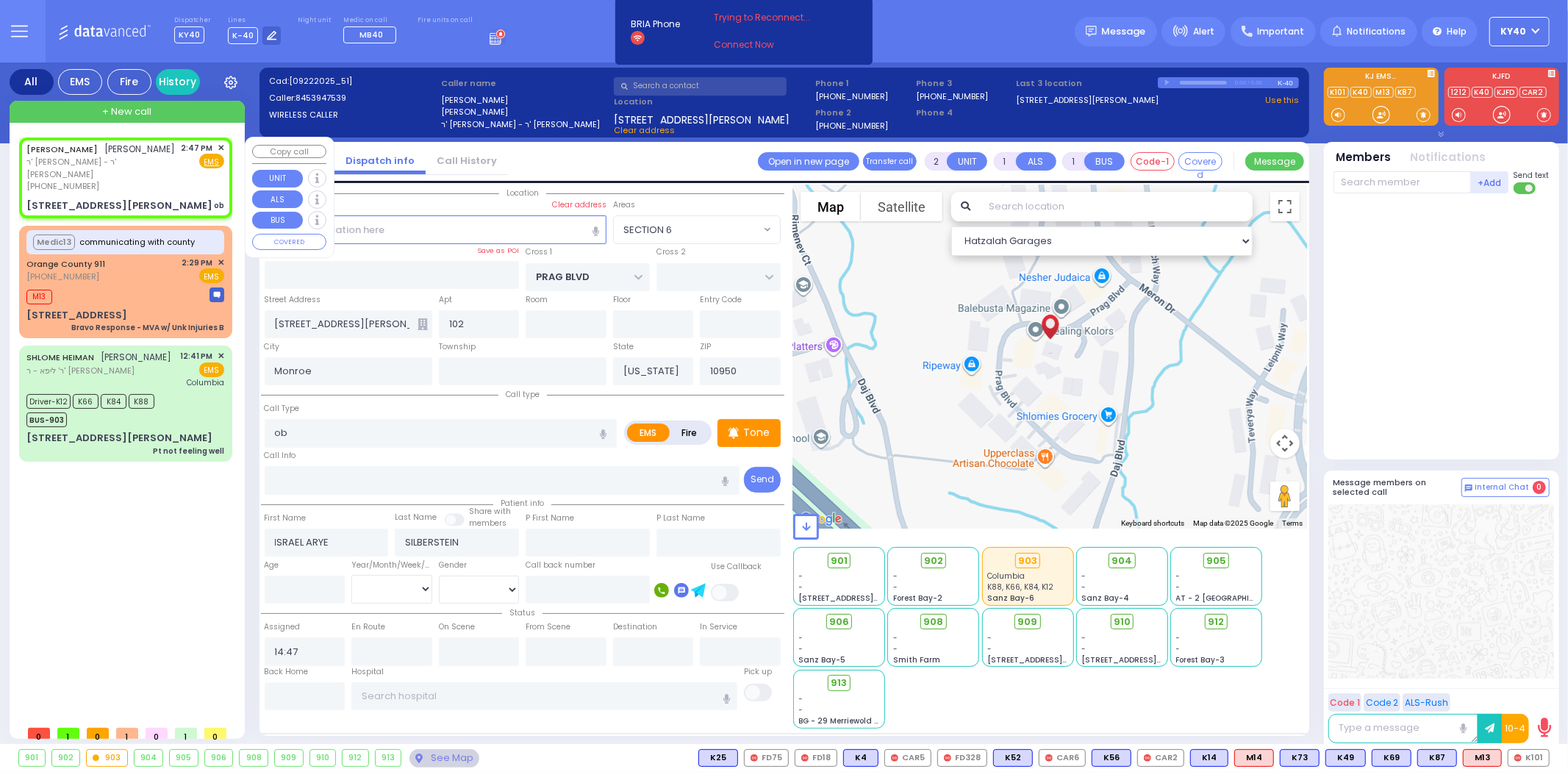
select select
radio input "true"
select select
select select "Hatzalah Garages"
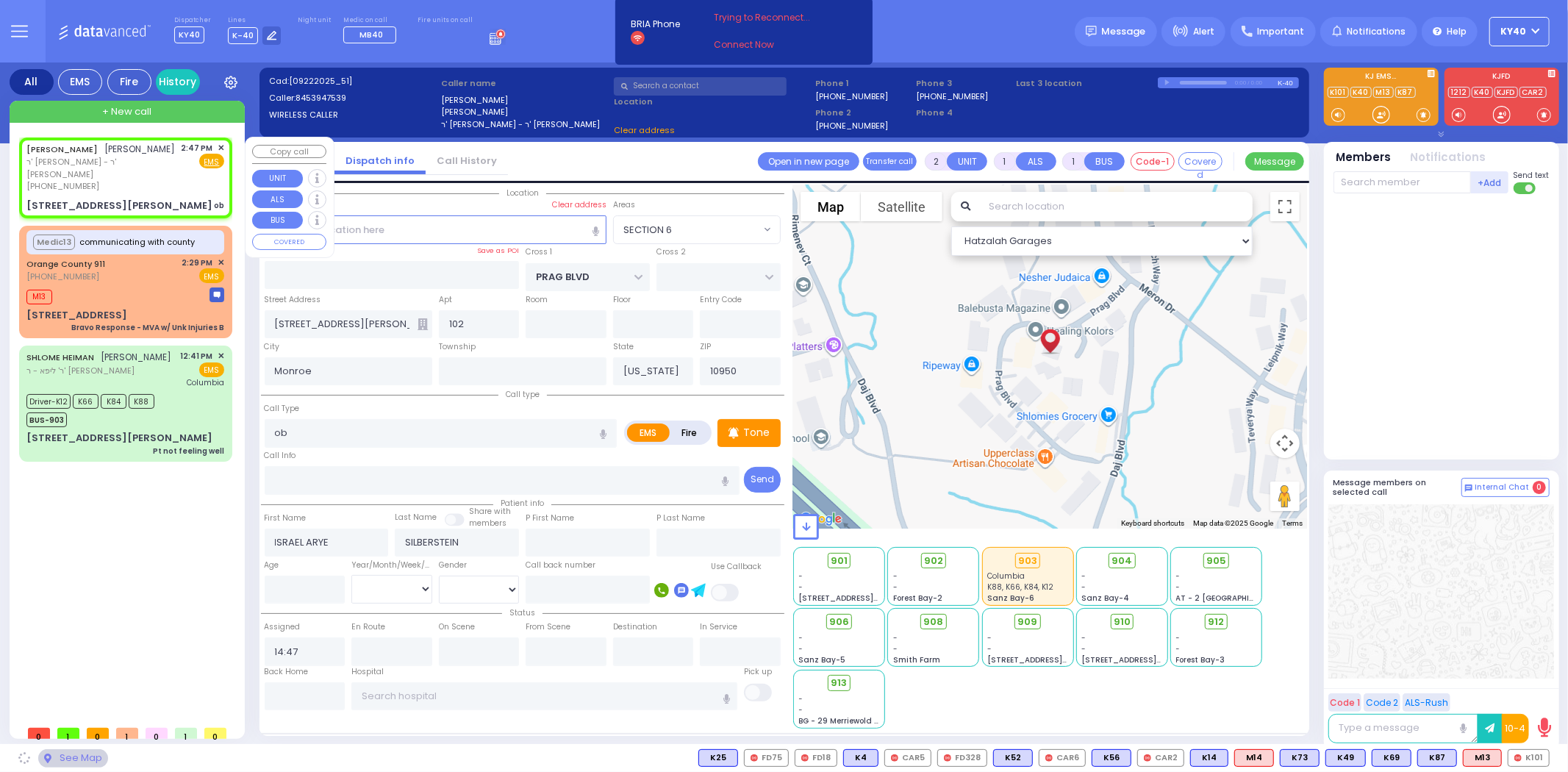
drag, startPoint x: 141, startPoint y: 175, endPoint x: 133, endPoint y: 175, distance: 8.0
click at [138, 174] on span "ר' [PERSON_NAME] - ר' [PERSON_NAME]" at bounding box center [101, 167] width 150 height 24
select select
radio input "true"
select select
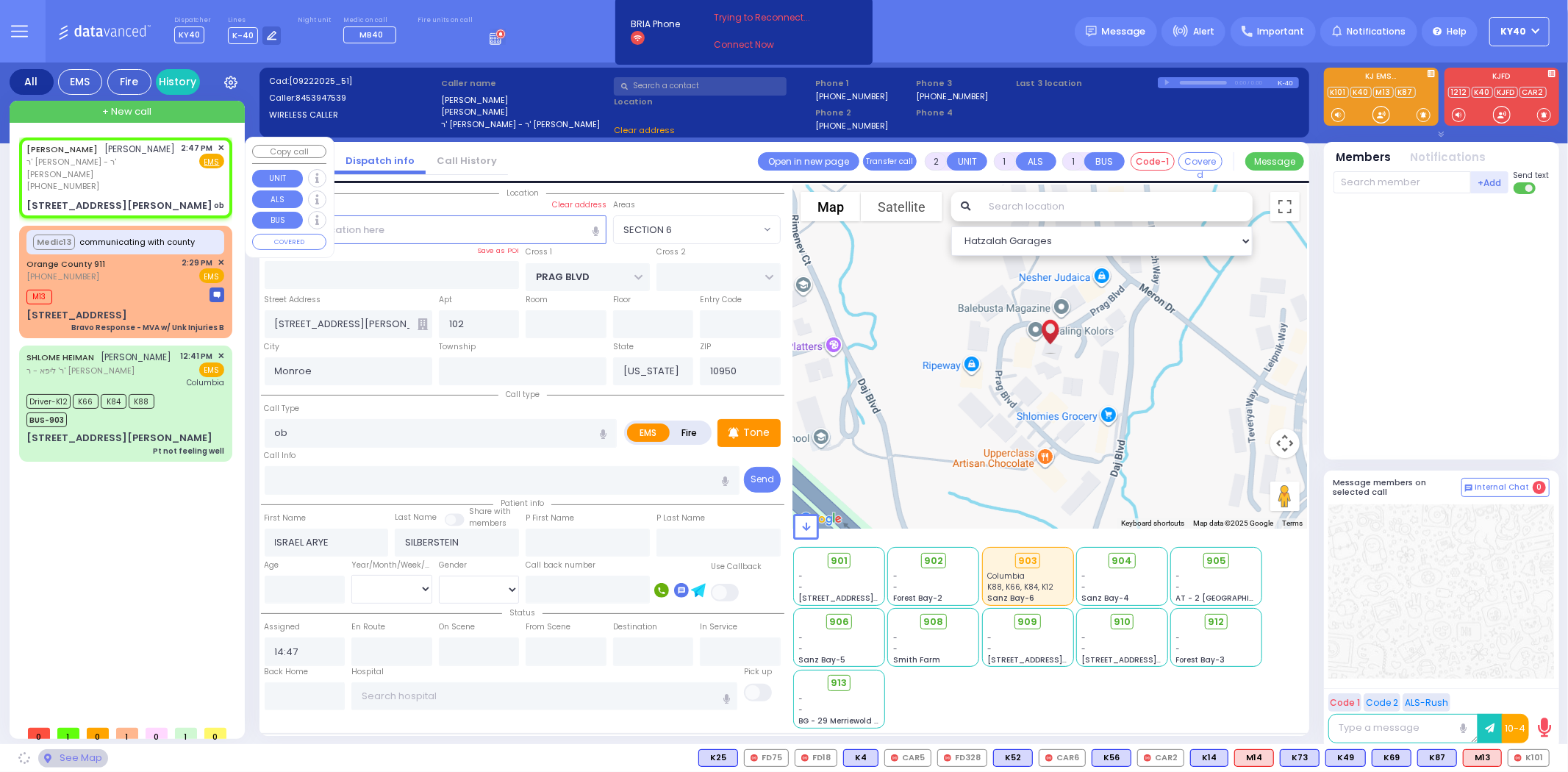
select select "Hatzalah Garages"
select select "SECTION 6"
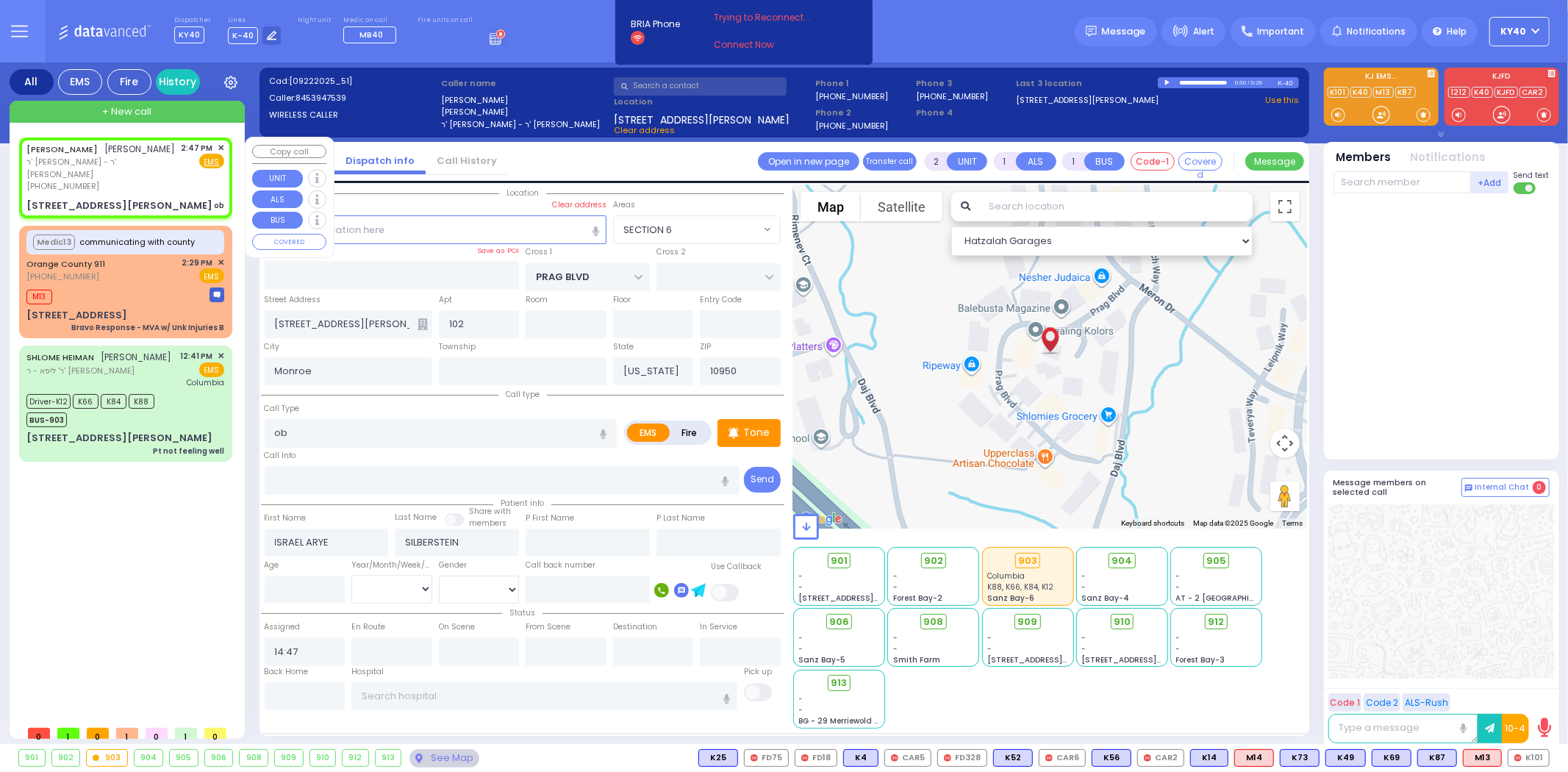
click at [127, 169] on span "ר' [PERSON_NAME] - ר' [PERSON_NAME]" at bounding box center [101, 167] width 150 height 24
select select
radio input "true"
select select
select select "Hatzalah Garages"
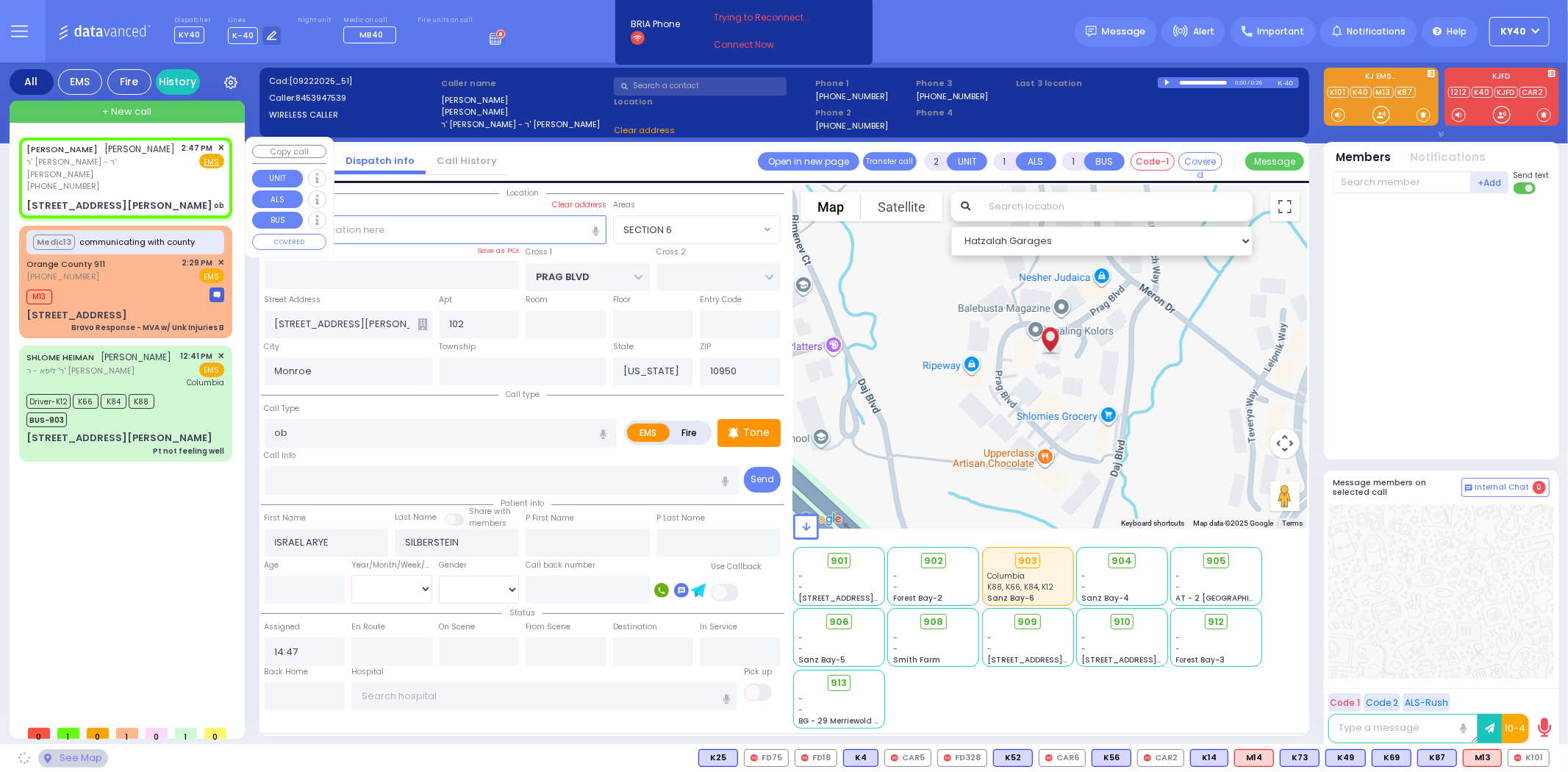
select select "SECTION 6"
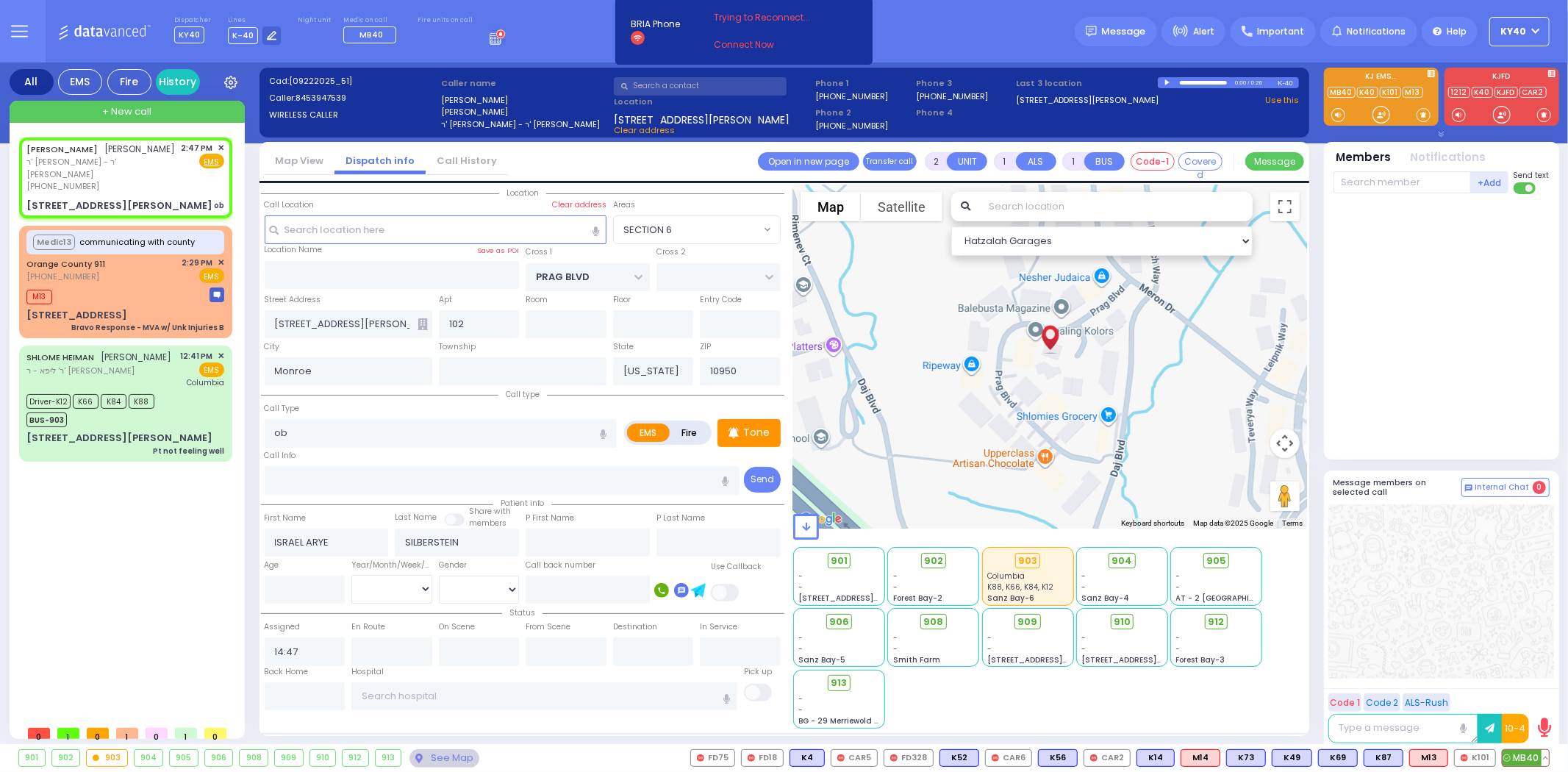
click at [1519, 759] on span "MB40" at bounding box center [1526, 758] width 46 height 17
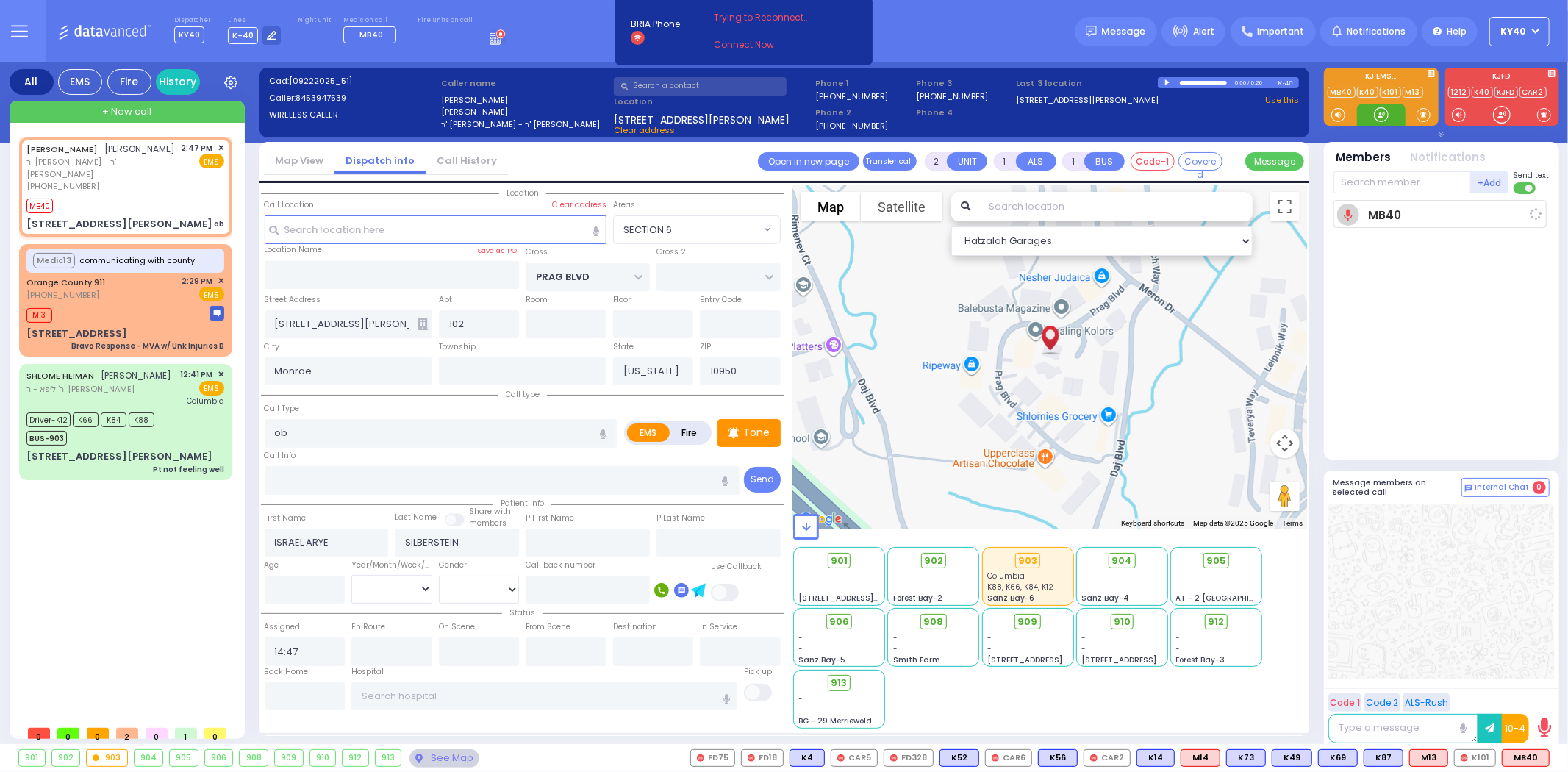
select select
radio input "true"
select select
type input "14:48"
select select "Hatzalah Garages"
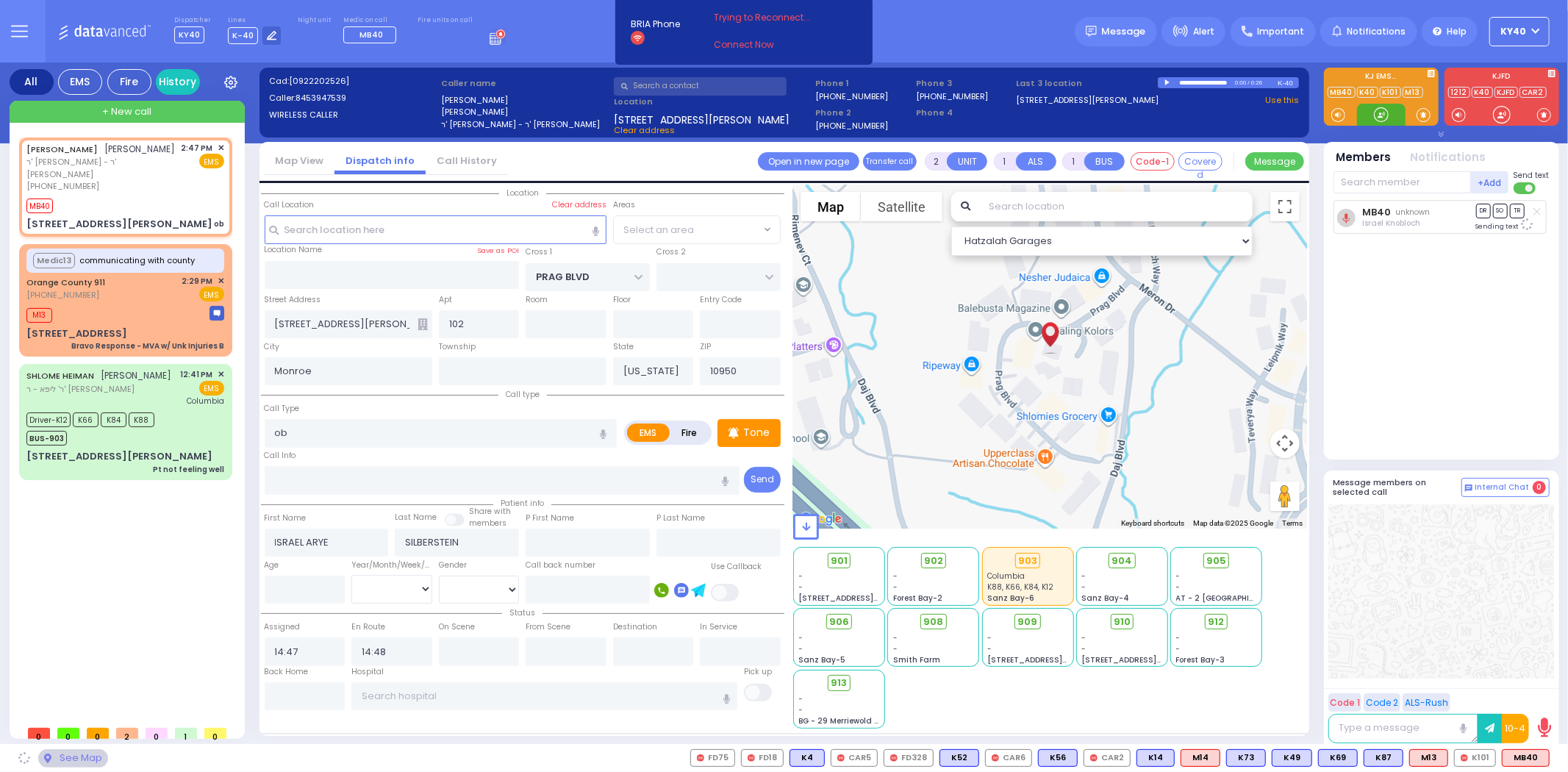
select select "SECTION 6"
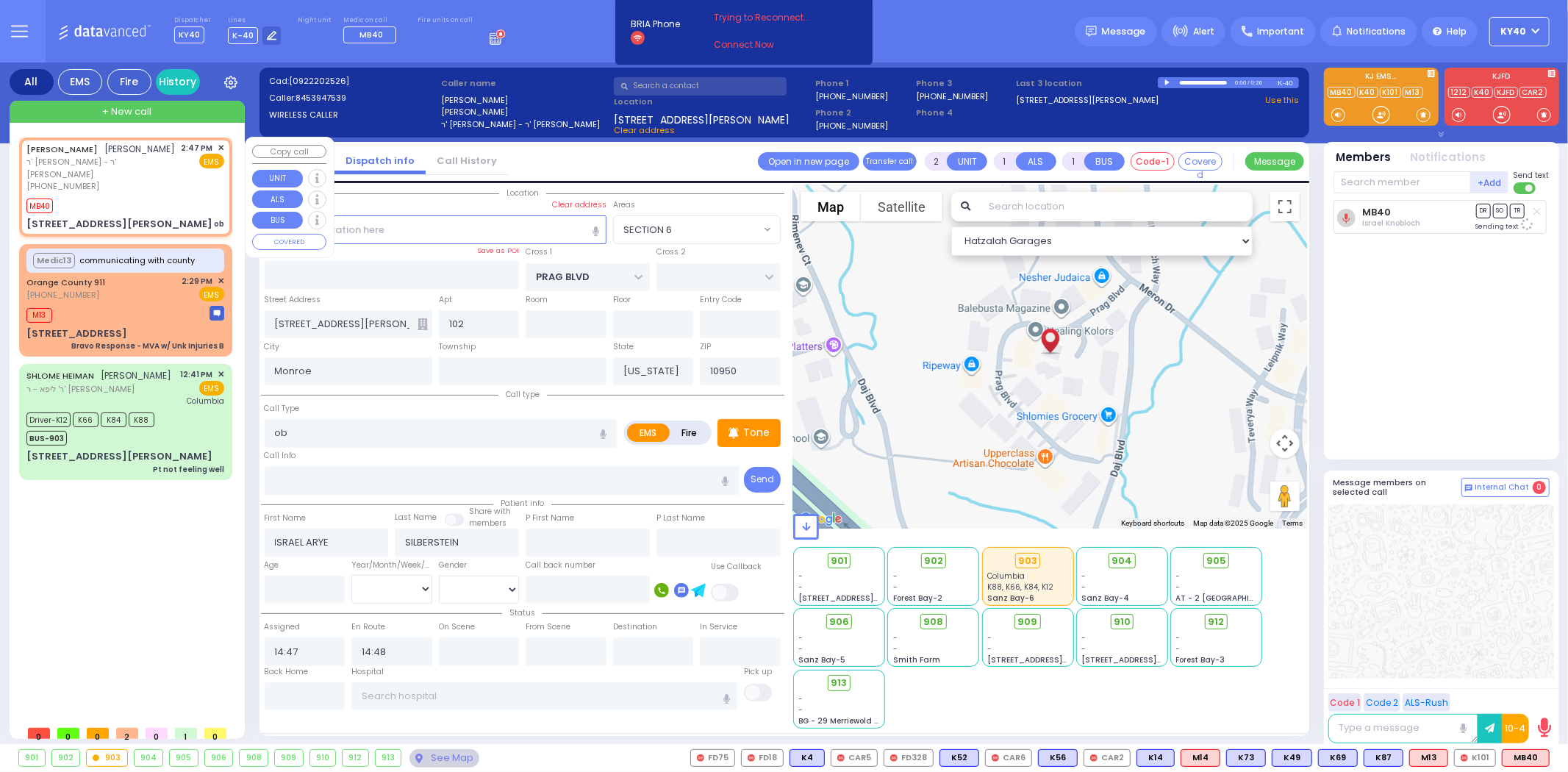
click at [105, 155] on span "[PERSON_NAME]" at bounding box center [140, 148] width 70 height 12
select select
radio input "true"
select select
select select "Hatzalah Garages"
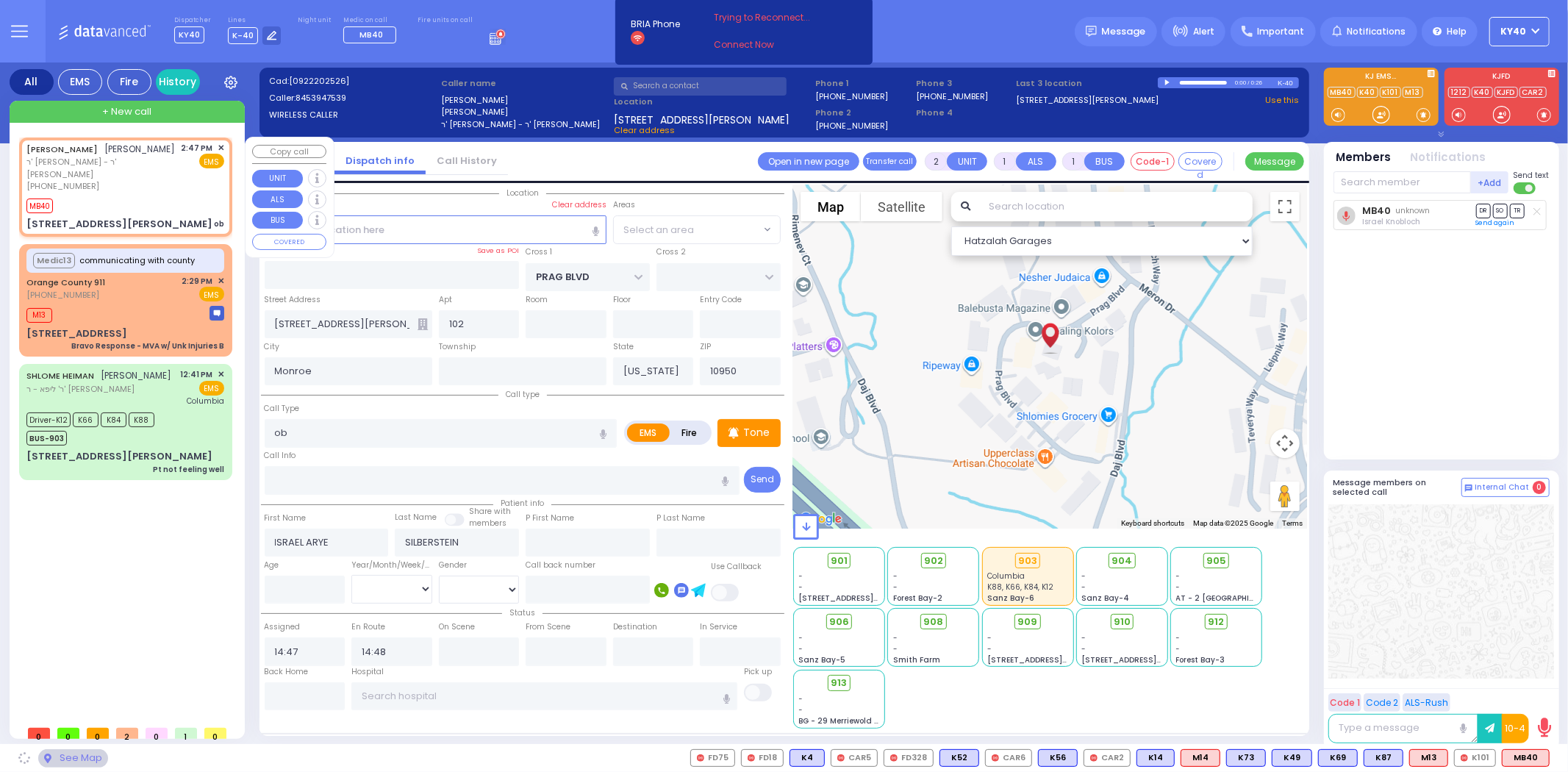
select select "SECTION 6"
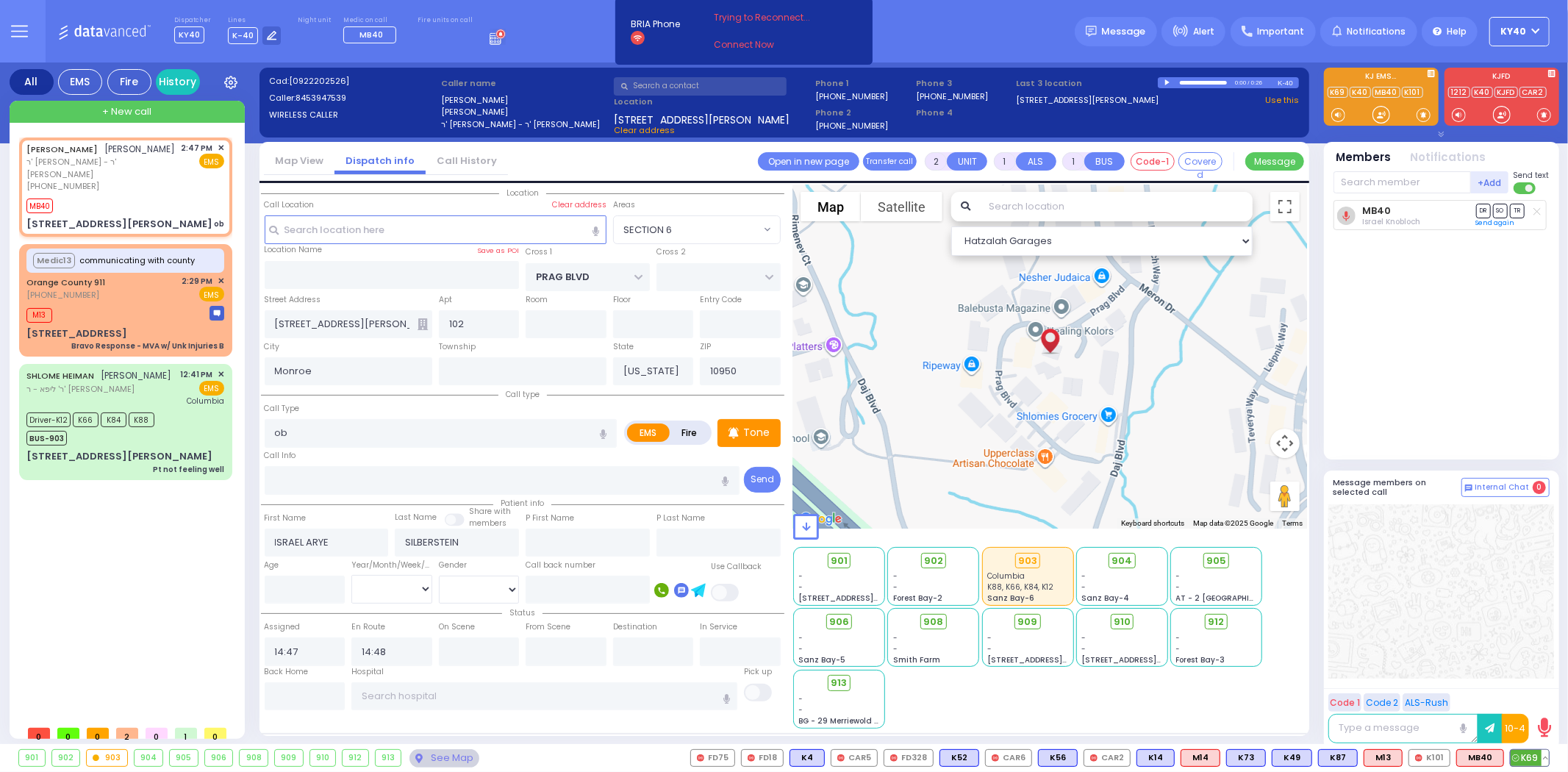
click at [1530, 757] on span "K69" at bounding box center [1530, 758] width 38 height 17
select select
radio input "true"
select select
select select "SECTION 6"
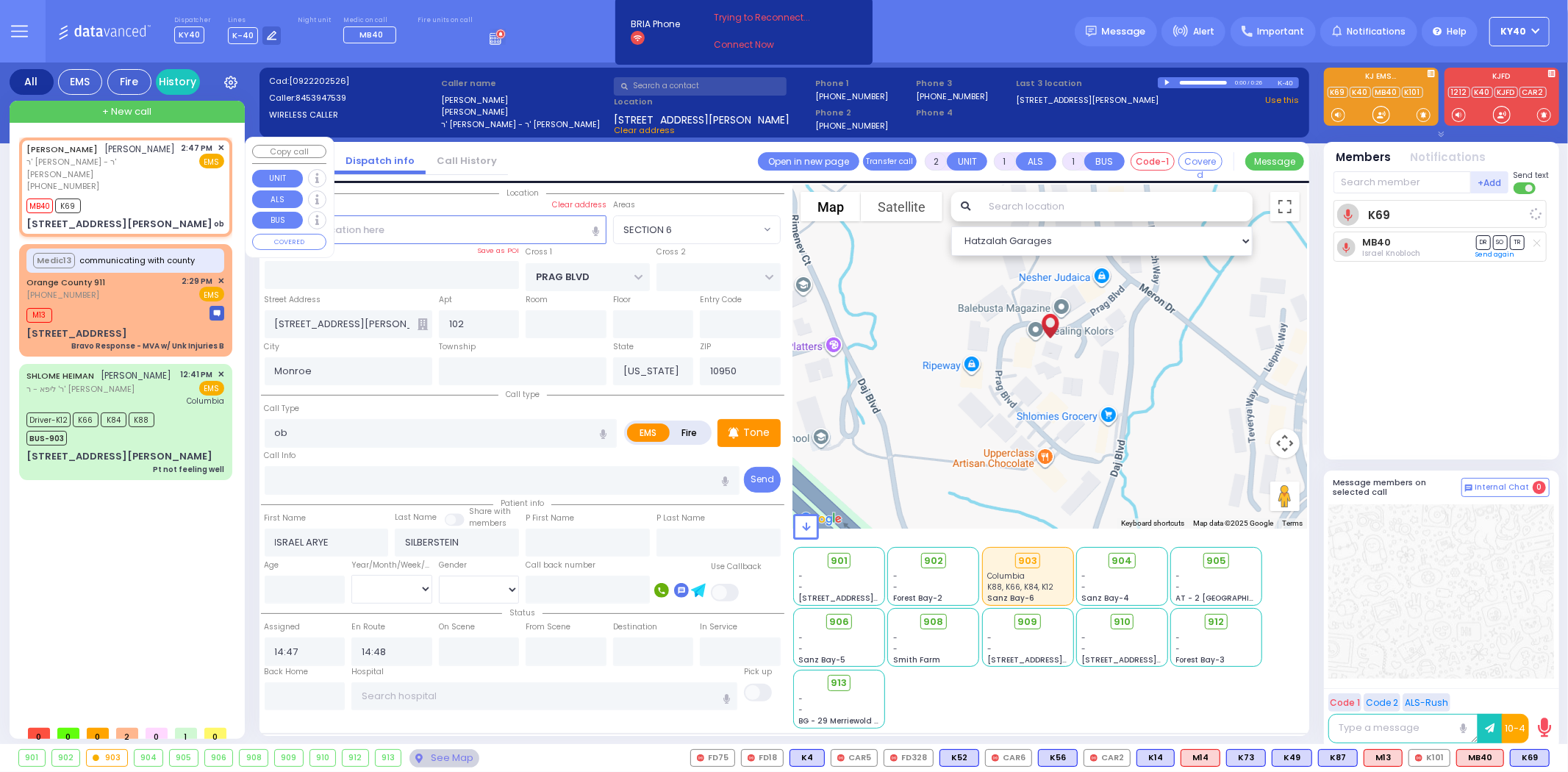
select select "Hatzalah Garages"
click at [150, 180] on span "ר' [PERSON_NAME] - ר' [PERSON_NAME]" at bounding box center [101, 167] width 150 height 24
select select
radio input "true"
select select
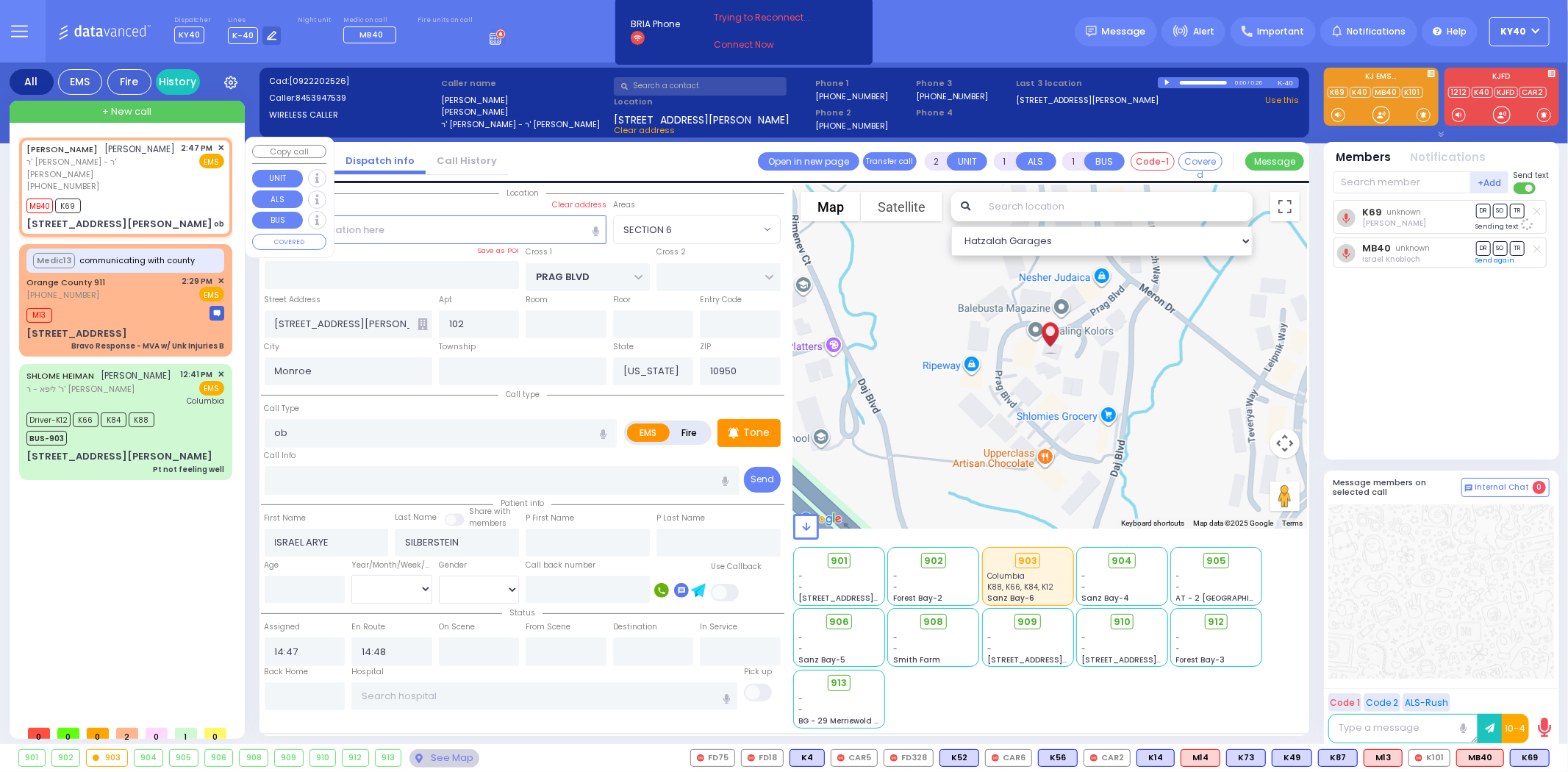
select select "SECTION 6"
select select "Hatzalah Garages"
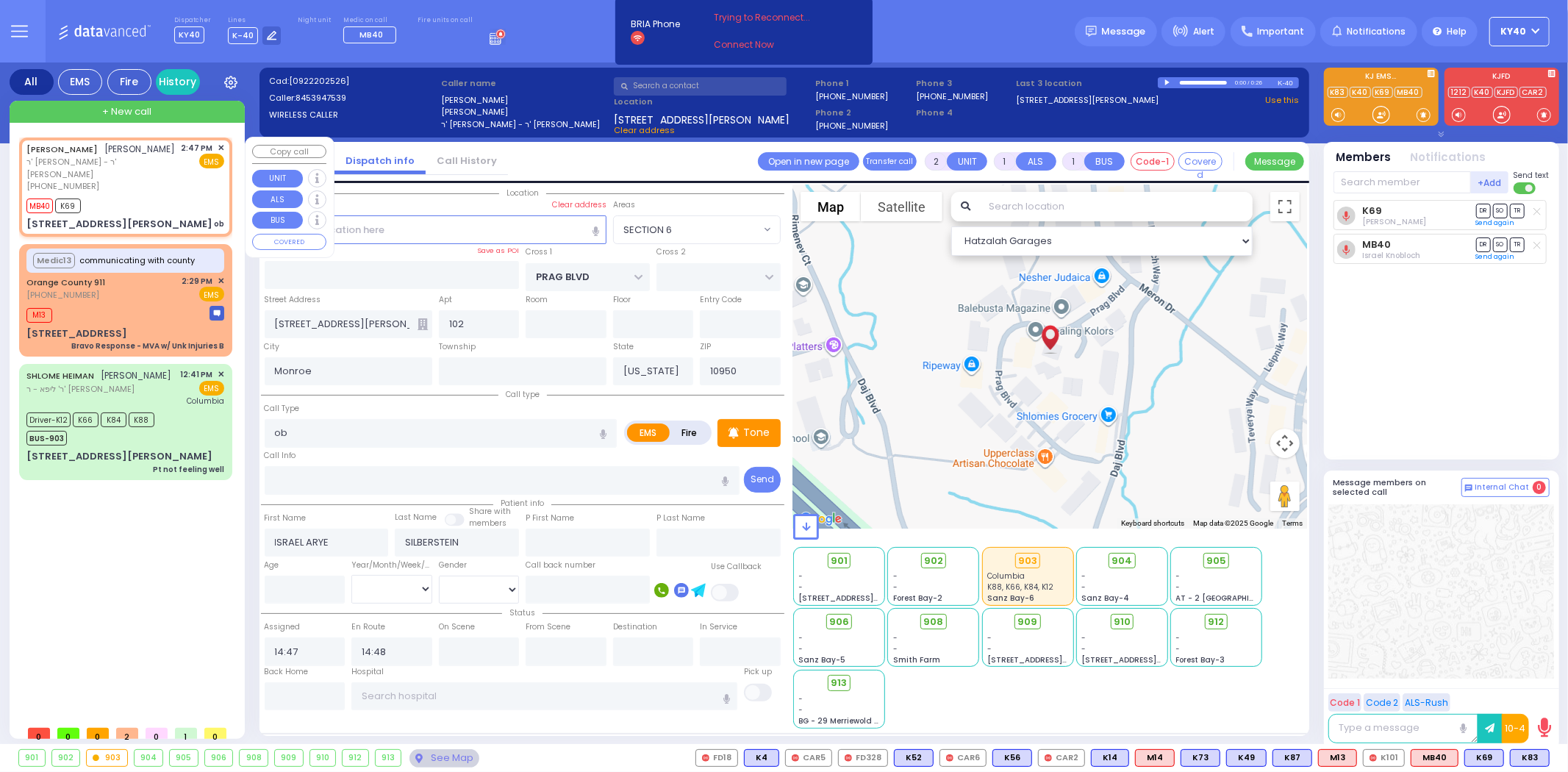
click at [156, 200] on div "MB40 K69" at bounding box center [125, 204] width 198 height 18
select select
radio input "true"
drag, startPoint x: 1524, startPoint y: 761, endPoint x: 1470, endPoint y: 663, distance: 111.9
click at [1471, 672] on div "Dispatcher KY40 ?" at bounding box center [784, 386] width 1568 height 772
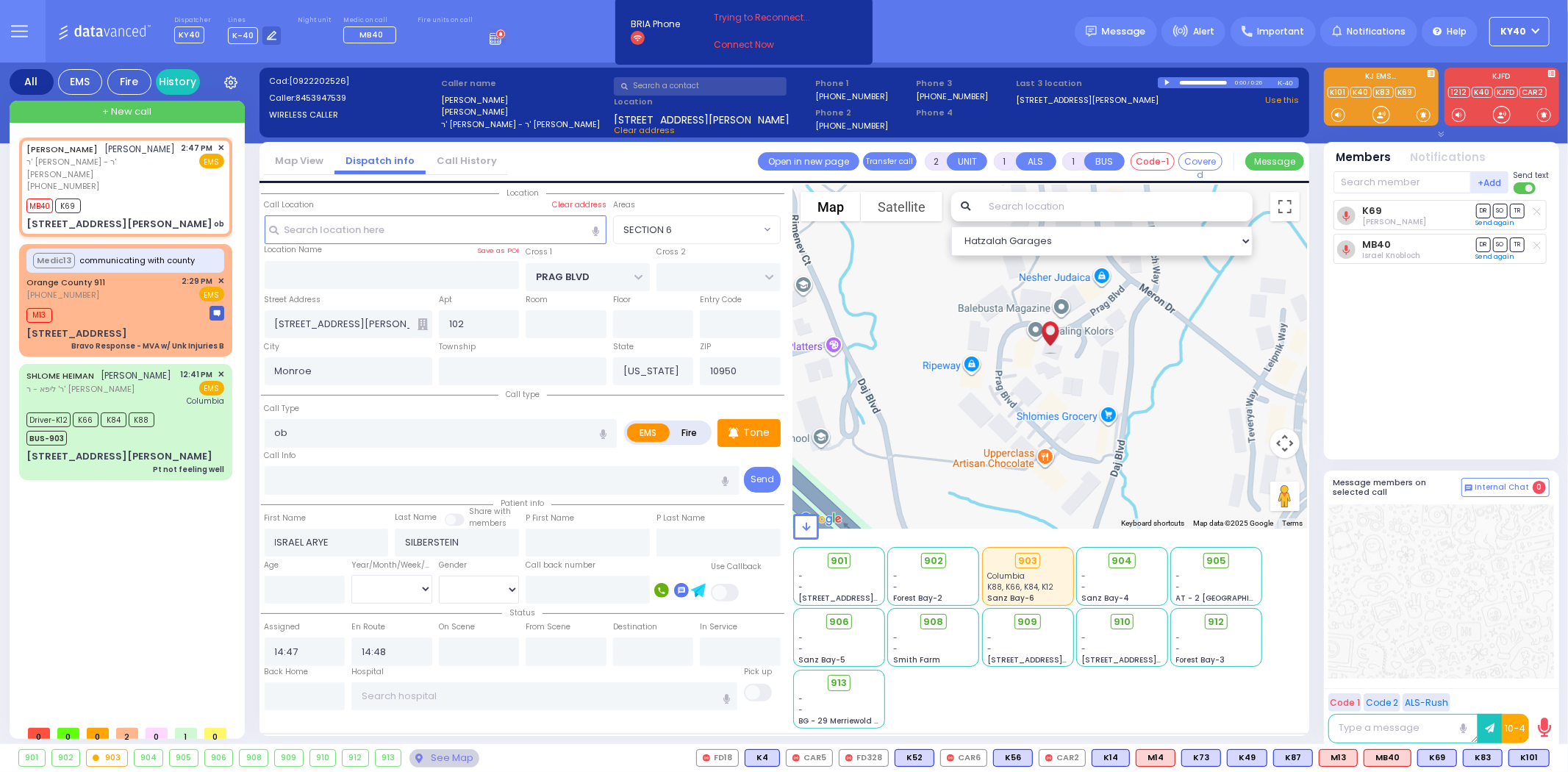
click at [1470, 634] on div at bounding box center [1441, 591] width 225 height 174
click at [1482, 758] on span "K83" at bounding box center [1483, 758] width 38 height 17
click at [1522, 755] on span "K101" at bounding box center [1529, 758] width 40 height 17
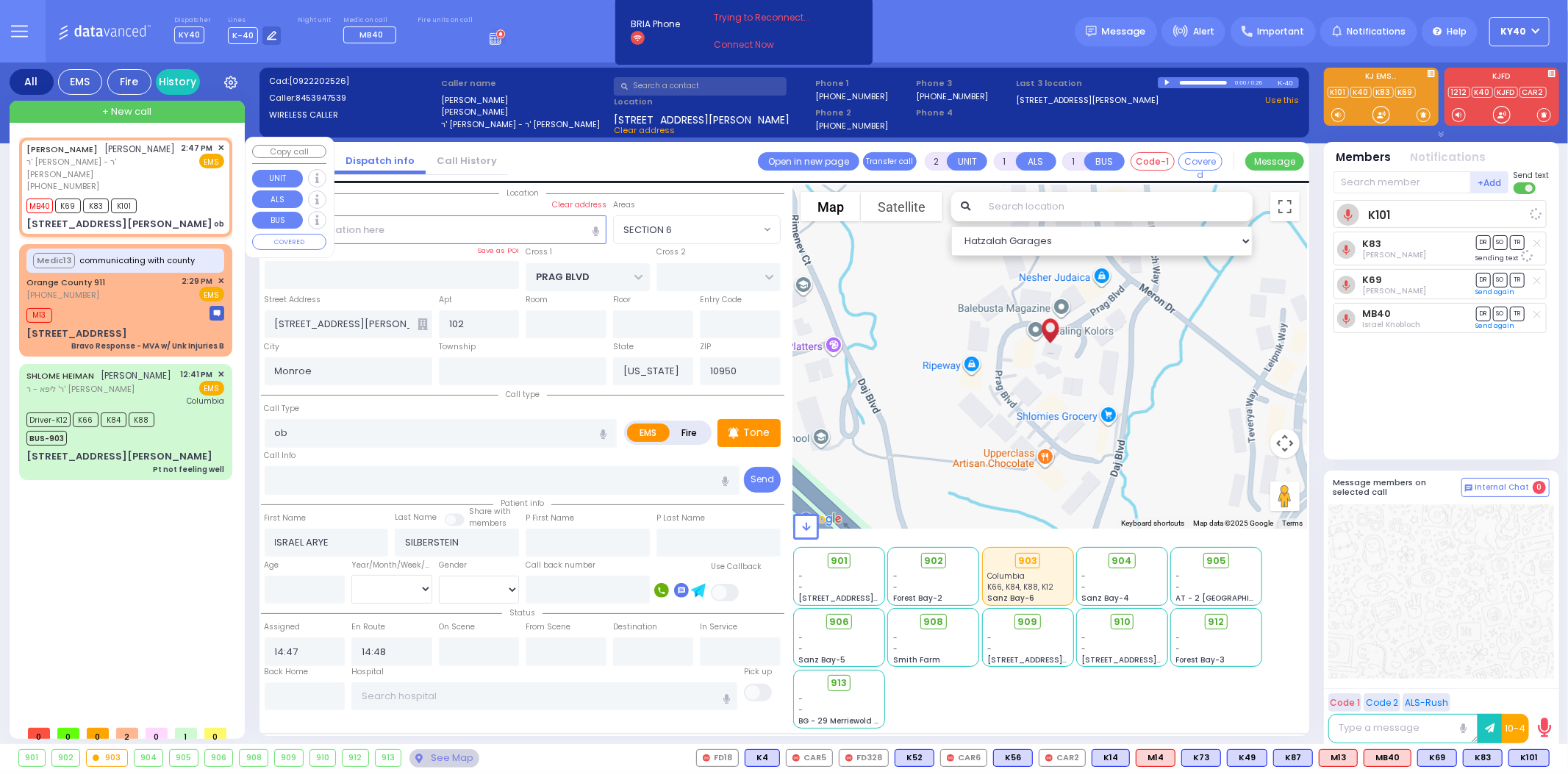
click at [105, 155] on span "[PERSON_NAME]" at bounding box center [140, 148] width 70 height 12
click at [1126, 619] on span "910" at bounding box center [1127, 622] width 17 height 15
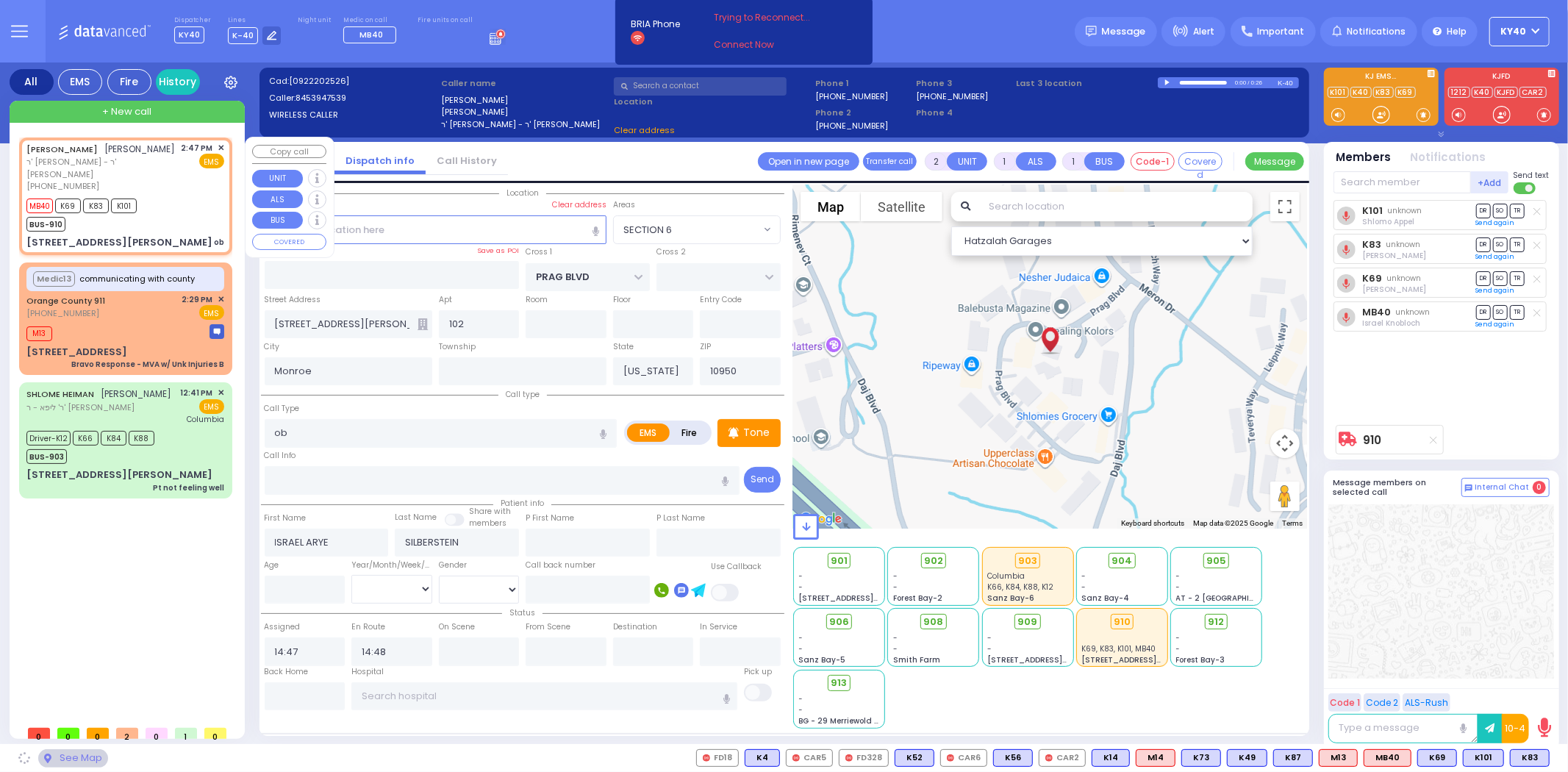
click at [167, 200] on div "MB40 K69 K83 K101 BUS-910" at bounding box center [125, 213] width 198 height 36
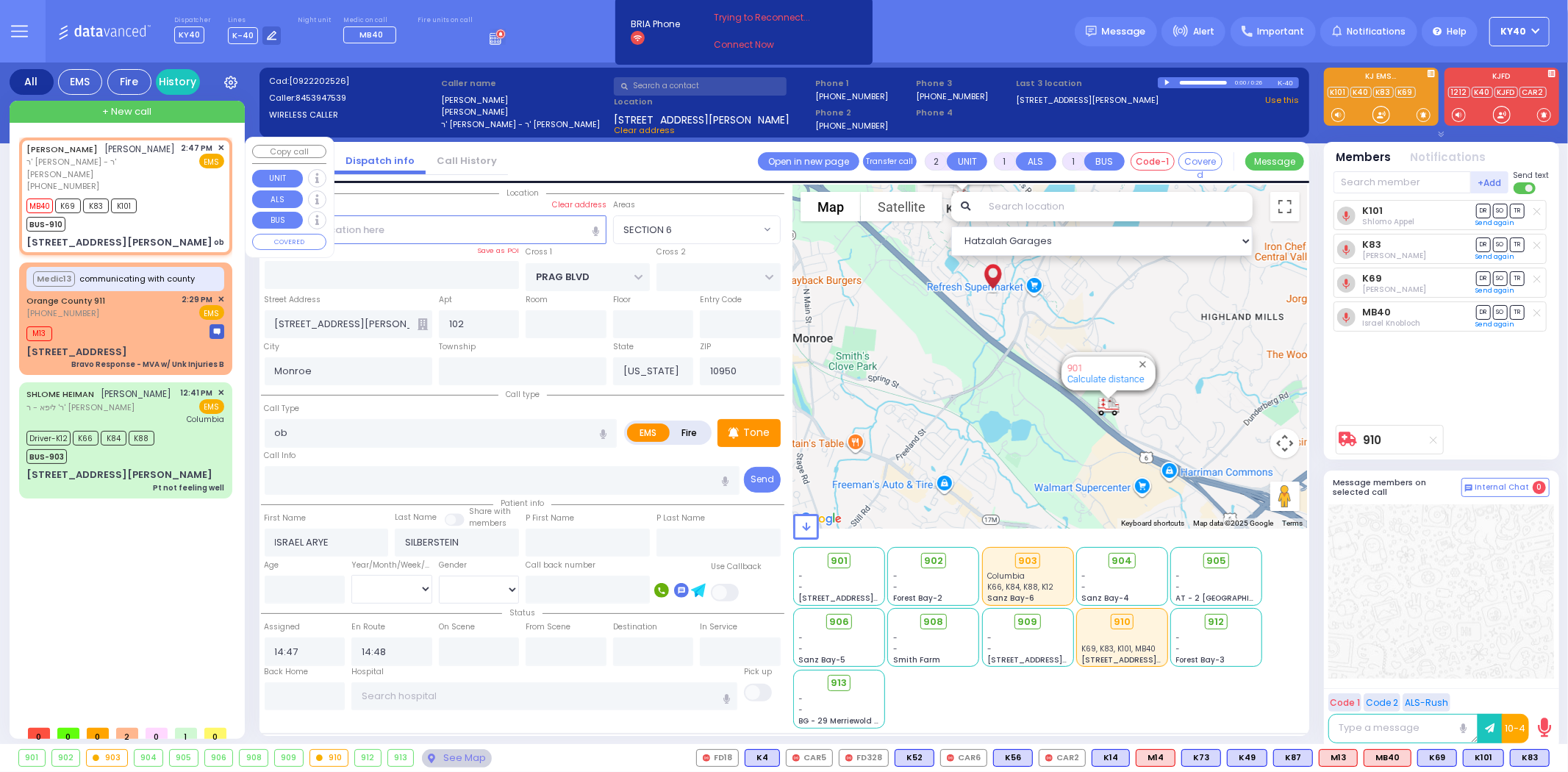
click at [186, 208] on div "MB40 K69 K83 K101 BUS-910" at bounding box center [125, 213] width 198 height 36
click at [181, 205] on div "MB40 K69 K83 K101 BUS-910" at bounding box center [125, 213] width 198 height 36
click at [181, 203] on div "MB40 K69 K83 K101 BUS-910" at bounding box center [125, 213] width 198 height 36
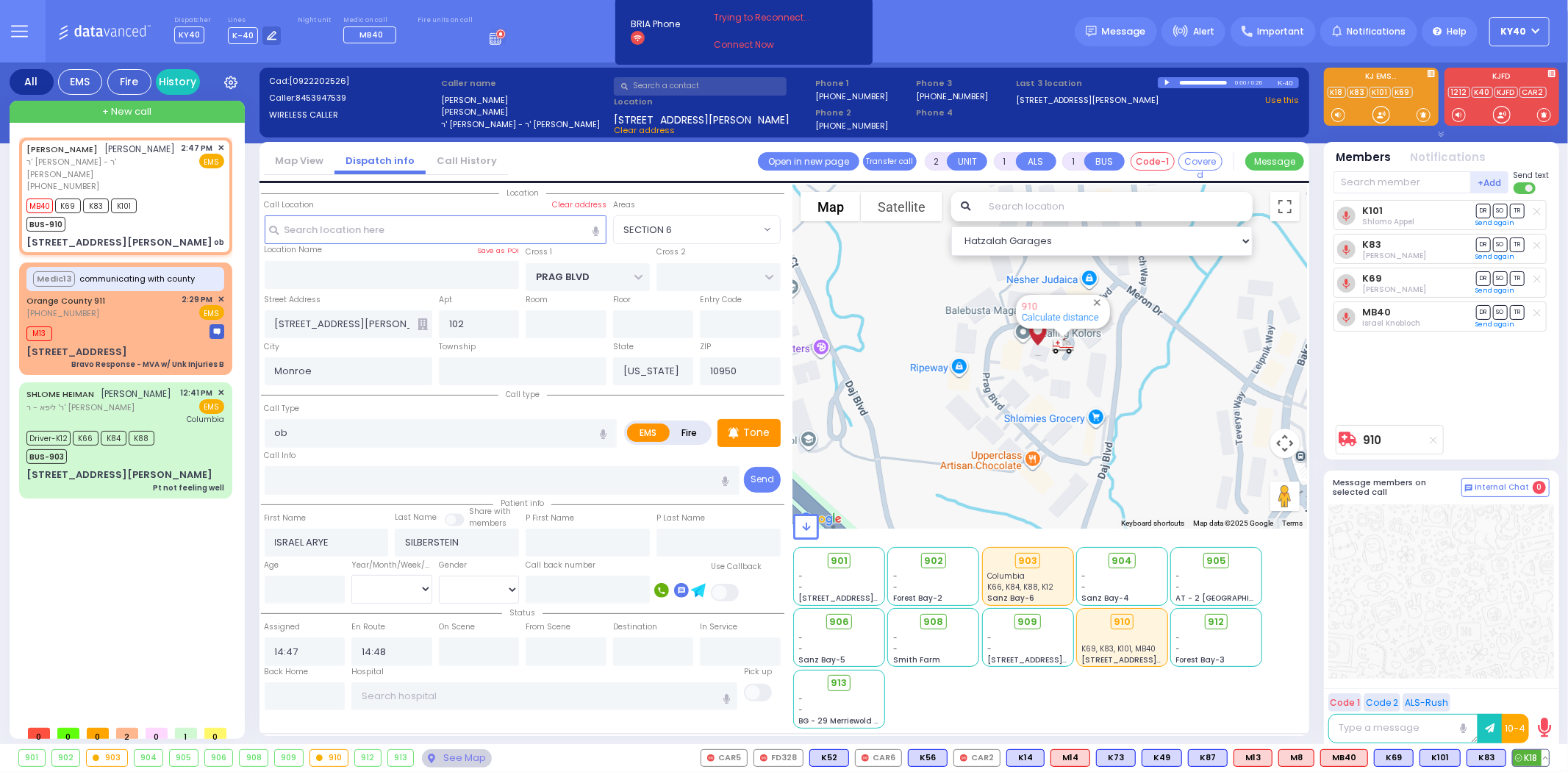
click at [1546, 755] on button at bounding box center [1545, 758] width 7 height 17
click at [1534, 692] on icon at bounding box center [1535, 692] width 16 height 16
click at [1535, 693] on icon at bounding box center [1535, 692] width 16 height 16
click at [1487, 562] on div at bounding box center [1441, 591] width 225 height 174
click at [162, 201] on div "MB40 K69 K83 K101 BUS-910" at bounding box center [125, 213] width 198 height 36
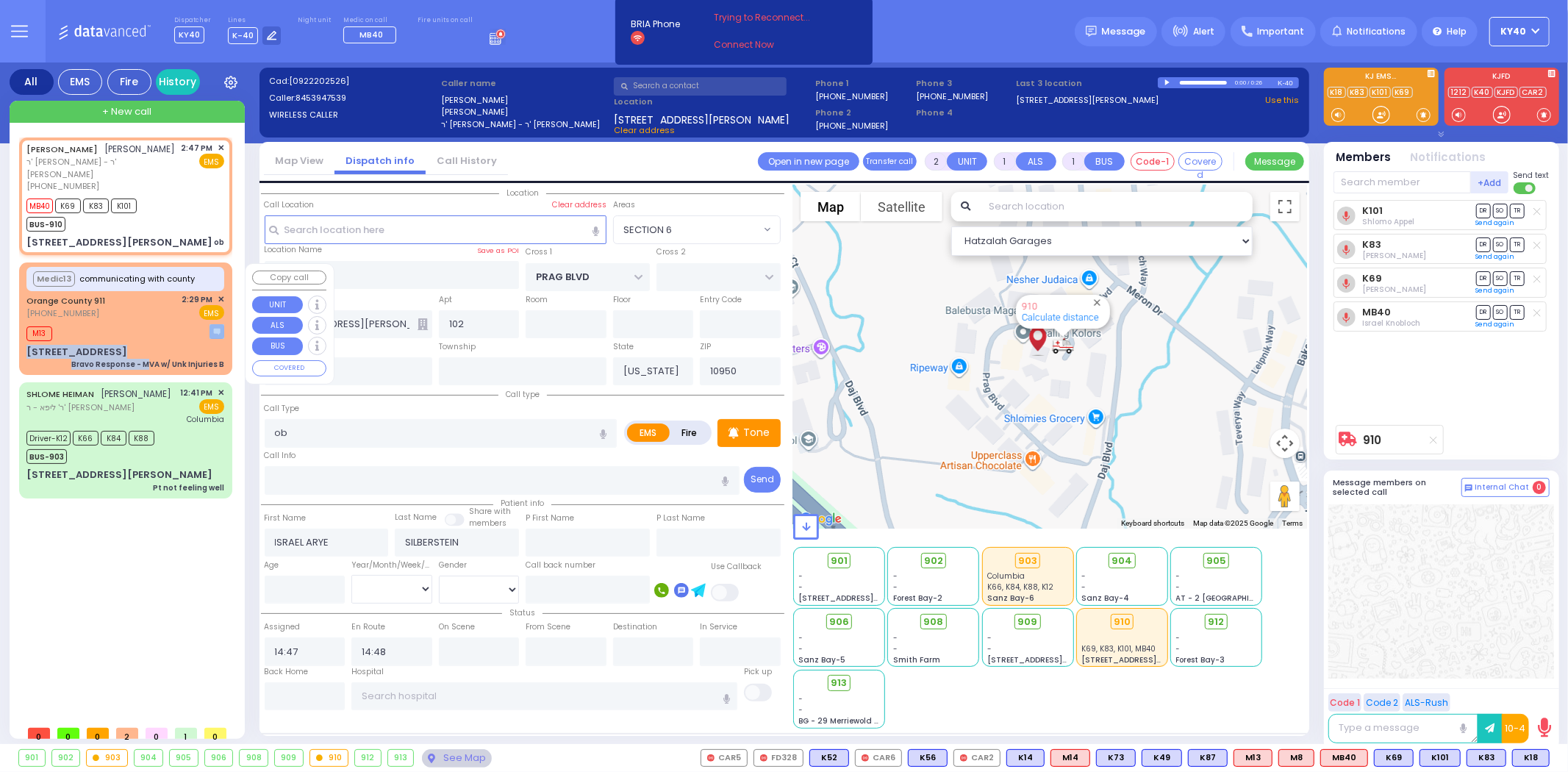
click at [149, 339] on div "Medic13 communicating with county [GEOGRAPHIC_DATA] 911 [PHONE_NUMBER] 2:29 PM …" at bounding box center [126, 318] width 207 height 108
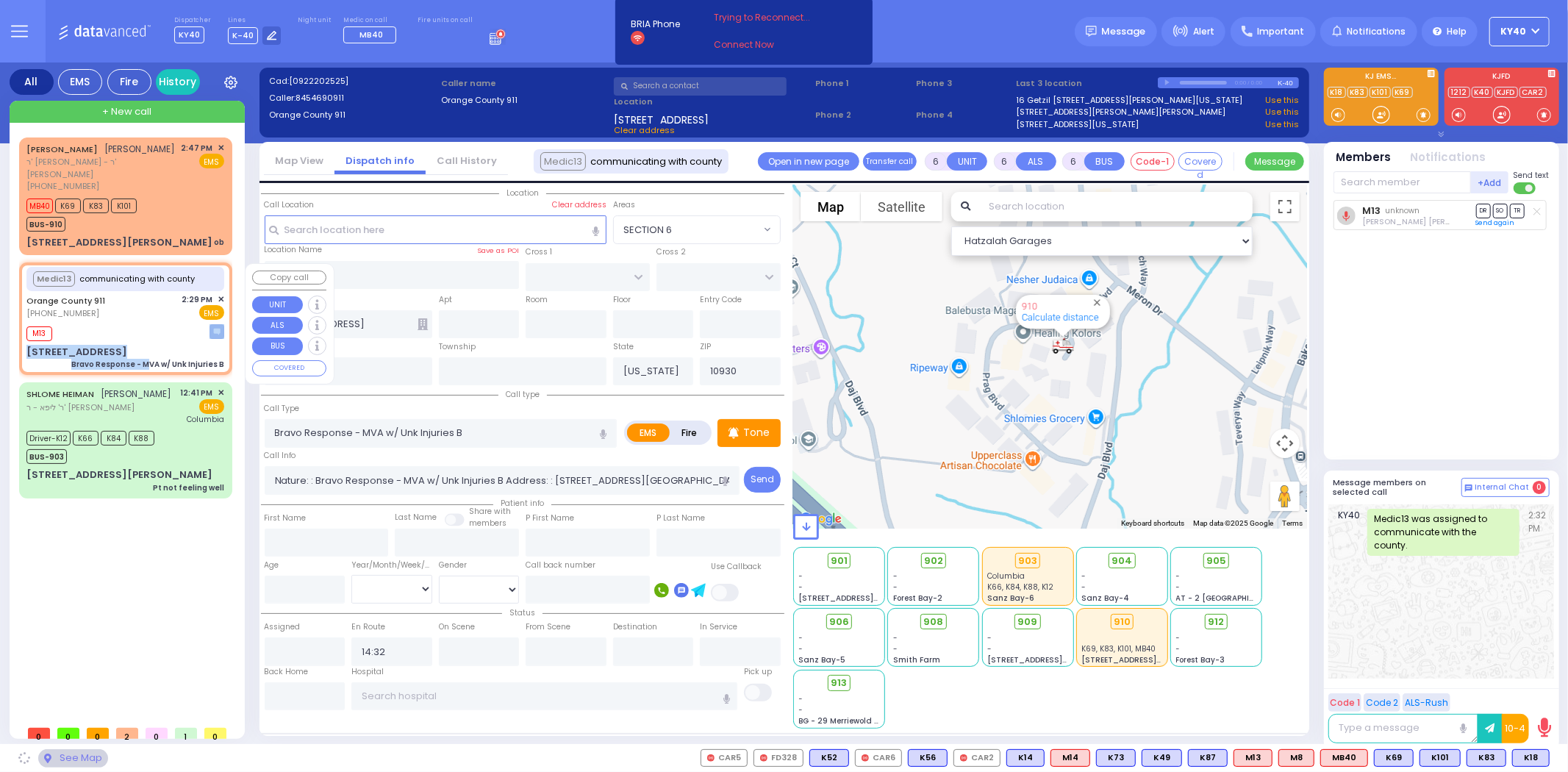
click at [148, 321] on div "Medic13 communicating with county [GEOGRAPHIC_DATA] 911 [PHONE_NUMBER] 2:29 PM …" at bounding box center [126, 318] width 207 height 108
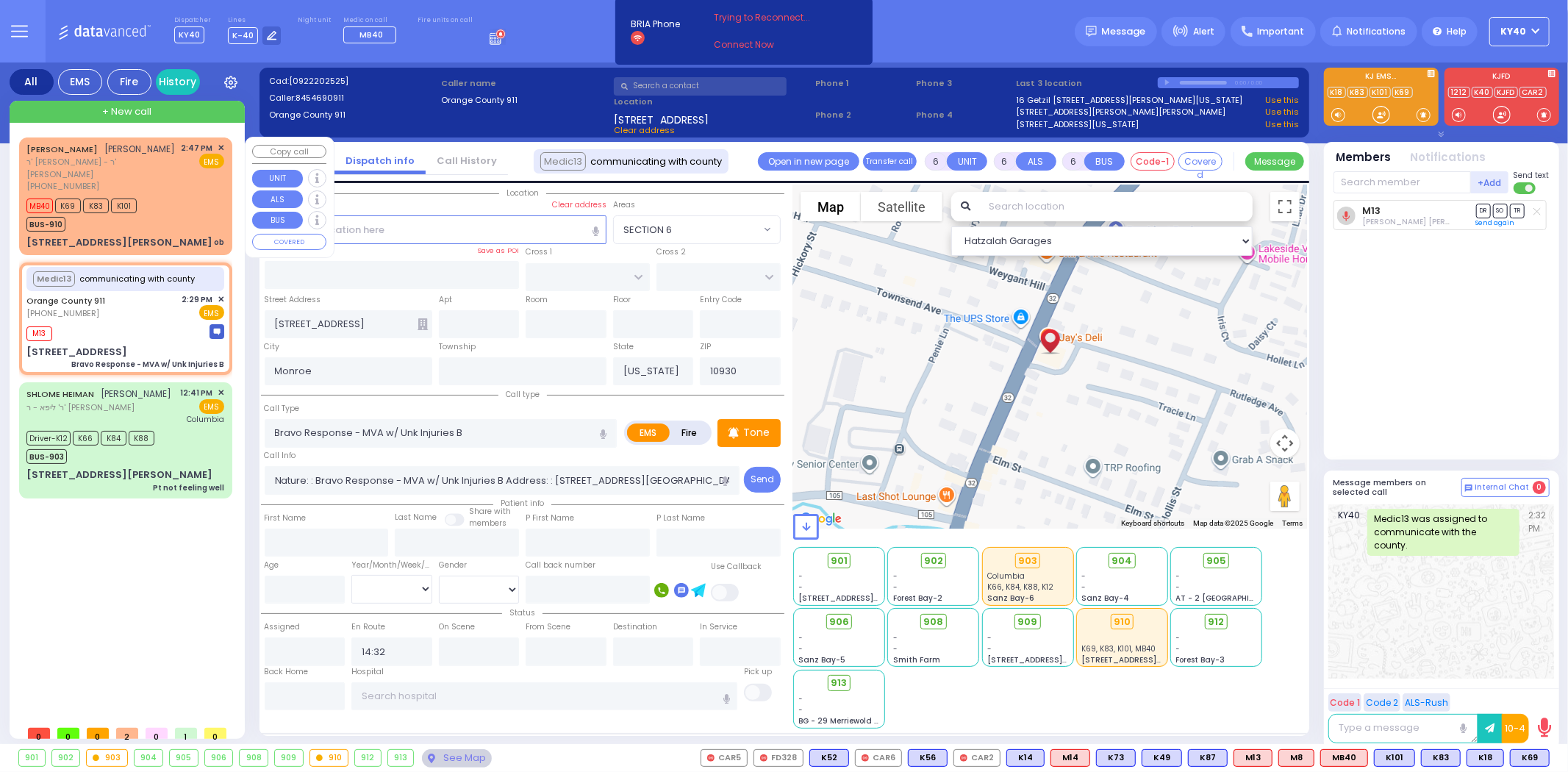
drag, startPoint x: 192, startPoint y: 210, endPoint x: 206, endPoint y: 209, distance: 14.0
click at [199, 210] on div "MB40 K69 K83 K101 BUS-910" at bounding box center [125, 213] width 198 height 36
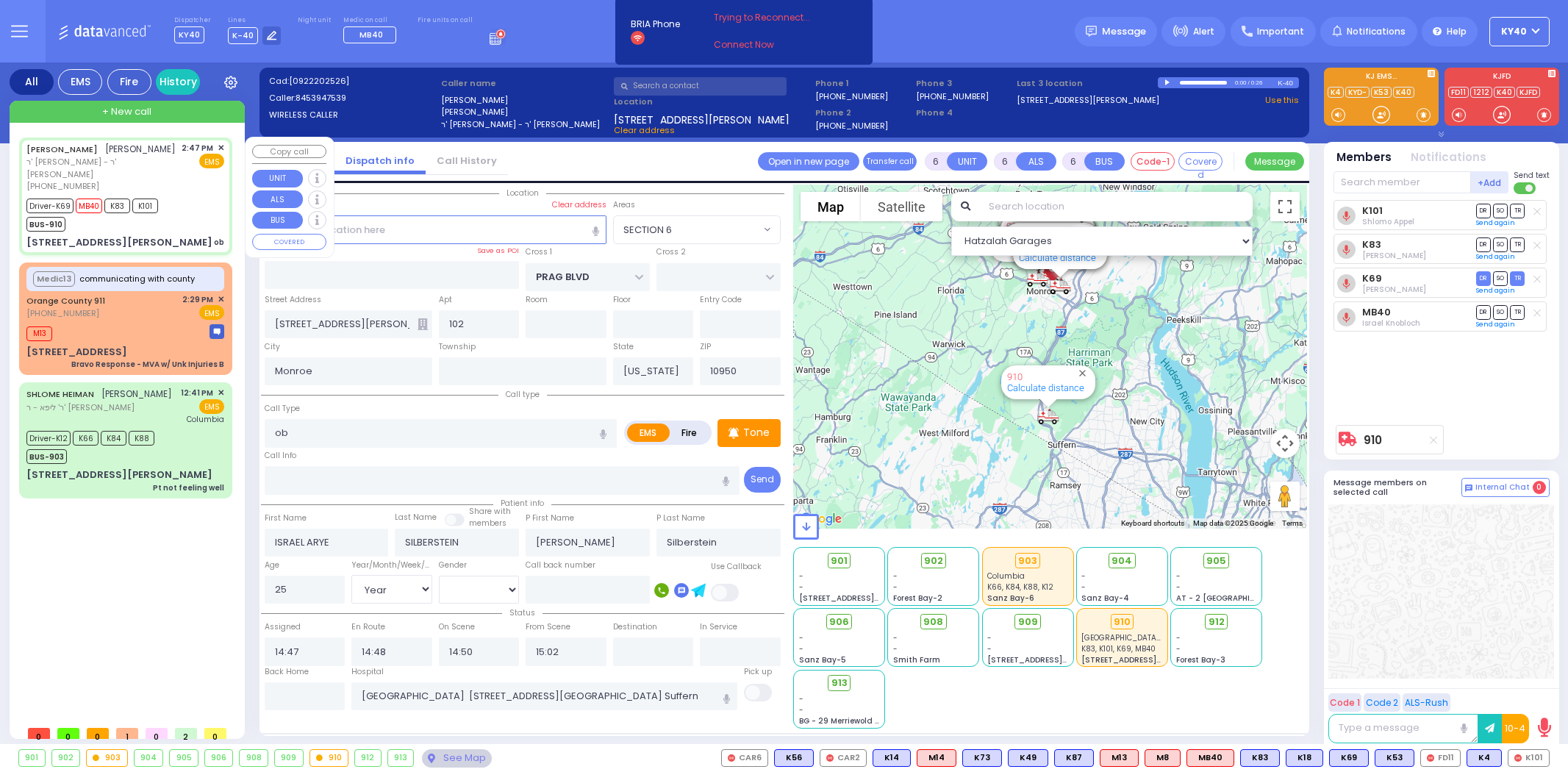
select select "SECTION 6"
select select "Year"
select select "[DEMOGRAPHIC_DATA]"
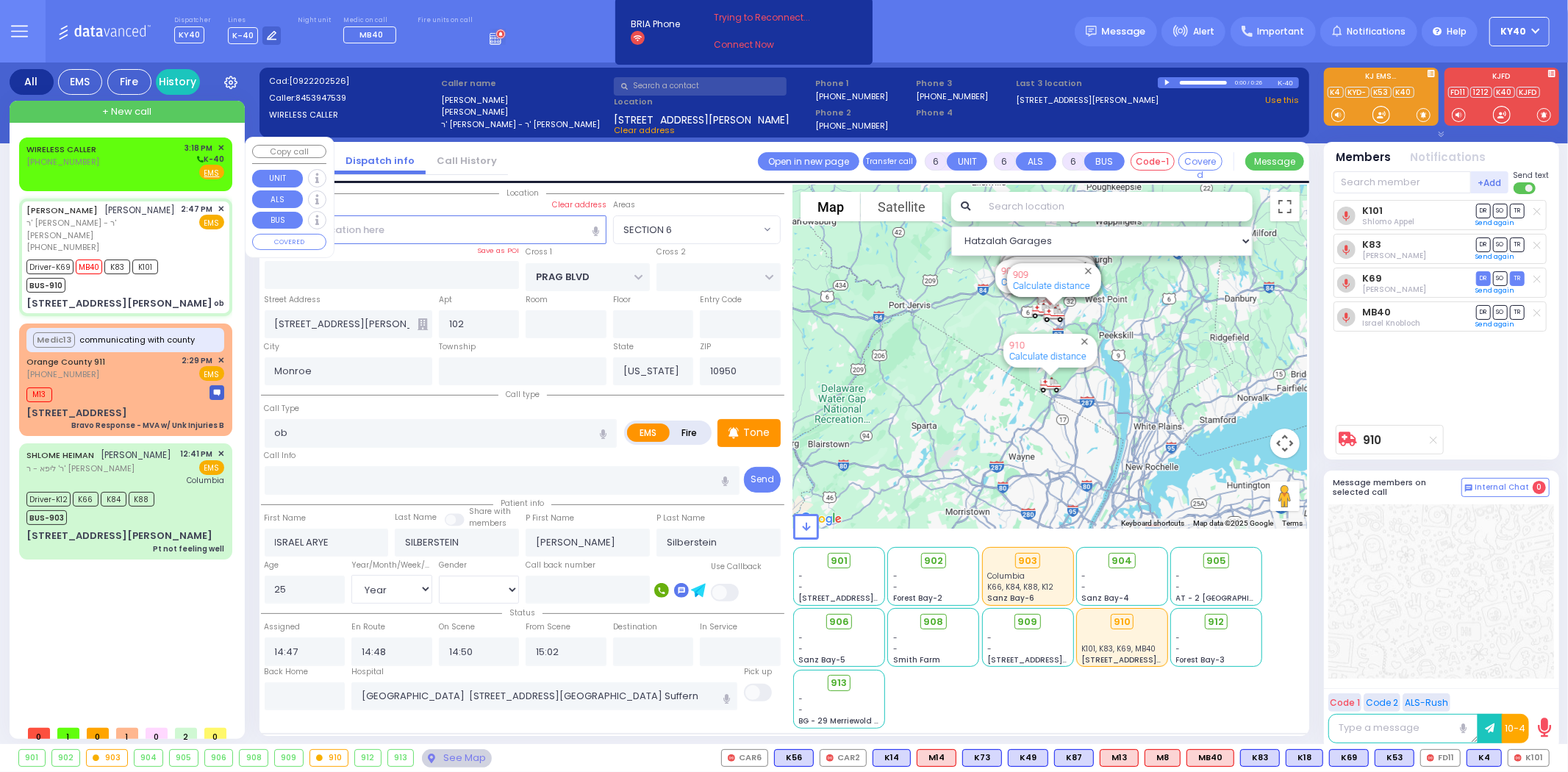
click at [149, 160] on div "WIRELESS CALLER [PHONE_NUMBER] 3:18 PM ✕ K-40" at bounding box center [125, 161] width 198 height 38
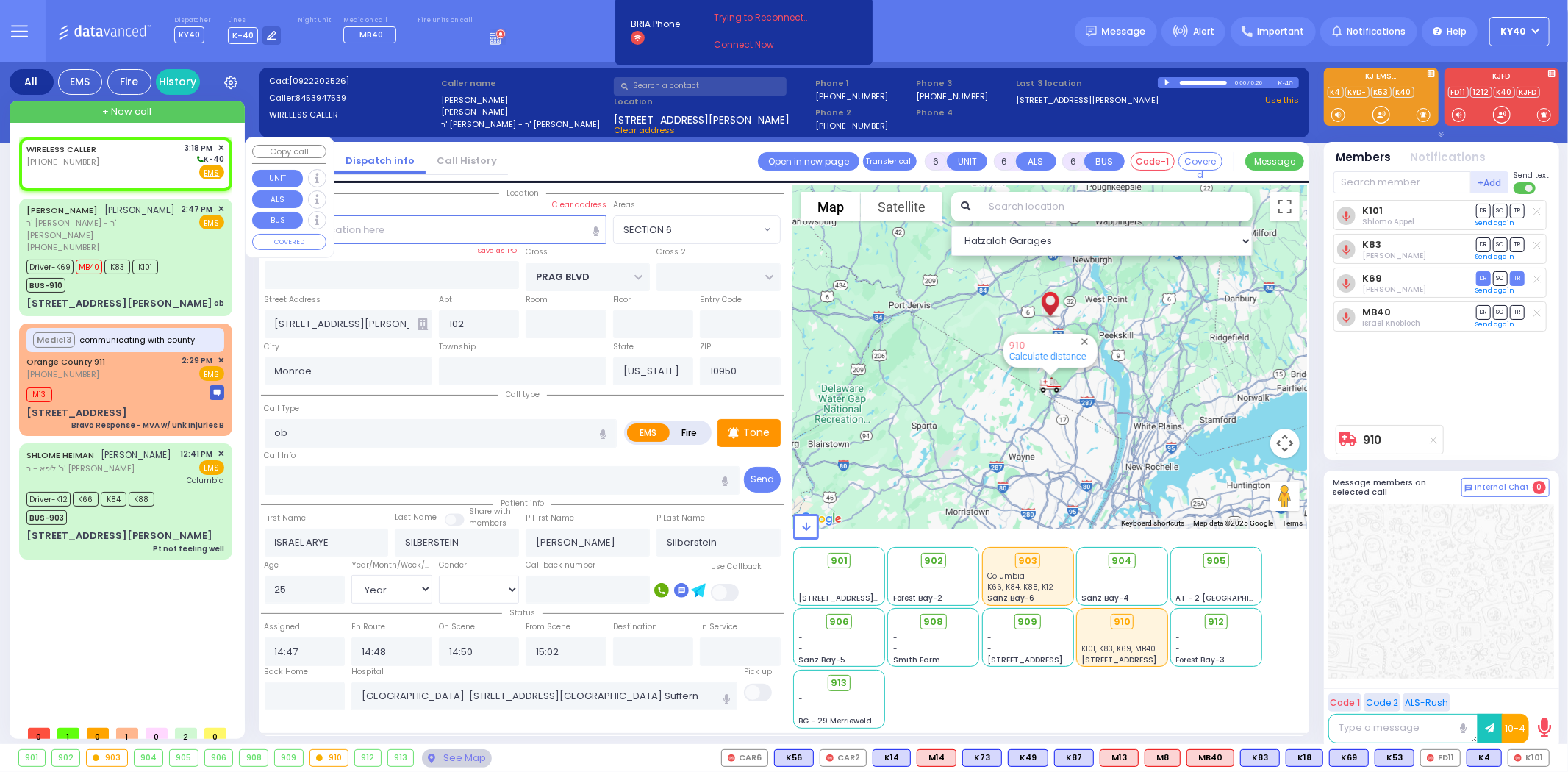
type input "2"
type input "1"
select select
radio input "true"
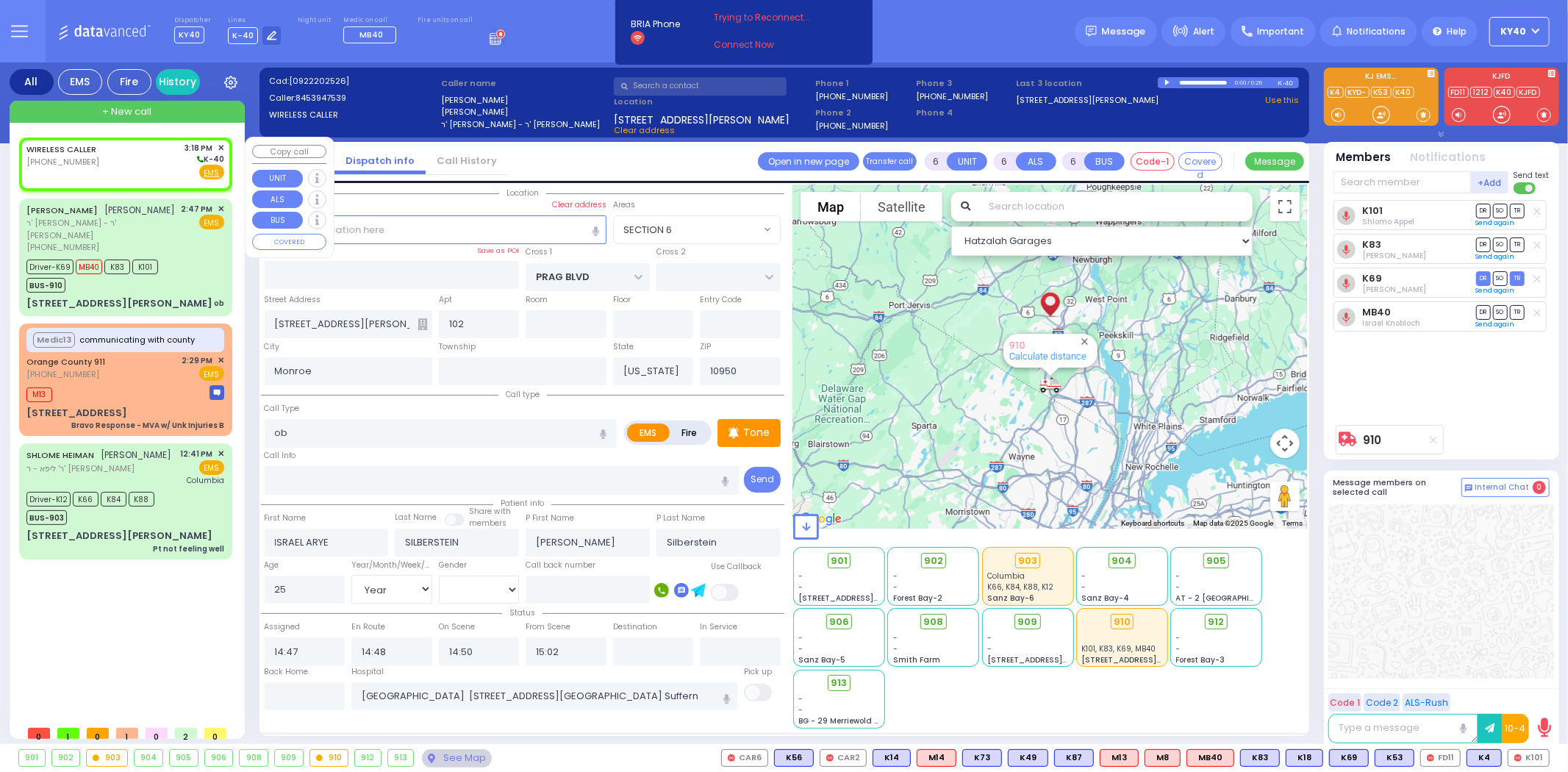
select select
type input "15:18"
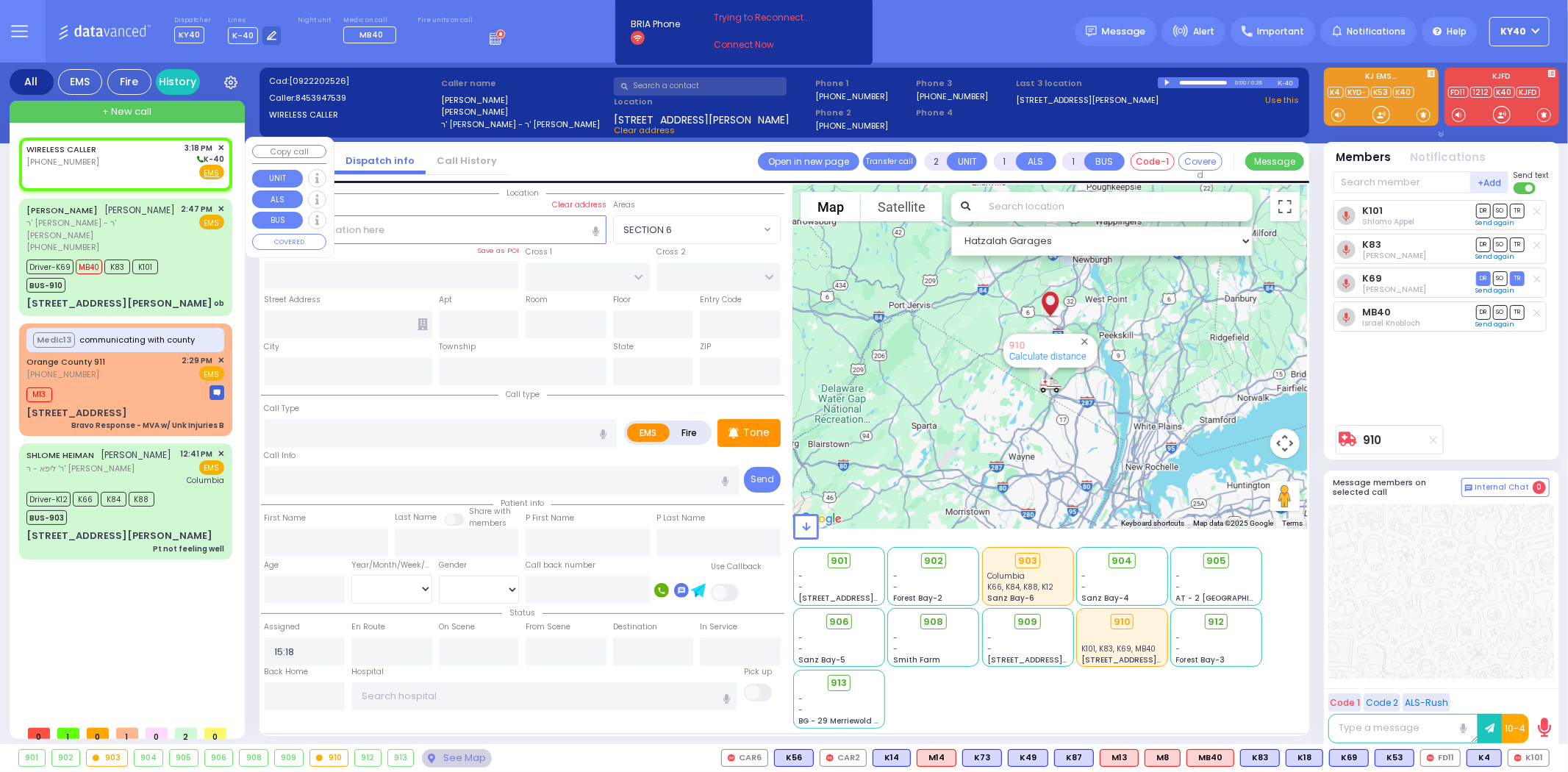
select select "Hatzalah Garages"
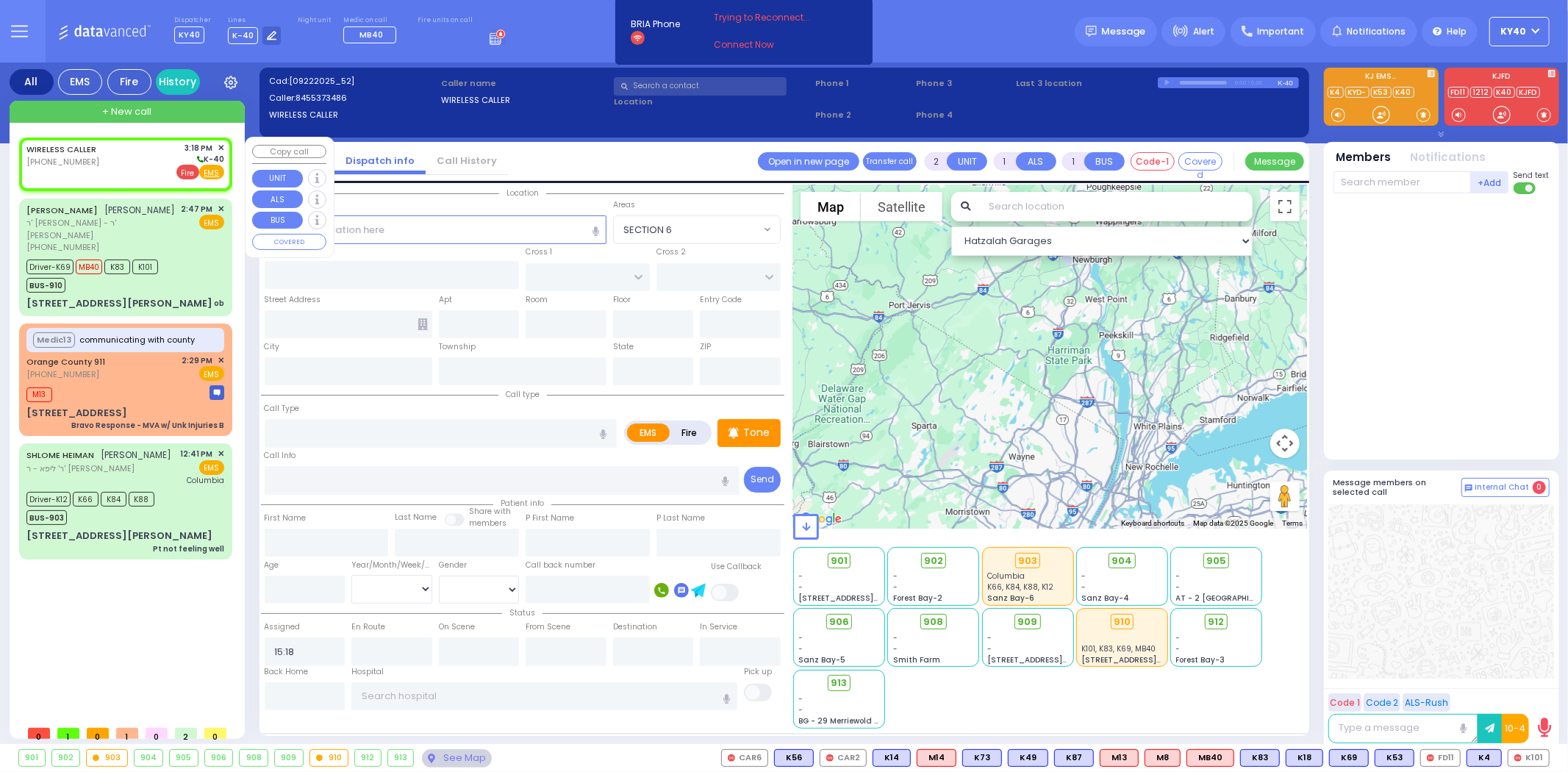
click at [190, 172] on span "Fire" at bounding box center [188, 172] width 23 height 15
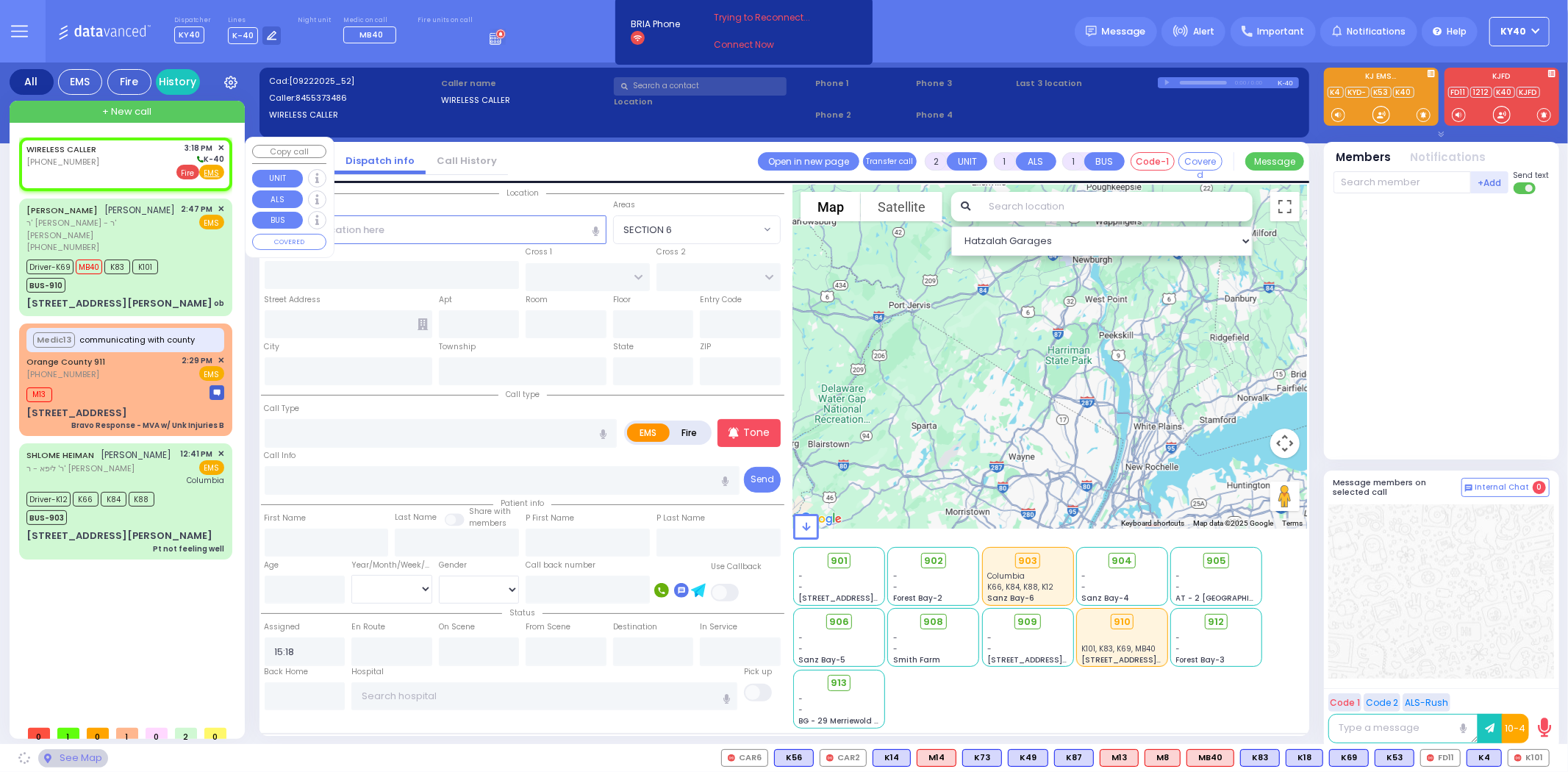
select select
radio input "false"
radio input "true"
select select
select select "Hatzalah Garages"
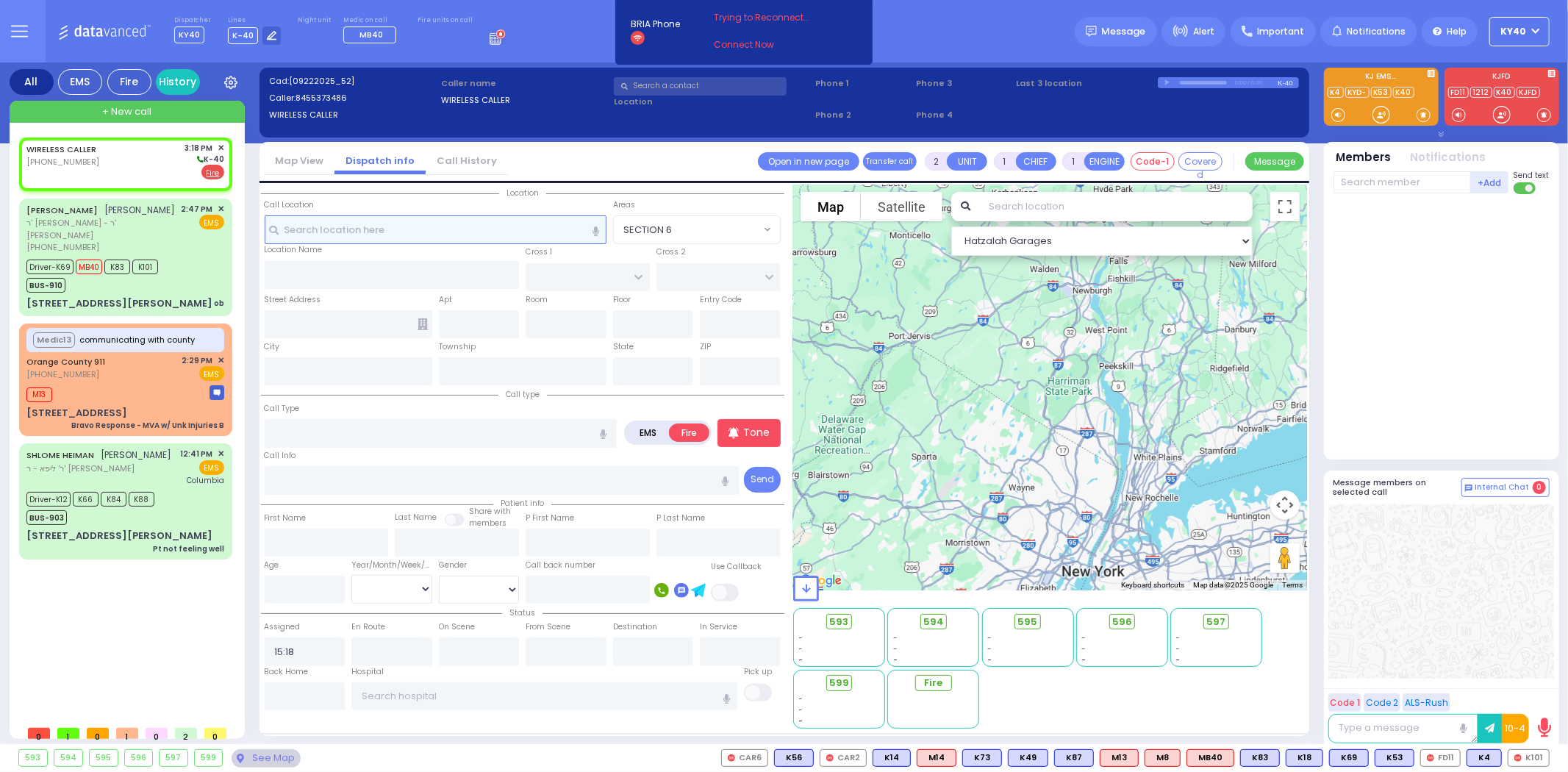
drag, startPoint x: 525, startPoint y: 224, endPoint x: 515, endPoint y: 228, distance: 10.8
click at [526, 229] on input "text" at bounding box center [435, 229] width 342 height 28
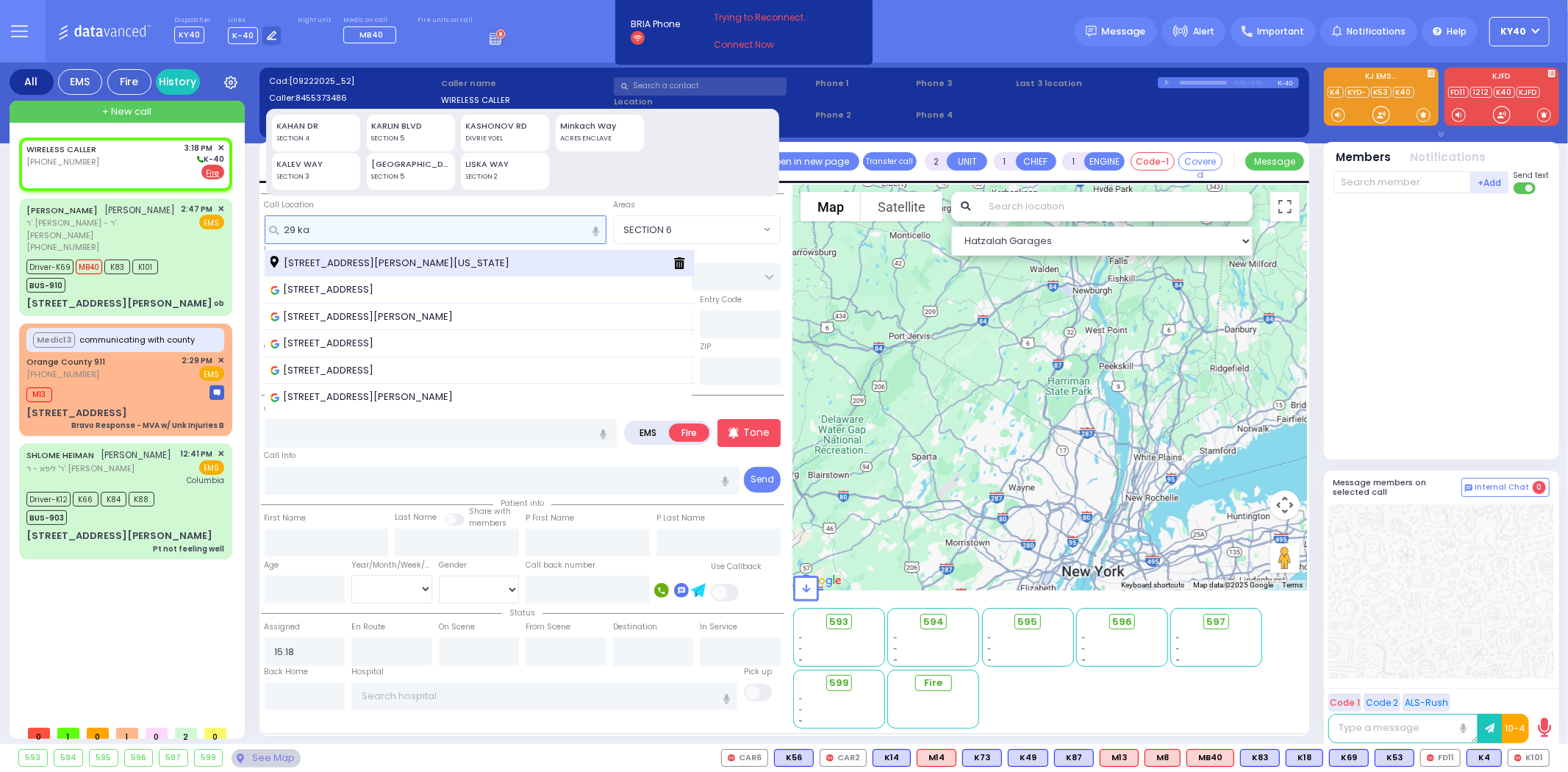
type input "29 ka"
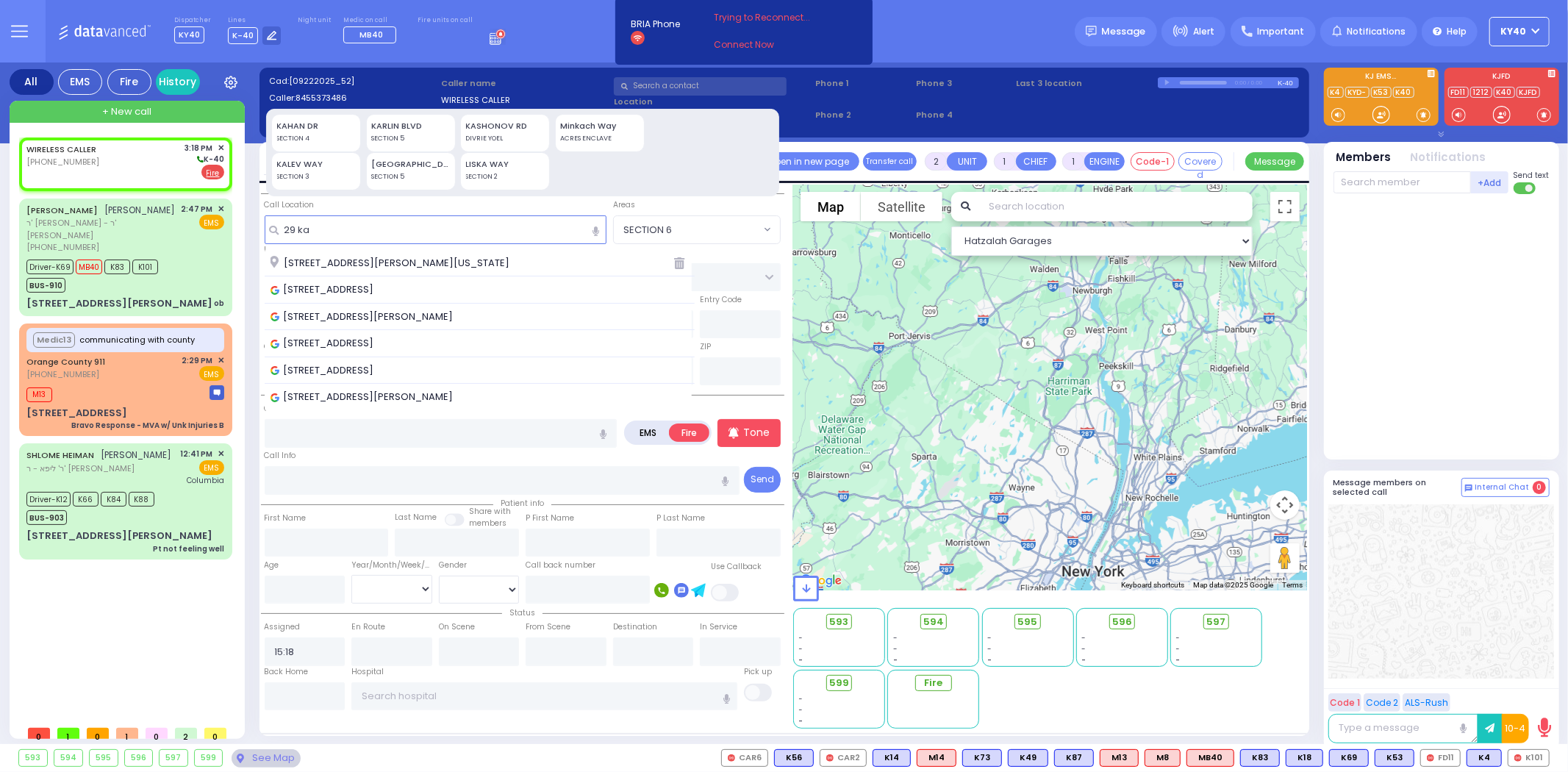
click at [402, 264] on span "[STREET_ADDRESS][PERSON_NAME][US_STATE]" at bounding box center [392, 263] width 244 height 15
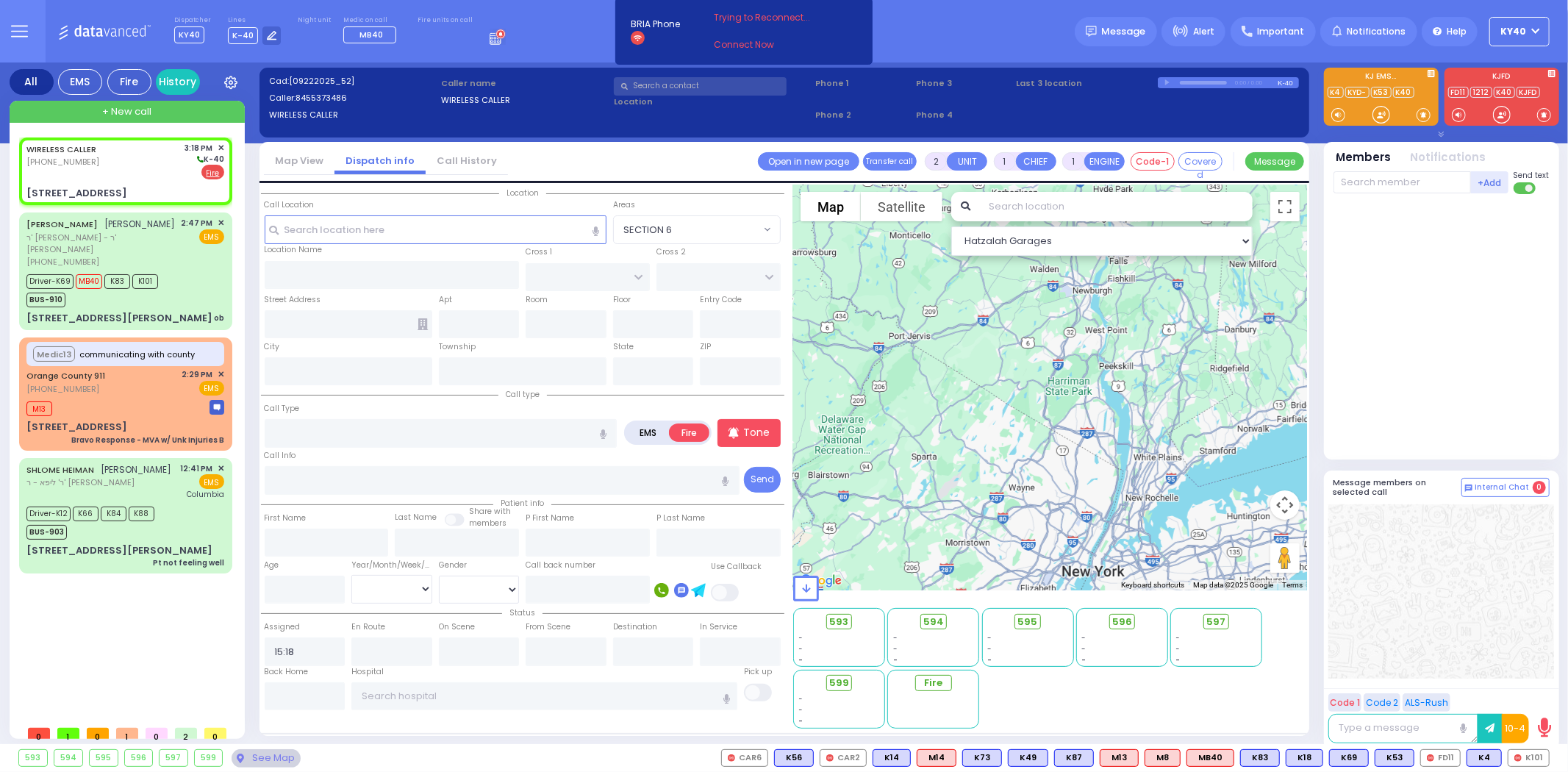
select select
radio input "true"
select select
select select "Hatzalah Garages"
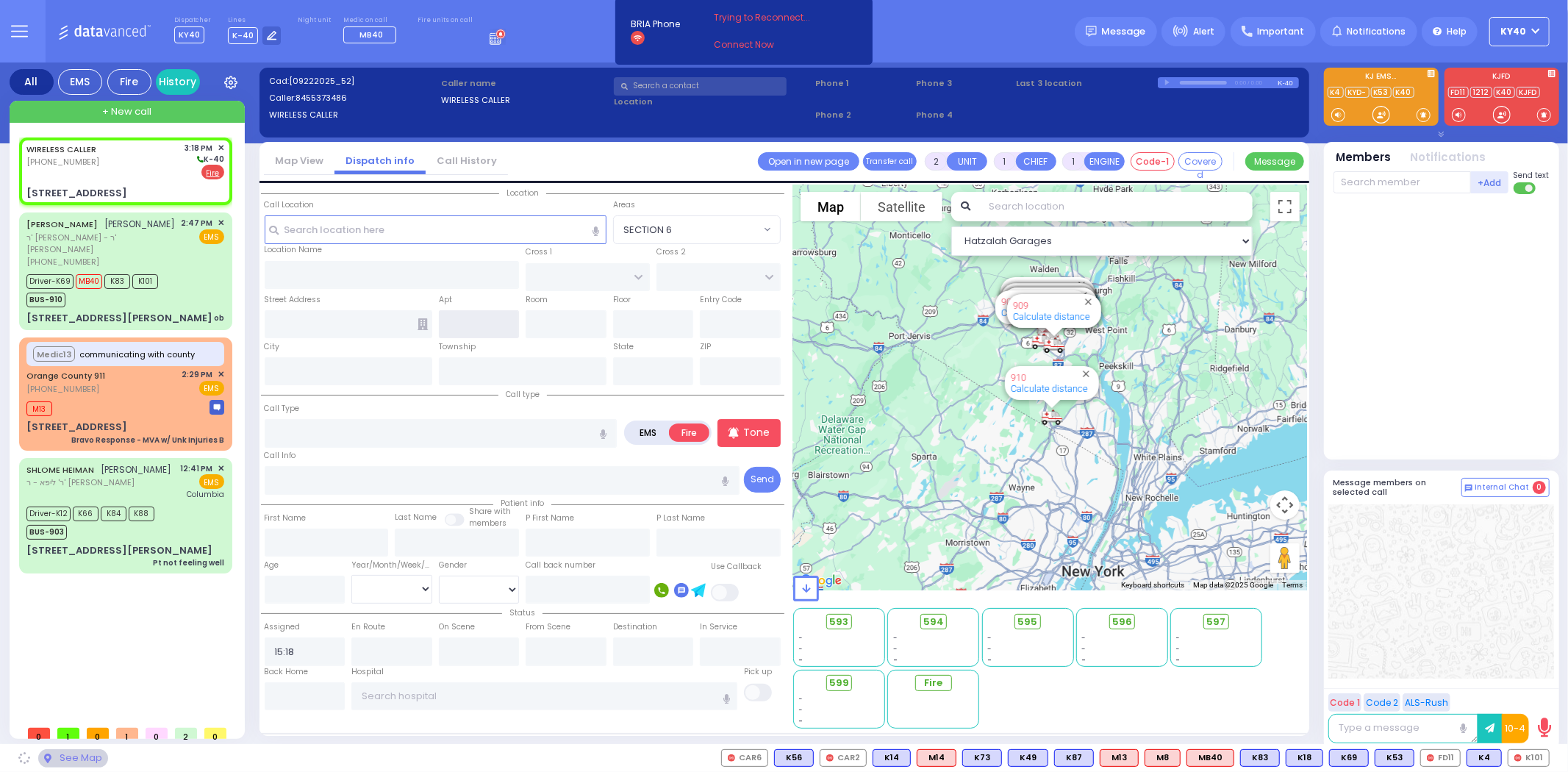
type input "RUZHIN RD"
type input "[STREET_ADDRESS]"
type input "[PERSON_NAME]"
type input "[US_STATE]"
type input "10950"
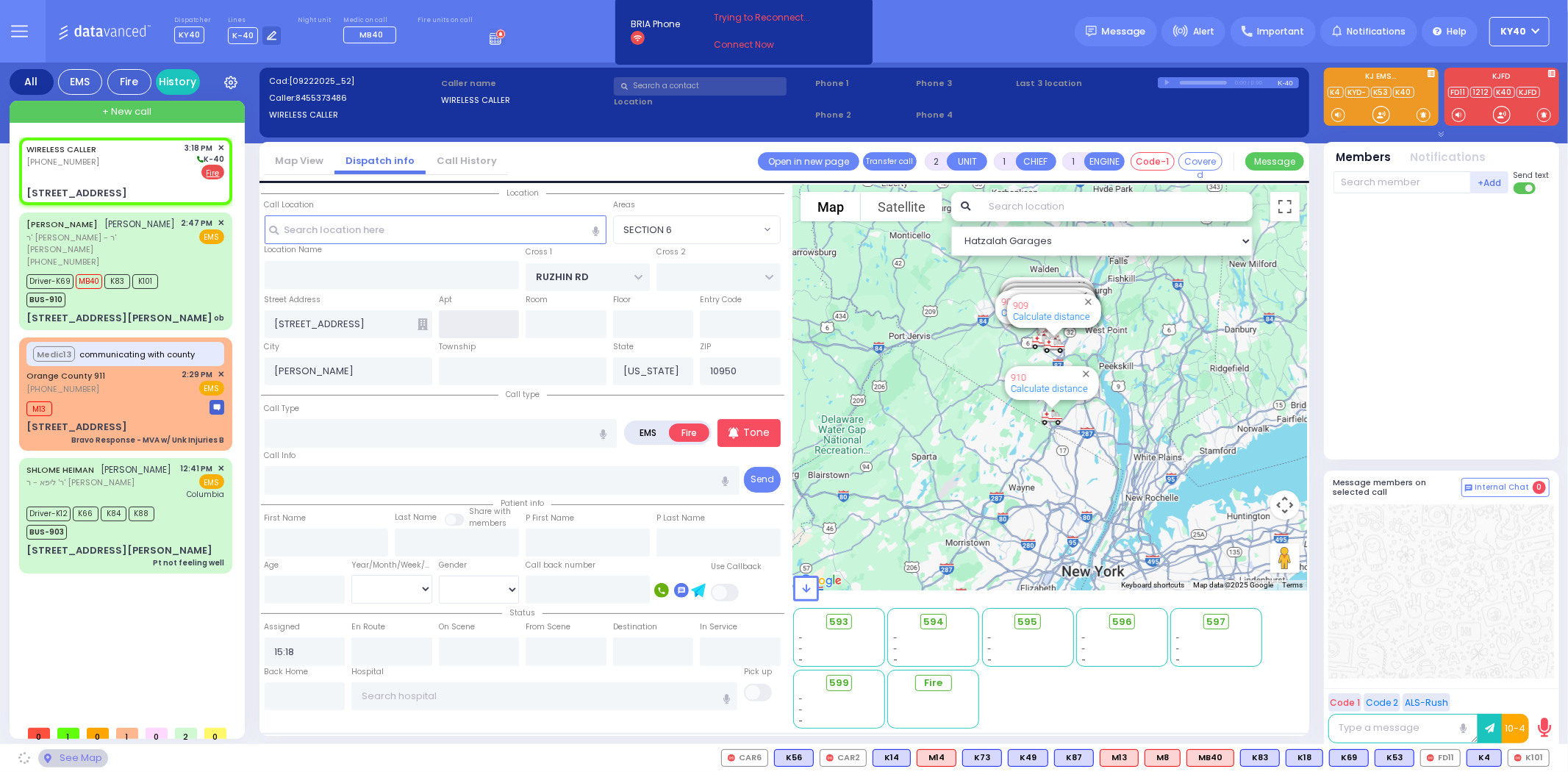
select select "ATZEI TAMURIM"
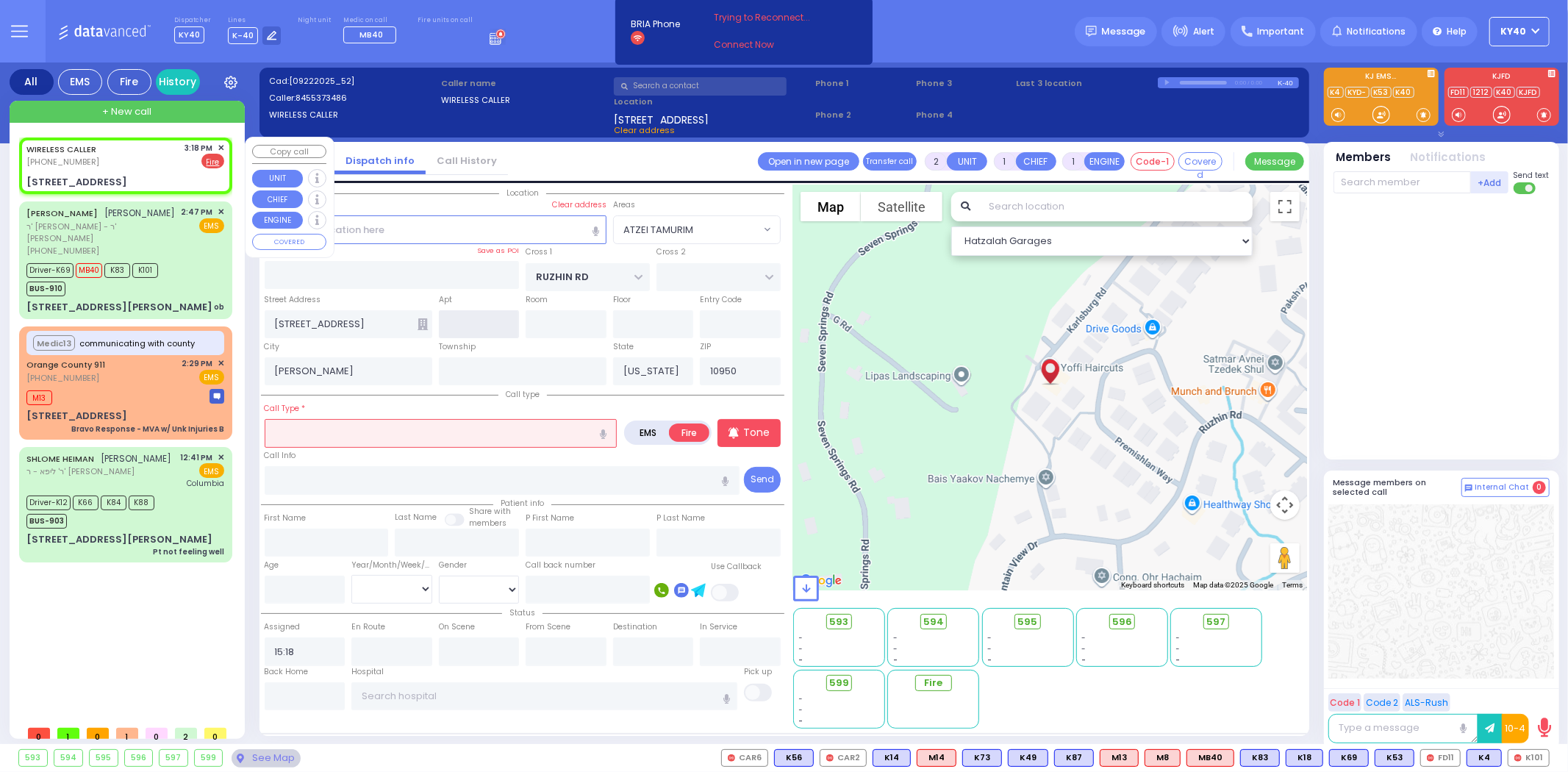
select select
radio input "true"
select select
select select "Hatzalah Garages"
select select "ATZEI TAMURIM"
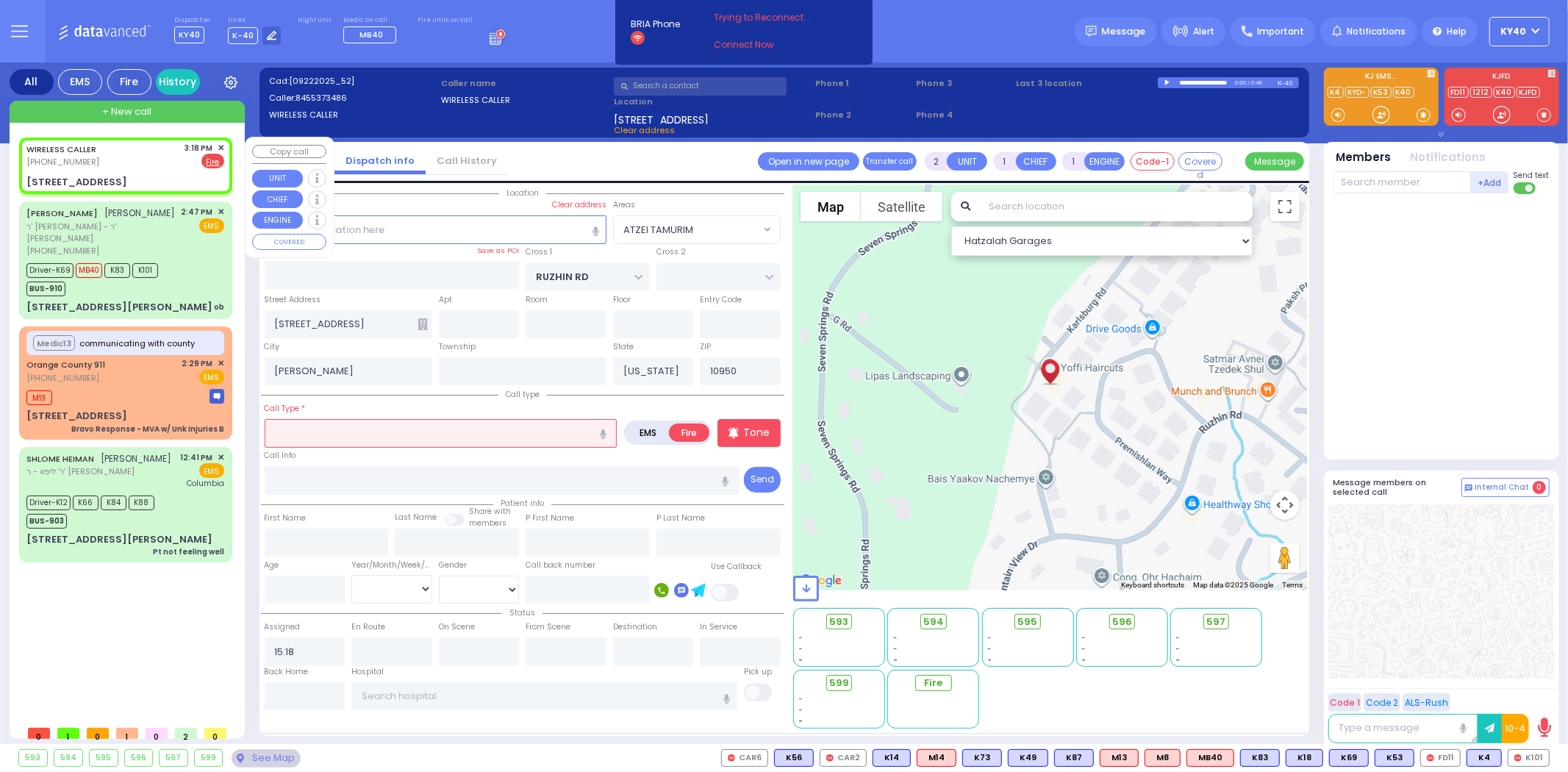
click at [221, 146] on span "✕" at bounding box center [221, 147] width 7 height 12
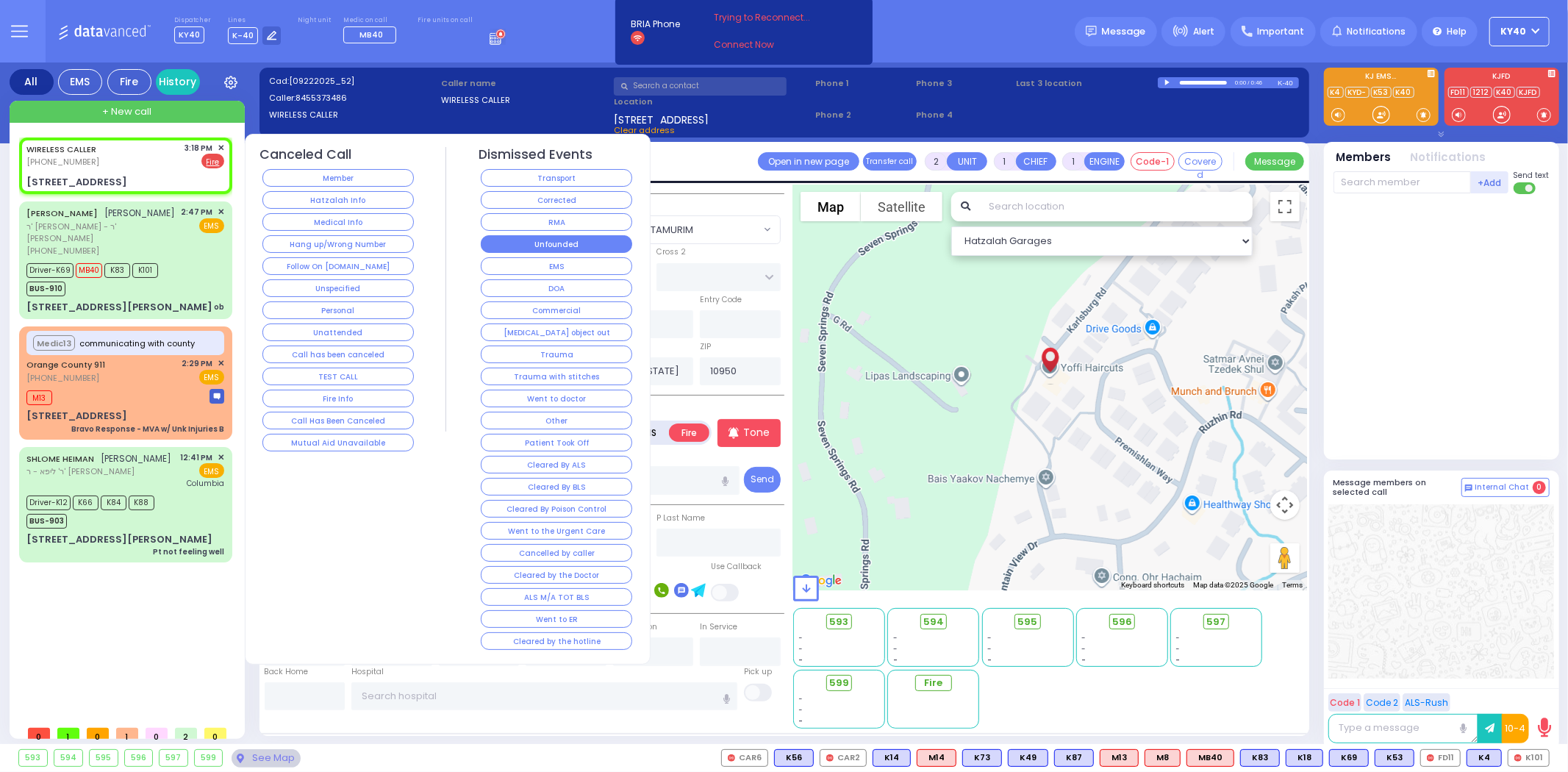
click at [583, 244] on button "Unfounded" at bounding box center [556, 244] width 152 height 17
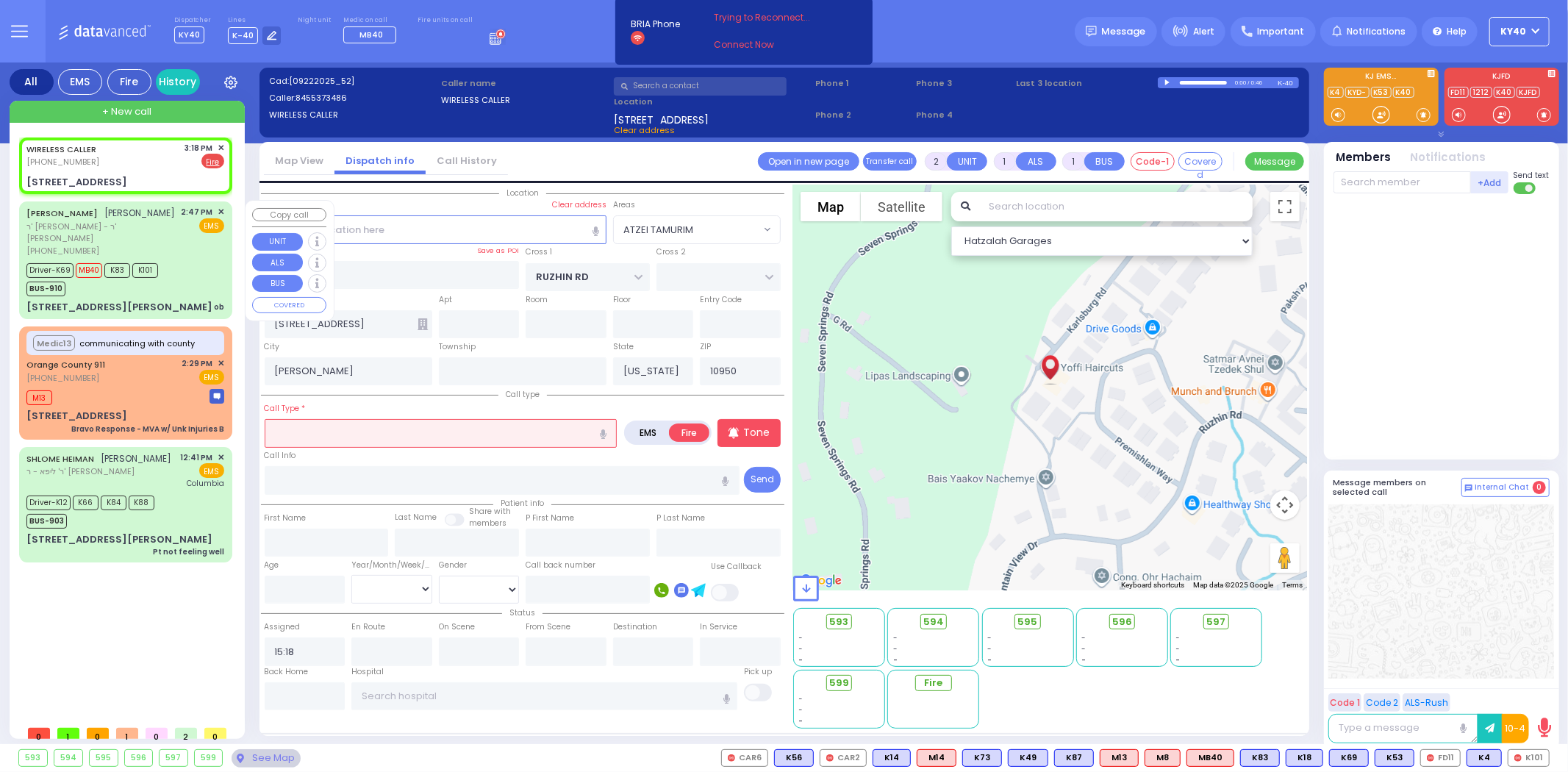
select select
radio input "true"
select select
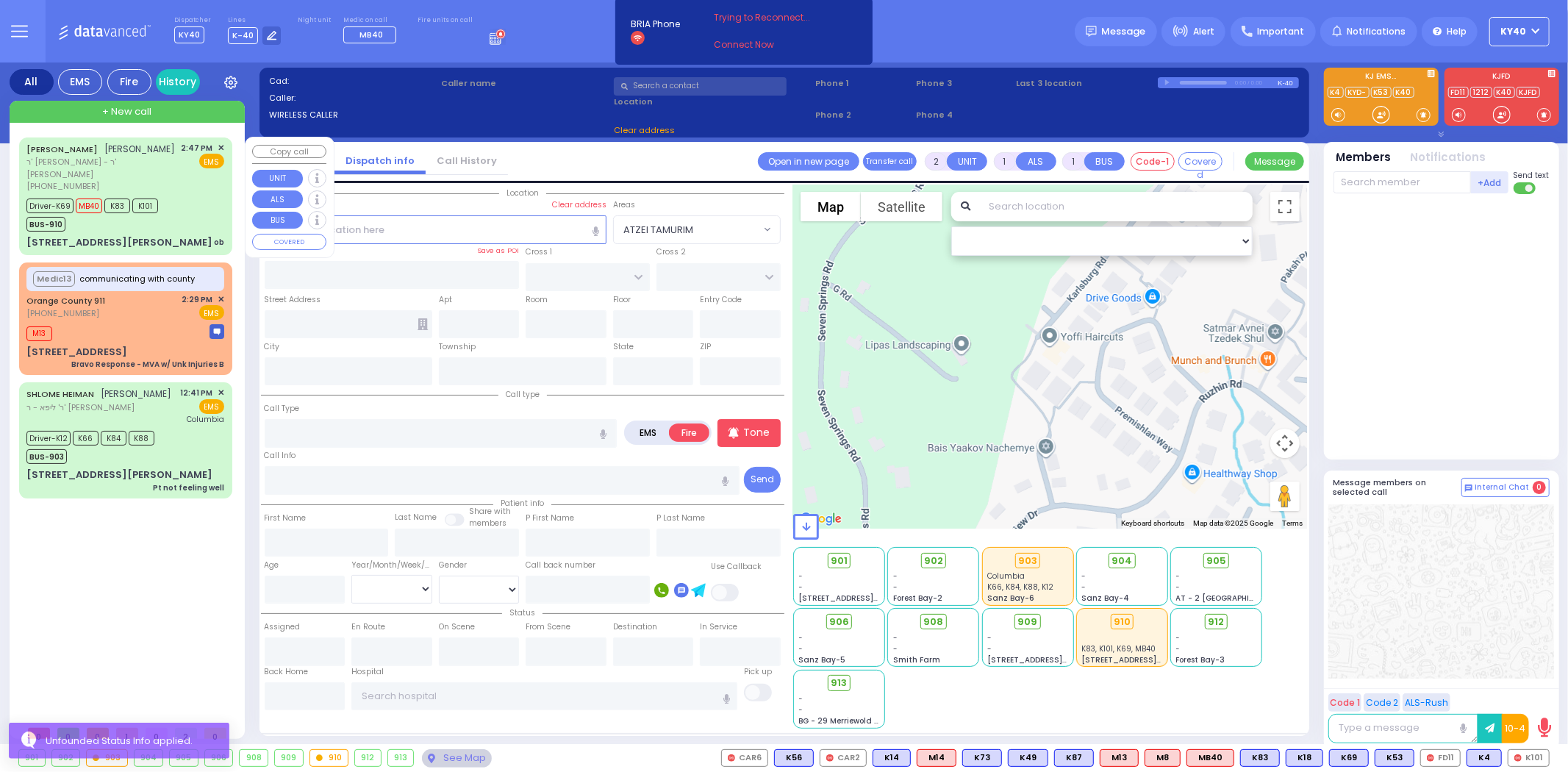
click at [185, 209] on div "Driver-K69 MB40 K83 K101 BUS-910" at bounding box center [125, 213] width 198 height 36
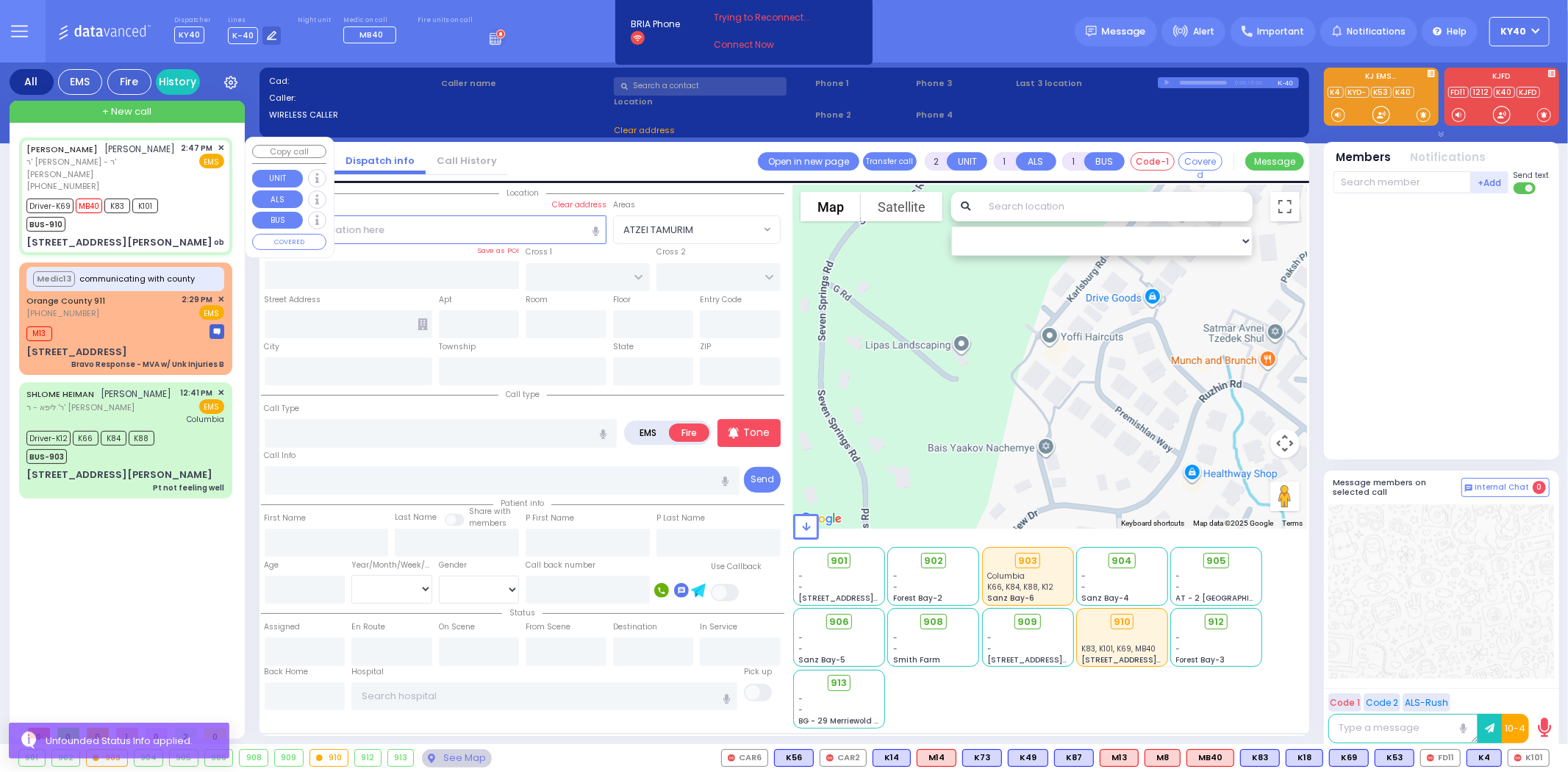
type input "6"
select select
type input "ob"
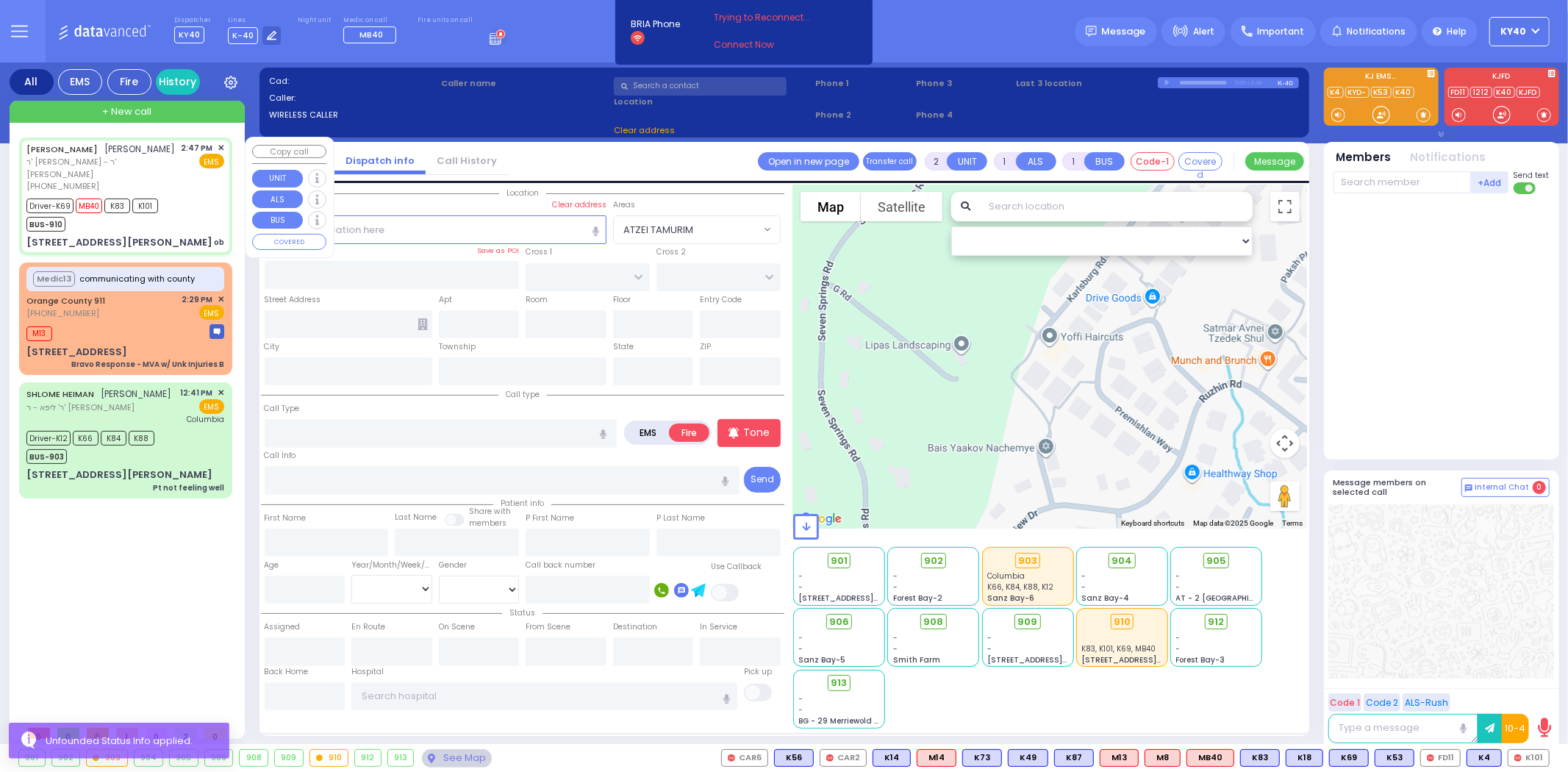
radio input "true"
type input "ISRAEL ARYE"
type input "SILBERSTEIN"
type input "[PERSON_NAME]"
type input "Silberstein"
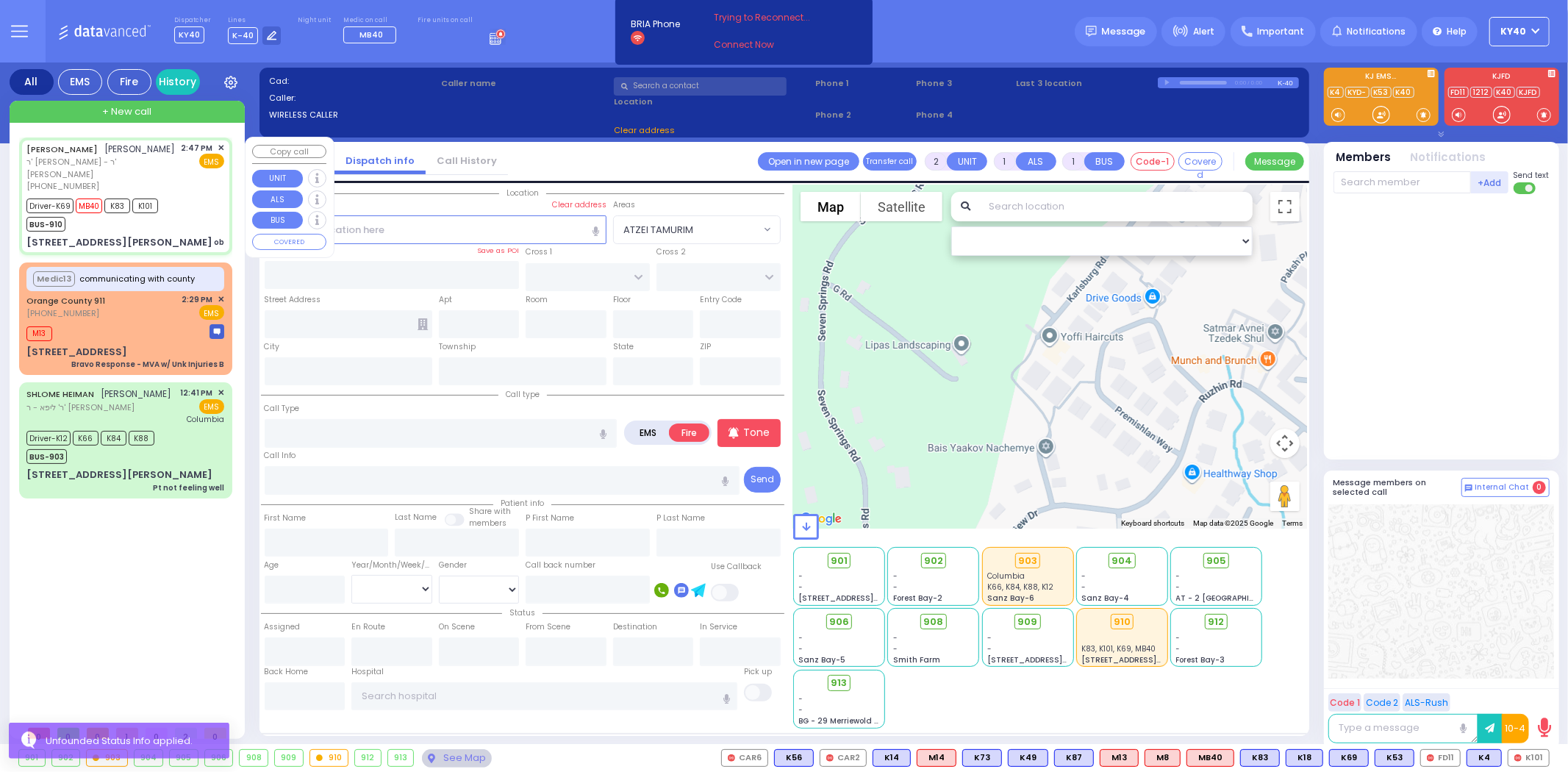
type input "25"
select select "Year"
select select "[DEMOGRAPHIC_DATA]"
type input "14:47"
type input "14:48"
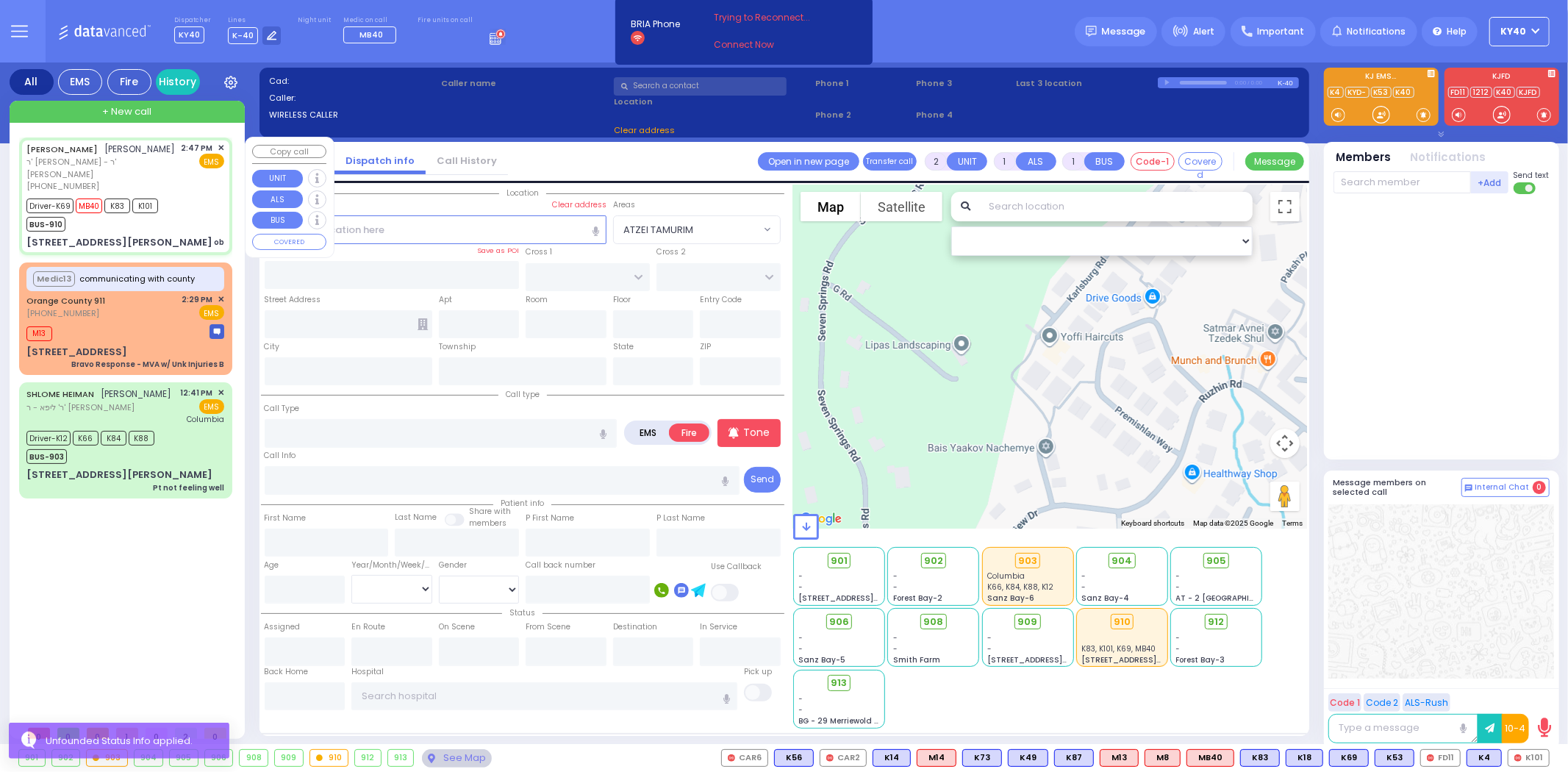
type input "14:50"
type input "15:02"
type input "[GEOGRAPHIC_DATA] [STREET_ADDRESS][GEOGRAPHIC_DATA] Suffern"
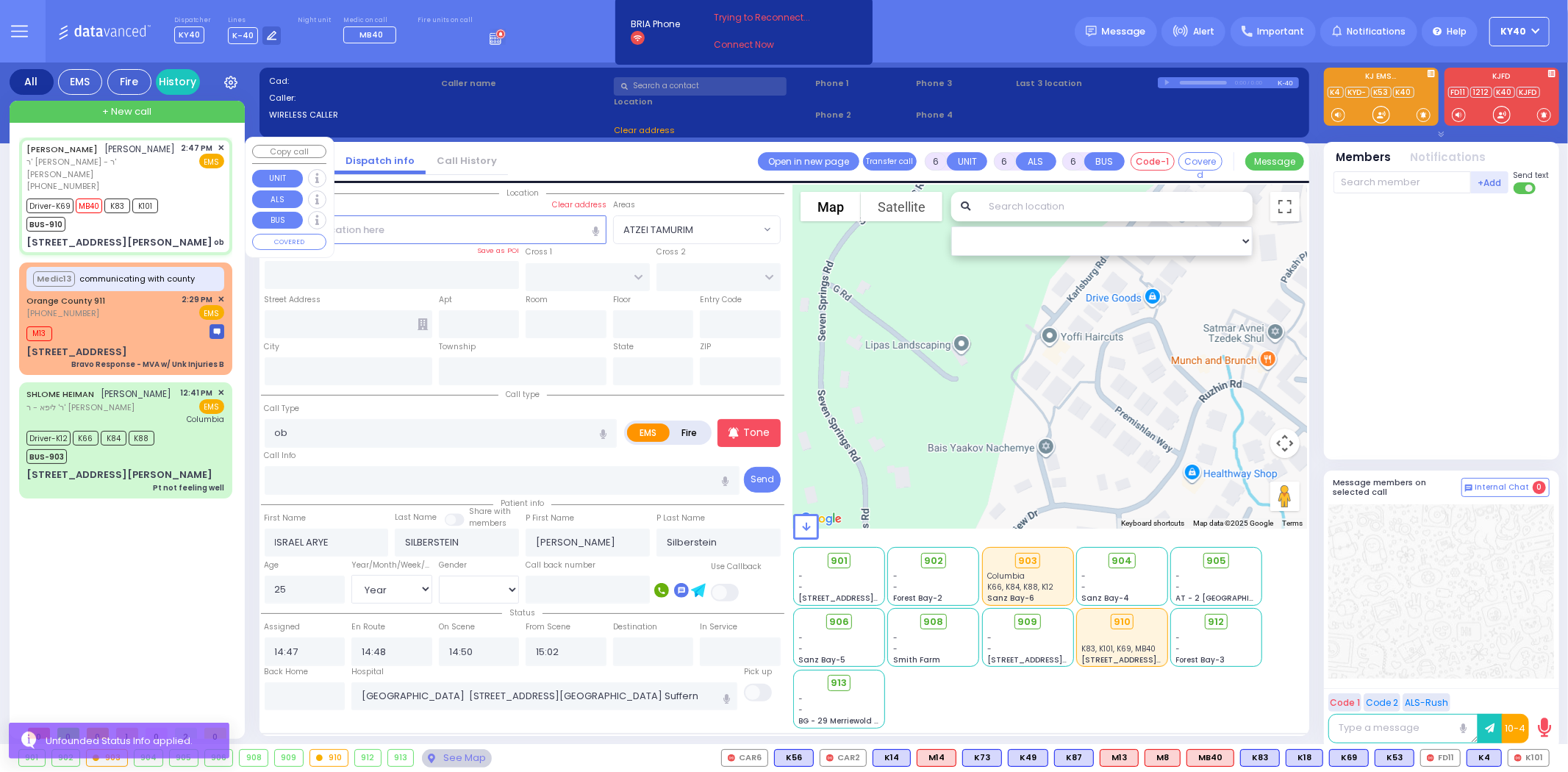
type input "PRAG BLVD"
type input "[STREET_ADDRESS][PERSON_NAME]"
type input "102"
type input "Monroe"
type input "[US_STATE]"
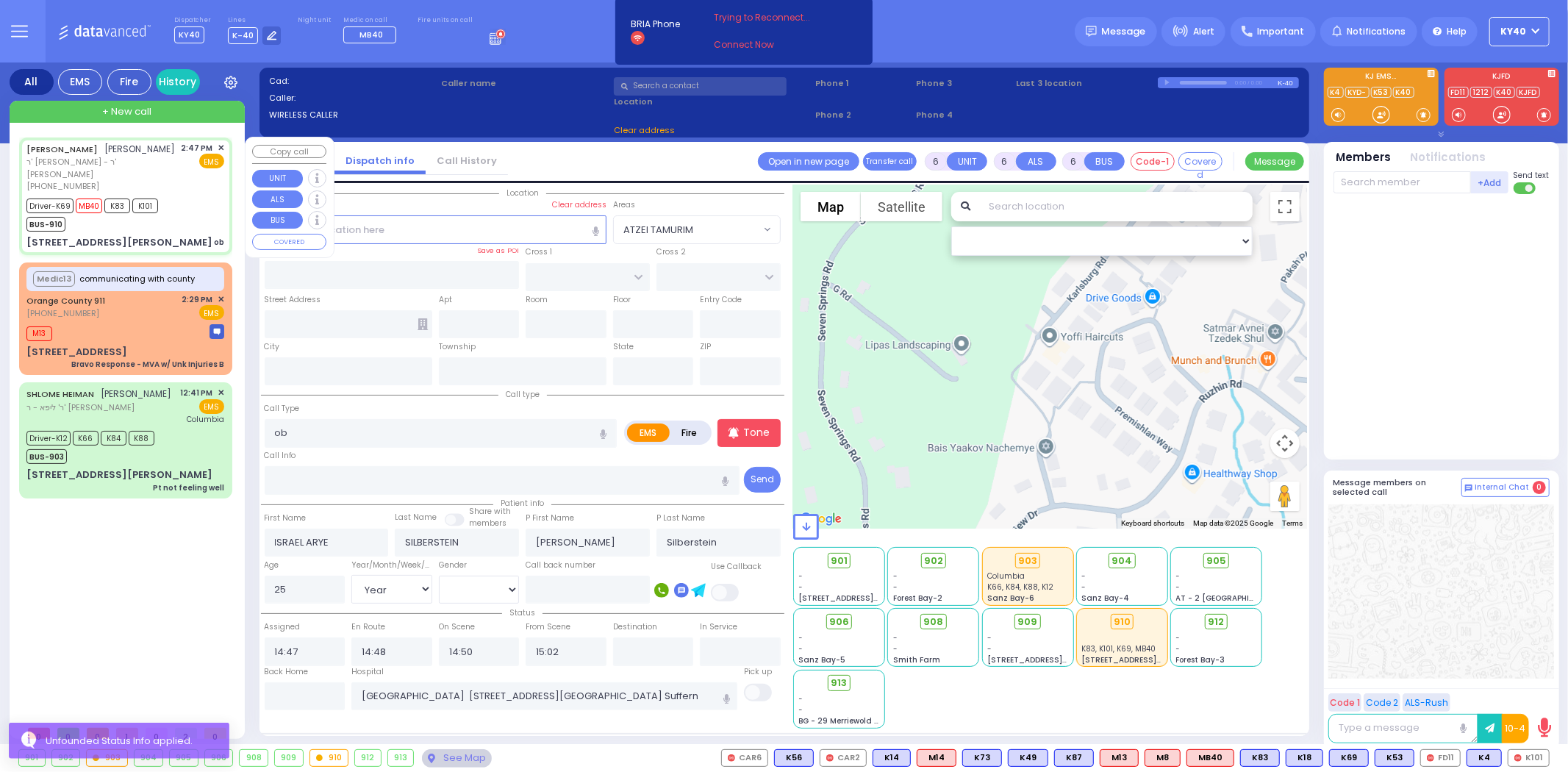
type input "10950"
select select "SECTION 6"
select select "Hatzalah Garages"
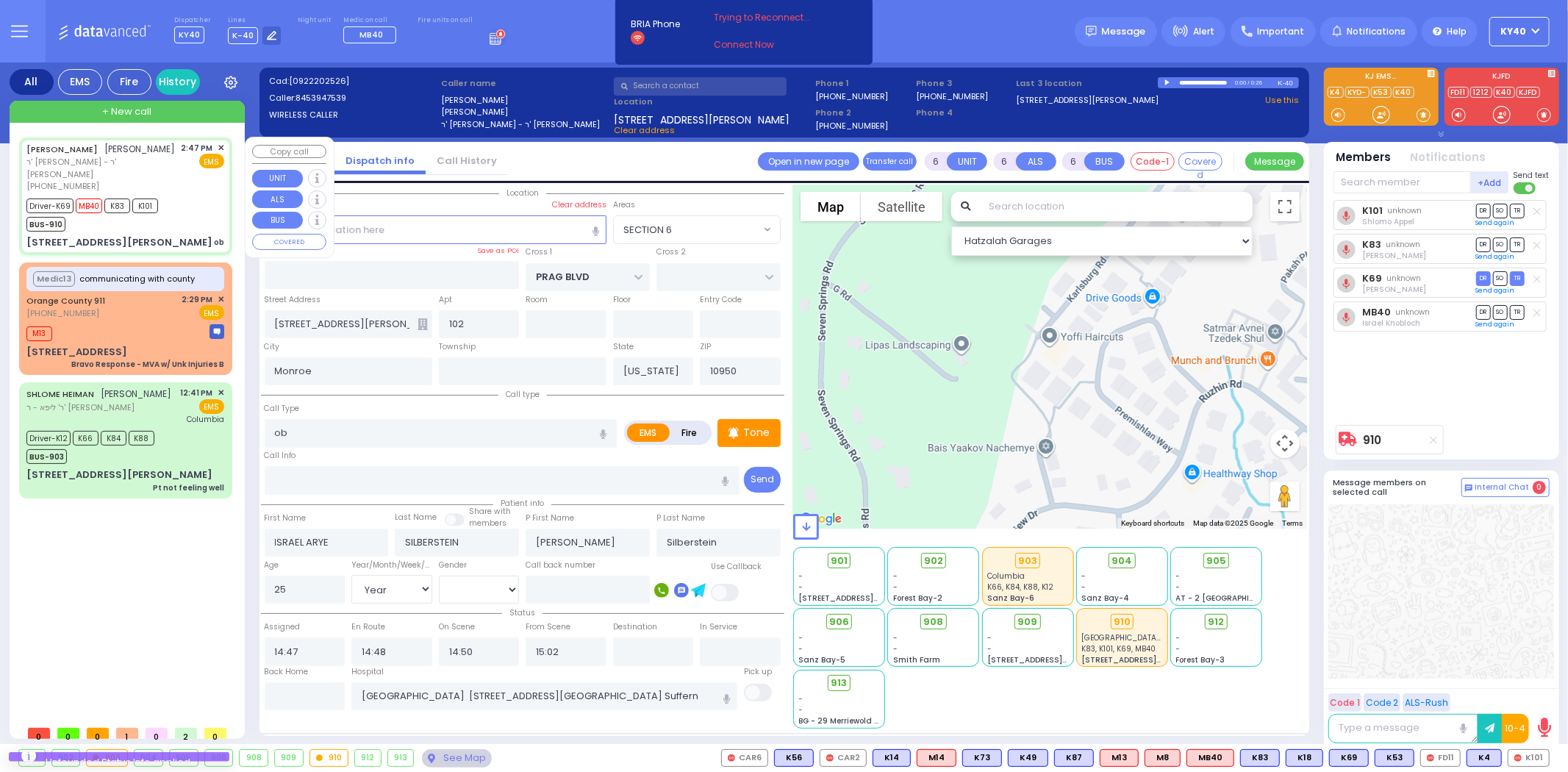
click at [186, 207] on div "Driver-K69 MB40 K83 K101 BUS-910" at bounding box center [125, 213] width 198 height 36
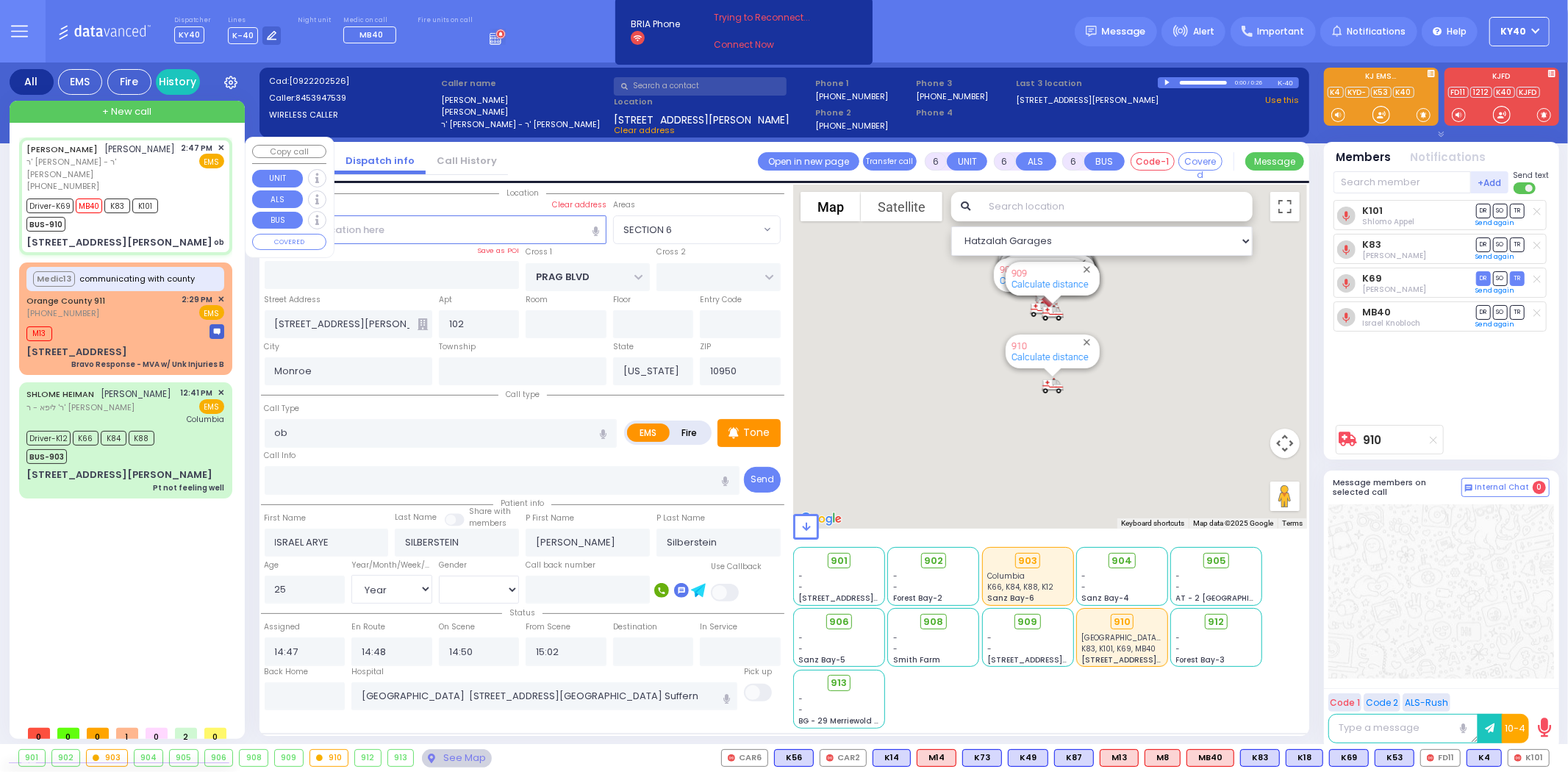
select select
radio input "true"
select select "Year"
select select "[DEMOGRAPHIC_DATA]"
select select "SECTION 6"
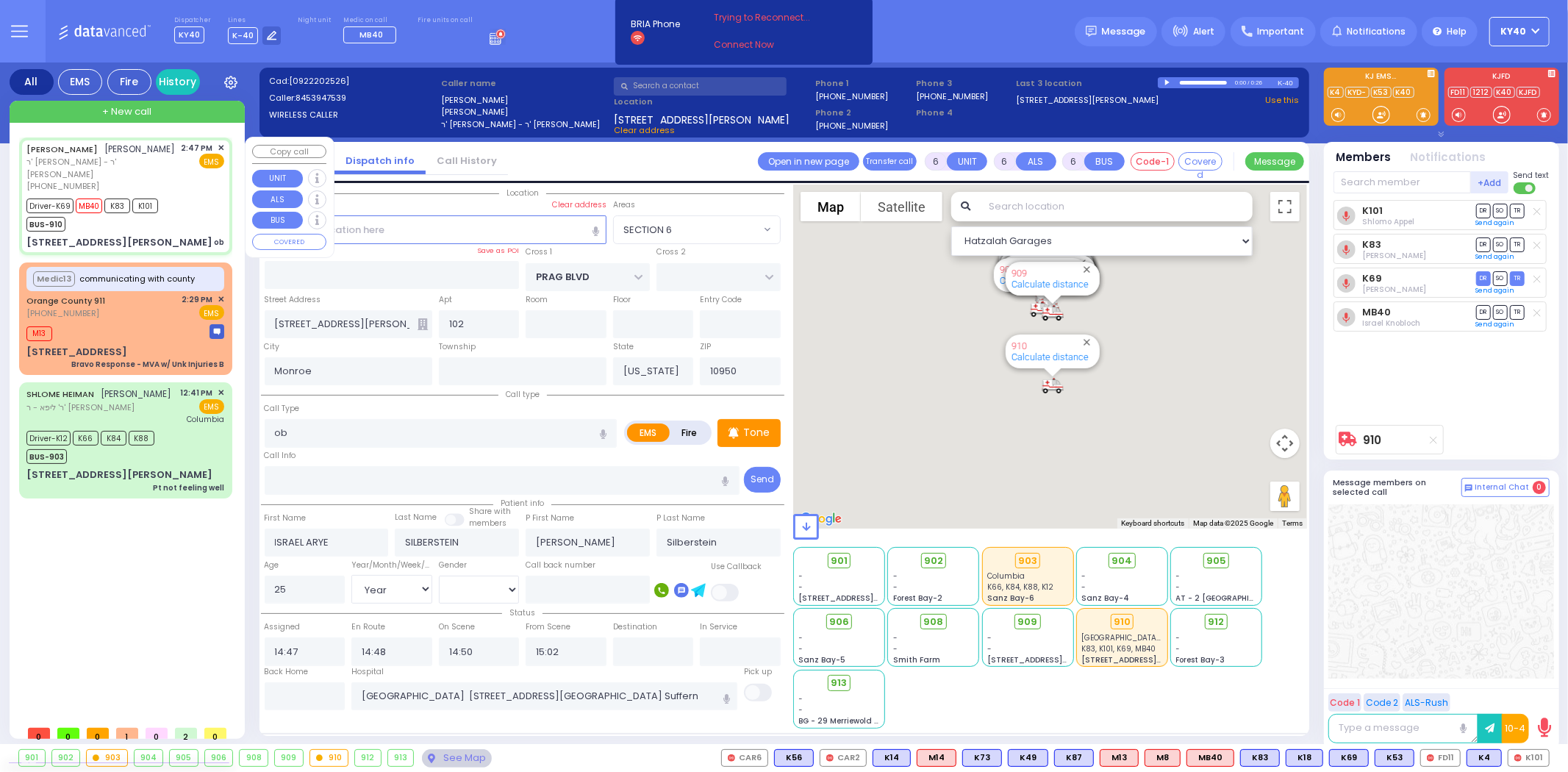
select select "Hatzalah Garages"
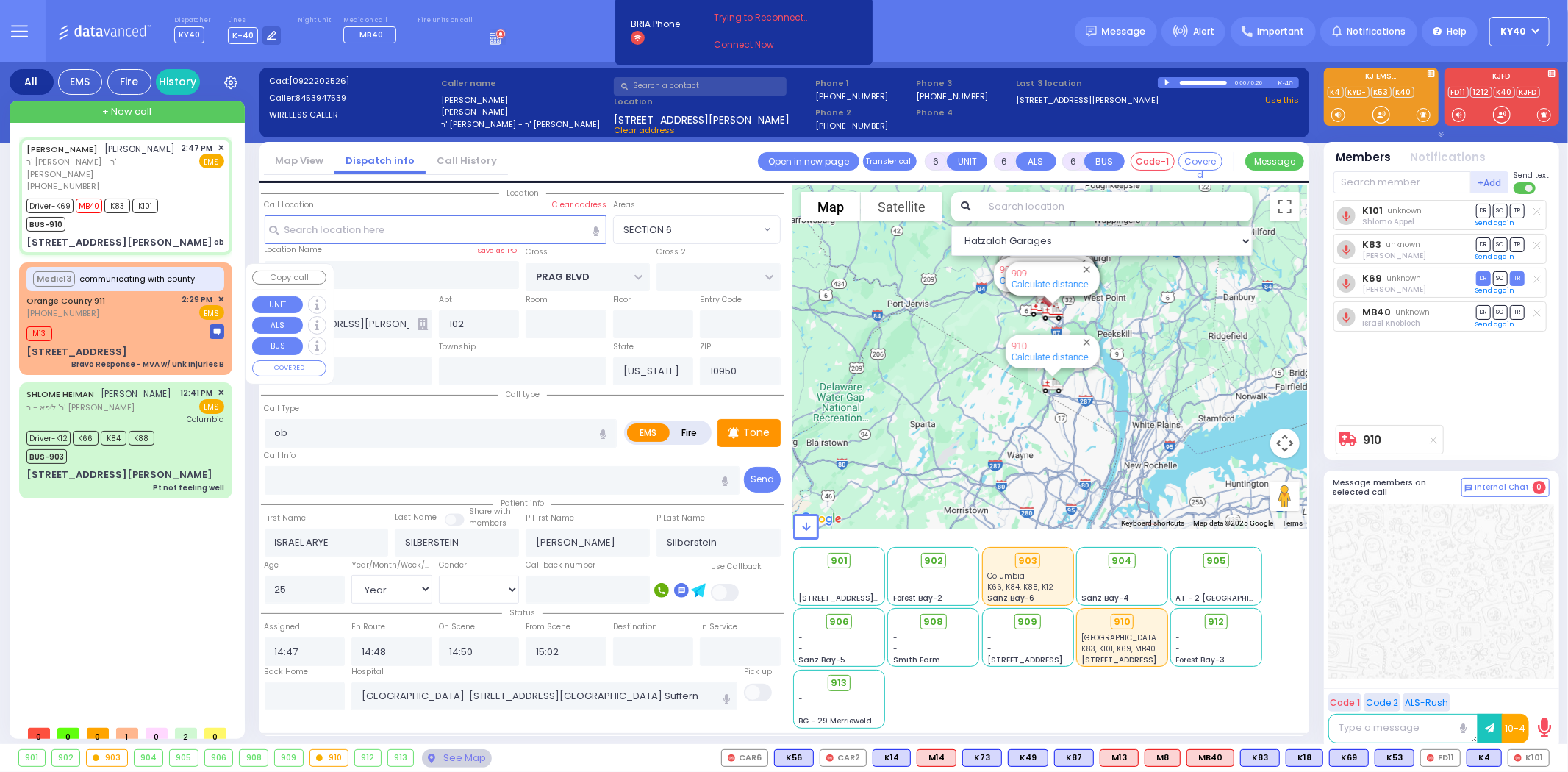
click at [134, 321] on div "Medic13 communicating with county [GEOGRAPHIC_DATA] 911 [PHONE_NUMBER] 2:29 PM …" at bounding box center [126, 318] width 207 height 108
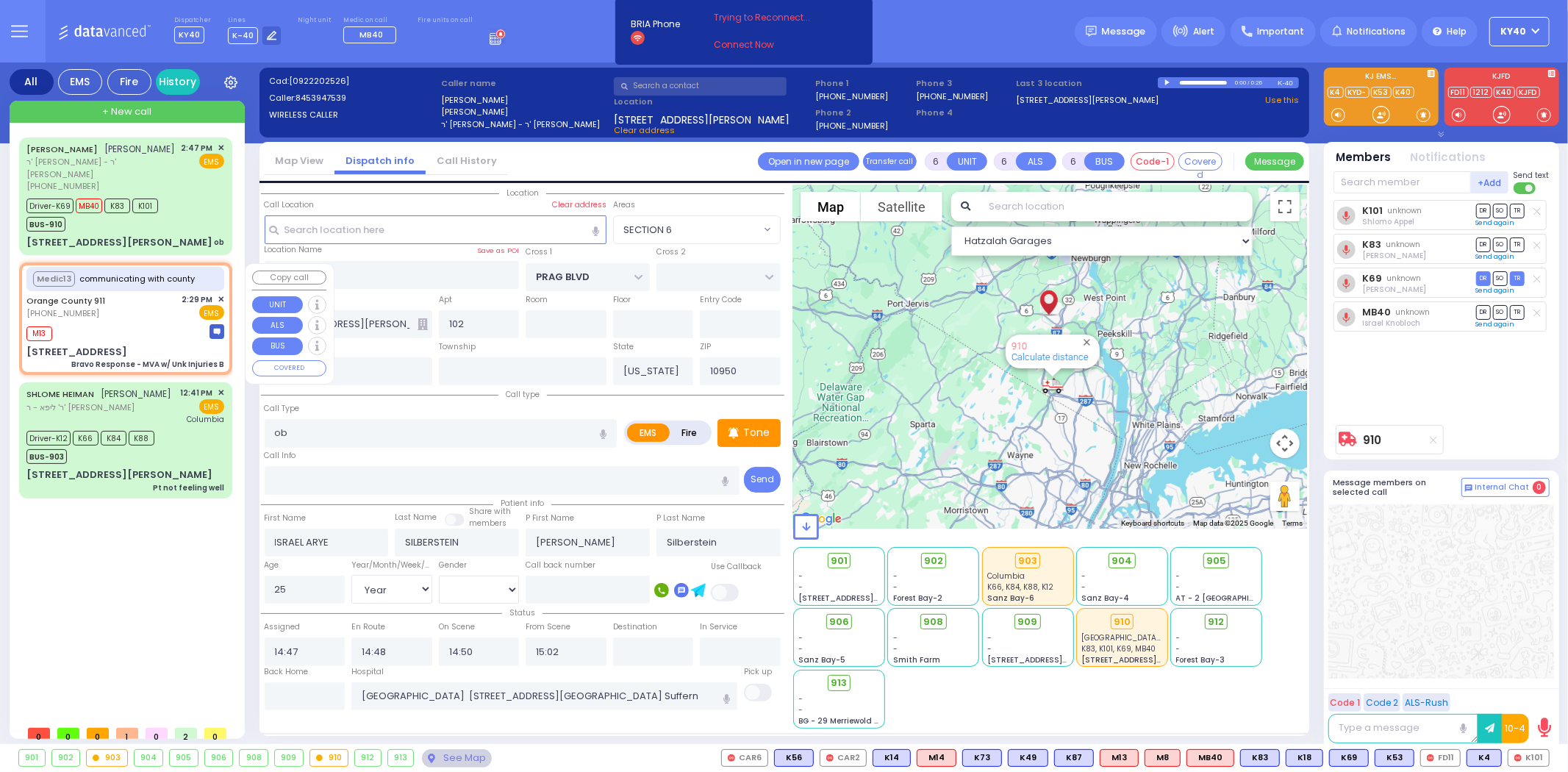
select select
type input "Bravo Response - MVA w/ Unk Injuries B"
radio input "true"
type input "Nature: : Bravo Response - MVA w/ Unk Injuries B Address: : [STREET_ADDRESS][GE…"
select select
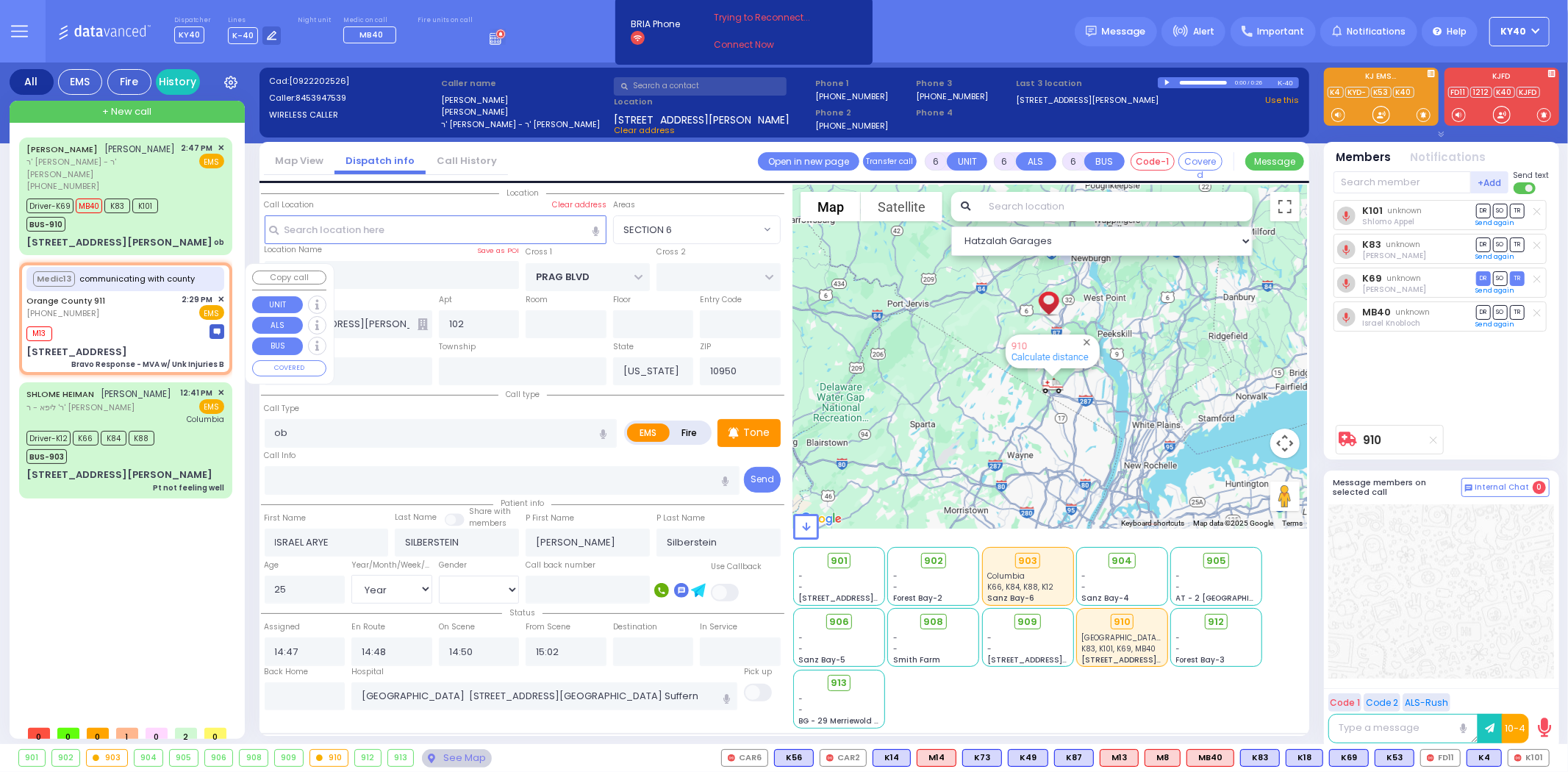
select select
type input "14:32"
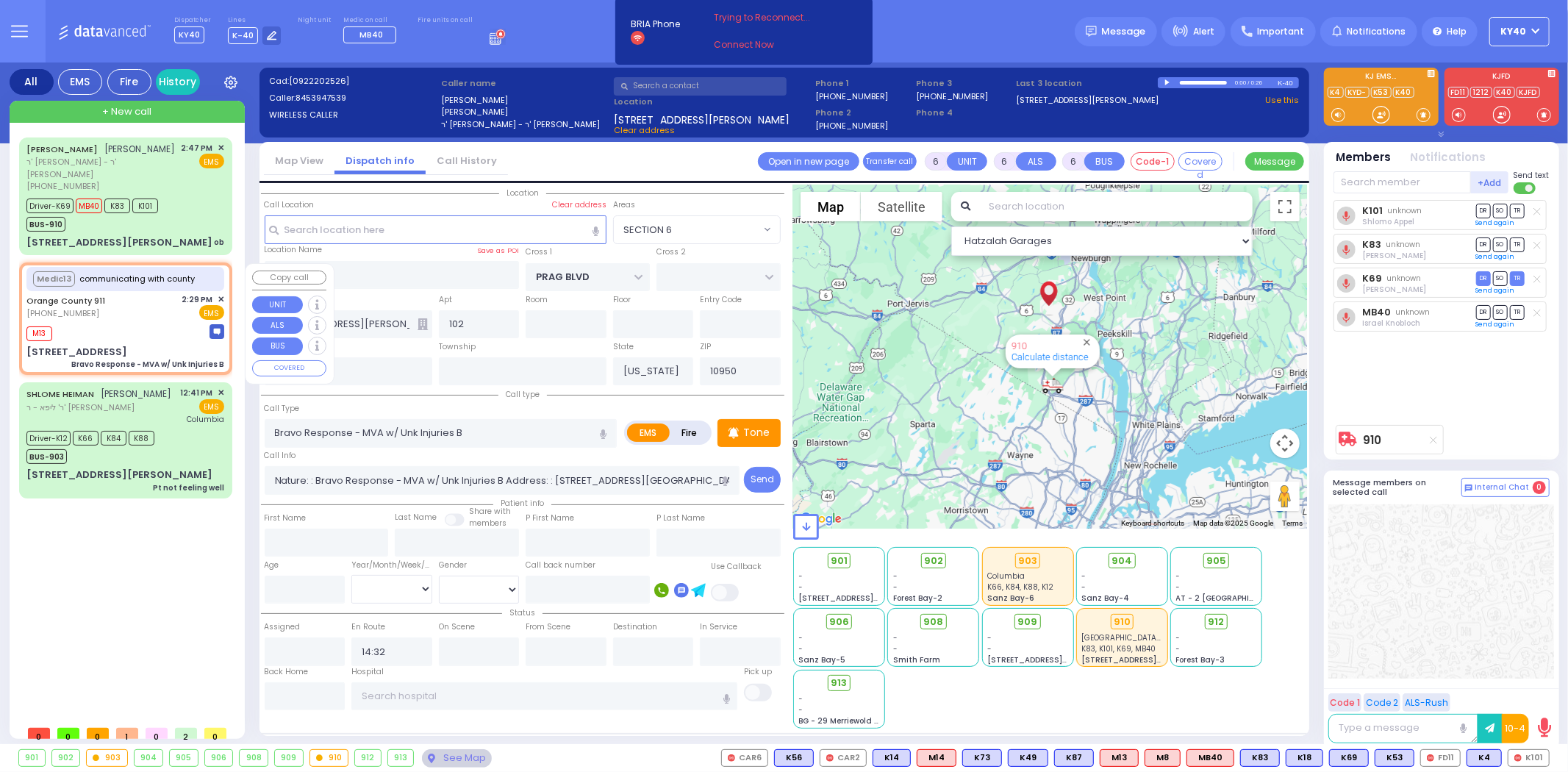
type input "[STREET_ADDRESS]"
type input "10930"
select select "Hatzalah Garages"
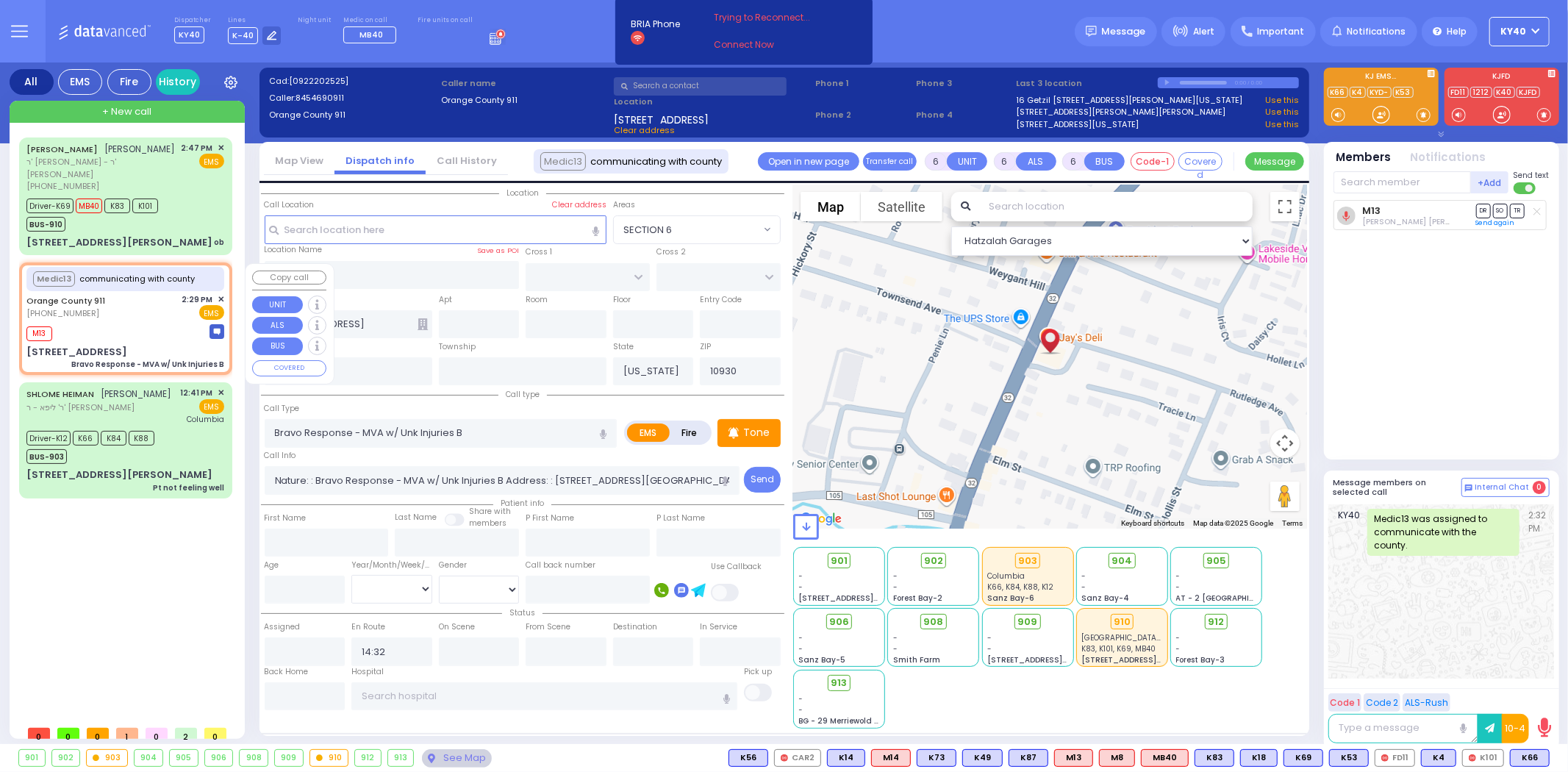
click at [109, 316] on div "Orange County 911 [PHONE_NUMBER] 2:29 PM ✕ EMS" at bounding box center [125, 306] width 198 height 27
select select
radio input "true"
select select
select select "Hatzalah Garages"
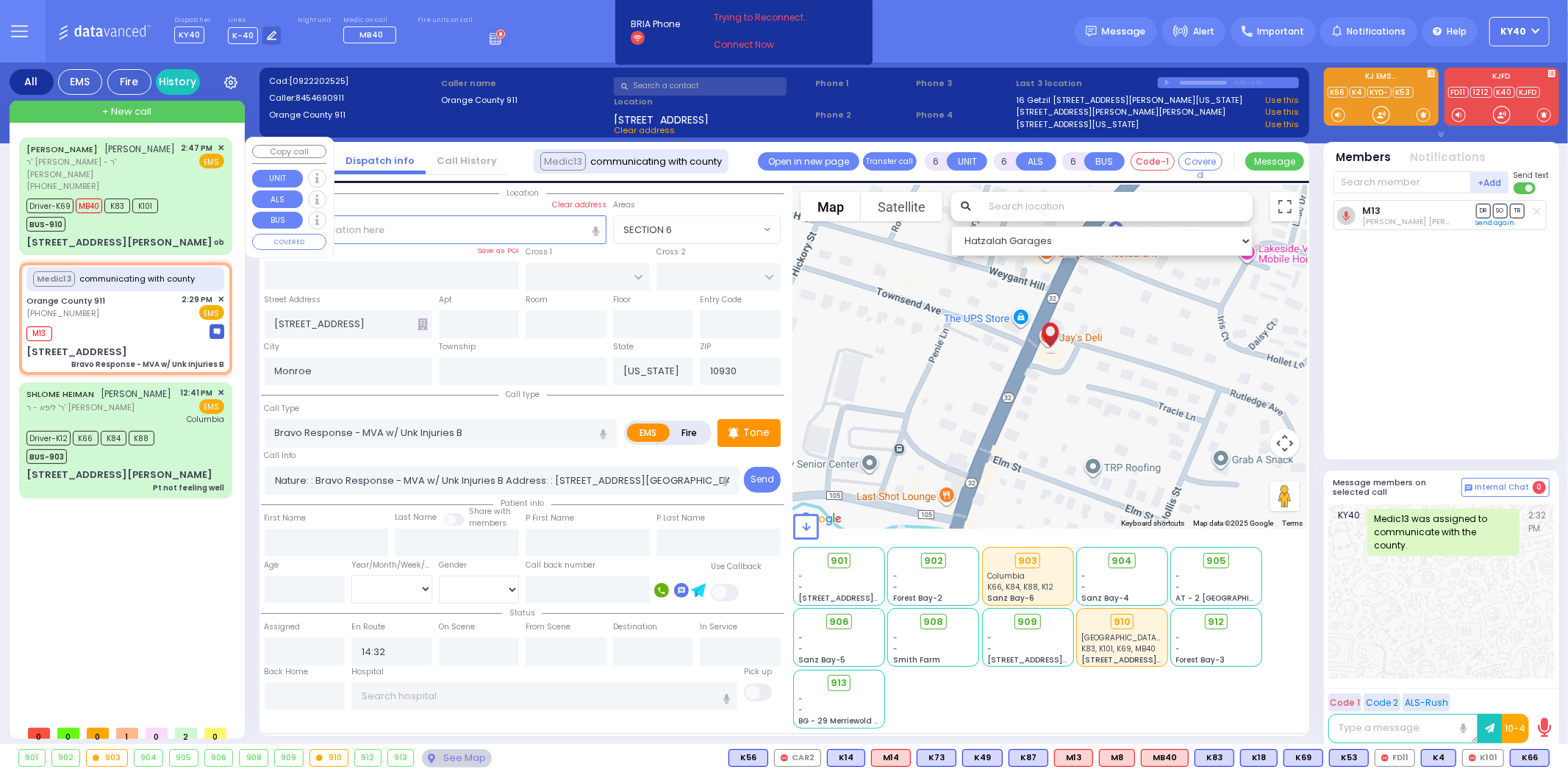
click at [180, 218] on div "Driver-K69 MB40 K83 K101 BUS-910" at bounding box center [125, 213] width 198 height 36
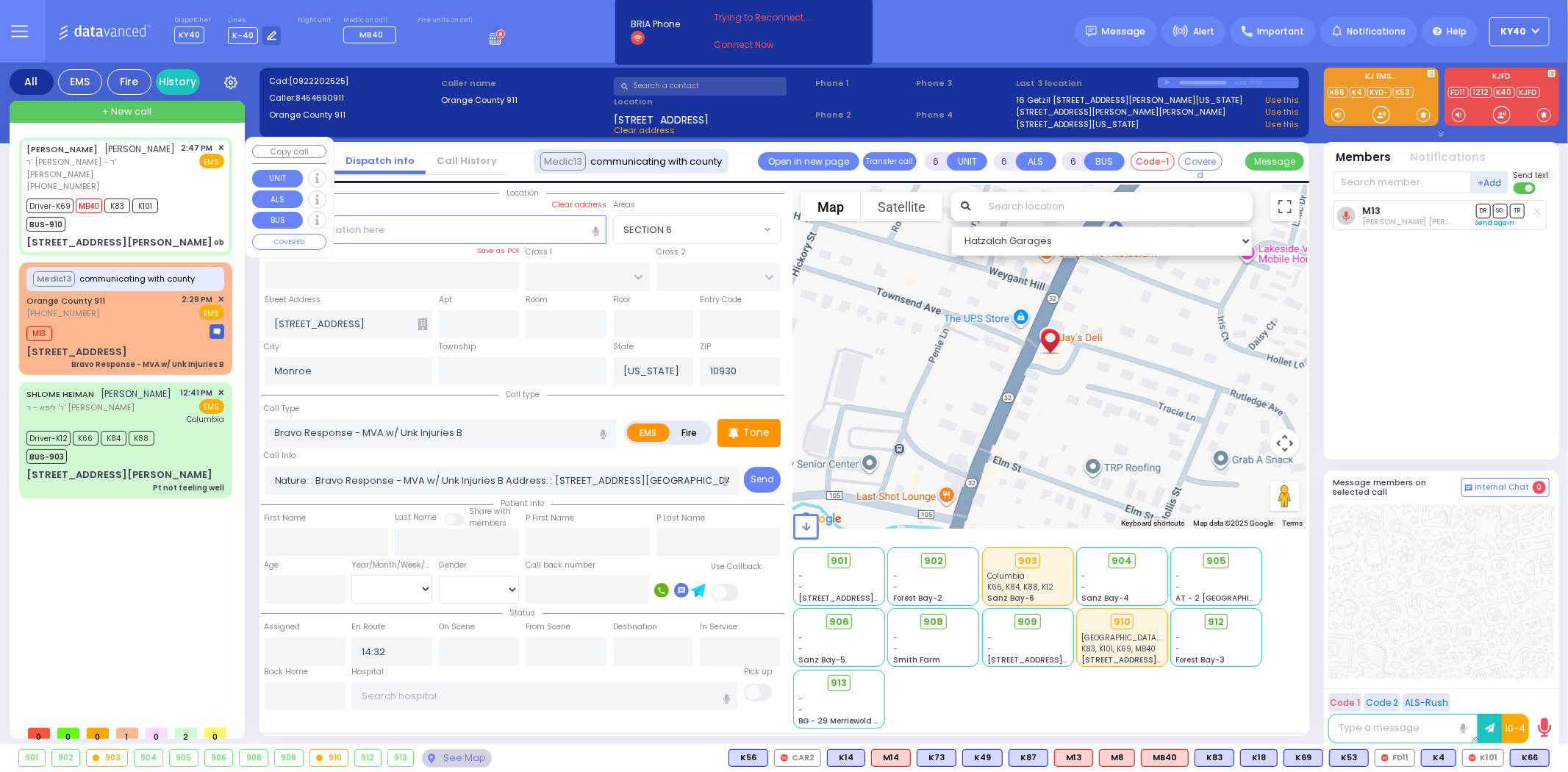
select select
type input "ob"
radio input "true"
type input "ISRAEL ARYE"
type input "SILBERSTEIN"
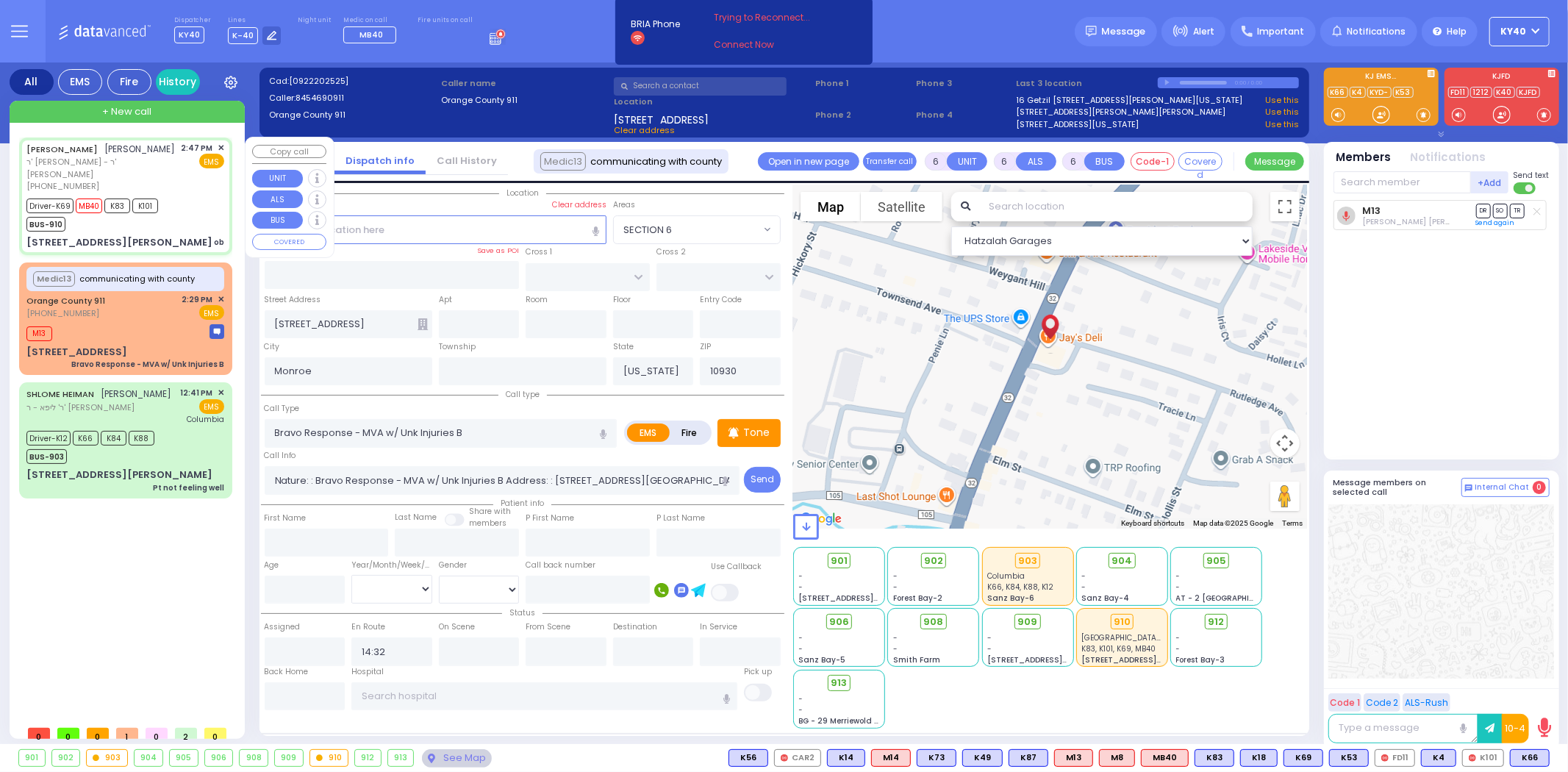
type input "[PERSON_NAME]"
type input "Silberstein"
type input "25"
select select "Year"
select select "[DEMOGRAPHIC_DATA]"
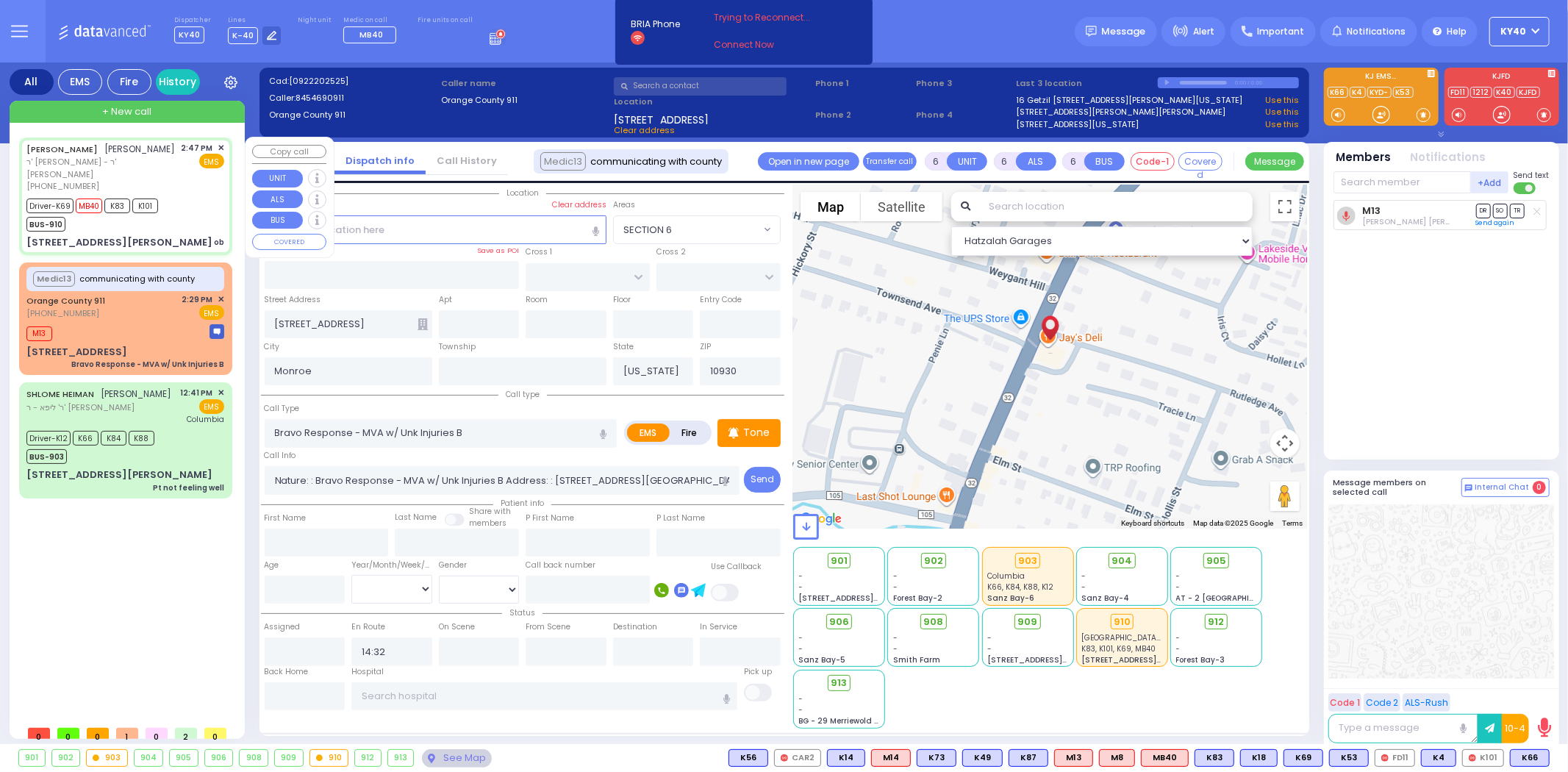
type input "14:47"
type input "14:48"
type input "14:50"
type input "15:02"
type input "[GEOGRAPHIC_DATA] [STREET_ADDRESS][GEOGRAPHIC_DATA] Suffern"
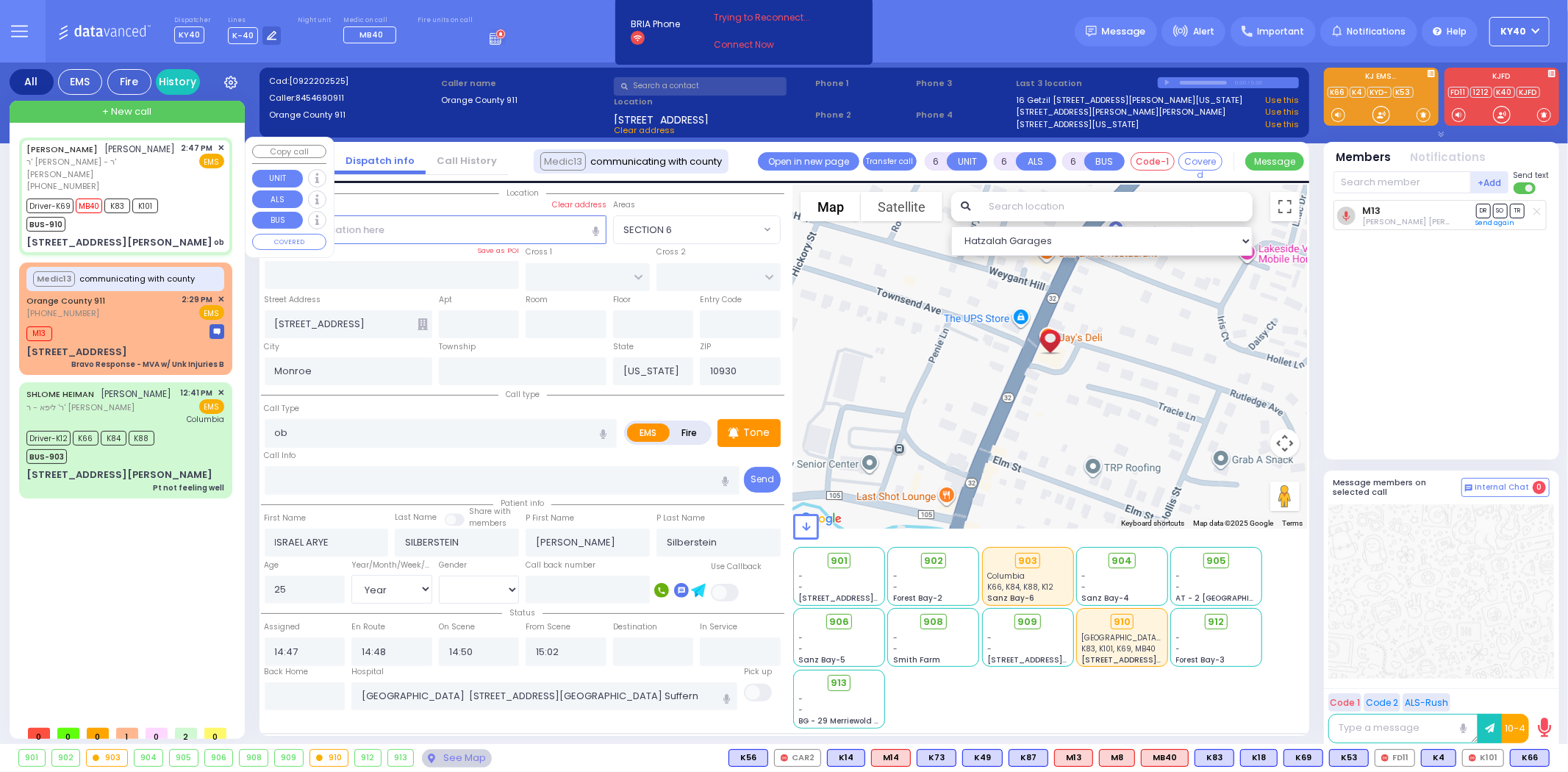
type input "PRAG BLVD"
type input "[STREET_ADDRESS][PERSON_NAME]"
type input "102"
type input "10950"
select select "SECTION 6"
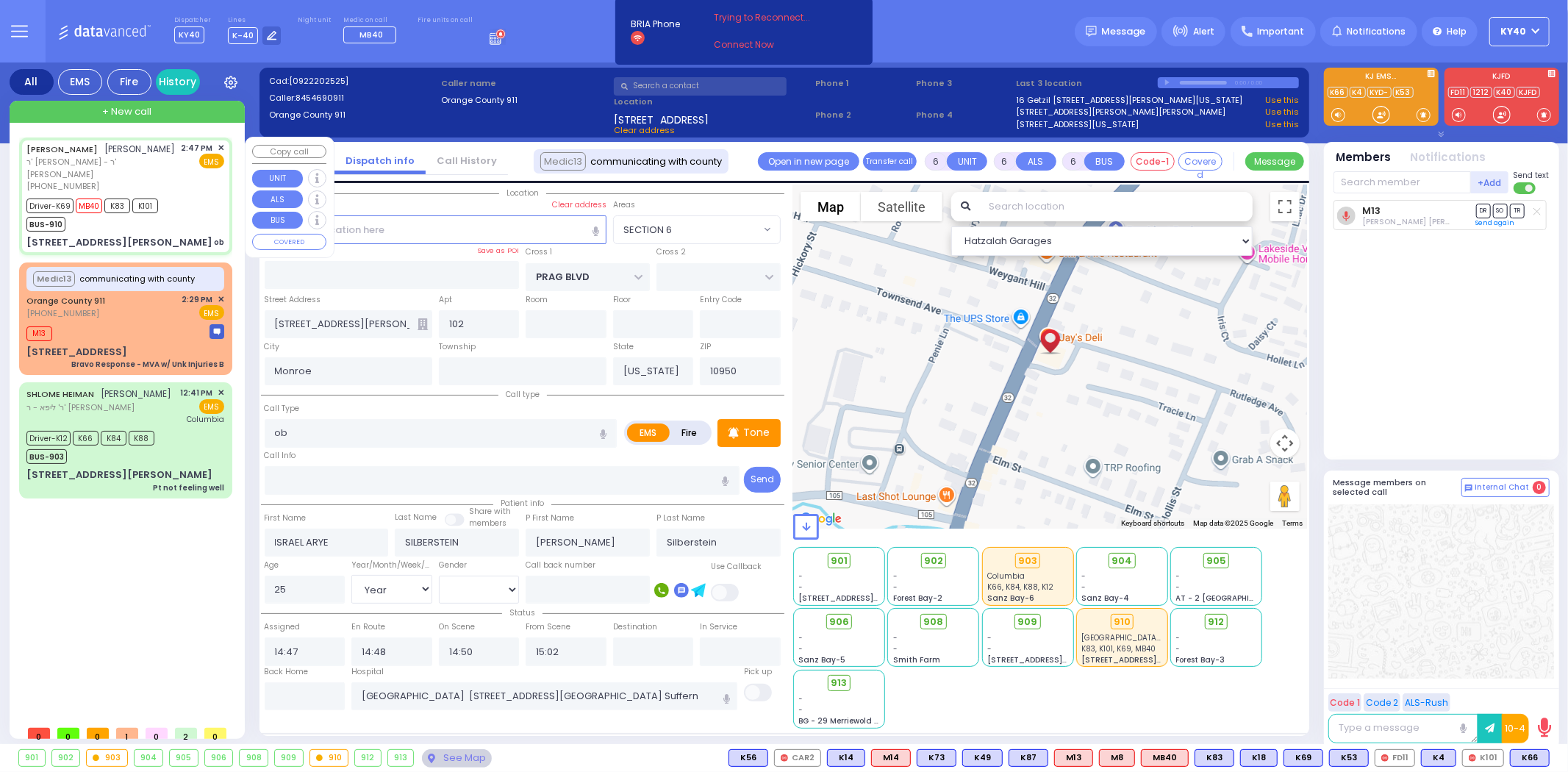
select select "Hatzalah Garages"
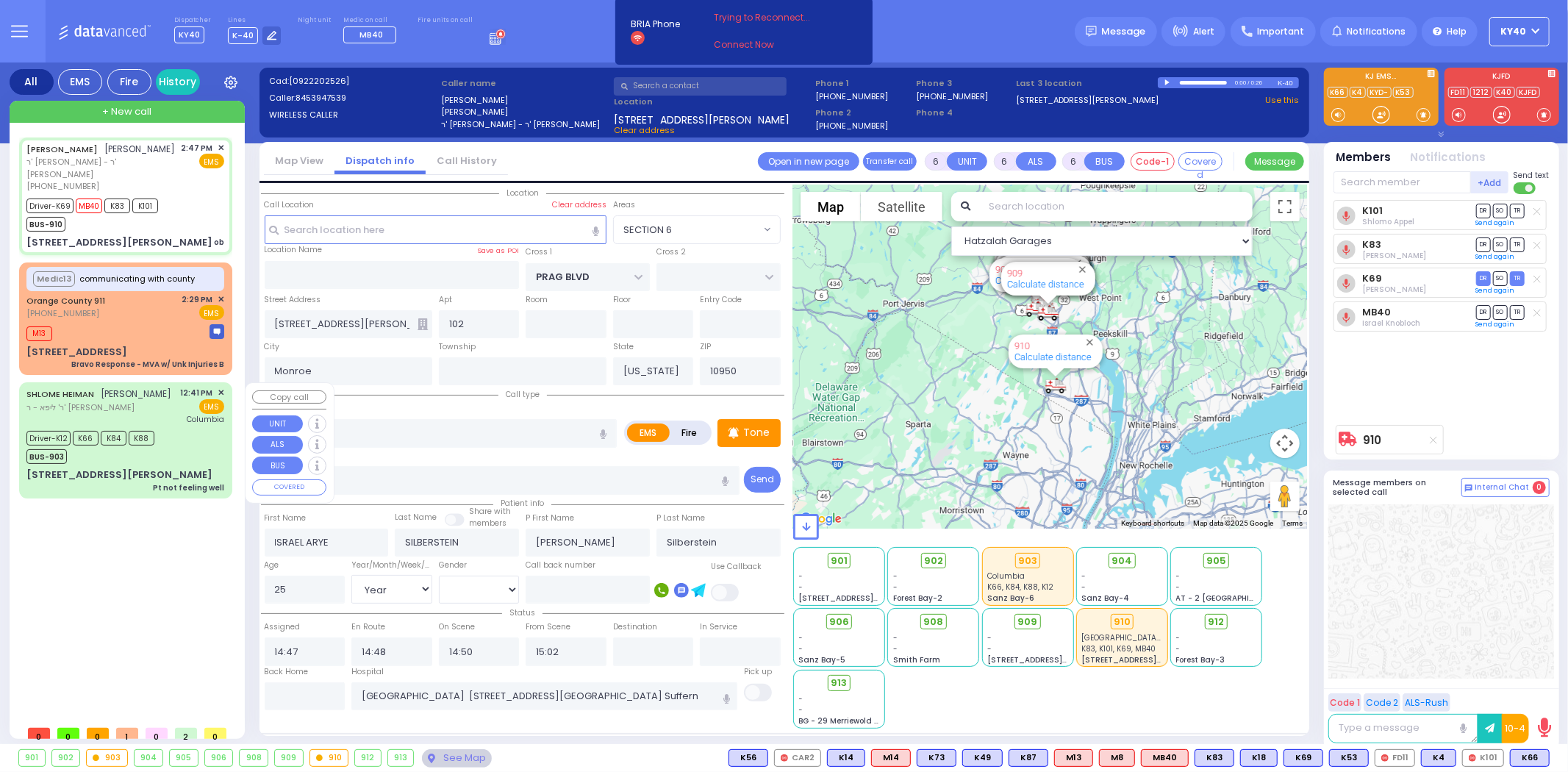
click at [162, 451] on div "Driver-K12 K66 K84 K88 BUS-903" at bounding box center [125, 445] width 198 height 36
select select
type input "Pt not feeling well"
radio input "true"
type input "SHLOME"
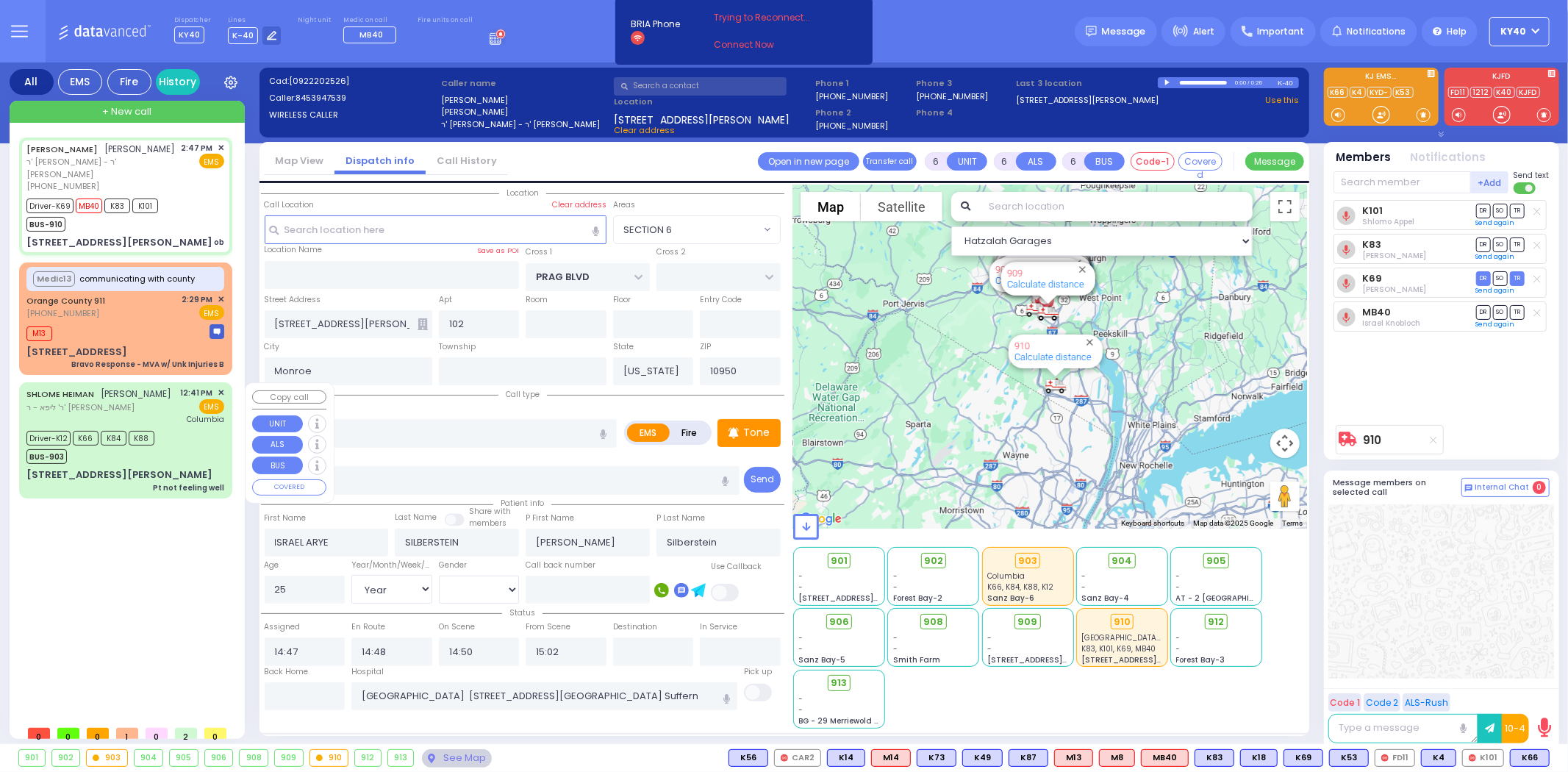
type input "HEIMAN"
type input "Zsuzsanna"
type input "Heiman"
type input "78"
select select "Year"
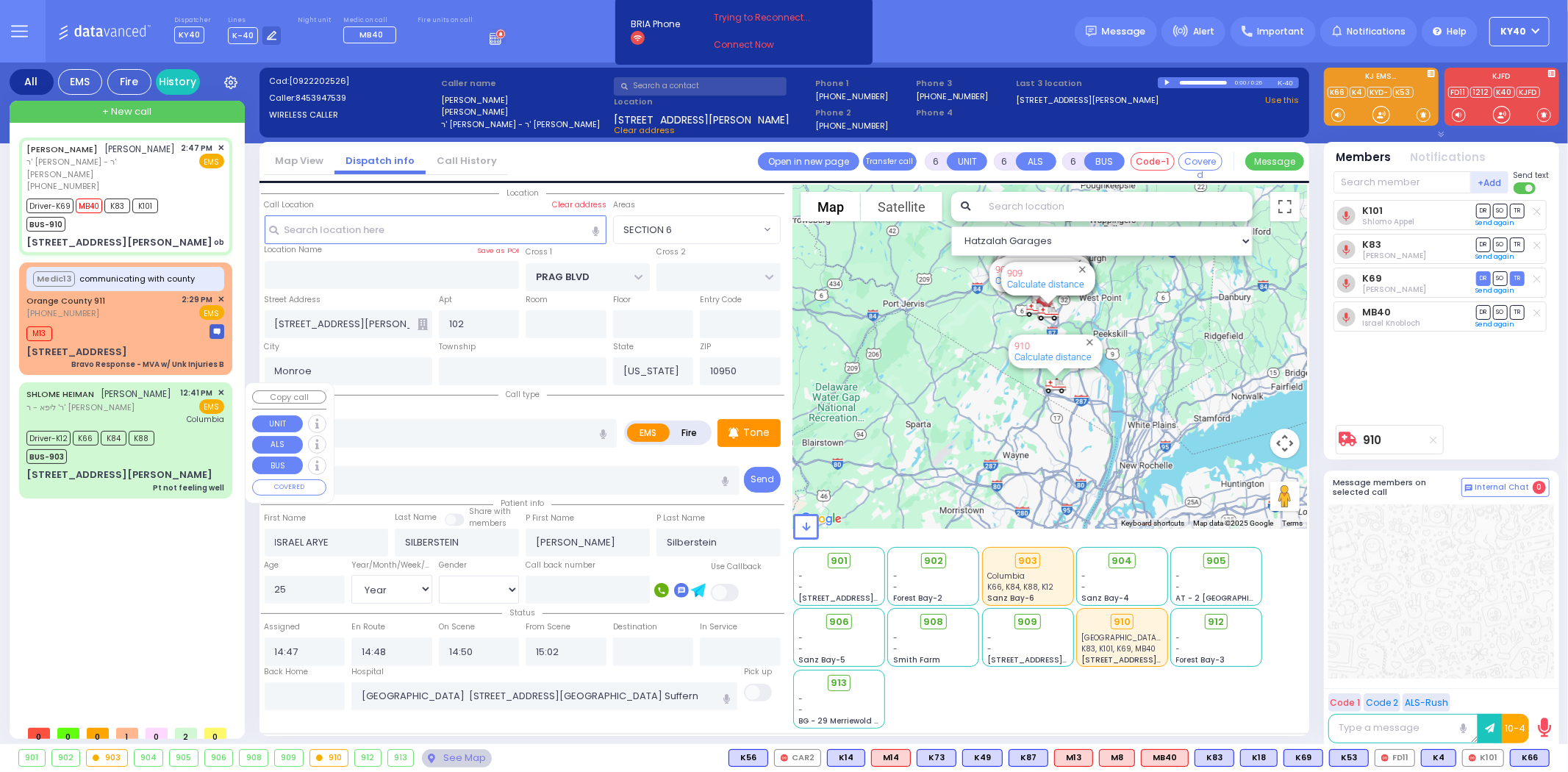
select select "[DEMOGRAPHIC_DATA]"
type input "12:41"
type input "12:42"
type input "12:47"
type input "13:14"
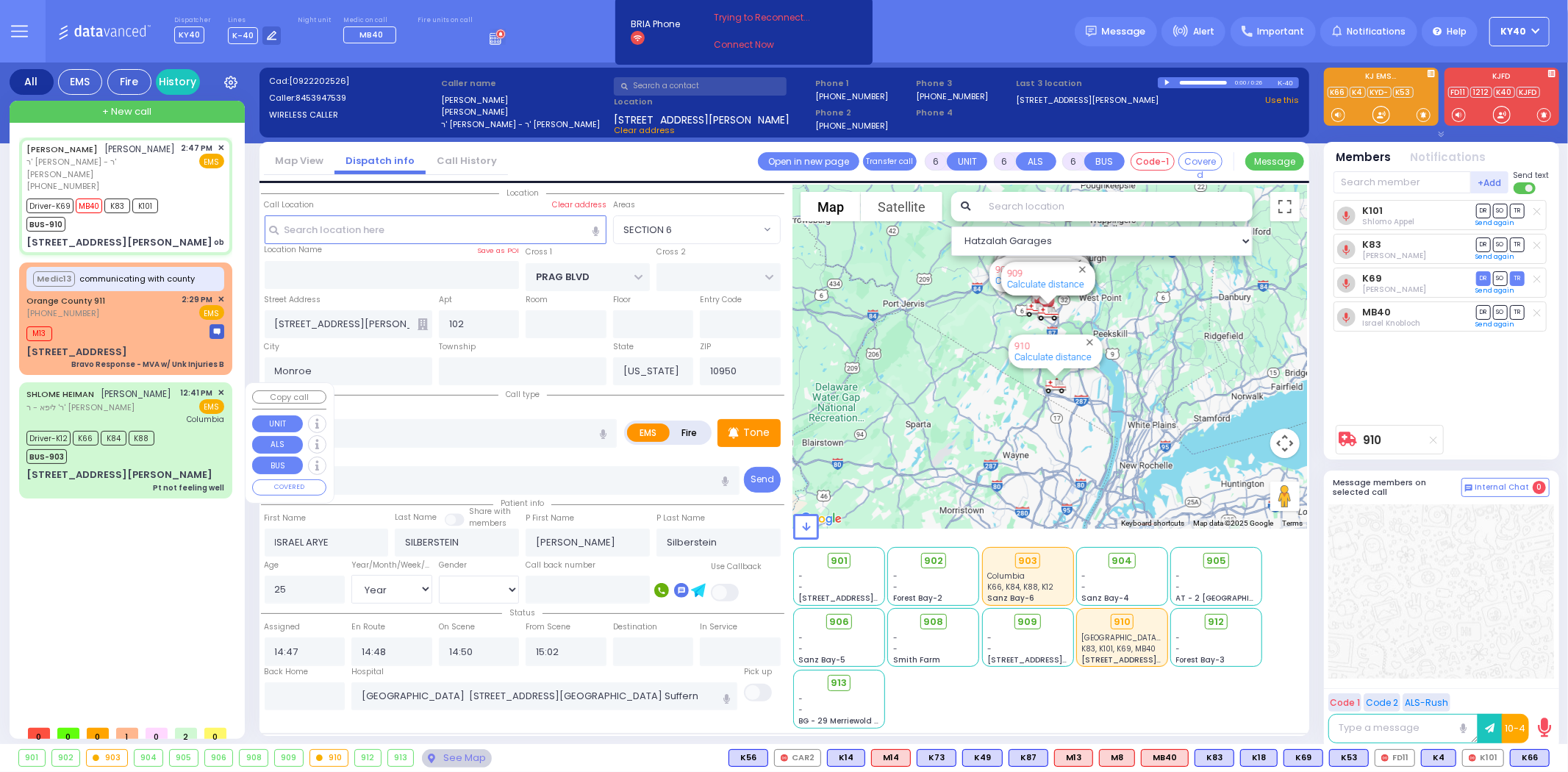
type input "14:01"
type input "14:14"
type input "[US_STATE][GEOGRAPHIC_DATA]- [GEOGRAPHIC_DATA]"
select select "Hatzalah Garages"
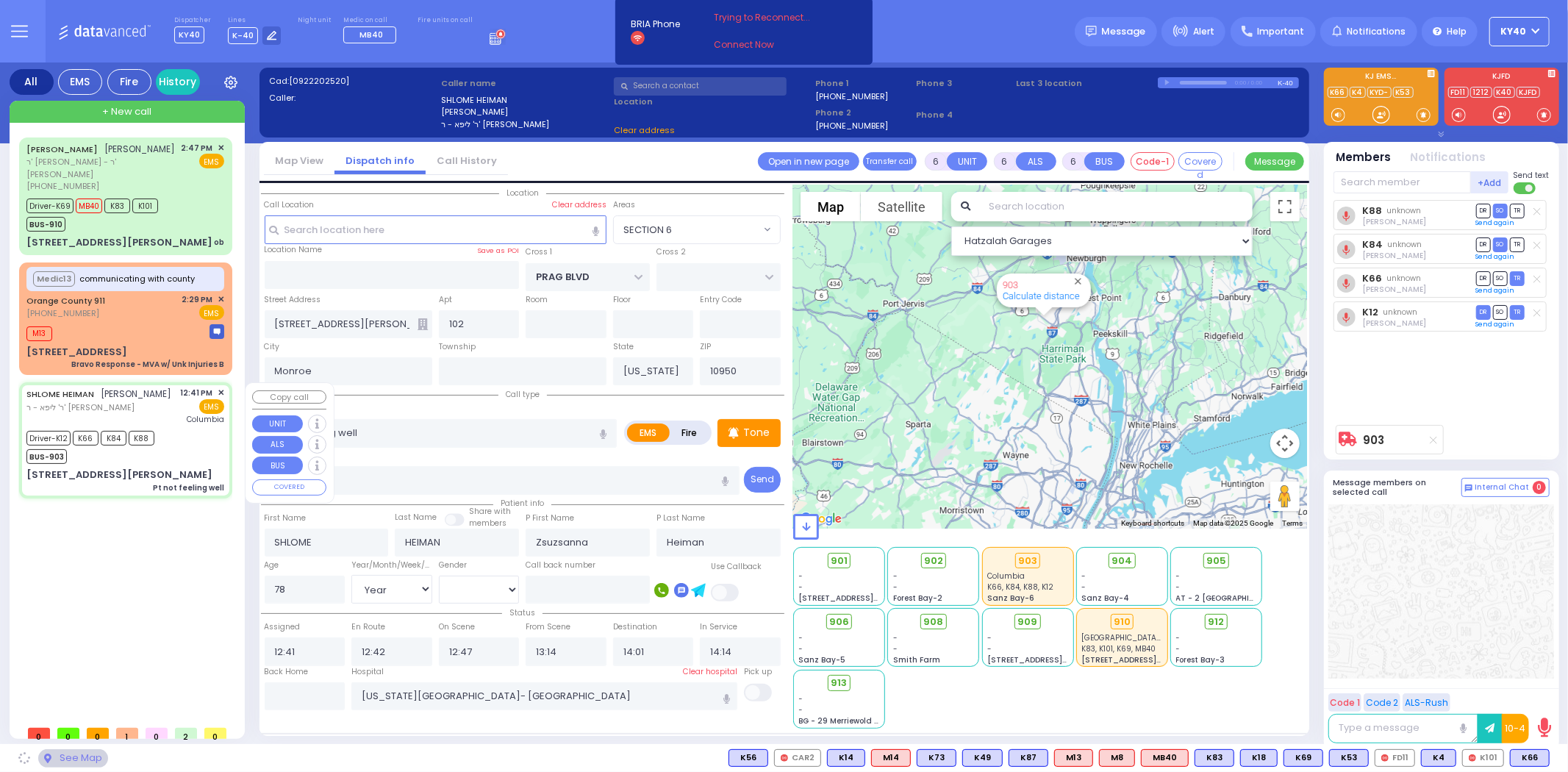
type input "ZENTA RD"
type input "FOREST RD"
type input "[STREET_ADDRESS][PERSON_NAME]"
type input "203"
select select "SECTION 2"
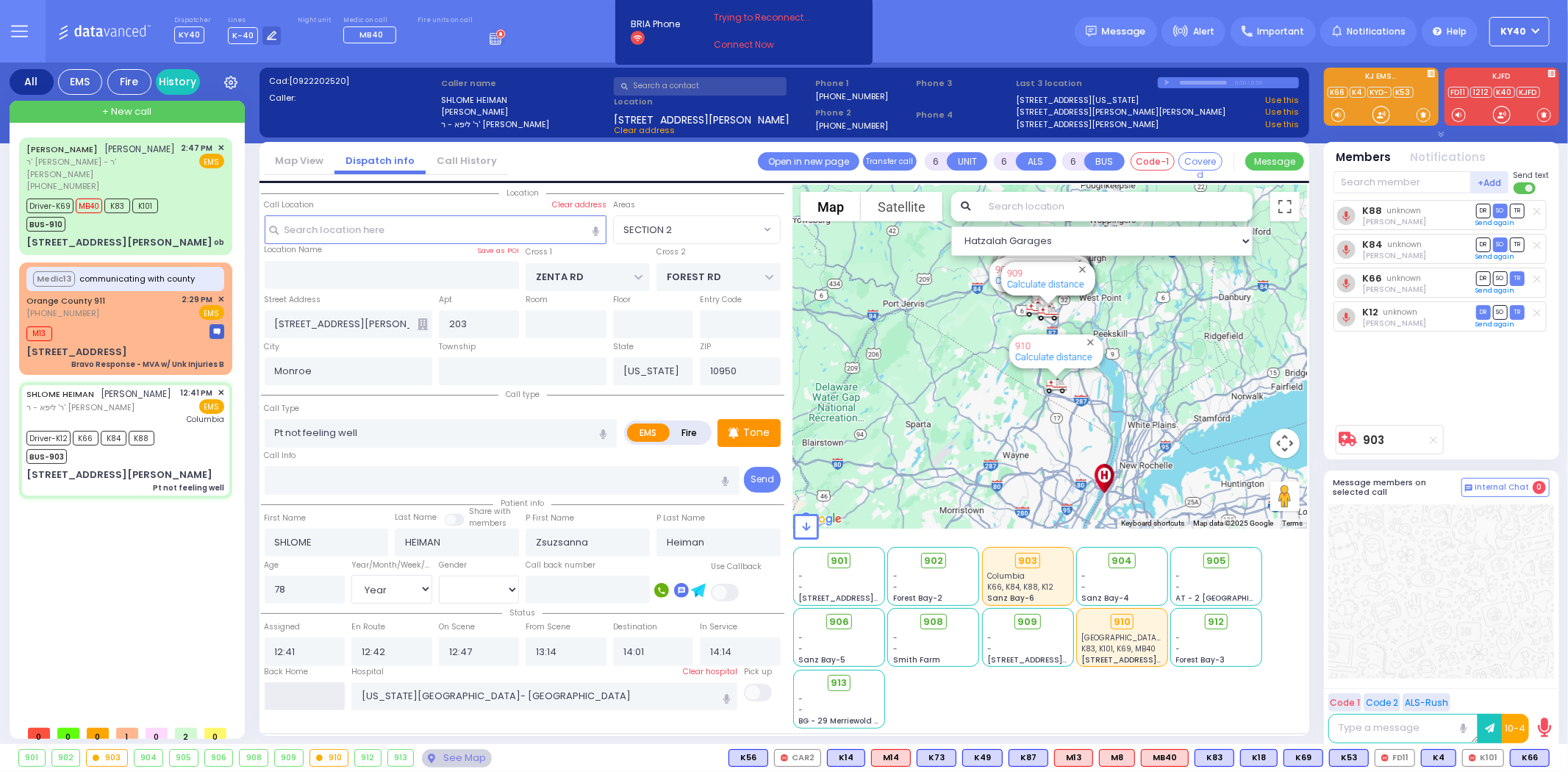
click at [304, 682] on input "text" at bounding box center [305, 696] width 81 height 28
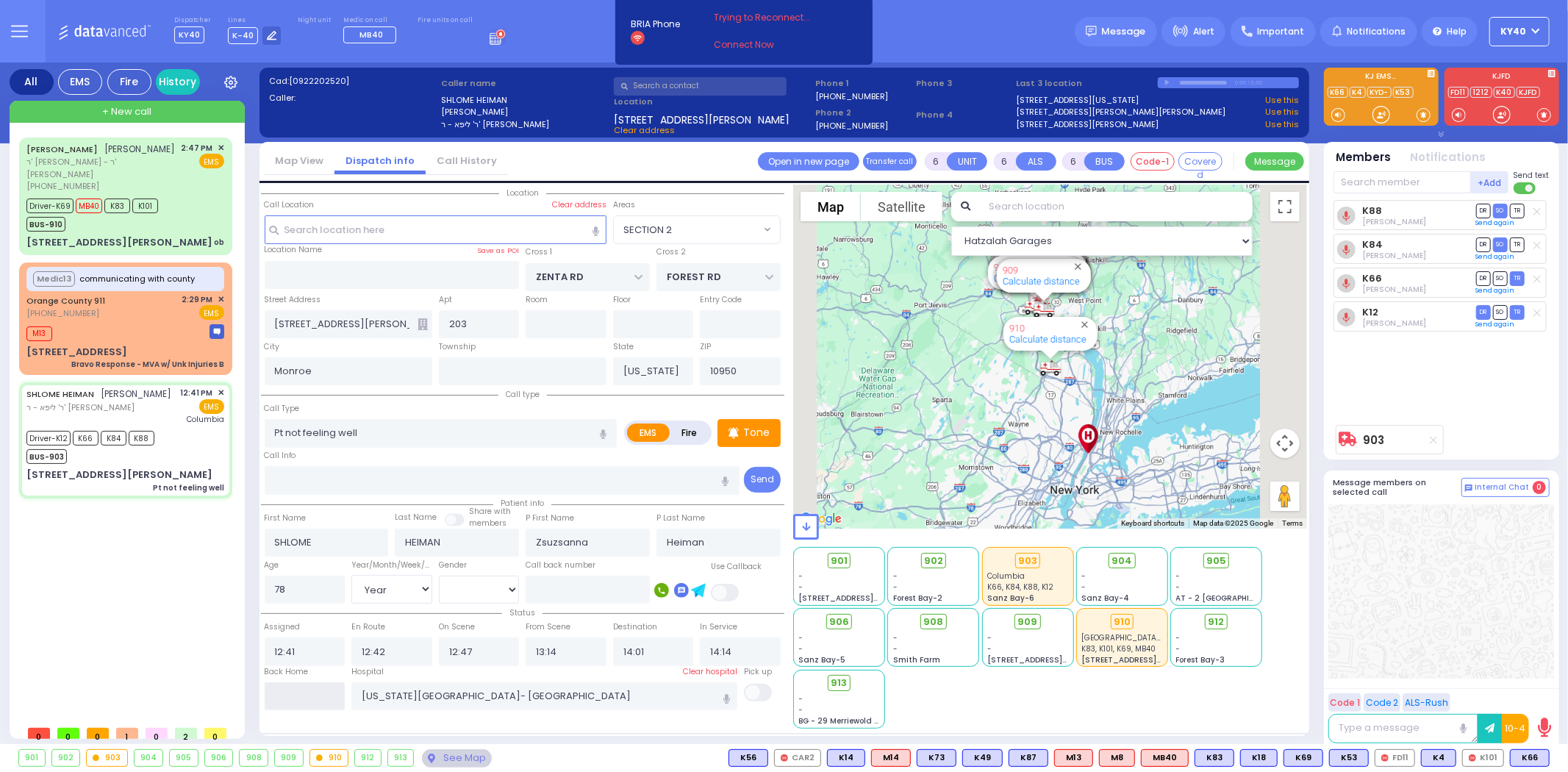
click at [303, 682] on input "text" at bounding box center [305, 696] width 81 height 28
type input "15:21"
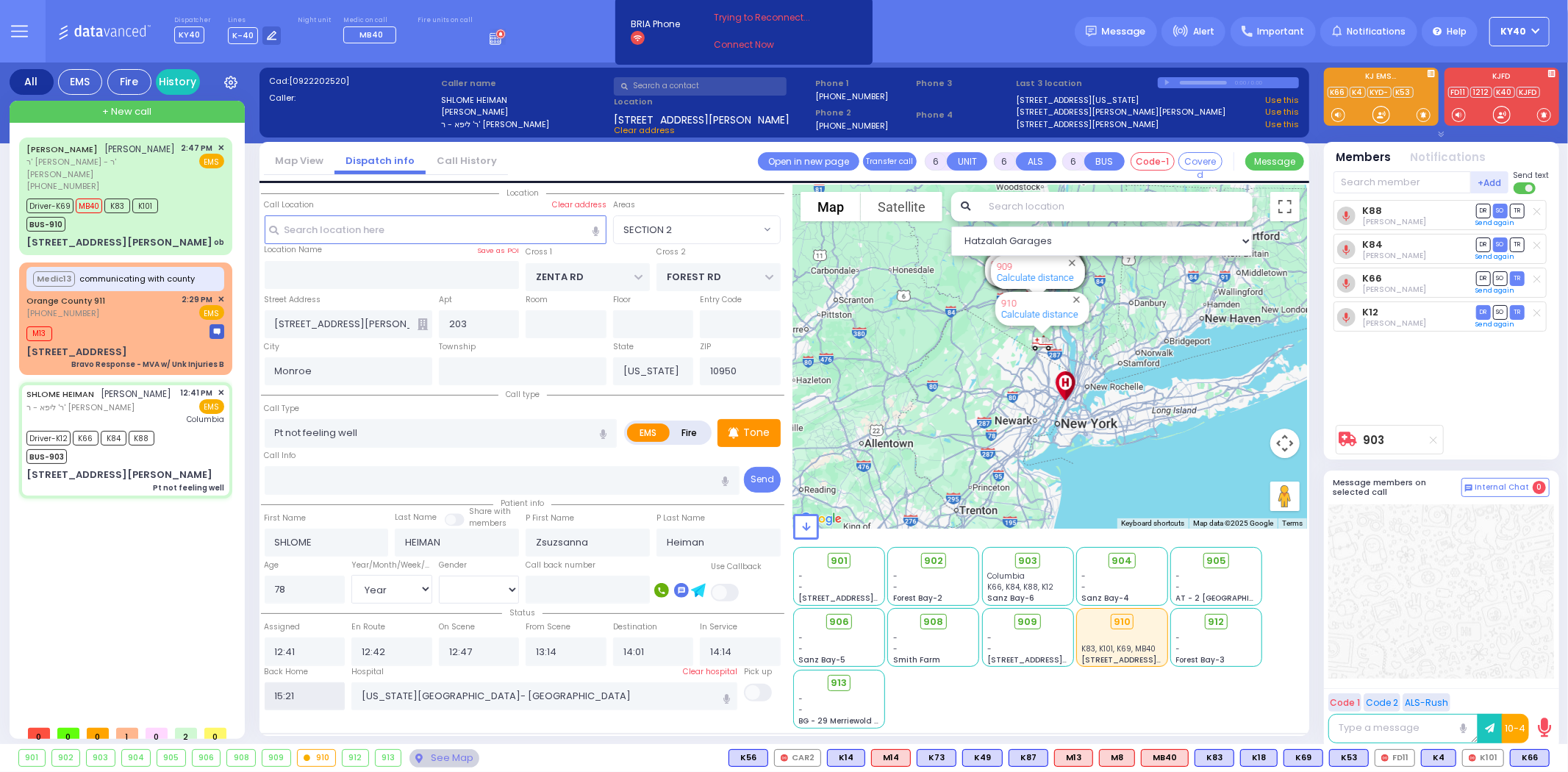
select select
radio input "true"
select select
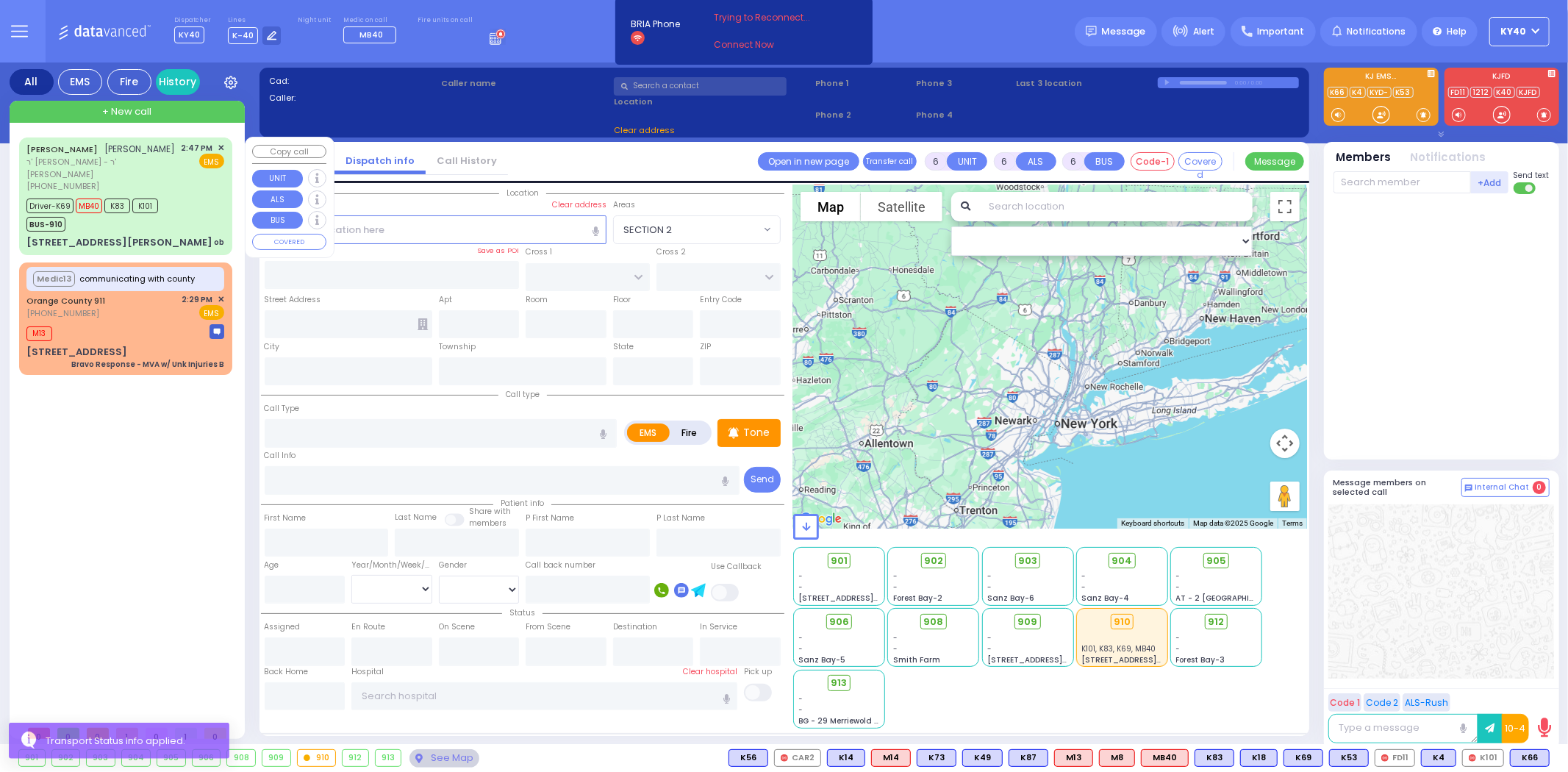
click at [152, 149] on div "[PERSON_NAME] [PERSON_NAME]" at bounding box center [101, 149] width 149 height 15
select select
type input "ob"
radio input "true"
type input "ISRAEL ARYE"
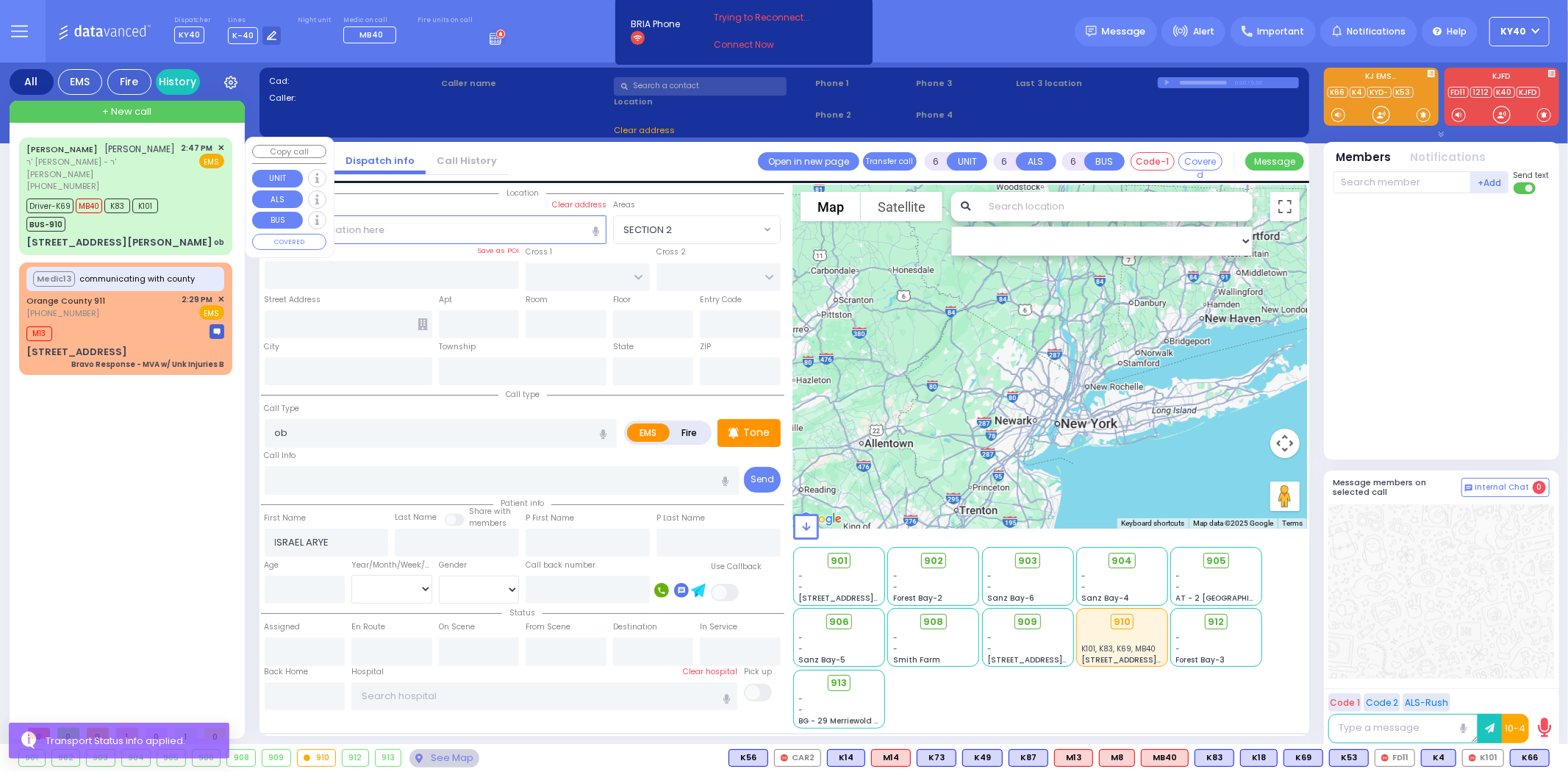
type input "SILBERSTEIN"
type input "[PERSON_NAME]"
type input "Silberstein"
type input "25"
select select "Year"
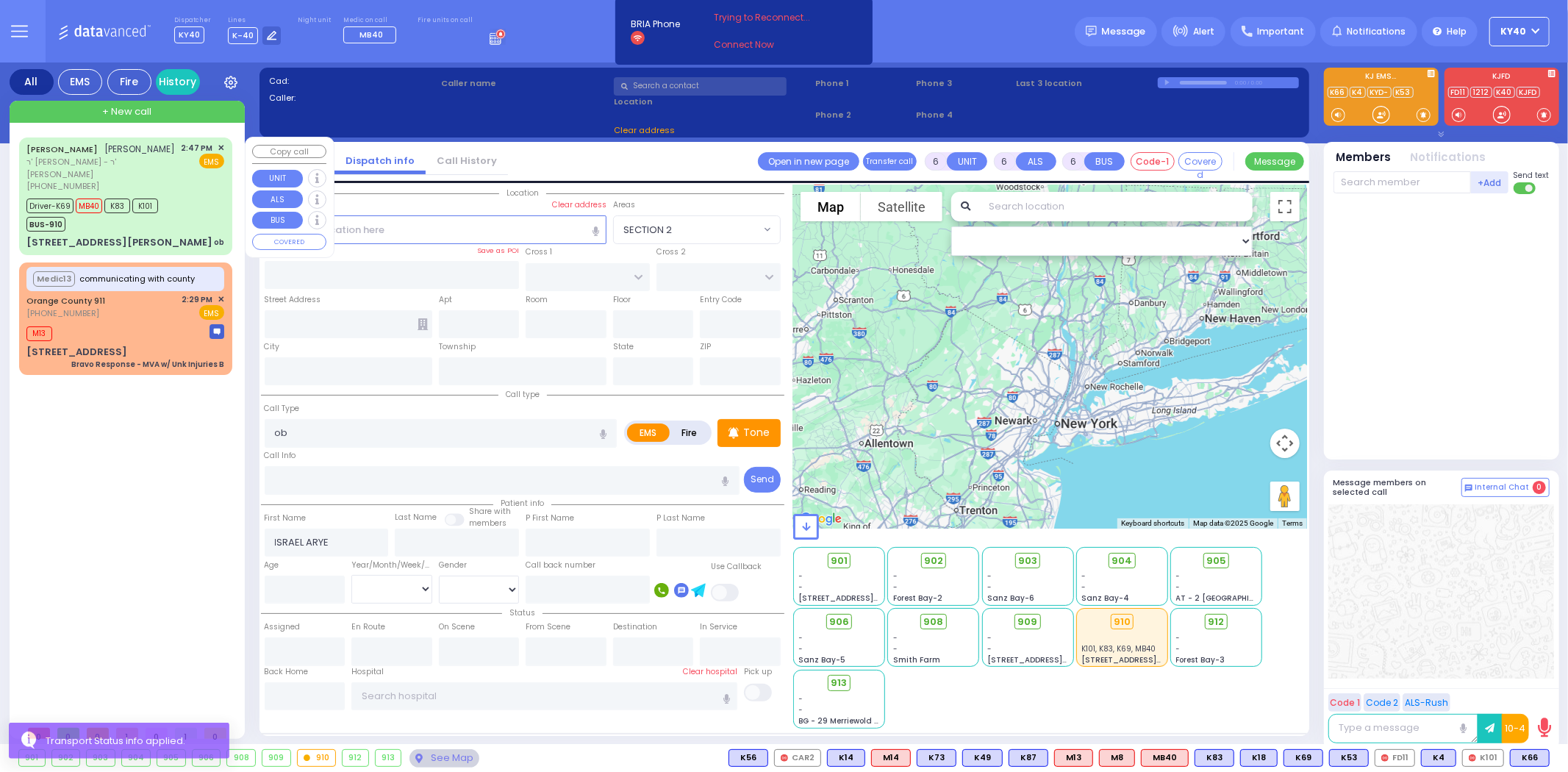
select select "[DEMOGRAPHIC_DATA]"
type input "14:47"
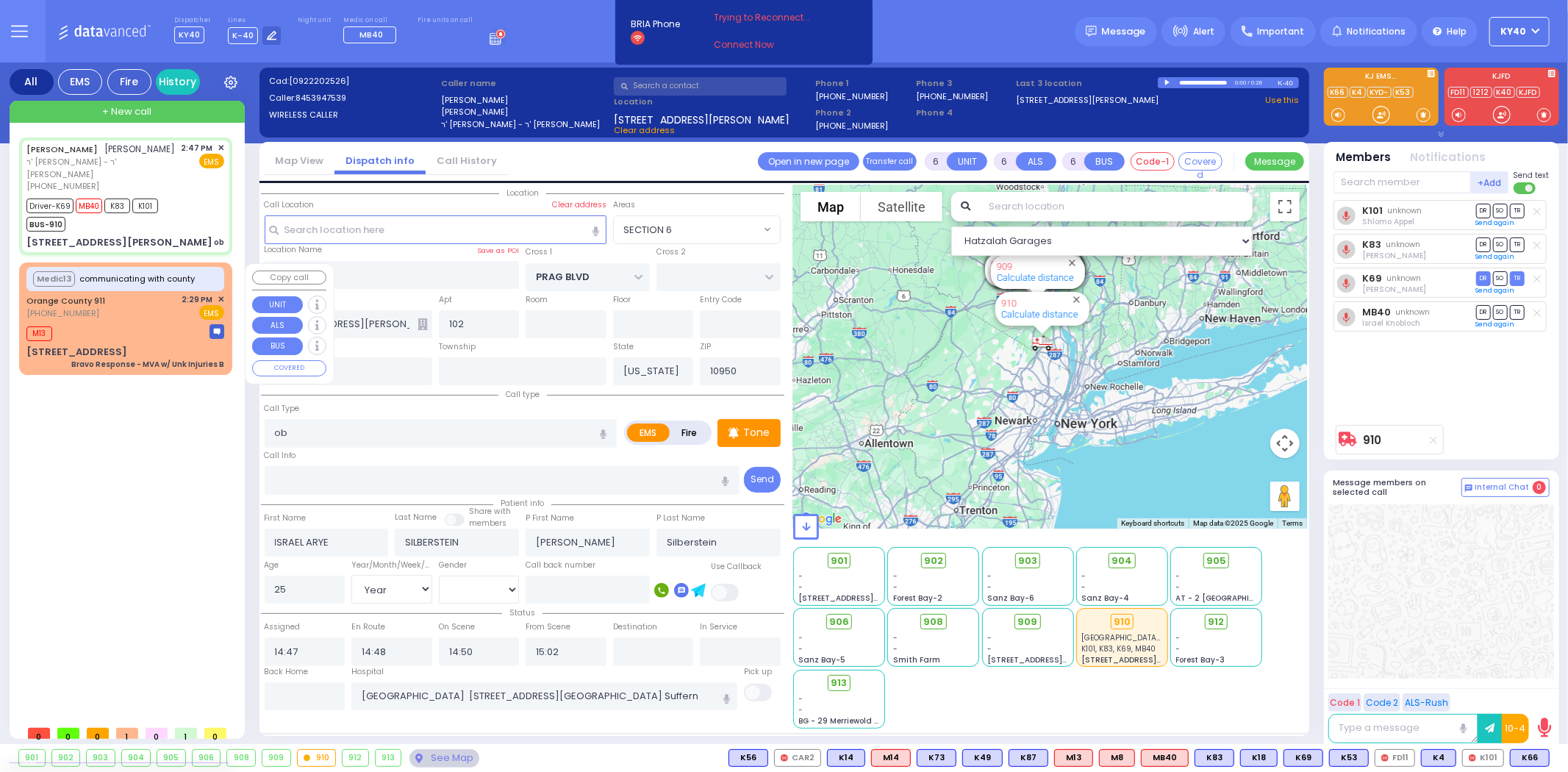
click at [127, 328] on div "M13" at bounding box center [125, 331] width 198 height 18
